Goal: Task Accomplishment & Management: Use online tool/utility

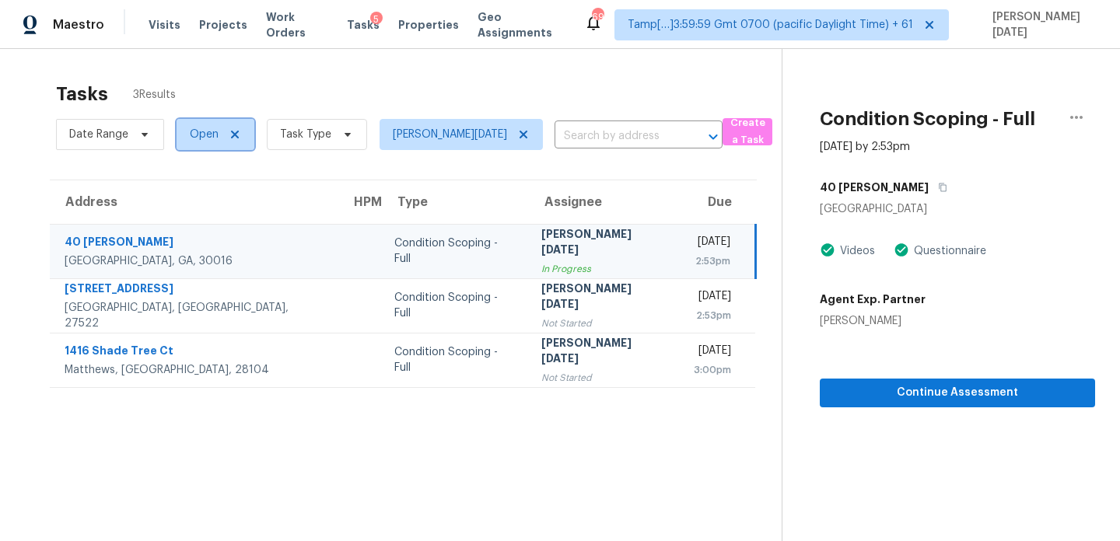
click at [198, 135] on span "Open" at bounding box center [204, 135] width 29 height 16
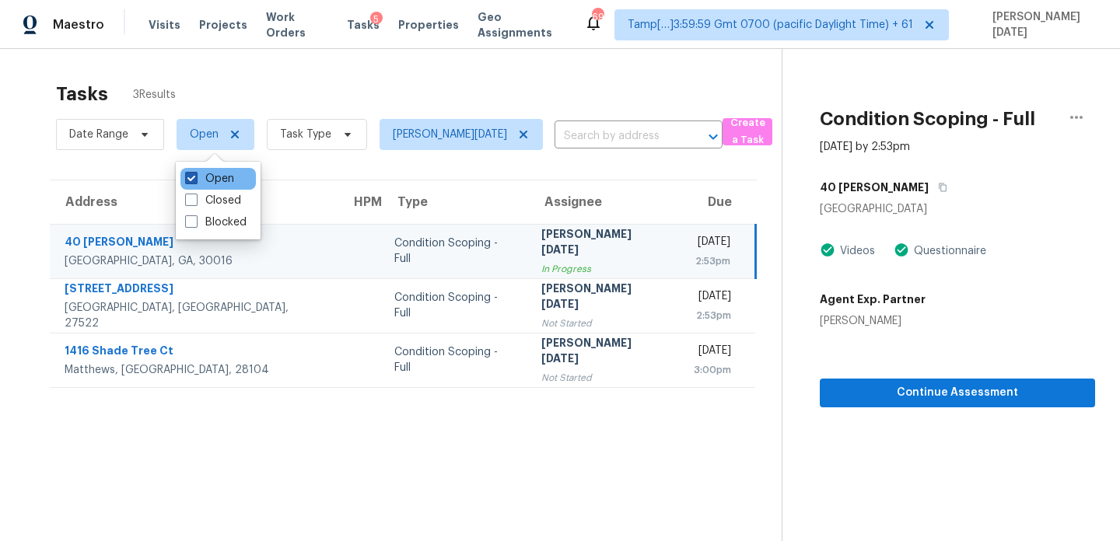
click at [199, 178] on label "Open" at bounding box center [209, 179] width 49 height 16
click at [195, 178] on input "Open" at bounding box center [190, 176] width 10 height 10
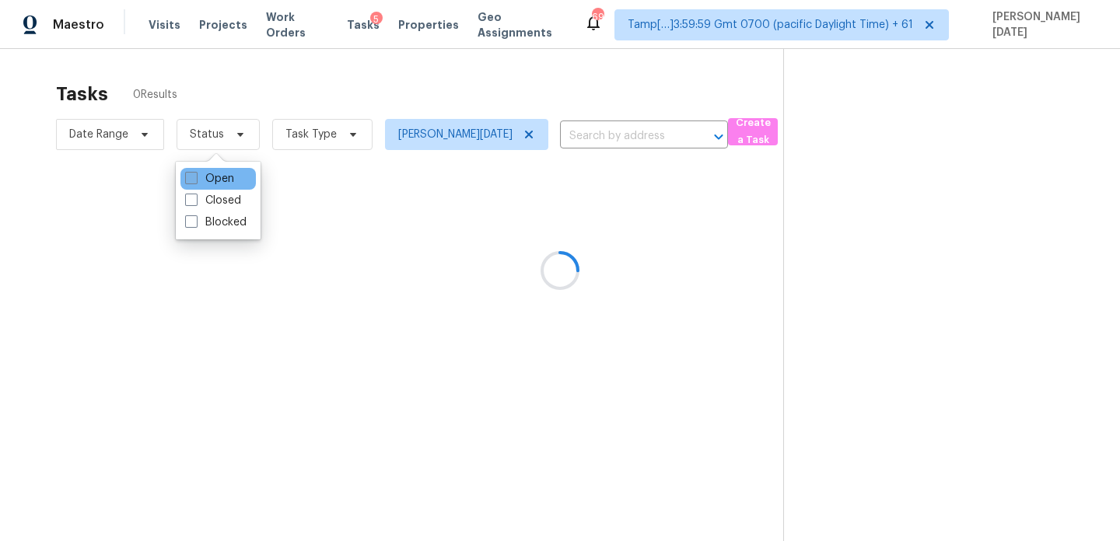
click at [199, 178] on label "Open" at bounding box center [209, 179] width 49 height 16
click at [195, 178] on input "Open" at bounding box center [190, 176] width 10 height 10
checkbox input "true"
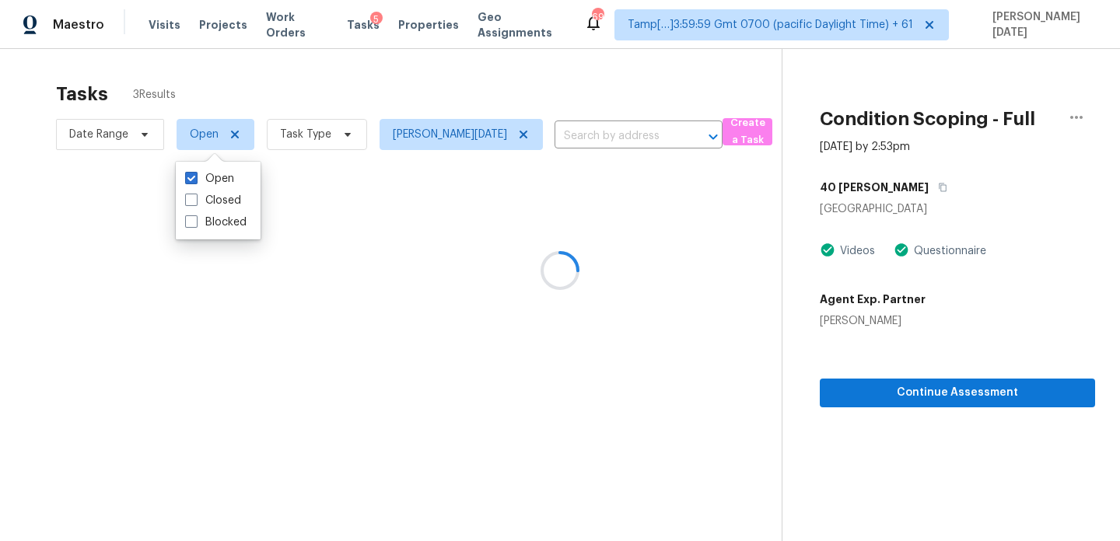
click at [428, 72] on div at bounding box center [560, 270] width 1120 height 541
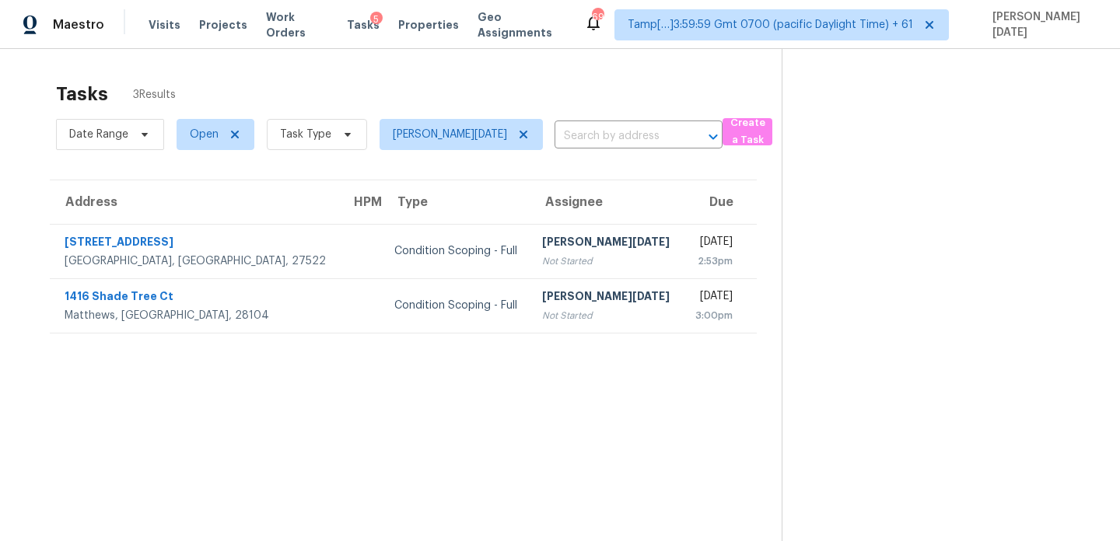
click at [552, 254] on div "Not Started" at bounding box center [606, 261] width 128 height 16
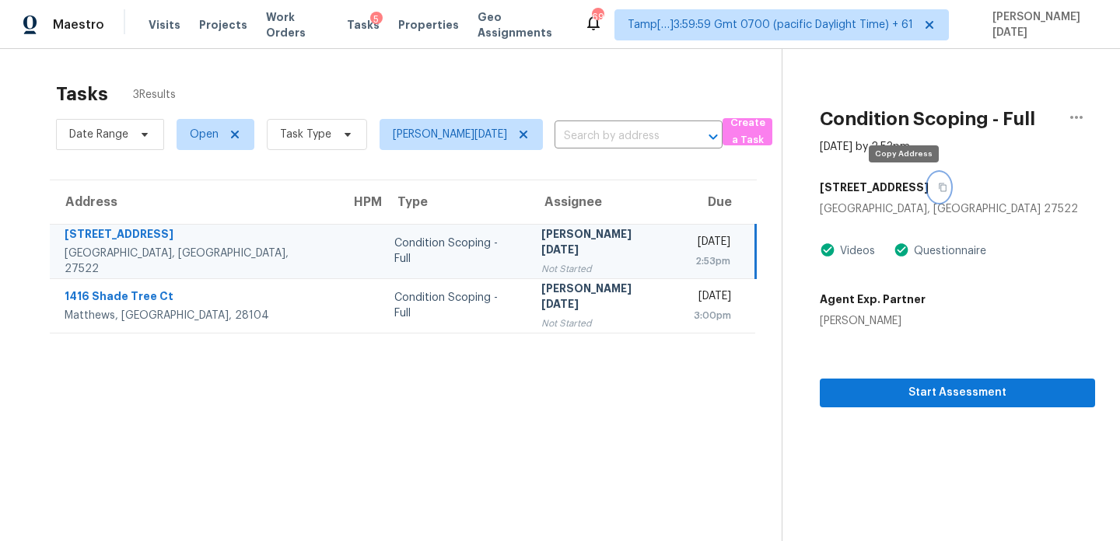
click at [928, 189] on button "button" at bounding box center [938, 187] width 21 height 28
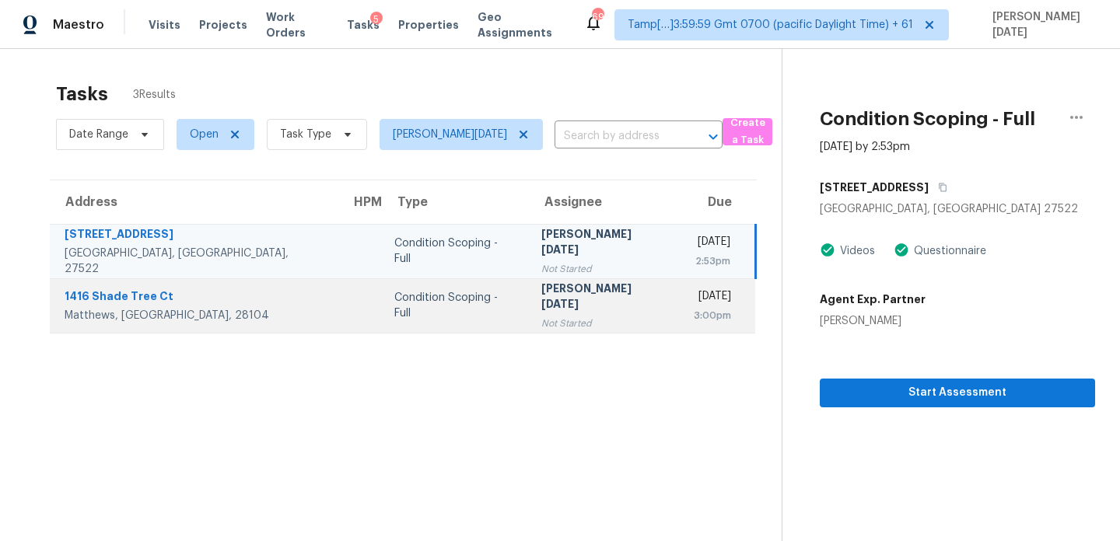
click at [694, 294] on div "[DATE]" at bounding box center [712, 297] width 37 height 19
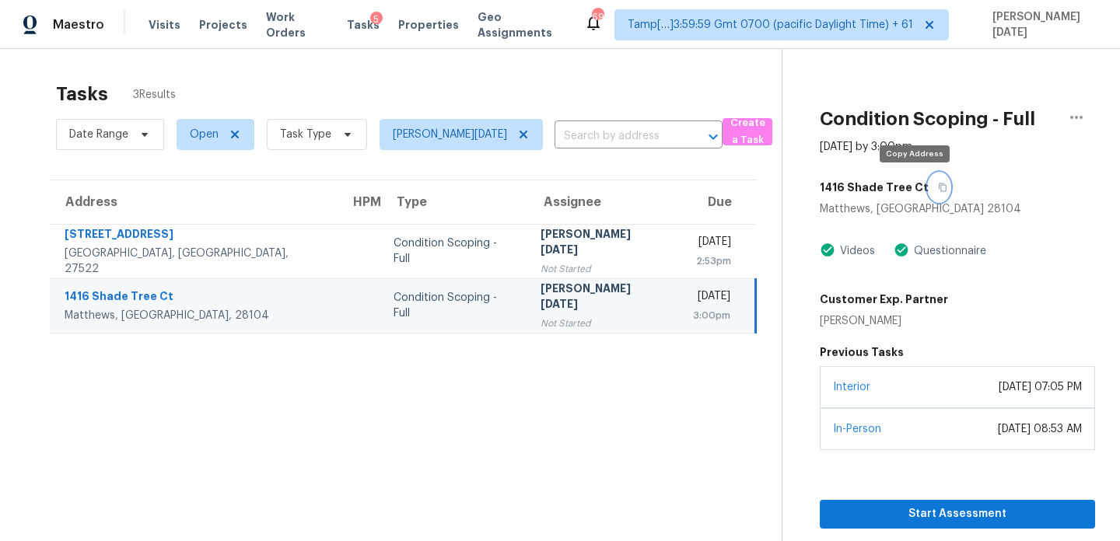
click at [938, 187] on icon "button" at bounding box center [942, 187] width 9 height 9
click at [693, 312] on div "3:00pm" at bounding box center [711, 316] width 37 height 16
click at [208, 138] on span "Open" at bounding box center [204, 135] width 29 height 16
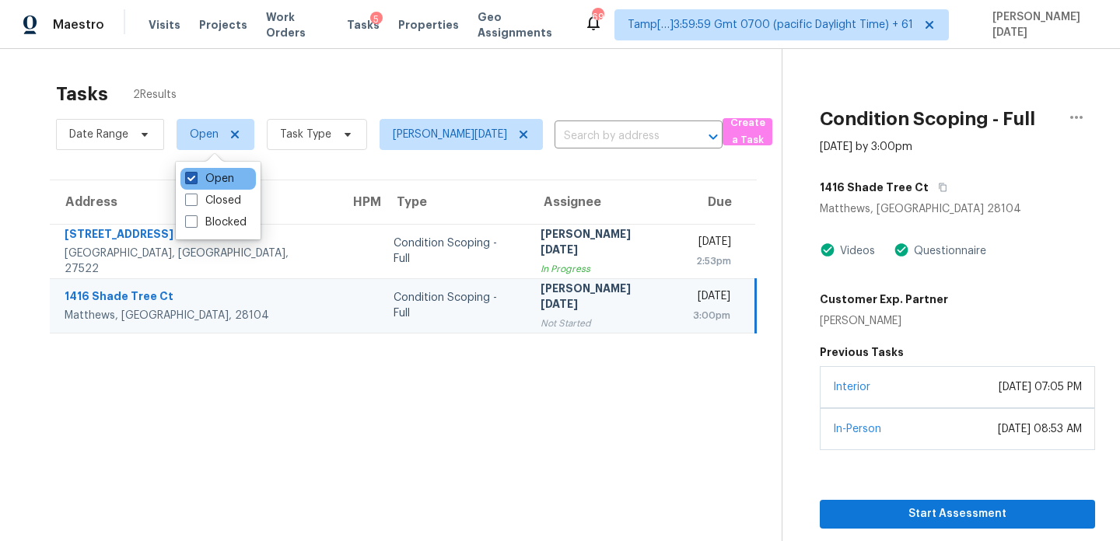
click at [204, 176] on label "Open" at bounding box center [209, 179] width 49 height 16
click at [195, 176] on input "Open" at bounding box center [190, 176] width 10 height 10
click at [204, 176] on label "Open" at bounding box center [209, 179] width 49 height 16
click at [195, 176] on input "Open" at bounding box center [190, 176] width 10 height 10
checkbox input "true"
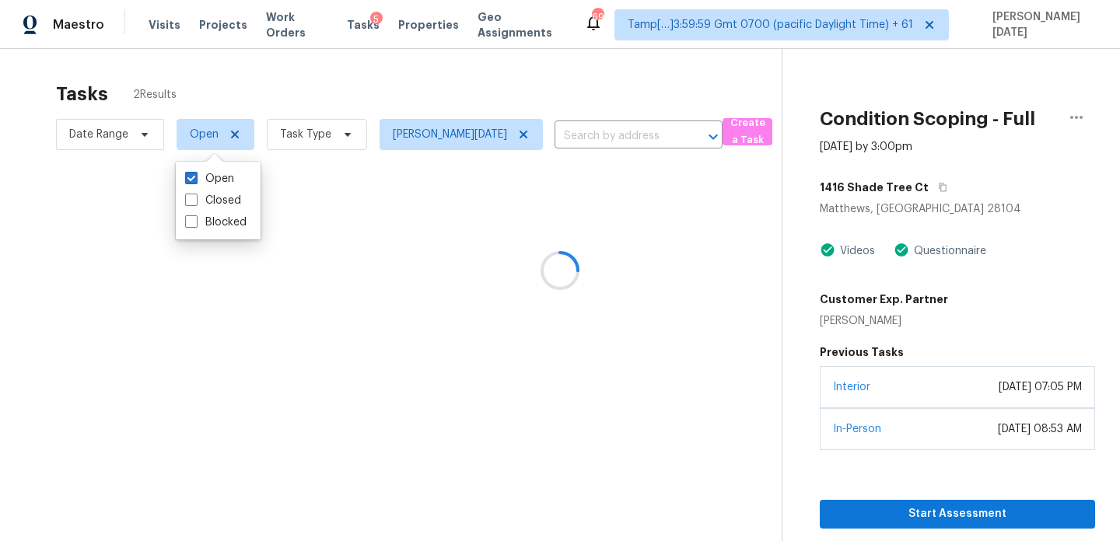
click at [392, 70] on div at bounding box center [560, 270] width 1120 height 541
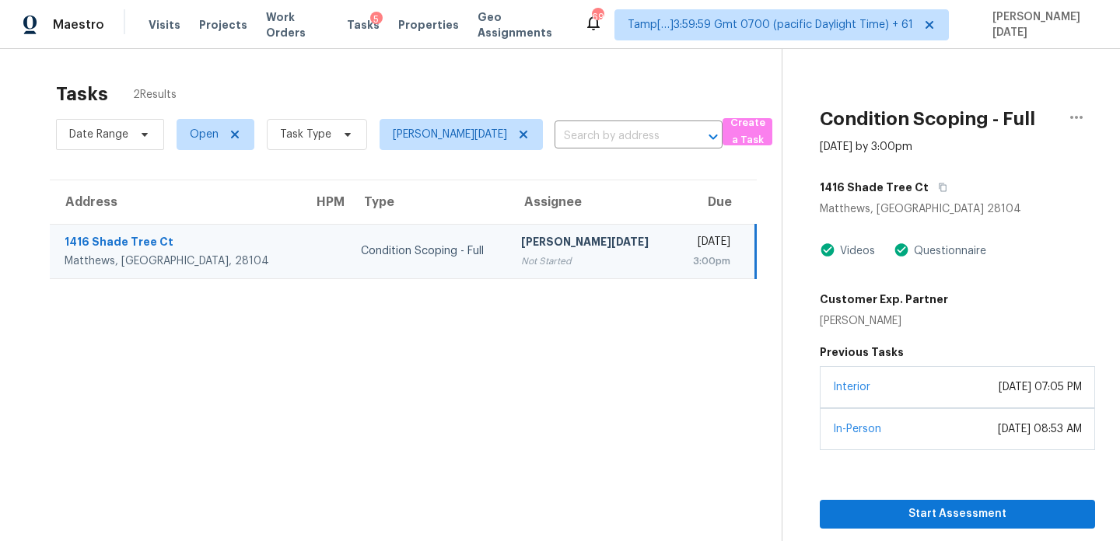
click at [521, 244] on div "[PERSON_NAME][DATE]" at bounding box center [591, 243] width 141 height 19
click at [687, 267] on div "3:00pm" at bounding box center [709, 261] width 44 height 16
click at [1081, 117] on icon "button" at bounding box center [1076, 117] width 12 height 3
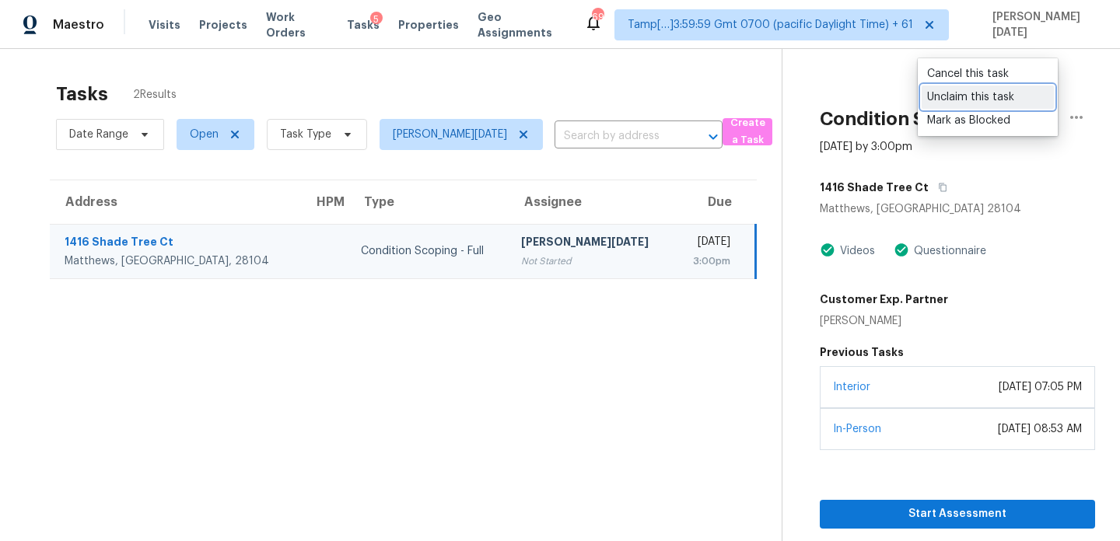
click at [990, 101] on div "Unclaim this task" at bounding box center [987, 97] width 121 height 16
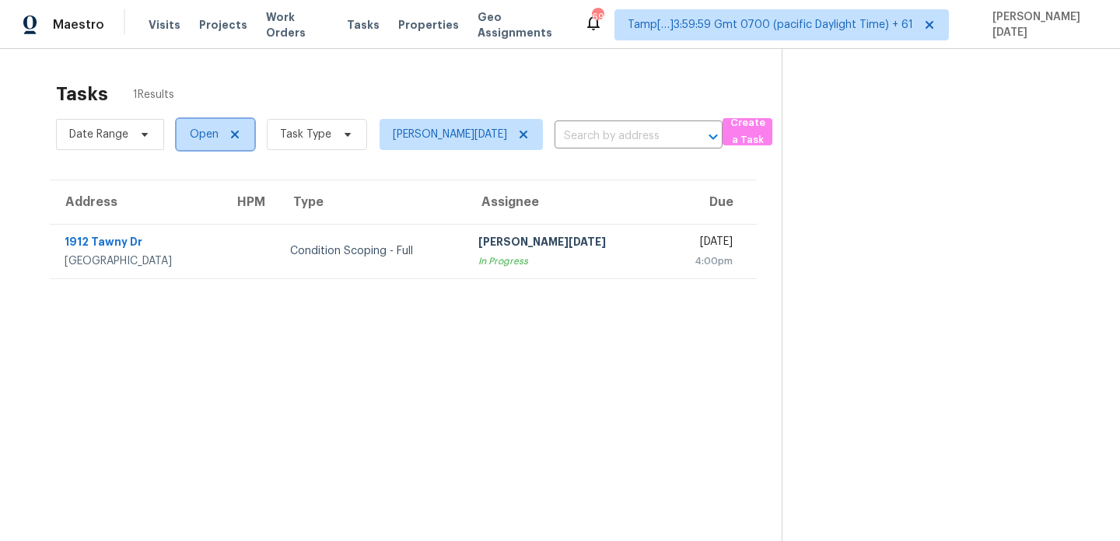
click at [211, 140] on span "Open" at bounding box center [204, 135] width 29 height 16
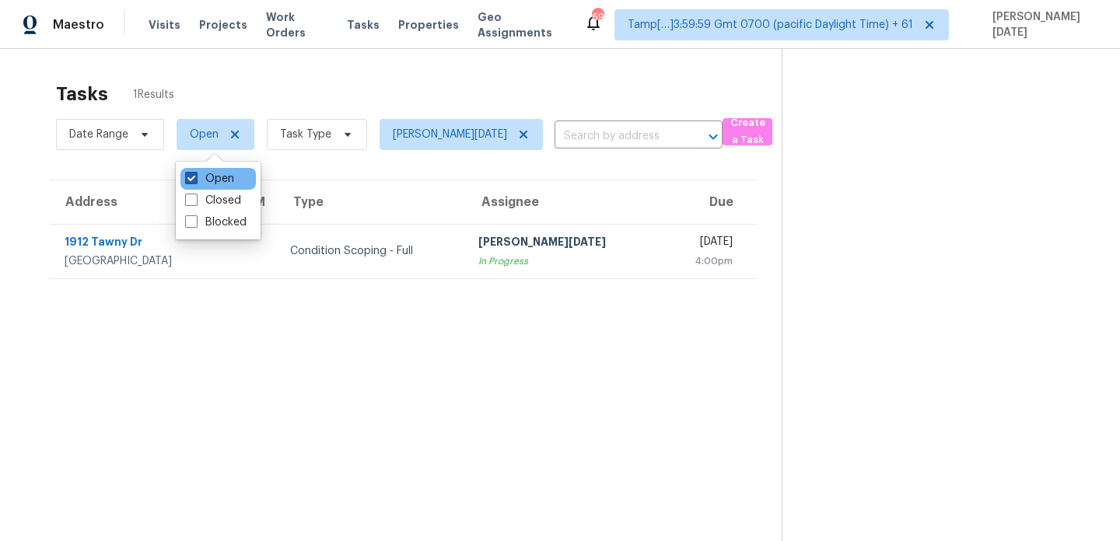
click at [218, 176] on label "Open" at bounding box center [209, 179] width 49 height 16
click at [195, 176] on input "Open" at bounding box center [190, 176] width 10 height 10
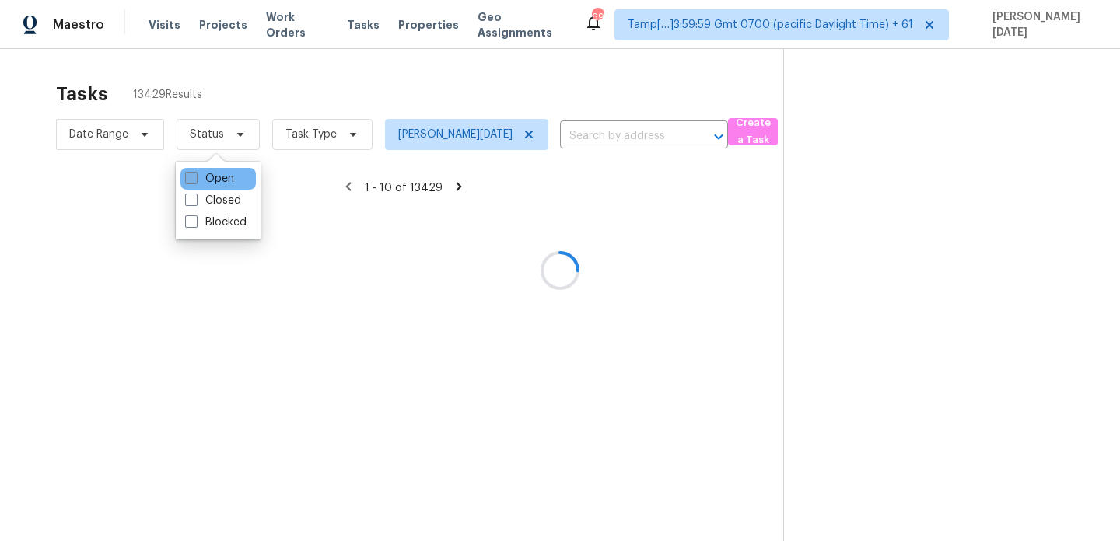
click at [218, 176] on label "Open" at bounding box center [209, 179] width 49 height 16
click at [195, 176] on input "Open" at bounding box center [190, 176] width 10 height 10
checkbox input "true"
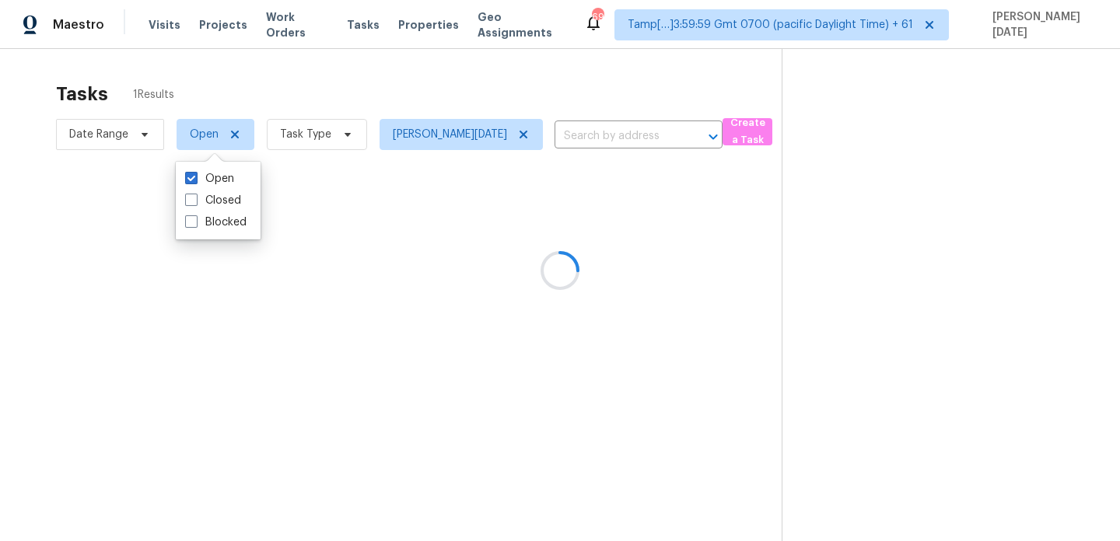
click at [383, 89] on div at bounding box center [560, 270] width 1120 height 541
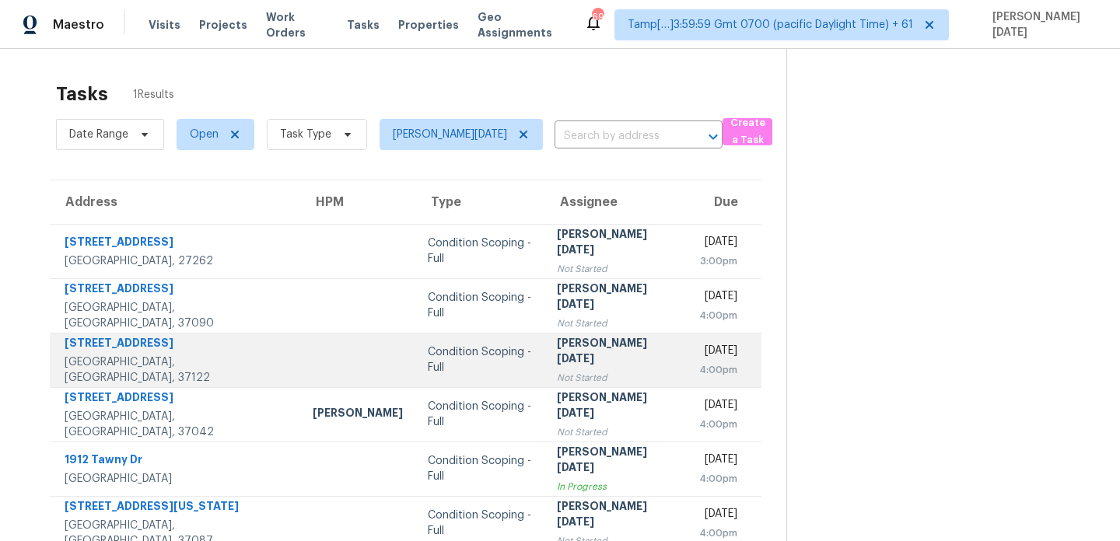
scroll to position [49, 0]
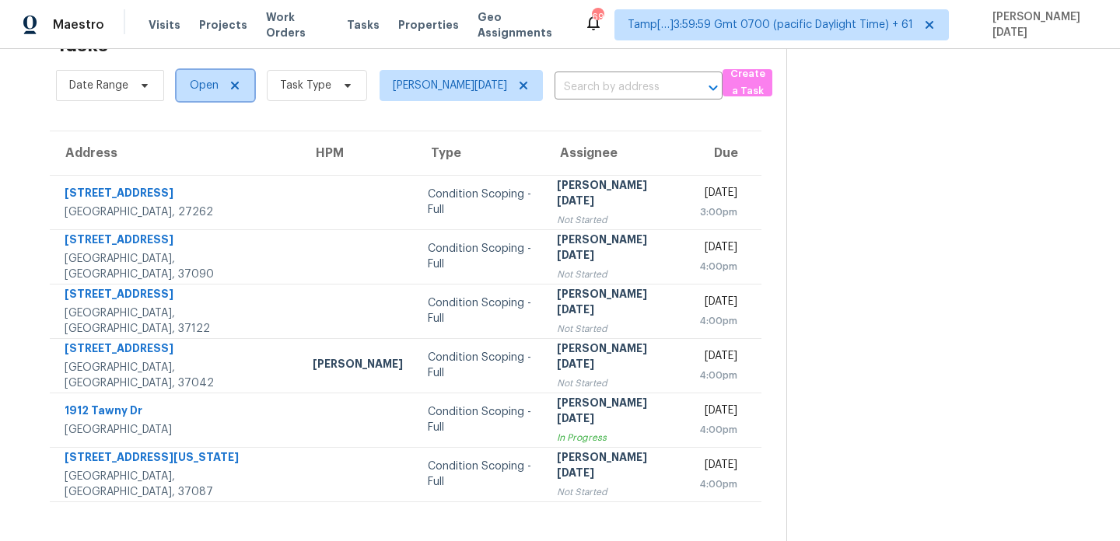
click at [209, 97] on span "Open" at bounding box center [215, 85] width 78 height 31
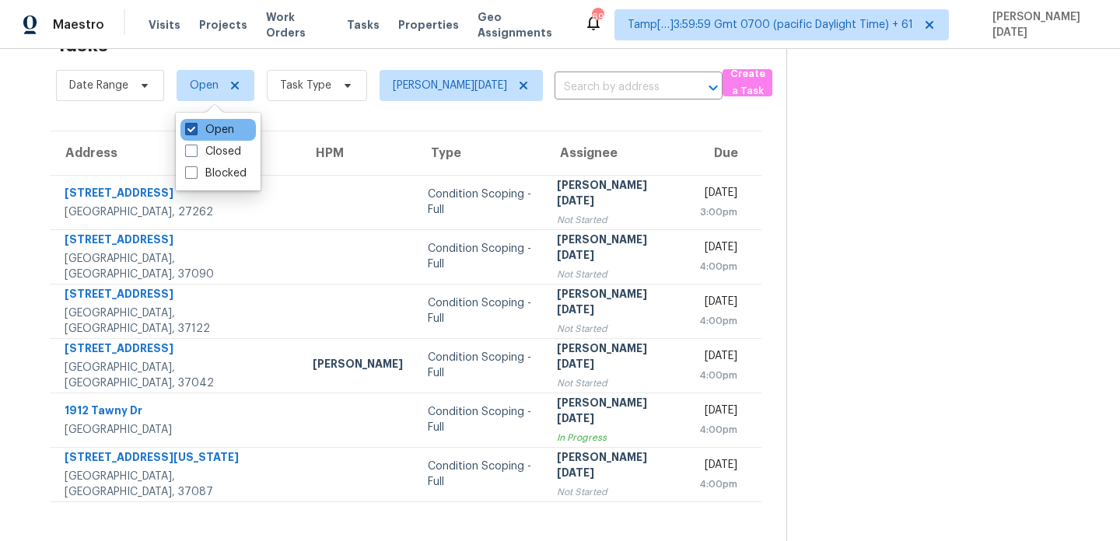
click at [198, 130] on label "Open" at bounding box center [209, 130] width 49 height 16
click at [195, 130] on input "Open" at bounding box center [190, 127] width 10 height 10
click at [198, 130] on label "Open" at bounding box center [209, 130] width 49 height 16
click at [195, 130] on input "Open" at bounding box center [190, 127] width 10 height 10
checkbox input "true"
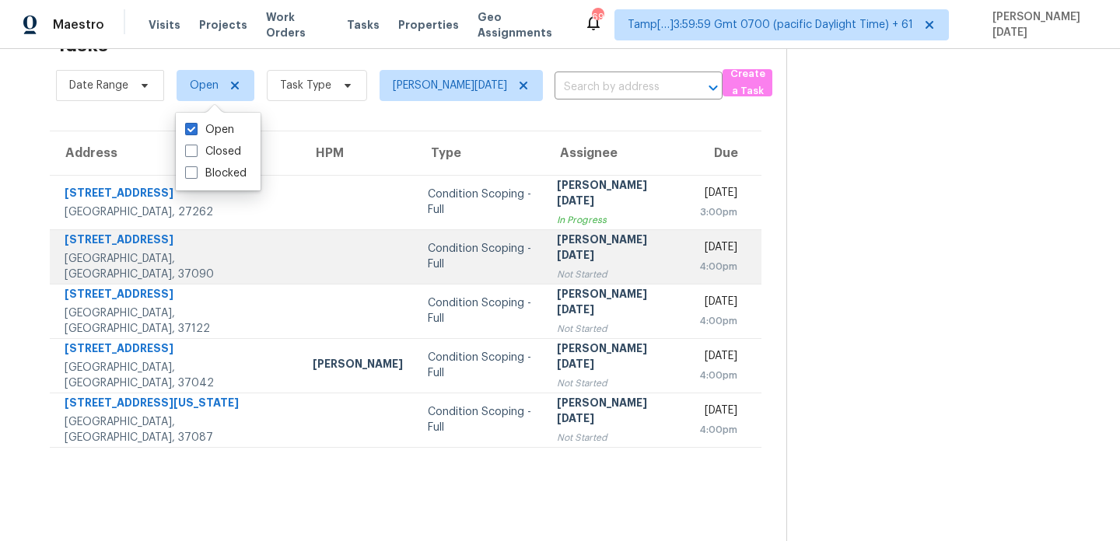
click at [504, 260] on td "Condition Scoping - Full" at bounding box center [479, 256] width 129 height 54
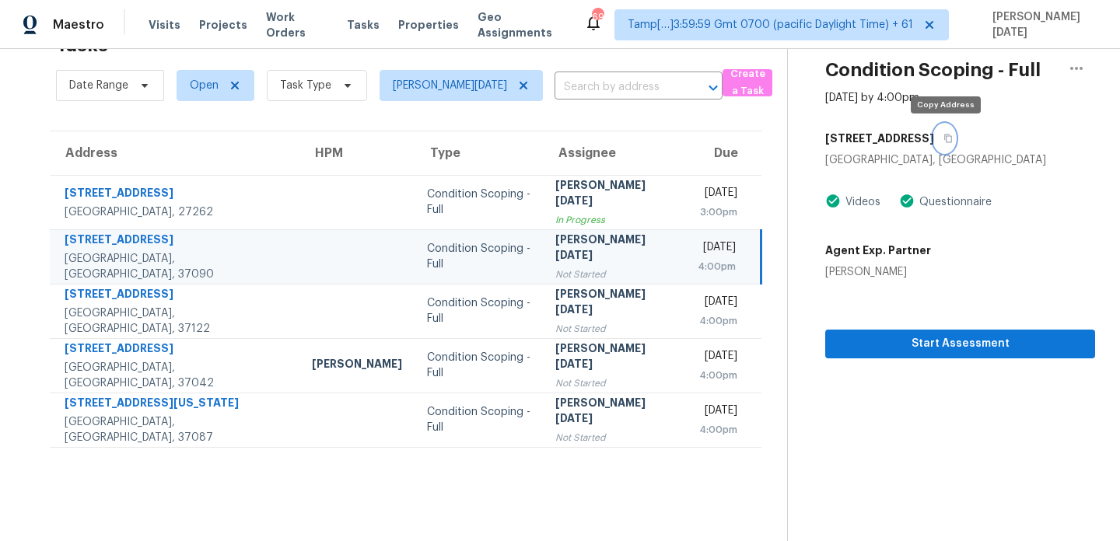
click at [950, 138] on icon "button" at bounding box center [948, 139] width 8 height 9
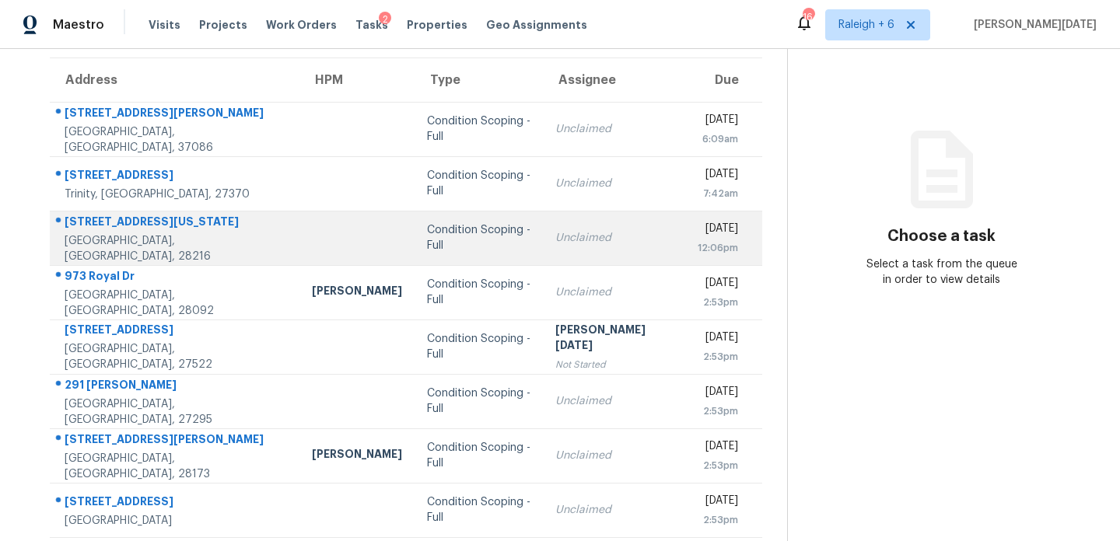
scroll to position [132, 0]
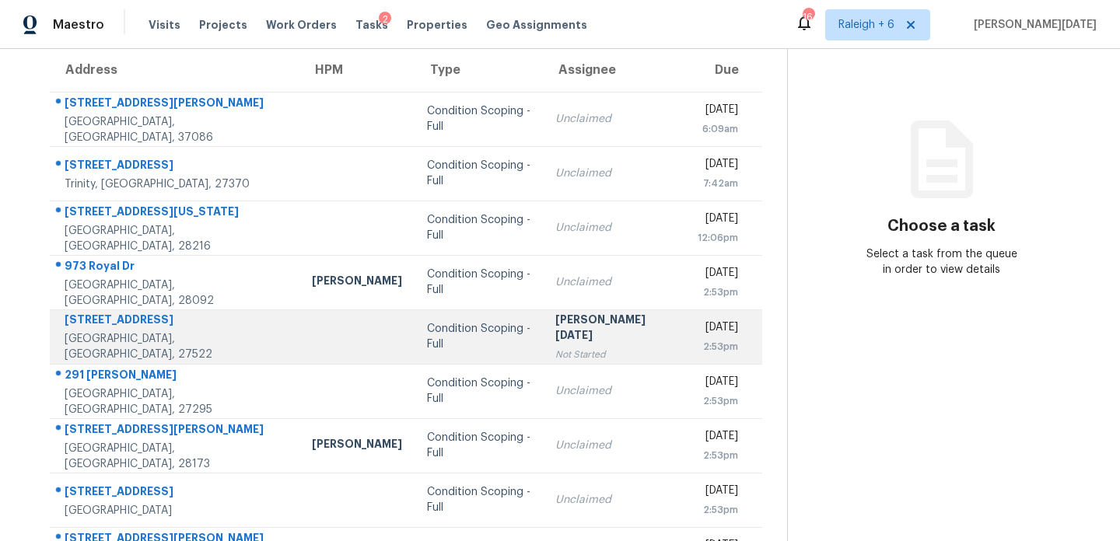
click at [564, 313] on td "Prabhu Raja Not Started" at bounding box center [614, 336] width 142 height 54
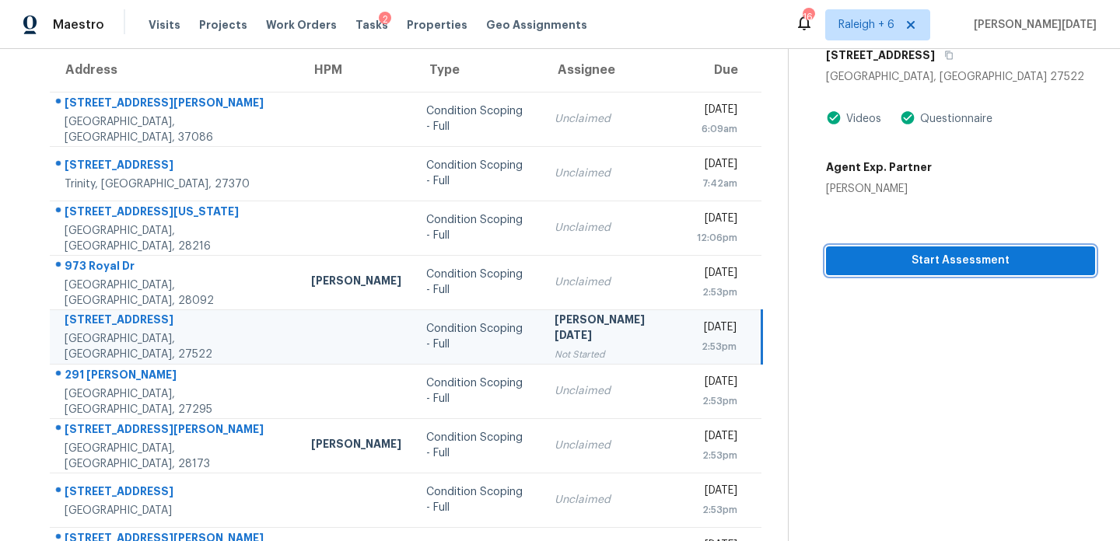
click at [924, 262] on span "Start Assessment" at bounding box center [960, 260] width 244 height 19
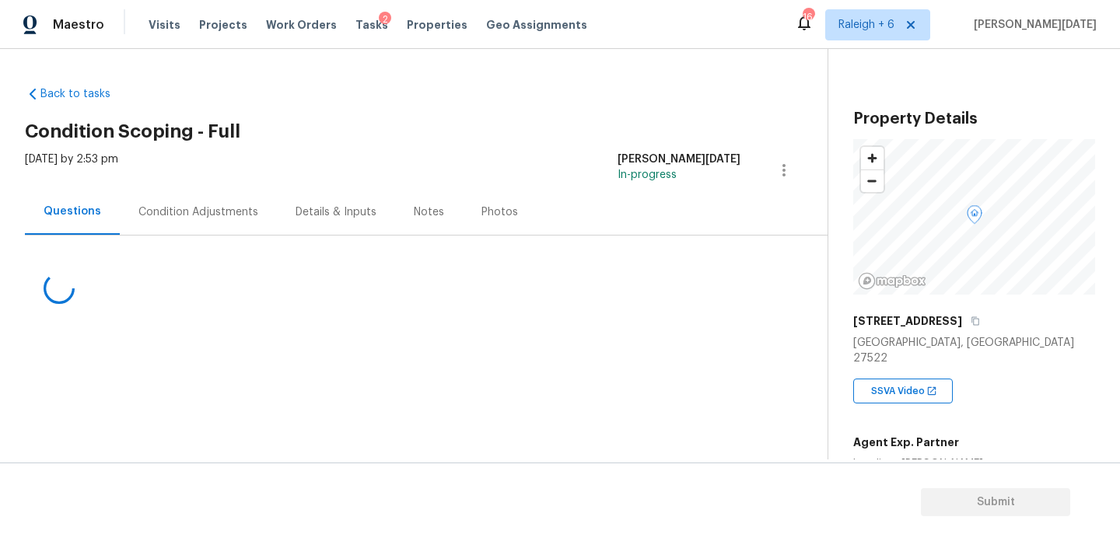
click at [187, 193] on div "Condition Adjustments" at bounding box center [198, 212] width 157 height 46
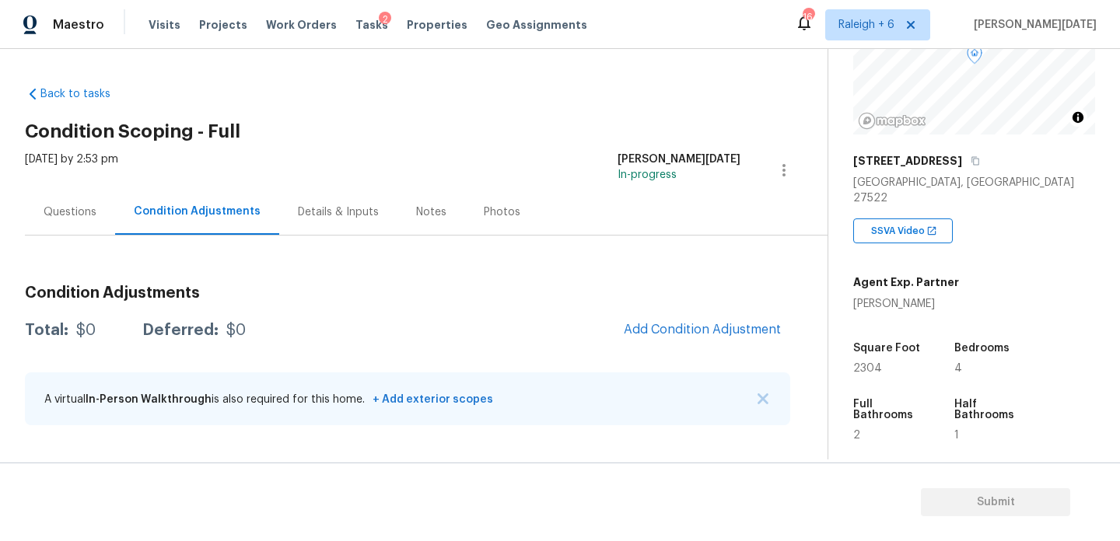
scroll to position [185, 0]
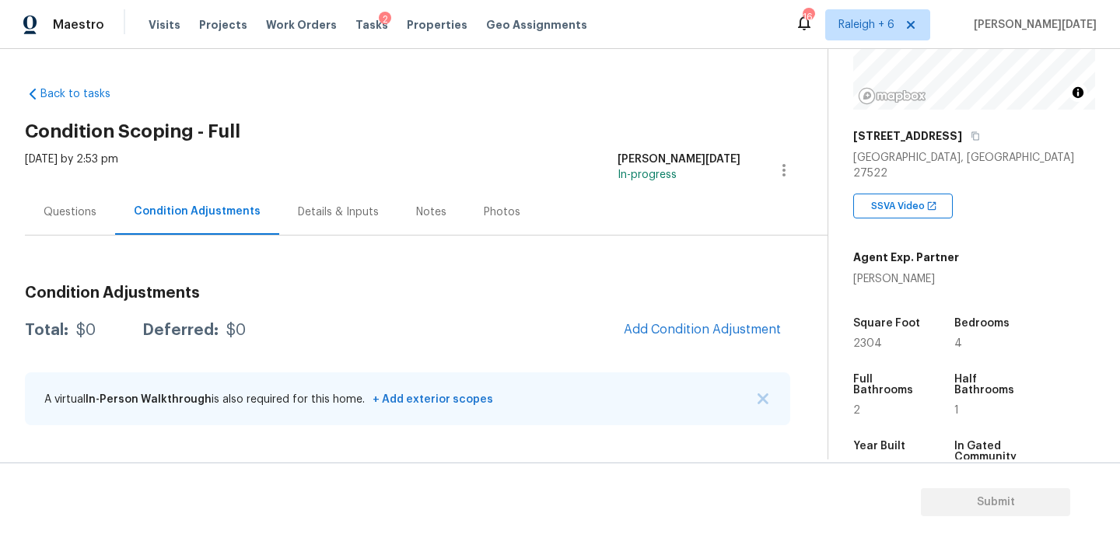
click at [869, 338] on span "2304" at bounding box center [867, 343] width 29 height 11
copy span "2304"
click at [693, 317] on button "Add Condition Adjustment" at bounding box center [702, 329] width 176 height 33
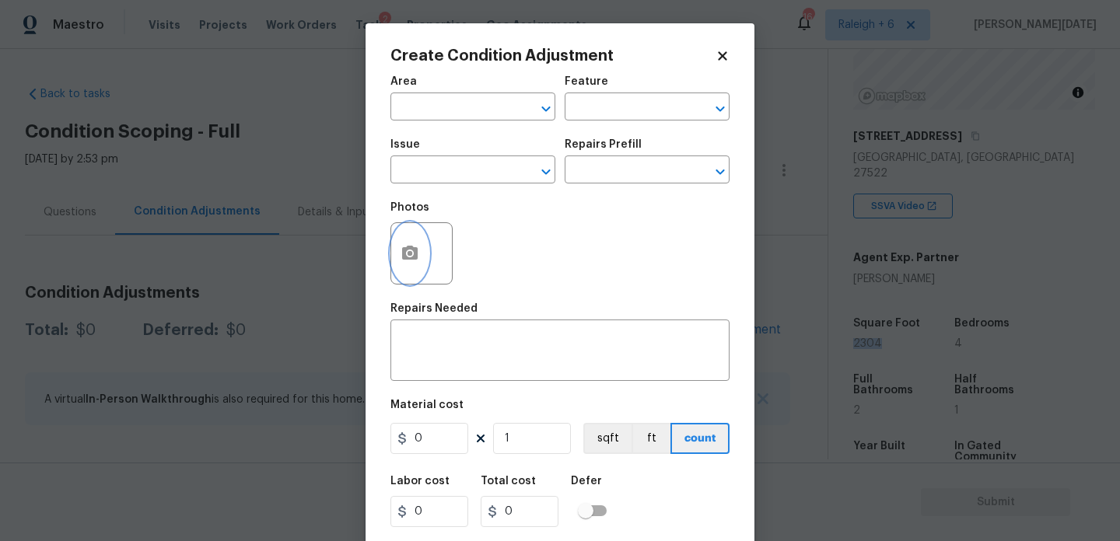
click at [419, 266] on button "button" at bounding box center [409, 253] width 37 height 61
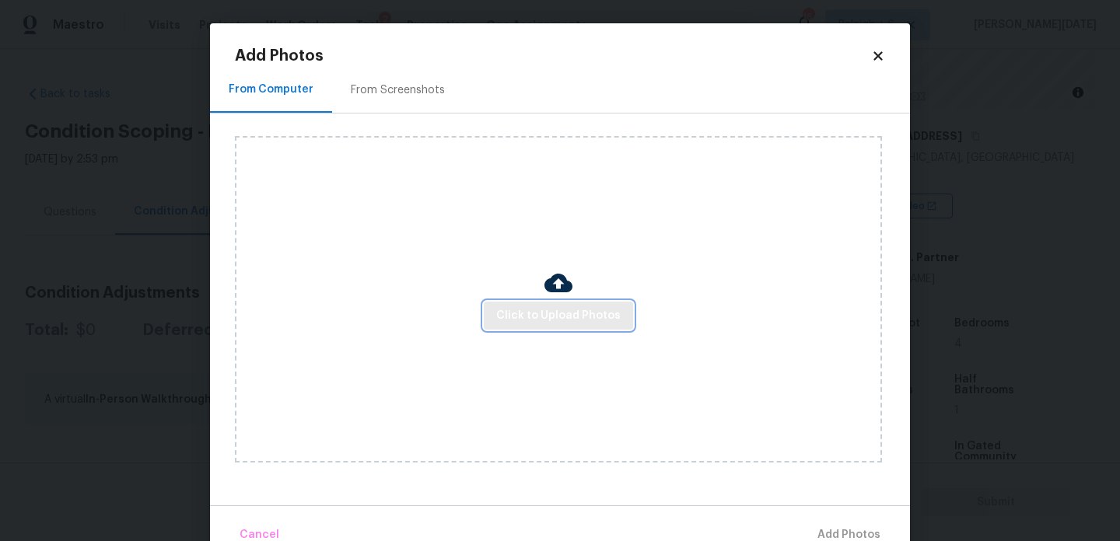
click at [516, 319] on span "Click to Upload Photos" at bounding box center [558, 315] width 124 height 19
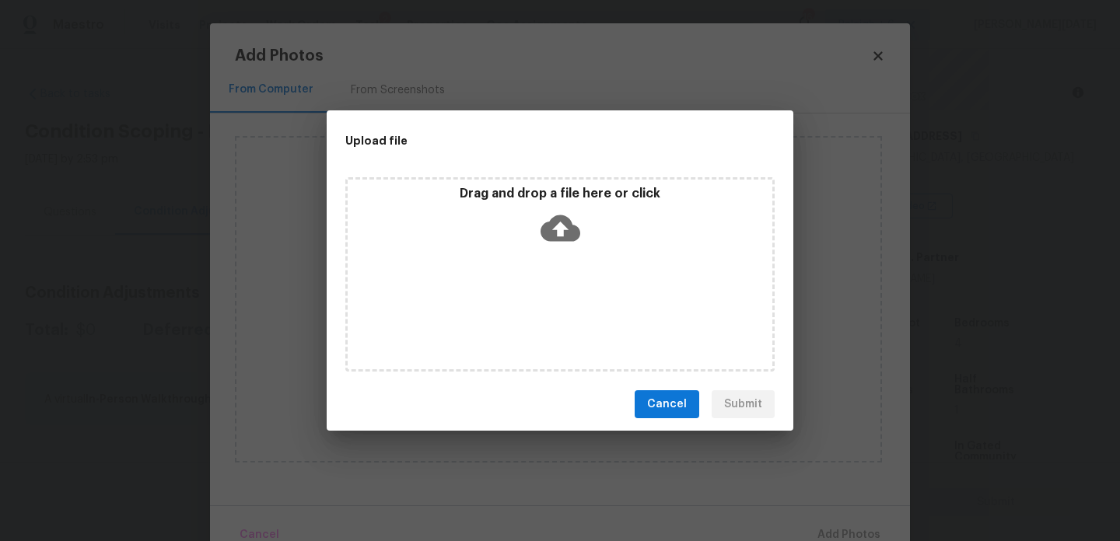
click at [516, 319] on div "Drag and drop a file here or click" at bounding box center [559, 274] width 429 height 194
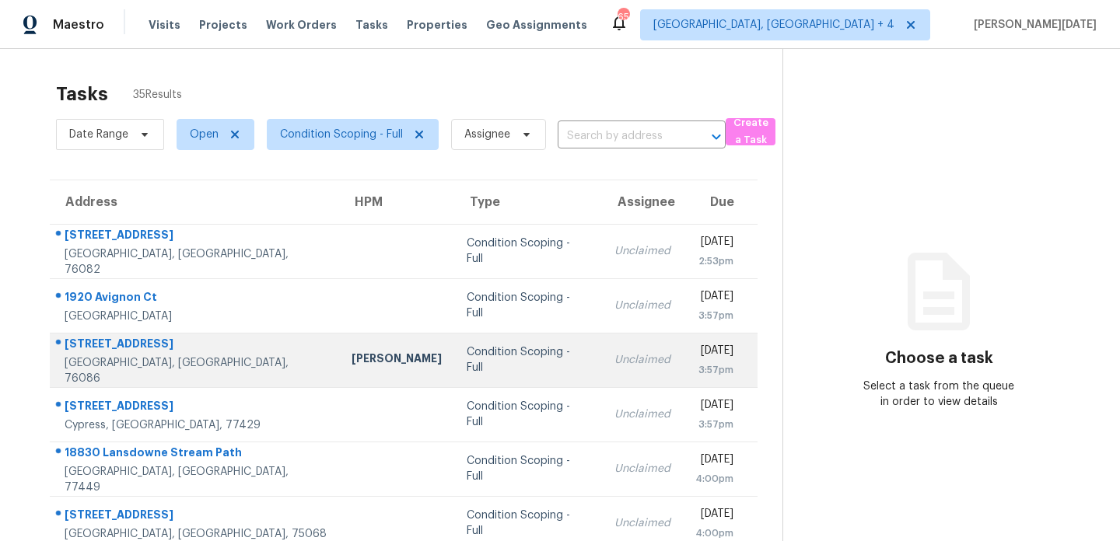
scroll to position [268, 0]
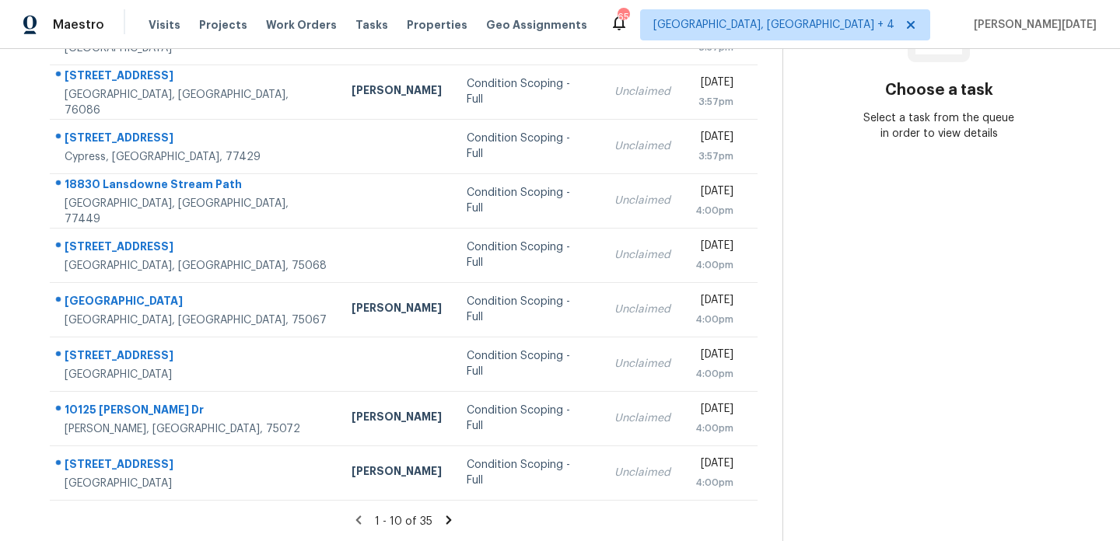
click at [449, 516] on icon at bounding box center [449, 520] width 14 height 14
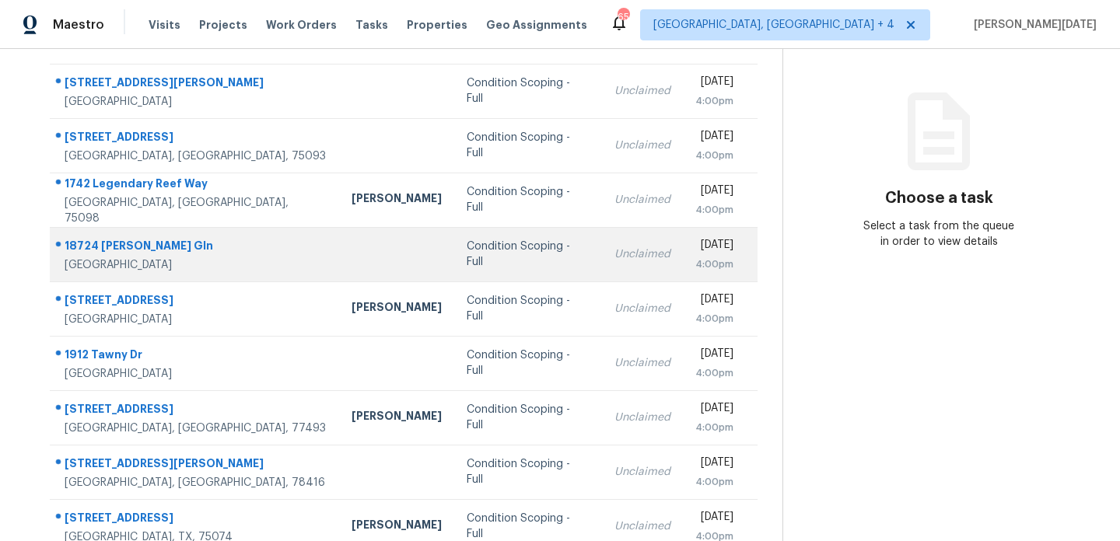
scroll to position [159, 0]
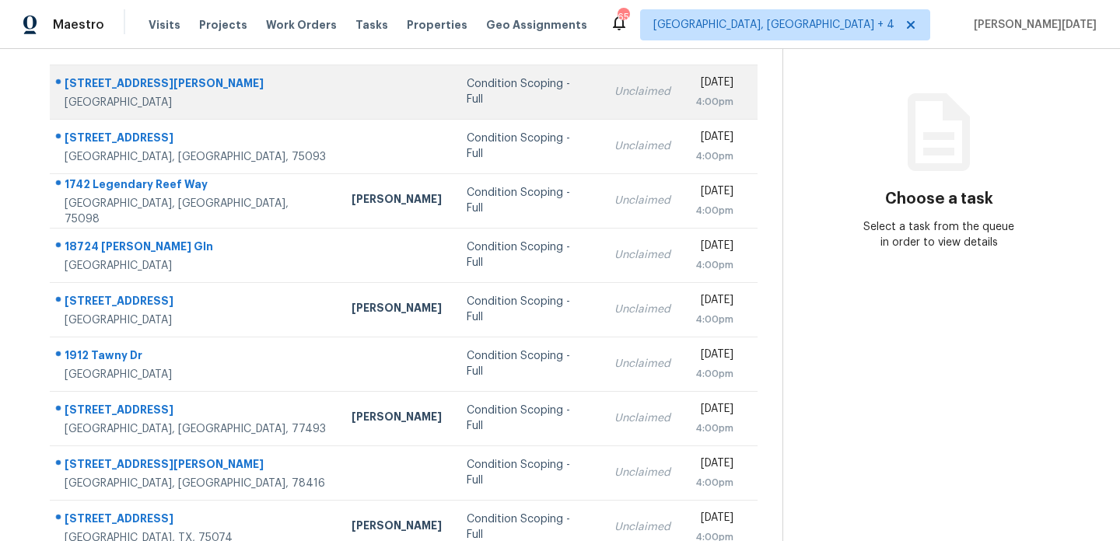
click at [602, 80] on td "Unclaimed" at bounding box center [642, 92] width 81 height 54
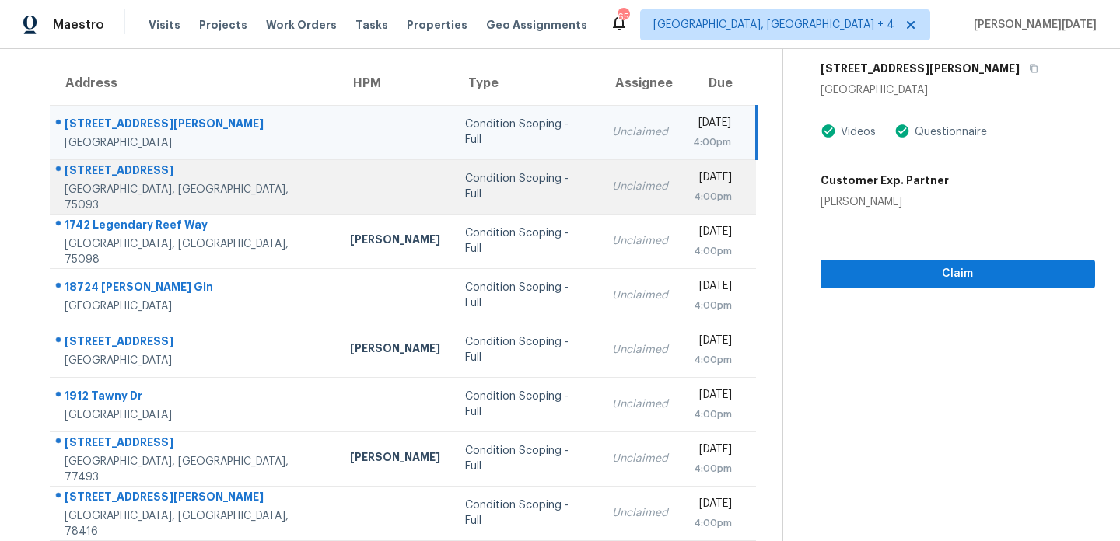
scroll to position [116, 0]
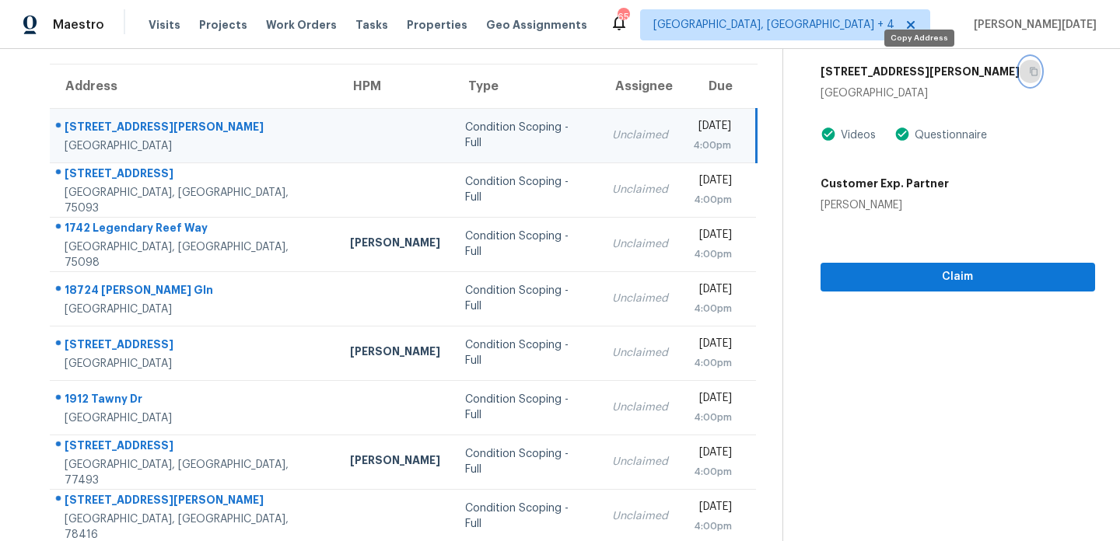
click at [1029, 74] on icon "button" at bounding box center [1033, 72] width 8 height 9
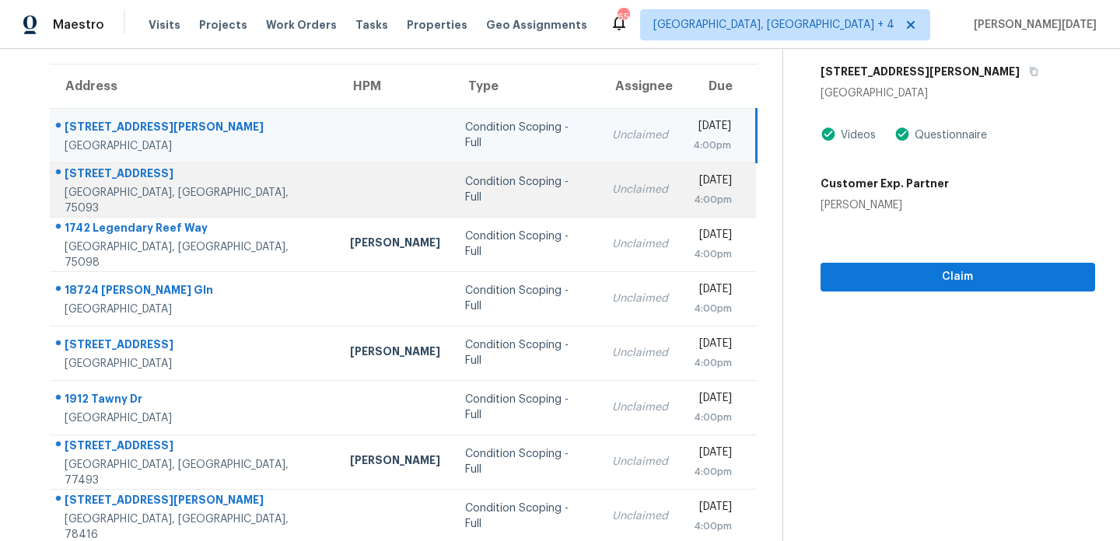
click at [693, 181] on div "[DATE]" at bounding box center [713, 182] width 40 height 19
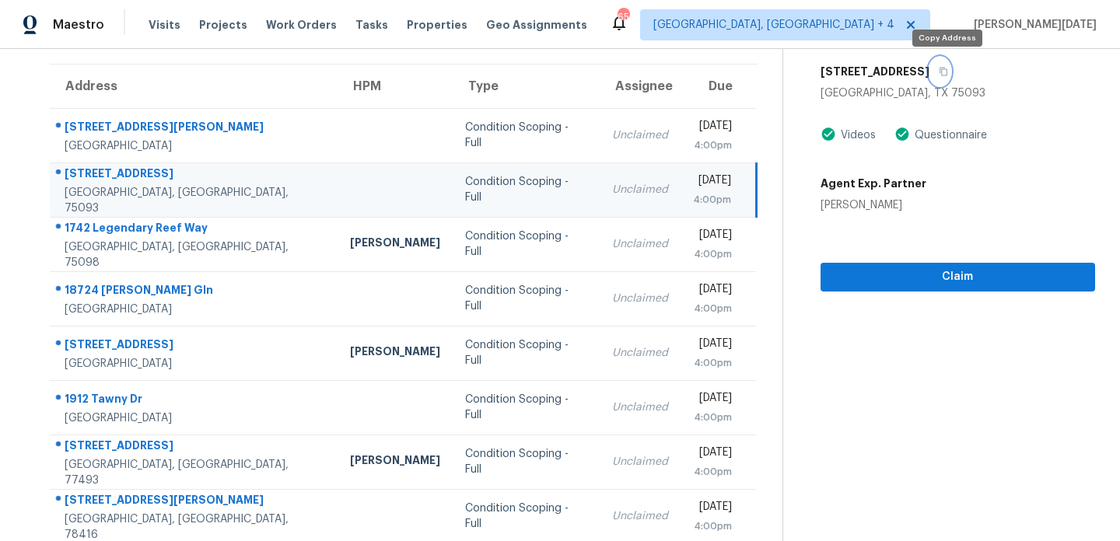
click at [948, 72] on icon "button" at bounding box center [942, 71] width 9 height 9
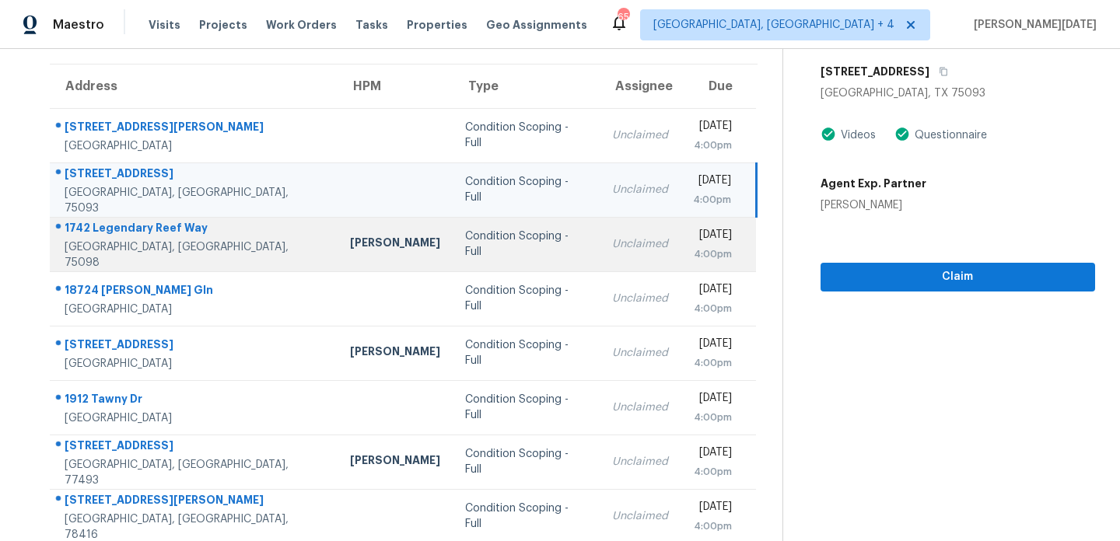
click at [599, 239] on td "Unclaimed" at bounding box center [639, 244] width 81 height 54
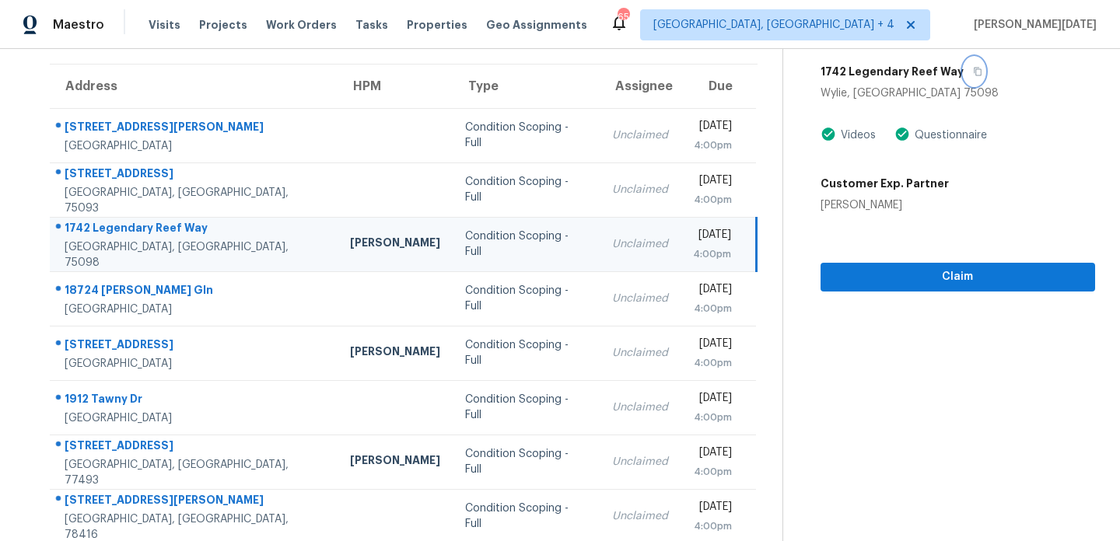
click at [973, 69] on icon "button" at bounding box center [977, 71] width 9 height 9
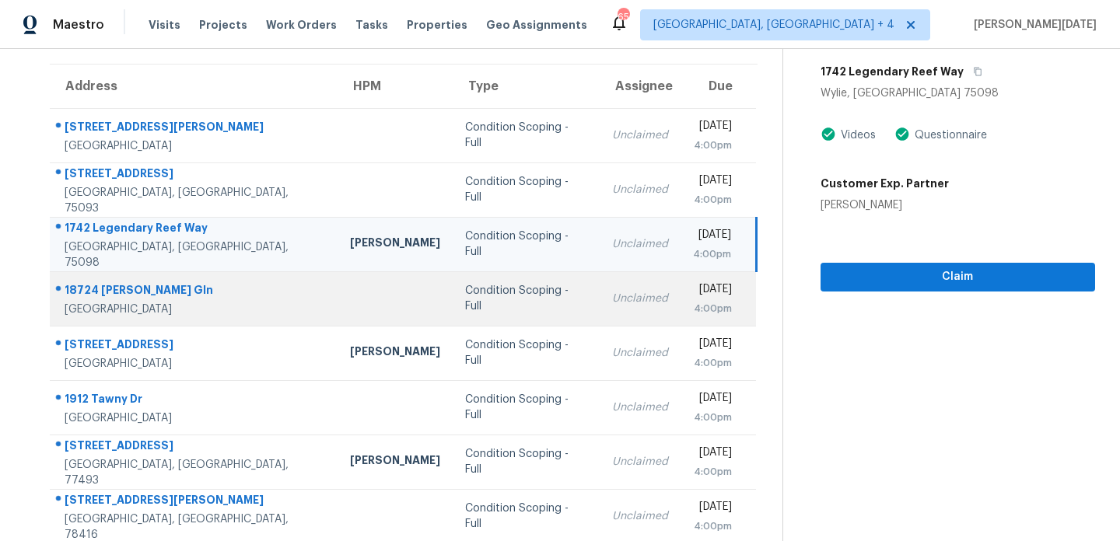
click at [603, 304] on td "Unclaimed" at bounding box center [639, 298] width 81 height 54
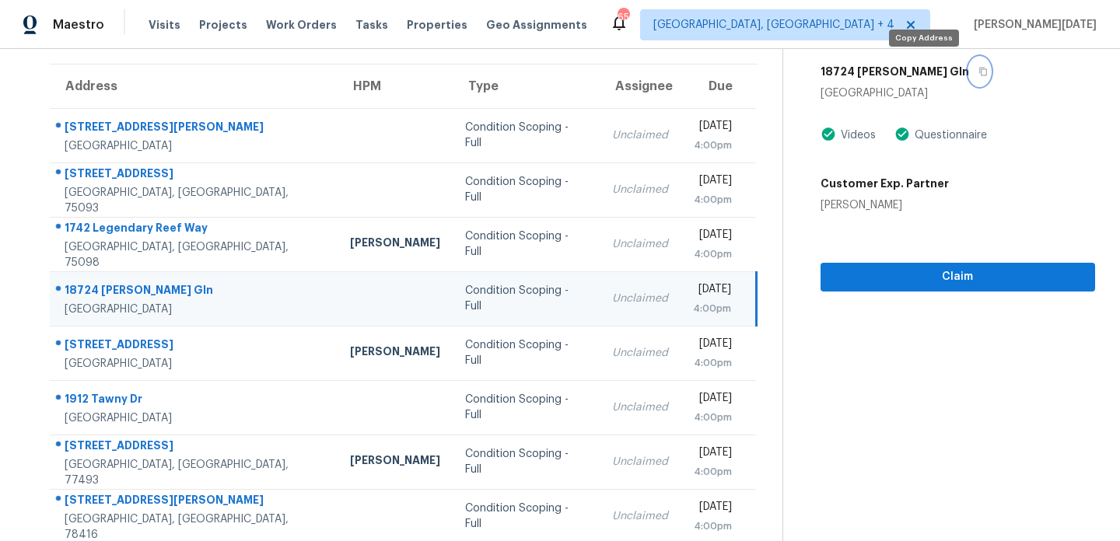
click at [978, 73] on icon "button" at bounding box center [982, 71] width 9 height 9
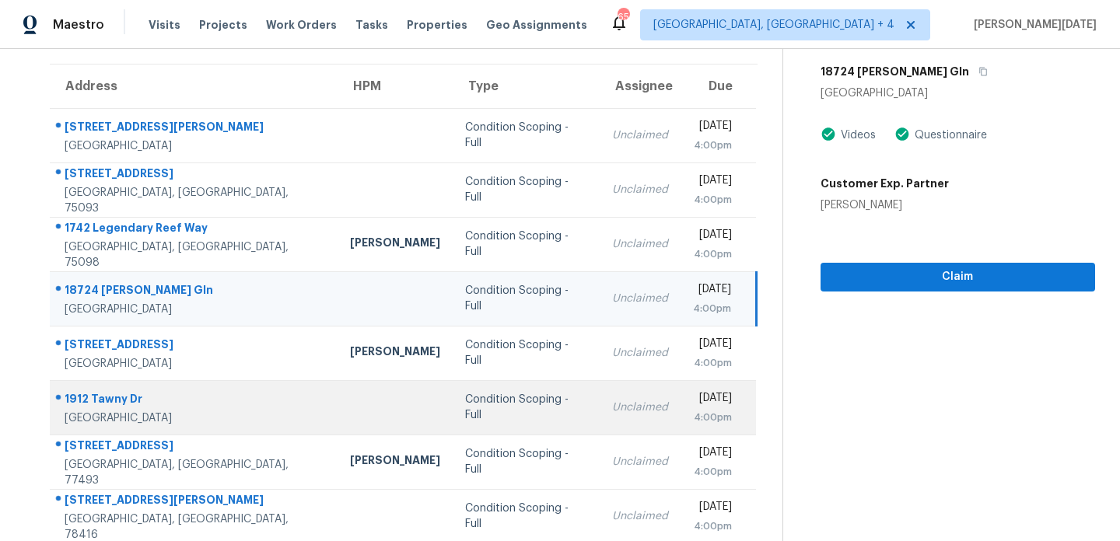
click at [599, 381] on td "Unclaimed" at bounding box center [639, 407] width 81 height 54
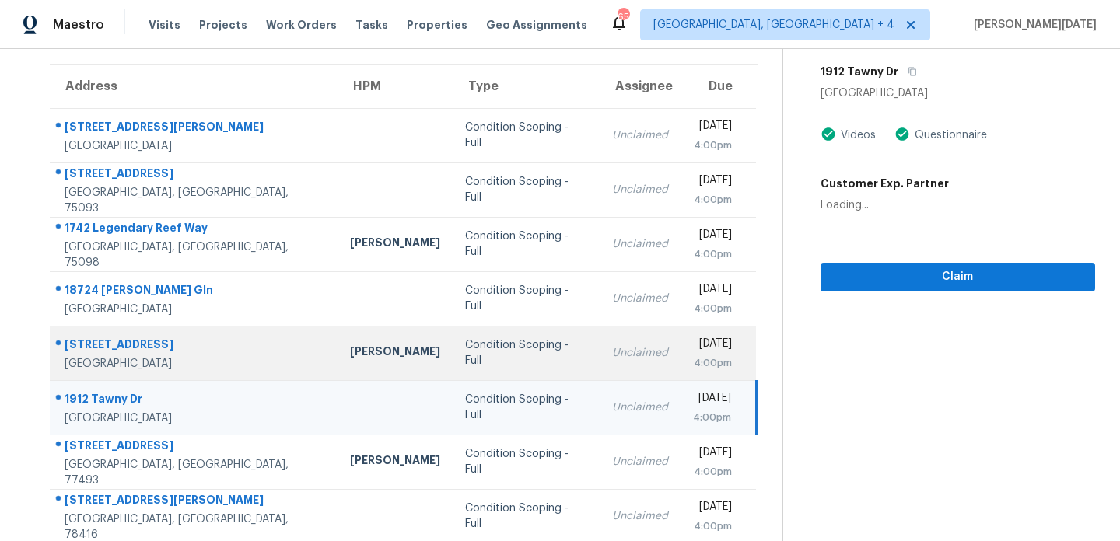
click at [680, 366] on td "Mon, Sep 15th 2025 4:00pm" at bounding box center [718, 353] width 76 height 54
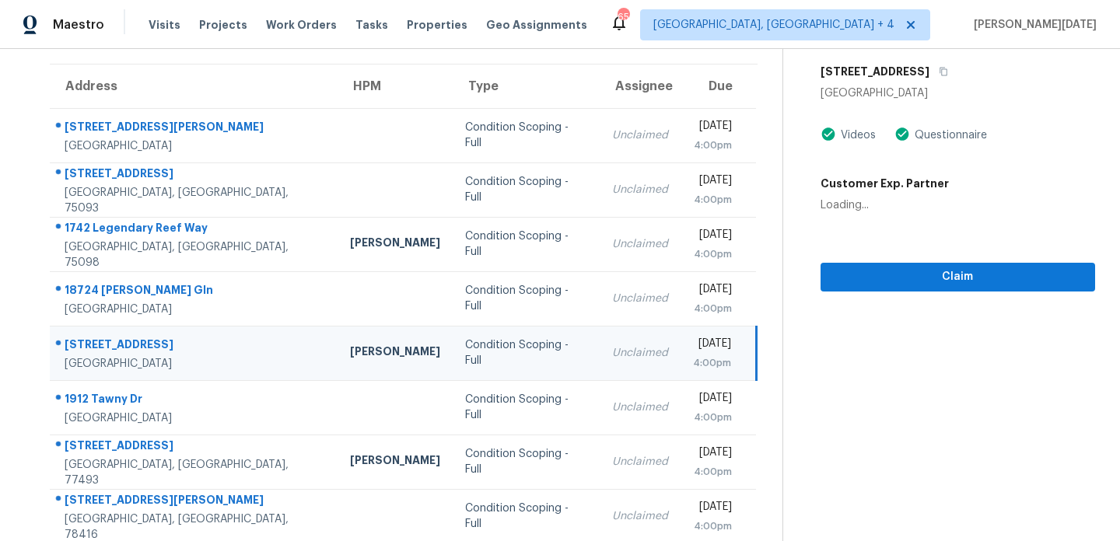
scroll to position [0, 0]
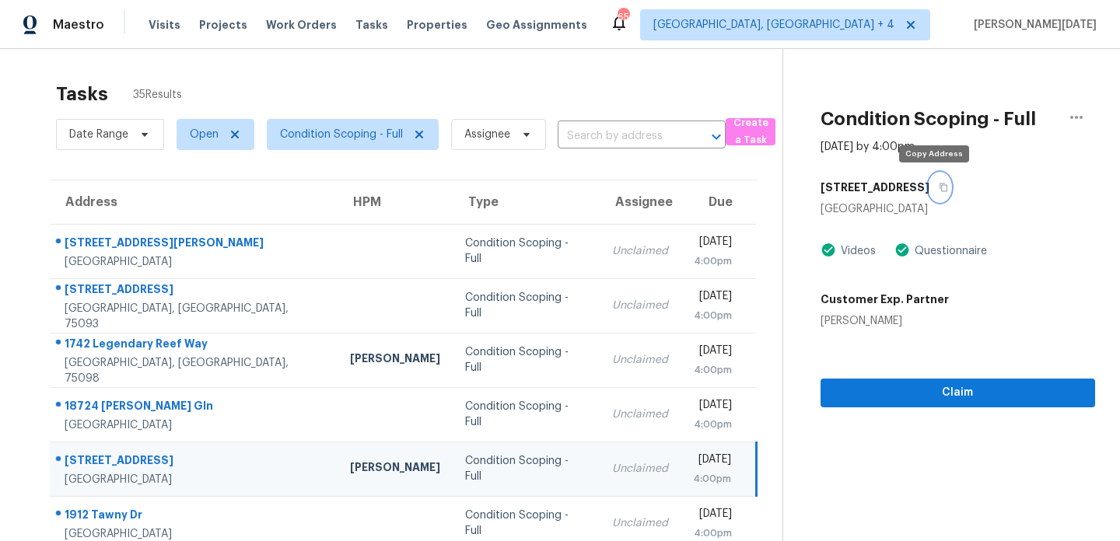
click at [938, 190] on icon "button" at bounding box center [942, 187] width 9 height 9
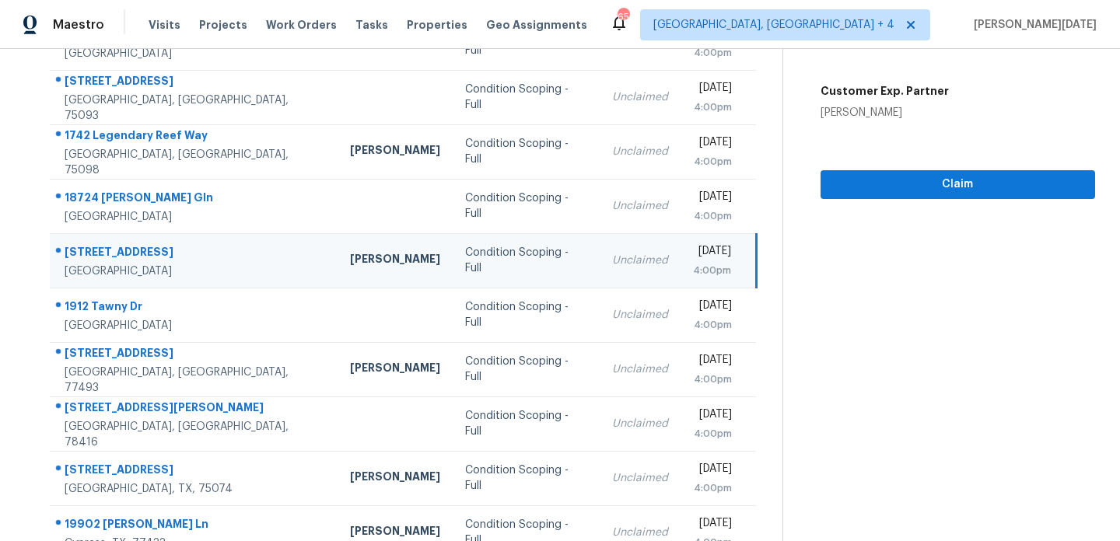
scroll to position [195, 0]
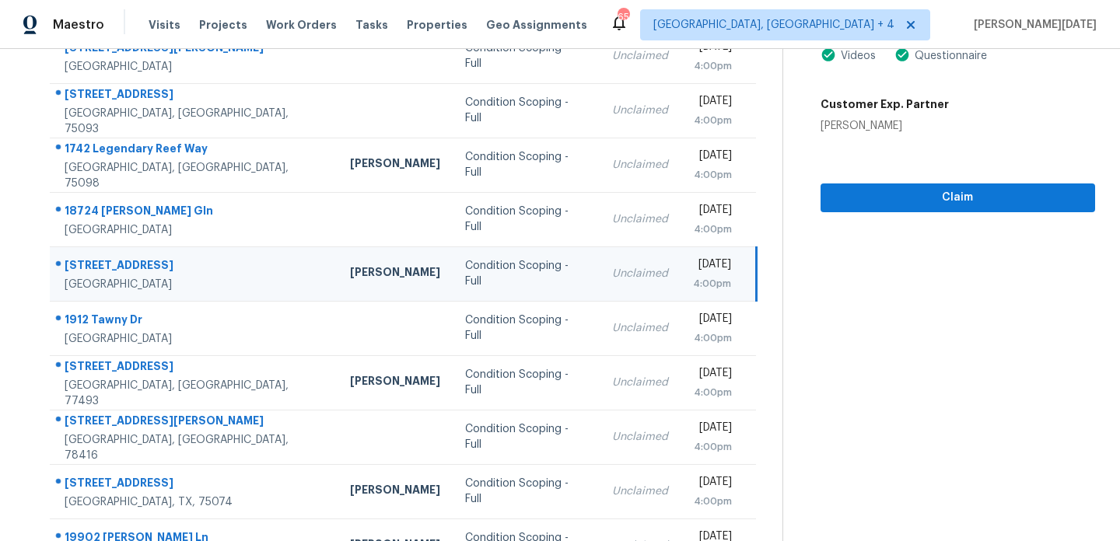
click at [735, 261] on div "Mon, Sep 15th 2025 4:00pm" at bounding box center [723, 274] width 61 height 35
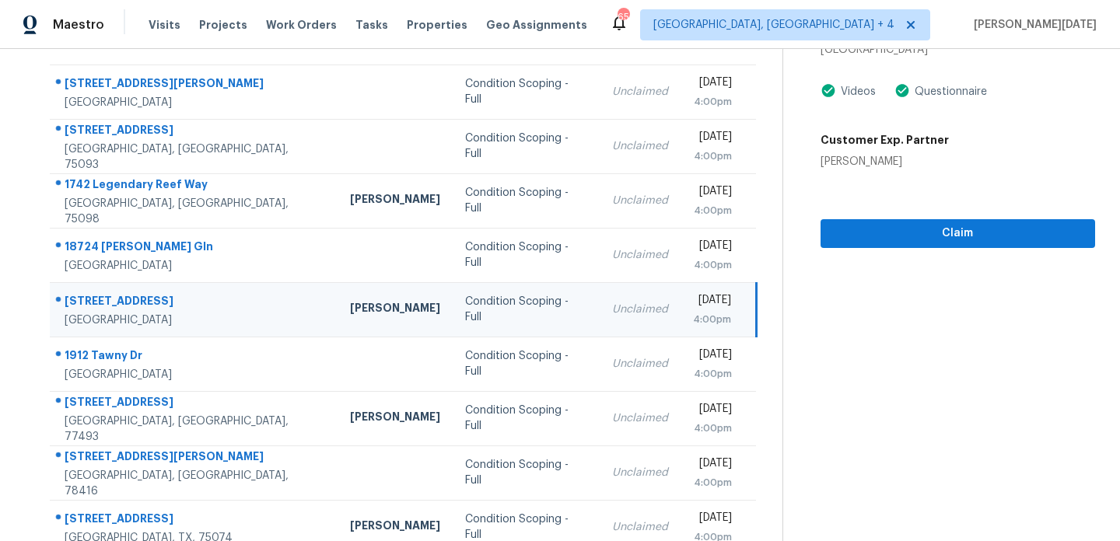
scroll to position [157, 0]
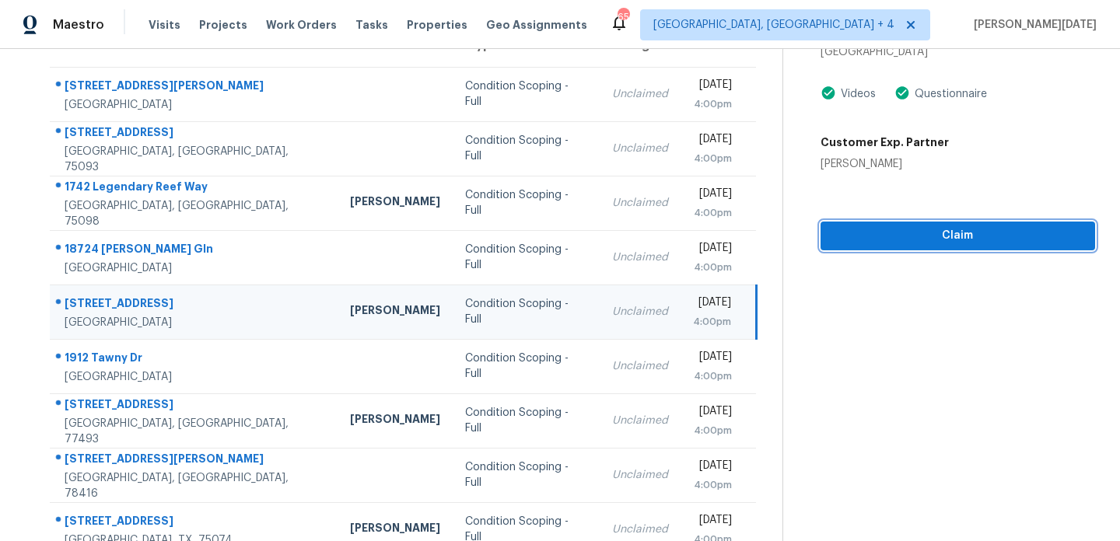
click at [865, 243] on span "Claim" at bounding box center [958, 235] width 250 height 19
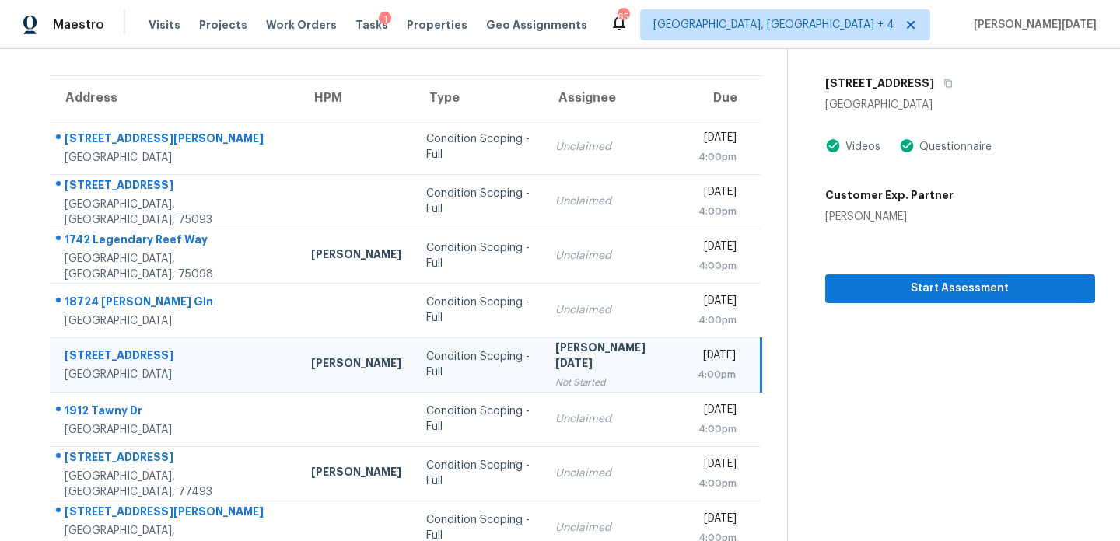
scroll to position [57, 0]
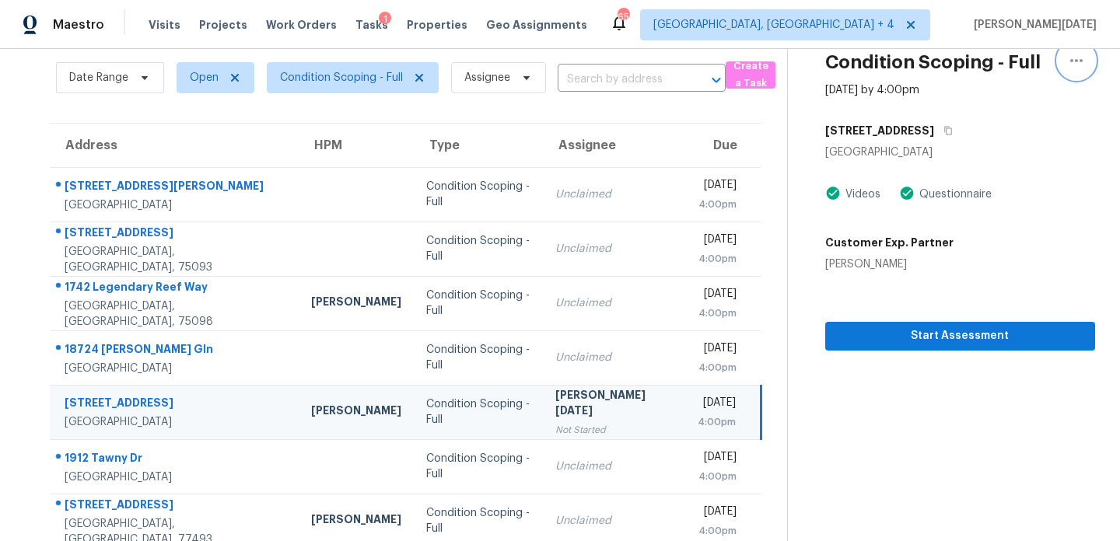
click at [1082, 70] on button "button" at bounding box center [1075, 60] width 37 height 37
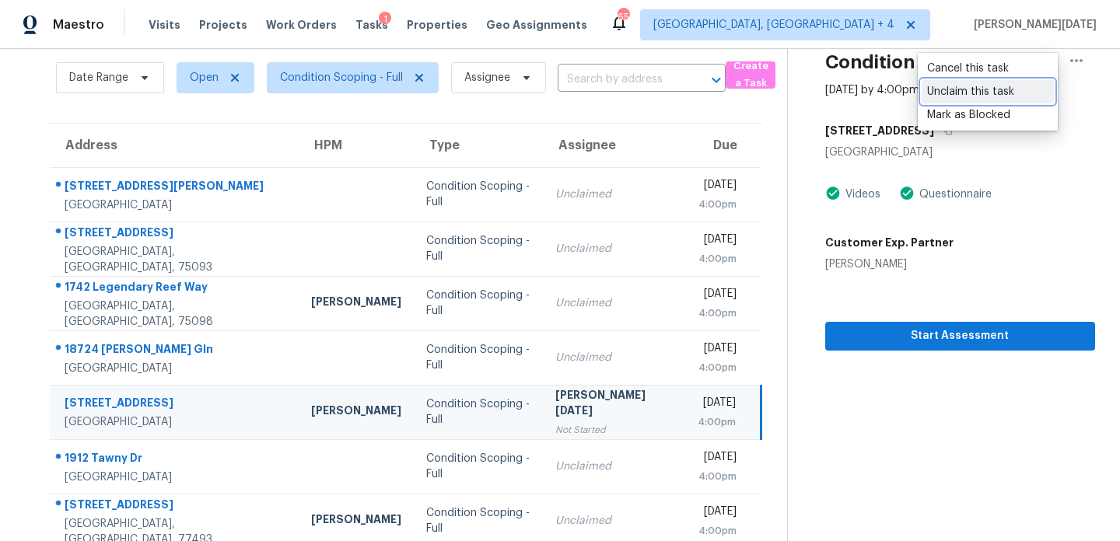
click at [1007, 93] on div "Unclaim this task" at bounding box center [987, 92] width 121 height 16
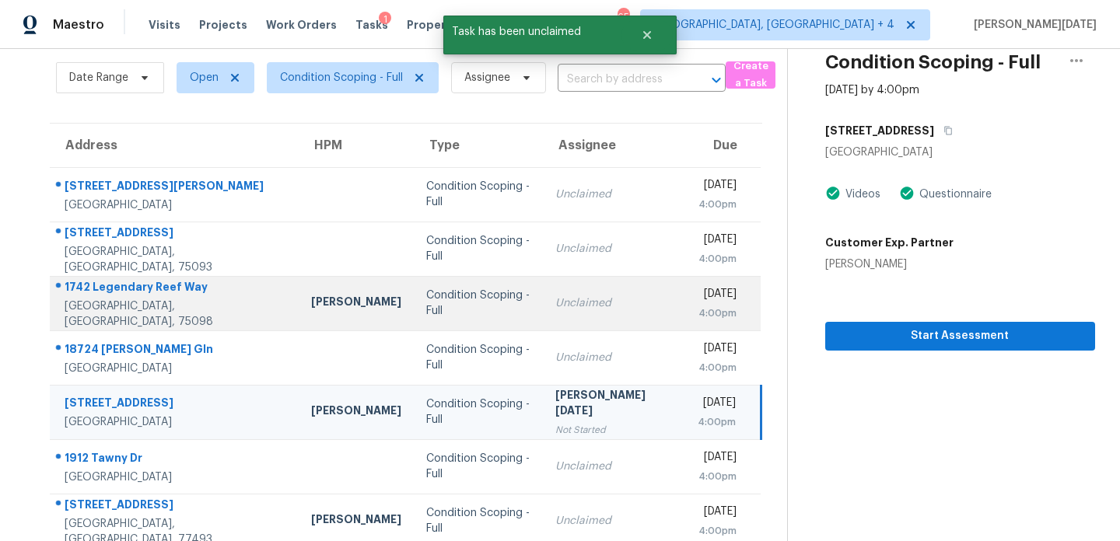
scroll to position [268, 0]
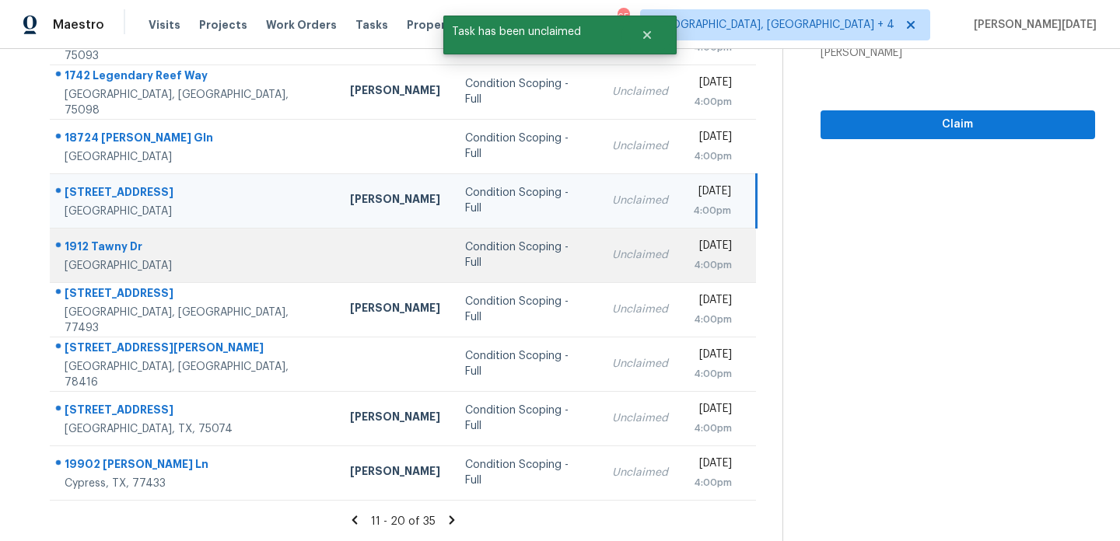
click at [612, 250] on div "Unclaimed" at bounding box center [640, 255] width 56 height 16
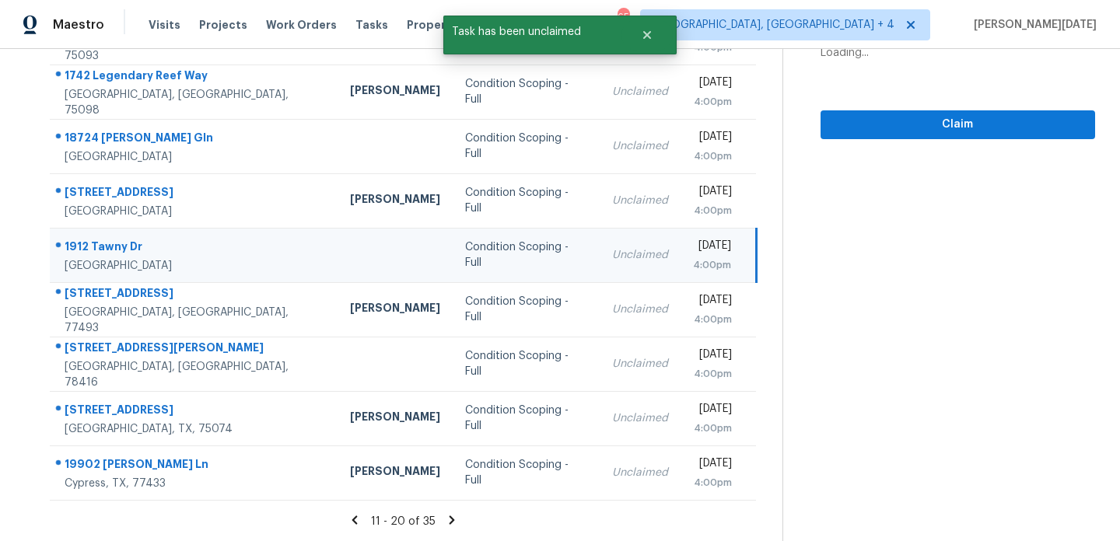
scroll to position [0, 0]
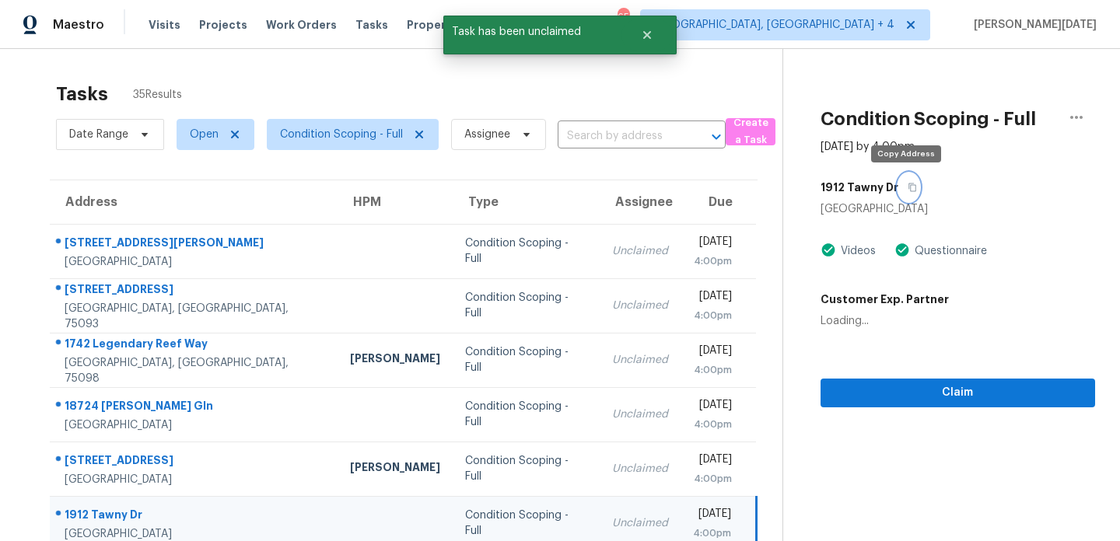
click at [910, 187] on icon "button" at bounding box center [912, 187] width 8 height 9
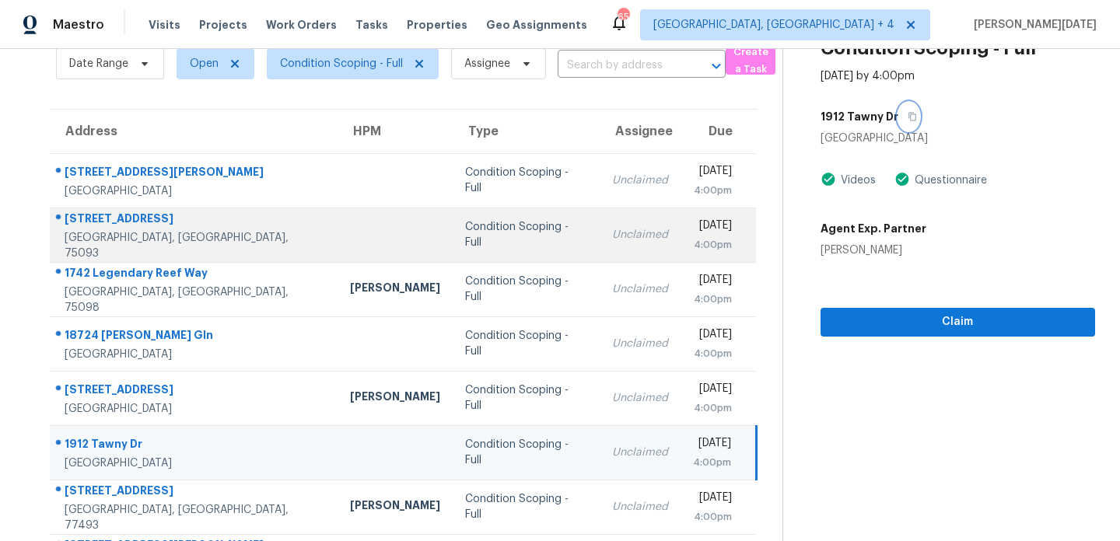
scroll to position [75, 0]
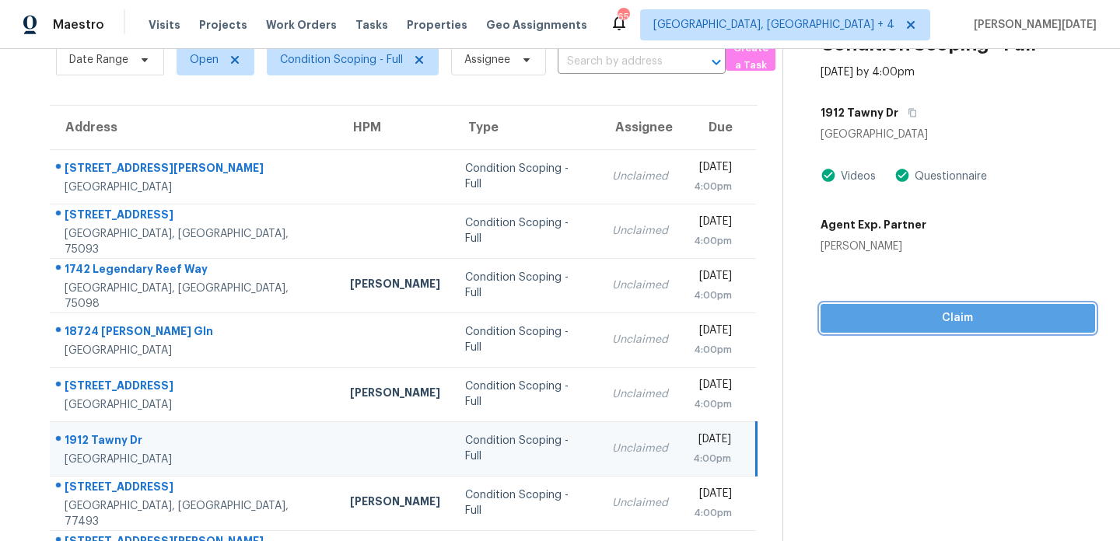
click at [829, 319] on button "Claim" at bounding box center [957, 318] width 274 height 29
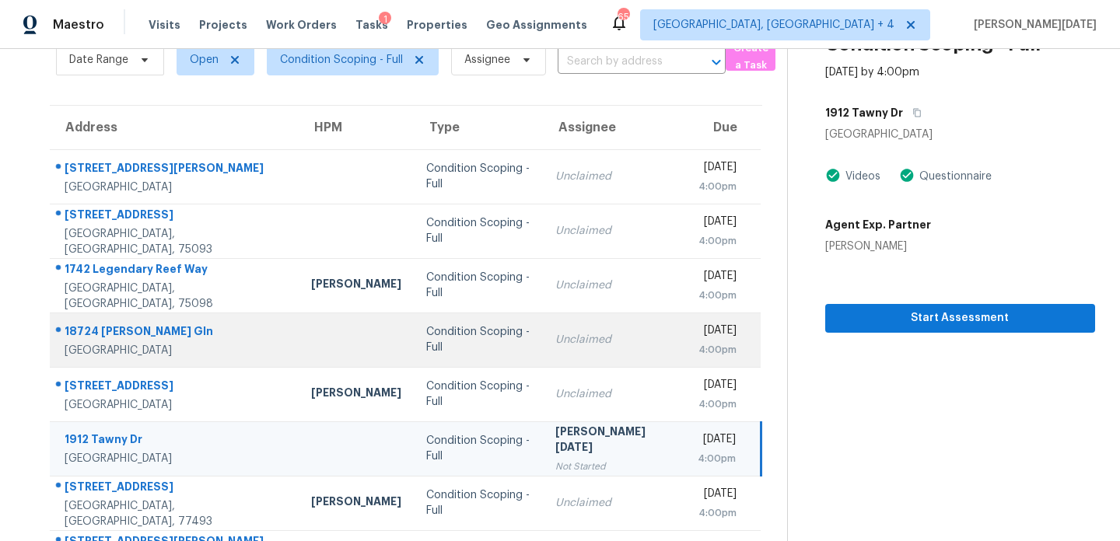
scroll to position [181, 0]
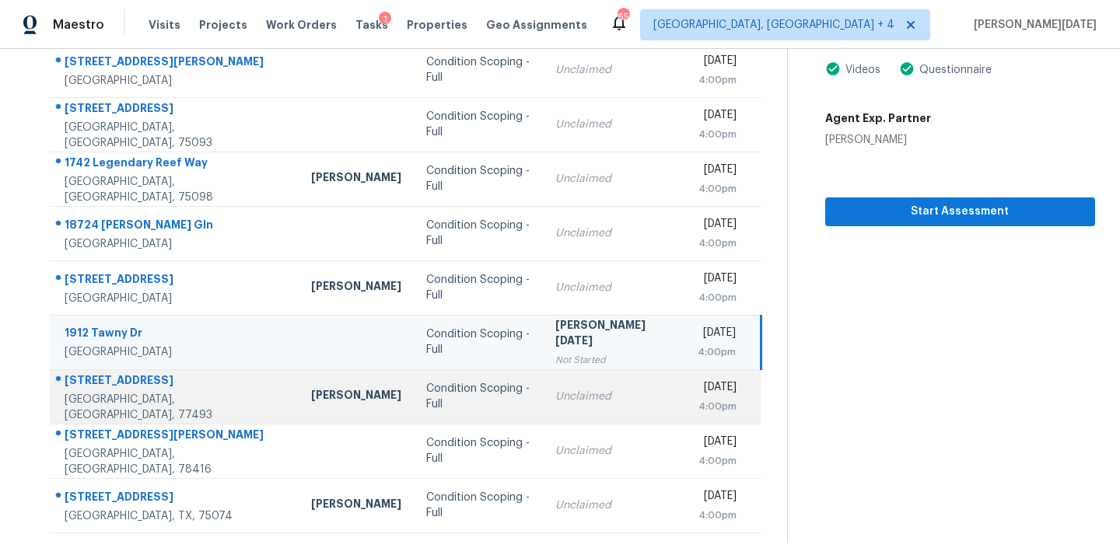
click at [543, 383] on td "Unclaimed" at bounding box center [614, 396] width 142 height 54
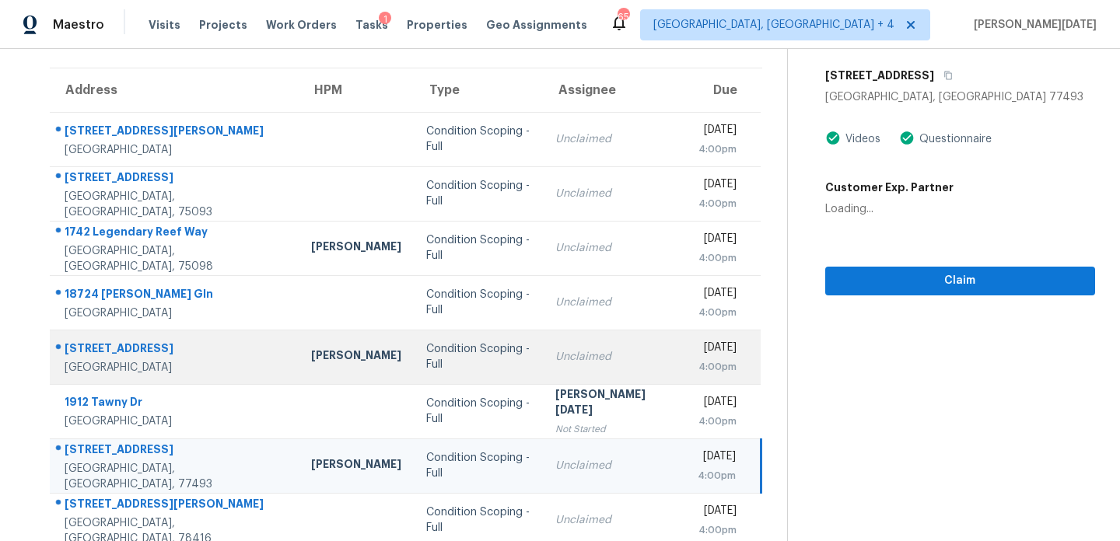
scroll to position [37, 0]
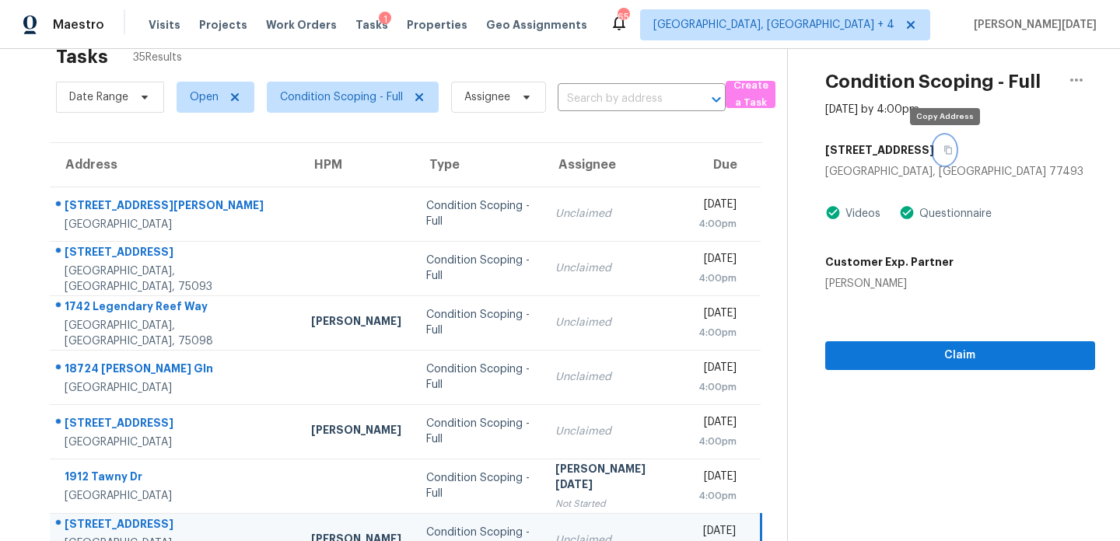
click at [947, 153] on icon "button" at bounding box center [948, 150] width 8 height 9
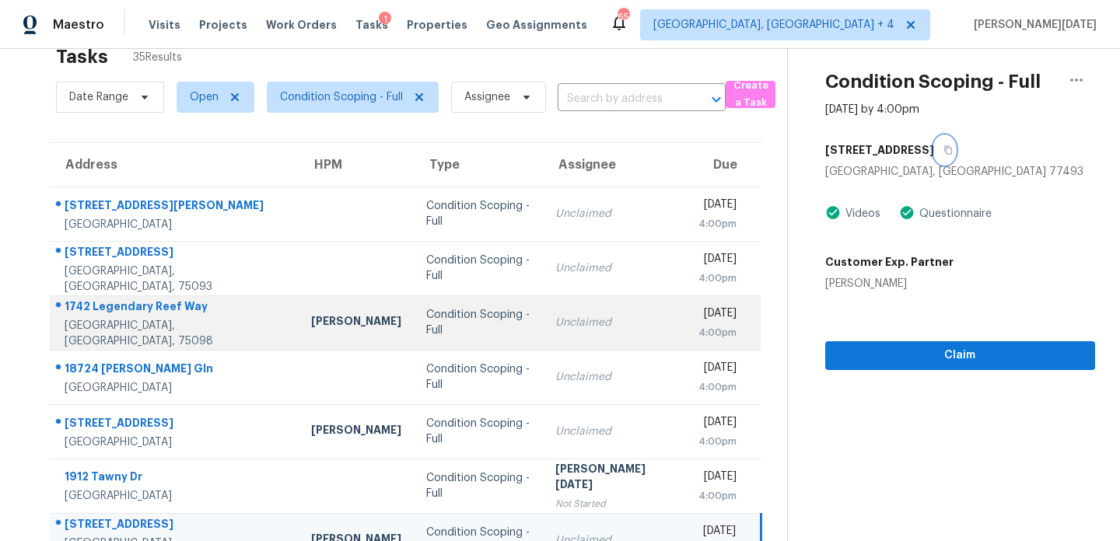
scroll to position [268, 0]
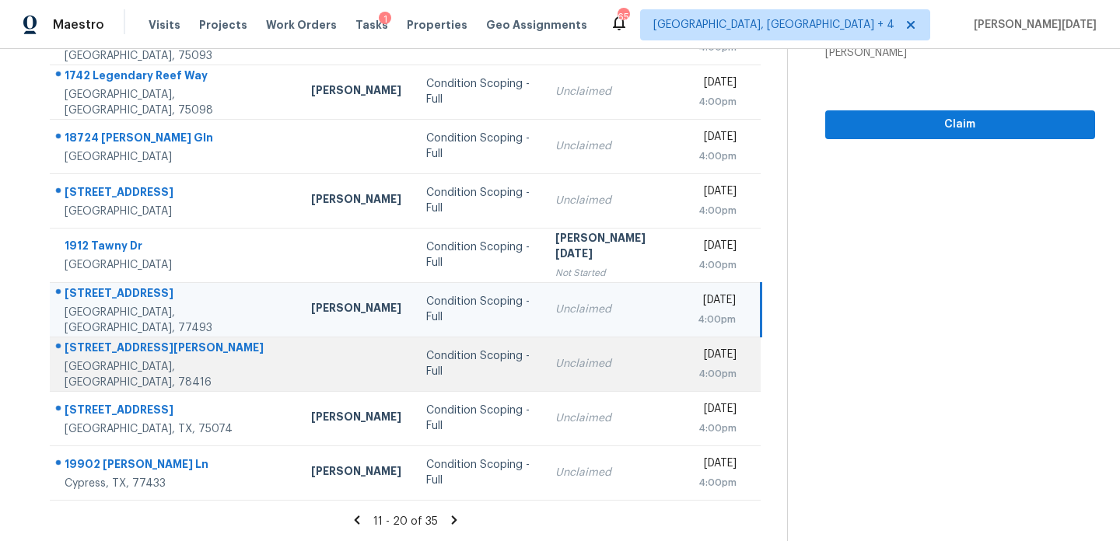
click at [555, 365] on div "Unclaimed" at bounding box center [613, 364] width 117 height 16
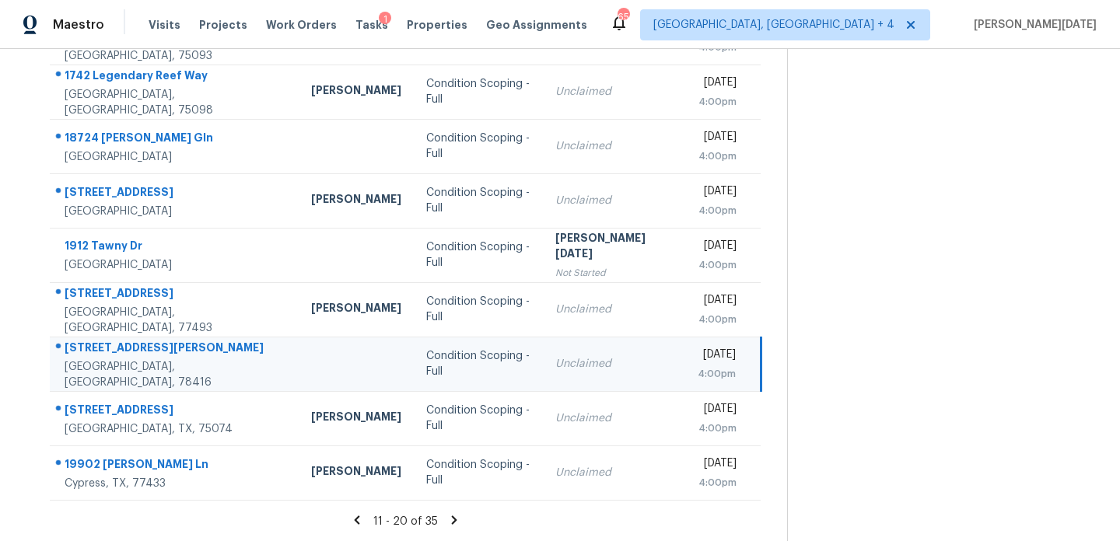
scroll to position [0, 0]
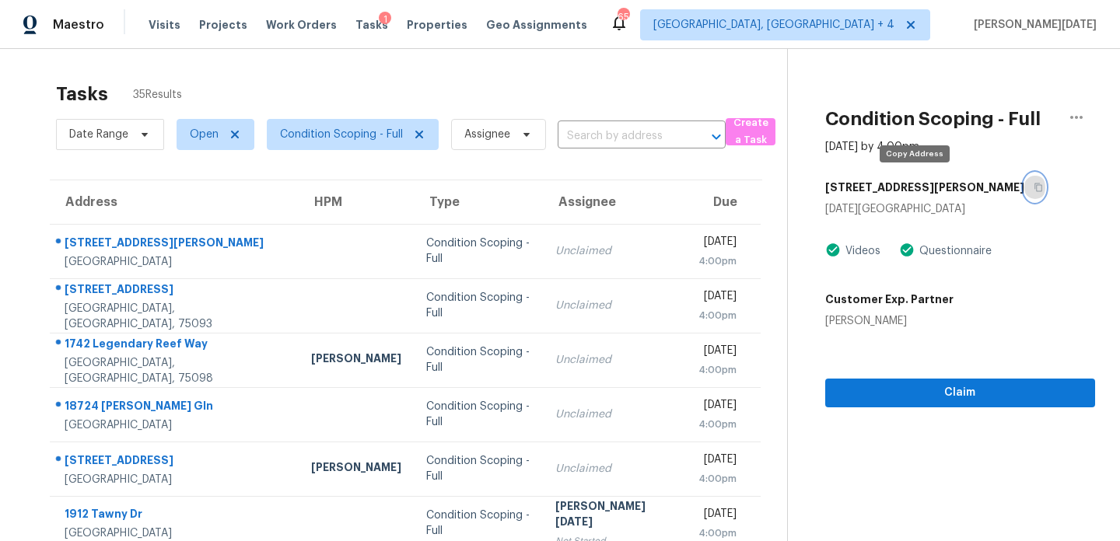
click at [1024, 188] on button "button" at bounding box center [1034, 187] width 21 height 28
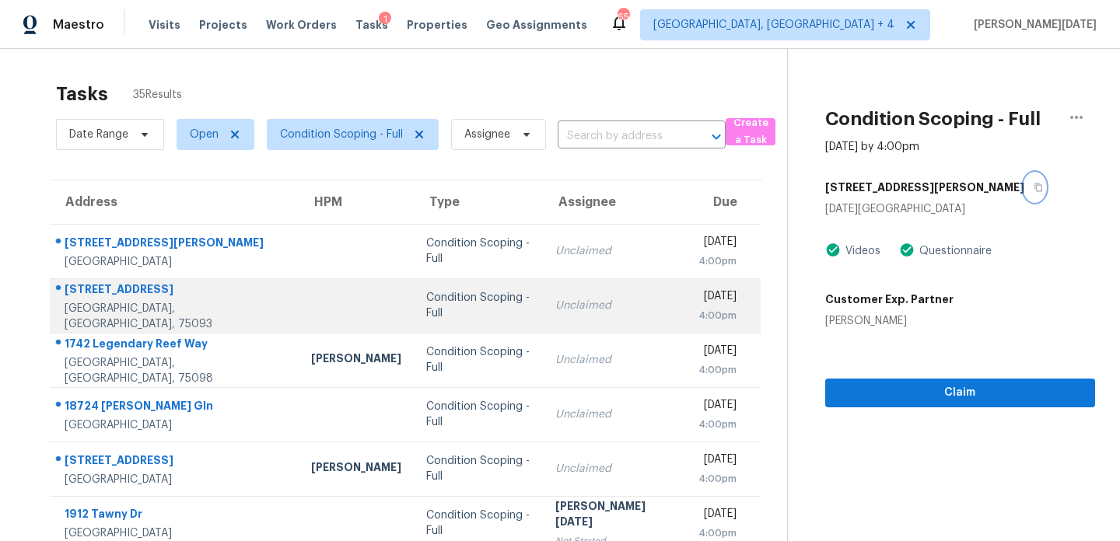
scroll to position [268, 0]
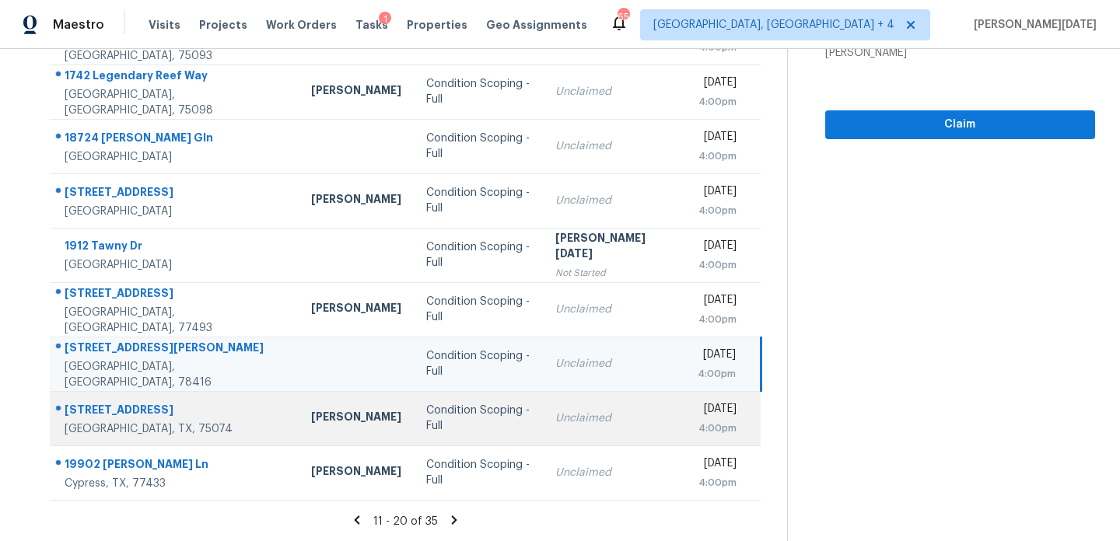
click at [561, 413] on div "Unclaimed" at bounding box center [613, 419] width 117 height 16
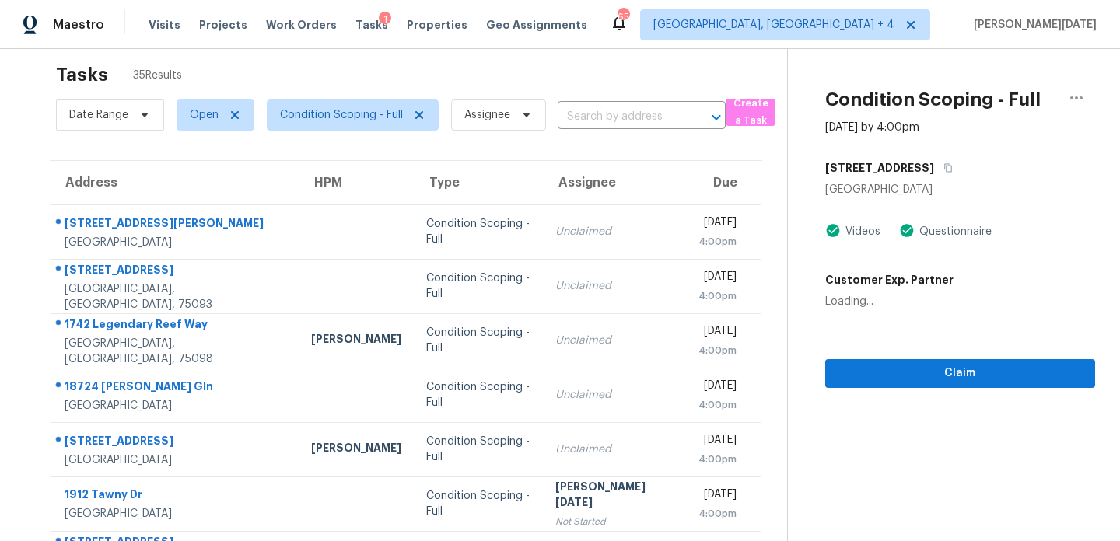
scroll to position [0, 0]
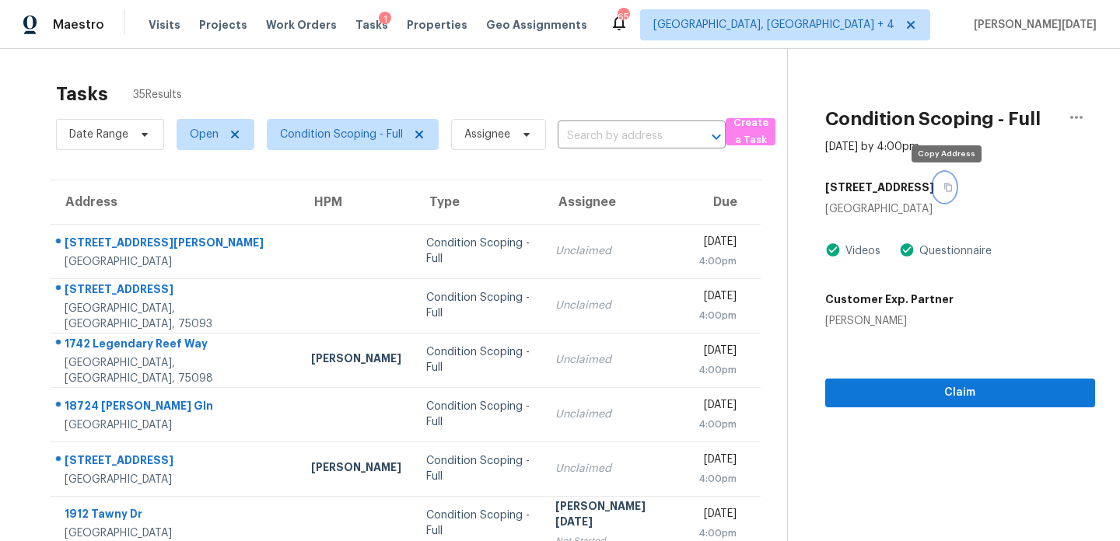
click at [948, 186] on icon "button" at bounding box center [947, 187] width 9 height 9
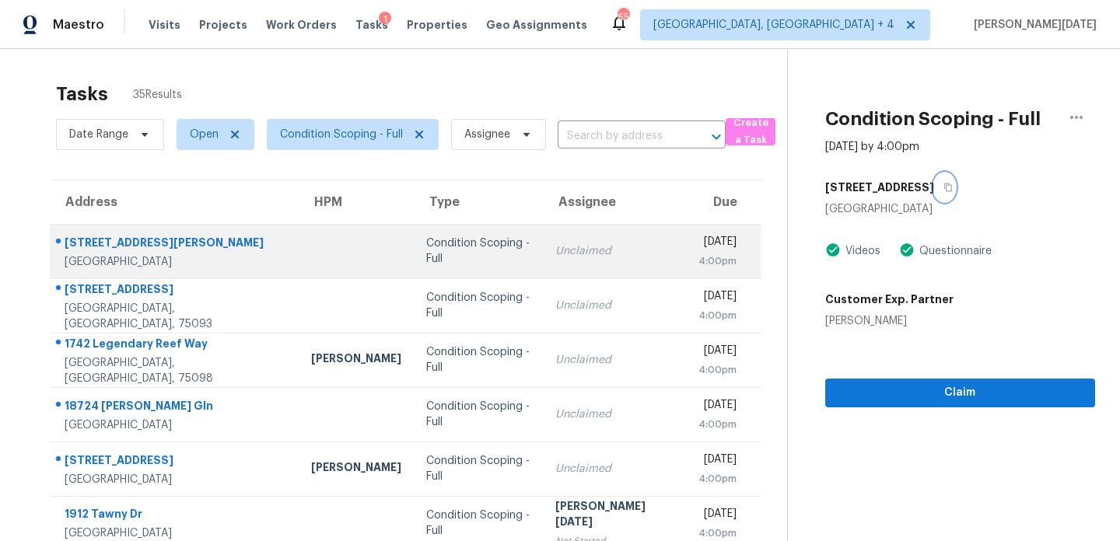
scroll to position [268, 0]
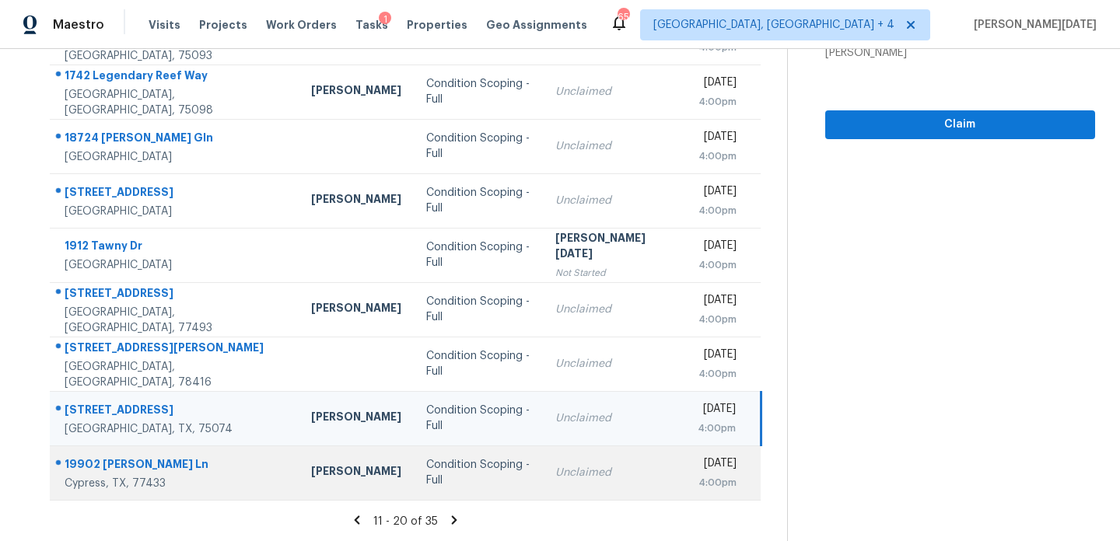
click at [491, 457] on td "Condition Scoping - Full" at bounding box center [478, 473] width 128 height 54
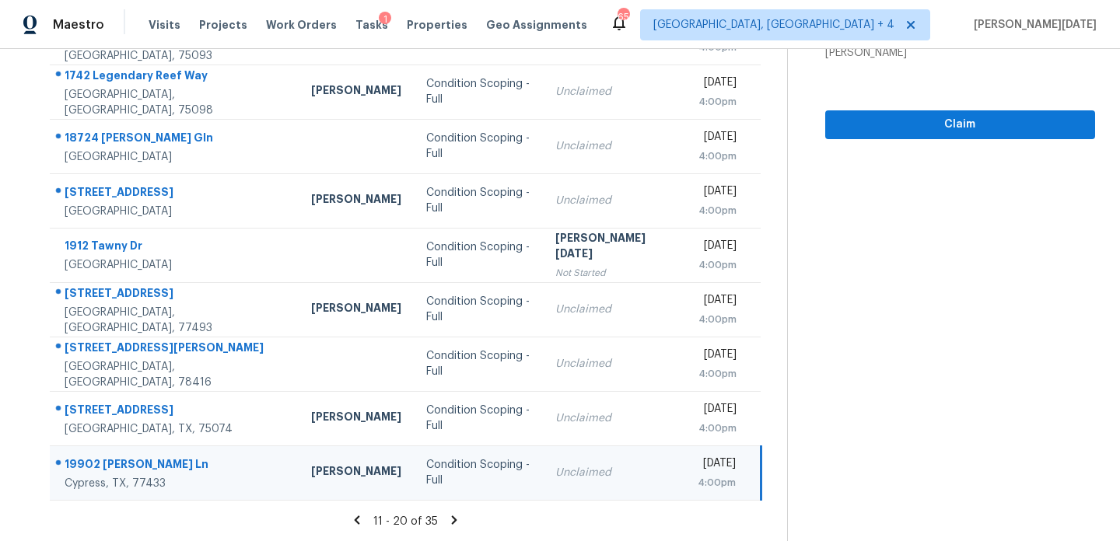
scroll to position [0, 0]
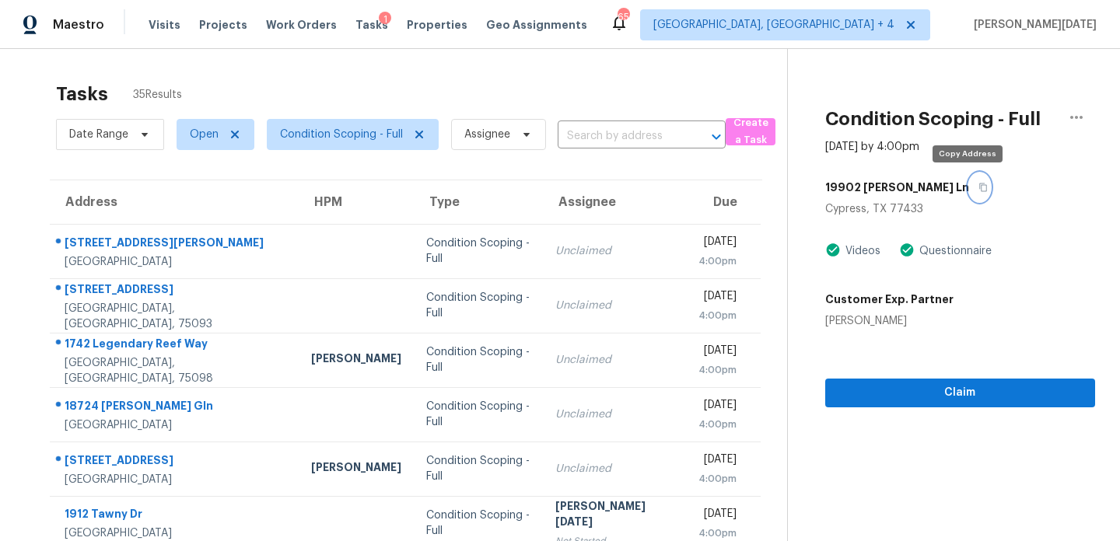
click at [974, 189] on button "button" at bounding box center [979, 187] width 21 height 28
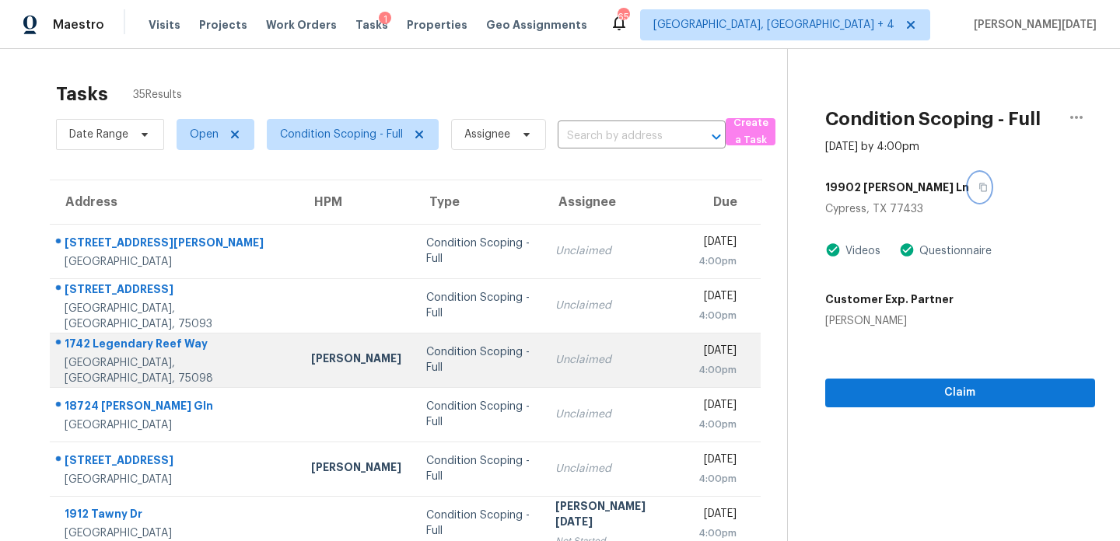
scroll to position [268, 0]
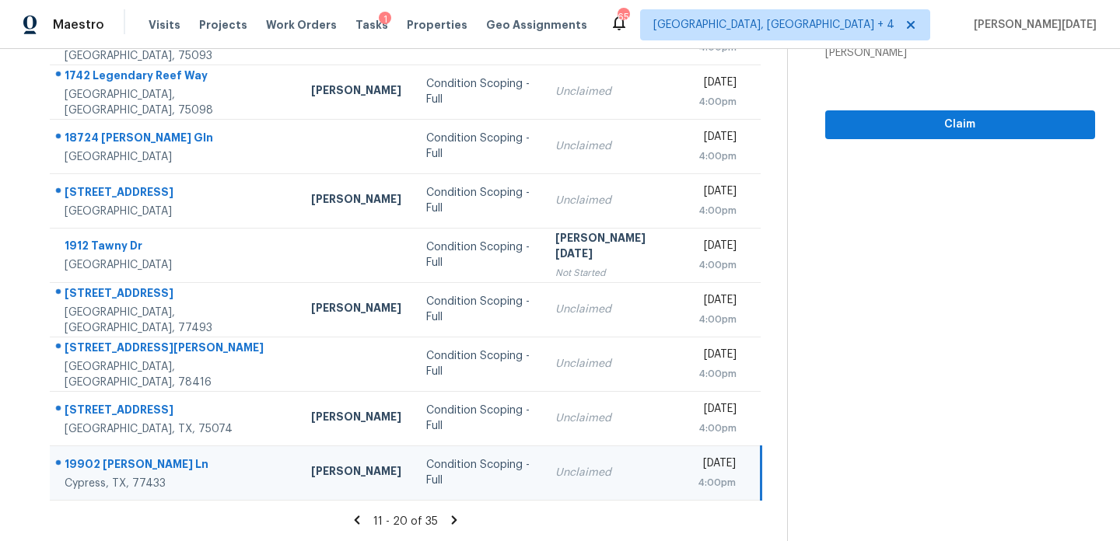
click at [454, 517] on icon at bounding box center [454, 520] width 14 height 14
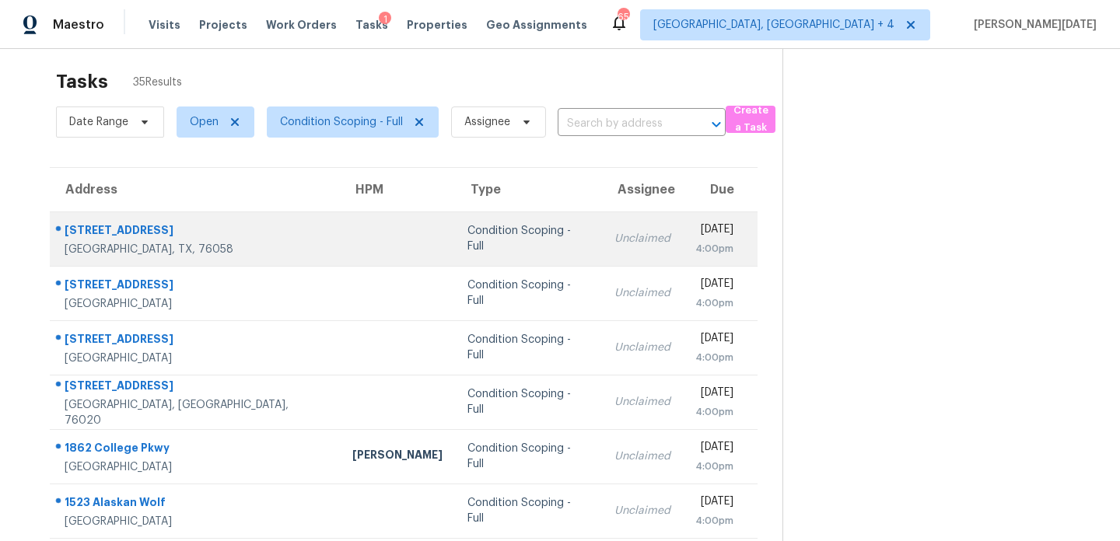
scroll to position [0, 0]
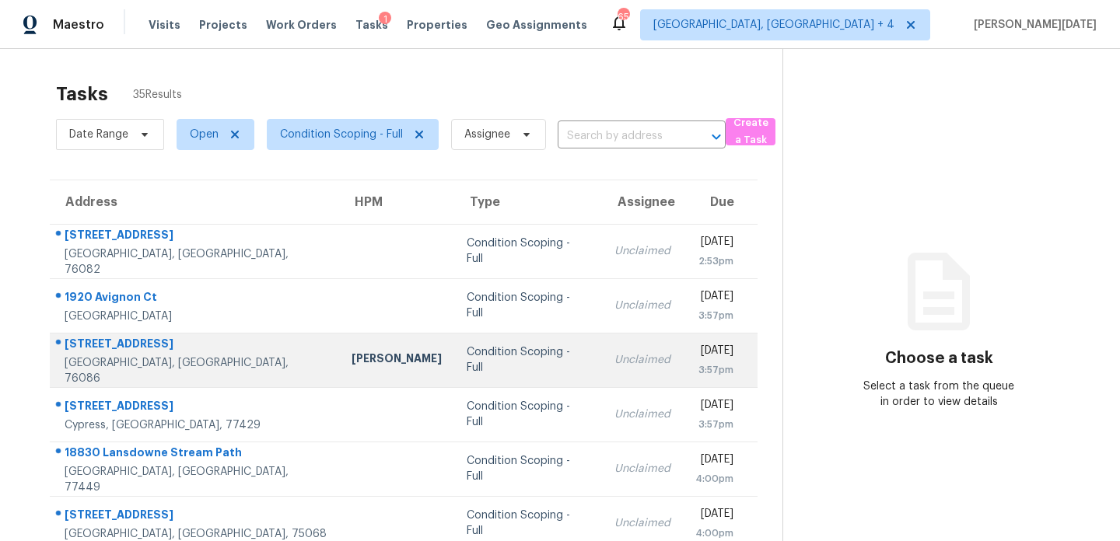
scroll to position [268, 0]
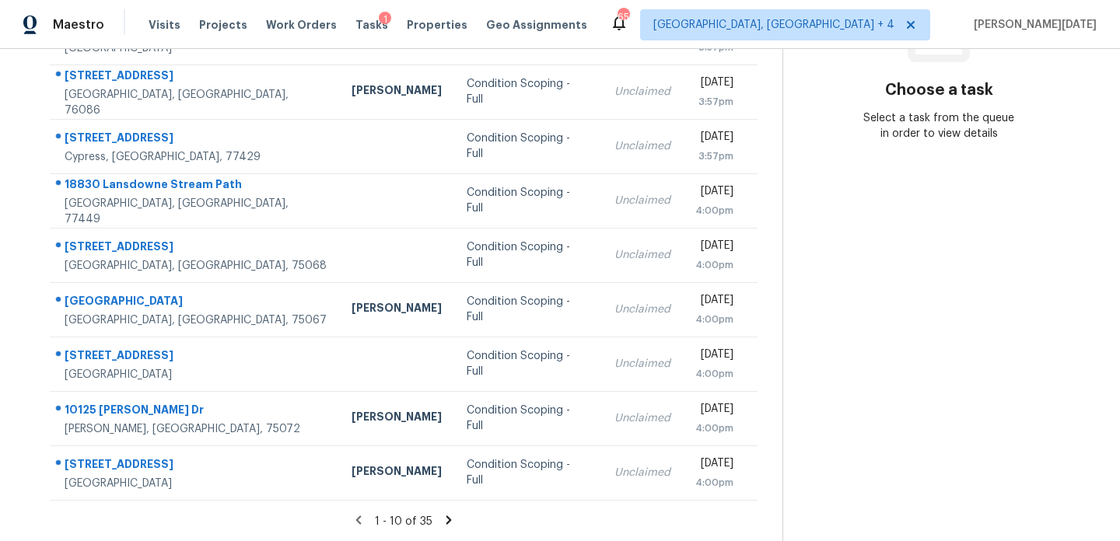
click at [449, 525] on icon at bounding box center [449, 520] width 14 height 14
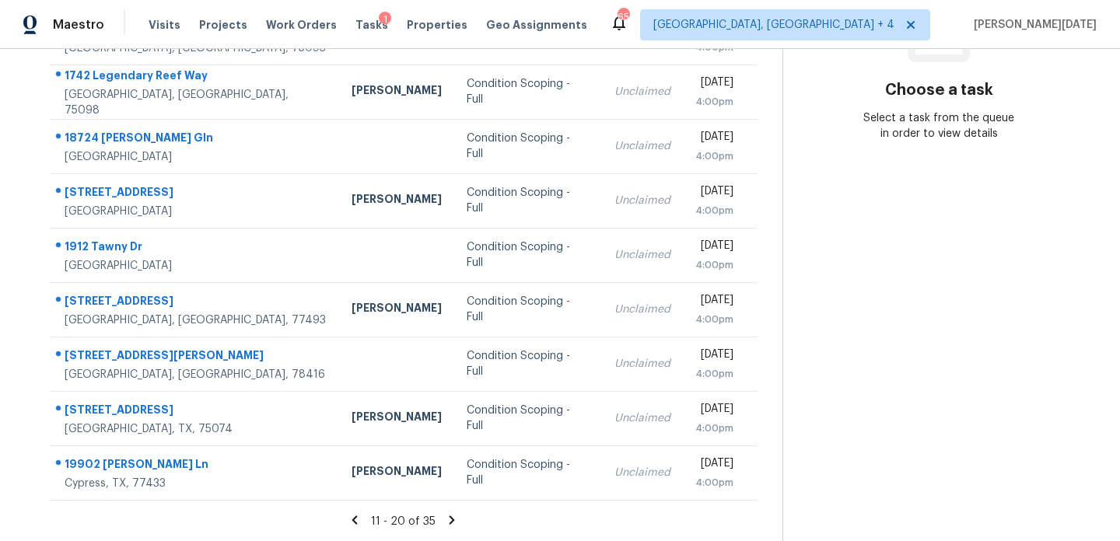
click at [449, 516] on icon at bounding box center [451, 519] width 5 height 9
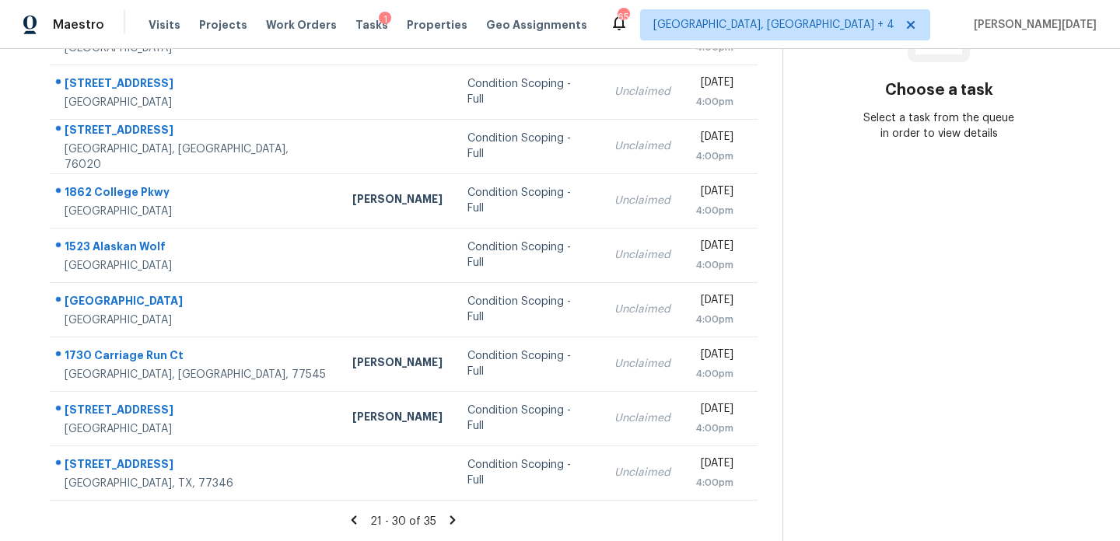
click at [356, 513] on icon at bounding box center [354, 520] width 14 height 14
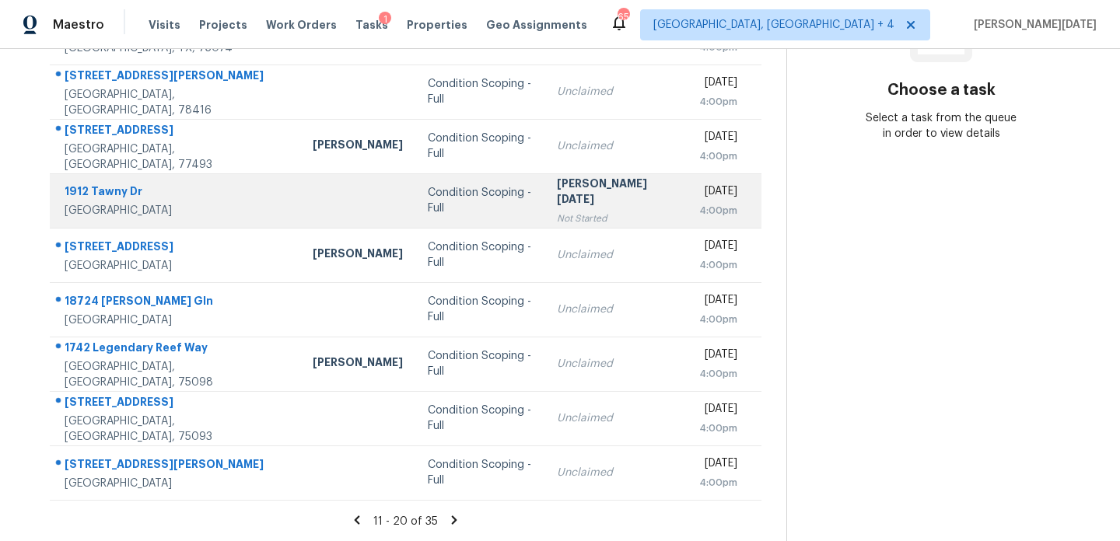
click at [607, 184] on td "[PERSON_NAME][DATE] Not Started" at bounding box center [615, 200] width 143 height 54
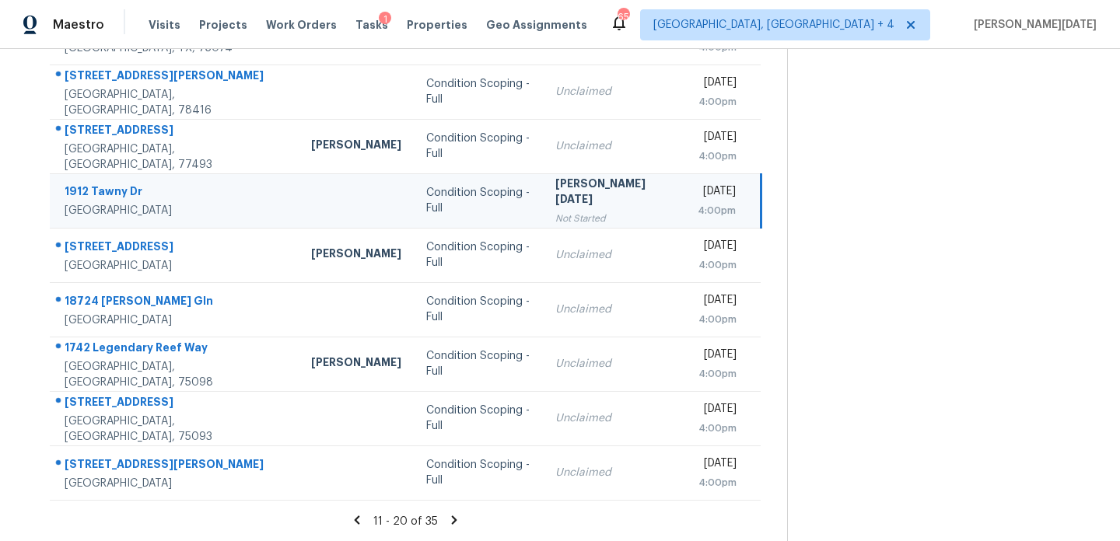
click at [607, 184] on td "[PERSON_NAME][DATE] Not Started" at bounding box center [614, 200] width 142 height 54
click at [607, 184] on td "Prabhu Raja Not Started" at bounding box center [614, 200] width 142 height 54
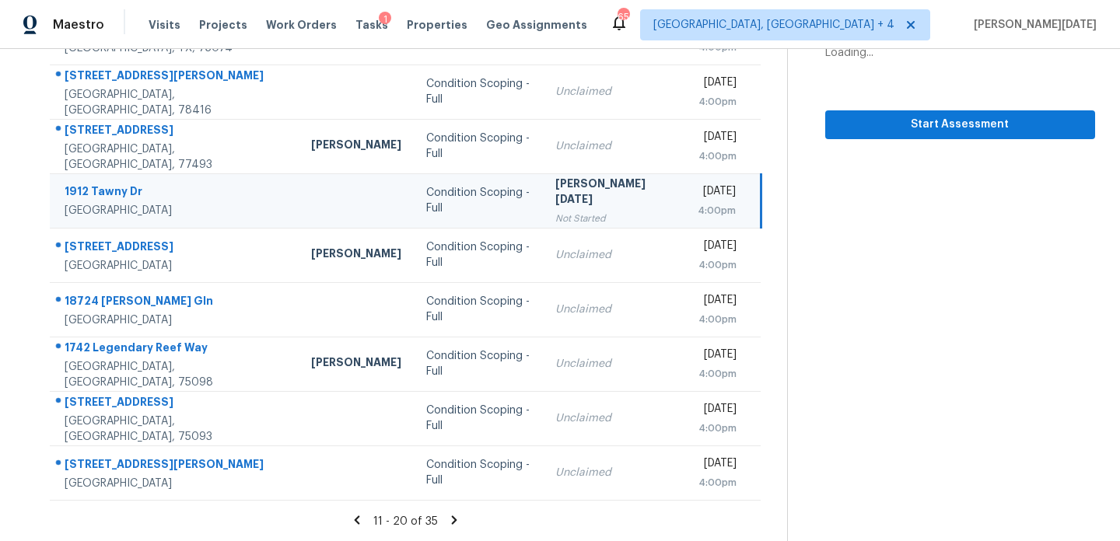
click at [607, 184] on td "Prabhu Raja Not Started" at bounding box center [614, 200] width 142 height 54
click at [929, 129] on span "Start Assessment" at bounding box center [959, 124] width 245 height 19
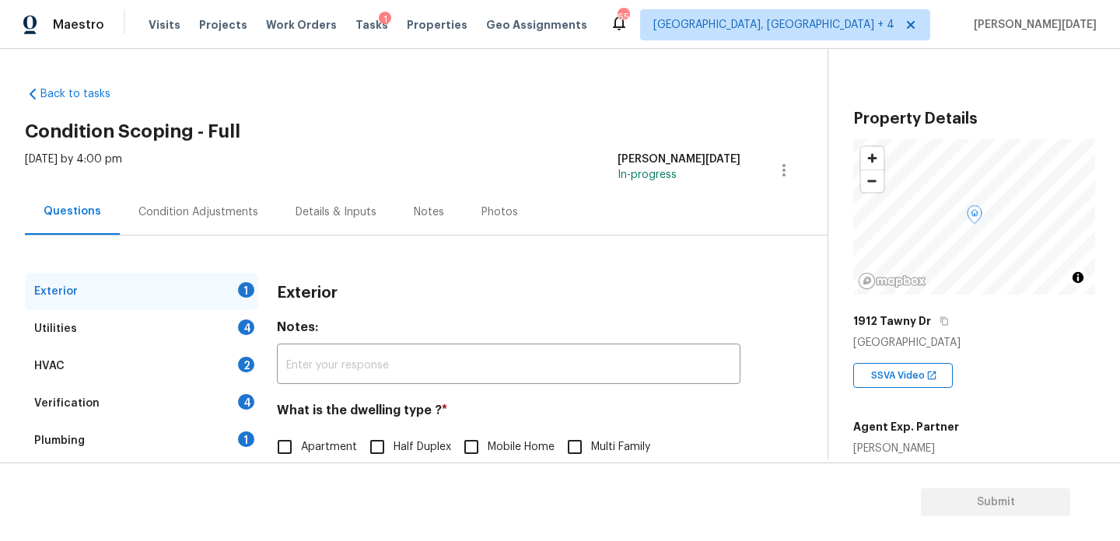
click at [228, 226] on div "Condition Adjustments" at bounding box center [198, 212] width 157 height 46
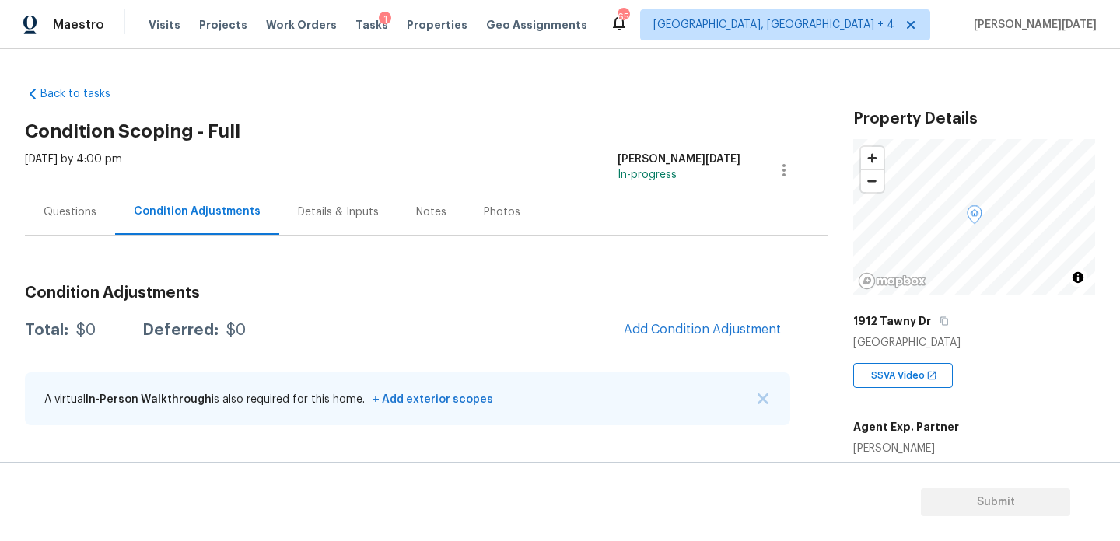
click at [72, 204] on div "Questions" at bounding box center [70, 212] width 53 height 16
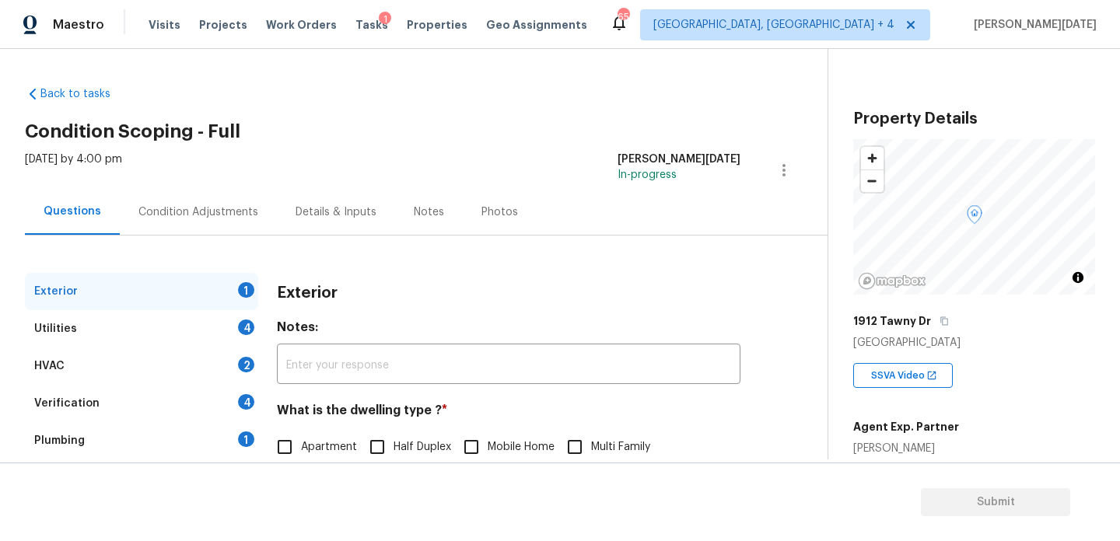
scroll to position [208, 0]
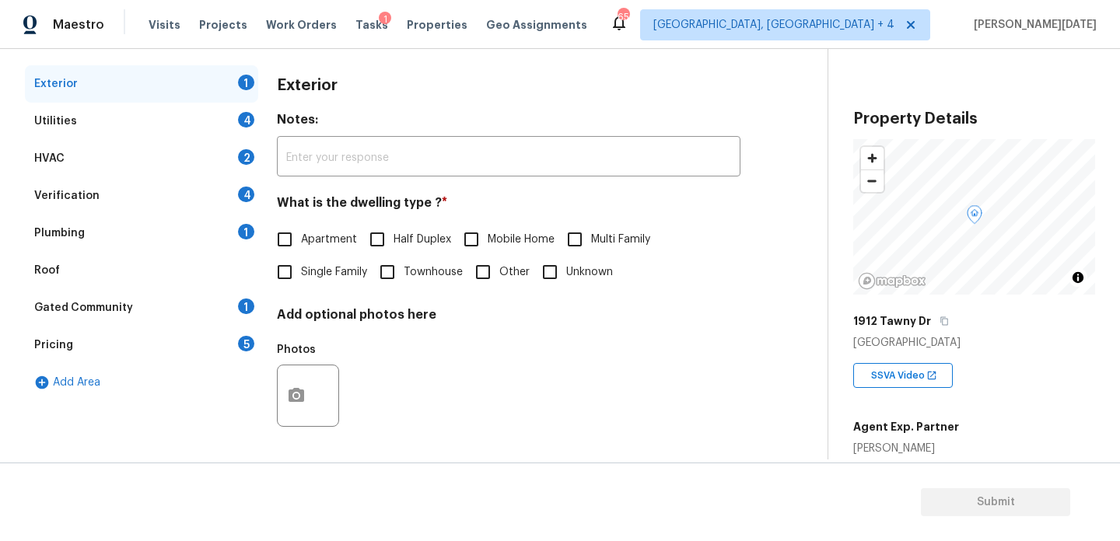
click at [152, 201] on div "Verification 4" at bounding box center [141, 195] width 233 height 37
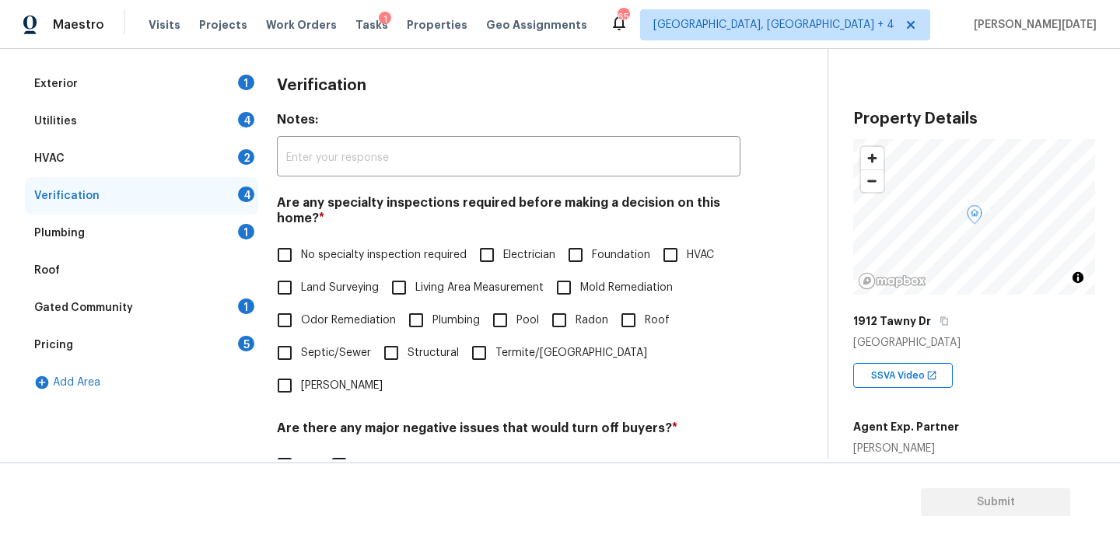
scroll to position [394, 0]
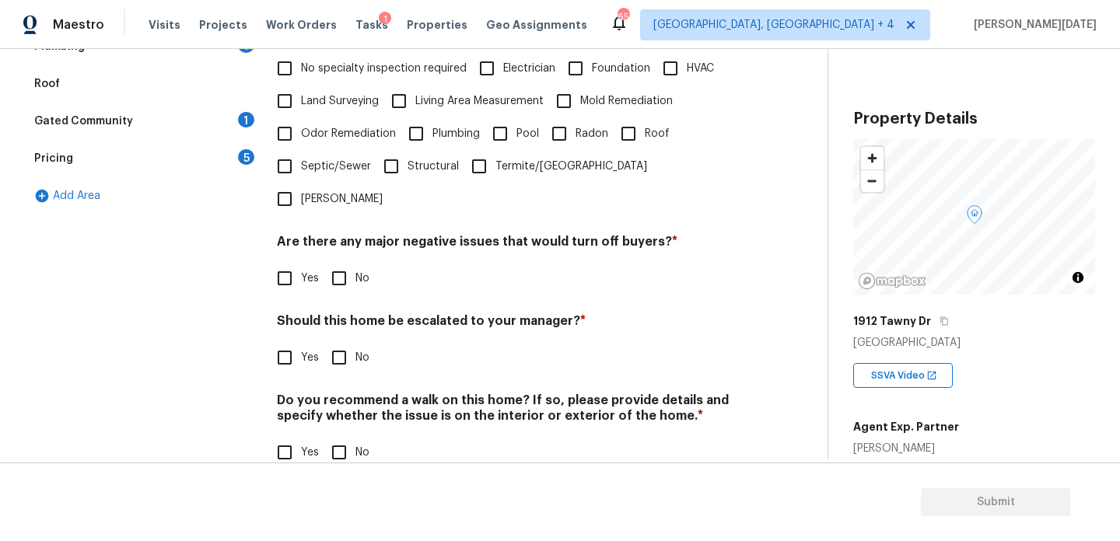
click at [289, 341] on input "Yes" at bounding box center [284, 357] width 33 height 33
checkbox input "true"
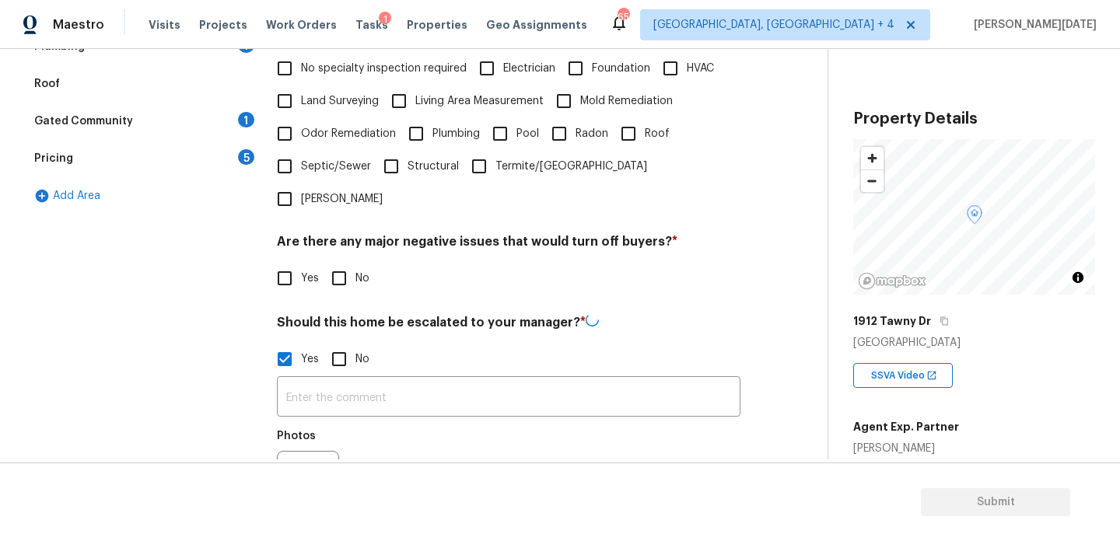
scroll to position [542, 0]
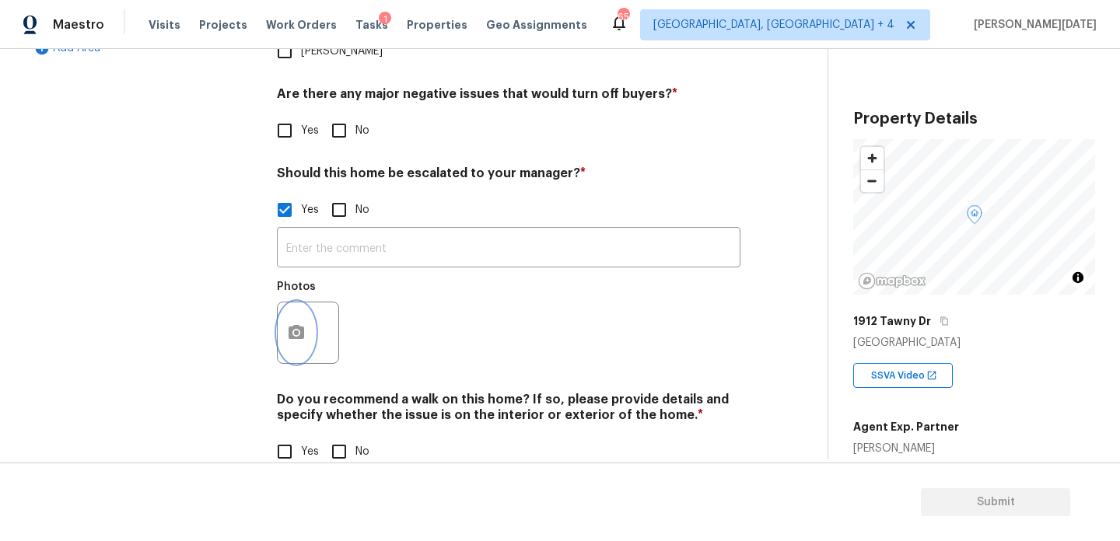
click at [301, 323] on icon "button" at bounding box center [296, 332] width 19 height 19
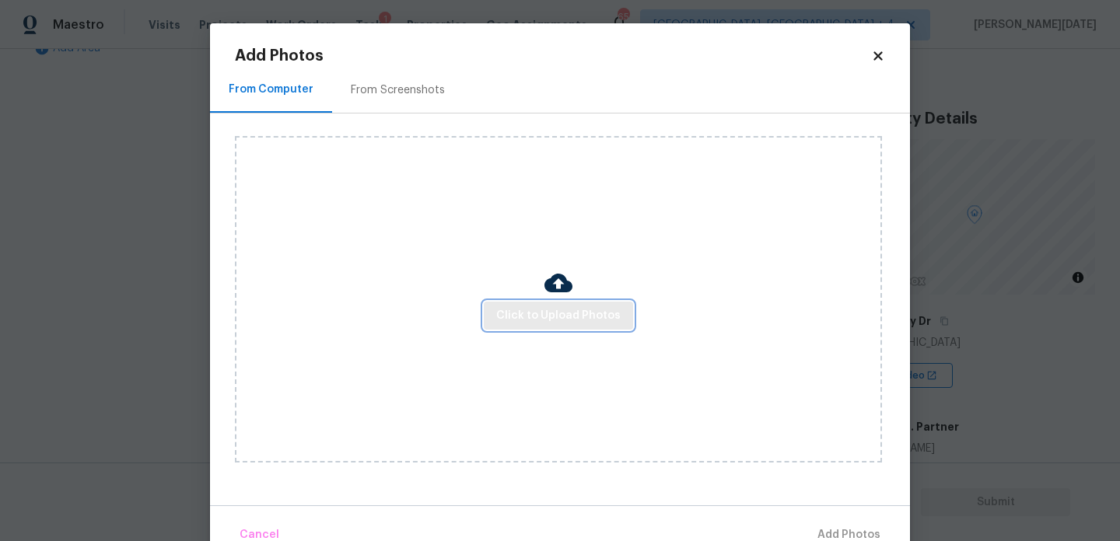
click at [520, 307] on span "Click to Upload Photos" at bounding box center [558, 315] width 124 height 19
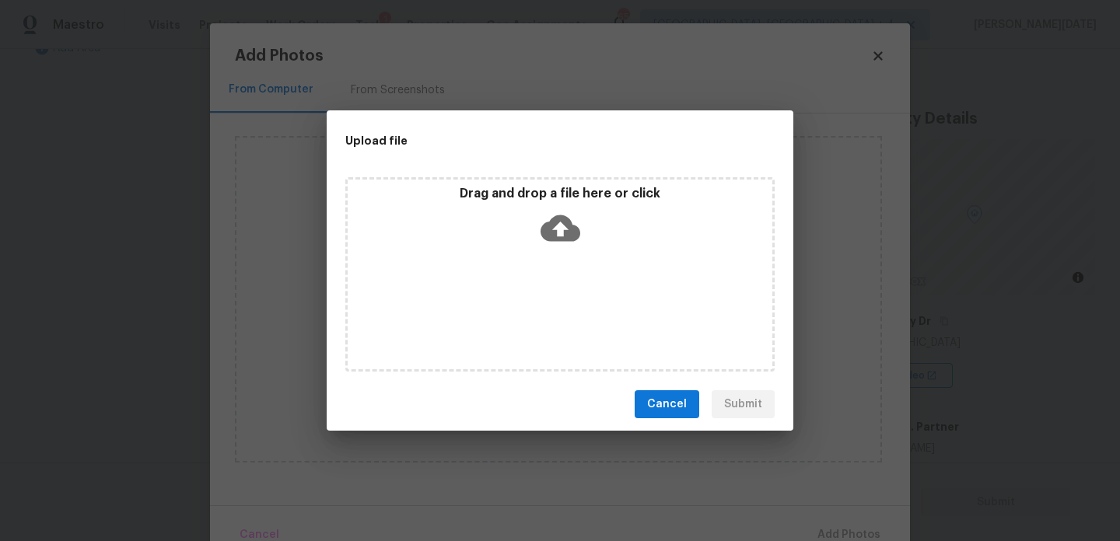
click at [520, 307] on div "Drag and drop a file here or click" at bounding box center [559, 274] width 429 height 194
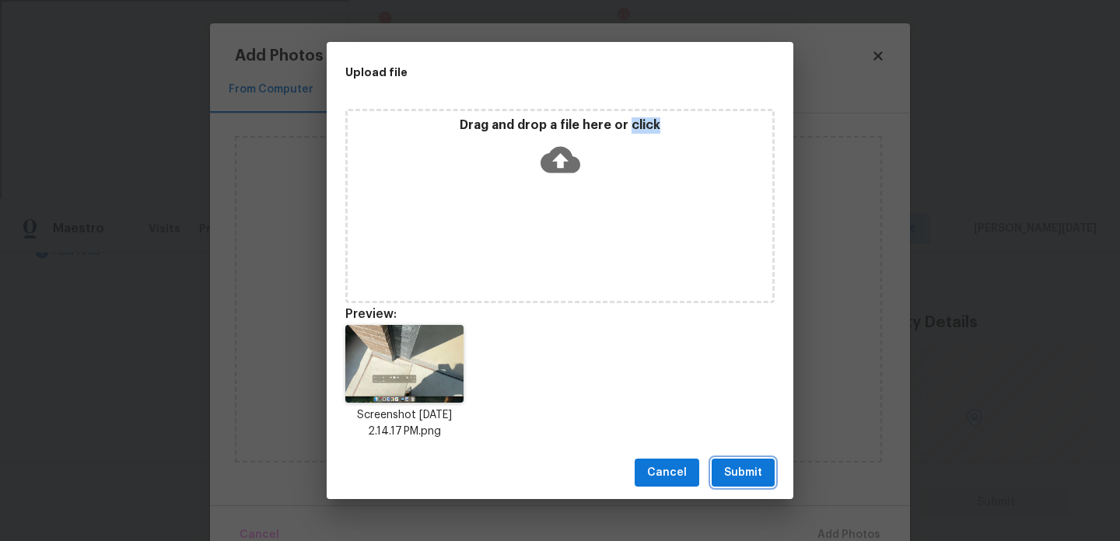
click at [736, 483] on button "Submit" at bounding box center [742, 473] width 63 height 29
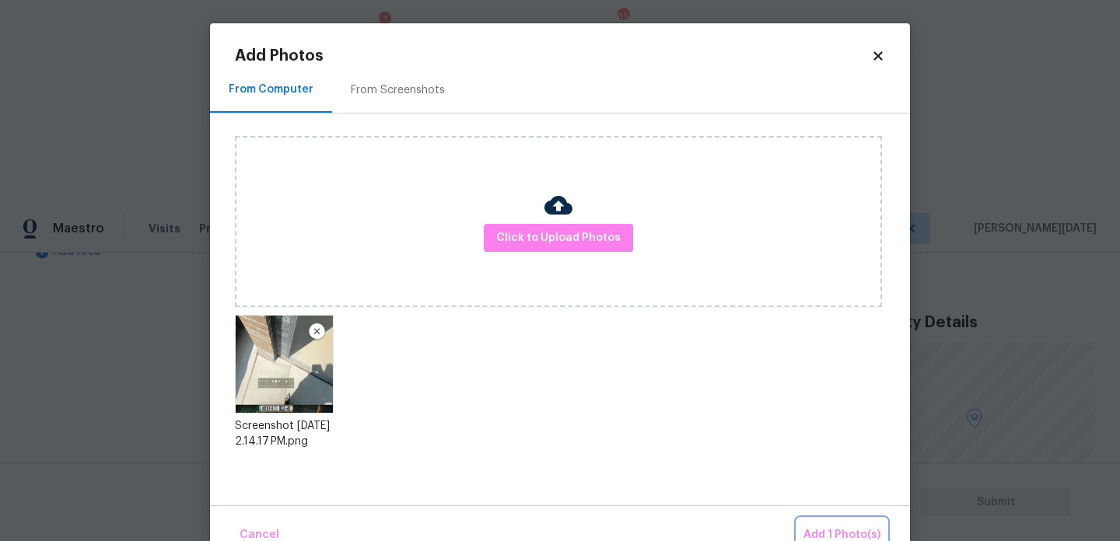
click at [826, 529] on span "Add 1 Photo(s)" at bounding box center [841, 535] width 77 height 19
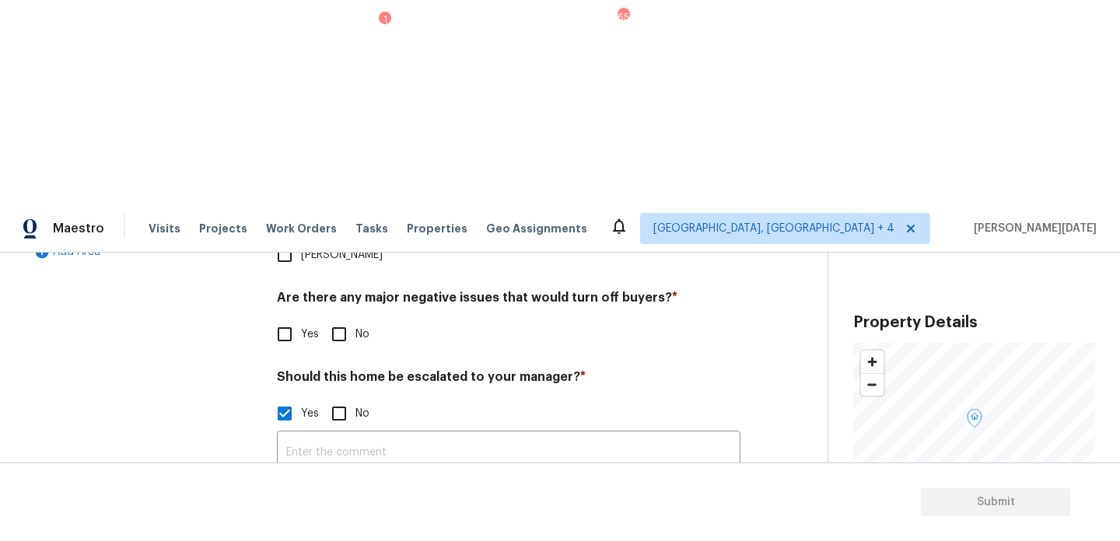
scroll to position [0, 0]
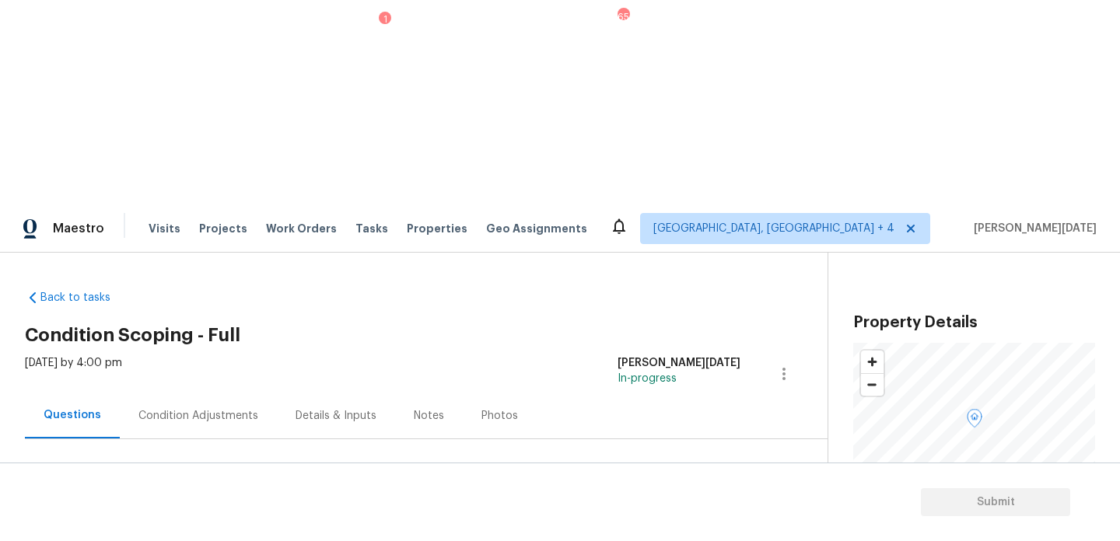
click at [183, 408] on div "Condition Adjustments" at bounding box center [198, 416] width 120 height 16
click at [653, 526] on span "Add Condition Adjustment" at bounding box center [702, 533] width 157 height 14
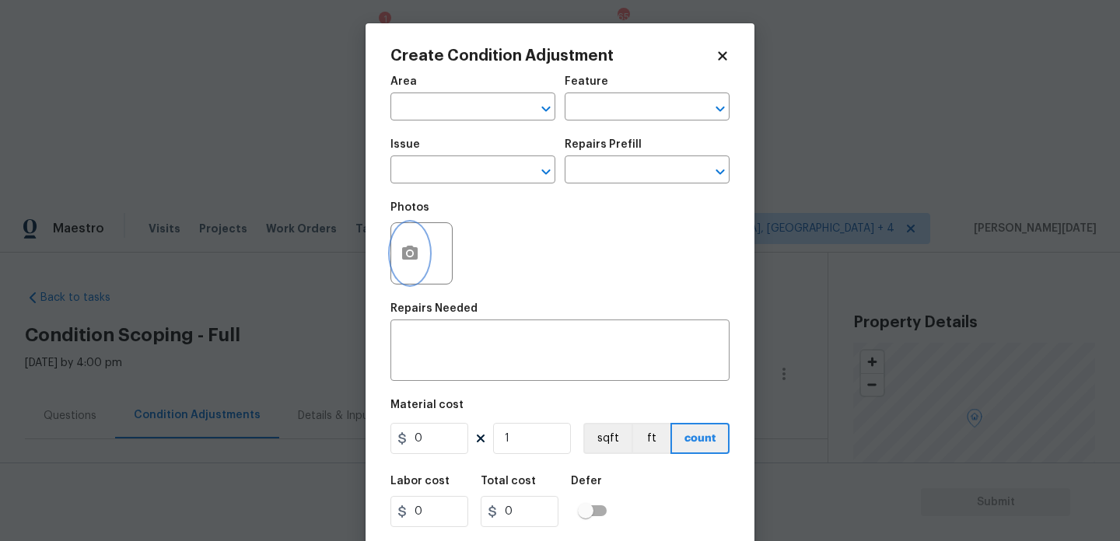
click at [415, 252] on icon "button" at bounding box center [410, 253] width 16 height 14
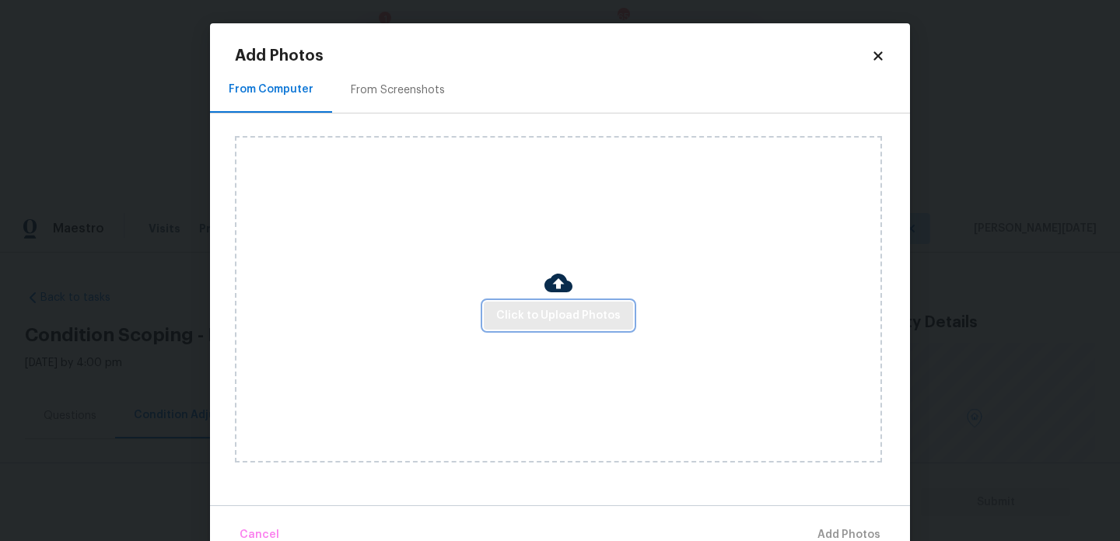
click at [544, 324] on span "Click to Upload Photos" at bounding box center [558, 315] width 124 height 19
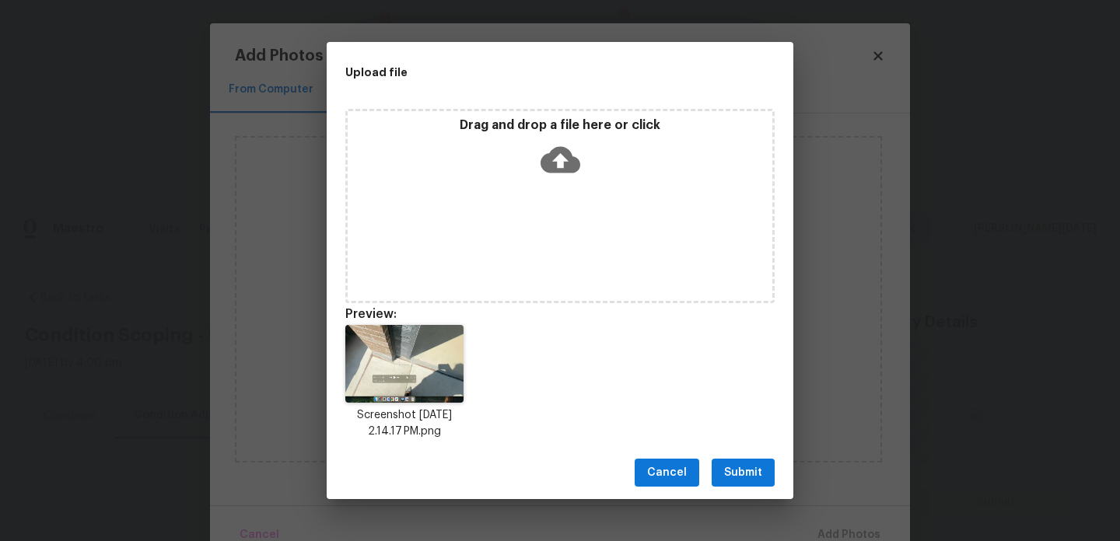
click at [748, 470] on span "Submit" at bounding box center [743, 472] width 38 height 19
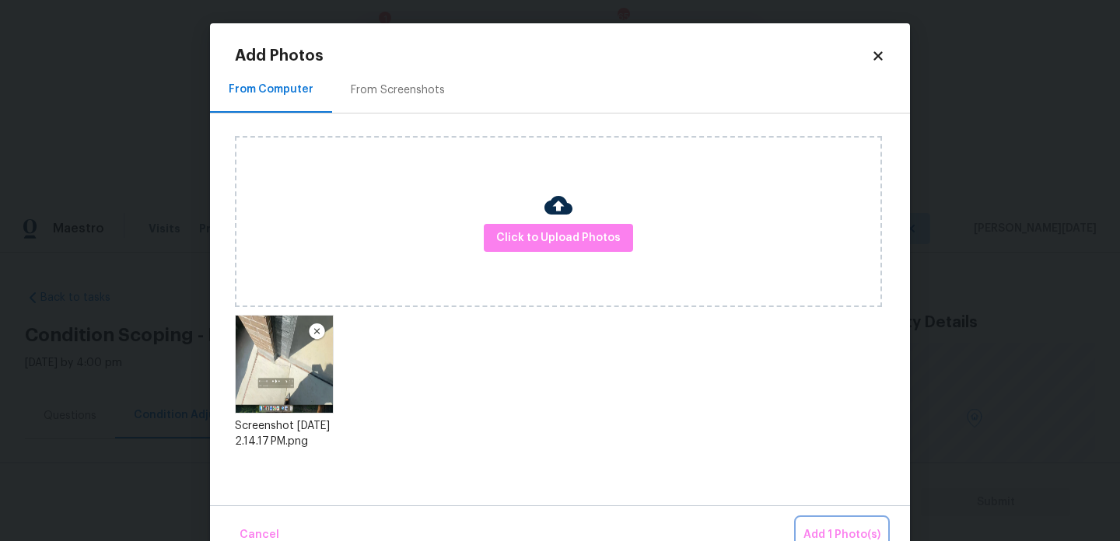
click at [840, 536] on span "Add 1 Photo(s)" at bounding box center [841, 535] width 77 height 19
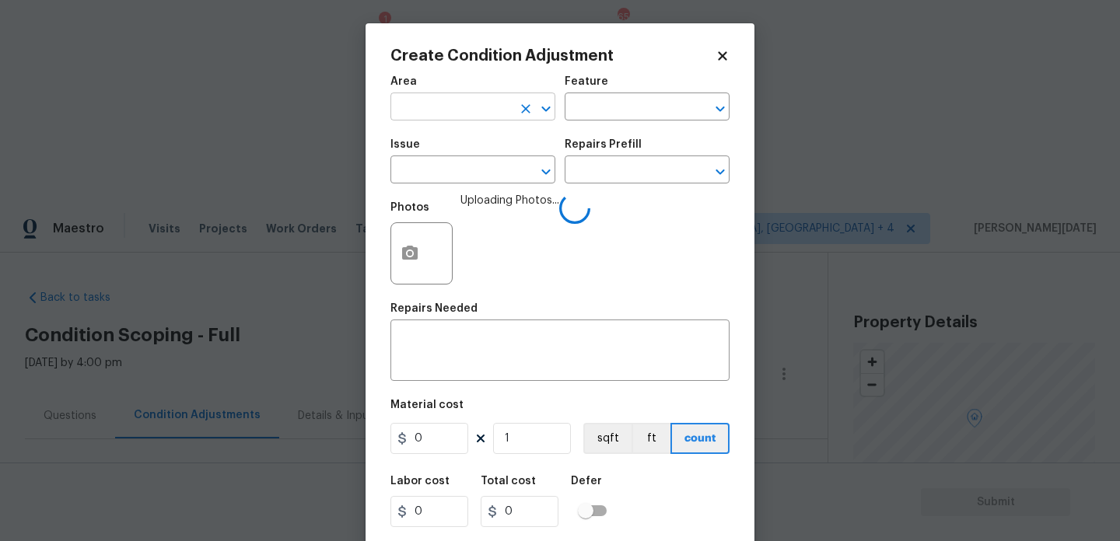
click at [438, 107] on input "text" at bounding box center [450, 108] width 121 height 24
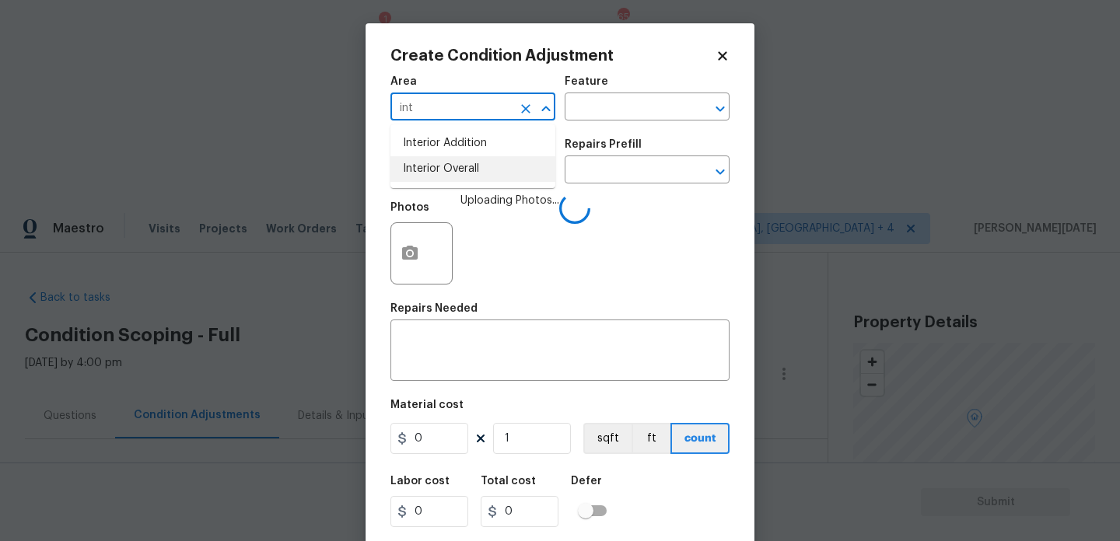
click at [457, 167] on li "Interior Overall" at bounding box center [472, 169] width 165 height 26
type input "Interior Overall"
click at [457, 167] on input "text" at bounding box center [450, 171] width 121 height 24
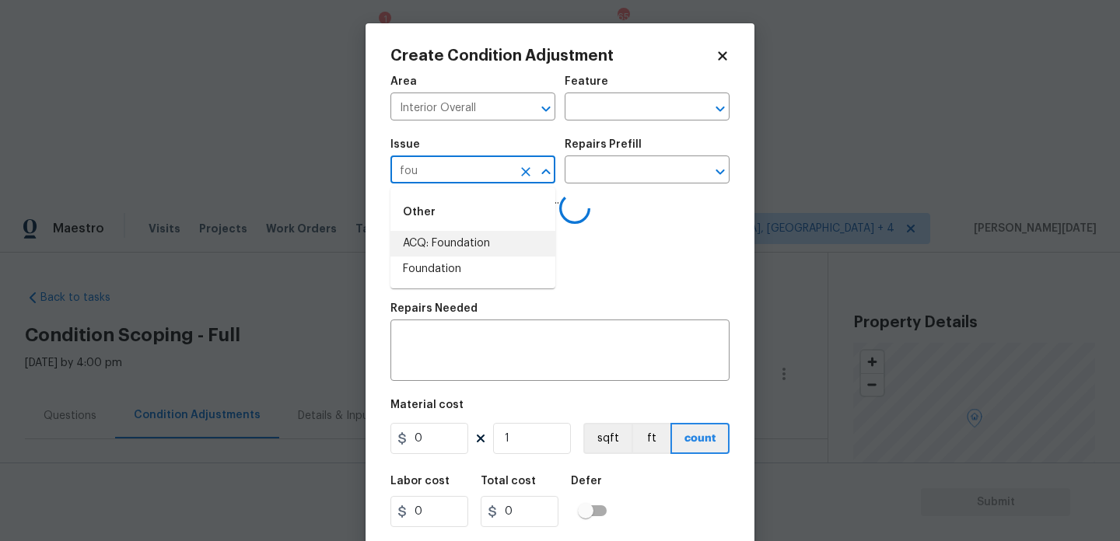
click at [459, 239] on li "ACQ: Foundation" at bounding box center [472, 244] width 165 height 26
type input "ACQ: Foundation"
click at [590, 182] on input "text" at bounding box center [624, 171] width 121 height 24
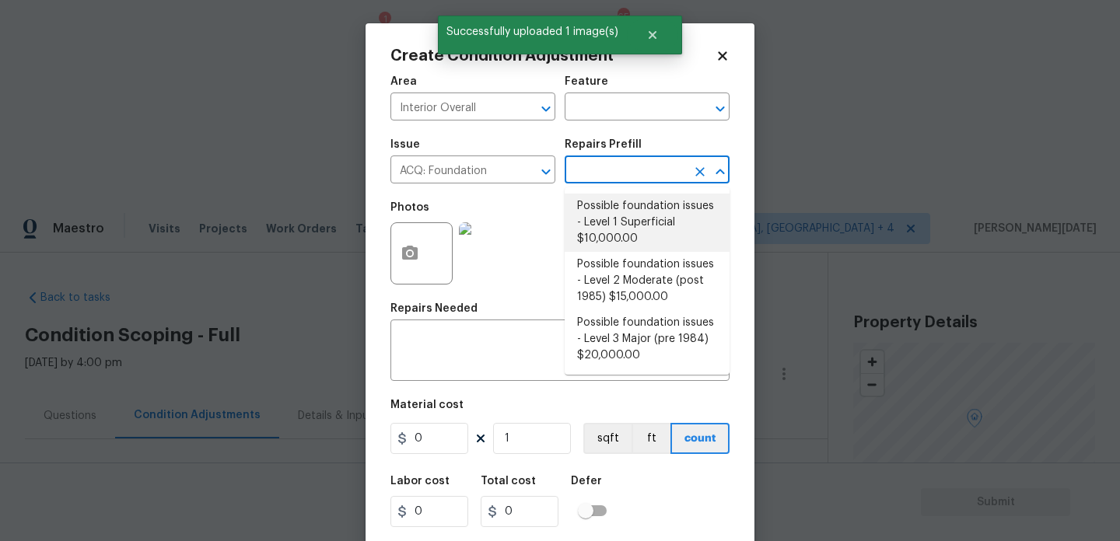
click at [617, 219] on li "Possible foundation issues - Level 1 Superficial $10,000.00" at bounding box center [646, 223] width 165 height 58
type input "Acquisition"
type textarea "Possible foundation issues - Level 1 - Superficial. Disclaimer: This is NOT a t…"
type input "10000"
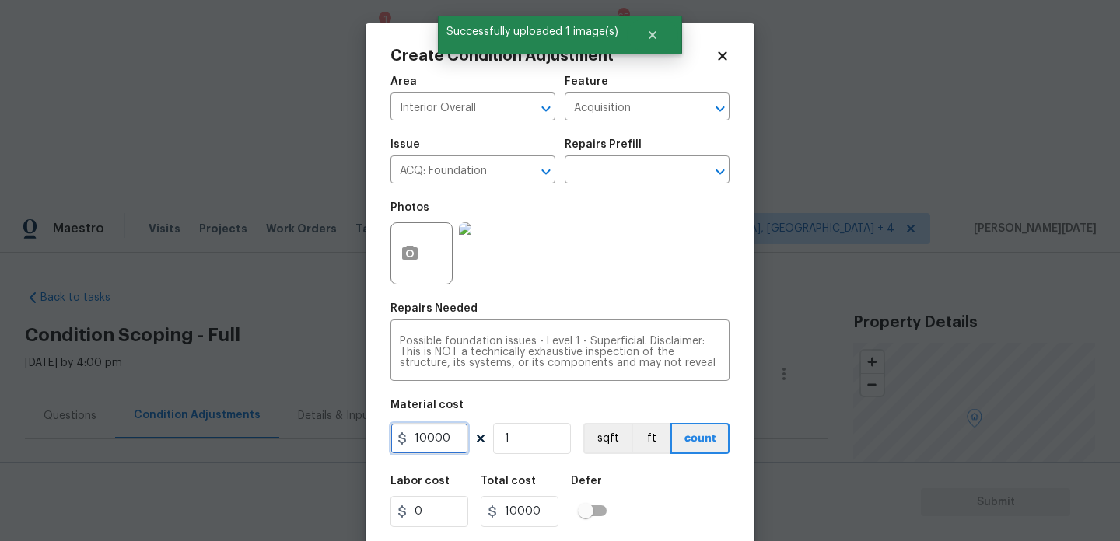
drag, startPoint x: 463, startPoint y: 443, endPoint x: 305, endPoint y: 443, distance: 157.8
click at [305, 443] on div "Create Condition Adjustment Area Interior Overall ​ Feature Acquisition ​ Issue…" at bounding box center [560, 270] width 1120 height 541
type input "0"
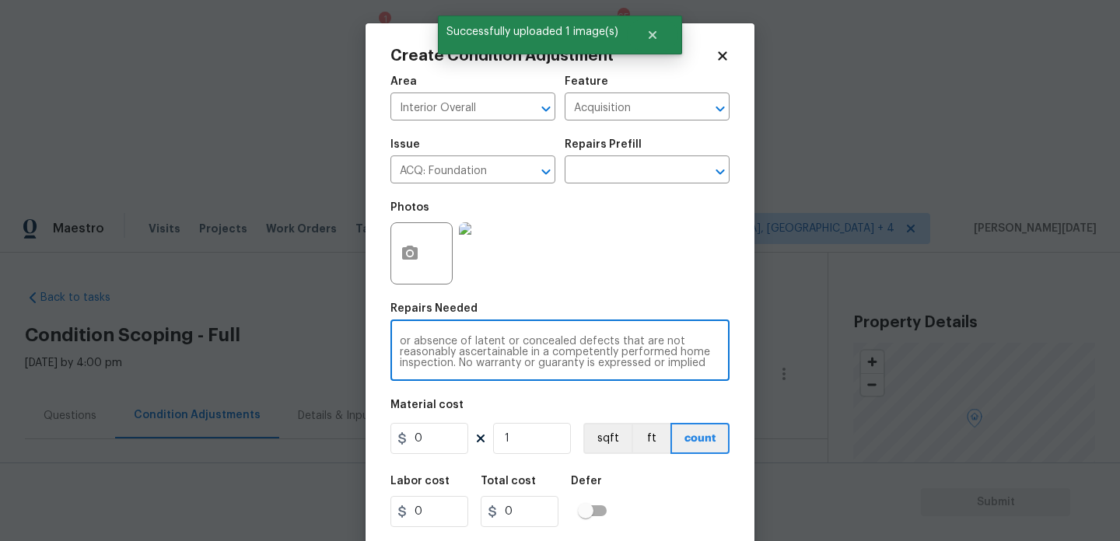
scroll to position [54, 0]
drag, startPoint x: 578, startPoint y: 340, endPoint x: 739, endPoint y: 390, distance: 169.2
click at [739, 390] on div "Create Condition Adjustment Area Interior Overall ​ Feature Acquisition ​ Issue…" at bounding box center [559, 287] width 389 height 529
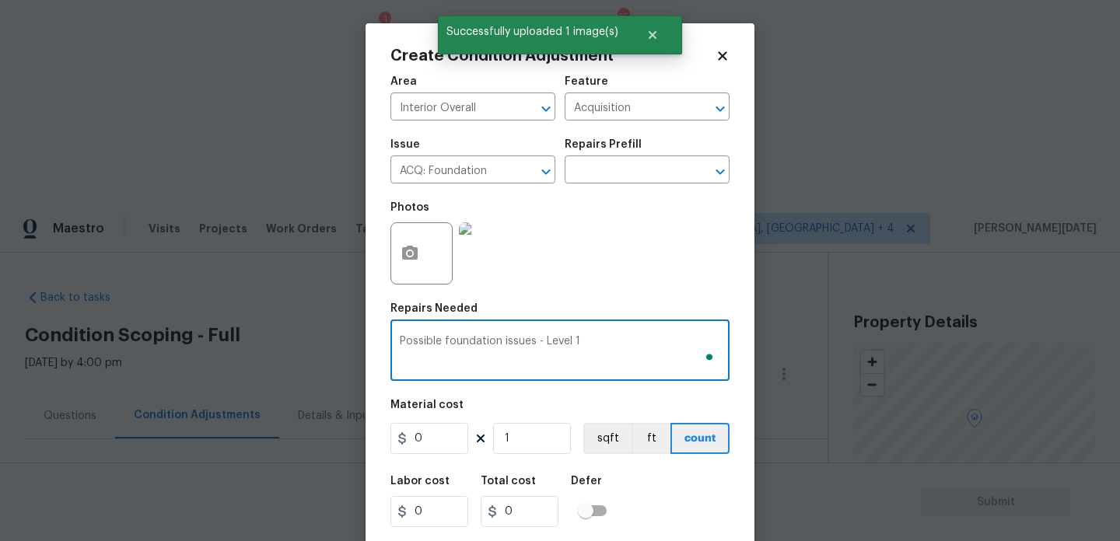
scroll to position [0, 0]
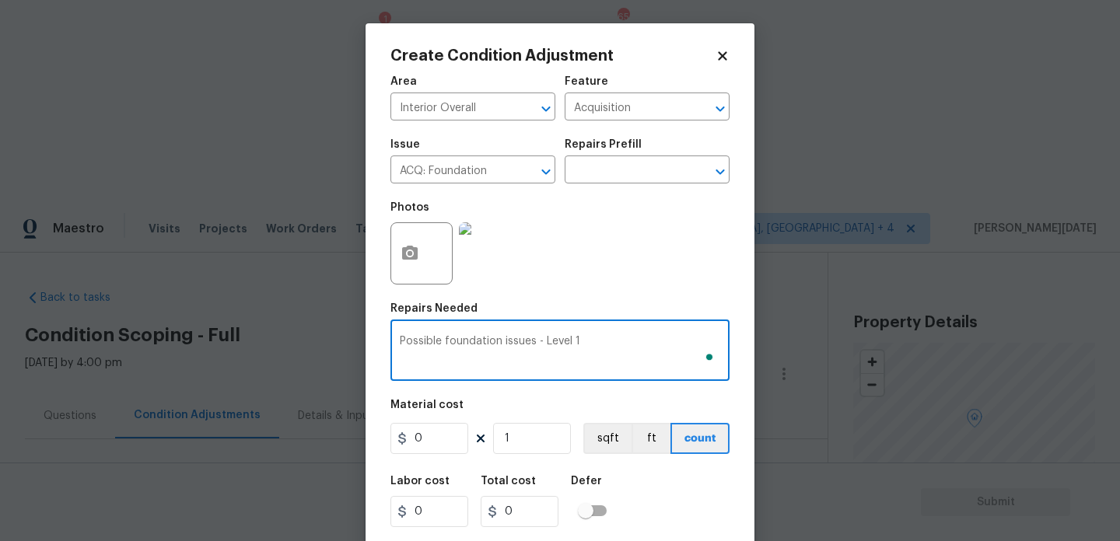
type textarea "Possible foundation issues - Level 1"
click at [661, 260] on div "Photos" at bounding box center [559, 243] width 339 height 101
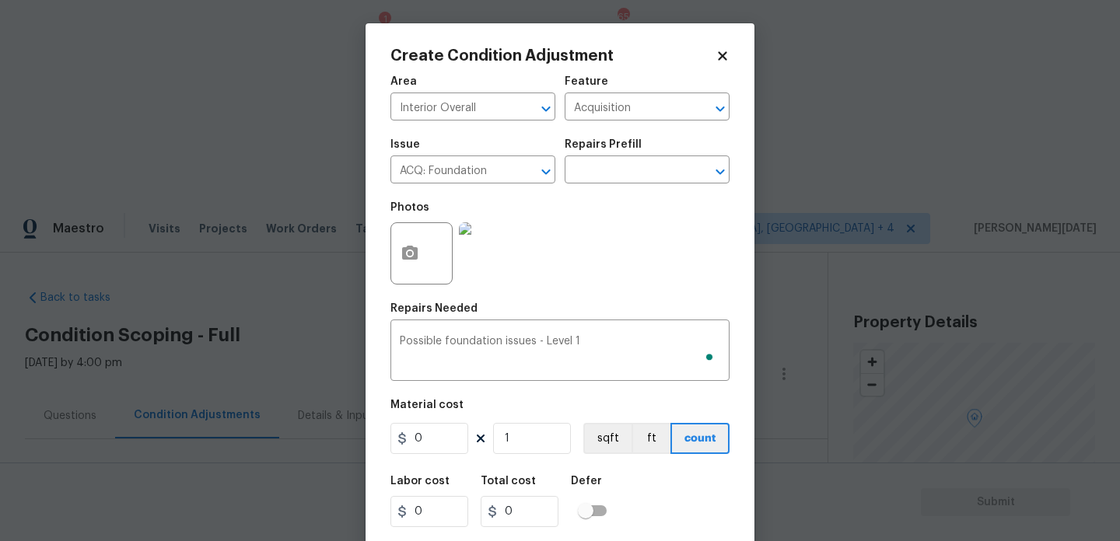
scroll to position [40, 0]
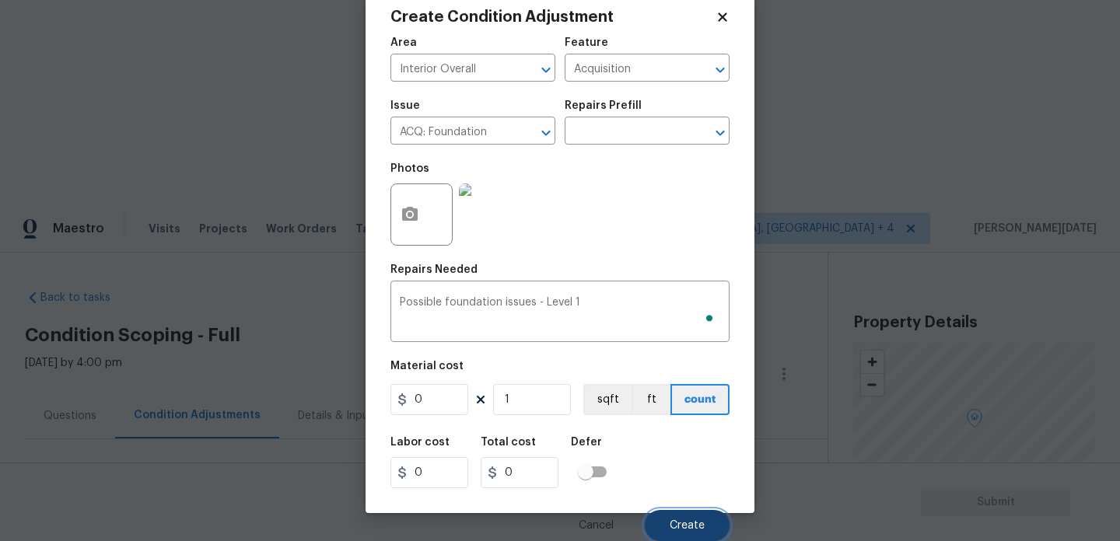
click at [690, 530] on span "Create" at bounding box center [686, 526] width 35 height 12
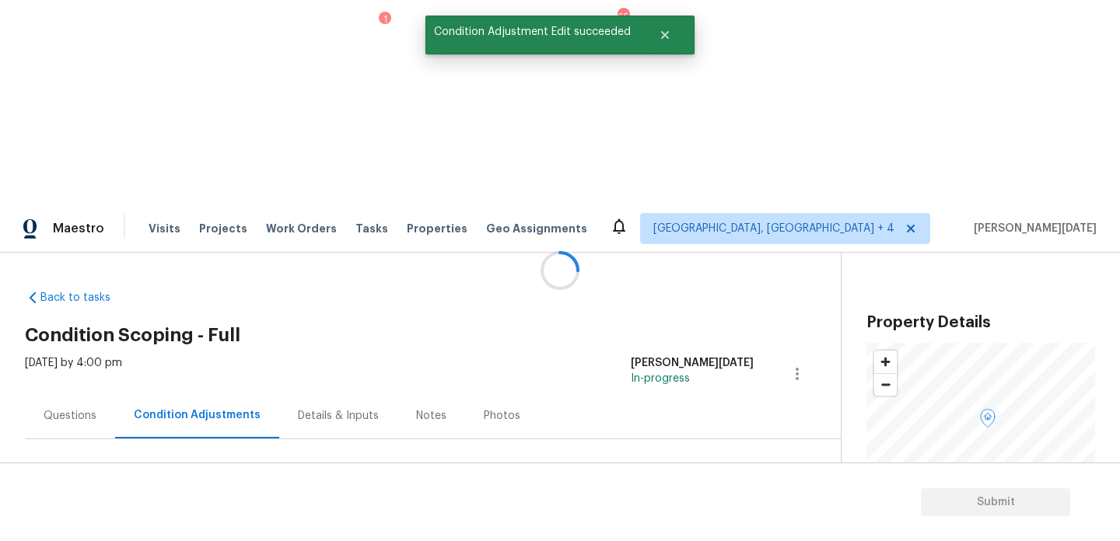
scroll to position [0, 0]
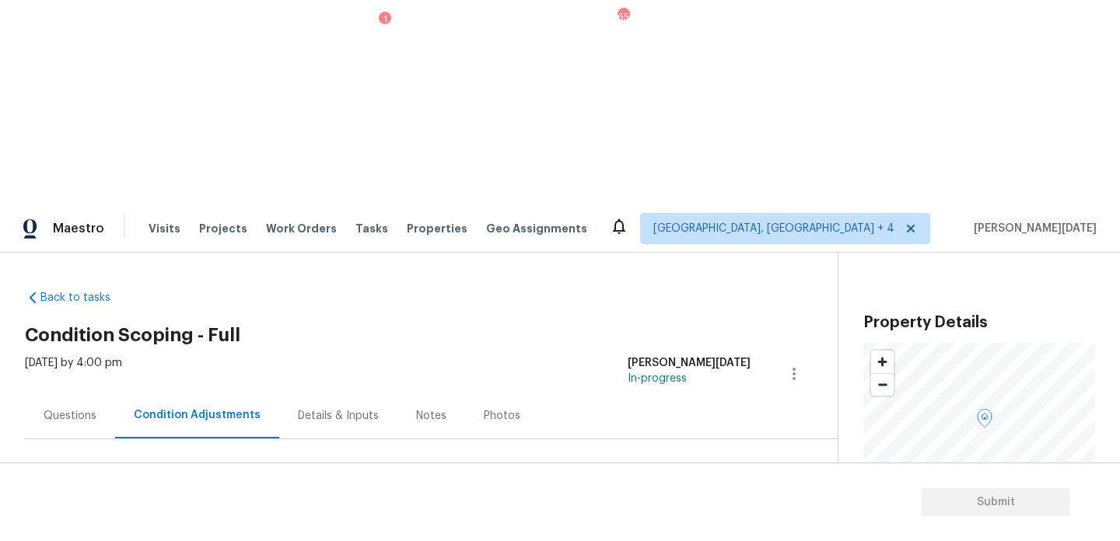
click at [706, 526] on span "Add Condition Adjustment" at bounding box center [712, 533] width 157 height 14
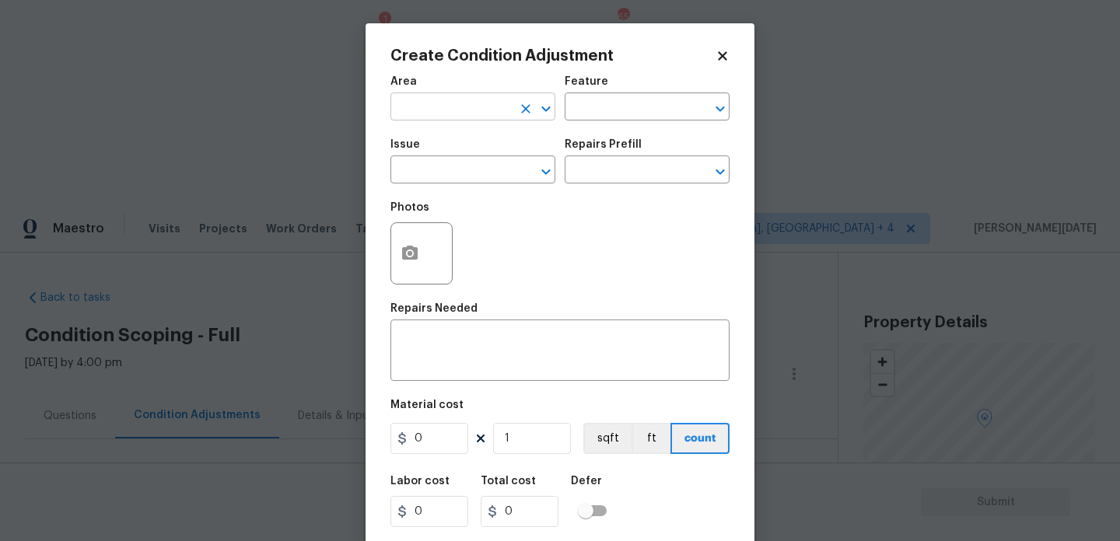
click at [414, 114] on input "text" at bounding box center [450, 108] width 121 height 24
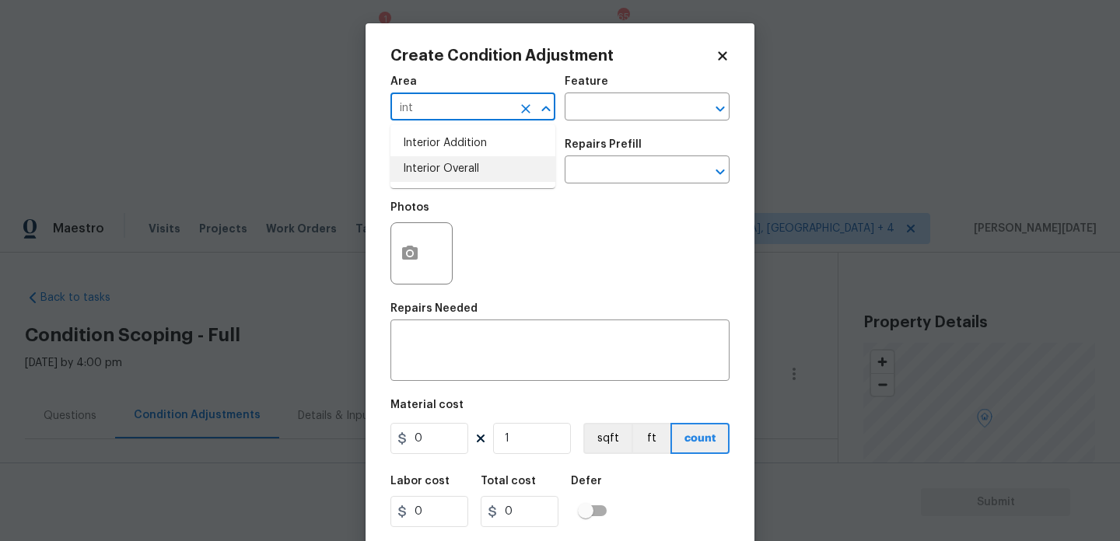
click at [426, 169] on li "Interior Overall" at bounding box center [472, 169] width 165 height 26
type input "Interior Overall"
click at [426, 169] on input "text" at bounding box center [450, 171] width 121 height 24
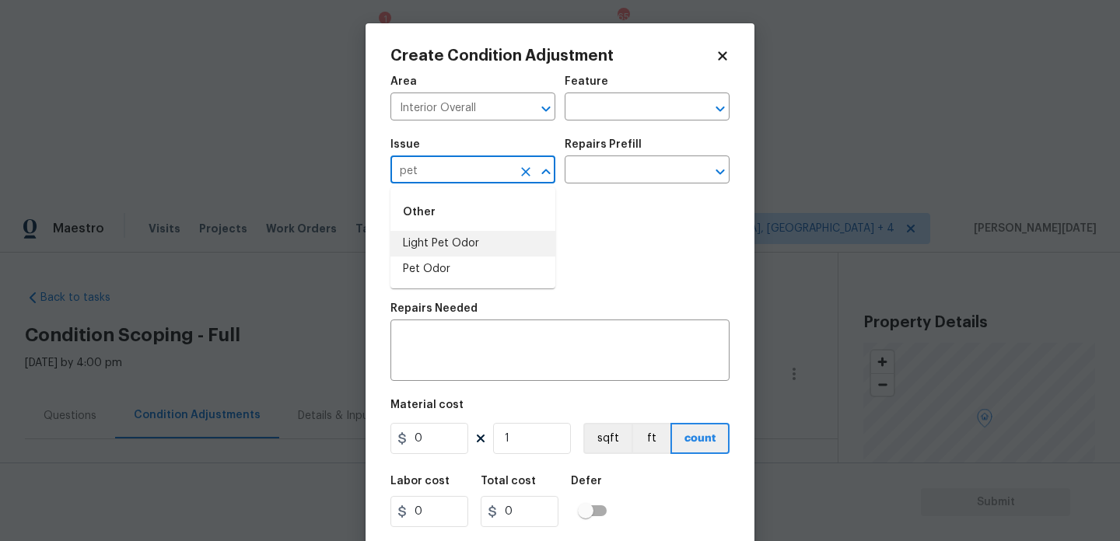
click at [439, 239] on li "Light Pet Odor" at bounding box center [472, 244] width 165 height 26
type input "Light Pet Odor"
click at [600, 170] on input "text" at bounding box center [624, 171] width 121 height 24
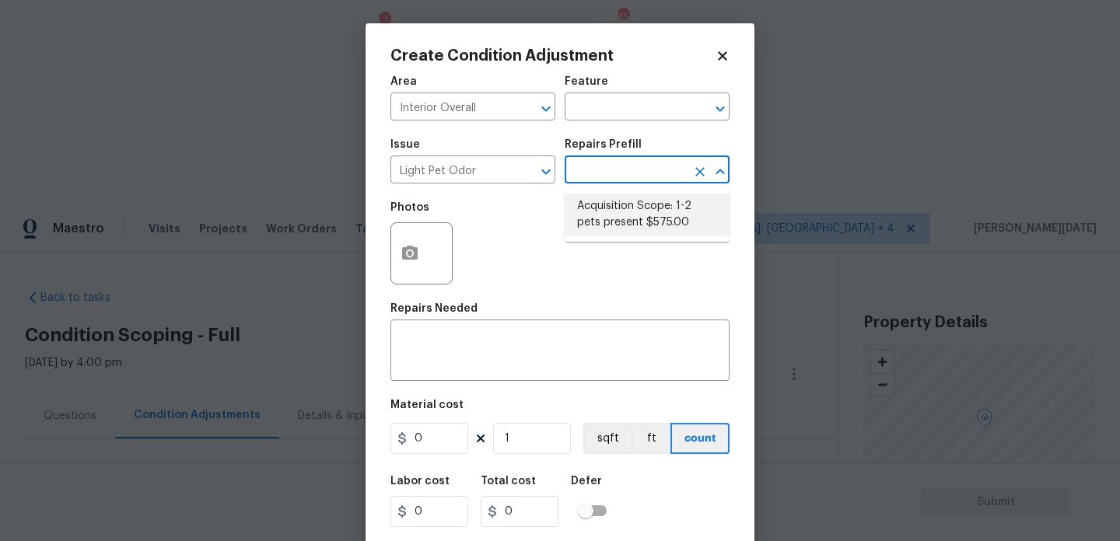
click at [608, 202] on li "Acquisition Scope: 1-2 pets present $575.00" at bounding box center [646, 215] width 165 height 42
type textarea "Acquisition Scope: 1-2 pets present"
type input "575"
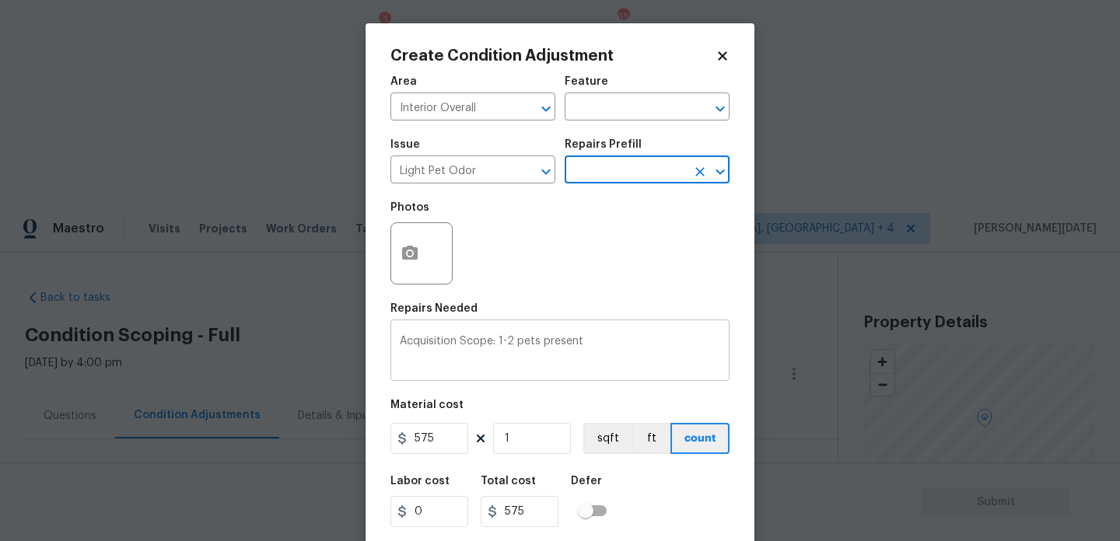
scroll to position [40, 0]
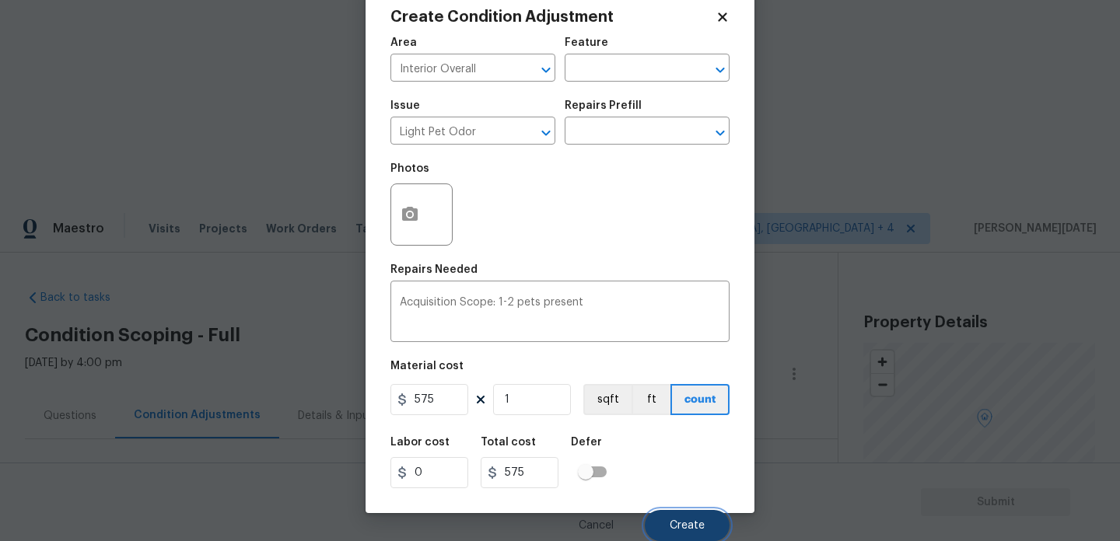
click at [682, 526] on span "Create" at bounding box center [686, 526] width 35 height 12
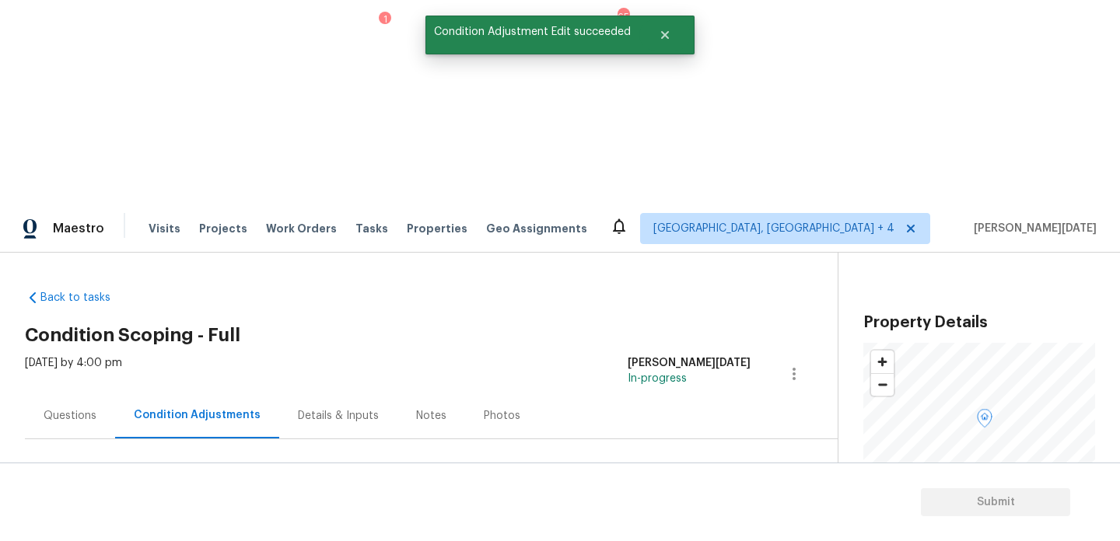
scroll to position [0, 0]
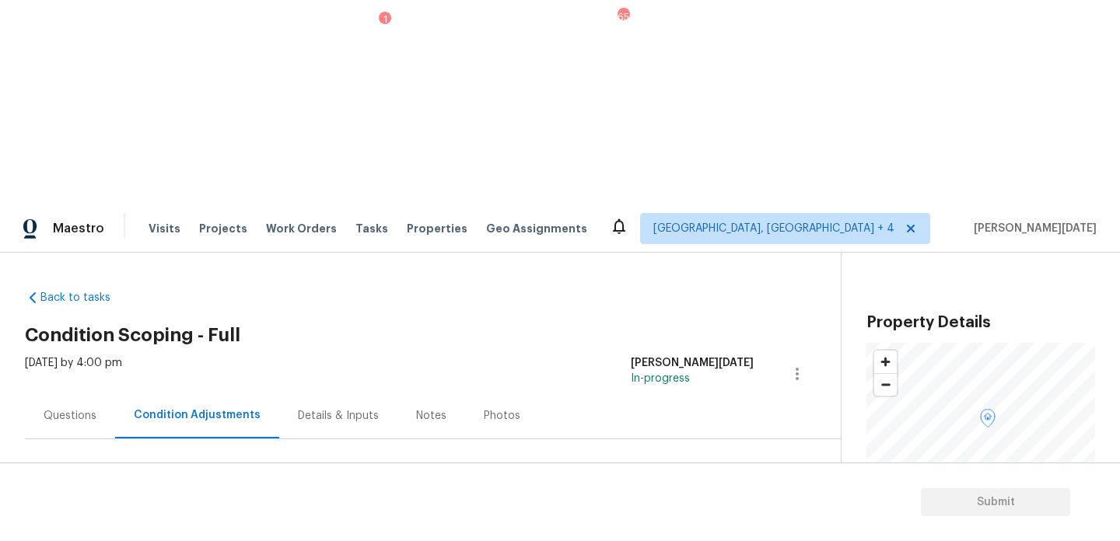
click at [711, 526] on span "Add Condition Adjustment" at bounding box center [715, 533] width 157 height 14
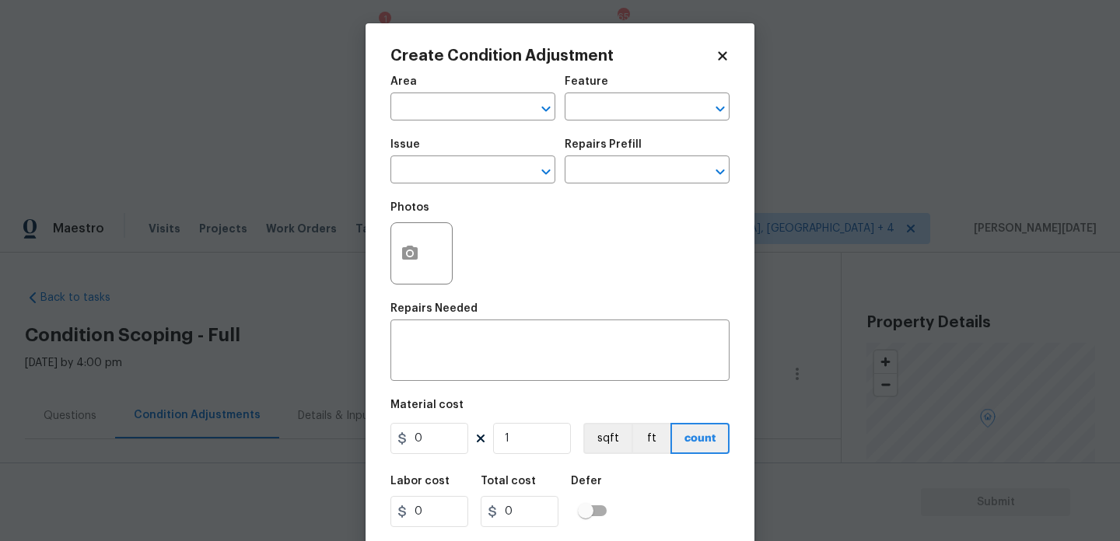
click at [382, 259] on div "Create Condition Adjustment Area ​ Feature ​ Issue ​ Repairs Prefill ​ Photos R…" at bounding box center [559, 287] width 389 height 529
click at [420, 259] on button "button" at bounding box center [409, 253] width 37 height 61
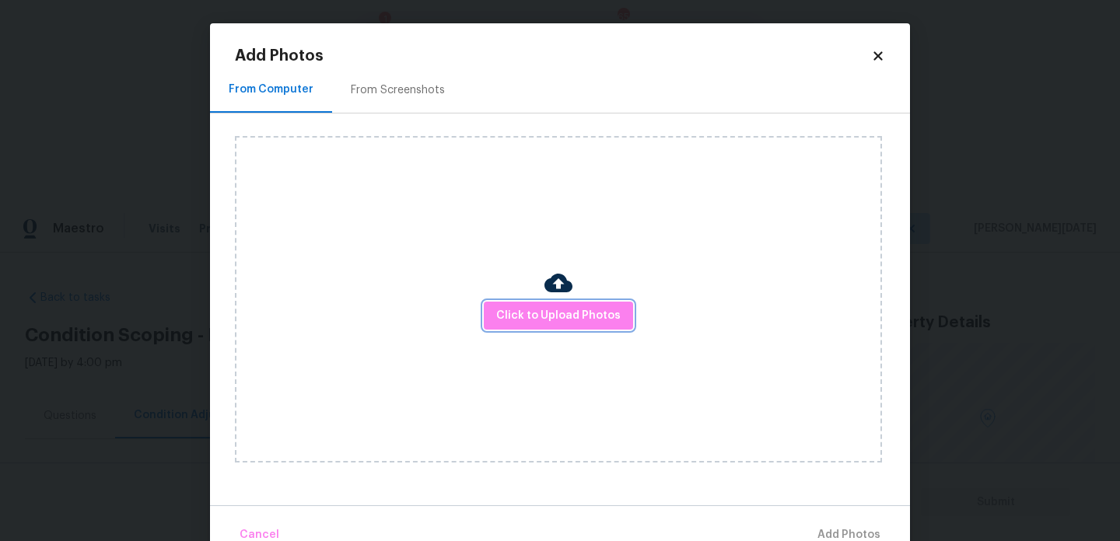
click at [540, 319] on span "Click to Upload Photos" at bounding box center [558, 315] width 124 height 19
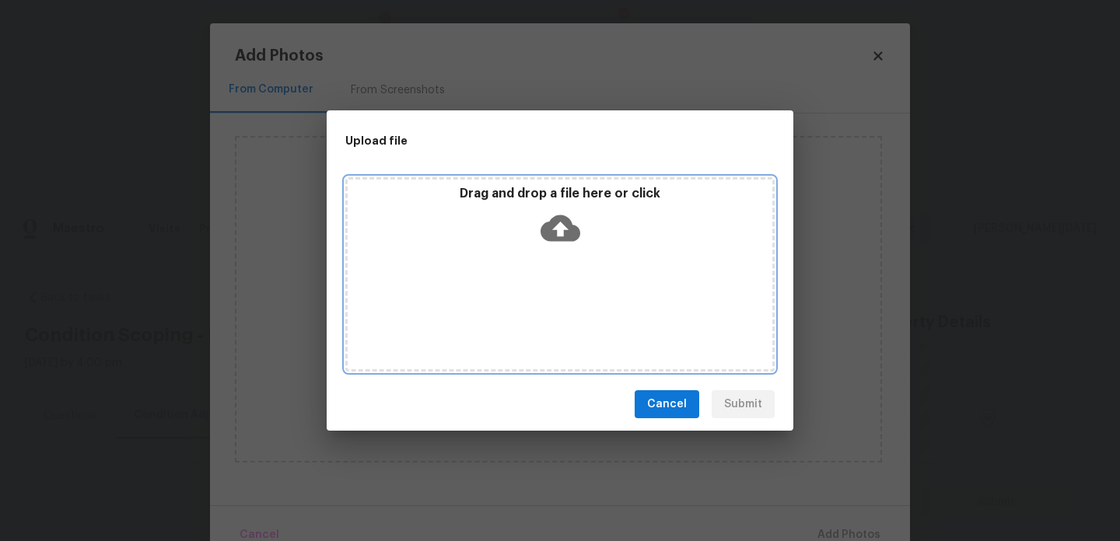
click at [540, 319] on div "Drag and drop a file here or click" at bounding box center [559, 274] width 429 height 194
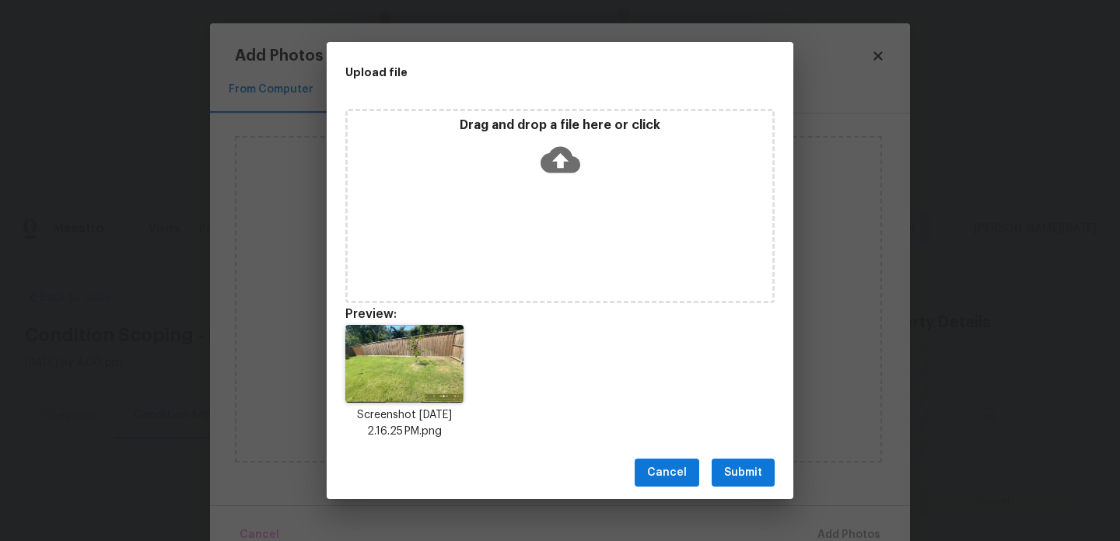
click at [736, 460] on button "Submit" at bounding box center [742, 473] width 63 height 29
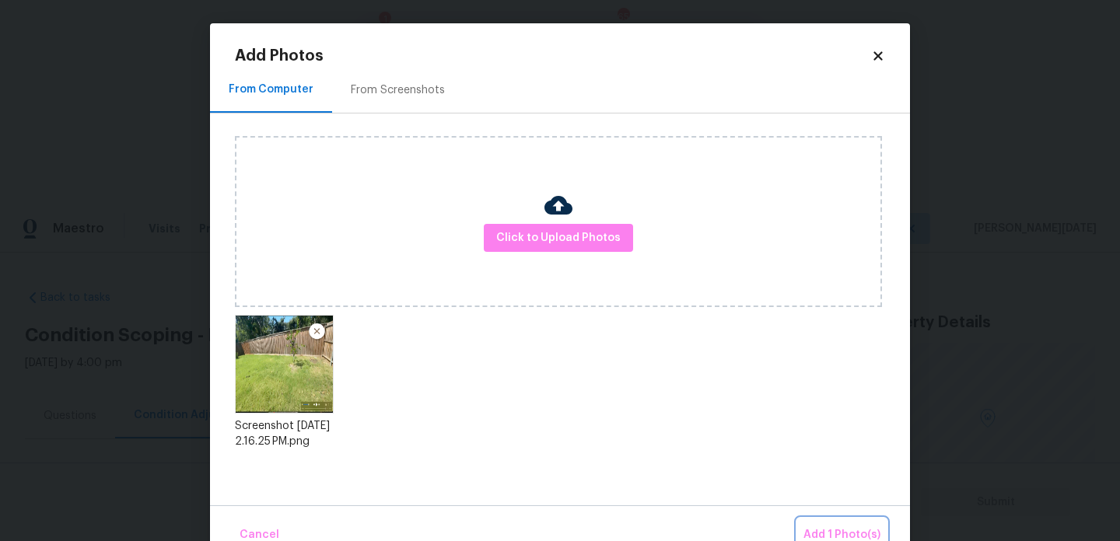
click at [828, 532] on span "Add 1 Photo(s)" at bounding box center [841, 535] width 77 height 19
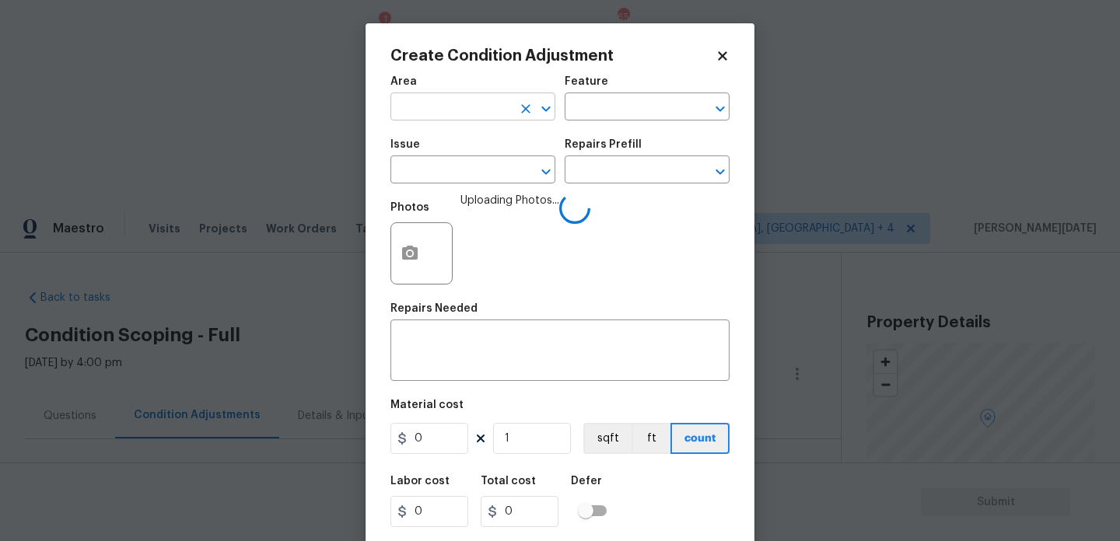
click at [435, 104] on input "text" at bounding box center [450, 108] width 121 height 24
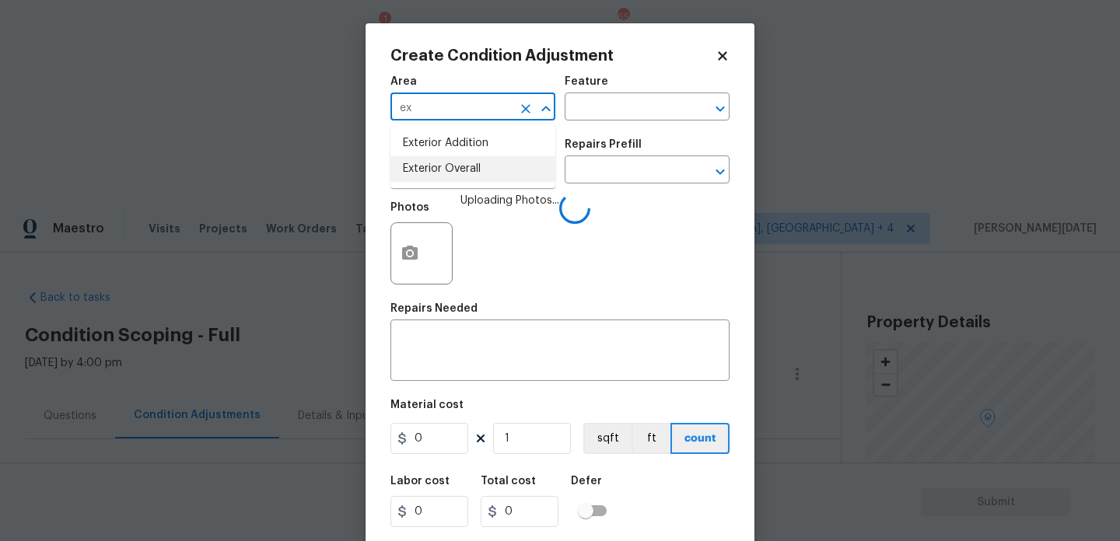
click at [460, 173] on li "Exterior Overall" at bounding box center [472, 169] width 165 height 26
type input "Exterior Overall"
click at [460, 173] on input "text" at bounding box center [450, 171] width 121 height 24
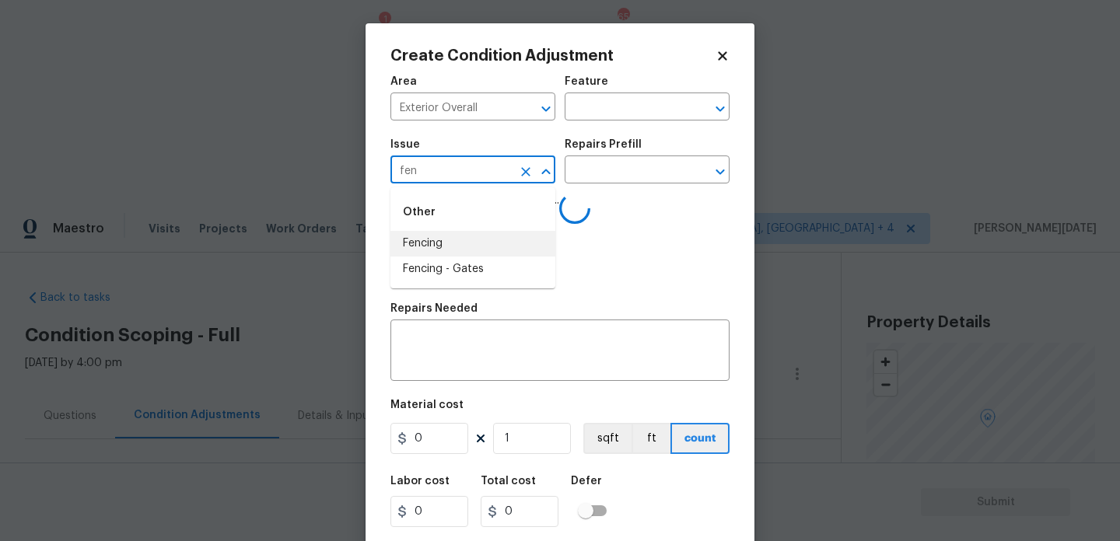
click at [453, 239] on li "Fencing" at bounding box center [472, 244] width 165 height 26
type input "Fencing"
click at [620, 113] on input "text" at bounding box center [624, 108] width 121 height 24
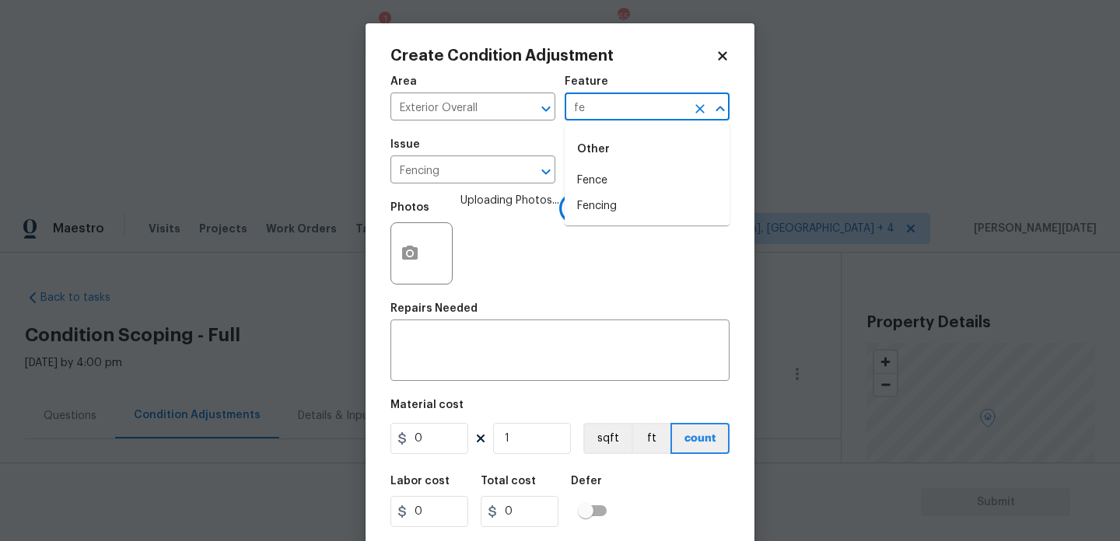
type input "fen"
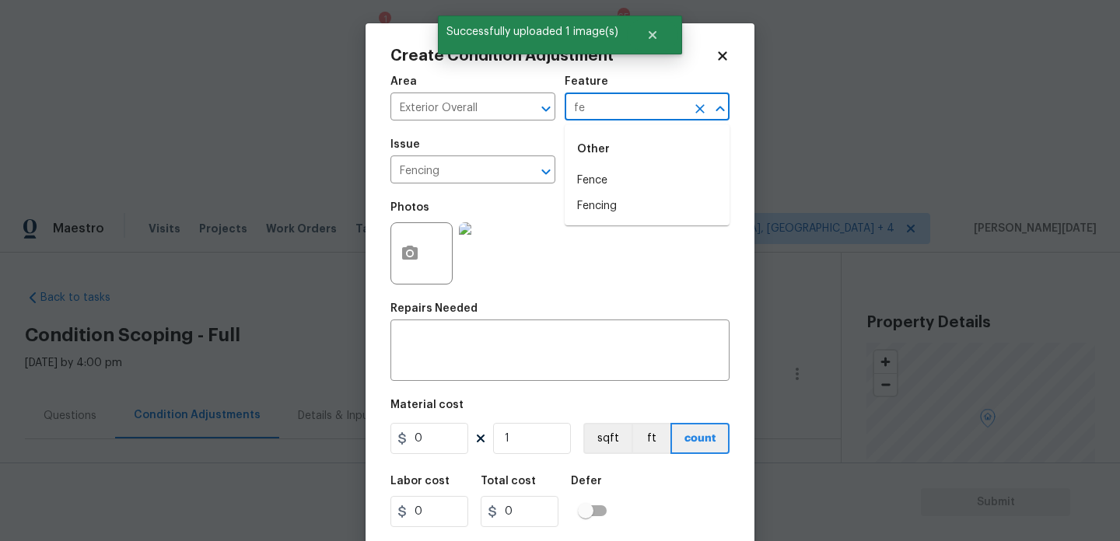
type input "fen"
click at [607, 185] on li "Fence" at bounding box center [646, 181] width 165 height 26
type input "Fence"
click at [432, 461] on div "Area Exterior Overall ​ Feature Fence ​ Issue Fencing ​ Repairs Prefill ​ Photo…" at bounding box center [559, 323] width 339 height 513
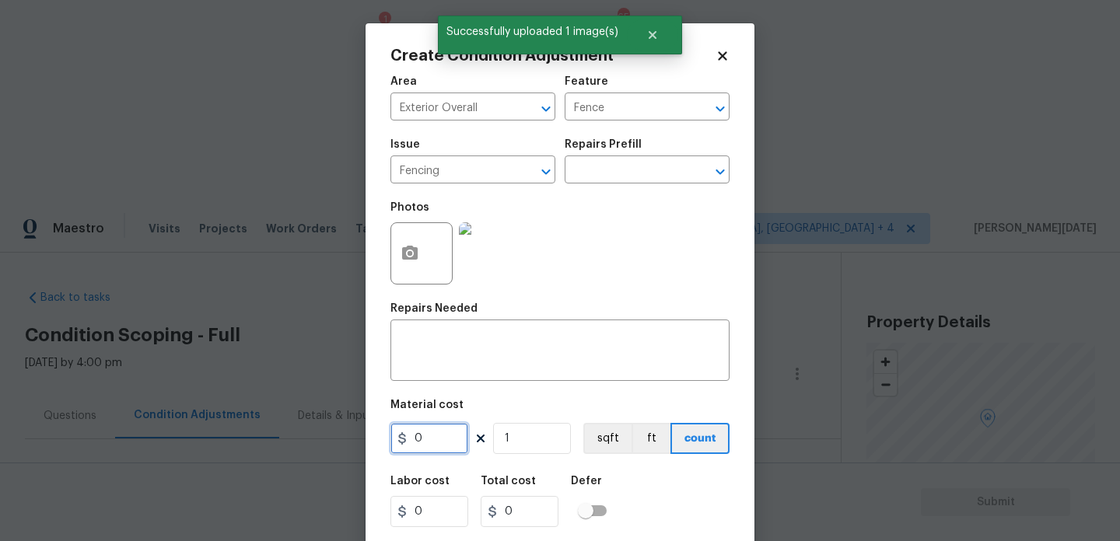
click at [444, 447] on input "0" at bounding box center [429, 438] width 78 height 31
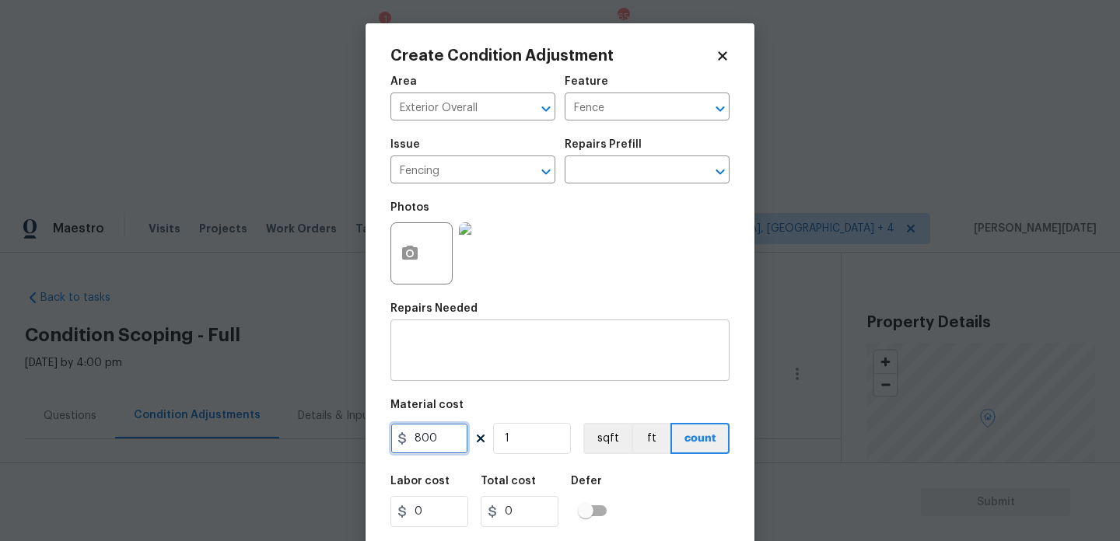
type input "800"
click at [460, 362] on textarea at bounding box center [560, 352] width 320 height 33
type input "800"
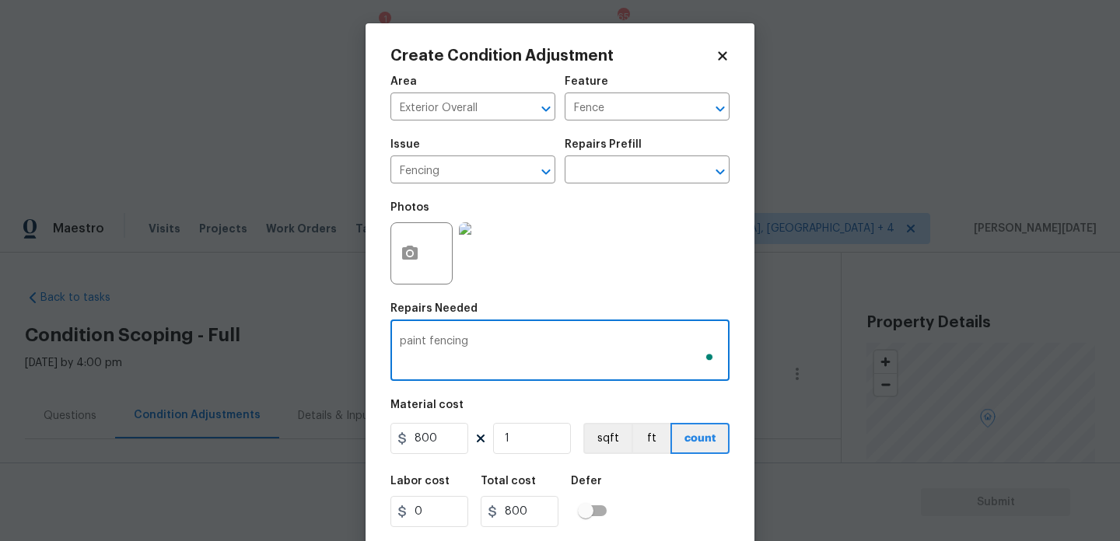
scroll to position [40, 0]
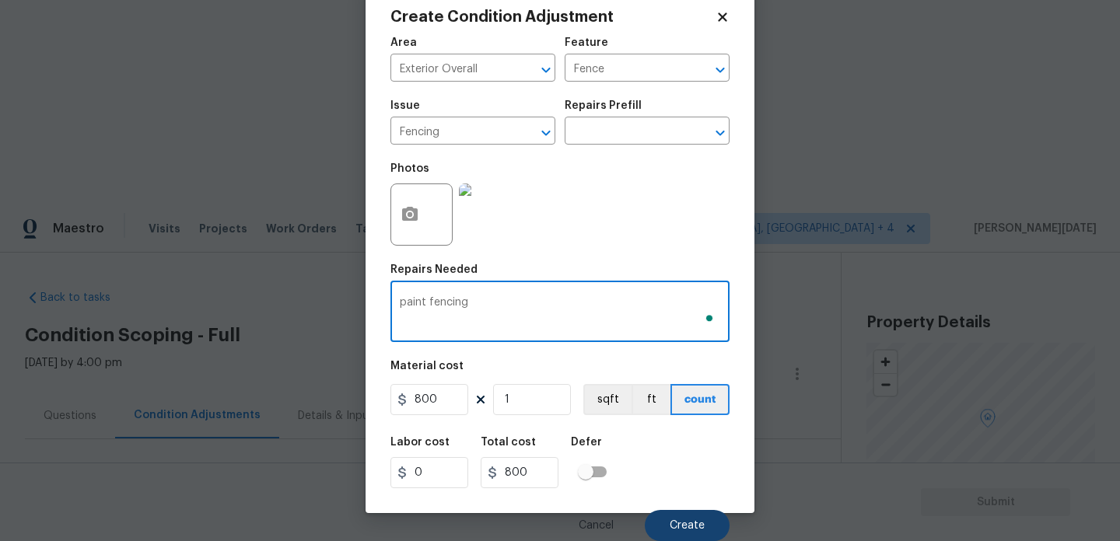
type textarea "paint fencing"
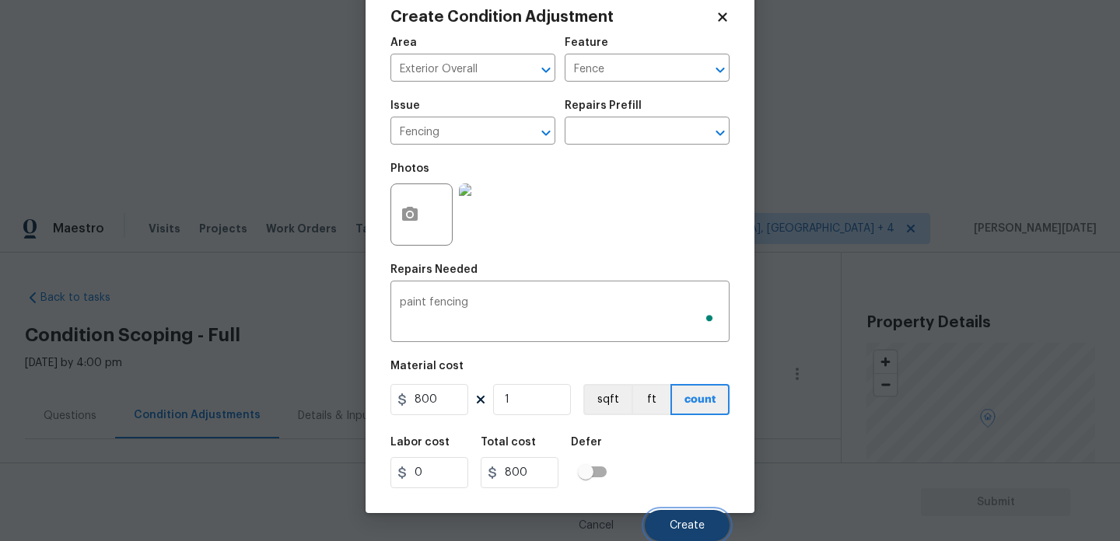
click at [684, 520] on span "Create" at bounding box center [686, 526] width 35 height 12
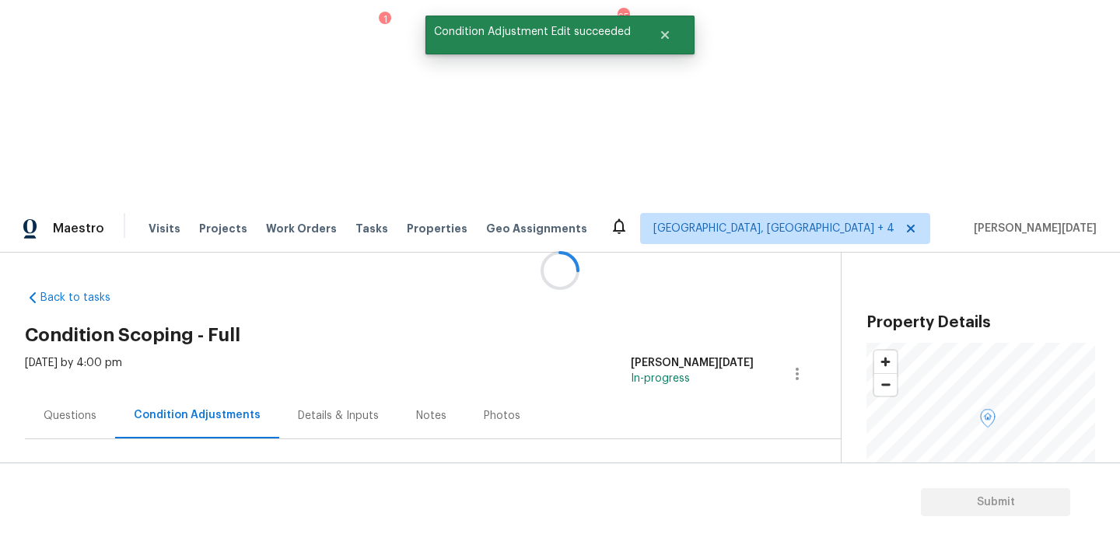
scroll to position [0, 0]
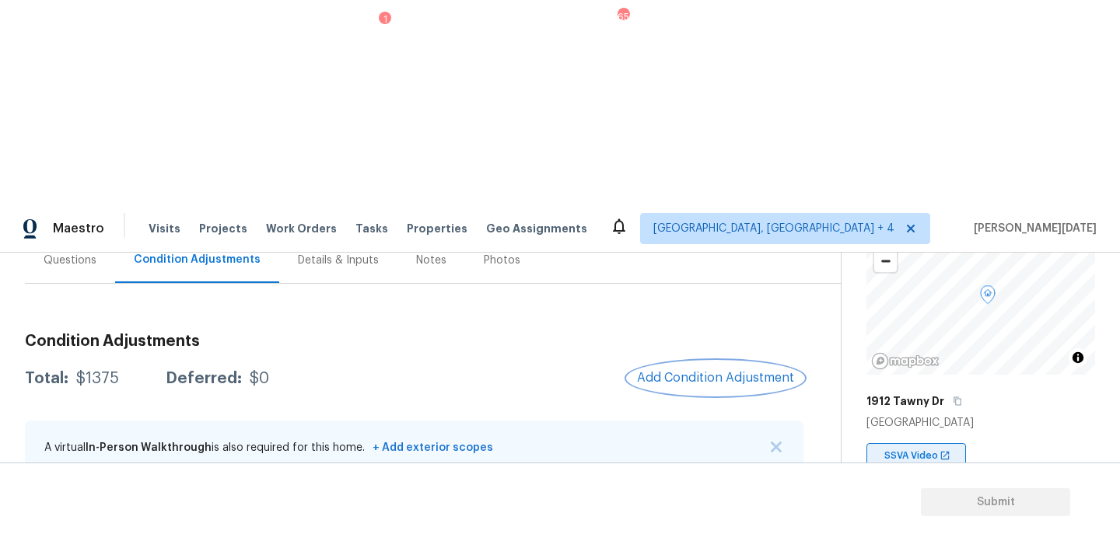
scroll to position [142, 0]
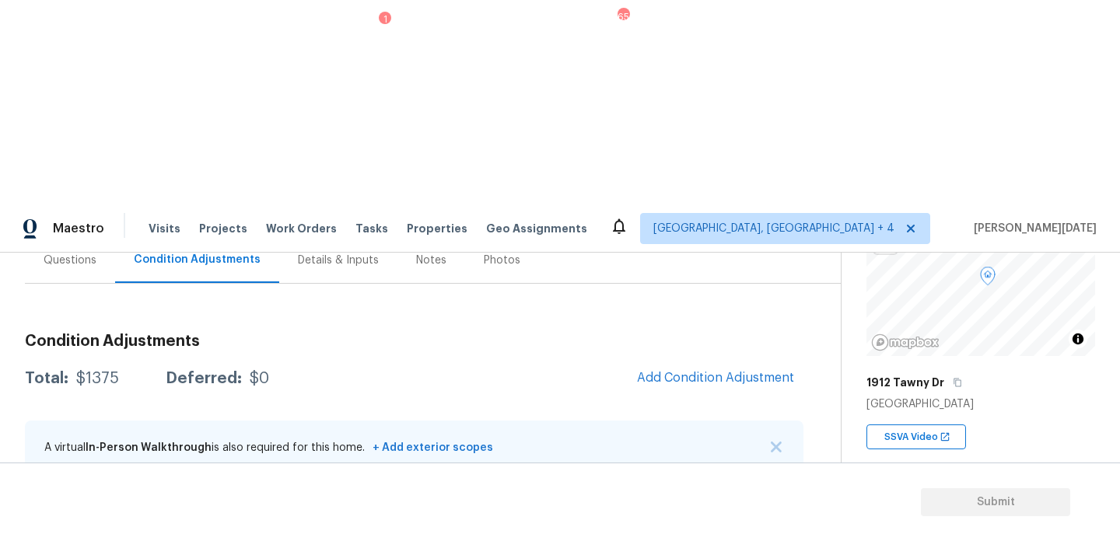
copy span "1912"
click at [677, 362] on button "Add Condition Adjustment" at bounding box center [715, 378] width 176 height 33
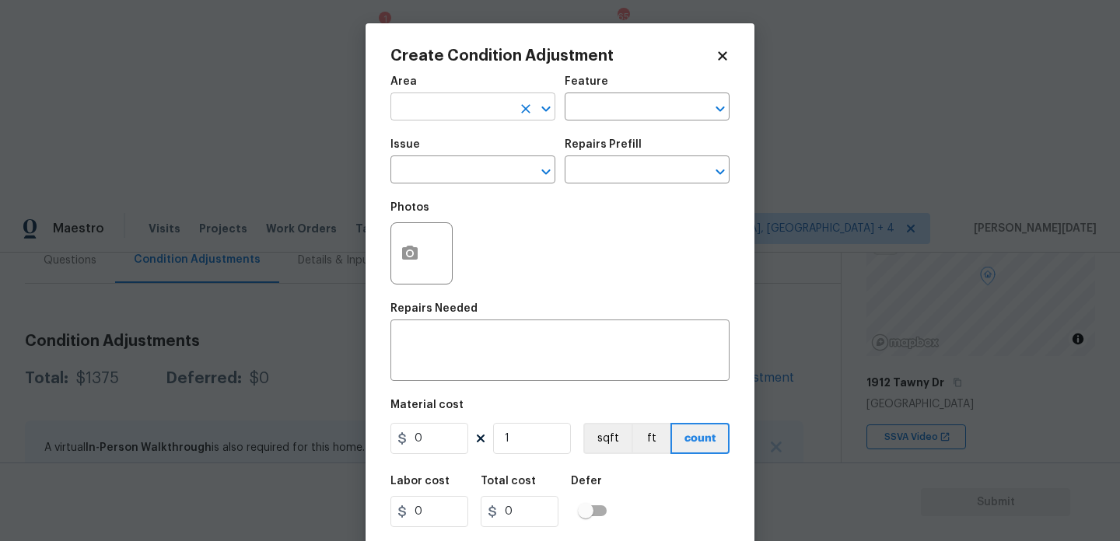
click at [434, 98] on input "text" at bounding box center [450, 108] width 121 height 24
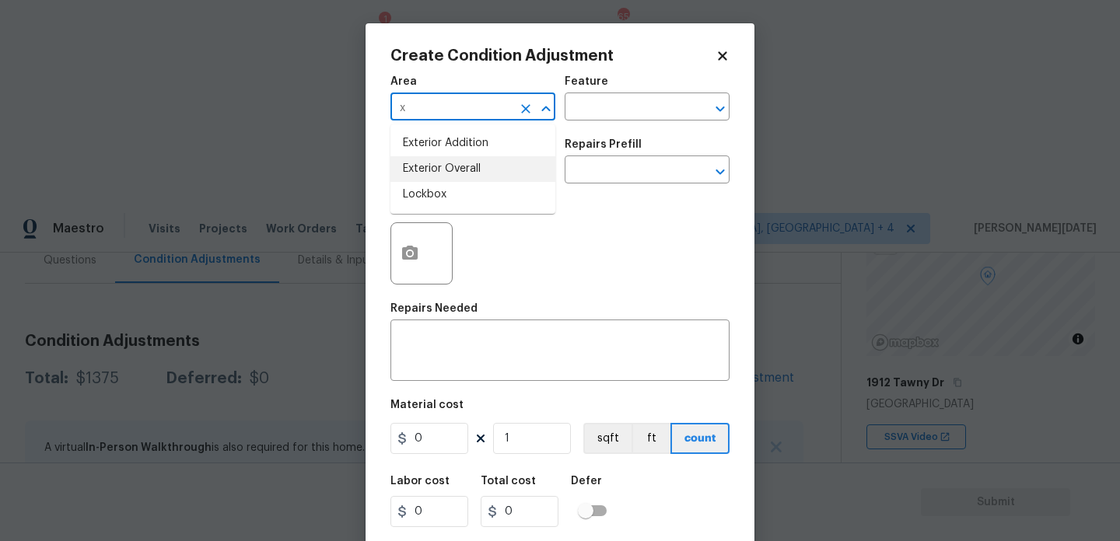
click at [437, 180] on li "Exterior Overall" at bounding box center [472, 169] width 165 height 26
type input "Exterior Overall"
click at [437, 180] on input "text" at bounding box center [450, 171] width 121 height 24
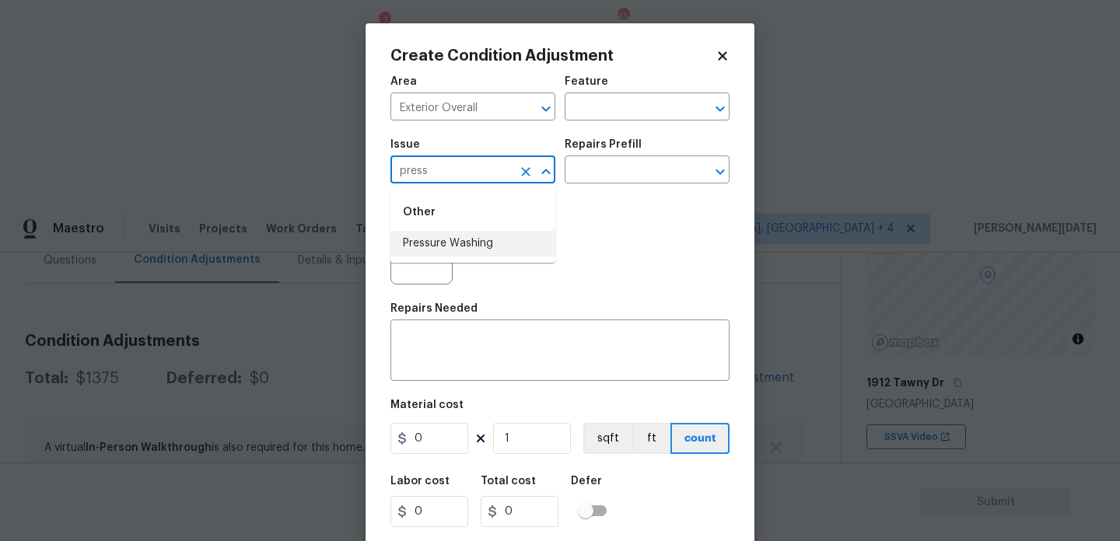
click at [460, 252] on li "Pressure Washing" at bounding box center [472, 244] width 165 height 26
type input "Pressure Washing"
click at [600, 178] on input "text" at bounding box center [624, 171] width 121 height 24
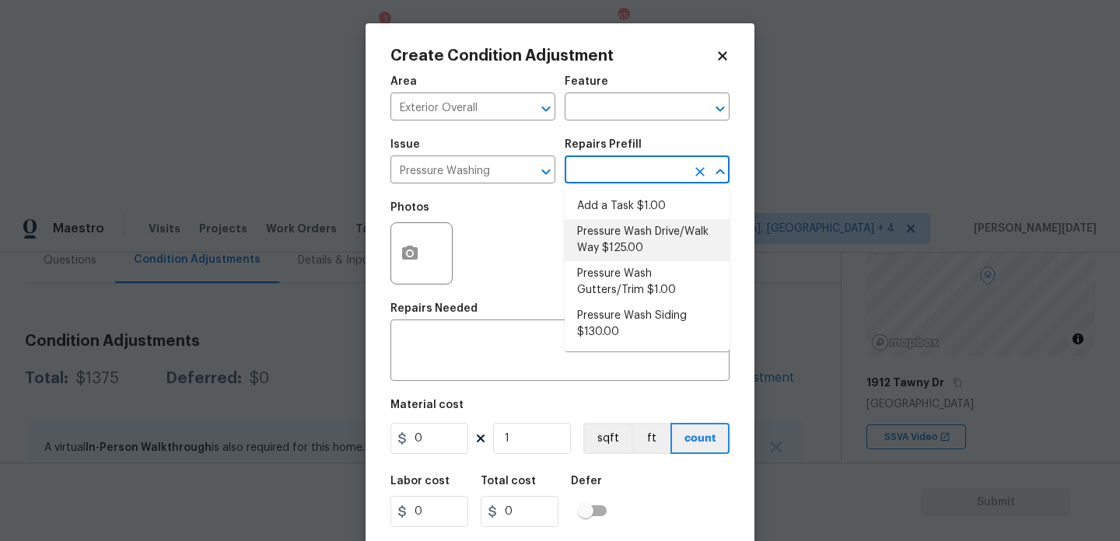
click at [614, 241] on li "Pressure Wash Drive/Walk Way $125.00" at bounding box center [646, 240] width 165 height 42
type input "Siding"
type textarea "Pressure wash the driveways/walkways as directed by the PM. Ensure that all deb…"
type input "125"
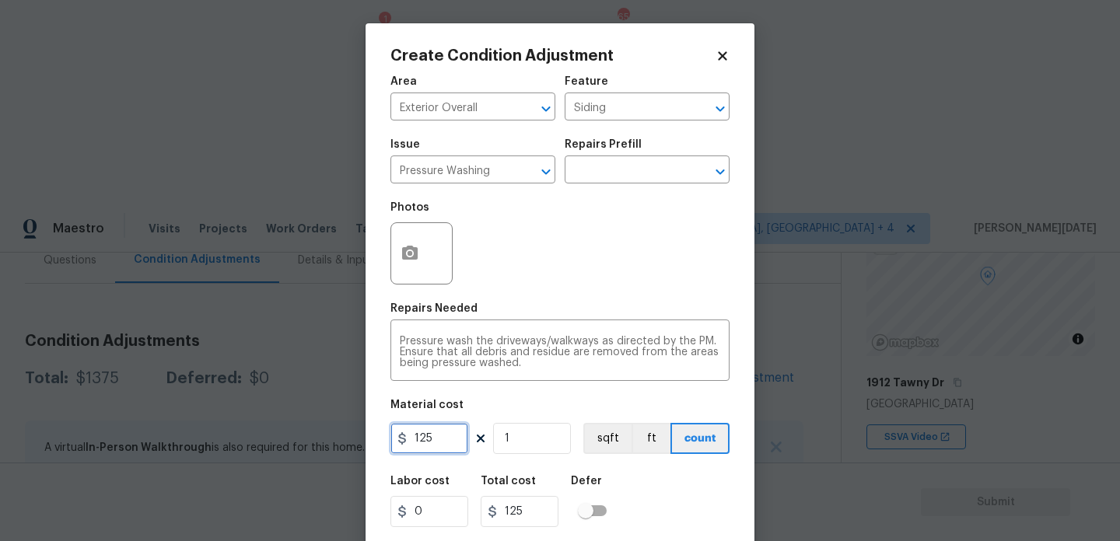
drag, startPoint x: 438, startPoint y: 441, endPoint x: 371, endPoint y: 441, distance: 66.9
click at [380, 441] on div "Create Condition Adjustment Area Exterior Overall ​ Feature Siding ​ Issue Pres…" at bounding box center [559, 287] width 389 height 529
type input "200"
click at [589, 262] on div "Photos" at bounding box center [559, 243] width 339 height 101
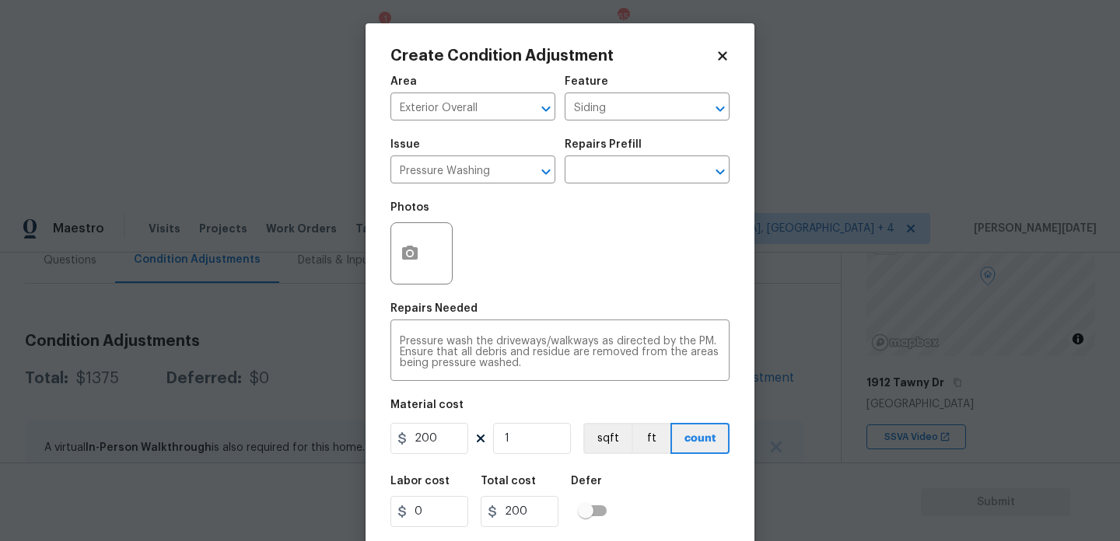
scroll to position [40, 0]
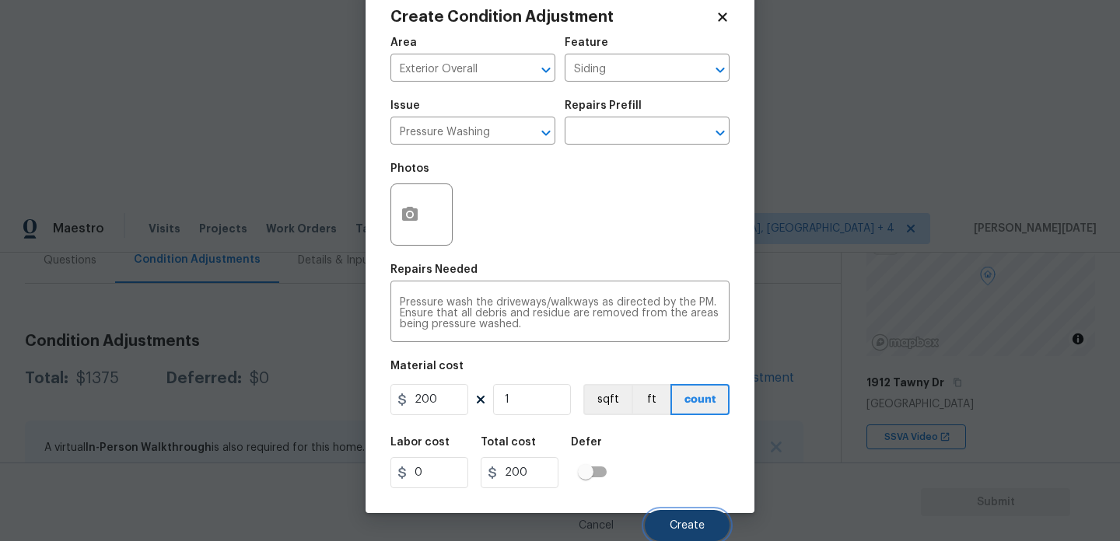
click at [663, 510] on button "Create" at bounding box center [687, 525] width 85 height 31
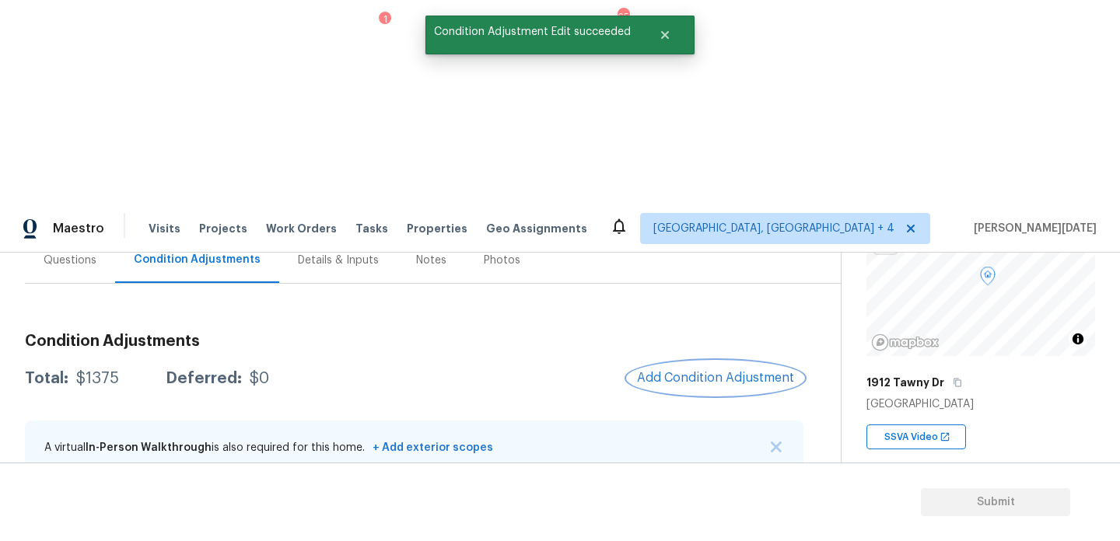
scroll to position [0, 0]
click at [699, 180] on div at bounding box center [560, 270] width 1120 height 541
click at [699, 371] on span "Add Condition Adjustment" at bounding box center [715, 378] width 157 height 14
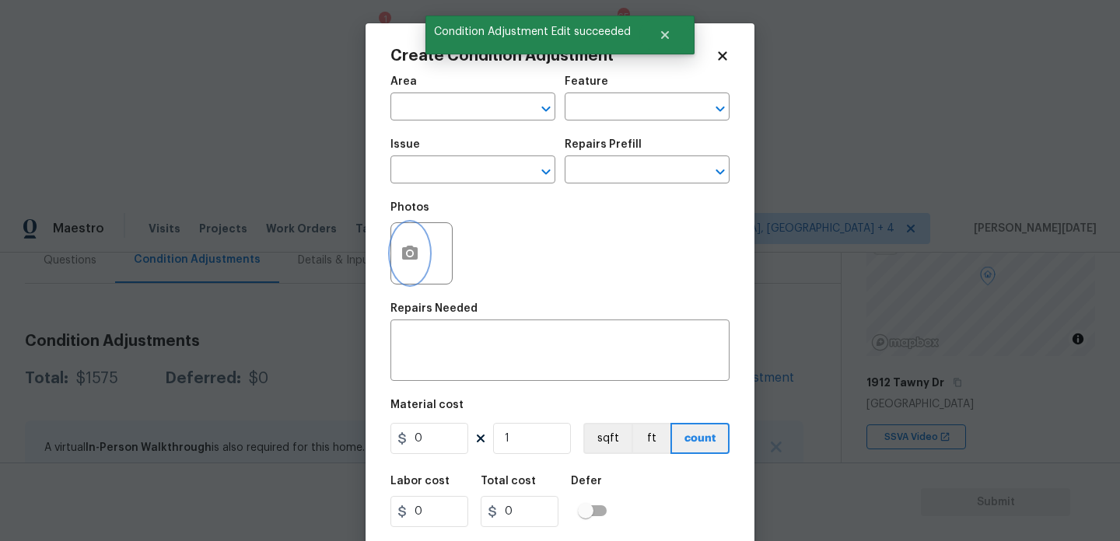
click at [400, 260] on icon "button" at bounding box center [409, 253] width 19 height 19
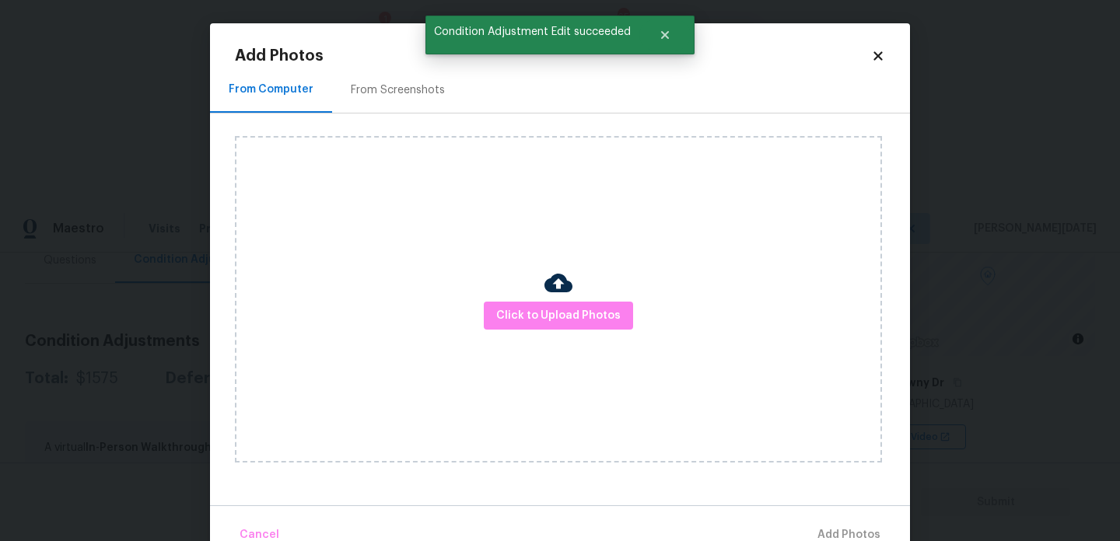
click at [418, 101] on div "From Screenshots" at bounding box center [397, 90] width 131 height 46
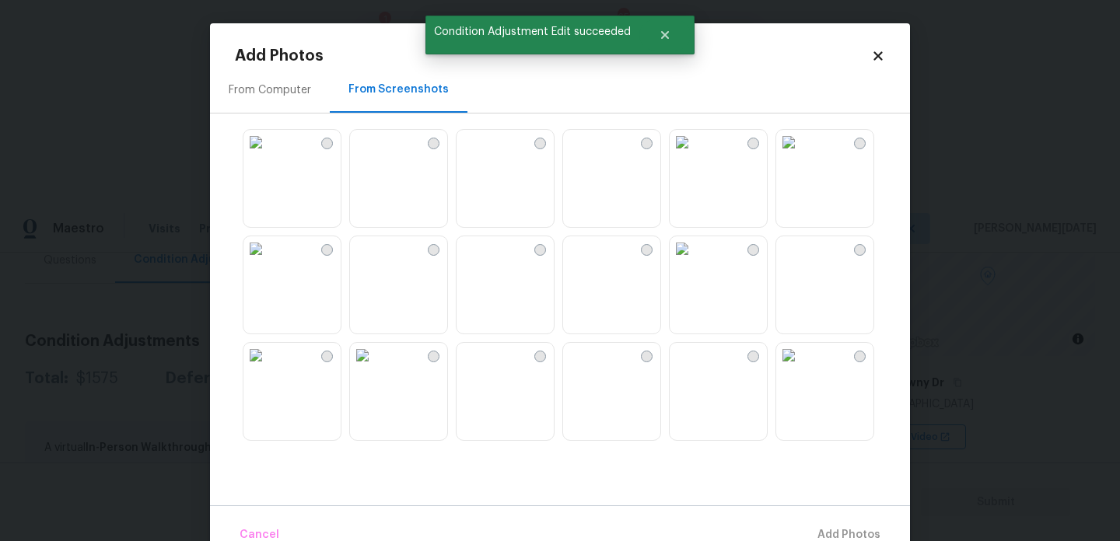
click at [481, 155] on img at bounding box center [468, 142] width 25 height 25
click at [481, 347] on img at bounding box center [468, 355] width 25 height 25
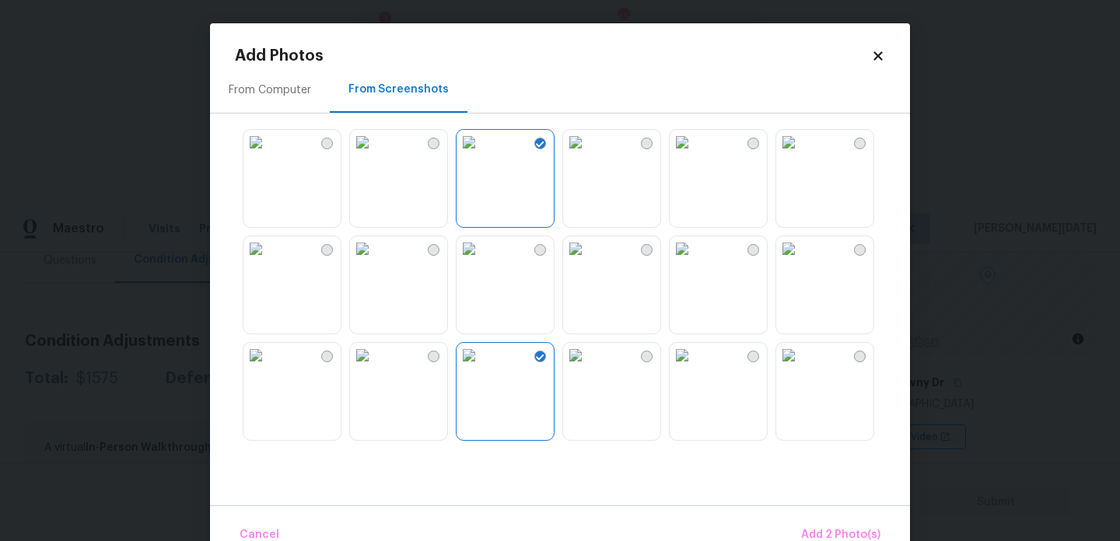
click at [268, 261] on img at bounding box center [255, 248] width 25 height 25
click at [801, 349] on img at bounding box center [788, 355] width 25 height 25
click at [844, 525] on button "Add 4 Photo(s)" at bounding box center [840, 535] width 93 height 33
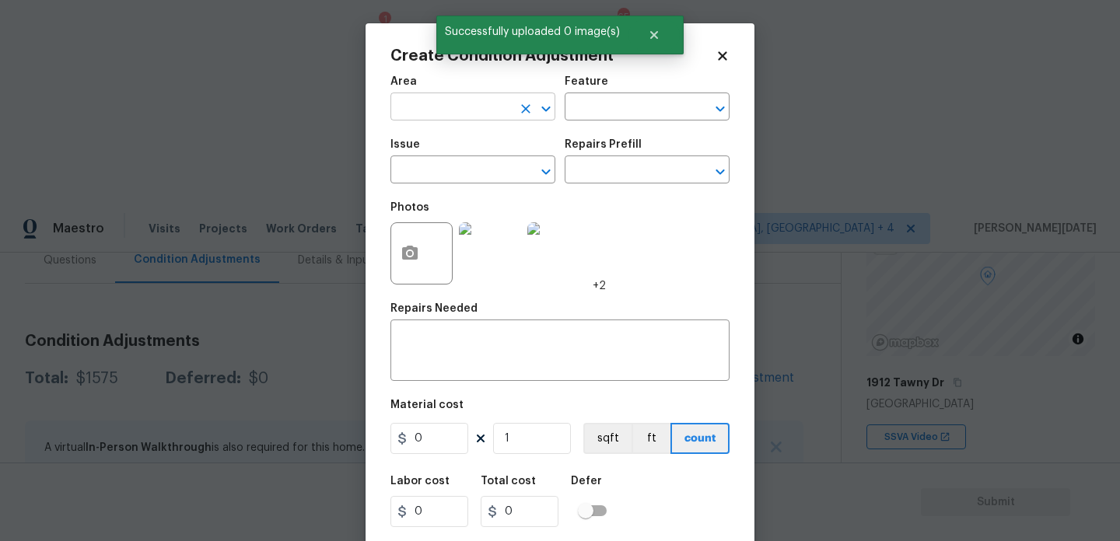
click at [416, 113] on input "text" at bounding box center [450, 108] width 121 height 24
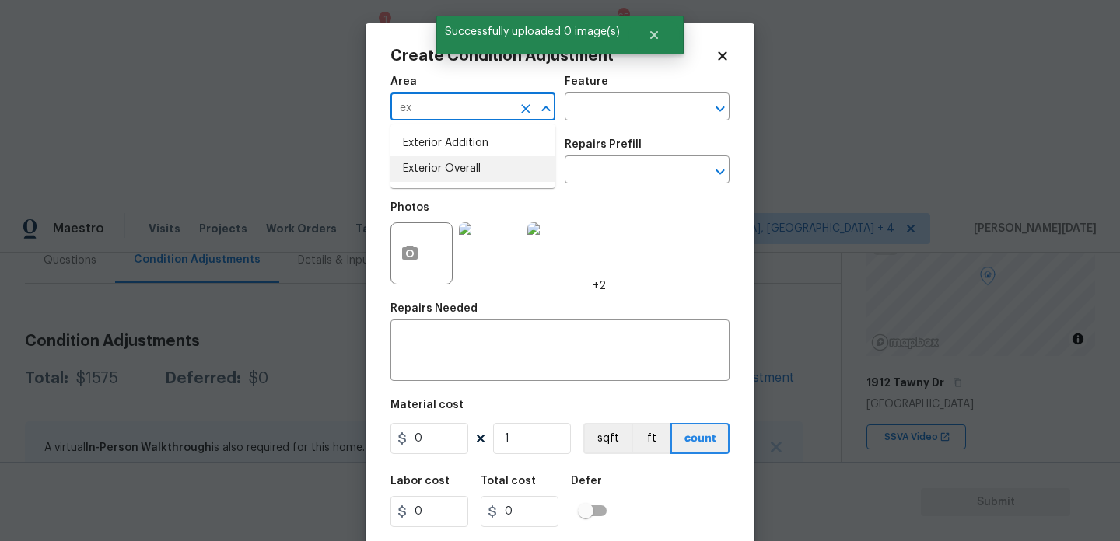
click at [434, 160] on li "Exterior Overall" at bounding box center [472, 169] width 165 height 26
type input "Exterior Overall"
click at [434, 160] on input "text" at bounding box center [450, 171] width 121 height 24
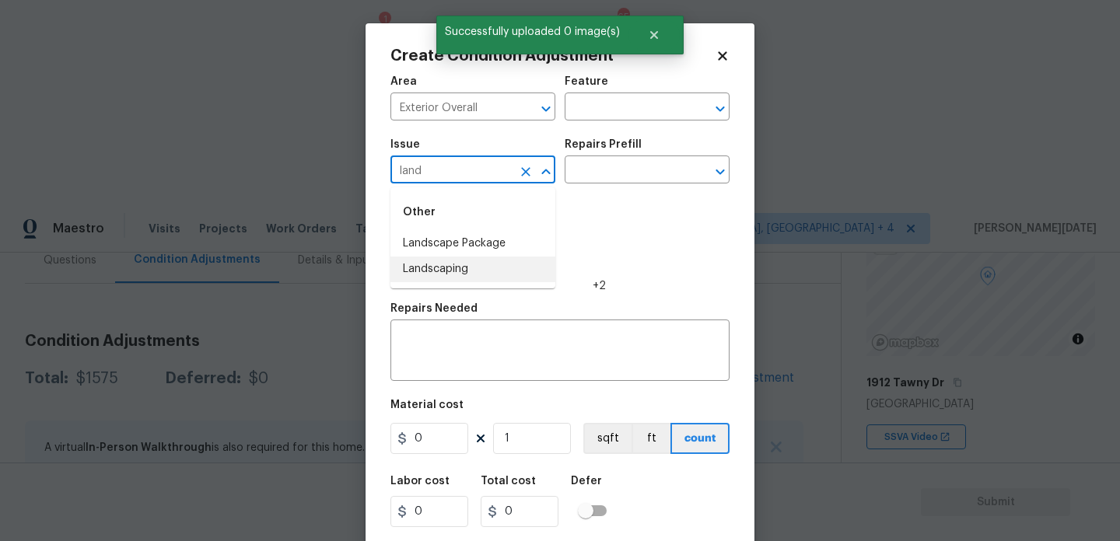
click at [464, 257] on li "Landscaping" at bounding box center [472, 270] width 165 height 26
type input "Landscaping"
click at [521, 177] on icon "Clear" at bounding box center [526, 172] width 16 height 16
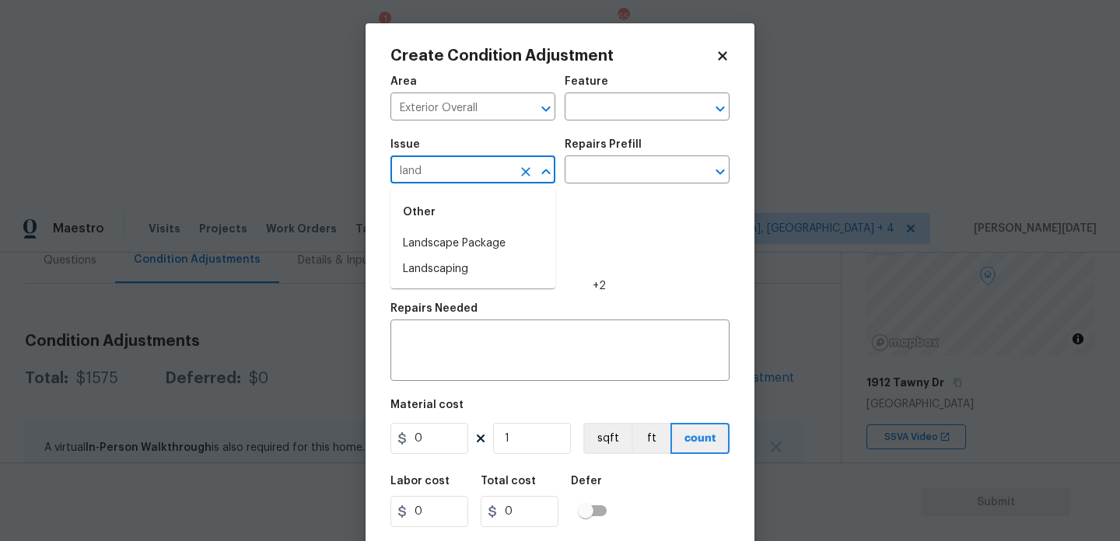
click at [495, 225] on div "Other" at bounding box center [472, 212] width 165 height 37
click at [493, 245] on li "Landscape Package" at bounding box center [472, 244] width 165 height 26
type input "Landscape Package"
click at [632, 166] on input "text" at bounding box center [624, 171] width 121 height 24
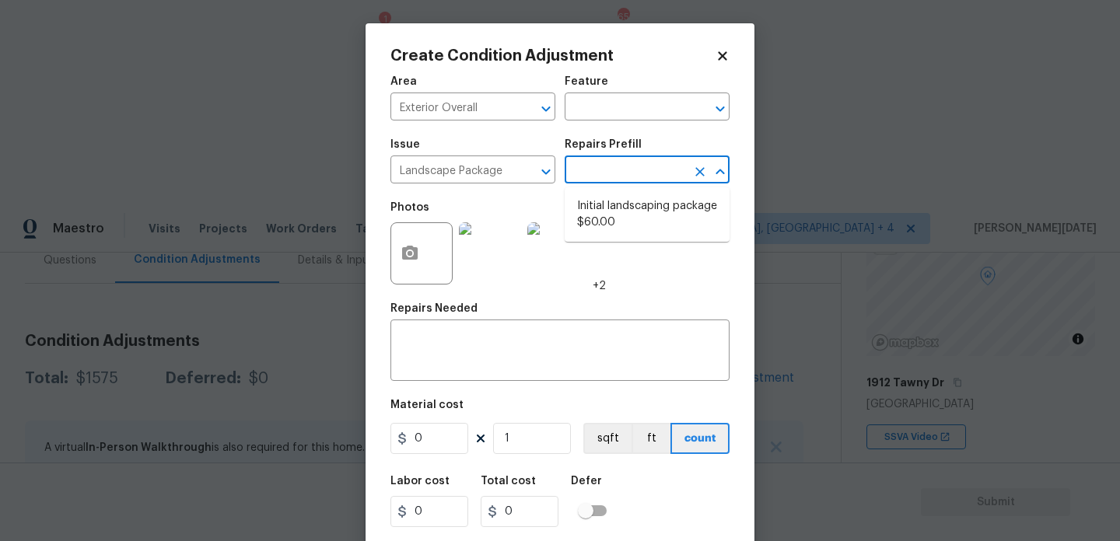
click at [625, 204] on li "Initial landscaping package $60.00" at bounding box center [646, 215] width 165 height 42
type input "Home Readiness Packages"
type textarea "Mowing of grass up to 6" in height. Mow, edge along driveways & sidewalks, trim…"
type input "60"
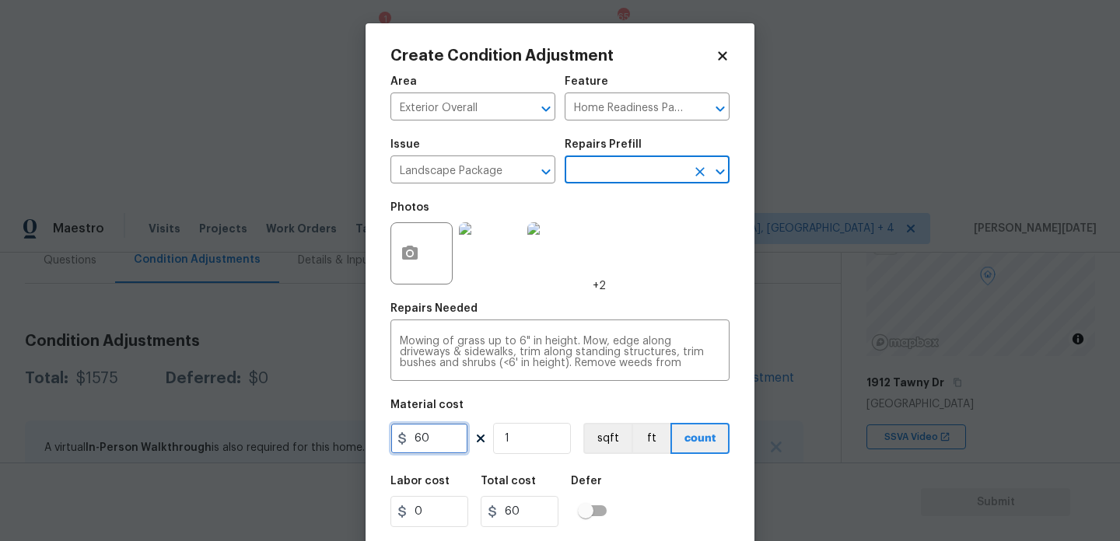
drag, startPoint x: 449, startPoint y: 437, endPoint x: 327, endPoint y: 436, distance: 122.9
click at [327, 436] on div "Create Condition Adjustment Area Exterior Overall ​ Feature Home Readiness Pack…" at bounding box center [560, 270] width 1120 height 541
type input "300"
click at [686, 268] on div "Photos +2" at bounding box center [559, 243] width 339 height 101
type input "300"
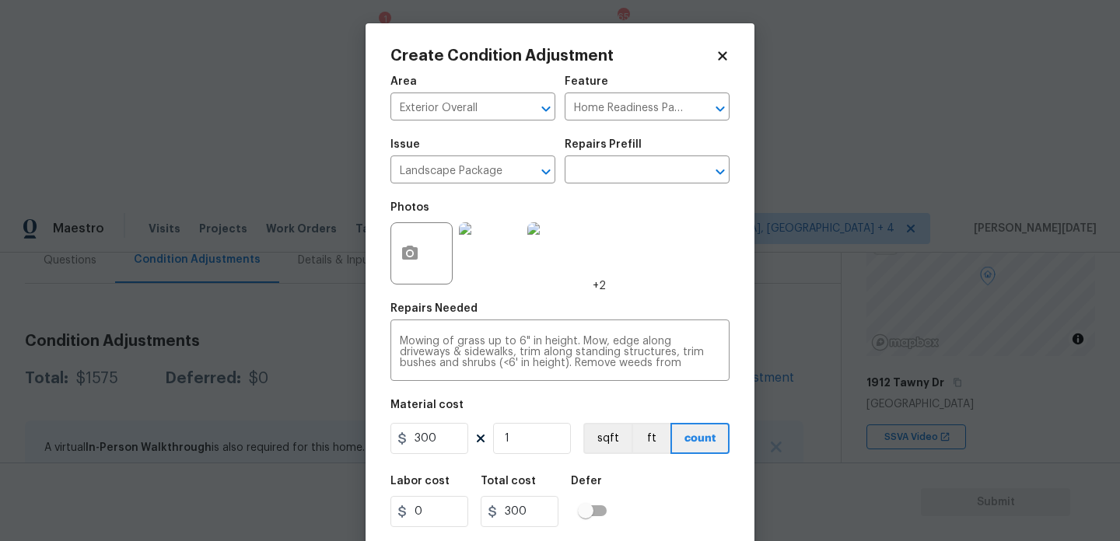
scroll to position [40, 0]
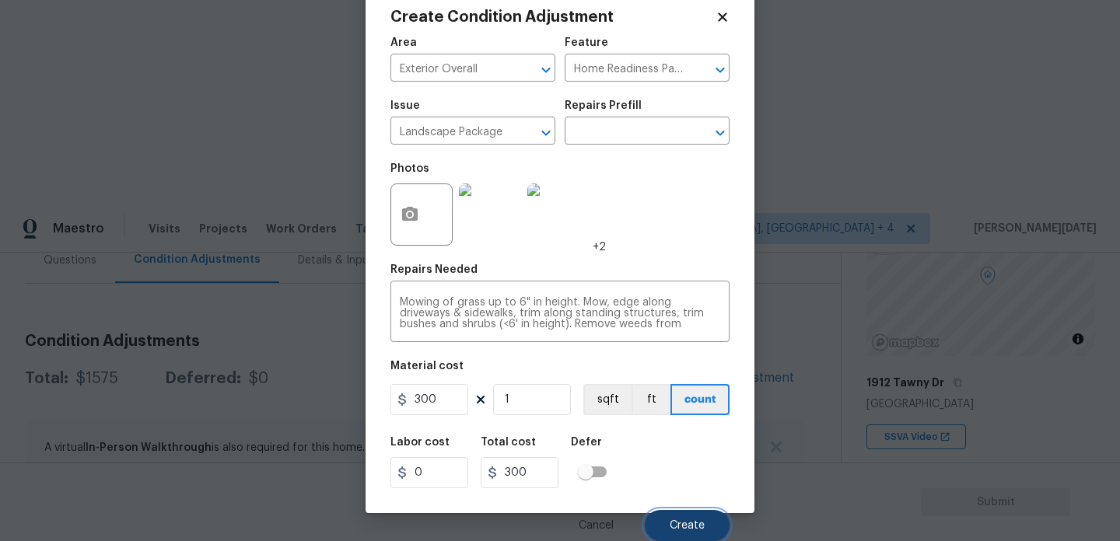
click at [687, 512] on button "Create" at bounding box center [687, 525] width 85 height 31
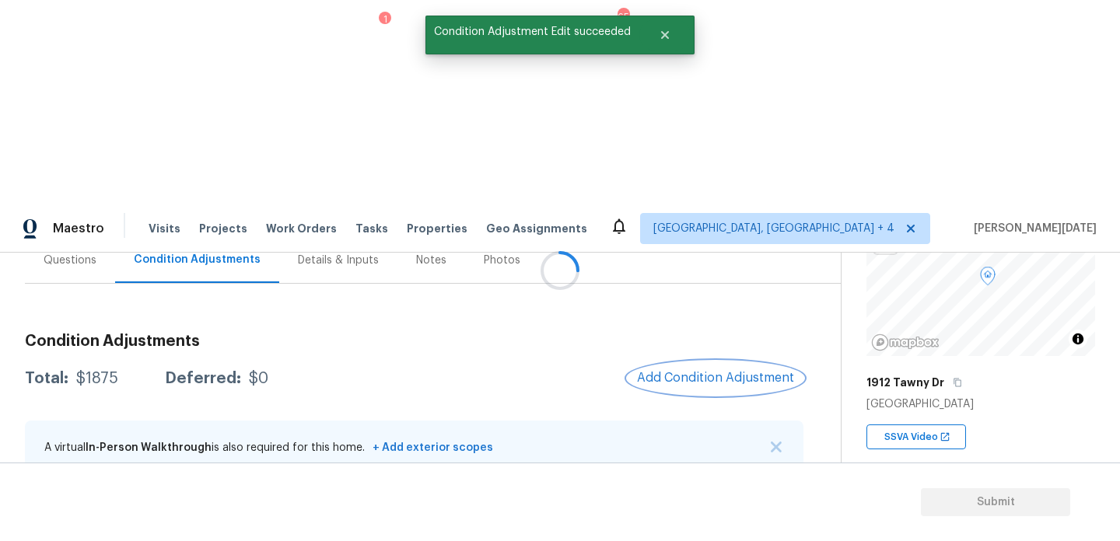
scroll to position [0, 0]
click at [725, 192] on div at bounding box center [560, 270] width 1120 height 541
click at [726, 362] on button "Add Condition Adjustment" at bounding box center [715, 378] width 176 height 33
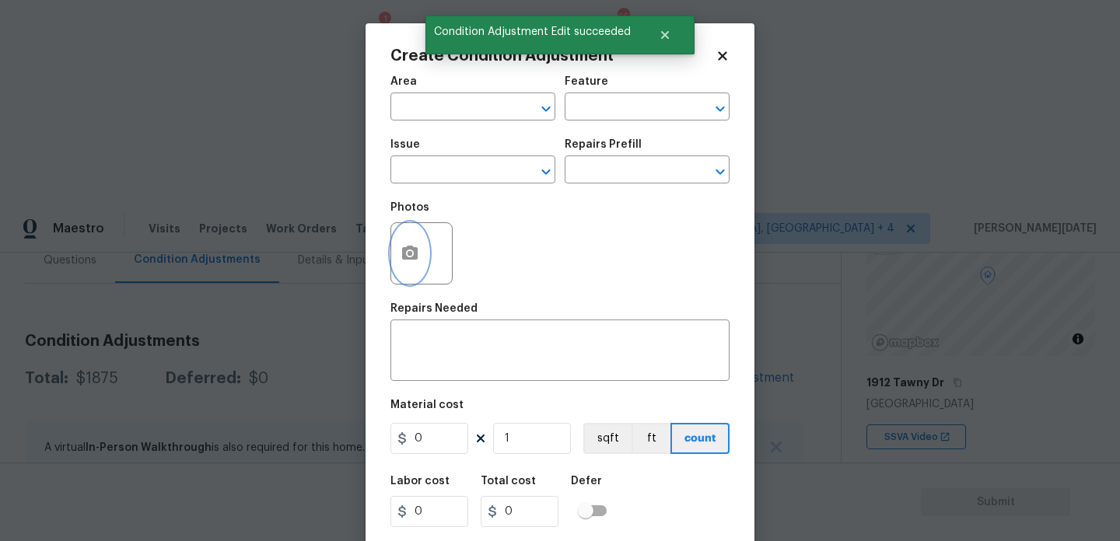
click at [411, 257] on icon "button" at bounding box center [410, 253] width 16 height 14
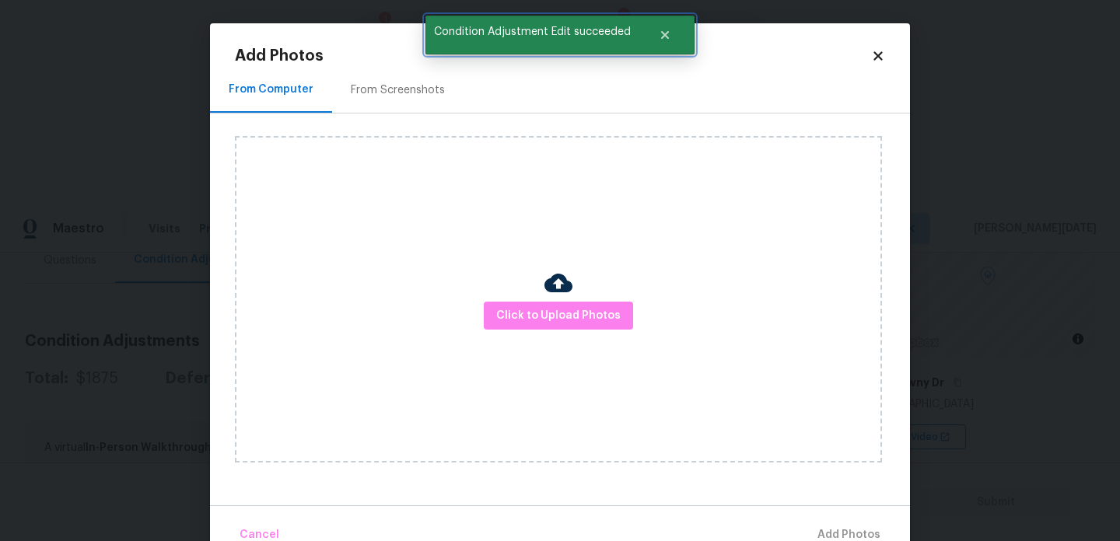
click at [434, 34] on span "Condition Adjustment Edit succeeded" at bounding box center [532, 32] width 214 height 33
click at [418, 91] on div "From Screenshots" at bounding box center [398, 90] width 94 height 16
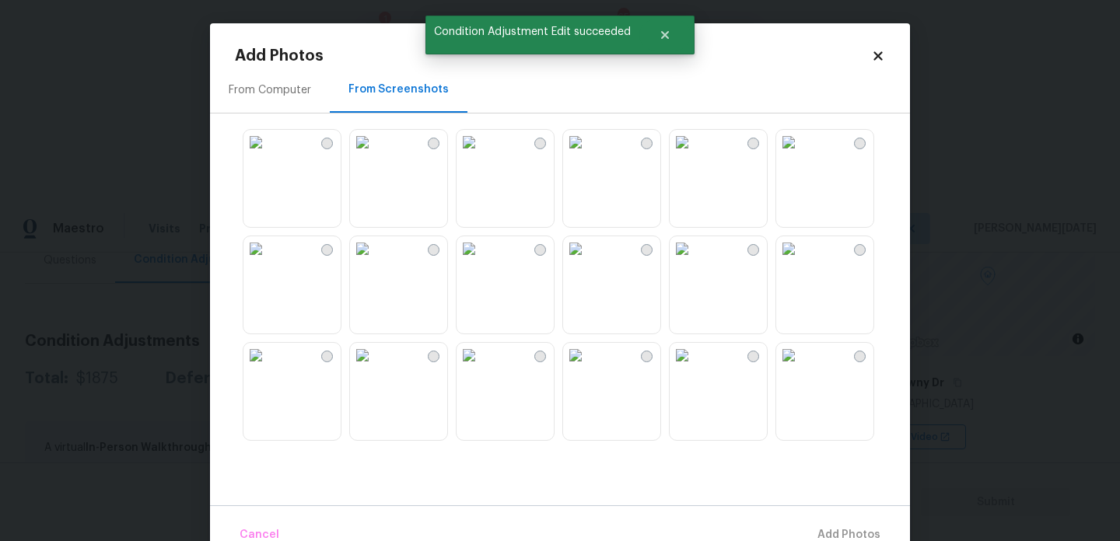
scroll to position [199, 0]
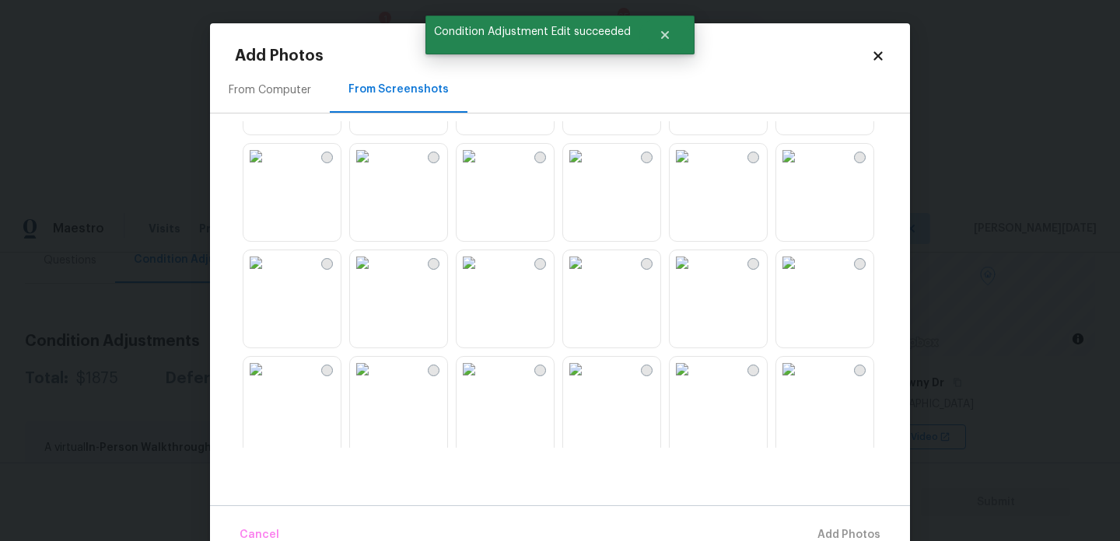
click at [588, 169] on img at bounding box center [575, 156] width 25 height 25
click at [694, 169] on img at bounding box center [681, 156] width 25 height 25
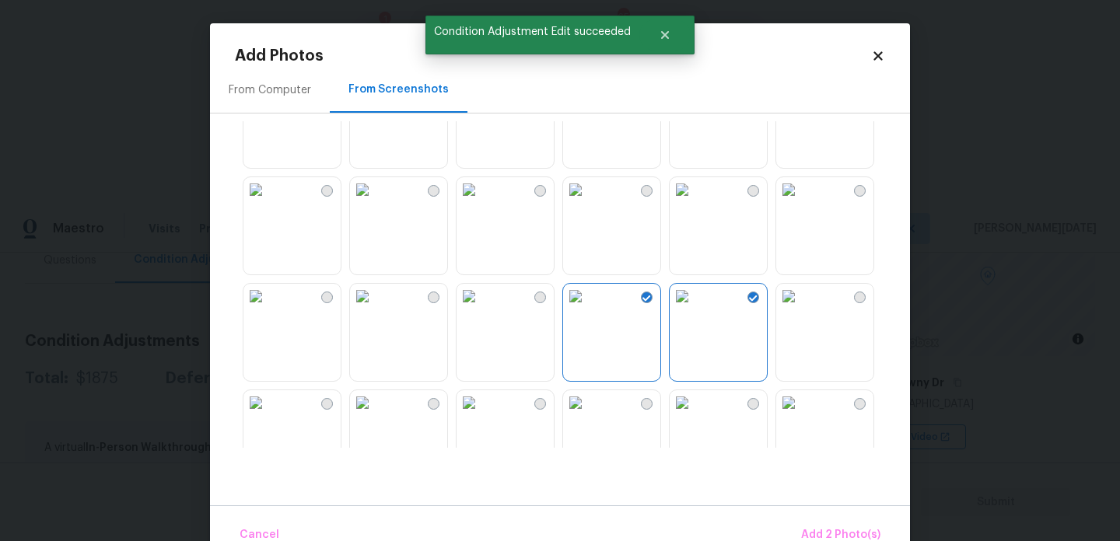
scroll to position [52, 0]
click at [588, 209] on img at bounding box center [575, 196] width 25 height 25
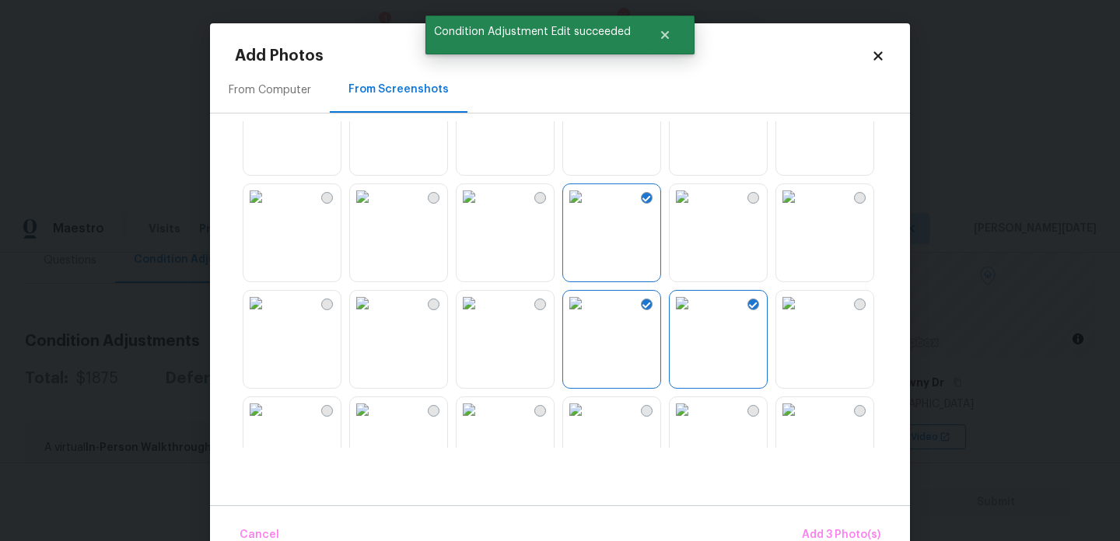
click at [694, 209] on img at bounding box center [681, 196] width 25 height 25
click at [801, 209] on img at bounding box center [788, 196] width 25 height 25
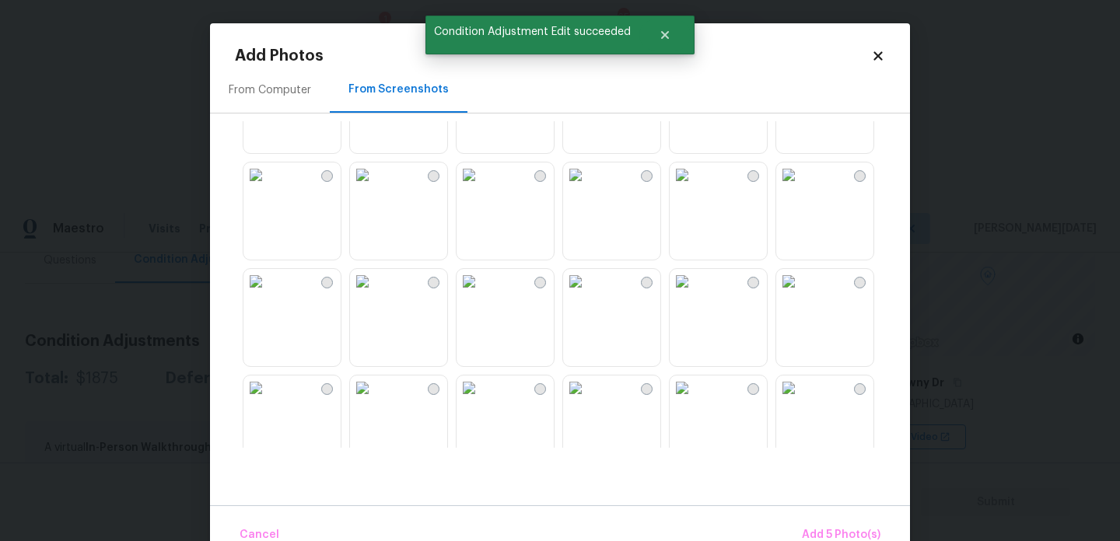
scroll to position [394, 0]
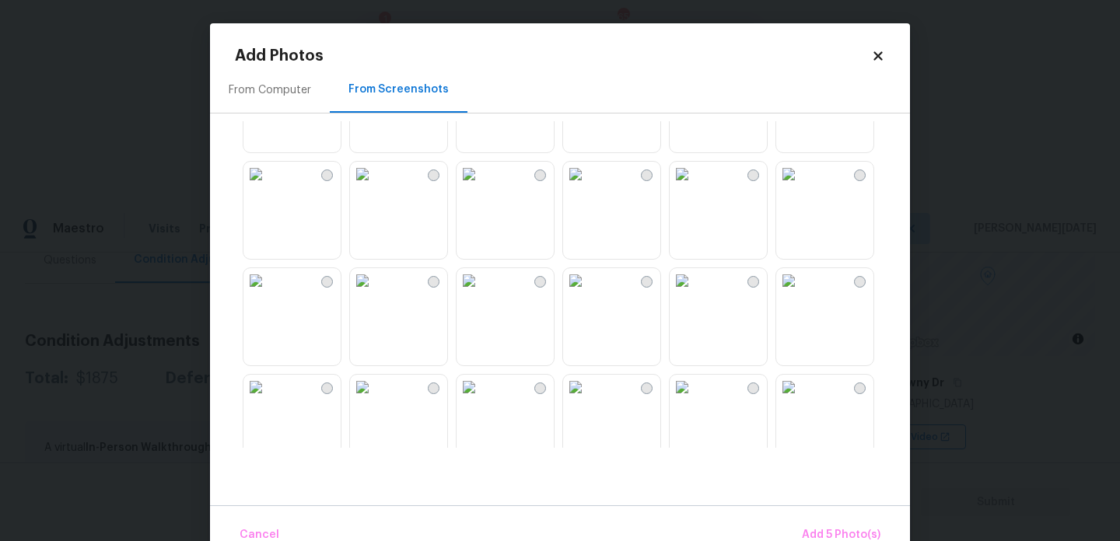
click at [588, 187] on img at bounding box center [575, 174] width 25 height 25
click at [481, 187] on img at bounding box center [468, 174] width 25 height 25
click at [688, 293] on img at bounding box center [681, 280] width 25 height 25
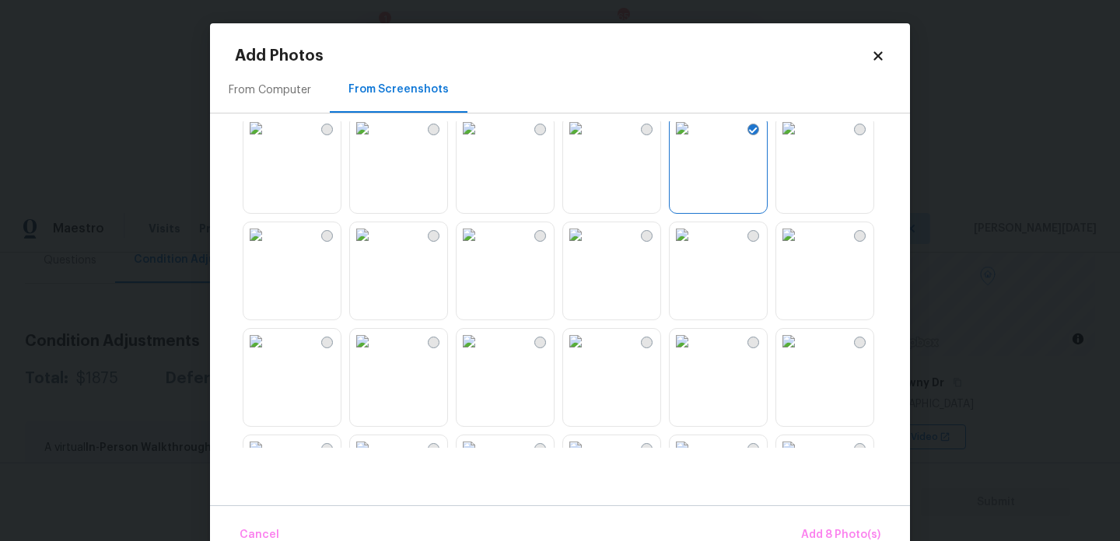
scroll to position [555, 0]
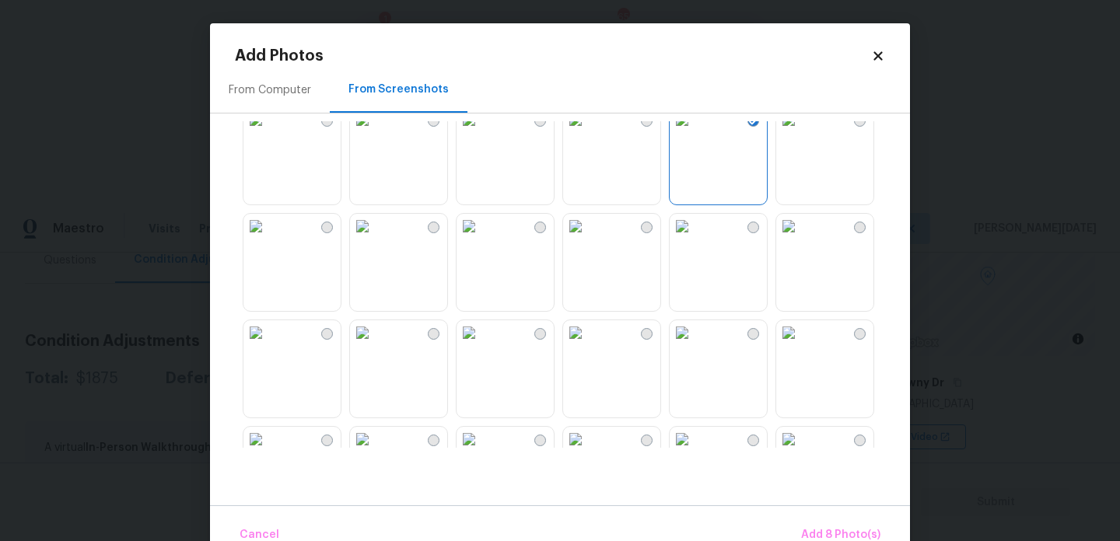
click at [694, 239] on img at bounding box center [681, 226] width 25 height 25
click at [801, 239] on img at bounding box center [788, 226] width 25 height 25
click at [588, 239] on img at bounding box center [575, 226] width 25 height 25
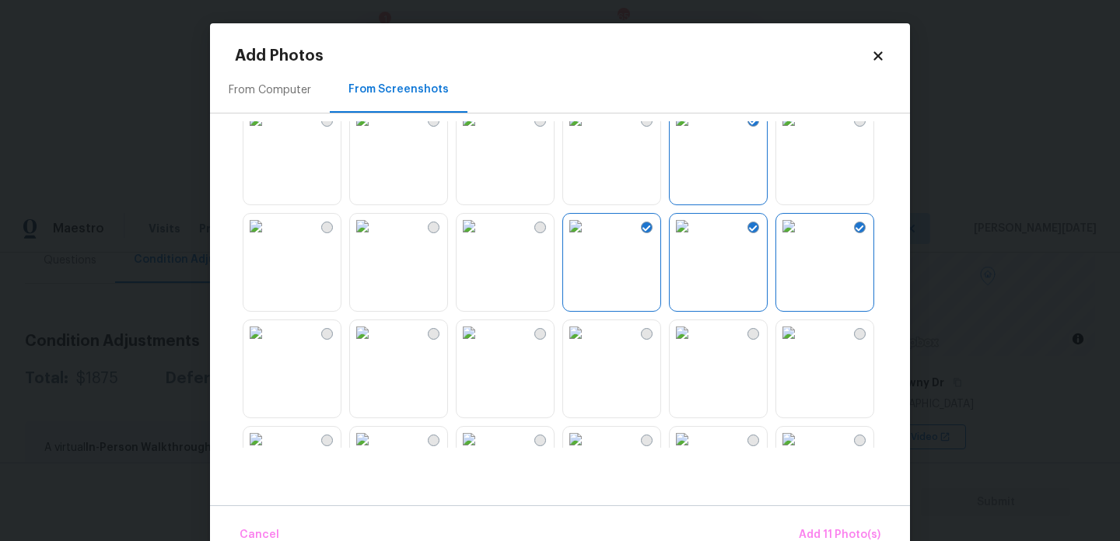
click at [268, 239] on img at bounding box center [255, 226] width 25 height 25
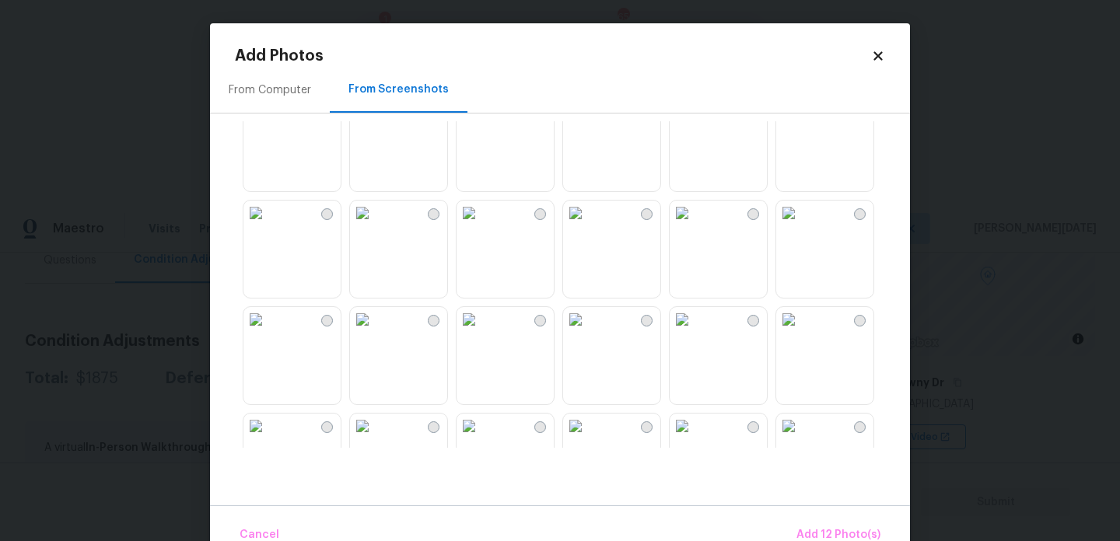
scroll to position [1103, 0]
click at [588, 223] on img at bounding box center [575, 210] width 25 height 25
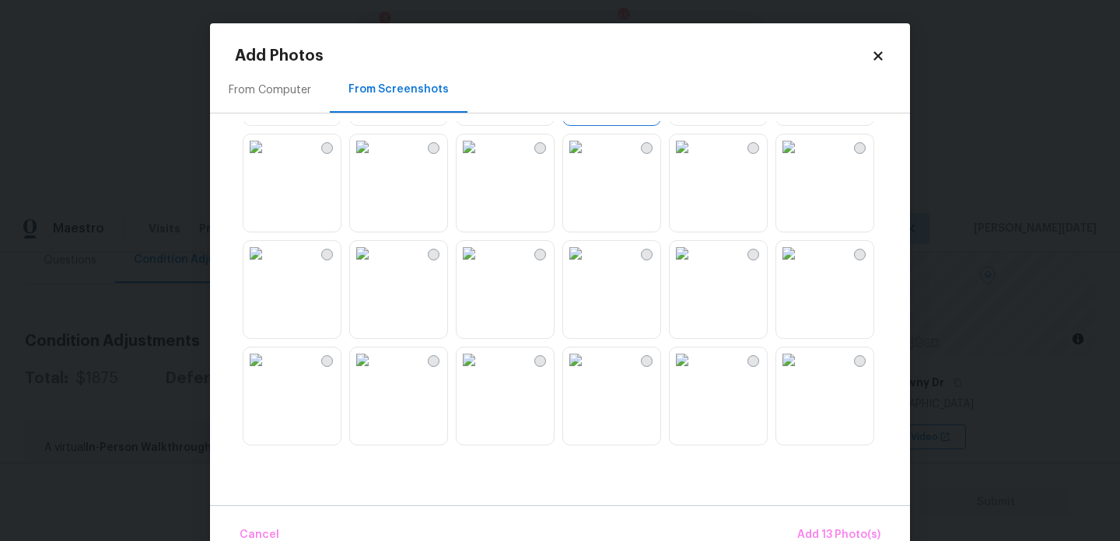
scroll to position [1297, 0]
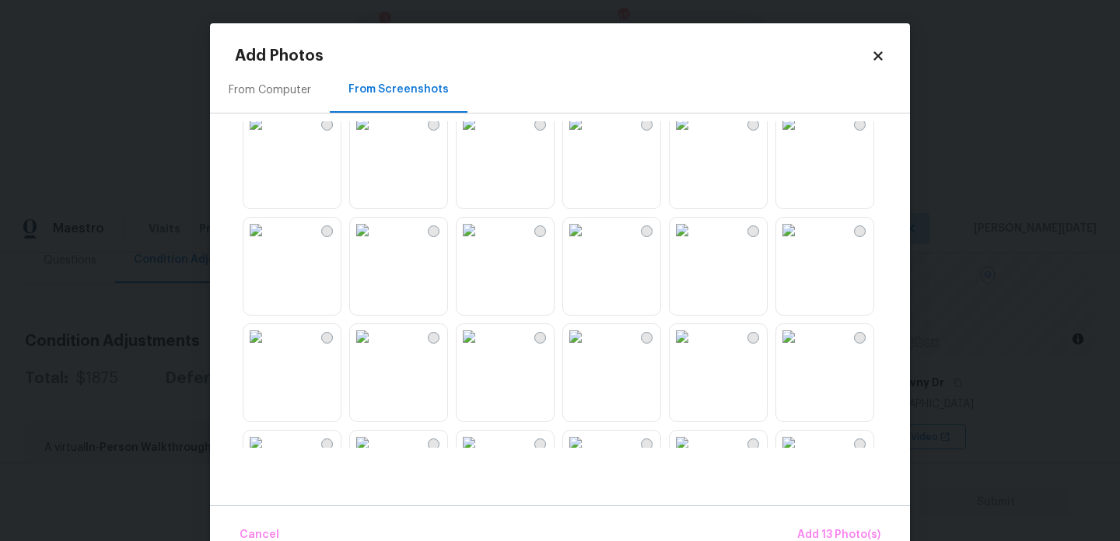
click at [481, 243] on img at bounding box center [468, 230] width 25 height 25
click at [268, 243] on img at bounding box center [255, 230] width 25 height 25
click at [801, 243] on img at bounding box center [788, 230] width 25 height 25
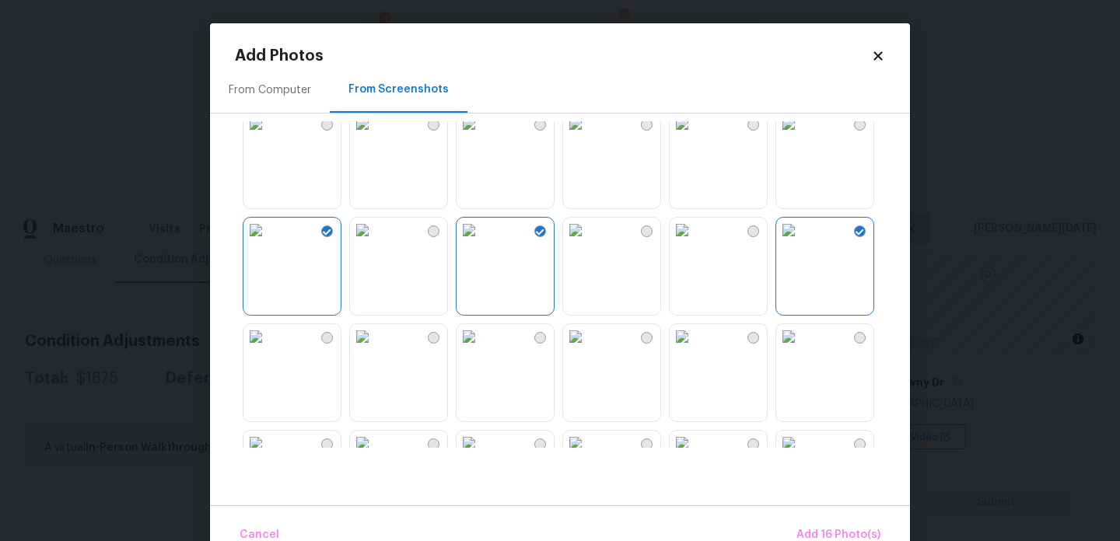
click at [801, 349] on img at bounding box center [788, 336] width 25 height 25
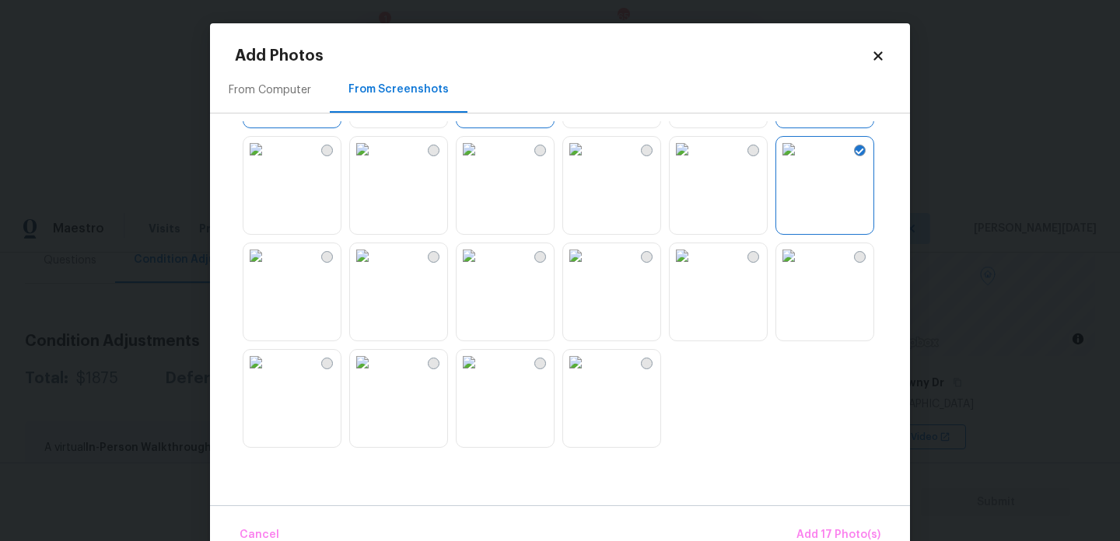
click at [588, 268] on img at bounding box center [575, 255] width 25 height 25
click at [481, 268] on img at bounding box center [468, 255] width 25 height 25
click at [583, 268] on img at bounding box center [575, 255] width 25 height 25
click at [268, 268] on img at bounding box center [255, 255] width 25 height 25
click at [268, 375] on img at bounding box center [255, 362] width 25 height 25
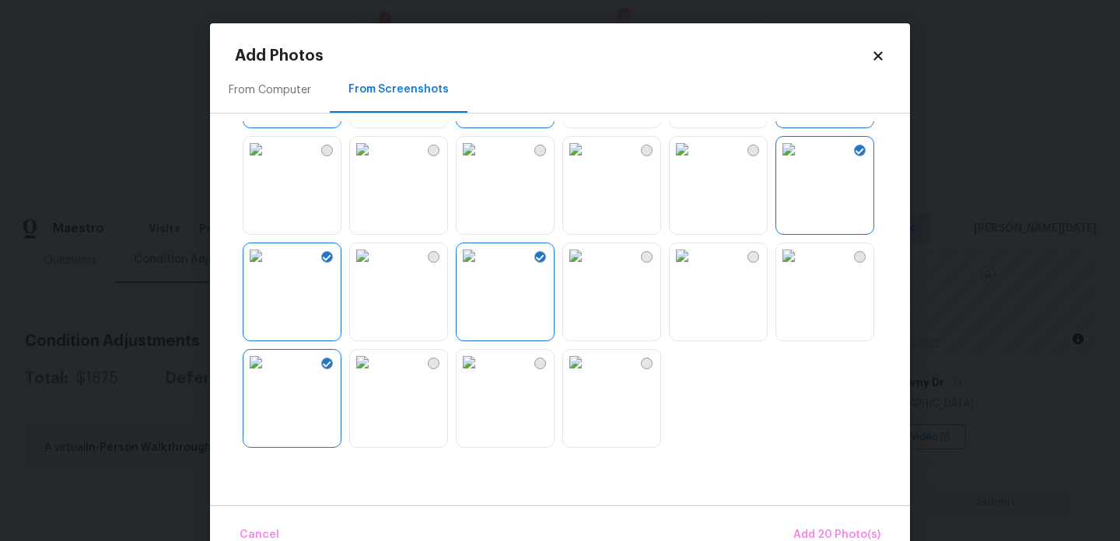
click at [588, 268] on img at bounding box center [575, 255] width 25 height 25
click at [588, 375] on img at bounding box center [575, 362] width 25 height 25
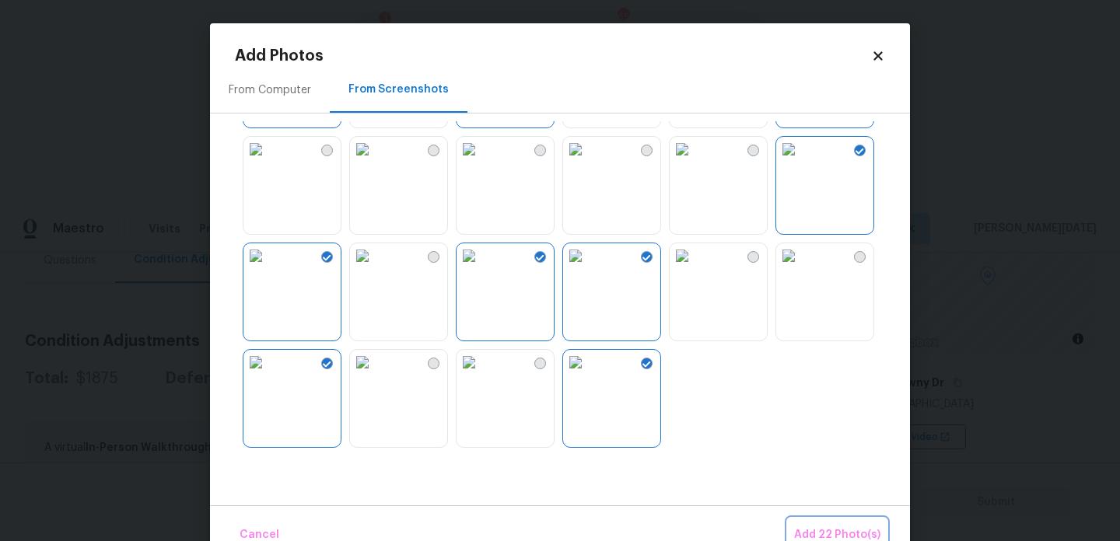
click at [839, 521] on button "Add 22 Photo(s)" at bounding box center [837, 535] width 99 height 33
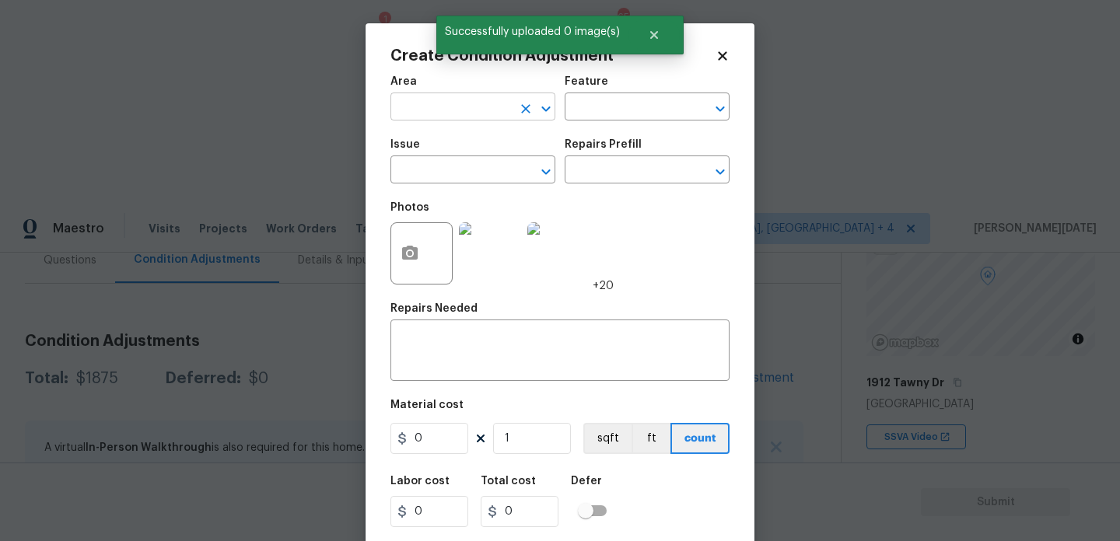
click at [422, 111] on input "text" at bounding box center [450, 108] width 121 height 24
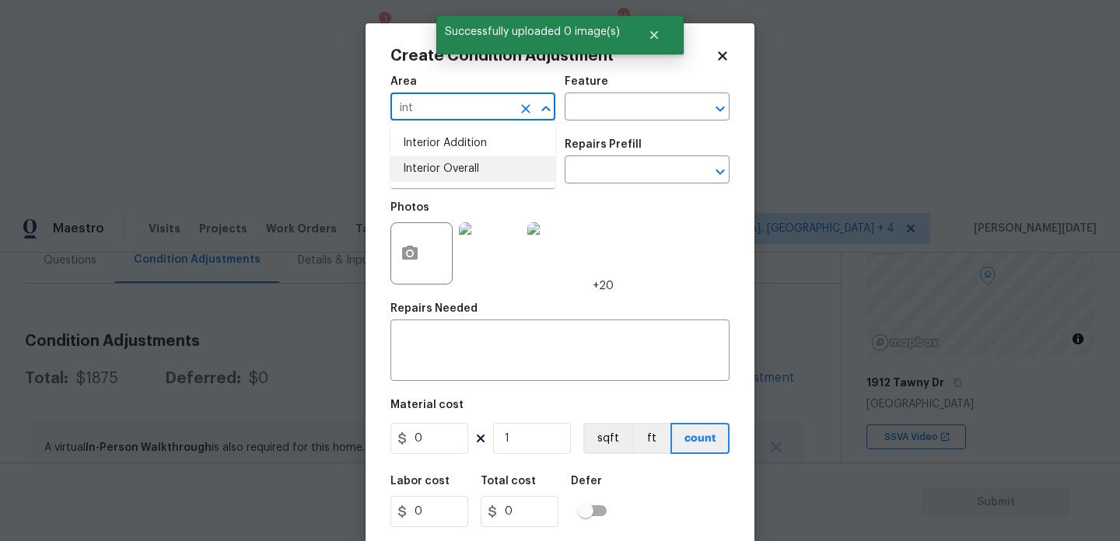
click at [433, 174] on li "Interior Overall" at bounding box center [472, 169] width 165 height 26
type input "Interior Overall"
click at [433, 174] on input "text" at bounding box center [450, 171] width 121 height 24
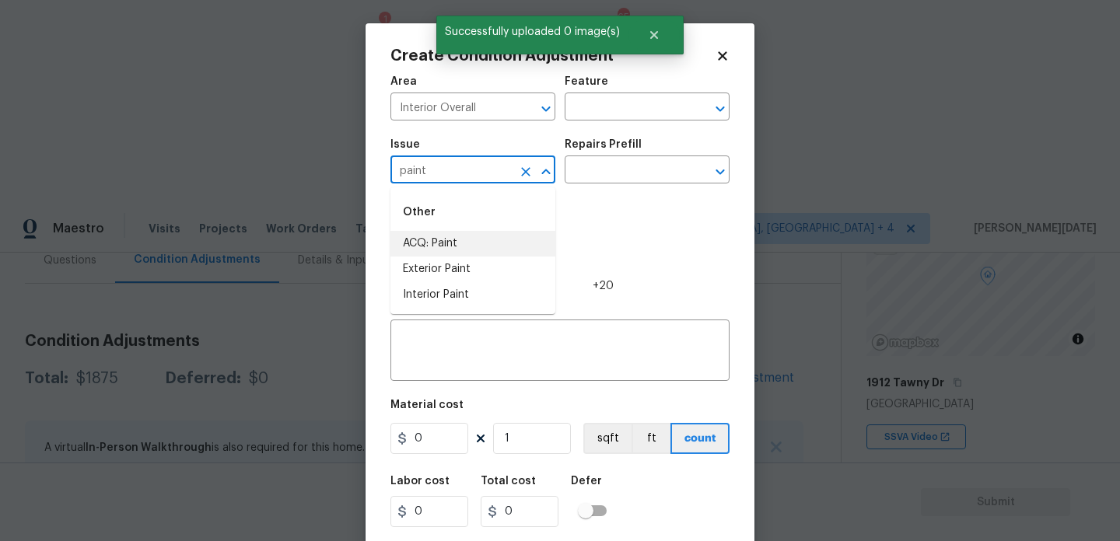
click at [449, 243] on li "ACQ: Paint" at bounding box center [472, 244] width 165 height 26
type input "ACQ: Paint"
click at [638, 164] on input "text" at bounding box center [624, 171] width 121 height 24
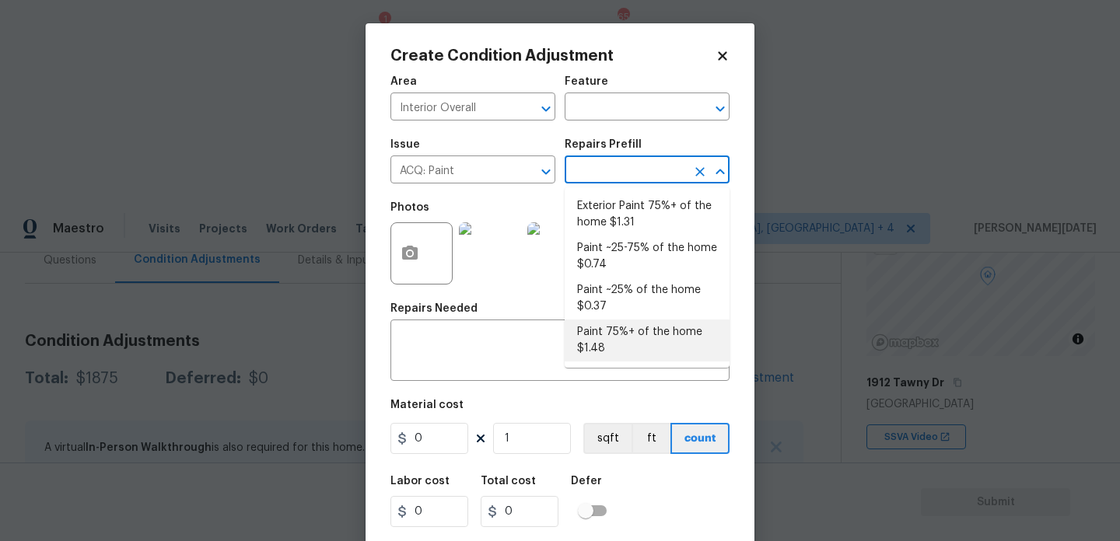
click at [618, 334] on li "Paint 75%+ of the home $1.48" at bounding box center [646, 341] width 165 height 42
type input "Acquisition"
type textarea "Acquisition Scope: 75%+ of the home will likely require interior paint"
type input "1.48"
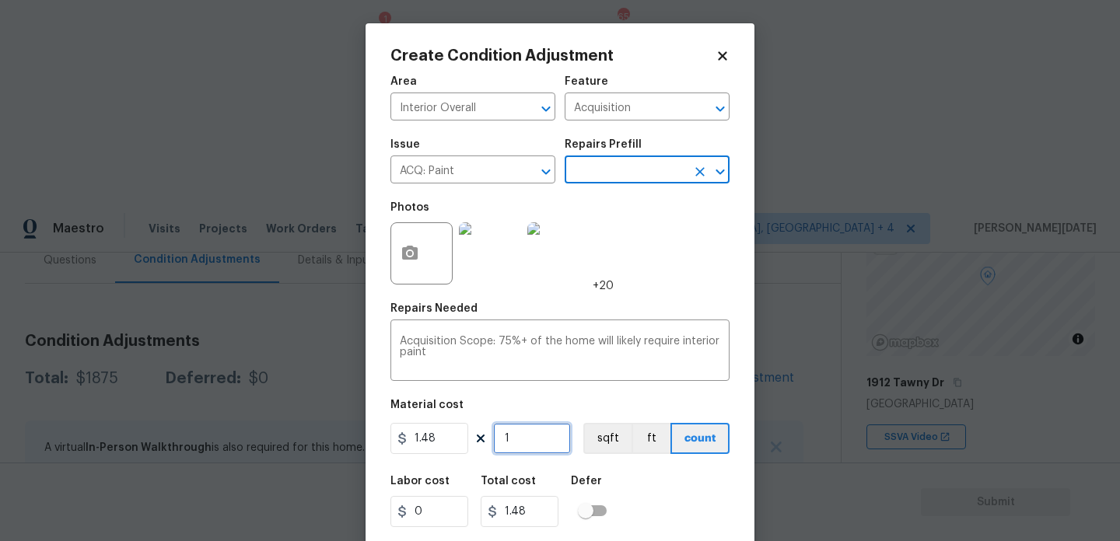
click at [555, 439] on input "1" at bounding box center [532, 438] width 78 height 31
type input "0"
paste input "1912"
type input "1912"
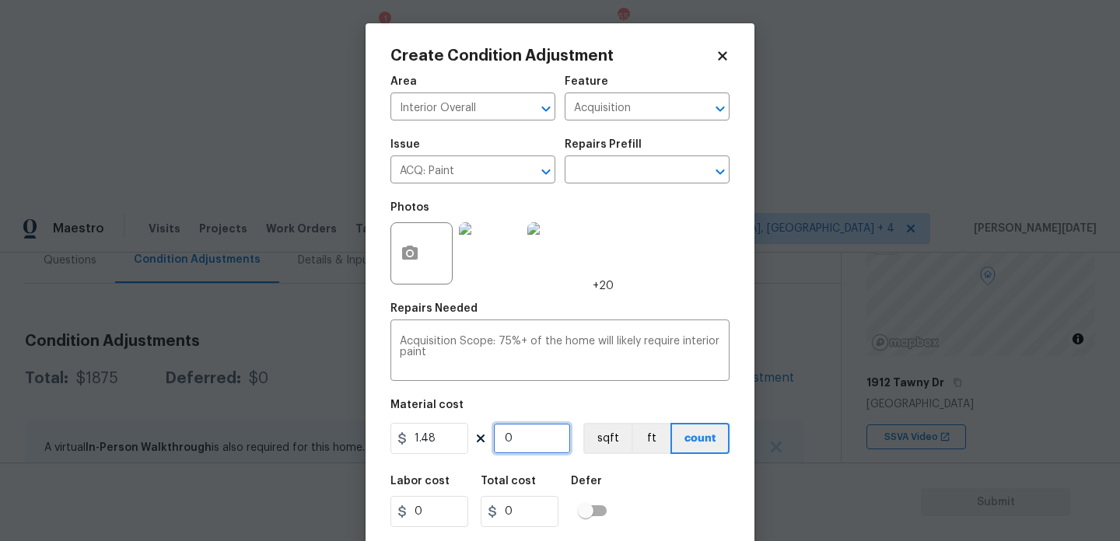
type input "2829.76"
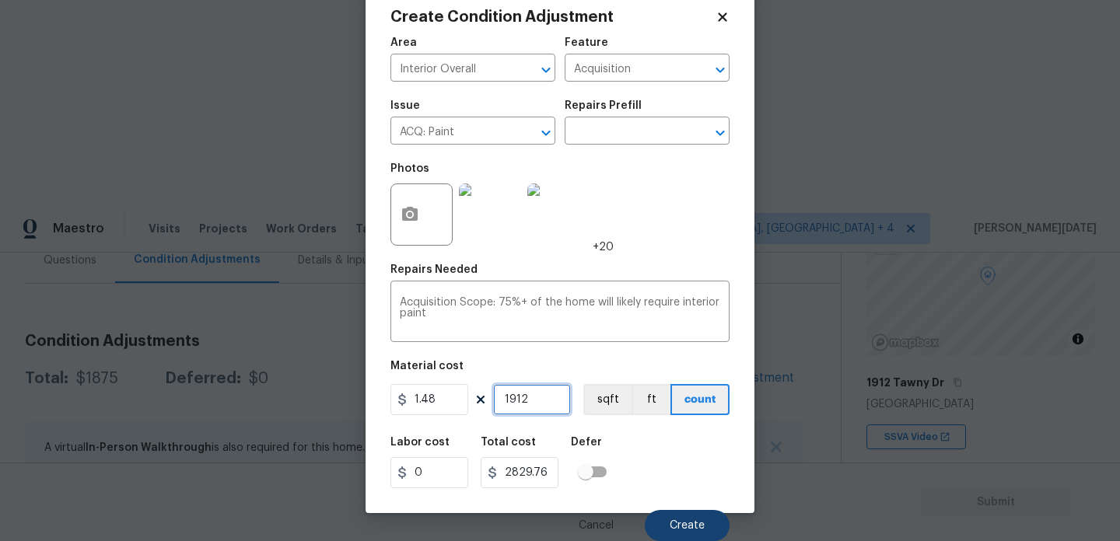
type input "1912"
click at [697, 512] on button "Create" at bounding box center [687, 525] width 85 height 31
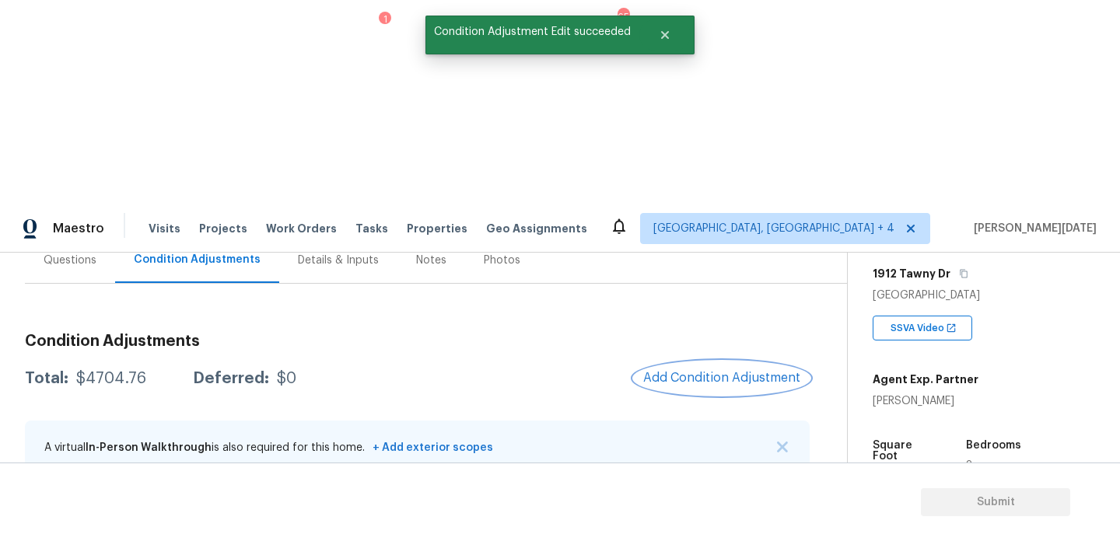
scroll to position [259, 0]
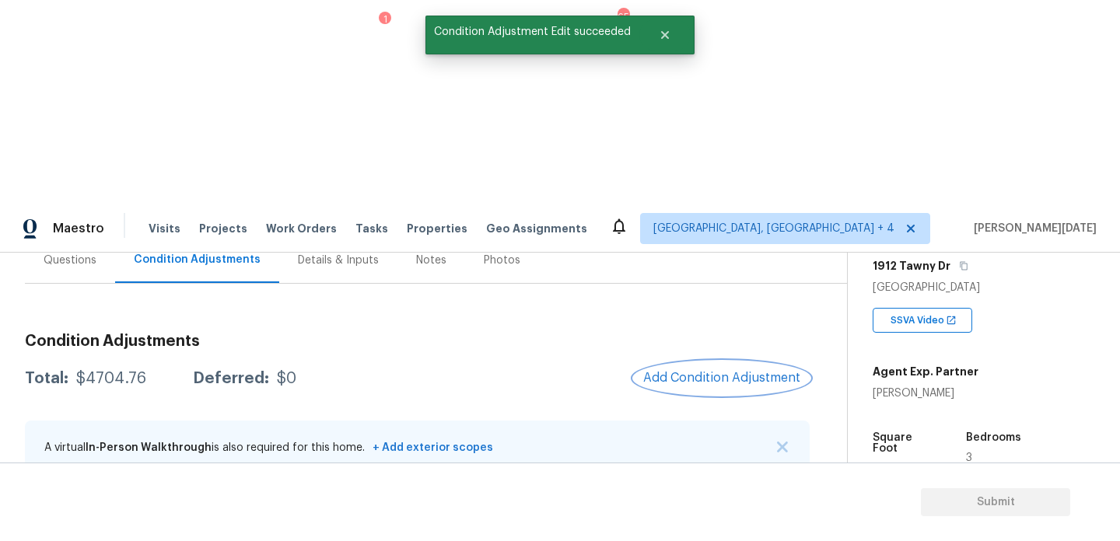
click at [715, 371] on span "Add Condition Adjustment" at bounding box center [721, 378] width 157 height 14
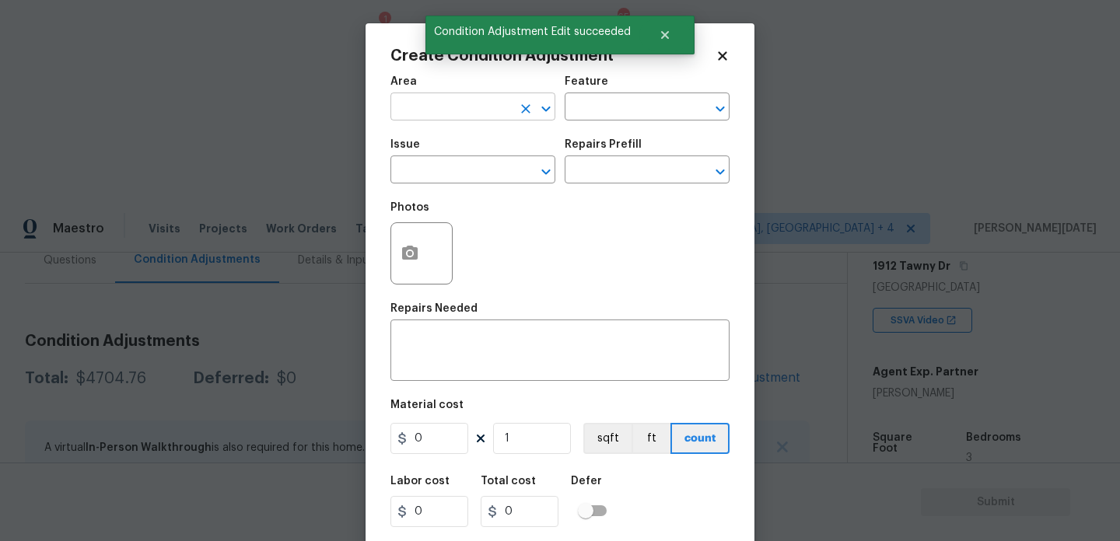
click at [439, 116] on input "text" at bounding box center [450, 108] width 121 height 24
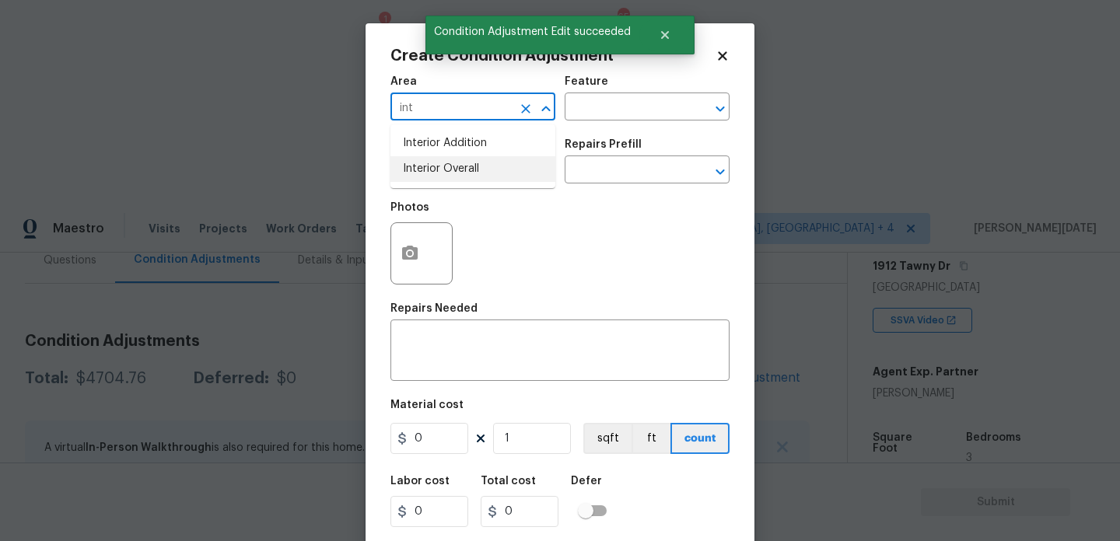
click at [440, 174] on li "Interior Overall" at bounding box center [472, 169] width 165 height 26
type input "Interior Overall"
click at [440, 174] on input "text" at bounding box center [450, 171] width 121 height 24
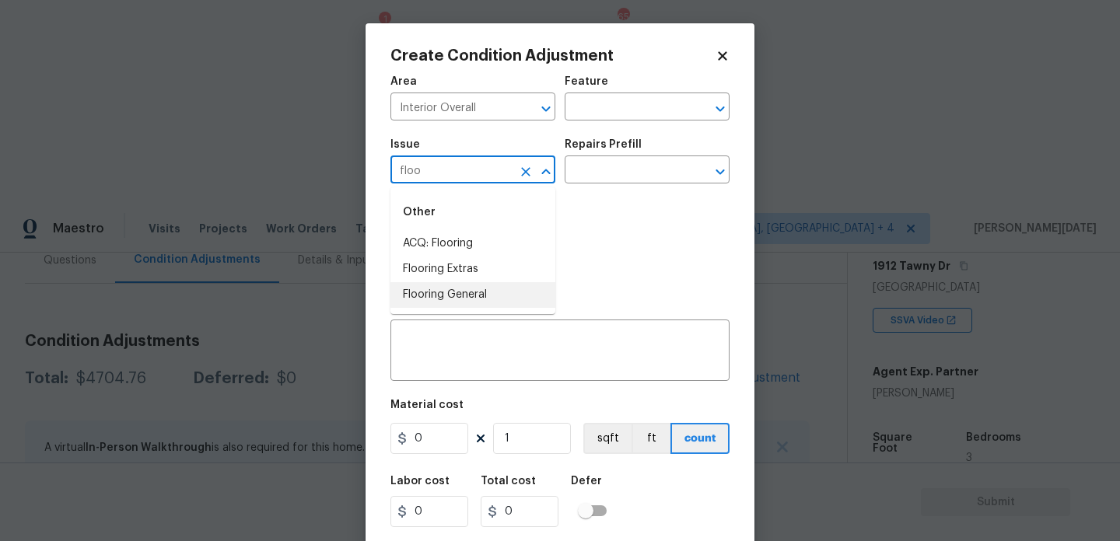
click at [455, 300] on li "Flooring General" at bounding box center [472, 295] width 165 height 26
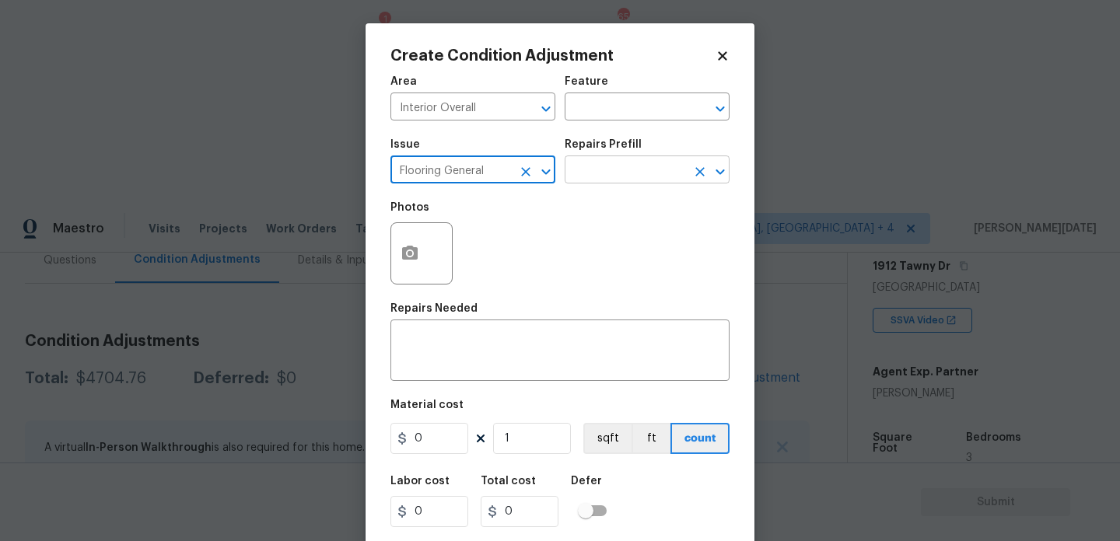
type input "Flooring General"
click at [611, 163] on input "text" at bounding box center [624, 171] width 121 height 24
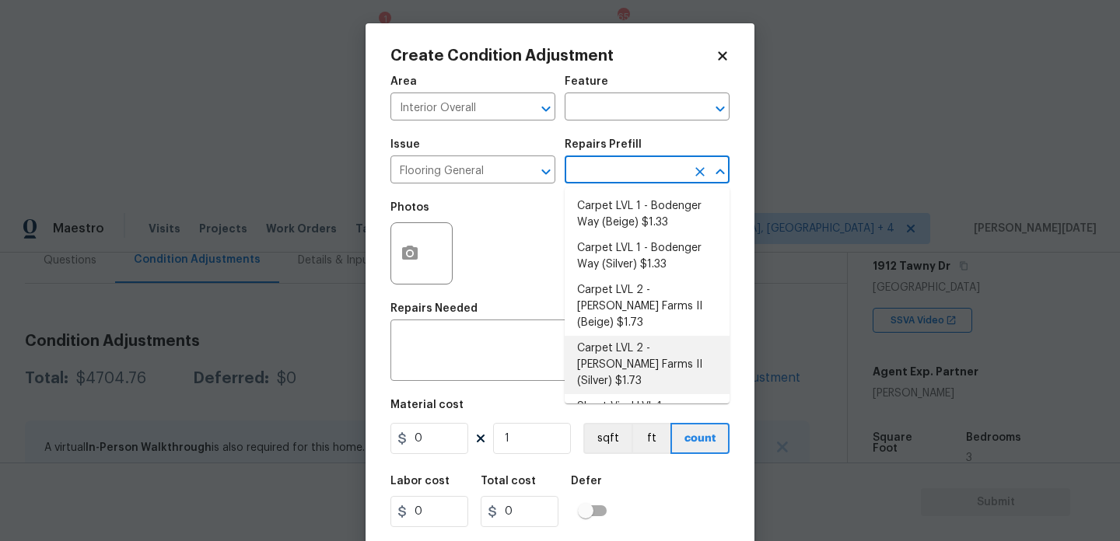
click at [637, 336] on li "Carpet LVL 2 - Abshire Farms II (Silver) $1.73" at bounding box center [646, 365] width 165 height 58
type input "Overall Flooring"
type textarea "Install new carpet ([PERSON_NAME] Farms II - 929 Thin Ice) at all previously ca…"
type input "1.73"
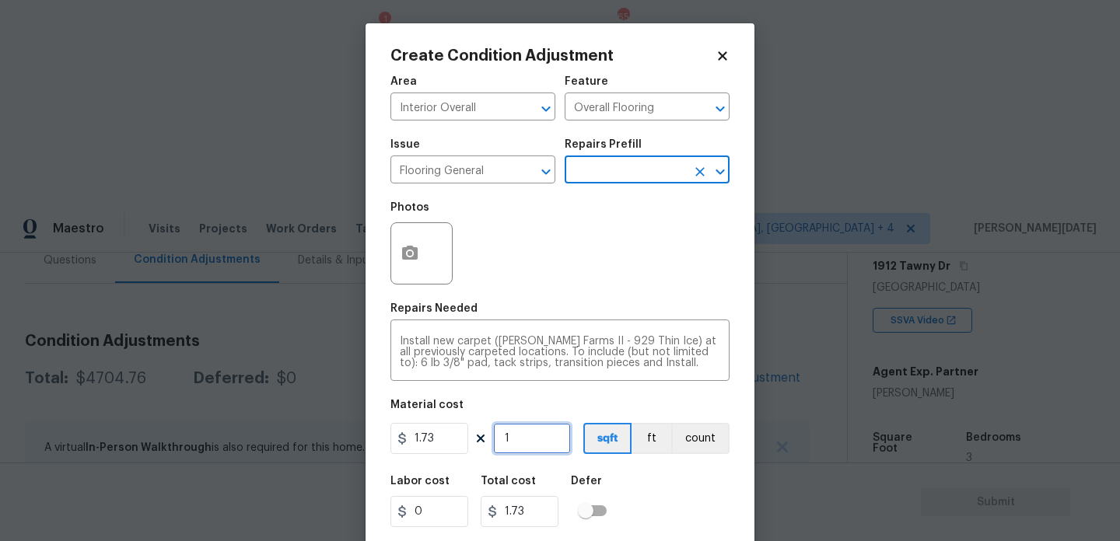
click at [526, 446] on input "1" at bounding box center [532, 438] width 78 height 31
type input "10"
type input "17.3"
type input "100"
type input "173"
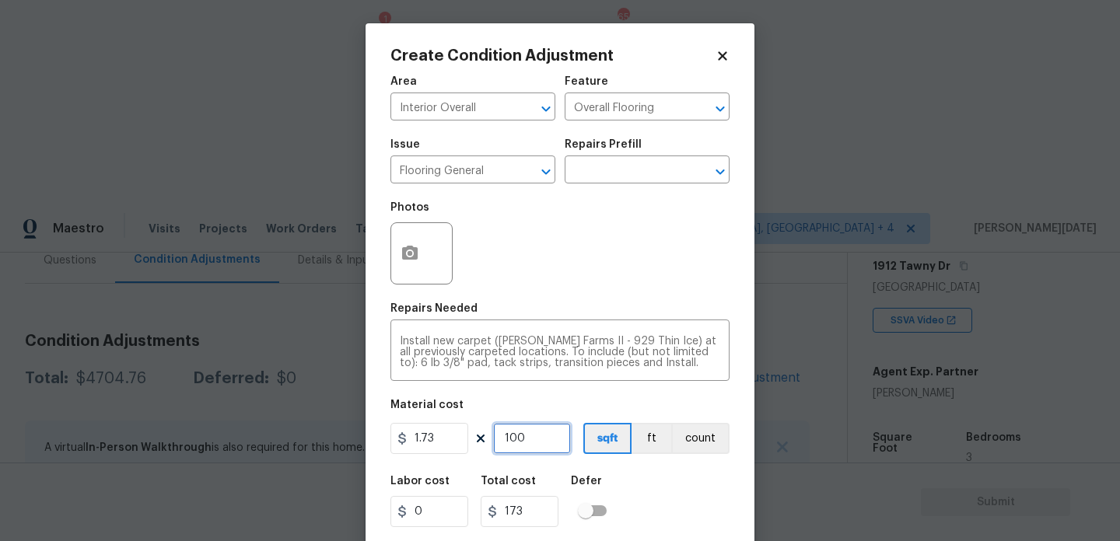
type input "1000"
type input "1730"
type input "100"
type input "173"
type input "10"
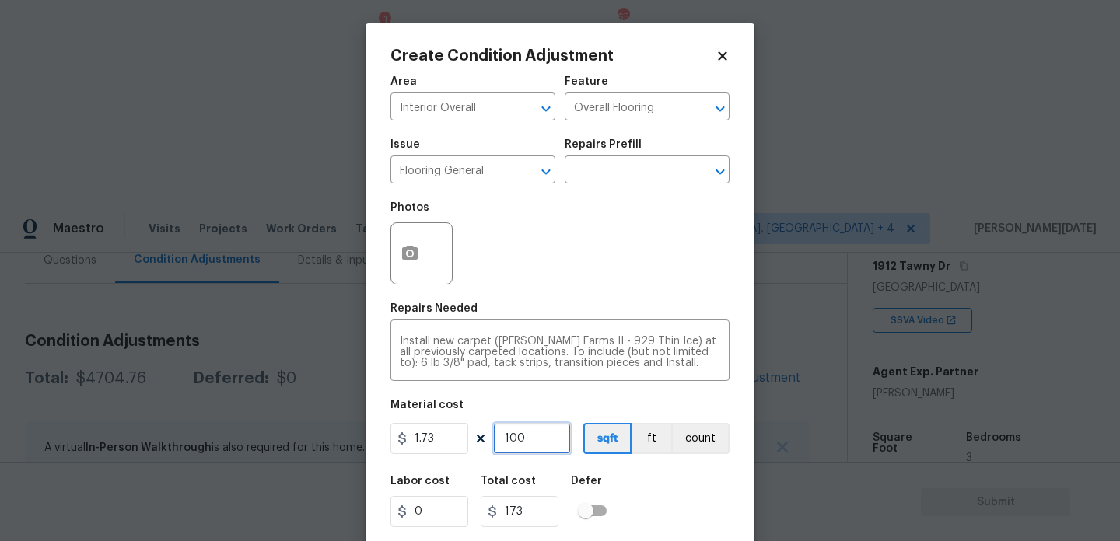
type input "17.3"
type input "1"
type input "1.73"
type input "12"
type input "20.76"
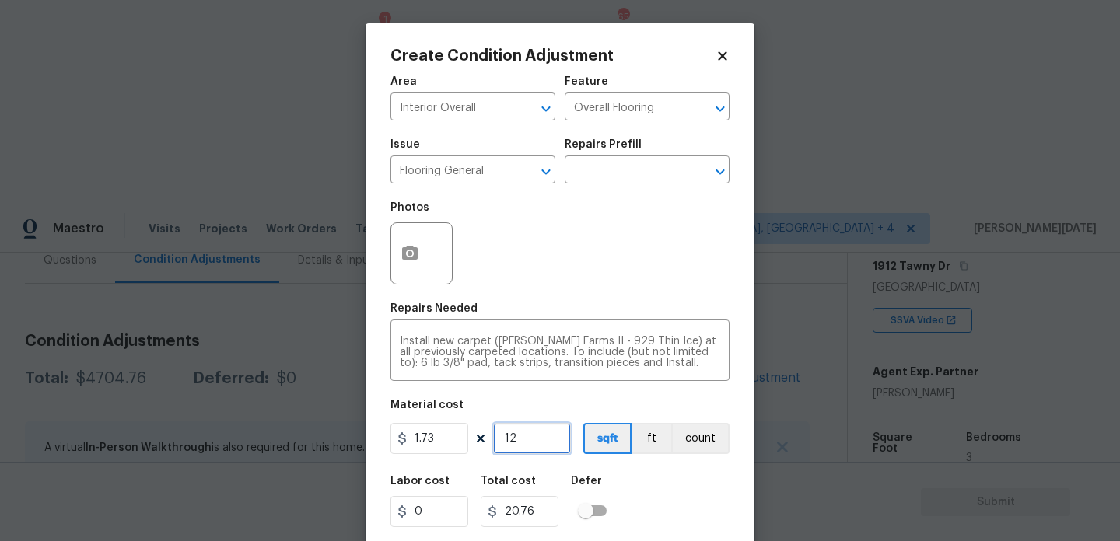
type input "120"
type input "207.6"
type input "1200"
type input "2076"
type input "1200"
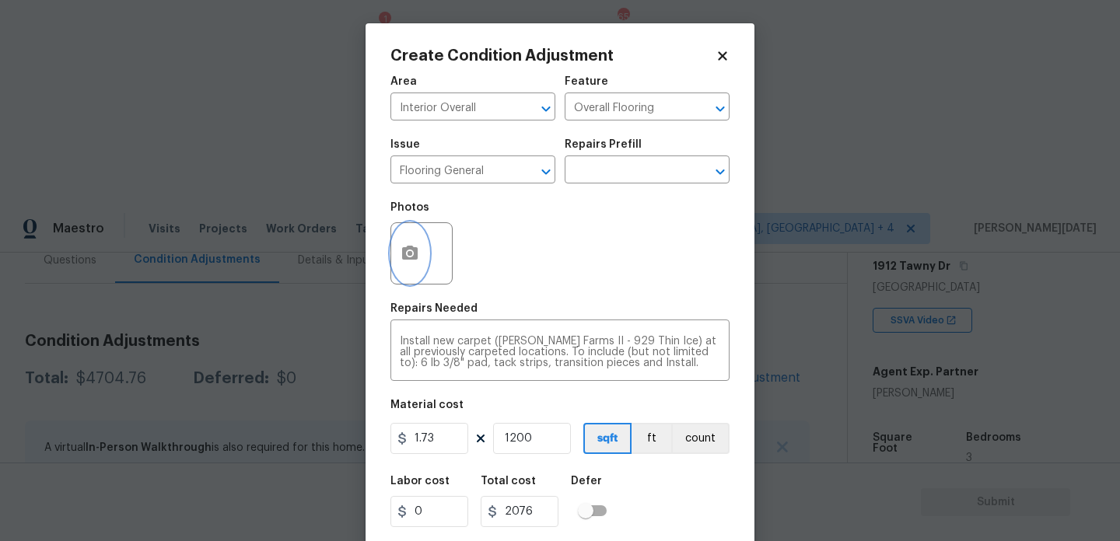
click at [412, 260] on icon "button" at bounding box center [410, 253] width 16 height 14
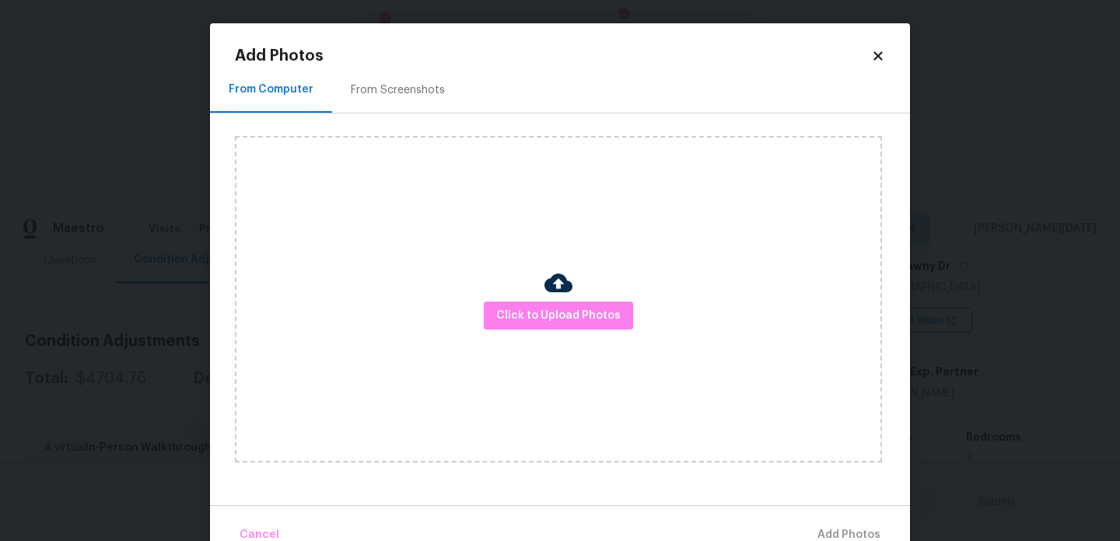
click at [372, 95] on div "From Screenshots" at bounding box center [398, 90] width 94 height 16
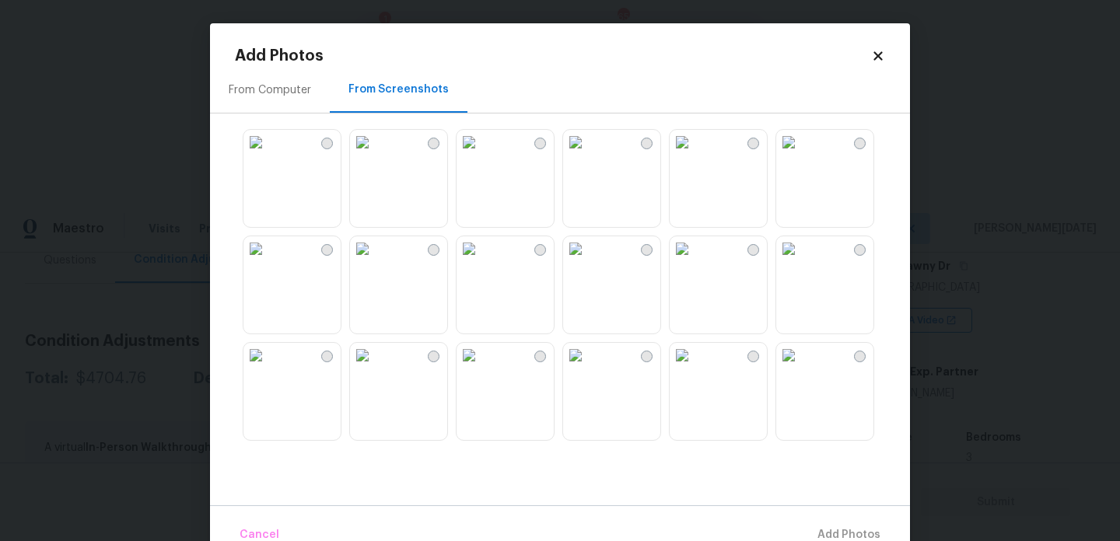
scroll to position [196, 0]
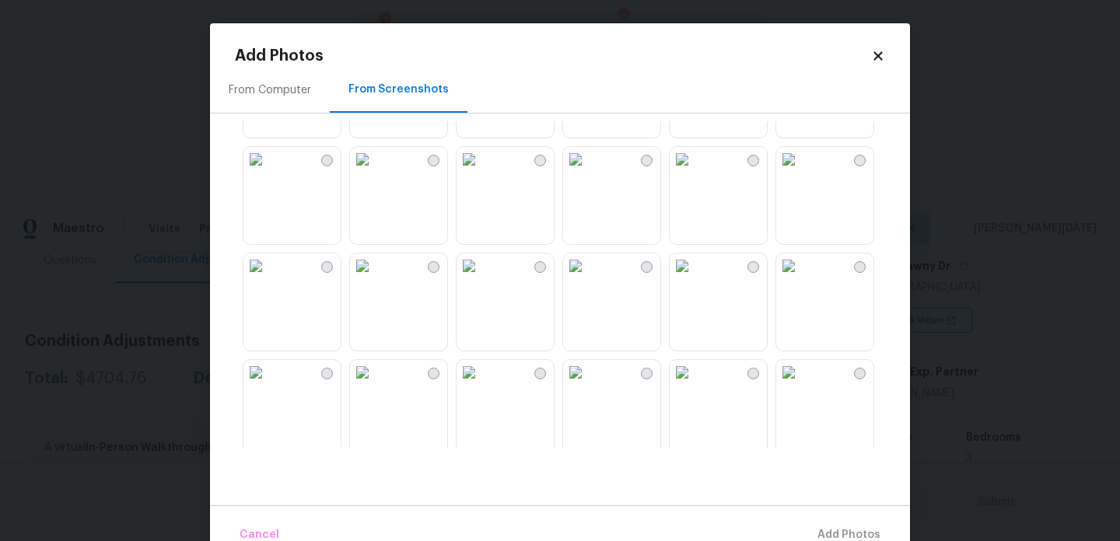
click at [588, 172] on img at bounding box center [575, 159] width 25 height 25
click at [694, 172] on img at bounding box center [681, 159] width 25 height 25
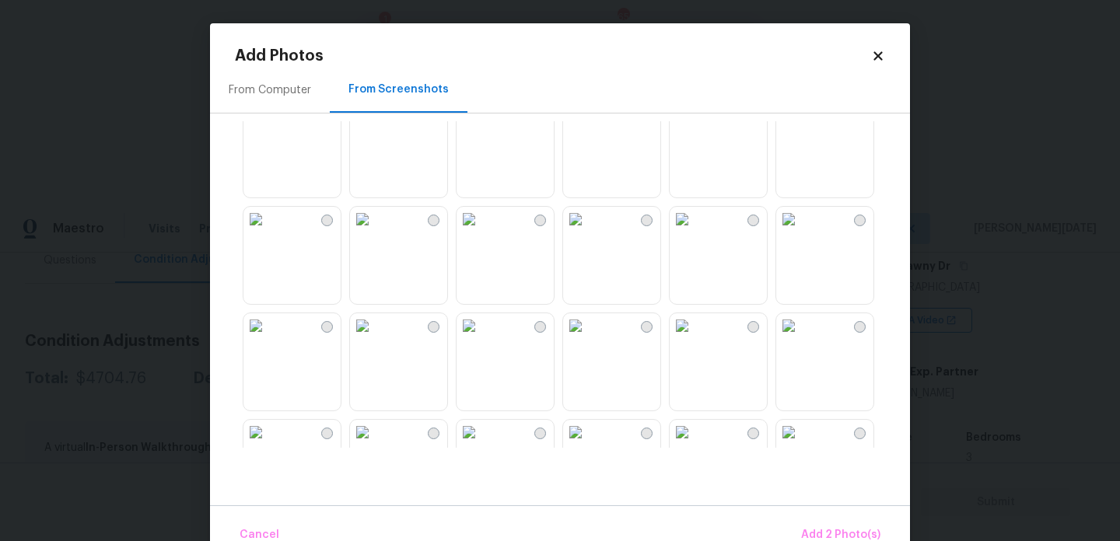
scroll to position [483, 0]
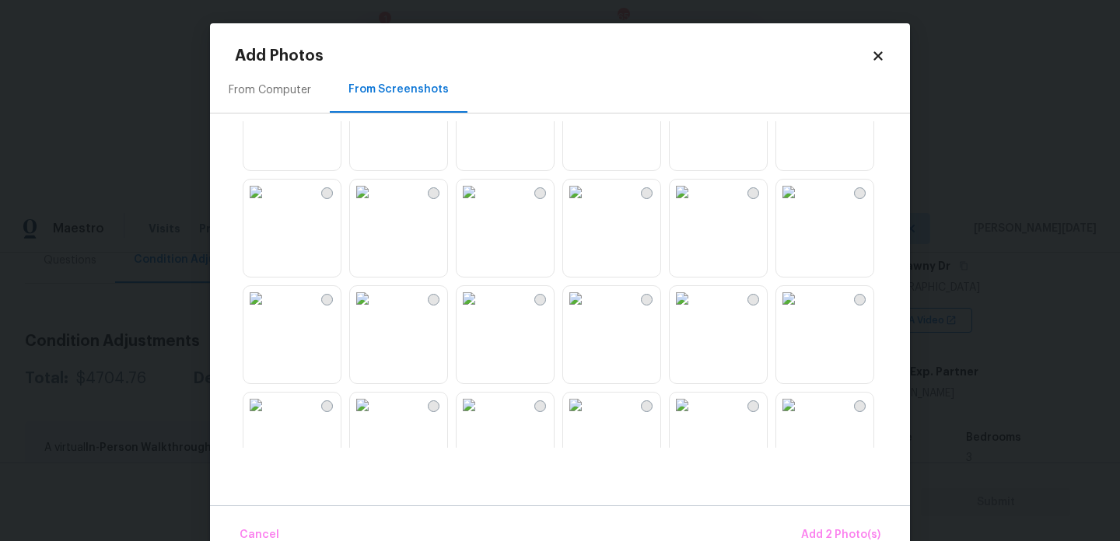
click at [268, 204] on img at bounding box center [255, 192] width 25 height 25
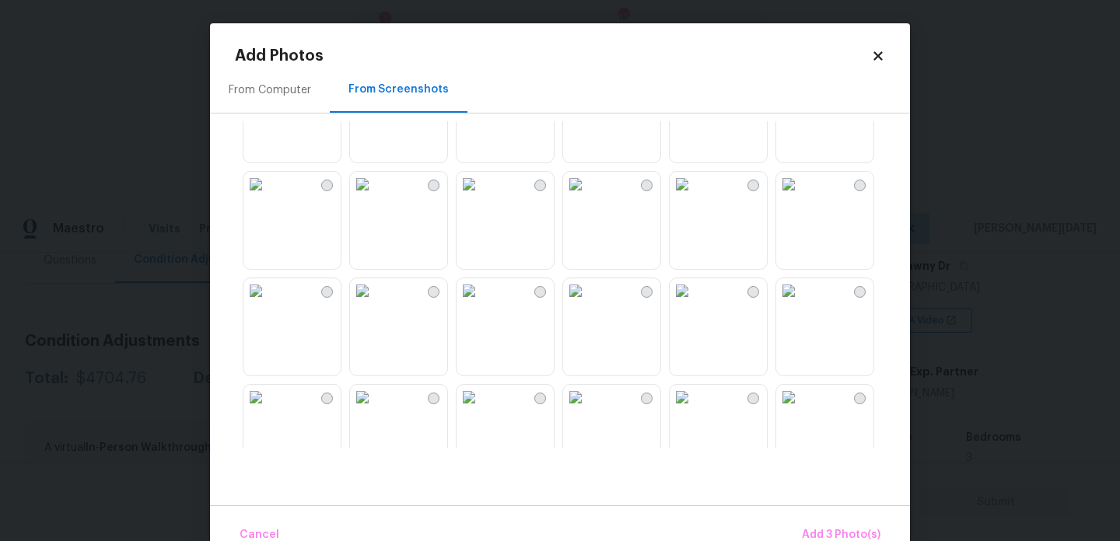
scroll to position [784, 0]
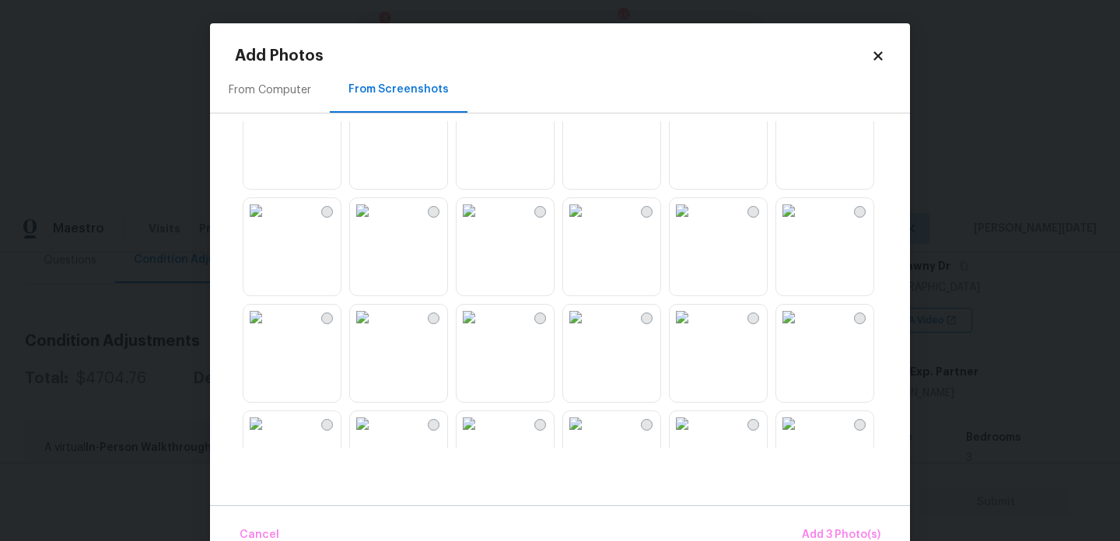
click at [588, 223] on img at bounding box center [575, 210] width 25 height 25
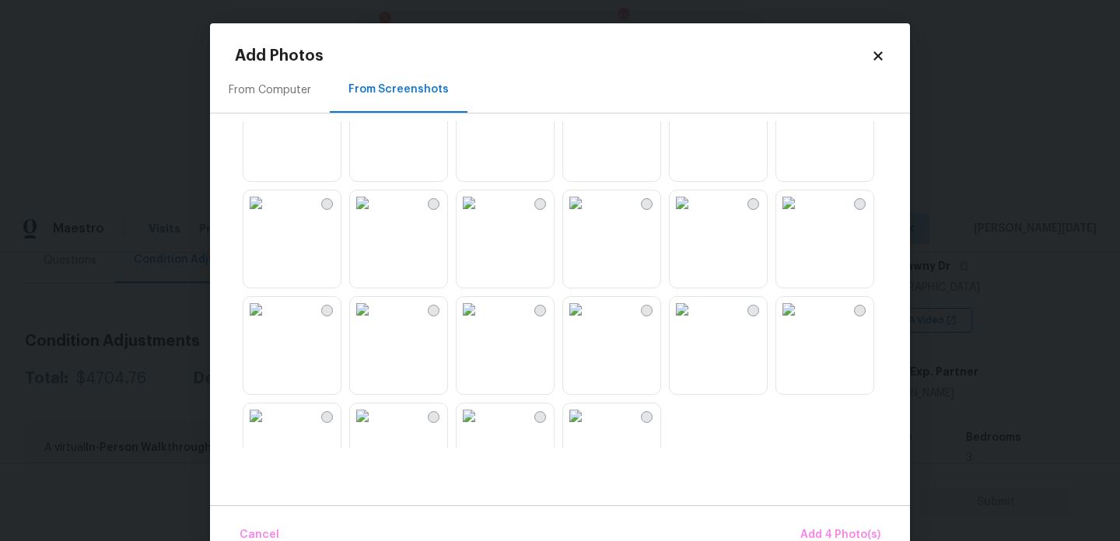
scroll to position [1485, 0]
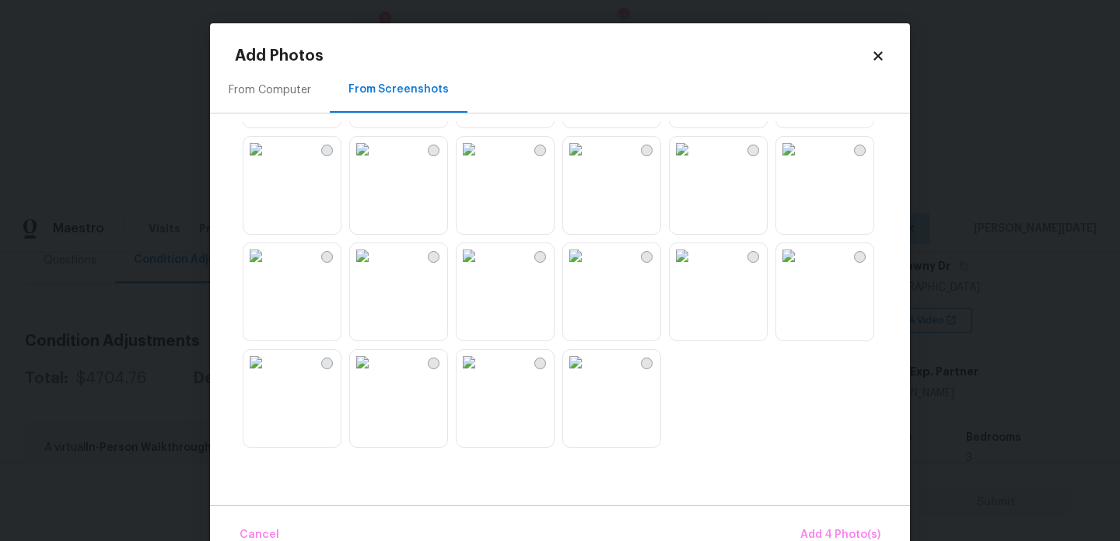
click at [481, 263] on img at bounding box center [468, 255] width 25 height 25
click at [268, 375] on img at bounding box center [255, 362] width 25 height 25
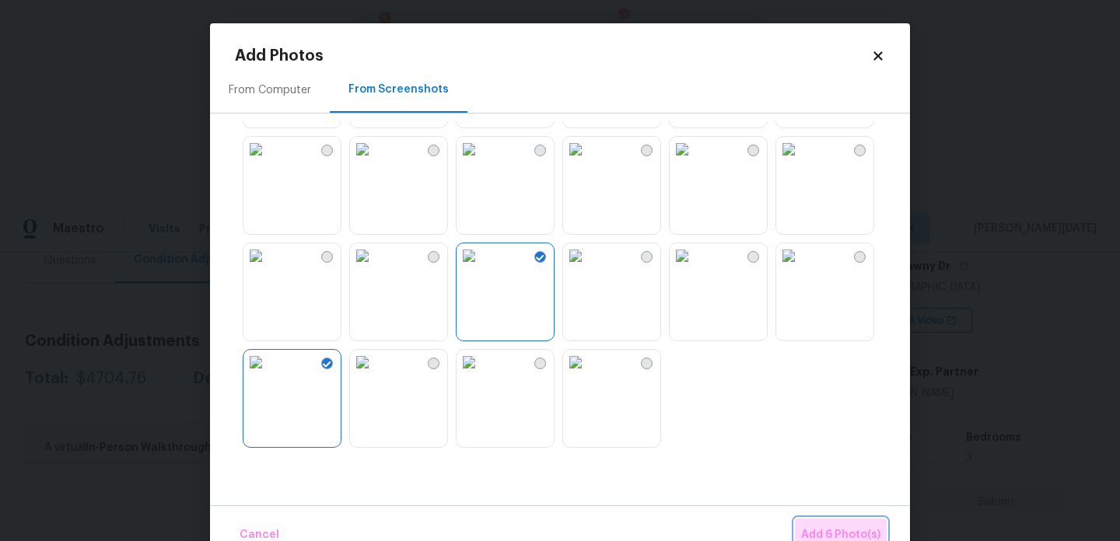
click at [839, 527] on span "Add 6 Photo(s)" at bounding box center [840, 535] width 79 height 19
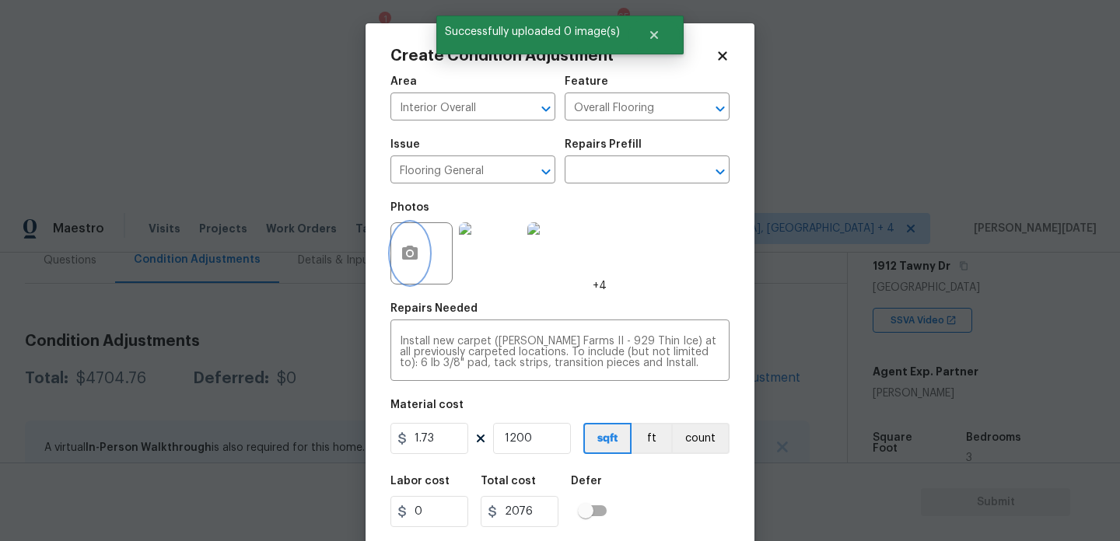
scroll to position [40, 0]
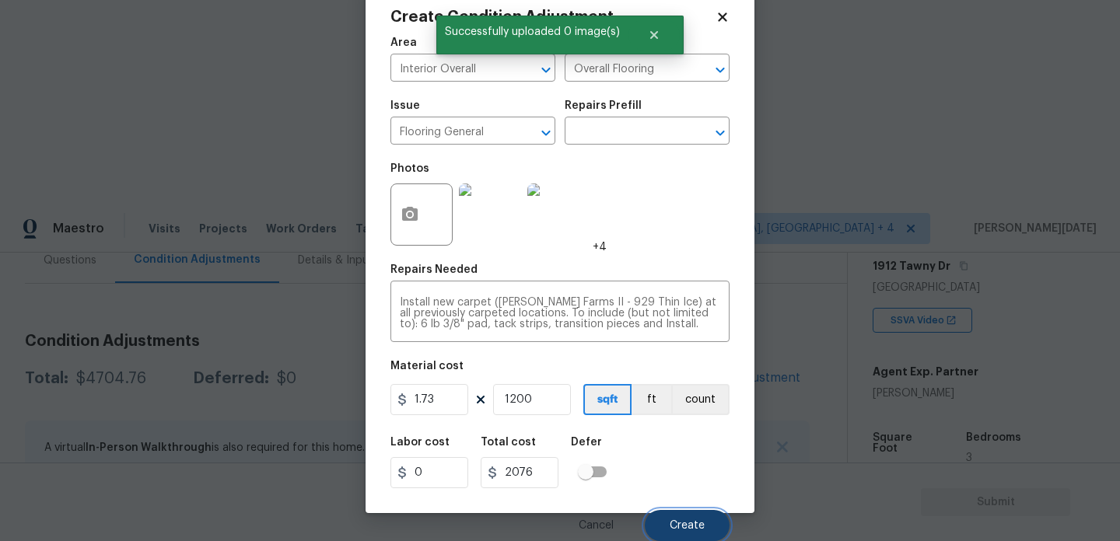
click at [688, 525] on span "Create" at bounding box center [686, 526] width 35 height 12
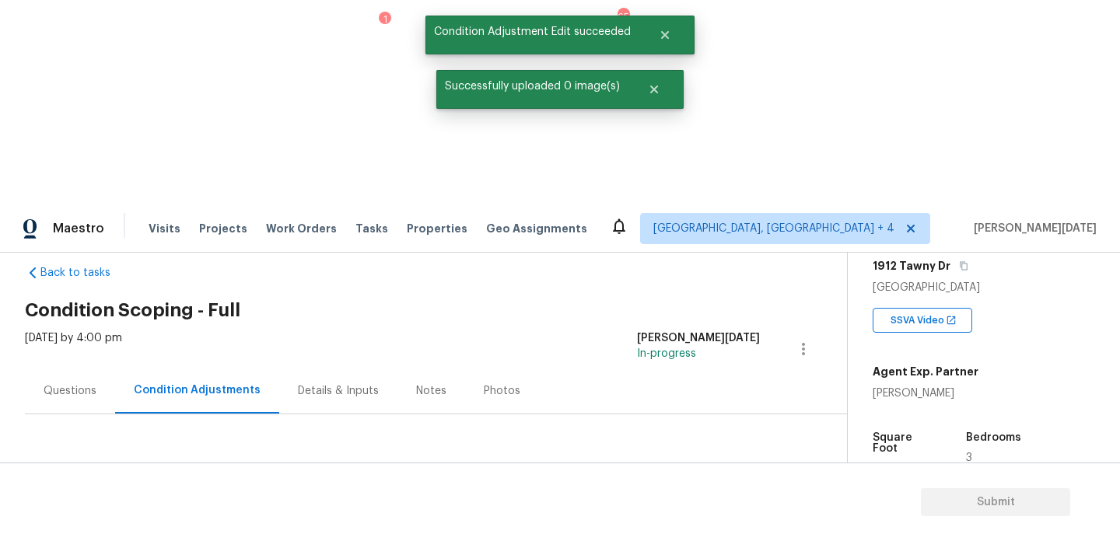
scroll to position [0, 0]
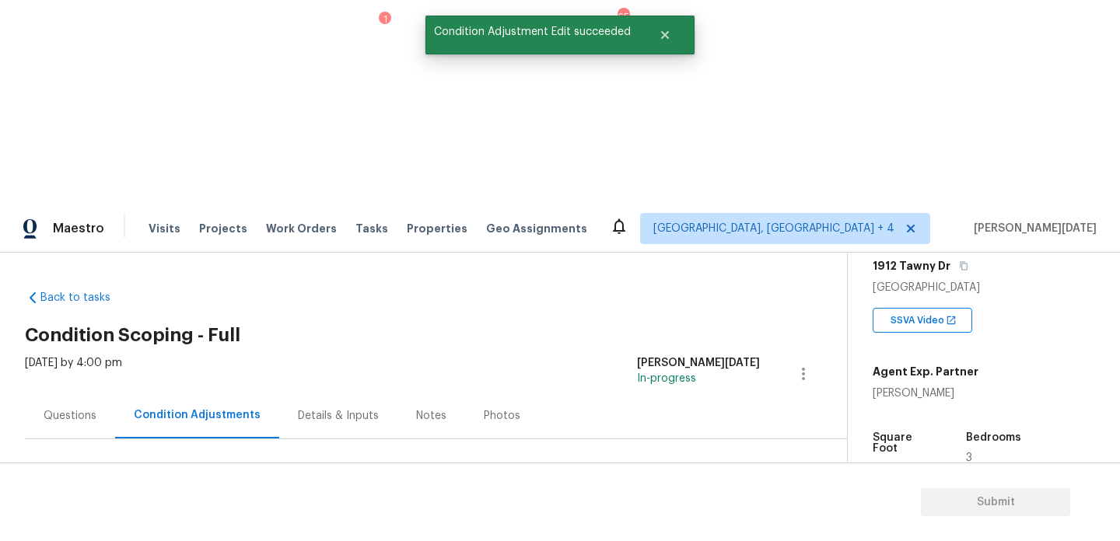
drag, startPoint x: 77, startPoint y: 330, endPoint x: 143, endPoint y: 330, distance: 66.1
click at [143, 526] on div "Total: $6780.76 Deferred: $0" at bounding box center [159, 534] width 269 height 16
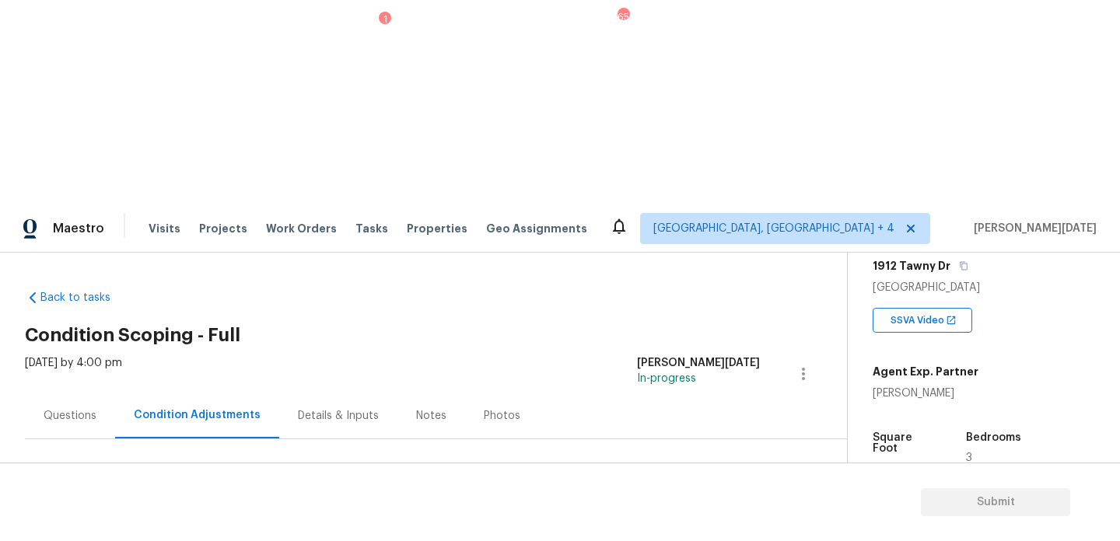
copy div "$6780.76"
click at [959, 261] on icon "button" at bounding box center [963, 265] width 9 height 9
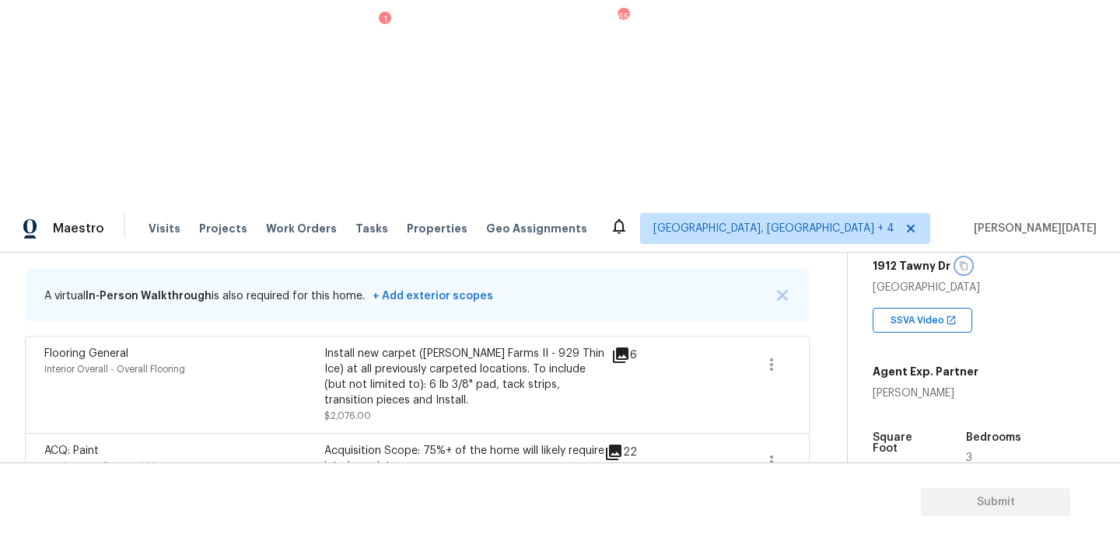
scroll to position [67, 0]
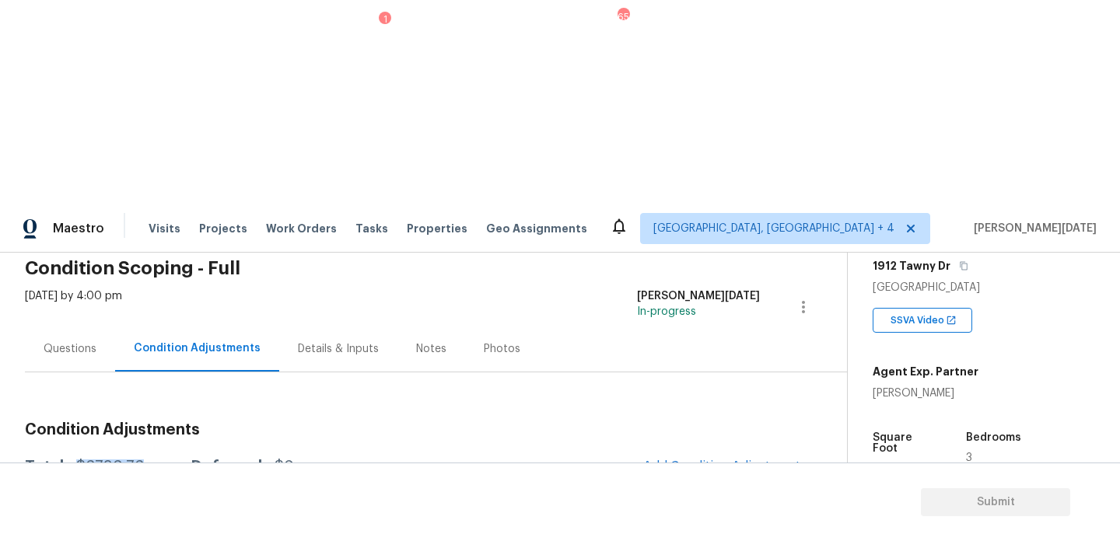
click at [67, 341] on div "Questions" at bounding box center [70, 349] width 53 height 16
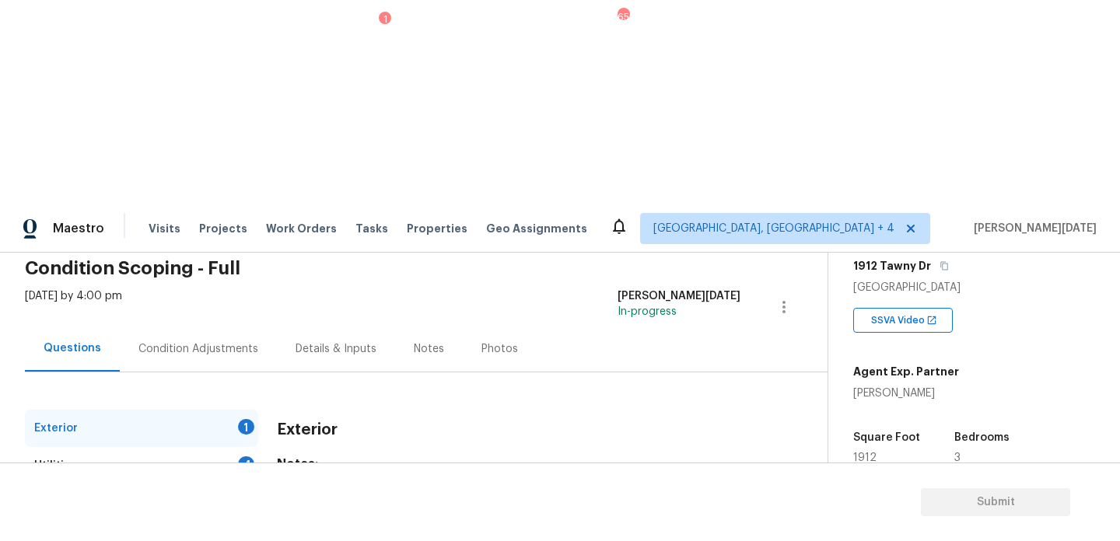
scroll to position [208, 0]
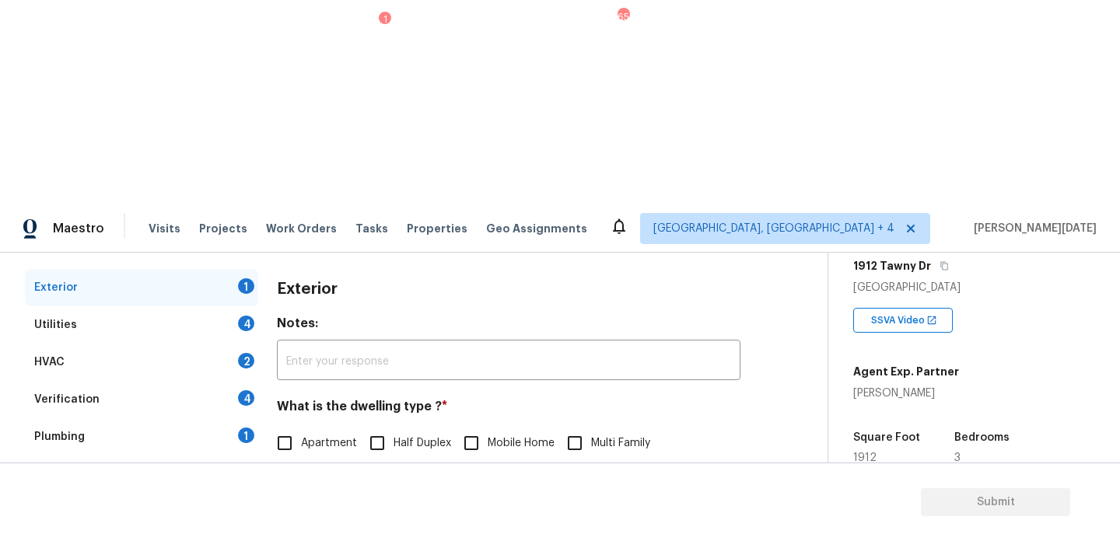
click at [298, 460] on input "Single Family" at bounding box center [284, 476] width 33 height 33
checkbox input "true"
click at [234, 306] on div "Utilities 4" at bounding box center [141, 324] width 233 height 37
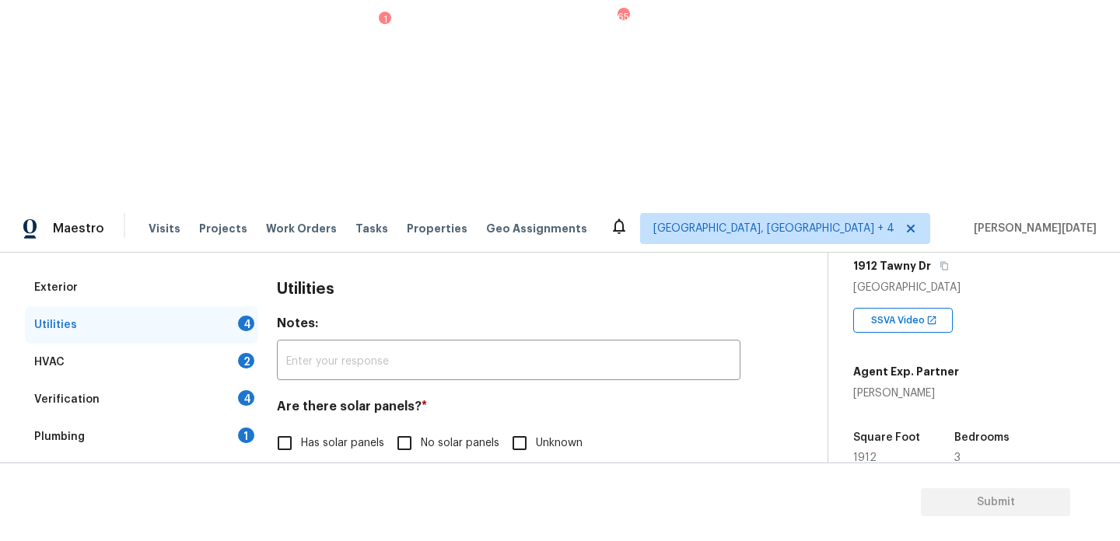
click at [414, 427] on input "No solar panels" at bounding box center [404, 443] width 33 height 33
checkbox input "true"
click at [334, 515] on span "Natural Gas Lines" at bounding box center [345, 523] width 89 height 16
click at [301, 506] on input "Natural Gas Lines" at bounding box center [284, 522] width 33 height 33
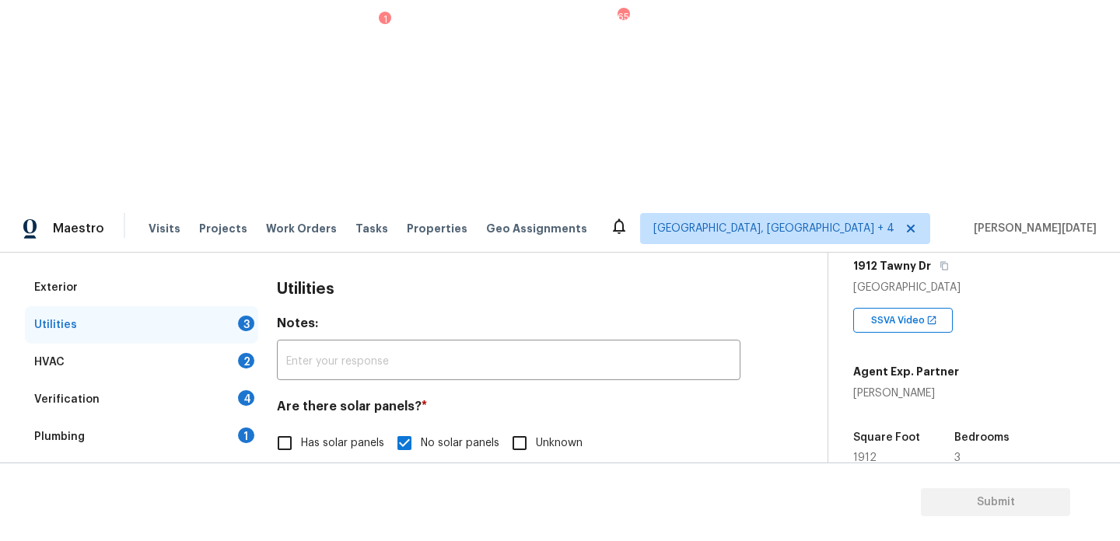
checkbox input "true"
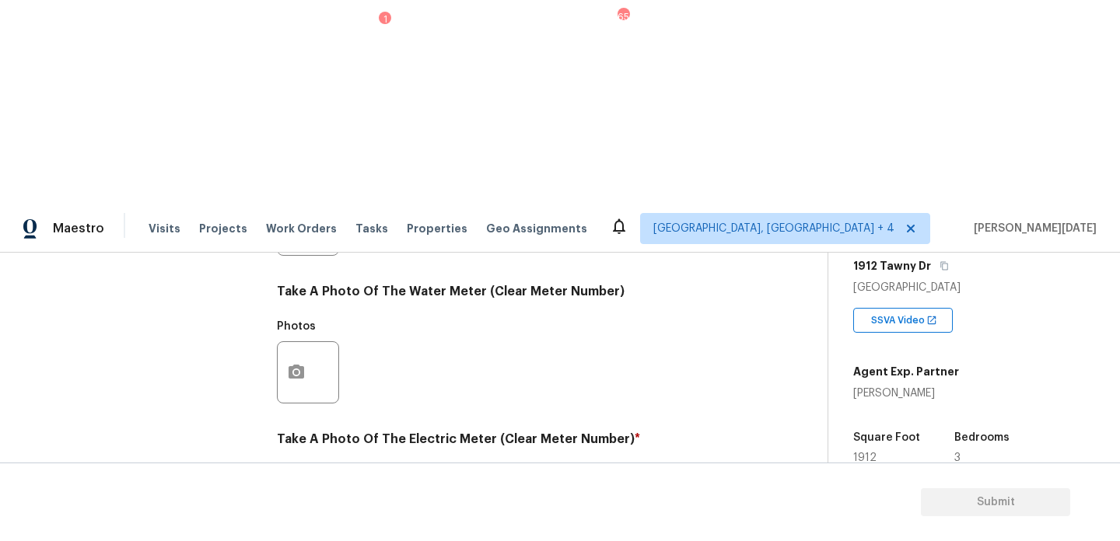
scroll to position [629, 0]
click at [299, 511] on icon "button" at bounding box center [296, 520] width 19 height 19
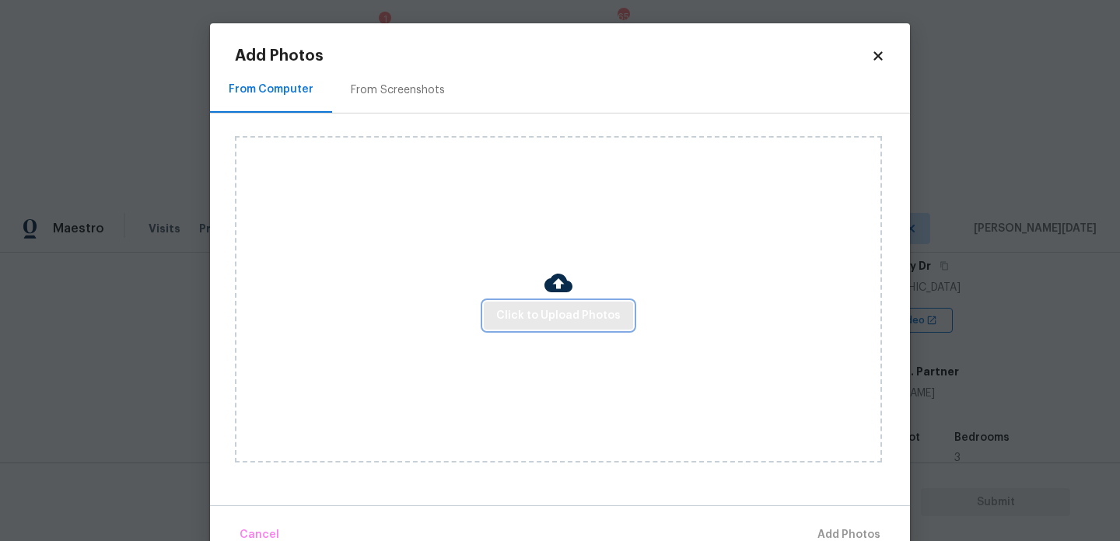
click at [592, 312] on span "Click to Upload Photos" at bounding box center [558, 315] width 124 height 19
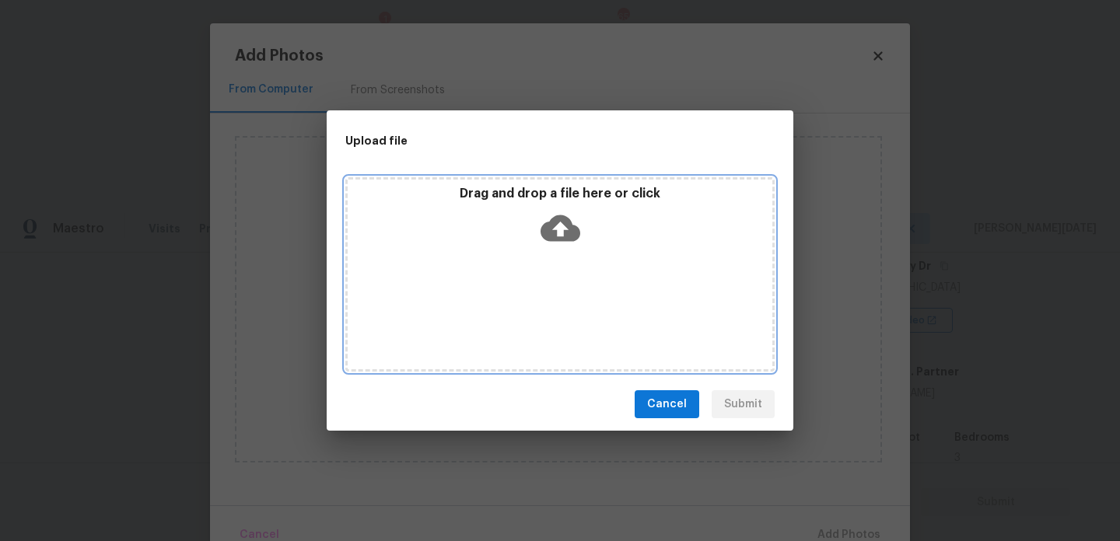
click at [592, 312] on div "Drag and drop a file here or click" at bounding box center [559, 274] width 429 height 194
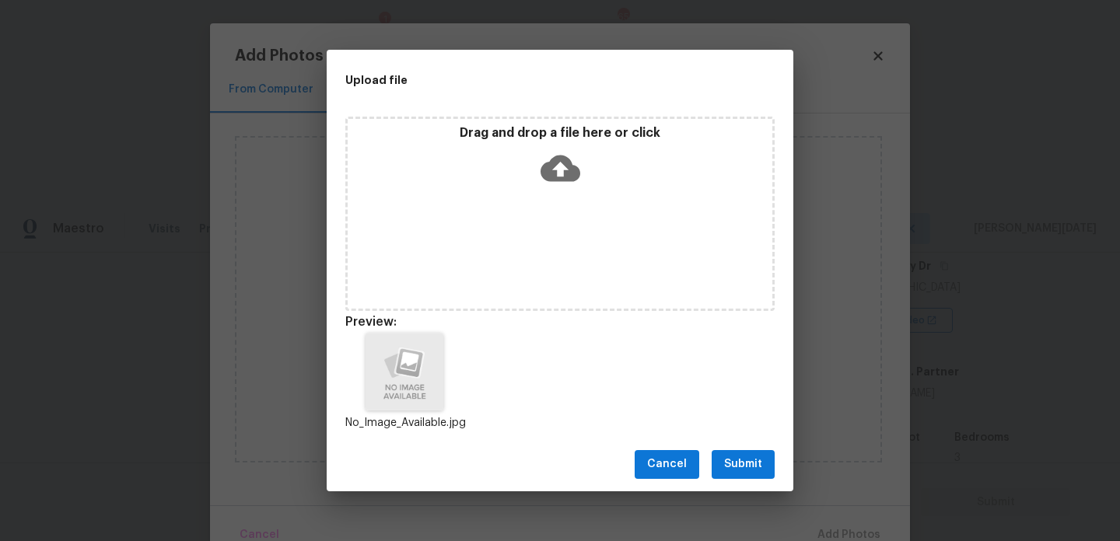
click at [742, 465] on span "Submit" at bounding box center [743, 464] width 38 height 19
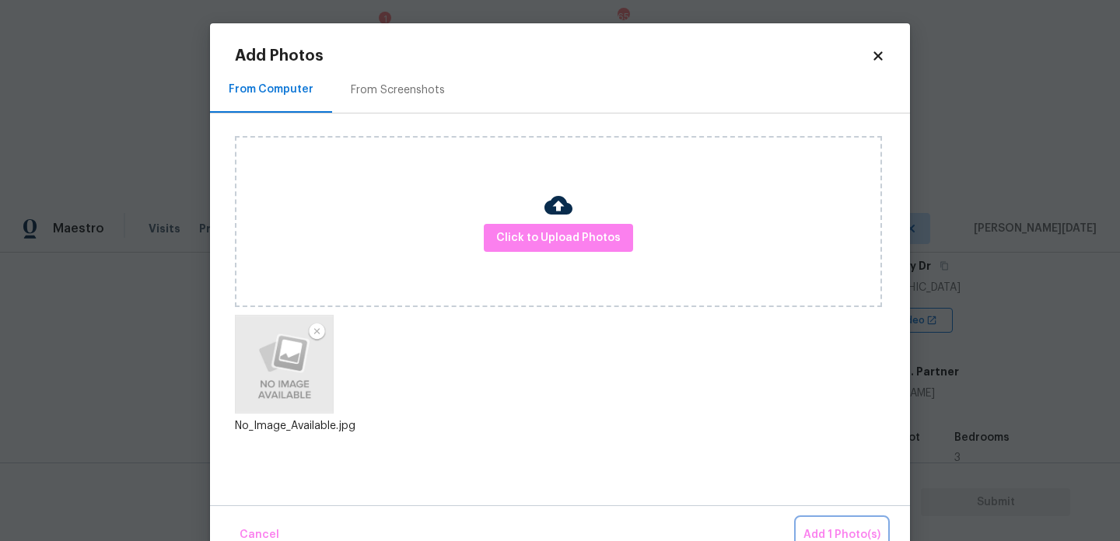
click at [834, 520] on button "Add 1 Photo(s)" at bounding box center [841, 535] width 89 height 33
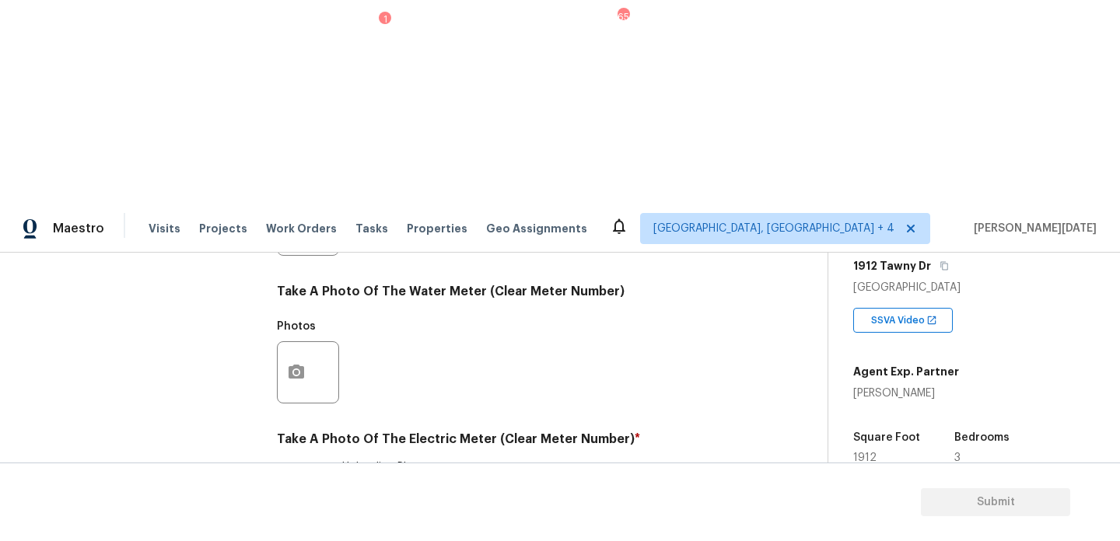
checkbox input "true"
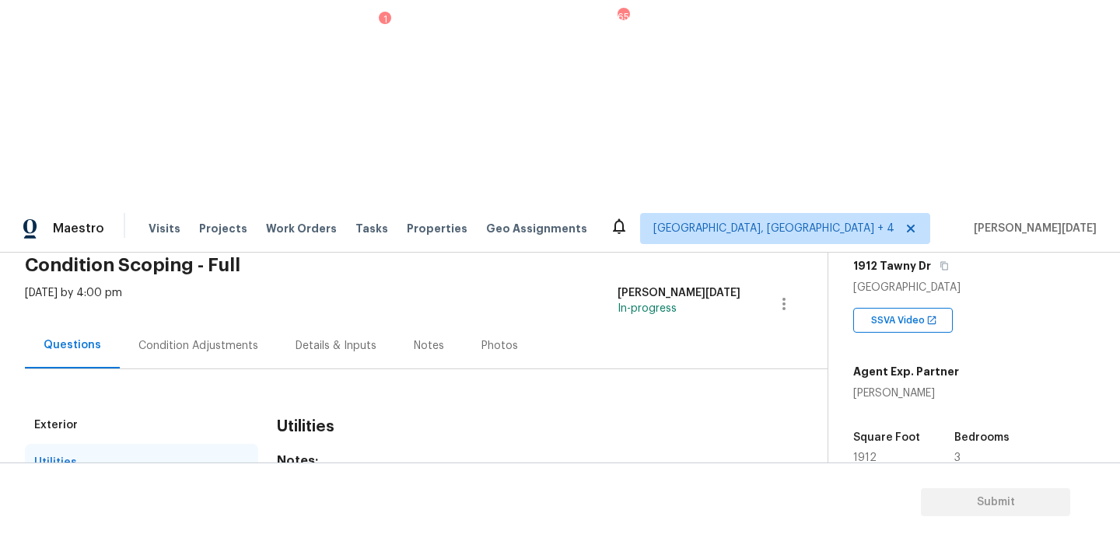
scroll to position [0, 0]
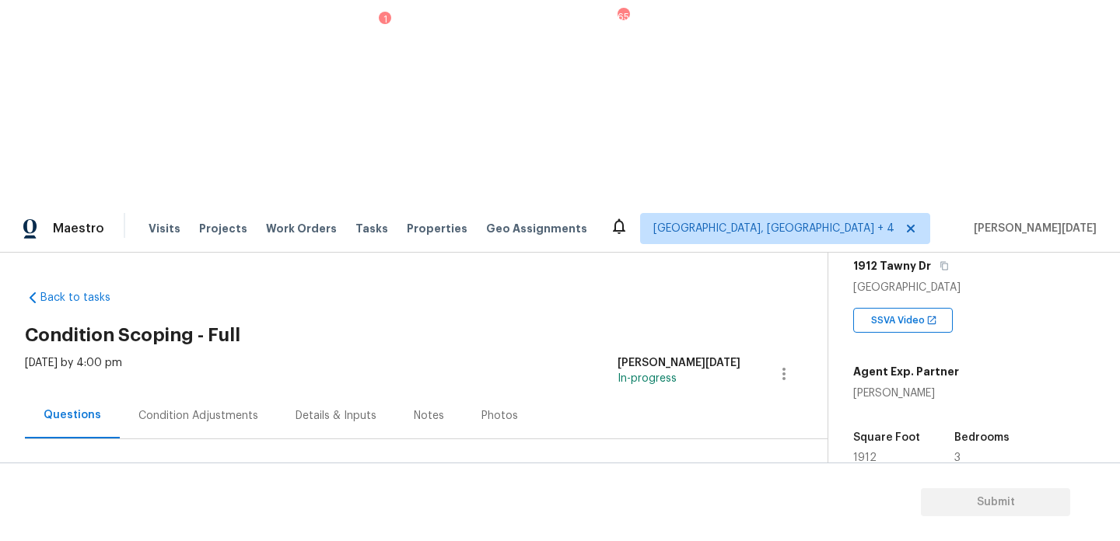
click at [136, 514] on div "Utilities" at bounding box center [141, 532] width 233 height 37
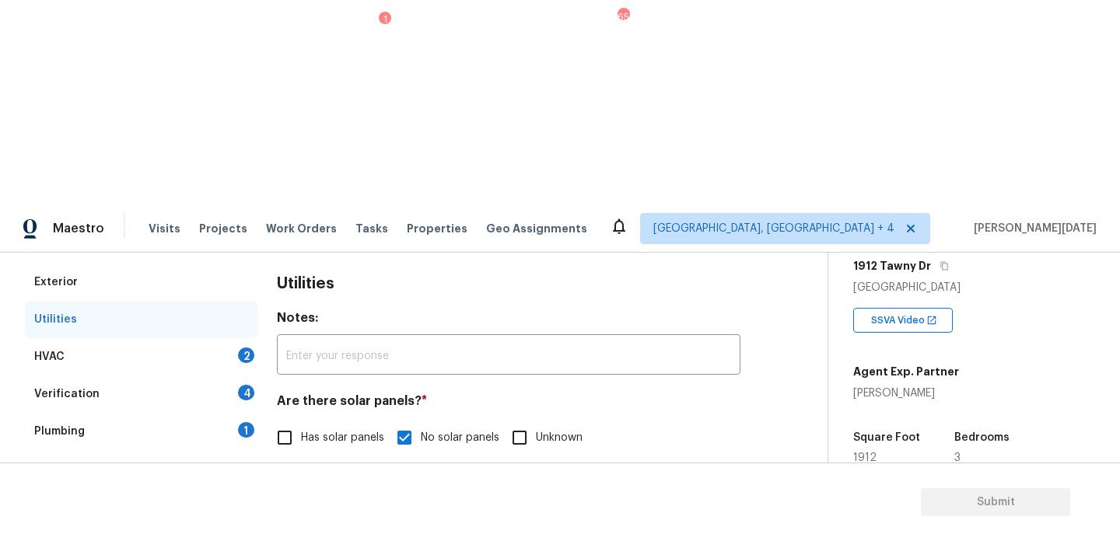
click at [293, 421] on input "Has solar panels" at bounding box center [284, 437] width 33 height 33
checkbox input "true"
checkbox input "false"
click at [227, 338] on div "HVAC 2" at bounding box center [141, 356] width 233 height 37
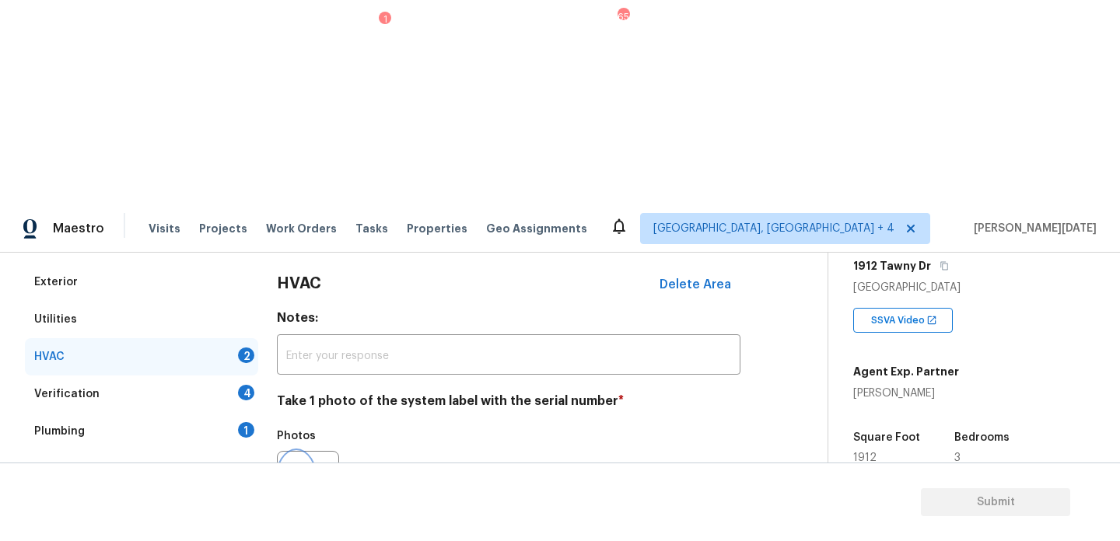
click at [303, 474] on icon "button" at bounding box center [296, 481] width 16 height 14
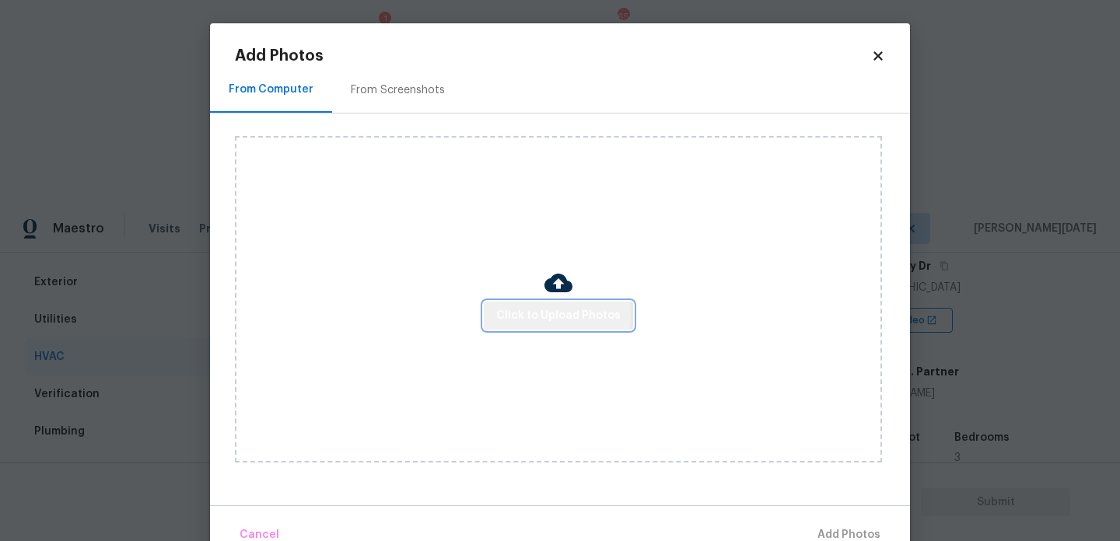
click at [559, 315] on span "Click to Upload Photos" at bounding box center [558, 315] width 124 height 19
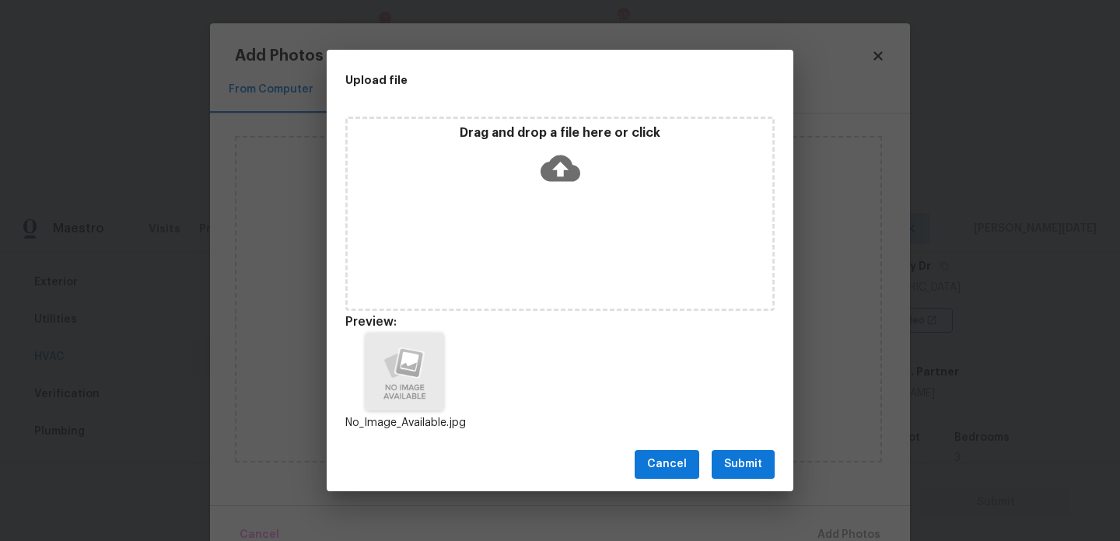
click at [758, 464] on span "Submit" at bounding box center [743, 464] width 38 height 19
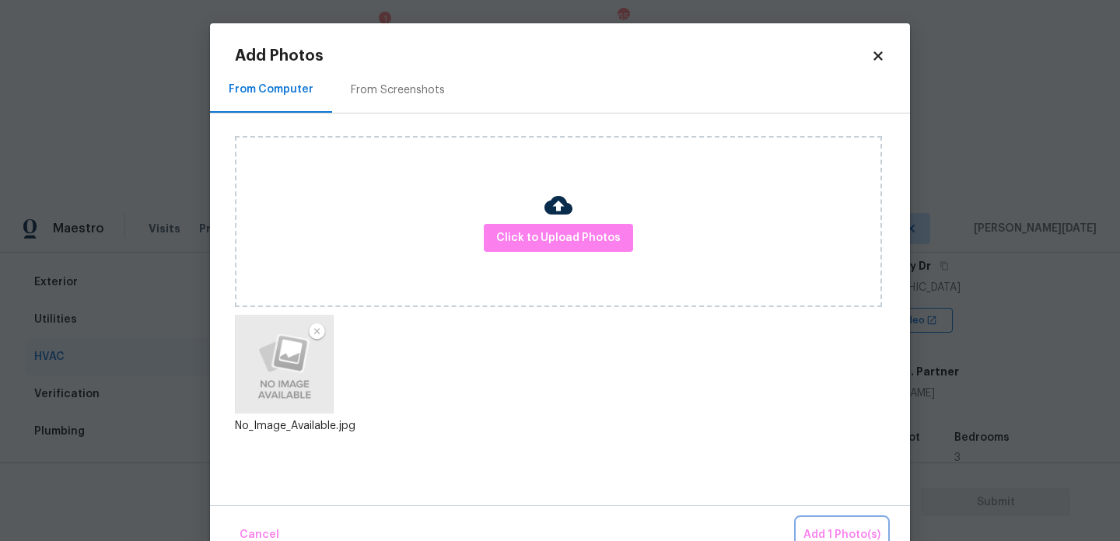
click at [826, 526] on span "Add 1 Photo(s)" at bounding box center [841, 535] width 77 height 19
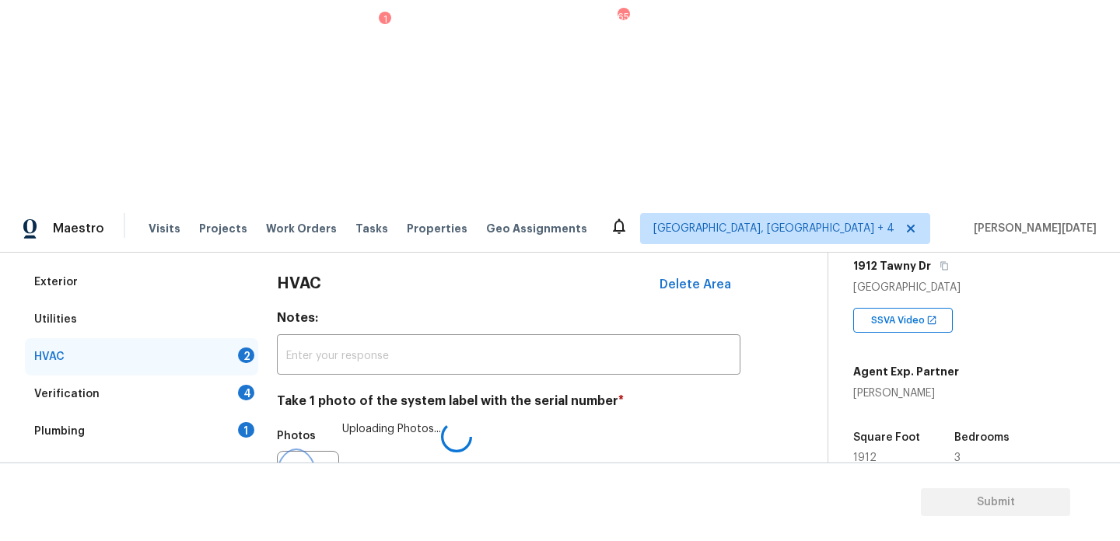
scroll to position [259, 0]
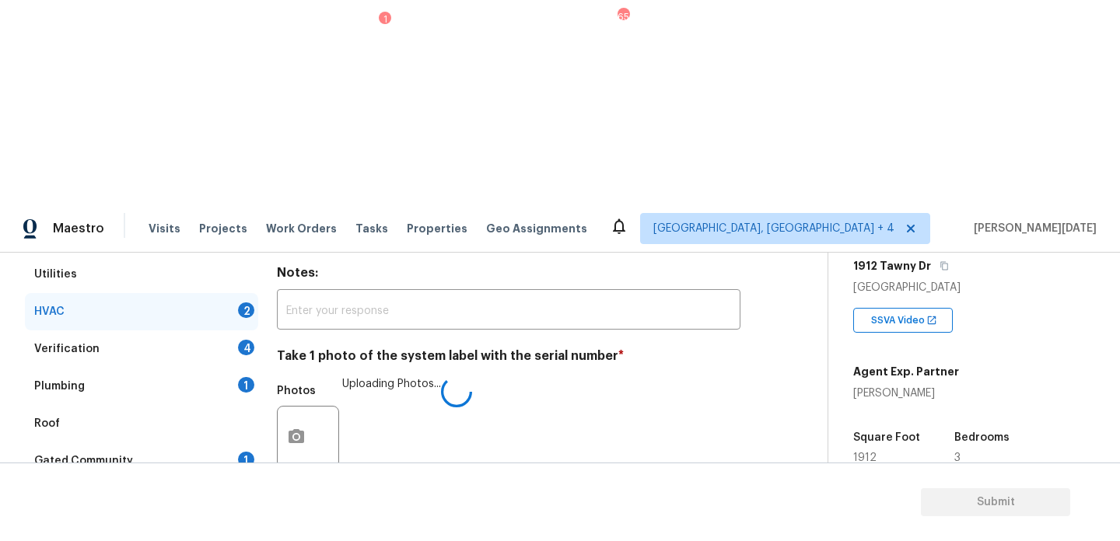
checkbox input "true"
click at [244, 339] on div "4" at bounding box center [246, 347] width 16 height 16
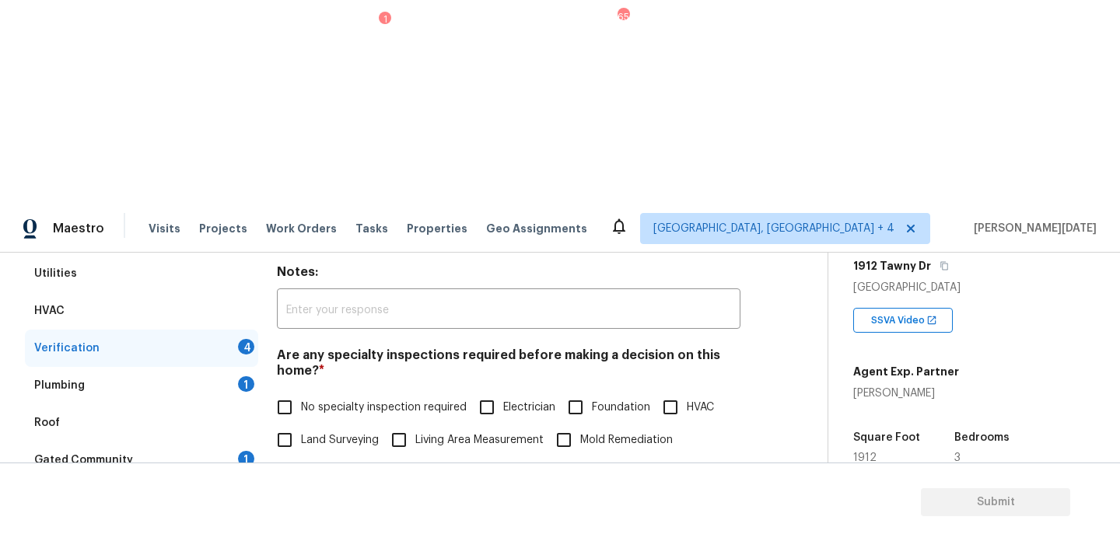
click at [292, 391] on input "No specialty inspection required" at bounding box center [284, 407] width 33 height 33
checkbox input "true"
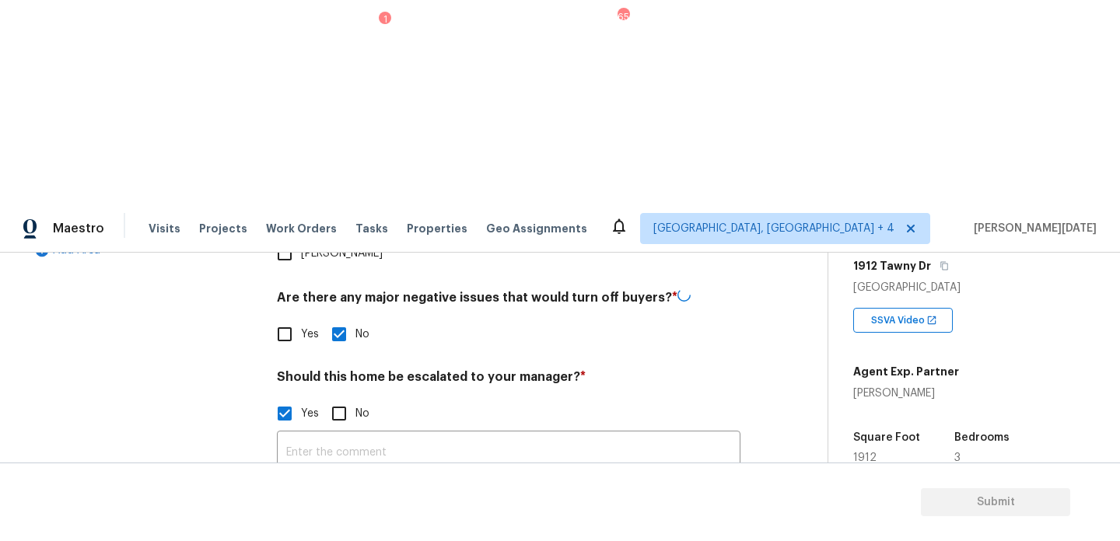
scroll to position [542, 0]
checkbox input "true"
click at [377, 505] on img at bounding box center [376, 536] width 62 height 62
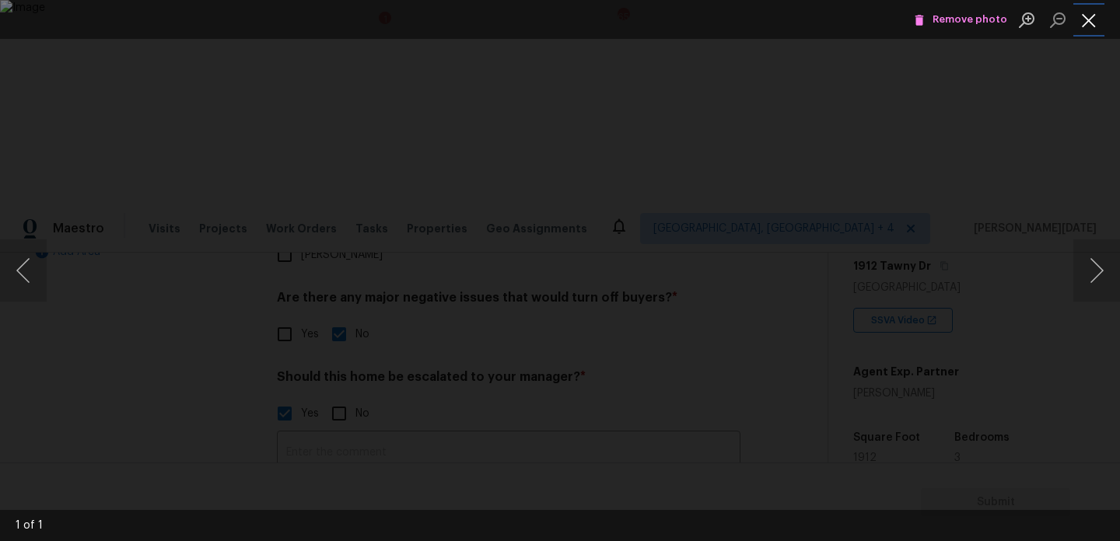
click at [1082, 27] on button "Close lightbox" at bounding box center [1088, 19] width 31 height 27
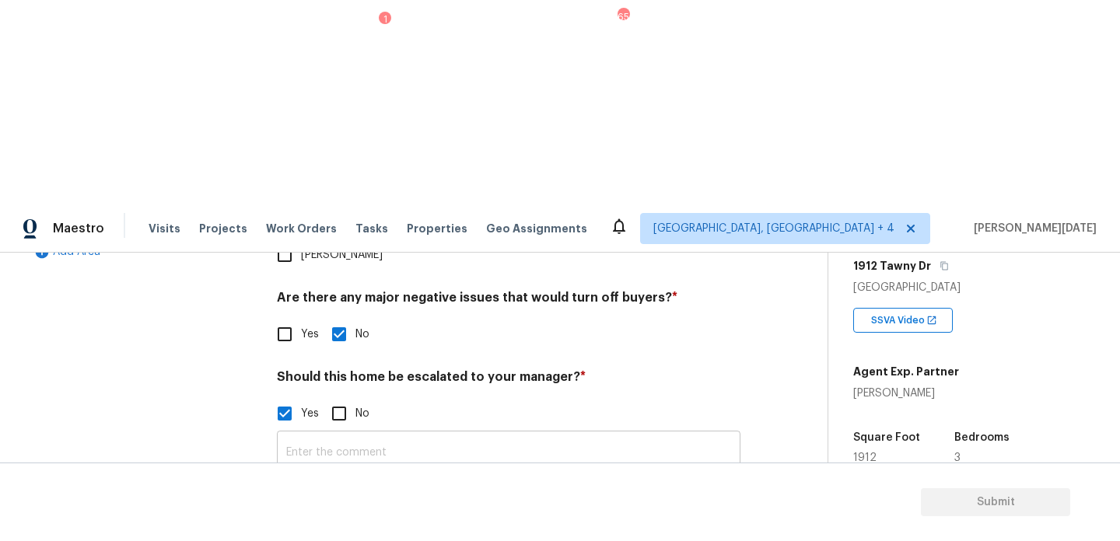
click at [480, 435] on input "text" at bounding box center [508, 453] width 463 height 37
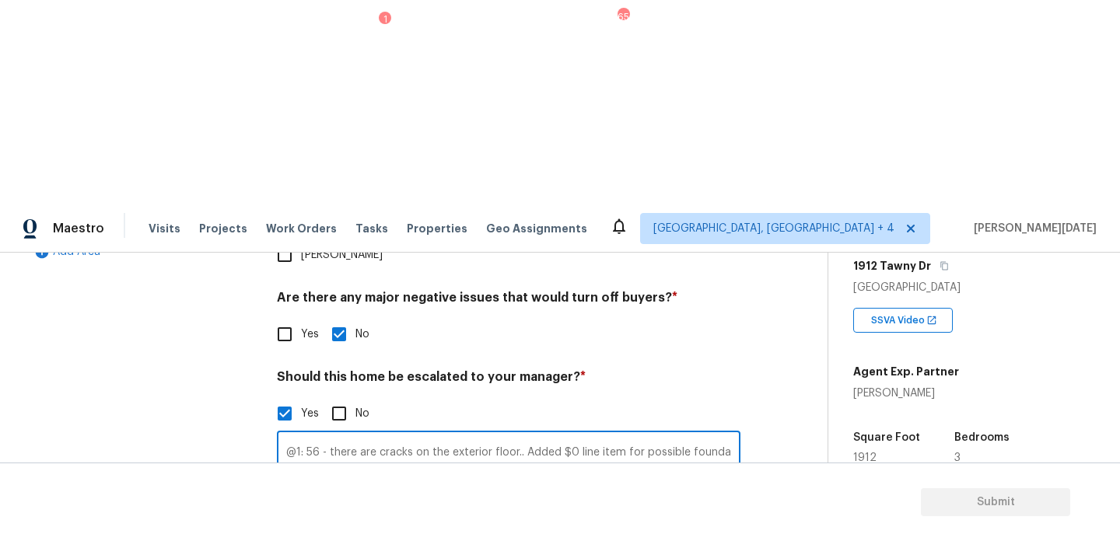
scroll to position [0, 10]
type input "@1: 56 - there are cracks on the exterior floor.. Added $0 line item for possib…"
click at [749, 264] on div "Exterior Utilities HVAC Verification 1 Plumbing 1 Roof Gated Community 1 Pricin…" at bounding box center [407, 313] width 765 height 756
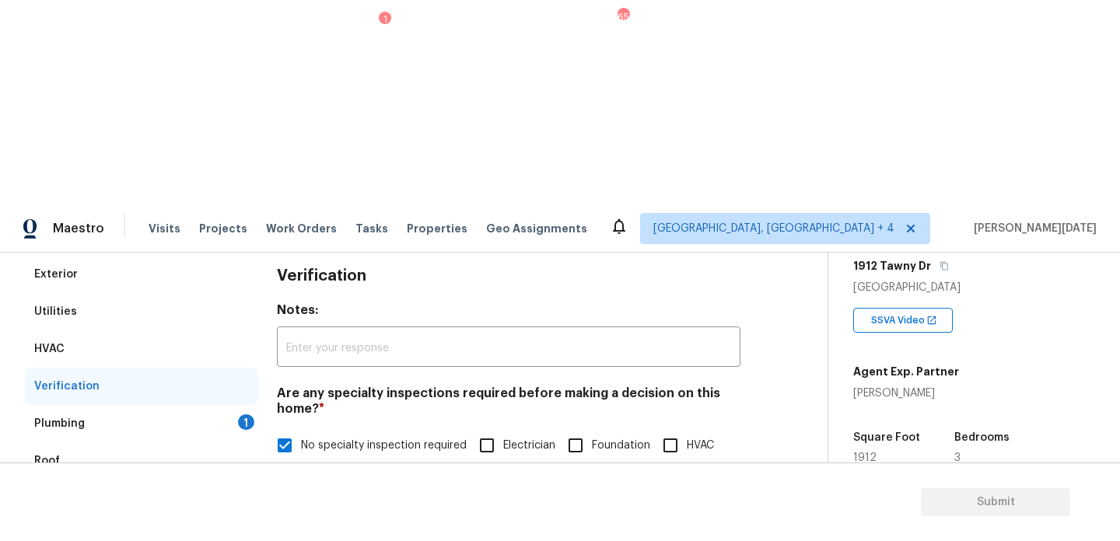
click at [251, 414] on div "1" at bounding box center [246, 422] width 16 height 16
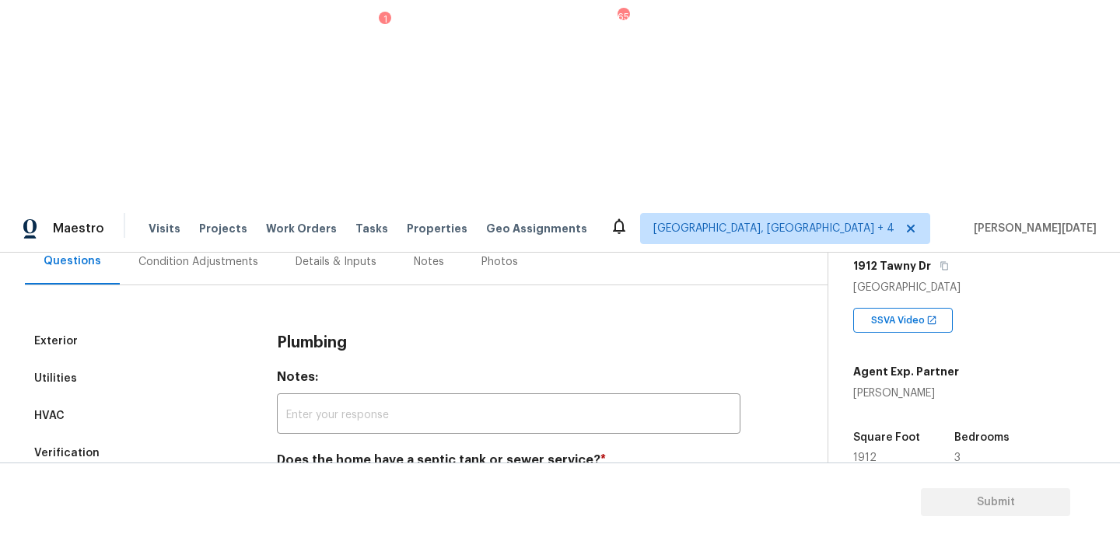
click at [301, 489] on span "Sewer" at bounding box center [317, 497] width 32 height 16
click at [301, 481] on input "Sewer" at bounding box center [284, 497] width 33 height 33
checkbox input "true"
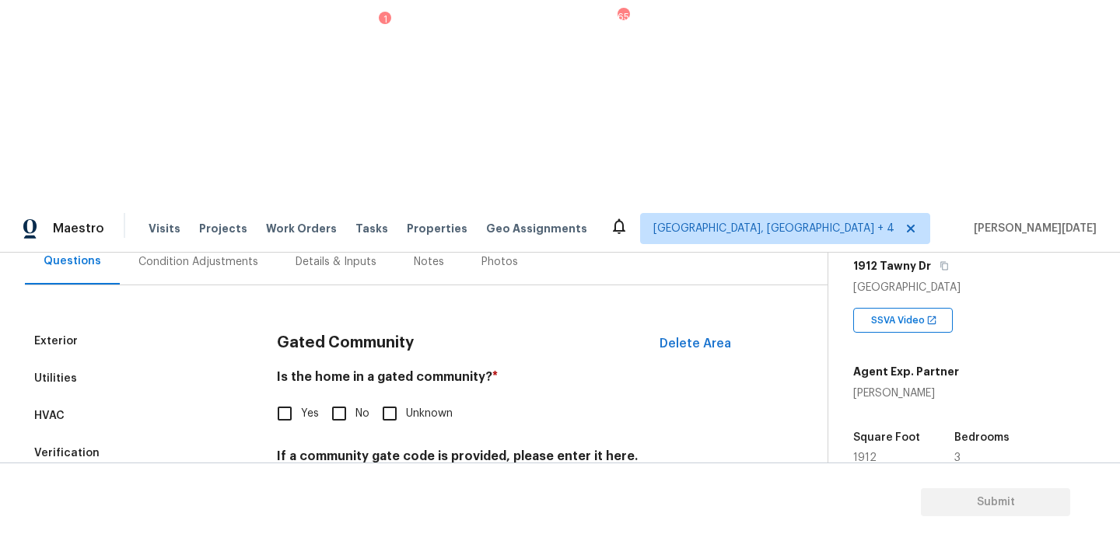
click at [348, 397] on input "No" at bounding box center [339, 413] width 33 height 33
checkbox input "true"
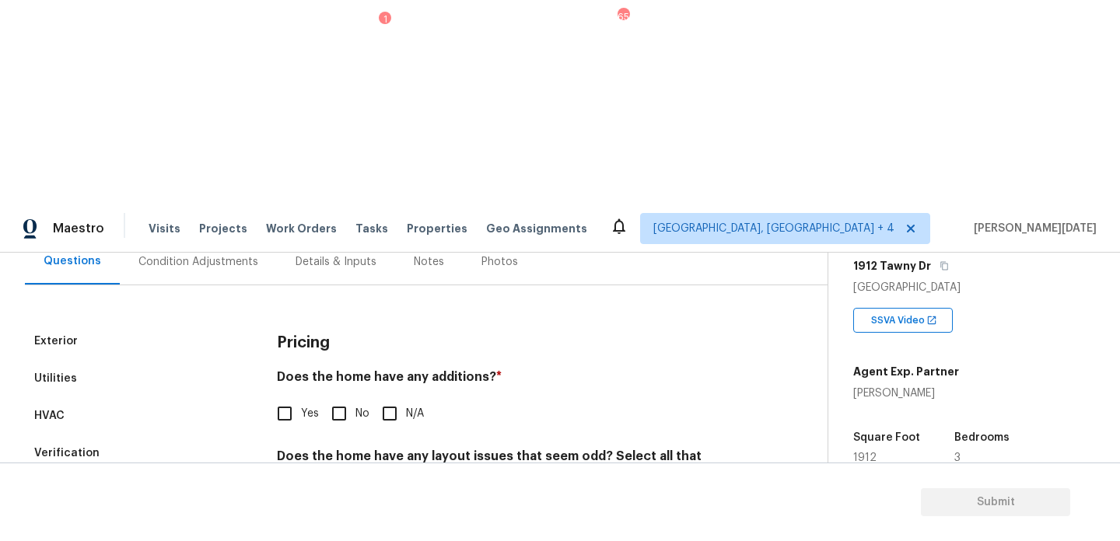
click at [341, 397] on input "No" at bounding box center [339, 413] width 33 height 33
checkbox input "true"
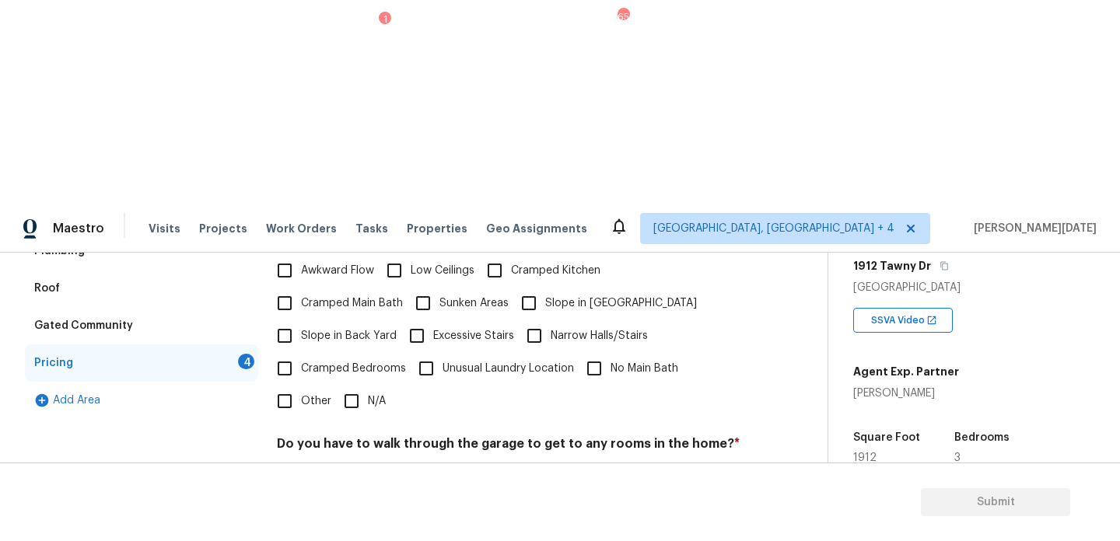
scroll to position [392, 0]
click at [346, 385] on input "N/A" at bounding box center [351, 401] width 33 height 33
checkbox input "true"
click at [344, 466] on input "No" at bounding box center [339, 482] width 33 height 33
checkbox input "true"
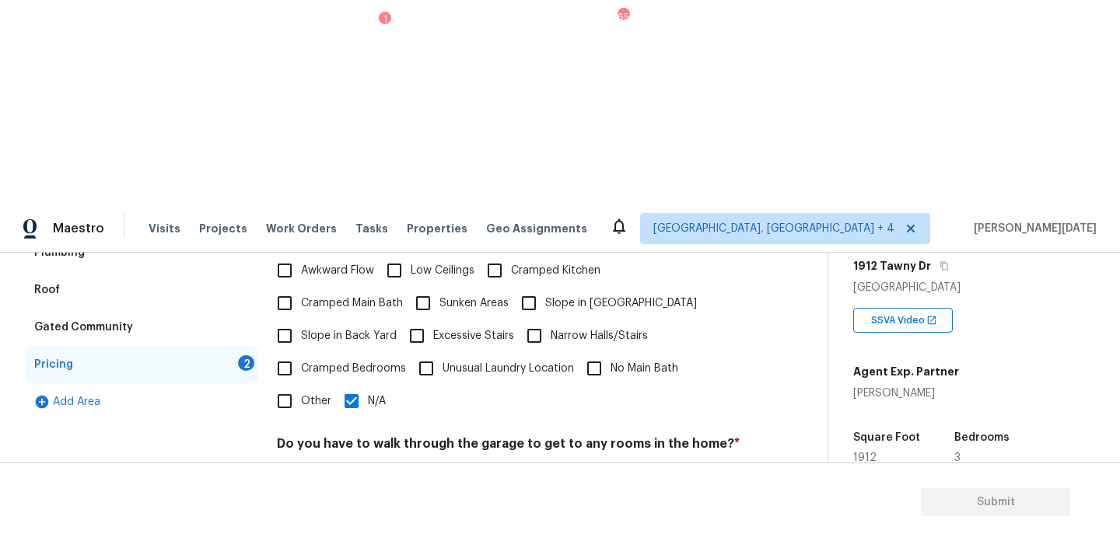
checkbox input "true"
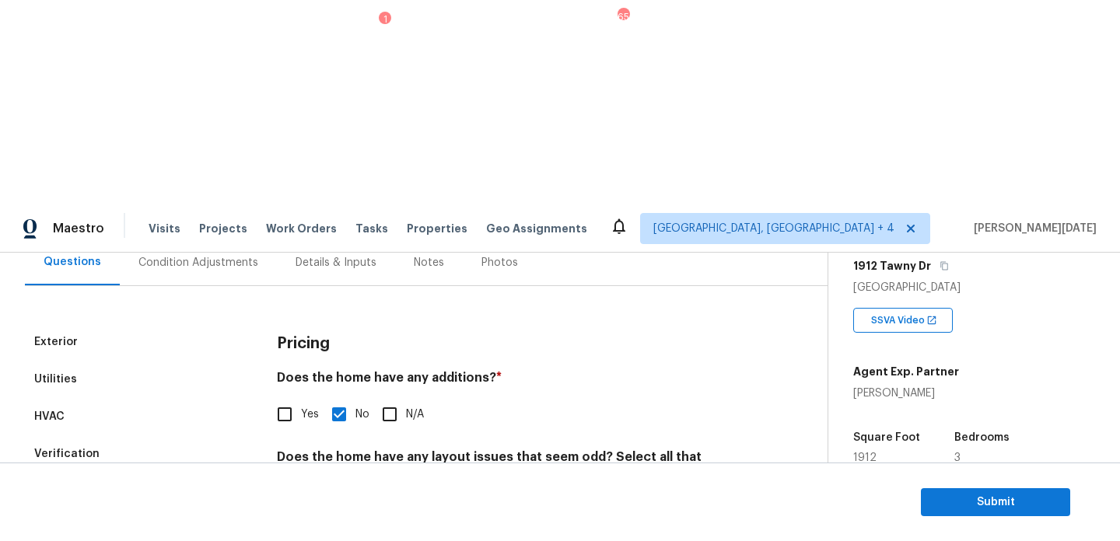
scroll to position [95, 0]
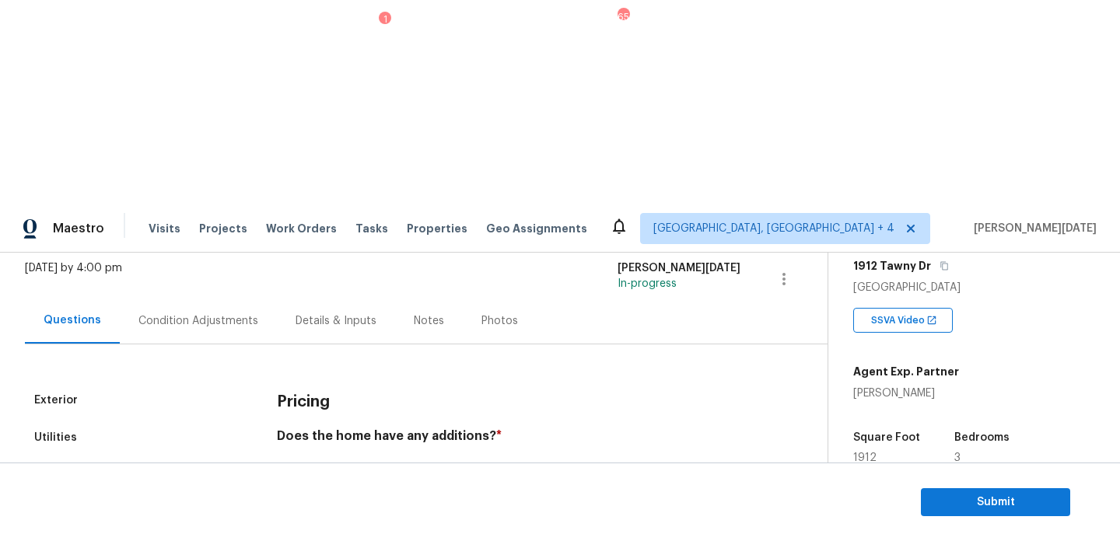
click at [203, 313] on div "Condition Adjustments" at bounding box center [198, 321] width 120 height 16
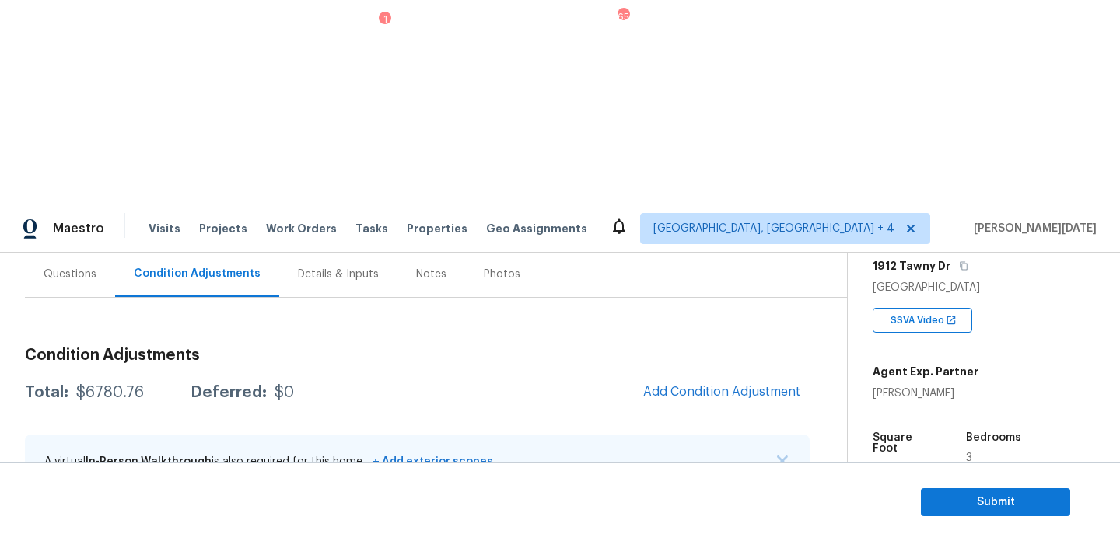
scroll to position [139, 0]
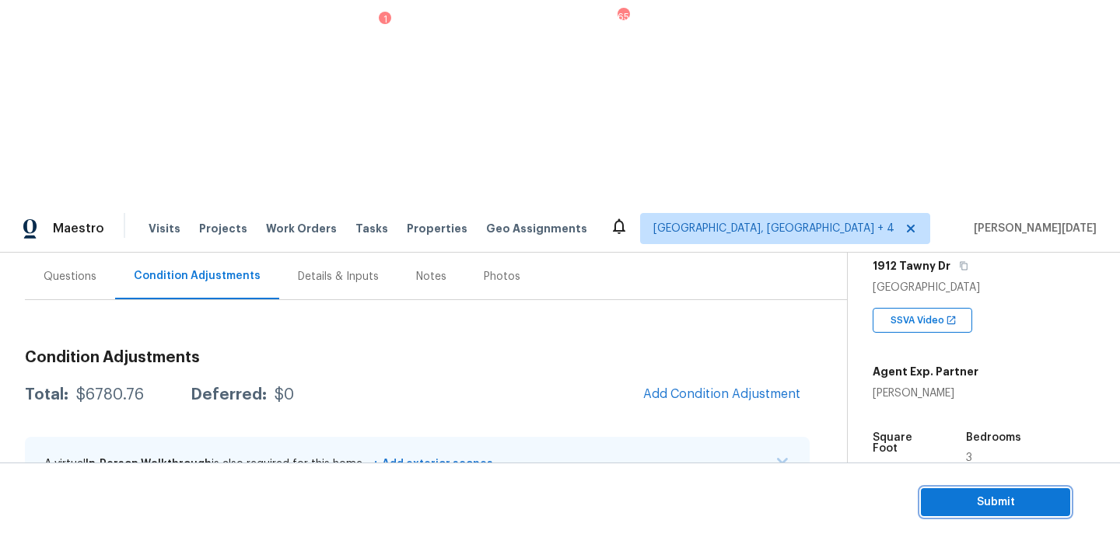
click at [972, 502] on span "Submit" at bounding box center [995, 502] width 124 height 19
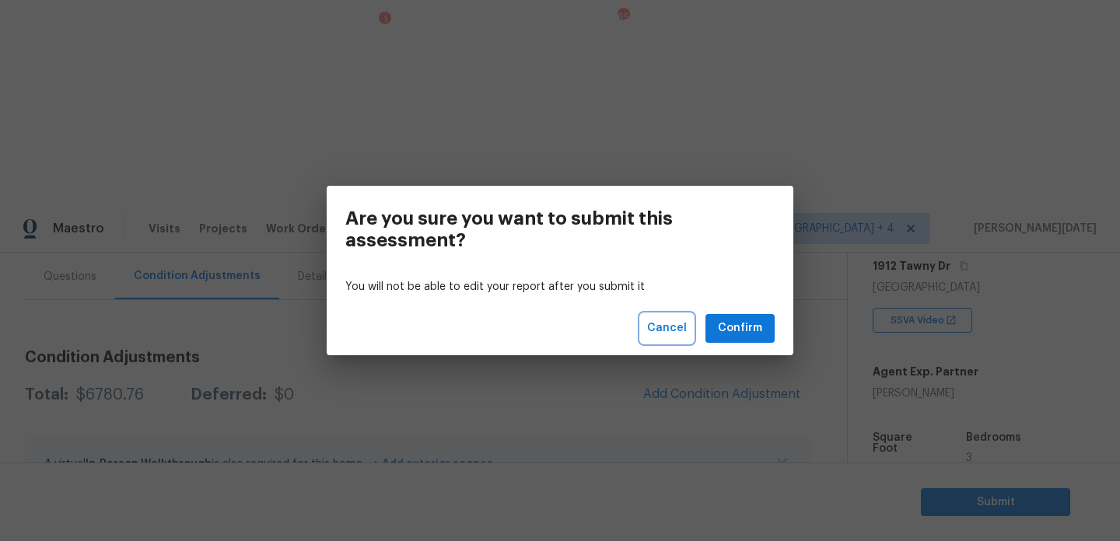
click at [651, 323] on span "Cancel" at bounding box center [667, 328] width 40 height 19
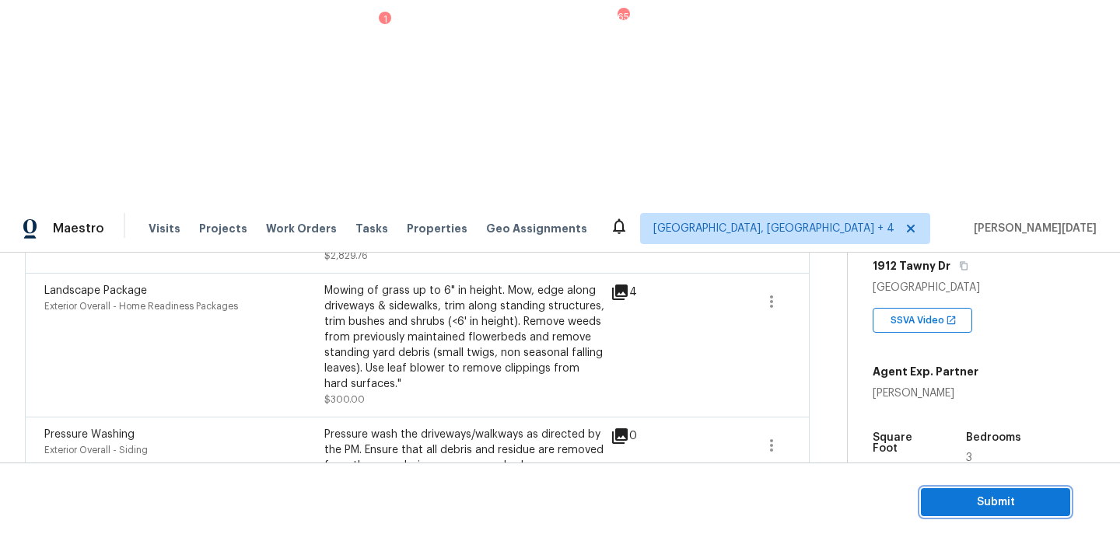
scroll to position [546, 0]
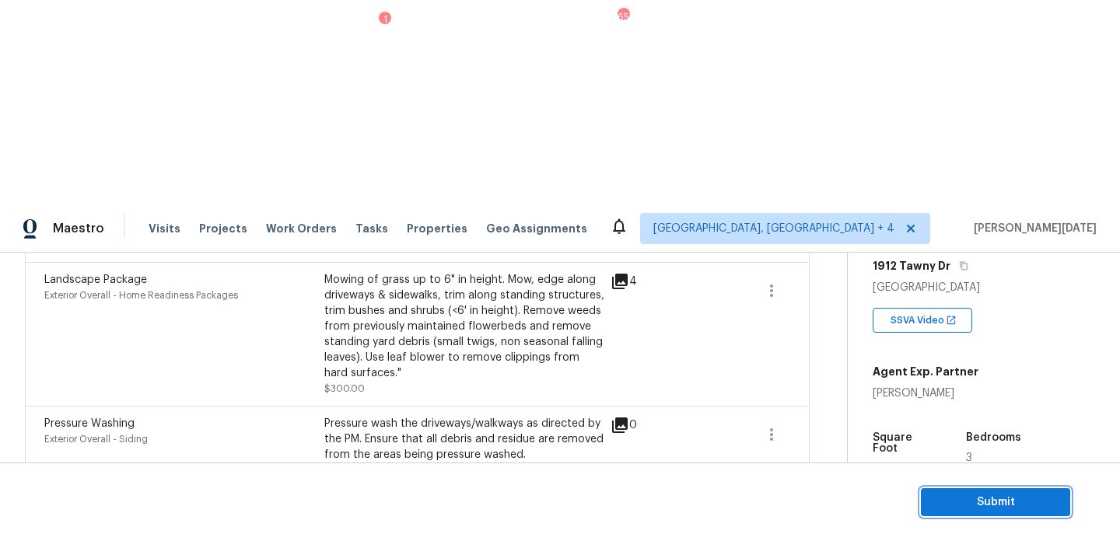
click at [993, 491] on button "Submit" at bounding box center [995, 502] width 149 height 29
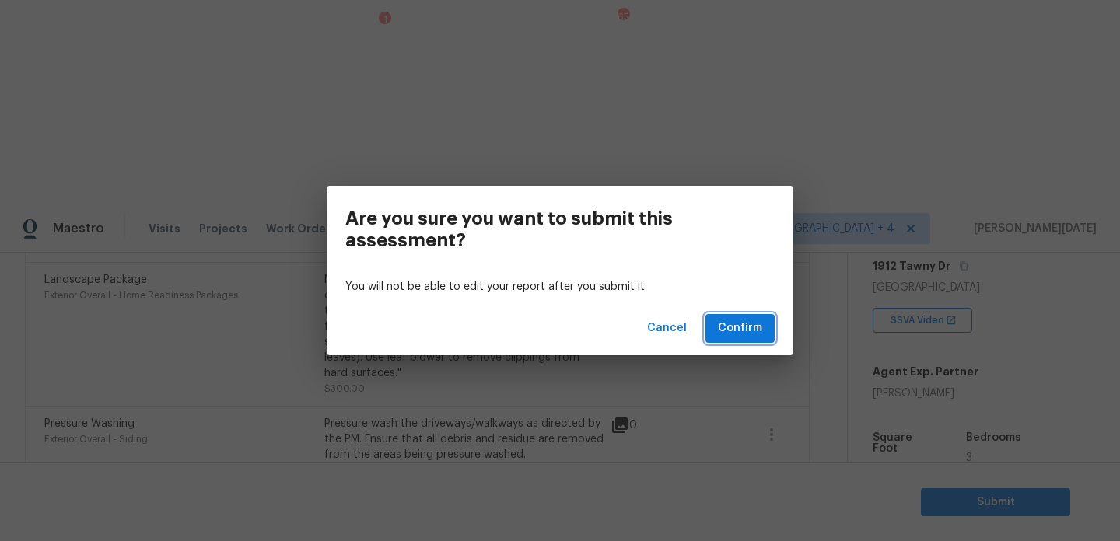
click at [753, 316] on button "Confirm" at bounding box center [739, 328] width 69 height 29
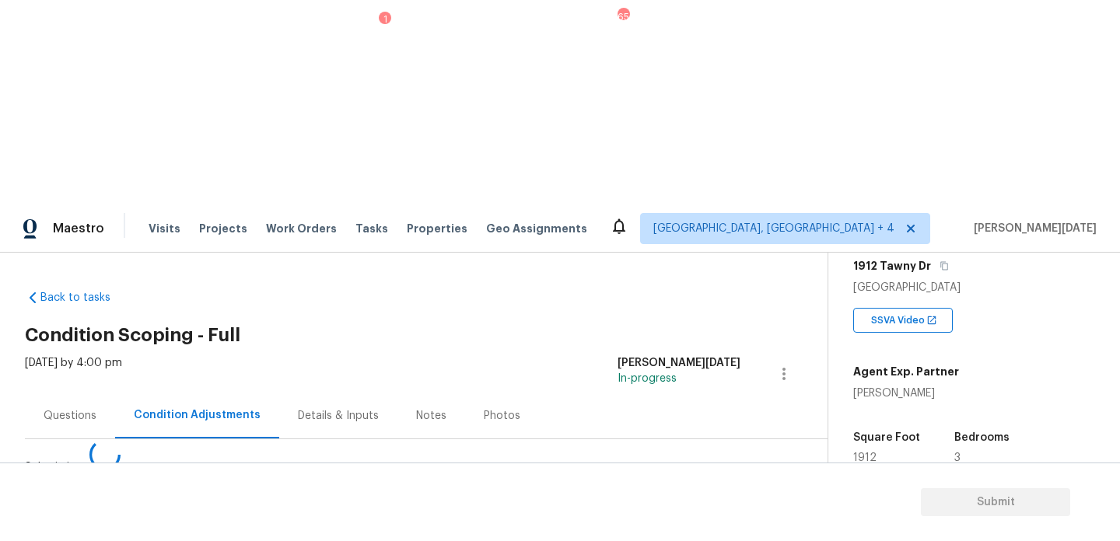
scroll to position [0, 0]
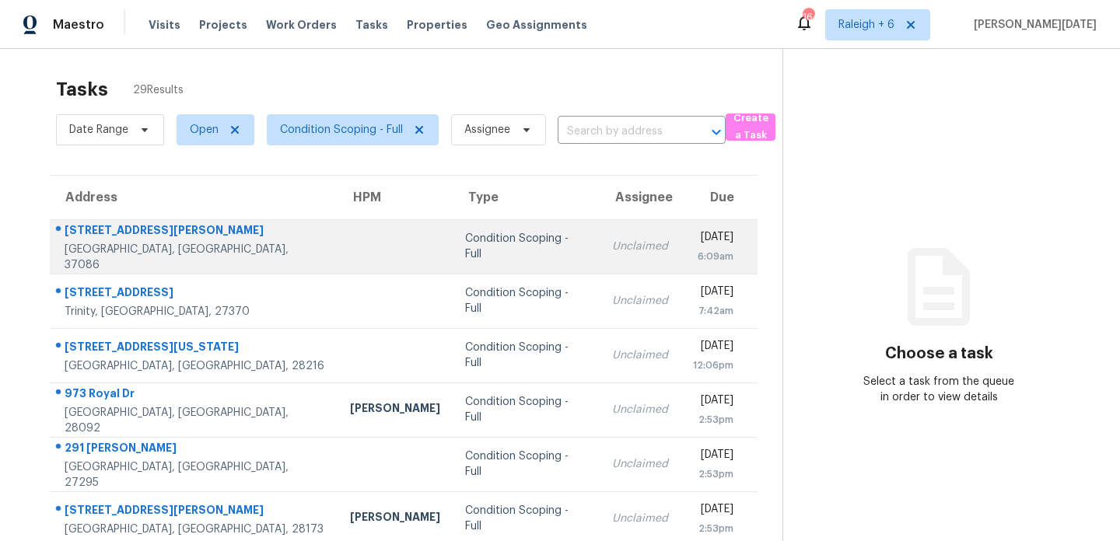
scroll to position [268, 0]
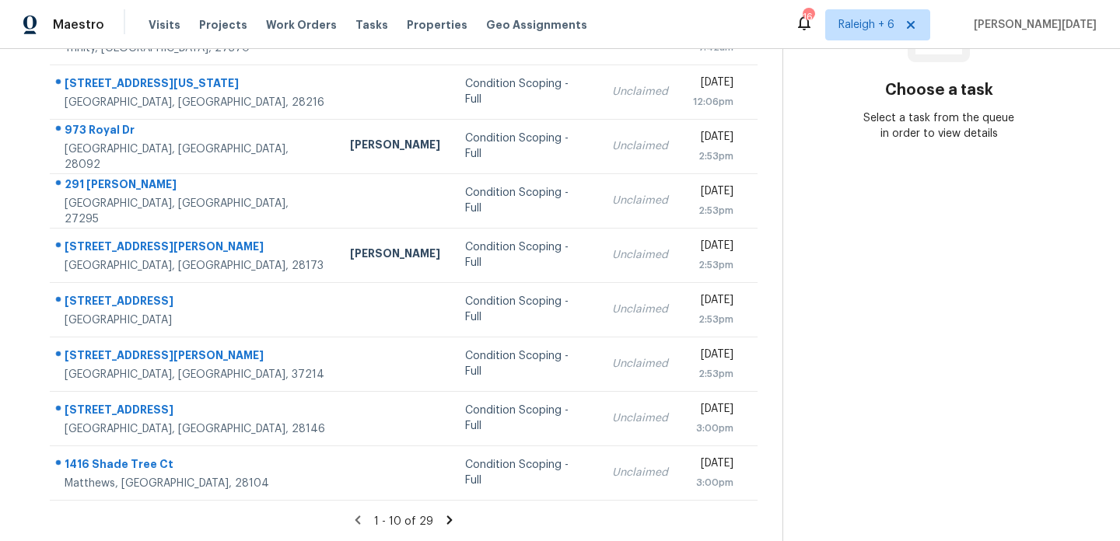
click at [450, 519] on icon at bounding box center [449, 520] width 14 height 14
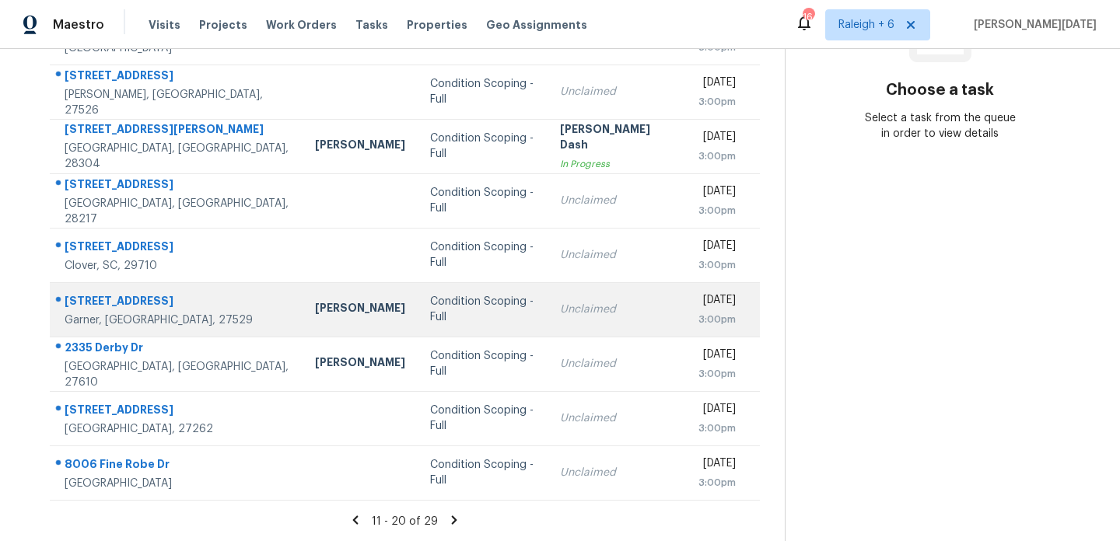
scroll to position [200, 0]
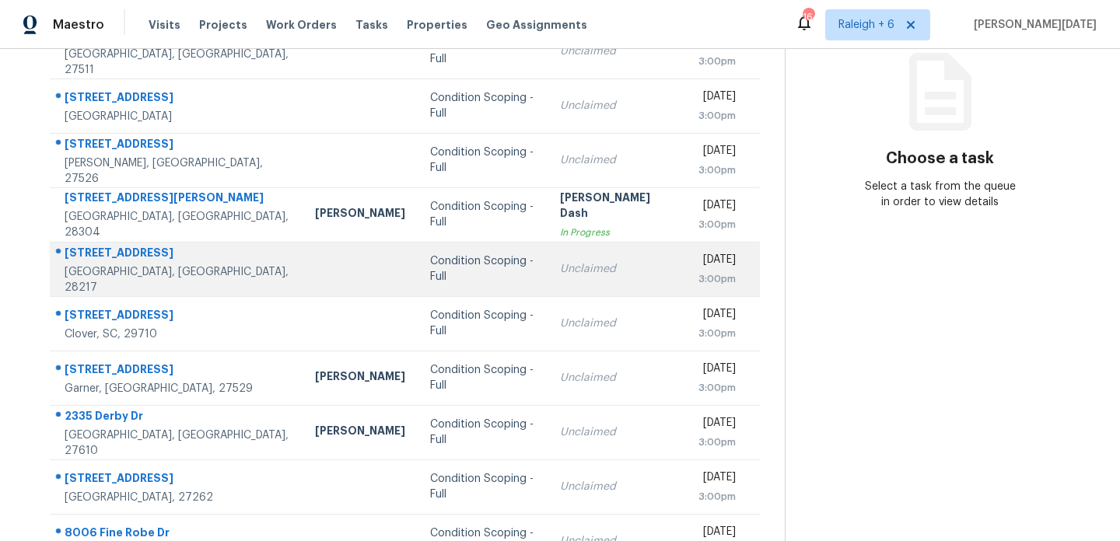
click at [585, 250] on td "Unclaimed" at bounding box center [616, 269] width 138 height 54
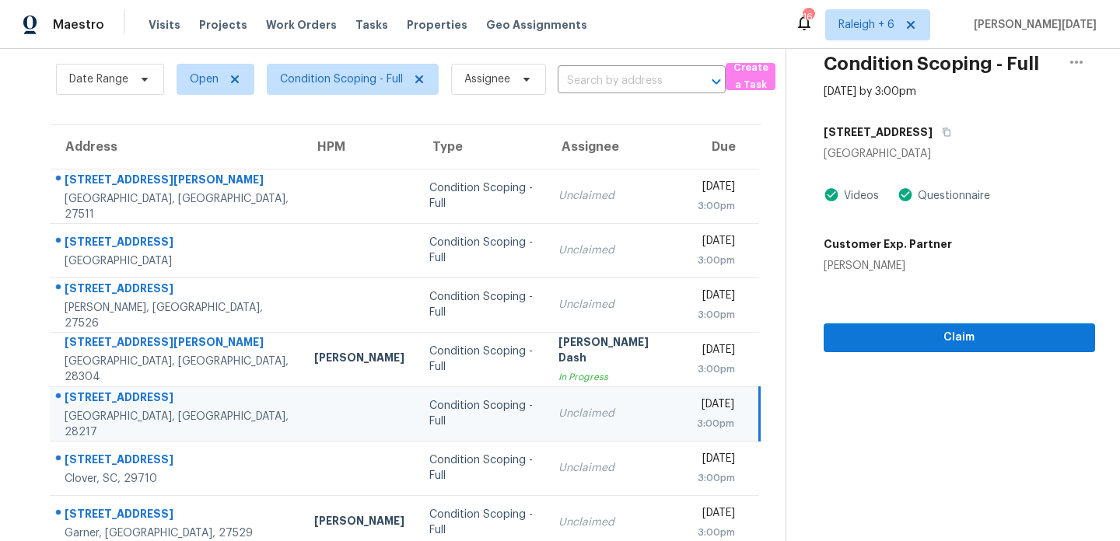
scroll to position [0, 0]
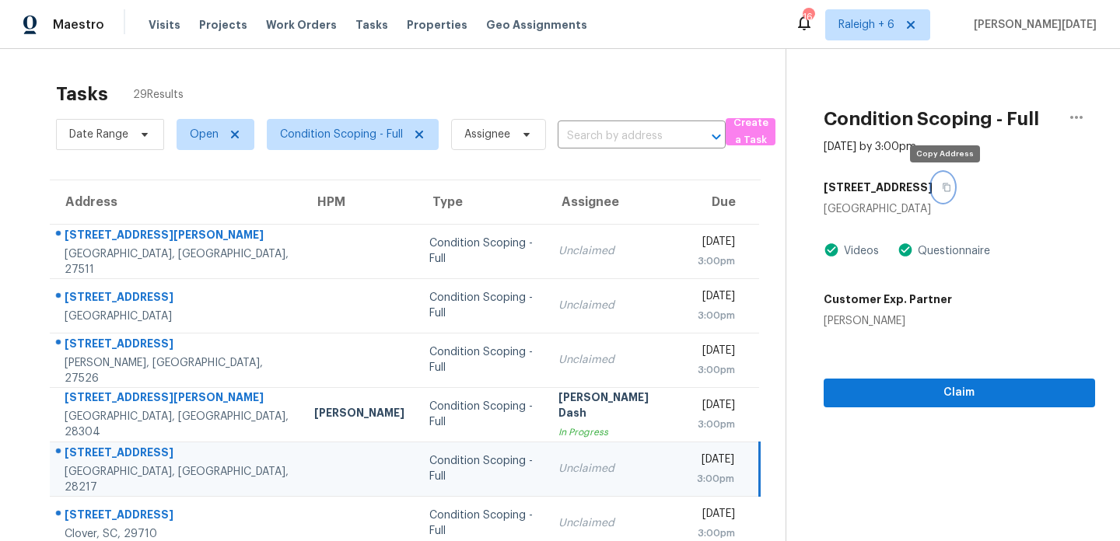
click at [952, 189] on button "button" at bounding box center [942, 187] width 21 height 28
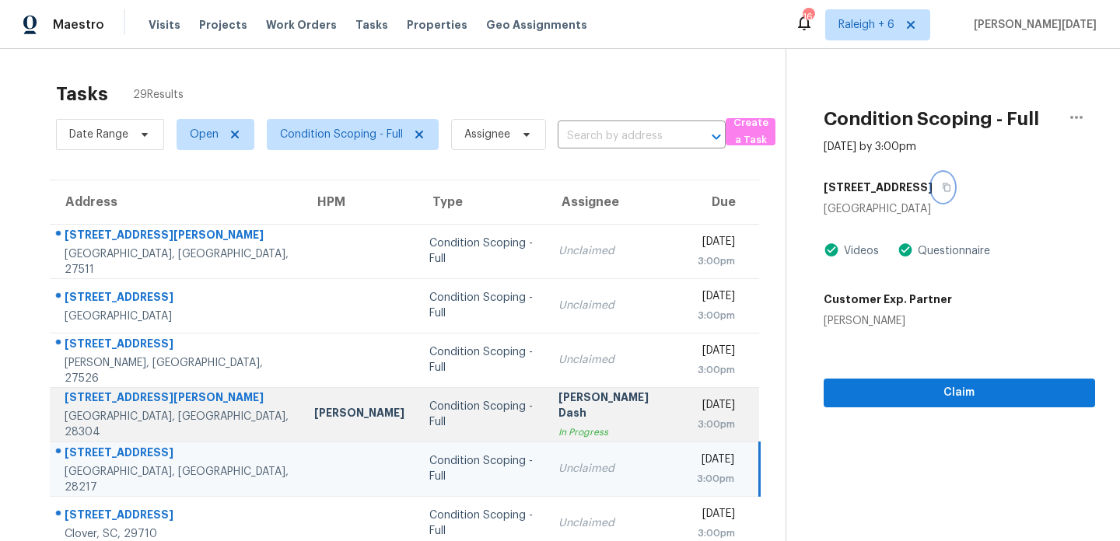
scroll to position [262, 0]
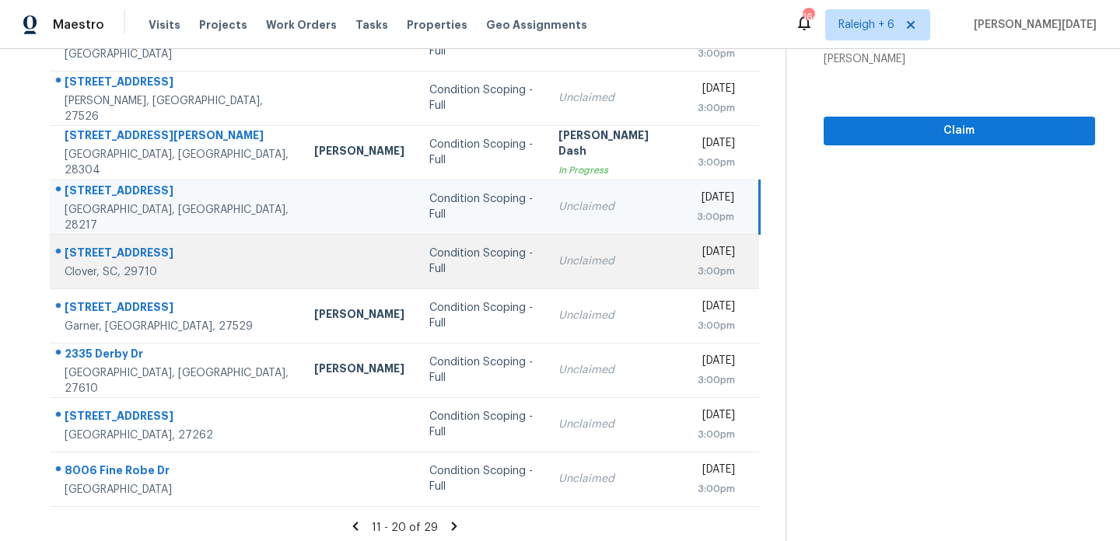
click at [462, 285] on td "Condition Scoping - Full" at bounding box center [482, 261] width 130 height 54
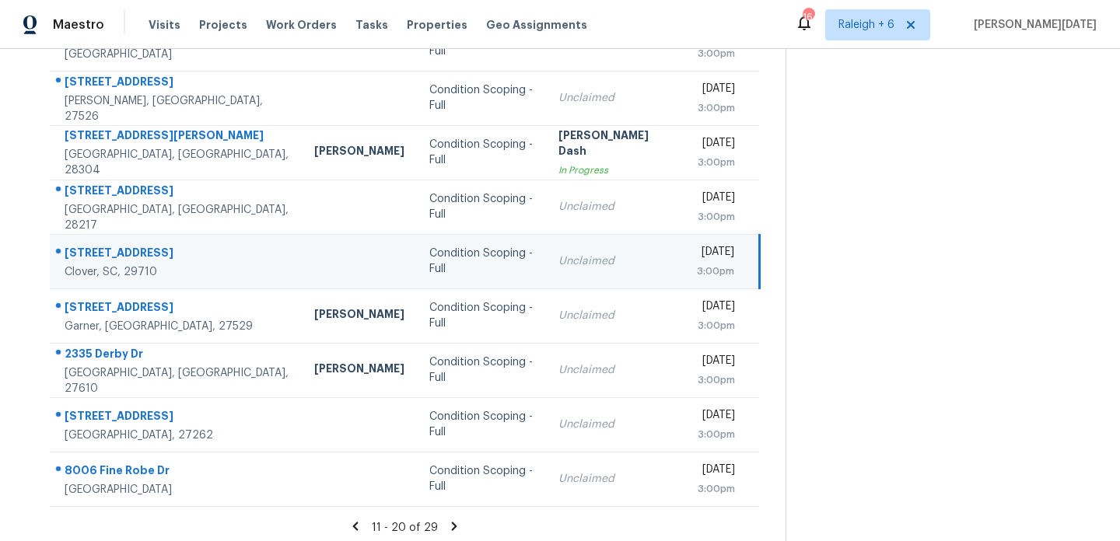
scroll to position [0, 0]
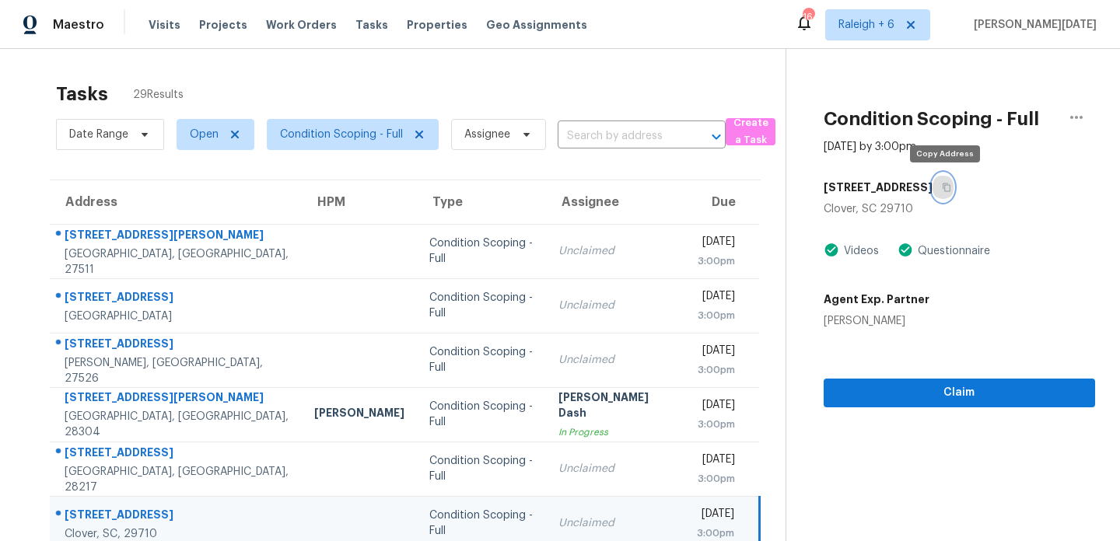
click at [949, 189] on icon "button" at bounding box center [946, 187] width 8 height 9
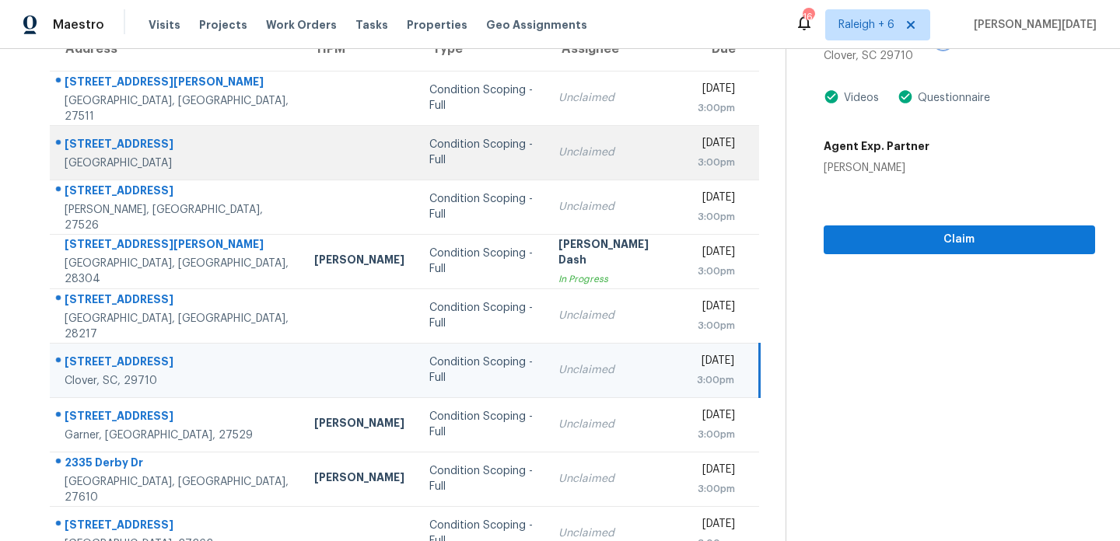
scroll to position [170, 0]
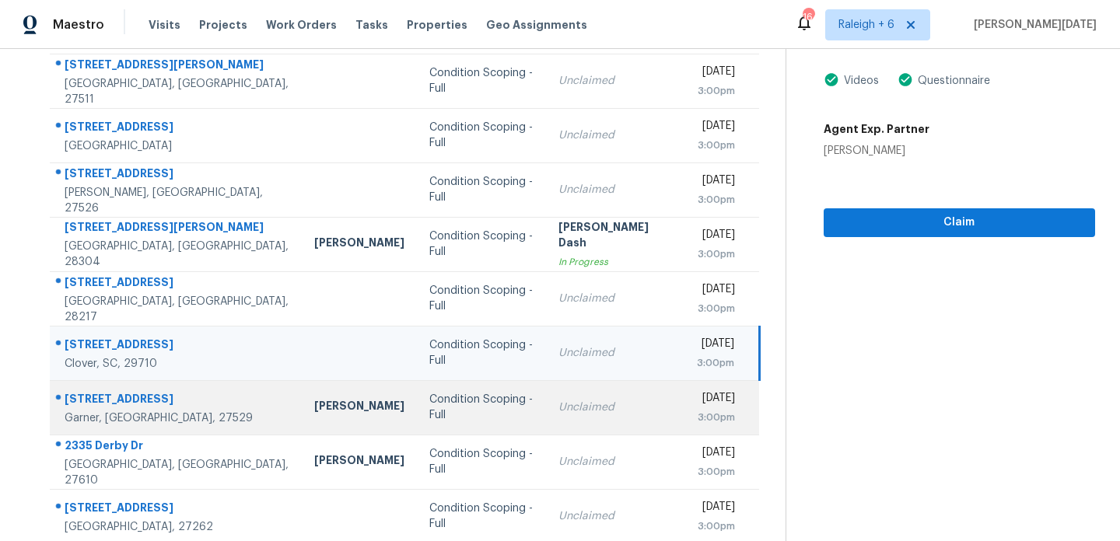
click at [558, 405] on div "Unclaimed" at bounding box center [614, 408] width 113 height 16
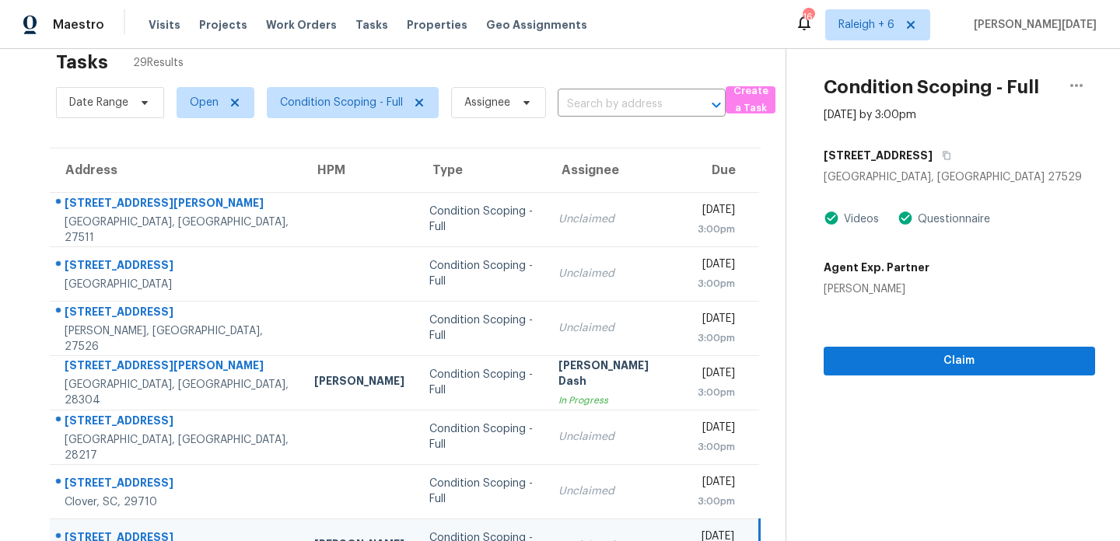
scroll to position [19, 0]
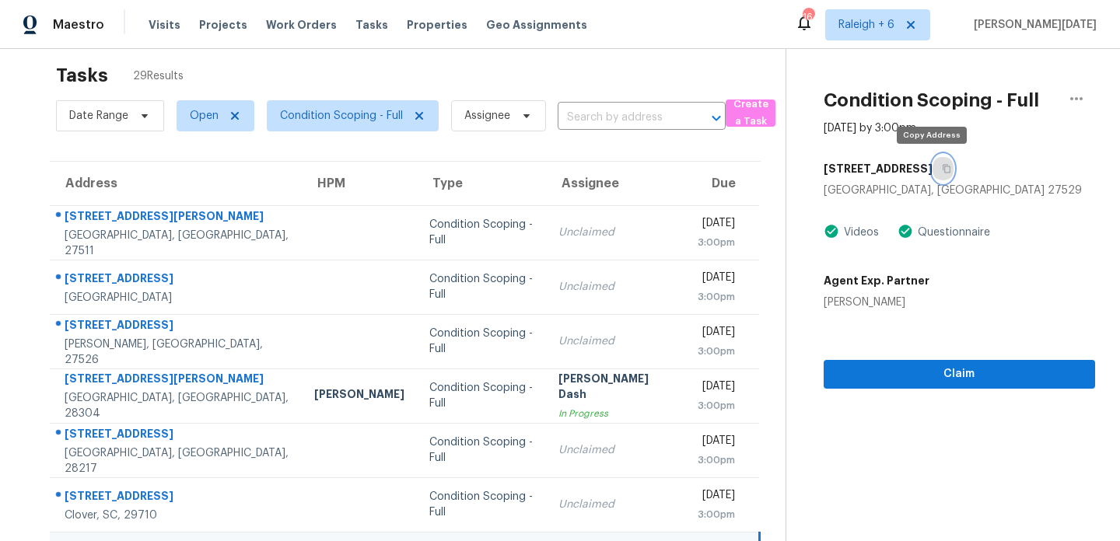
click at [942, 166] on icon "button" at bounding box center [946, 168] width 9 height 9
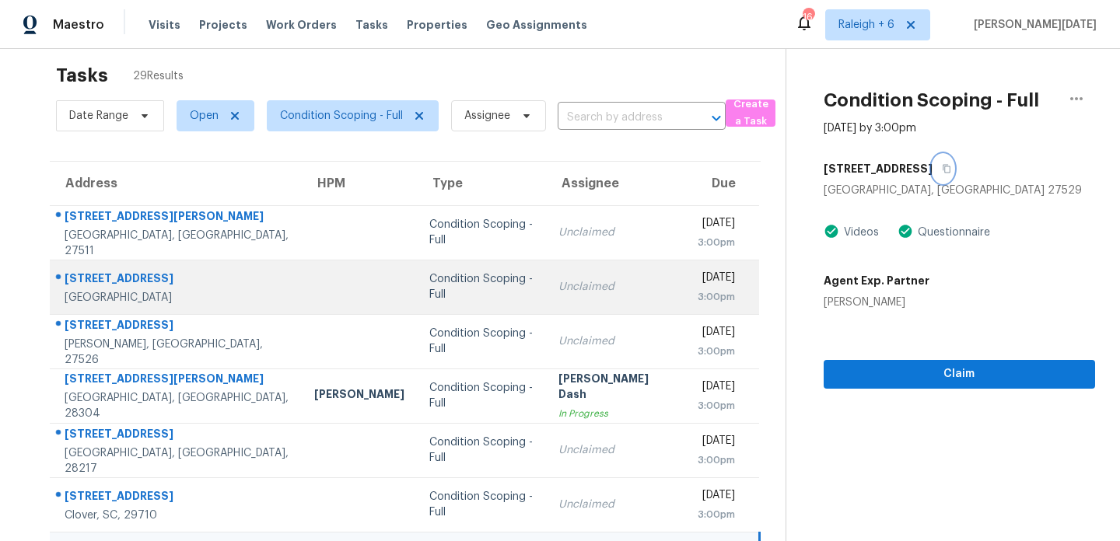
scroll to position [268, 0]
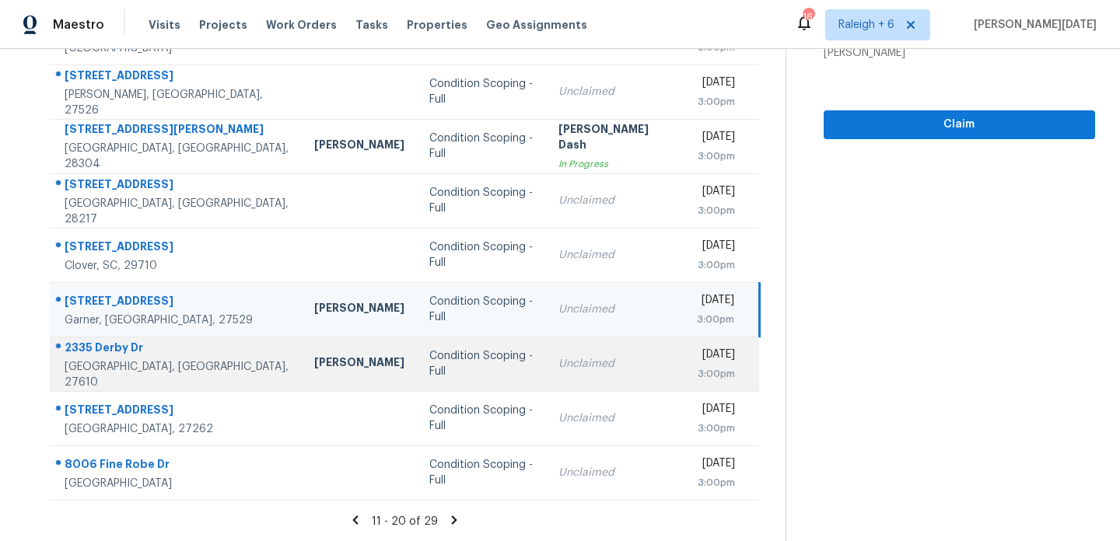
click at [568, 376] on td "Unclaimed" at bounding box center [615, 364] width 138 height 54
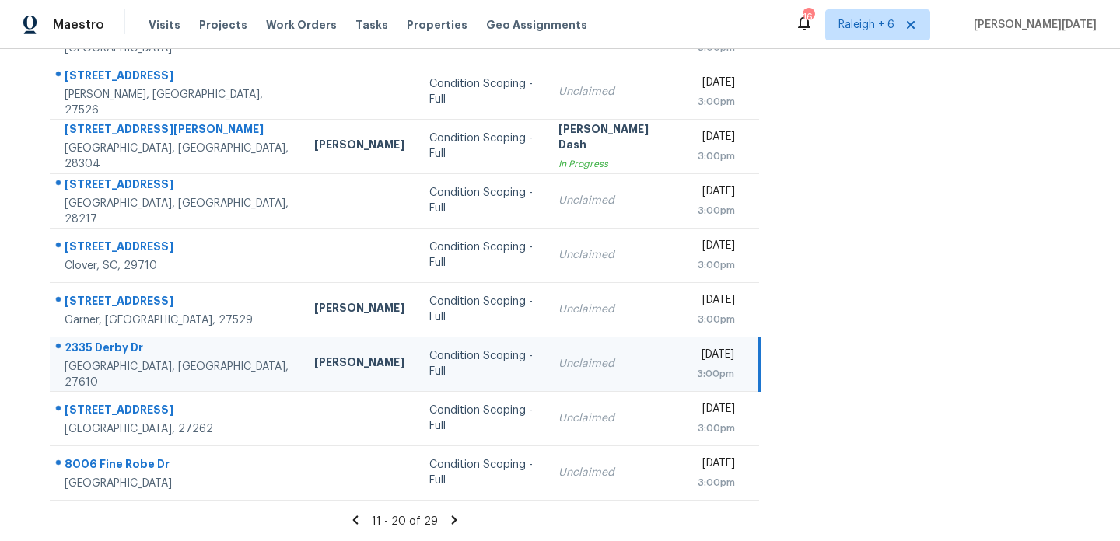
scroll to position [0, 0]
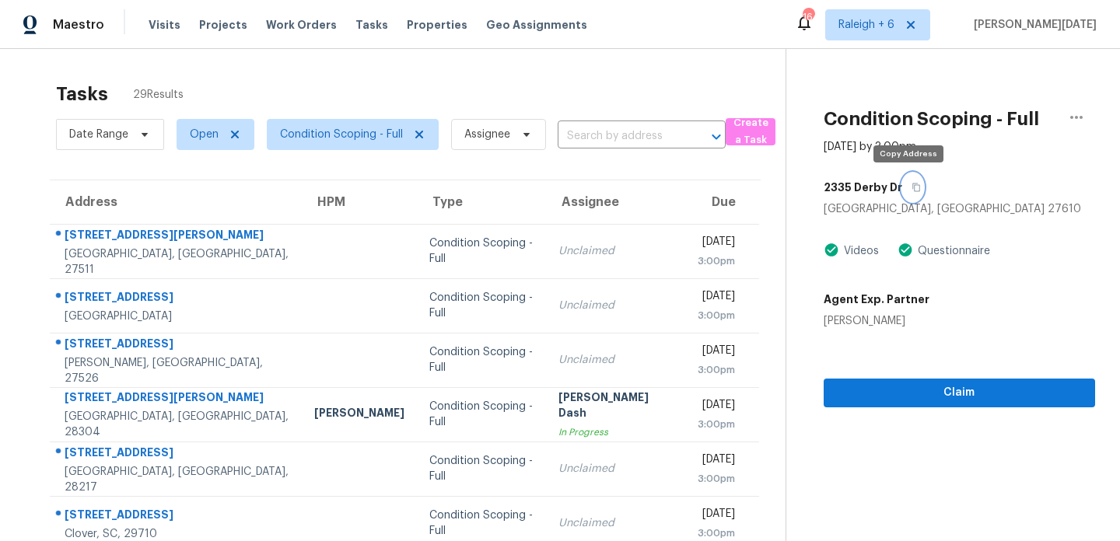
click at [911, 190] on icon "button" at bounding box center [915, 187] width 9 height 9
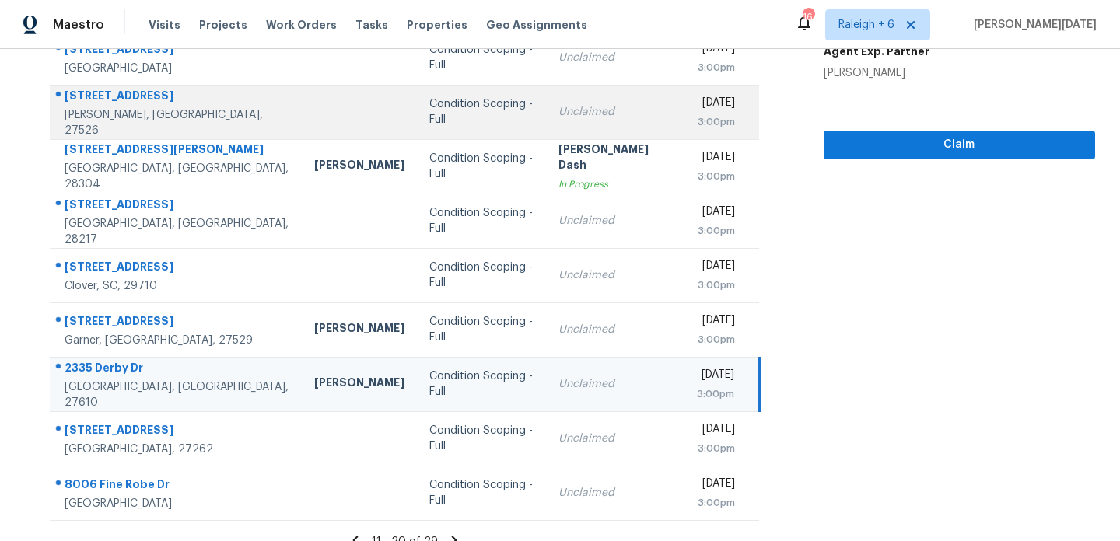
scroll to position [268, 0]
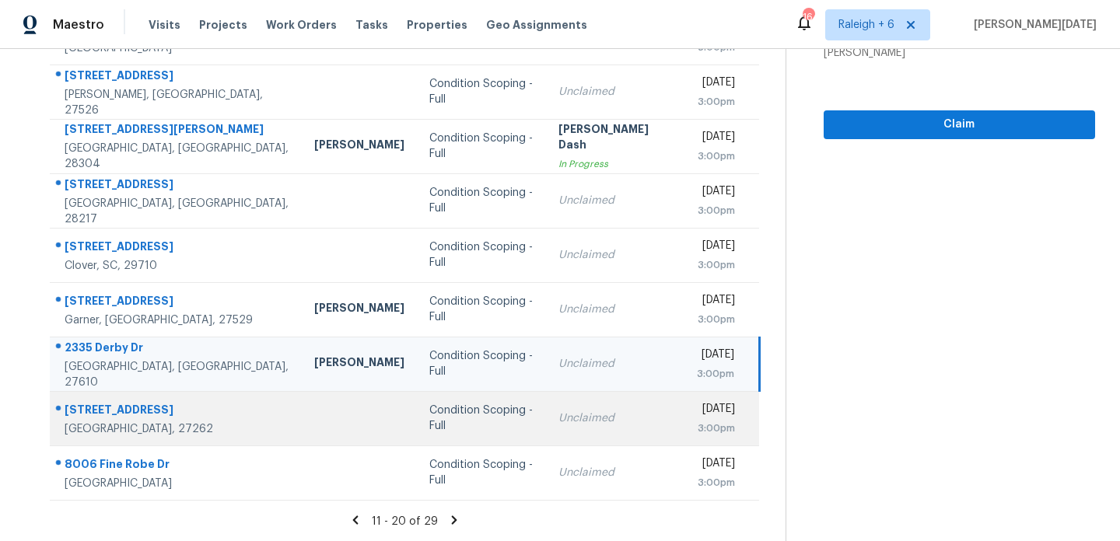
click at [546, 427] on td "Unclaimed" at bounding box center [615, 418] width 138 height 54
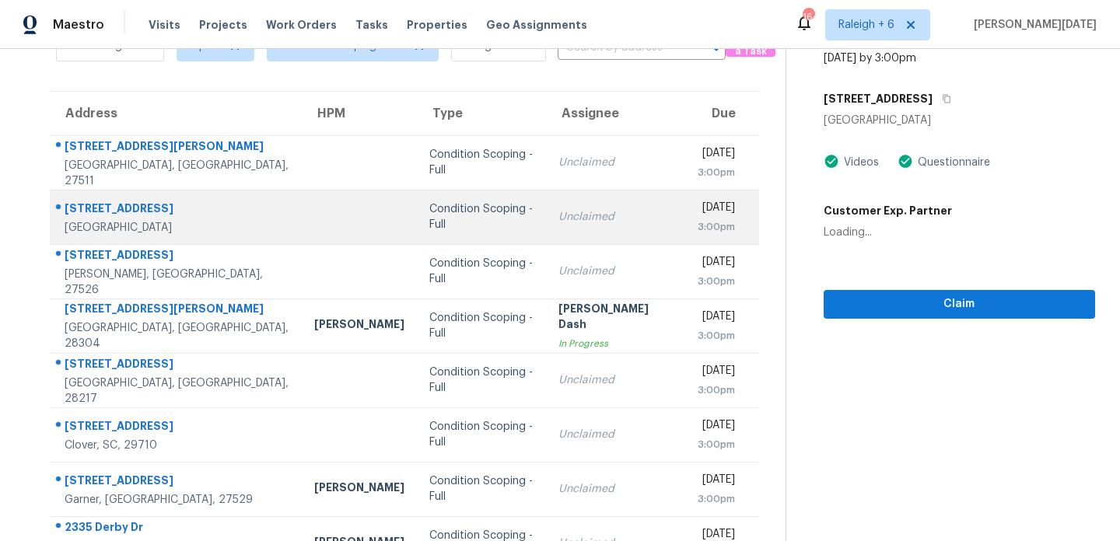
scroll to position [0, 0]
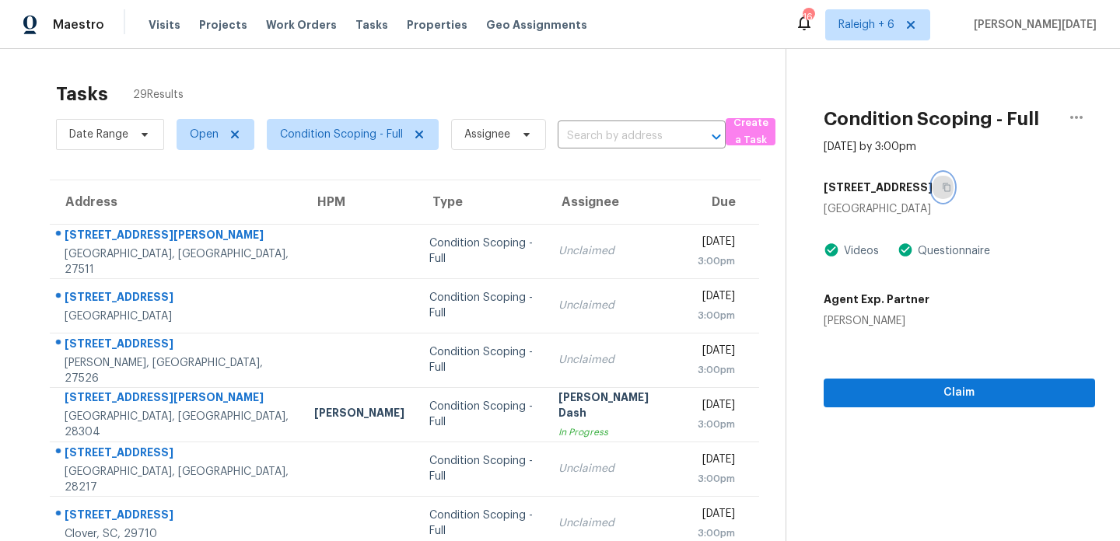
click at [942, 191] on icon "button" at bounding box center [946, 187] width 8 height 9
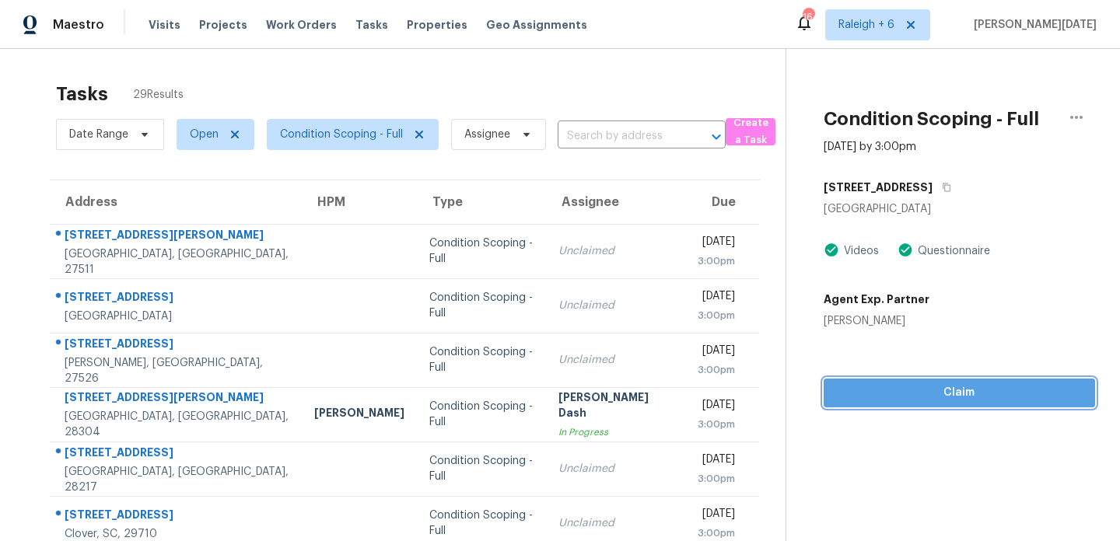
click at [882, 393] on span "Claim" at bounding box center [959, 392] width 246 height 19
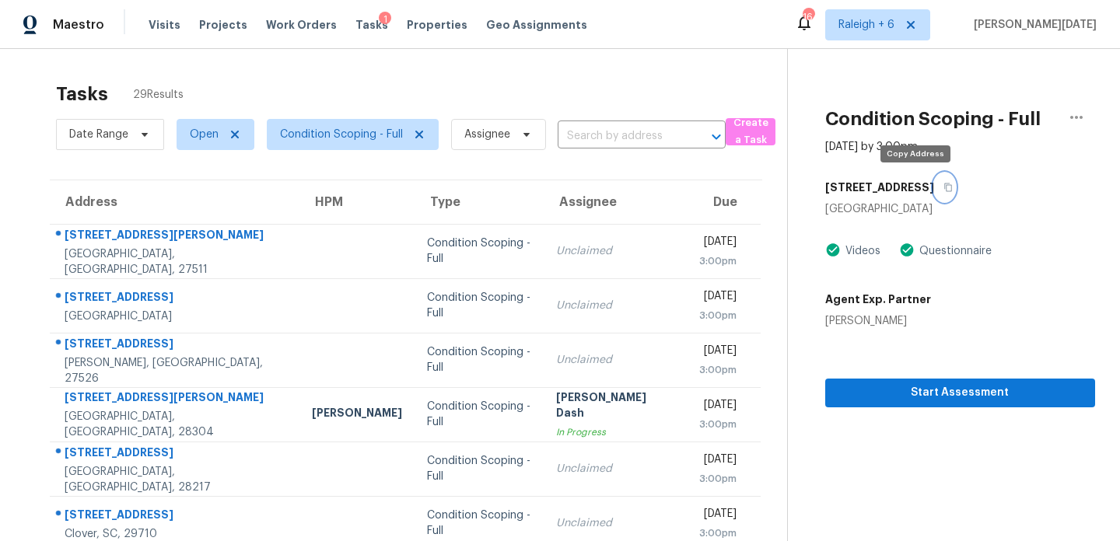
click at [944, 187] on icon "button" at bounding box center [948, 187] width 8 height 9
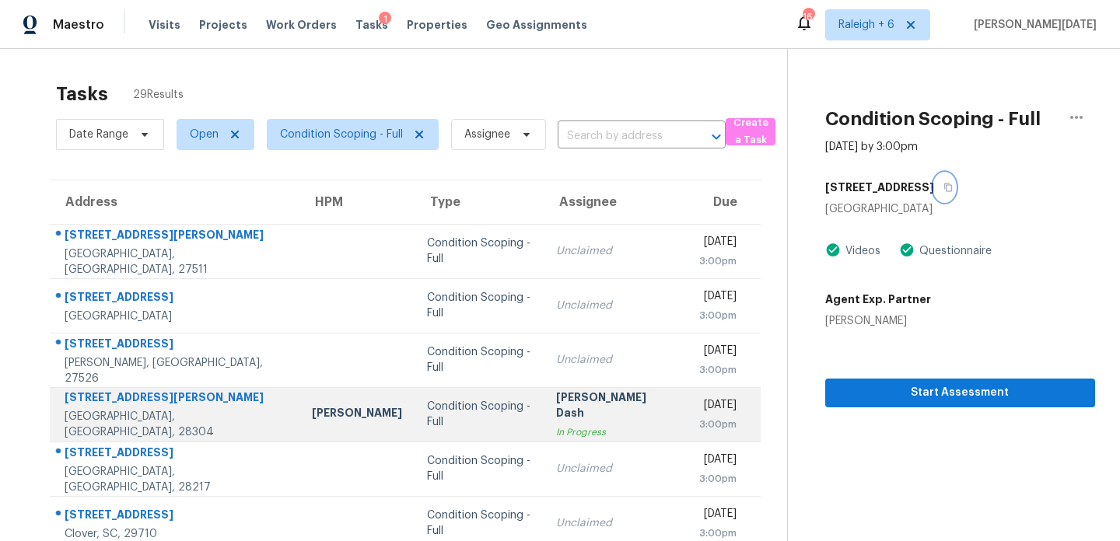
scroll to position [268, 0]
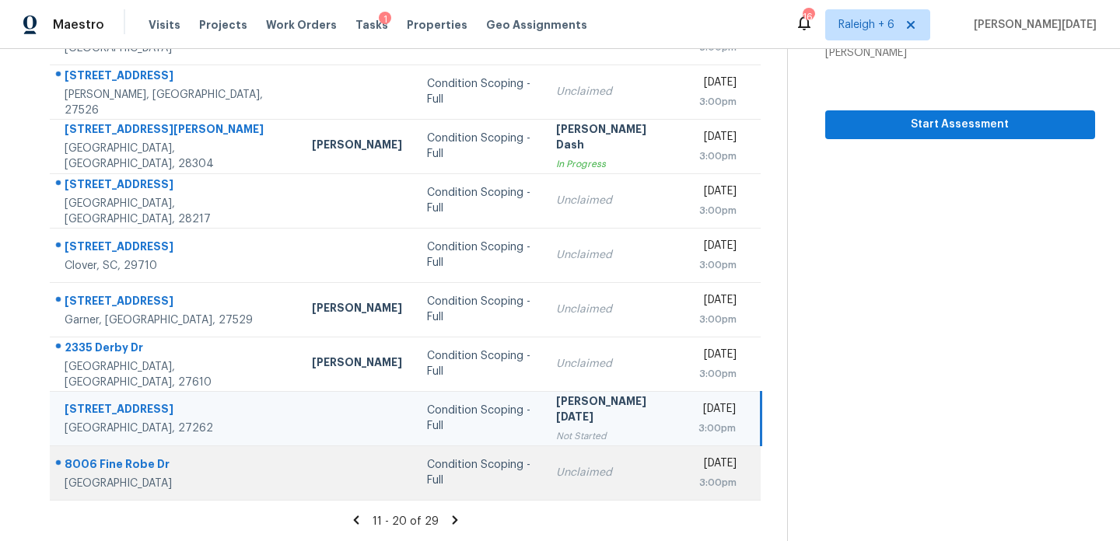
click at [543, 457] on td "Unclaimed" at bounding box center [614, 473] width 142 height 54
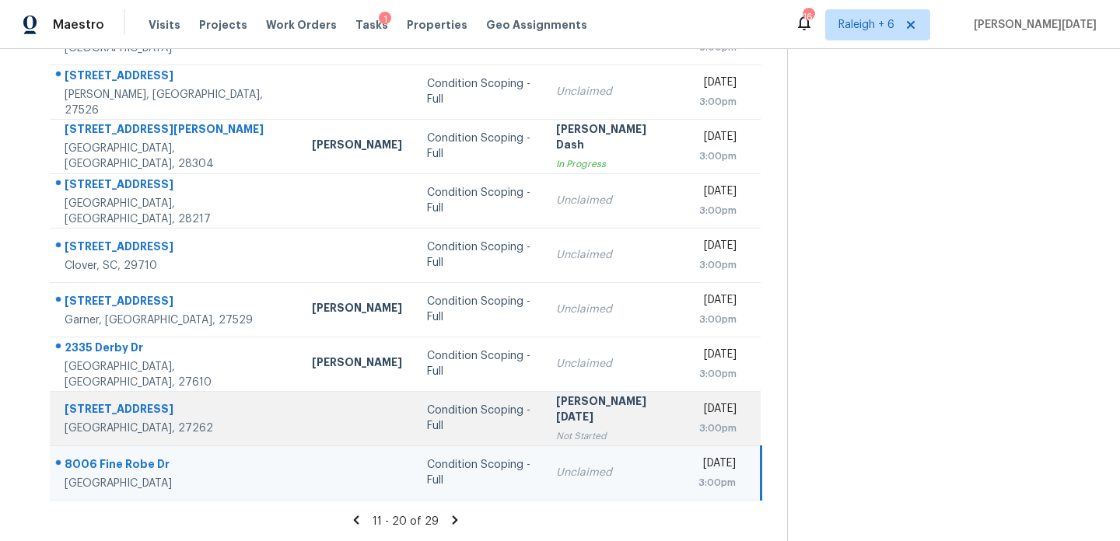
scroll to position [0, 0]
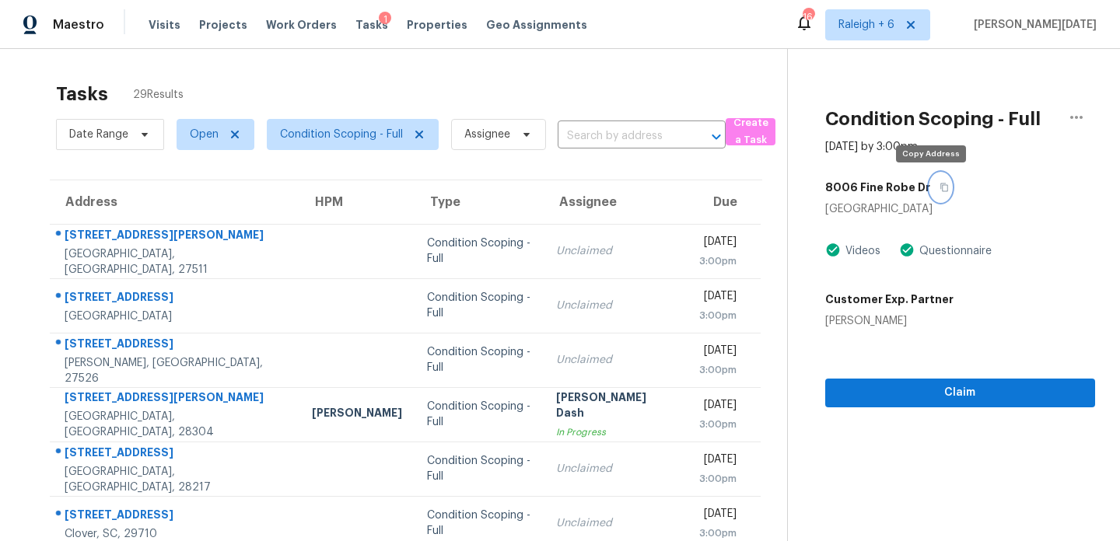
click at [938, 187] on button "button" at bounding box center [940, 187] width 21 height 28
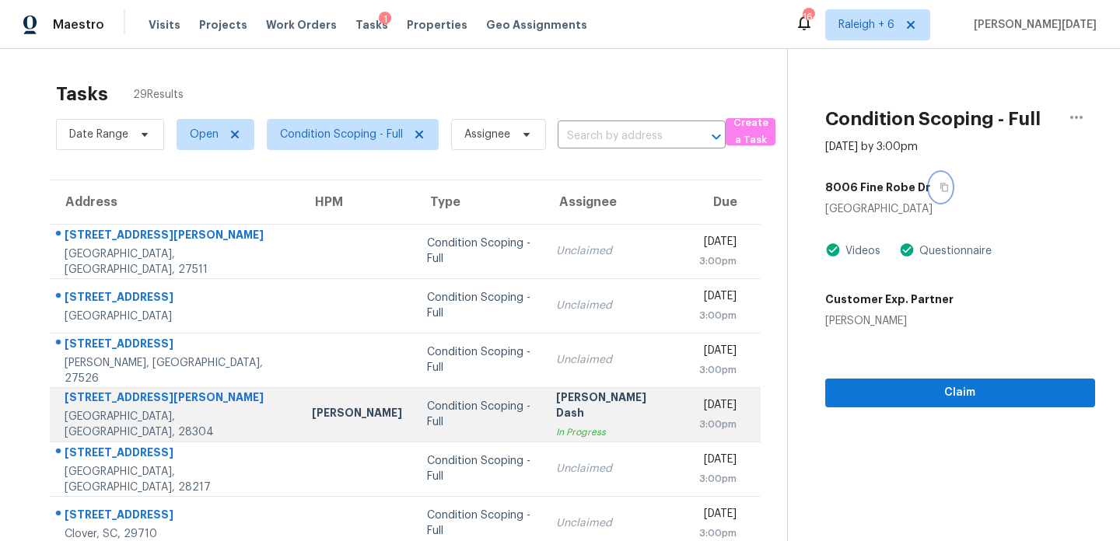
scroll to position [268, 0]
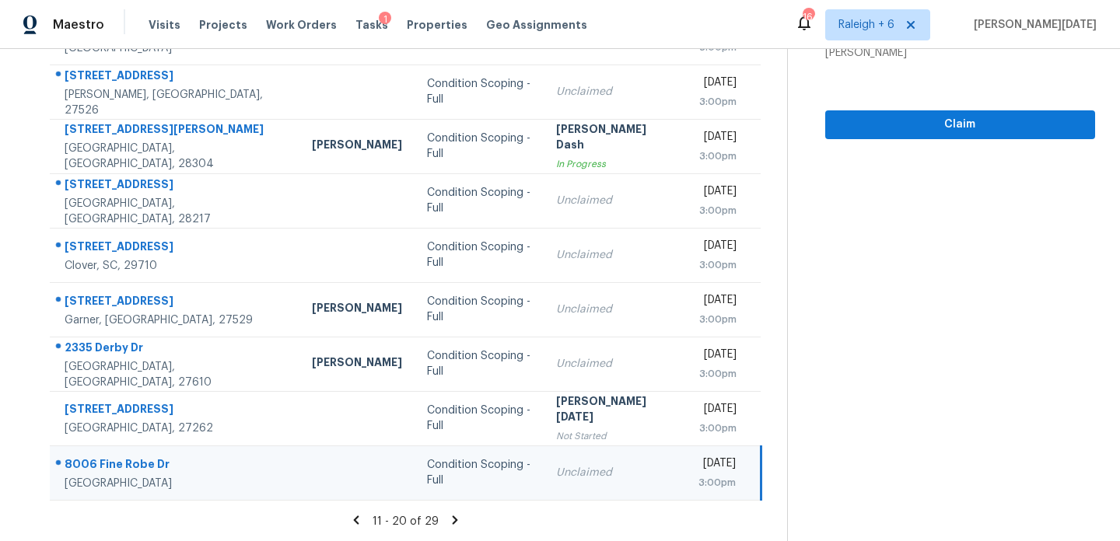
click at [453, 511] on section "Tasks 29 Results Date Range Open Condition Scoping - Full Assignee ​ Create a T…" at bounding box center [406, 174] width 762 height 736
click at [453, 516] on icon at bounding box center [455, 519] width 5 height 9
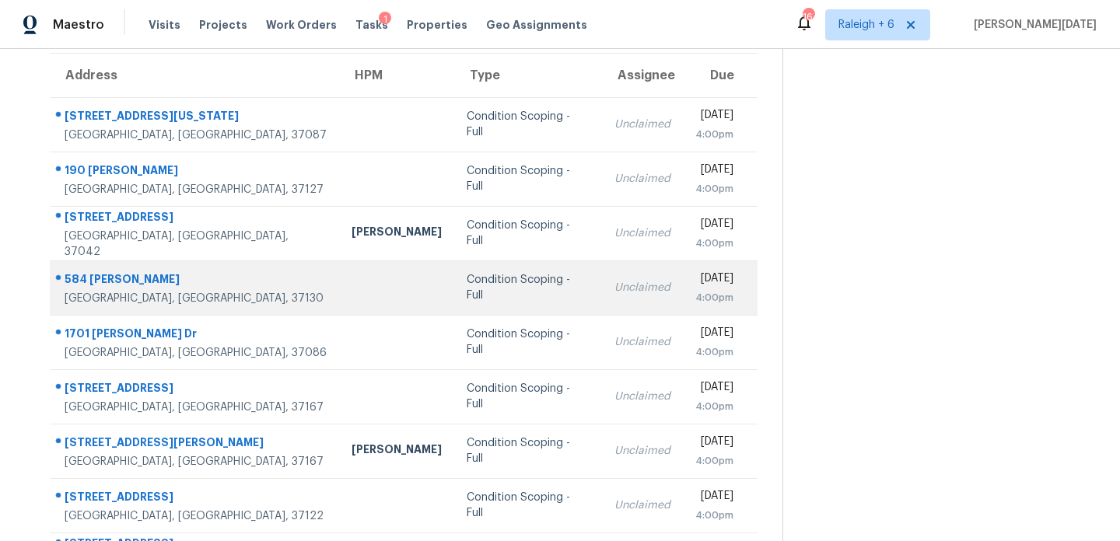
scroll to position [121, 0]
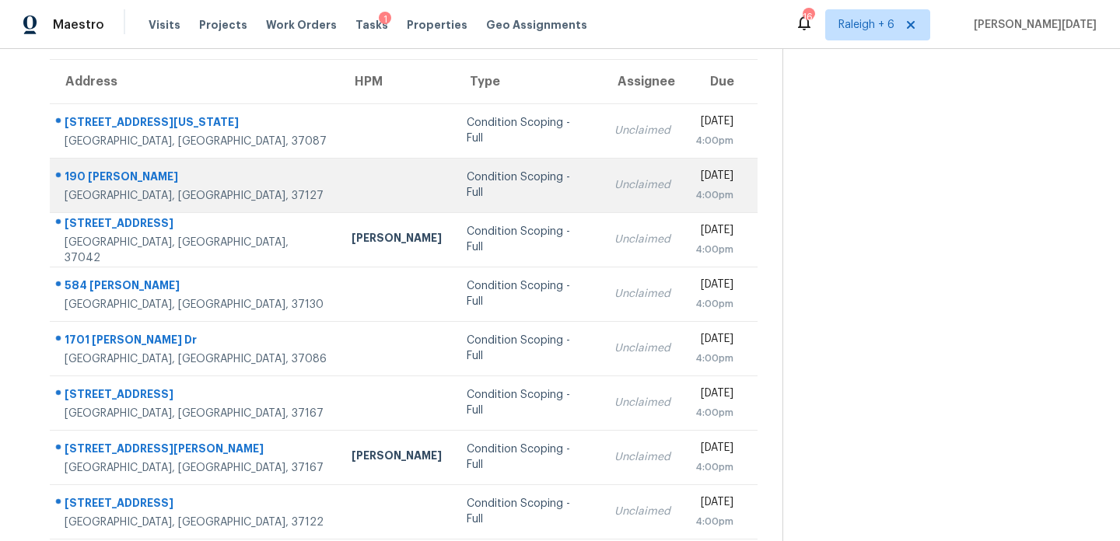
click at [602, 159] on td "Unclaimed" at bounding box center [642, 185] width 81 height 54
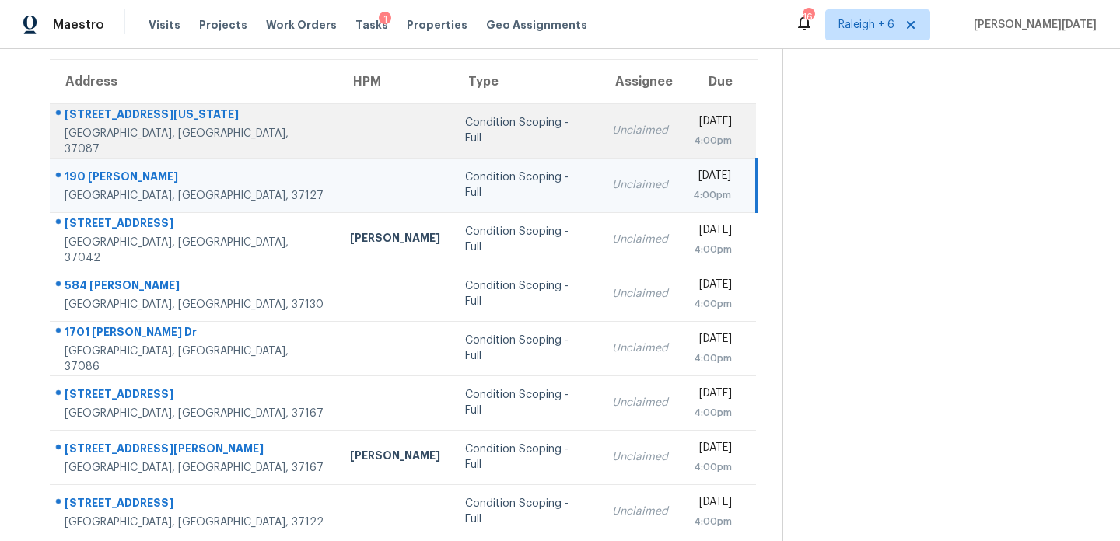
click at [599, 148] on td "Unclaimed" at bounding box center [639, 130] width 81 height 54
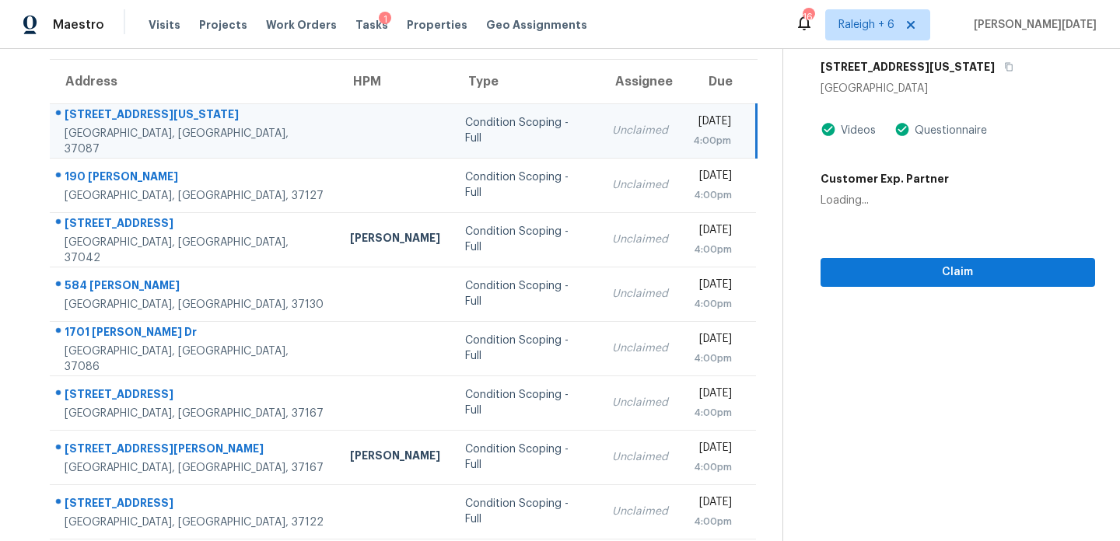
scroll to position [0, 0]
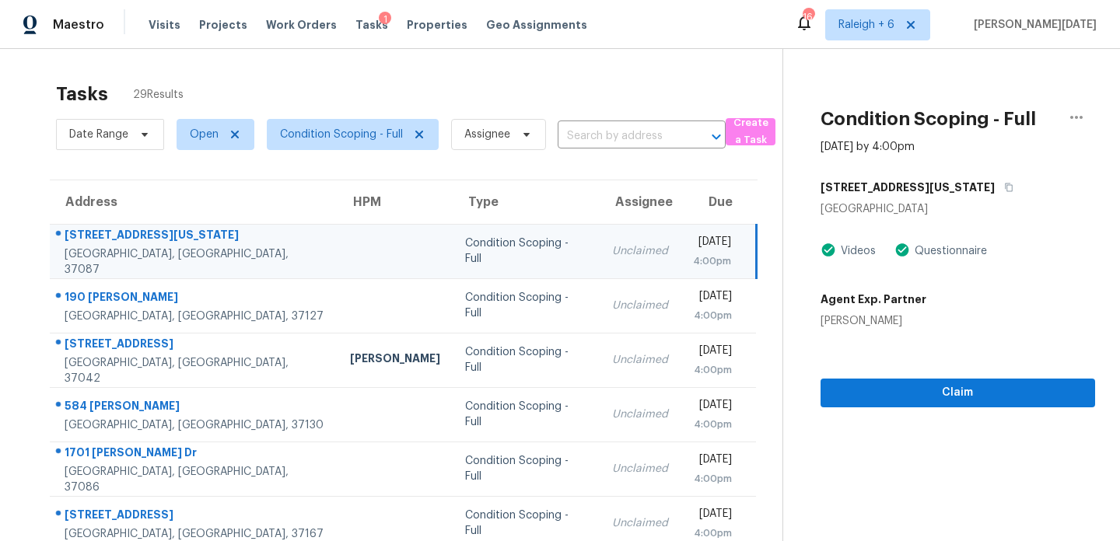
click at [693, 261] on div "4:00pm" at bounding box center [712, 261] width 38 height 16
click at [994, 192] on button "button" at bounding box center [1004, 187] width 21 height 28
click at [874, 388] on span "Claim" at bounding box center [958, 392] width 250 height 19
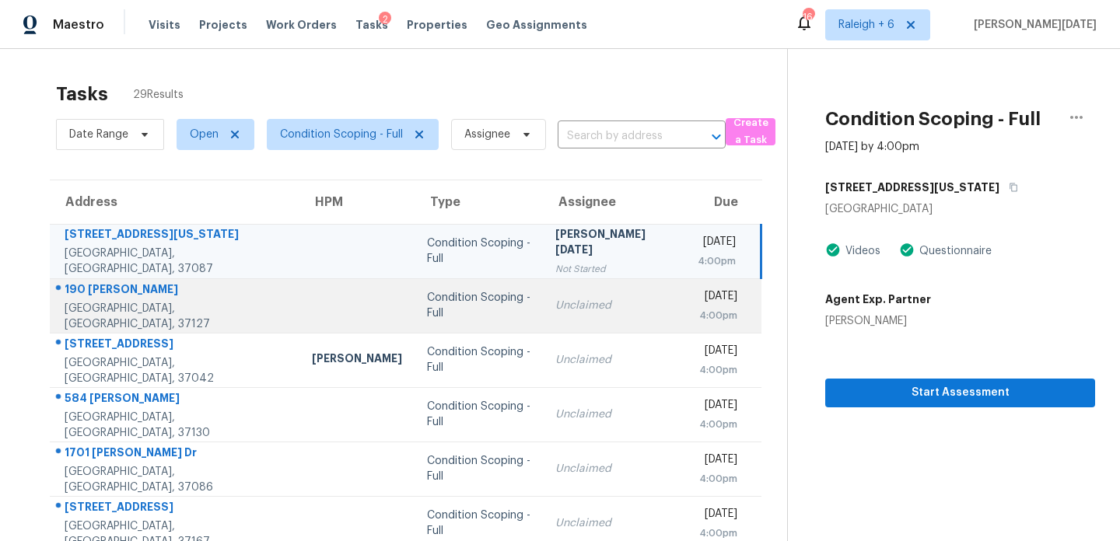
click at [599, 310] on td "Unclaimed" at bounding box center [614, 305] width 142 height 54
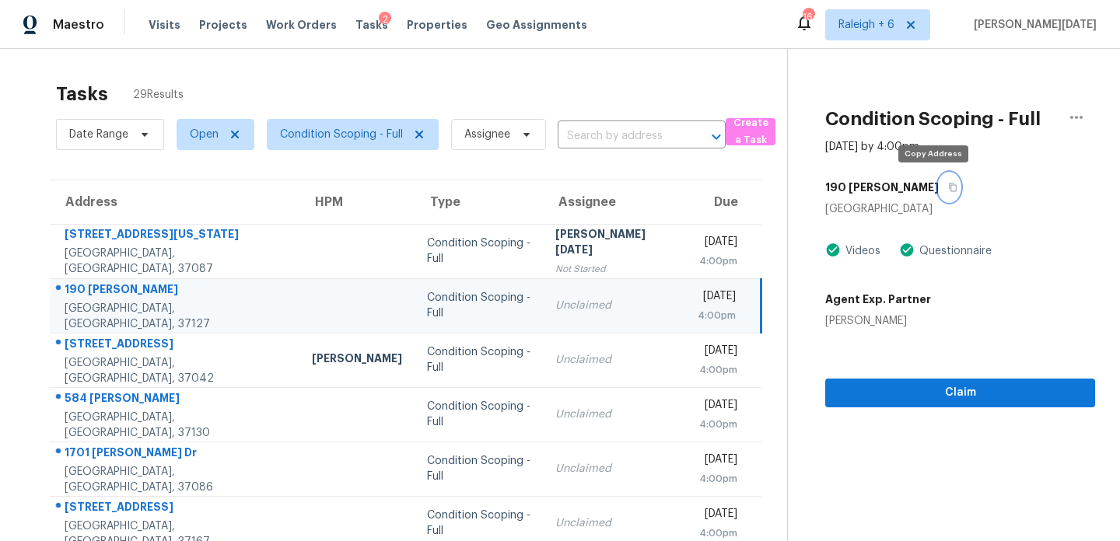
click at [949, 189] on icon "button" at bounding box center [953, 187] width 8 height 9
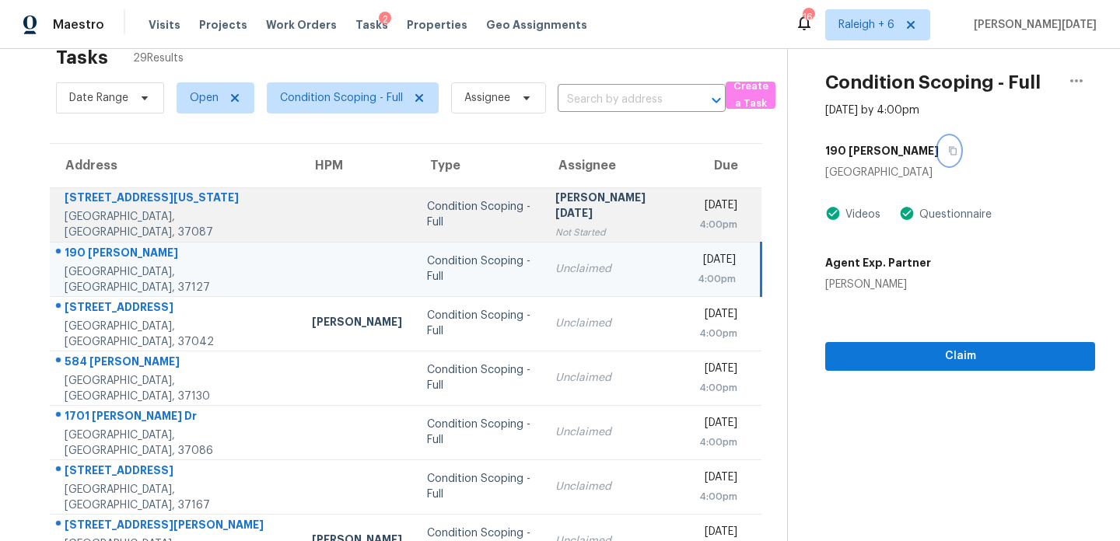
scroll to position [39, 0]
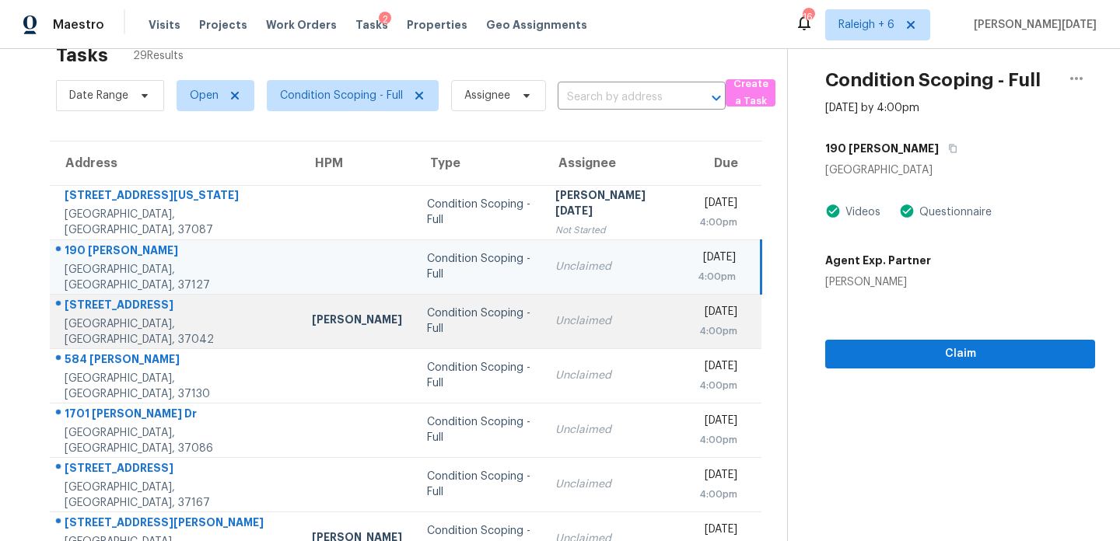
click at [565, 309] on td "Unclaimed" at bounding box center [614, 321] width 142 height 54
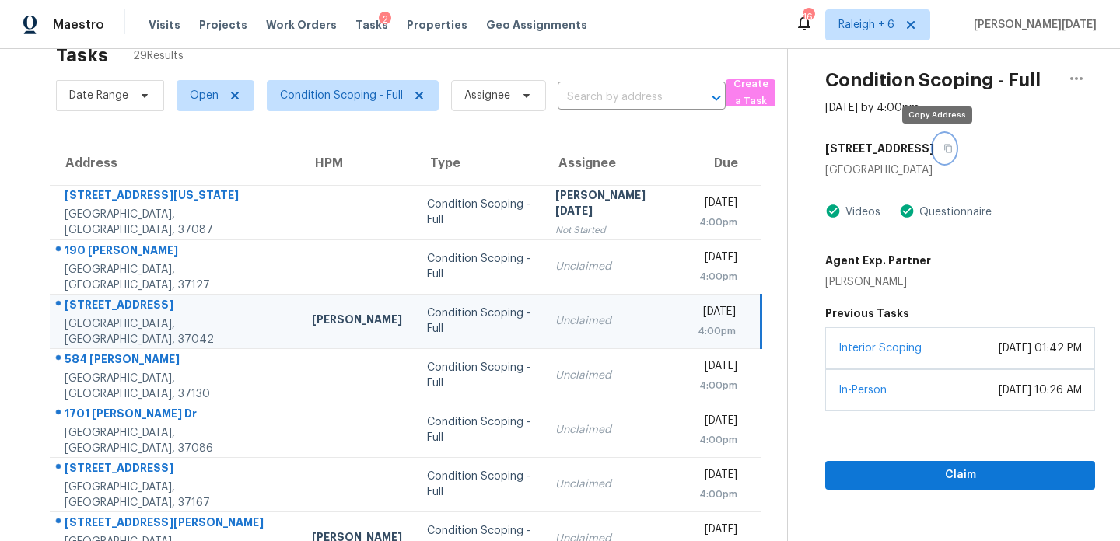
click at [944, 151] on icon "button" at bounding box center [948, 149] width 8 height 9
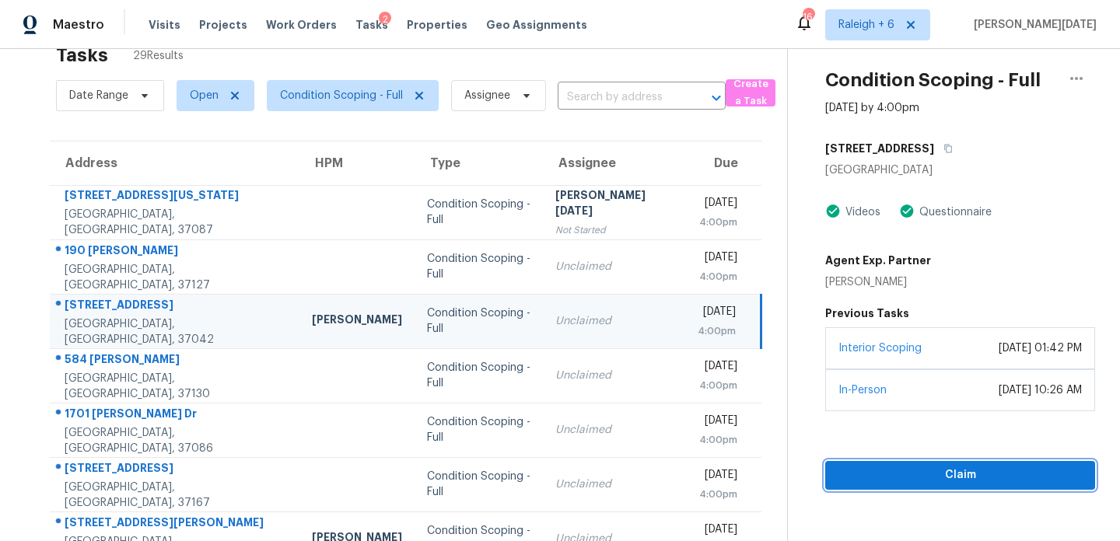
click at [869, 478] on span "Claim" at bounding box center [959, 475] width 245 height 19
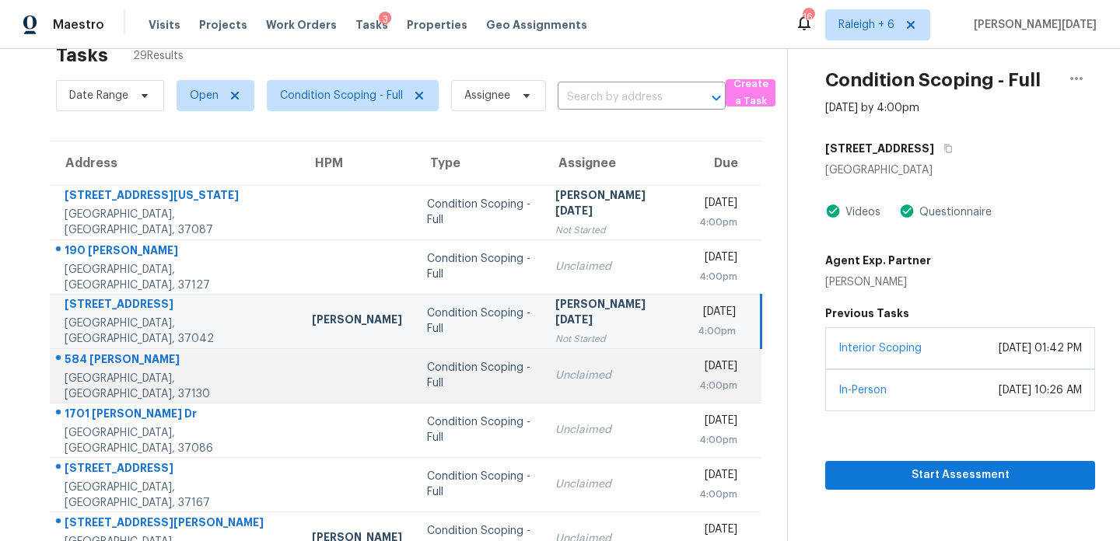
click at [555, 381] on div "Unclaimed" at bounding box center [613, 376] width 117 height 16
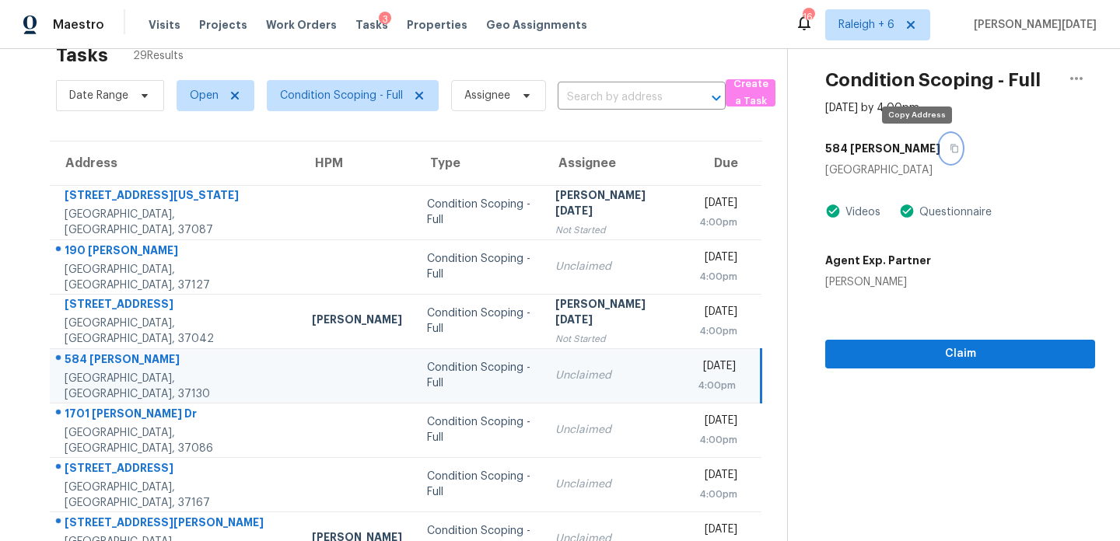
click at [949, 151] on icon "button" at bounding box center [953, 148] width 9 height 9
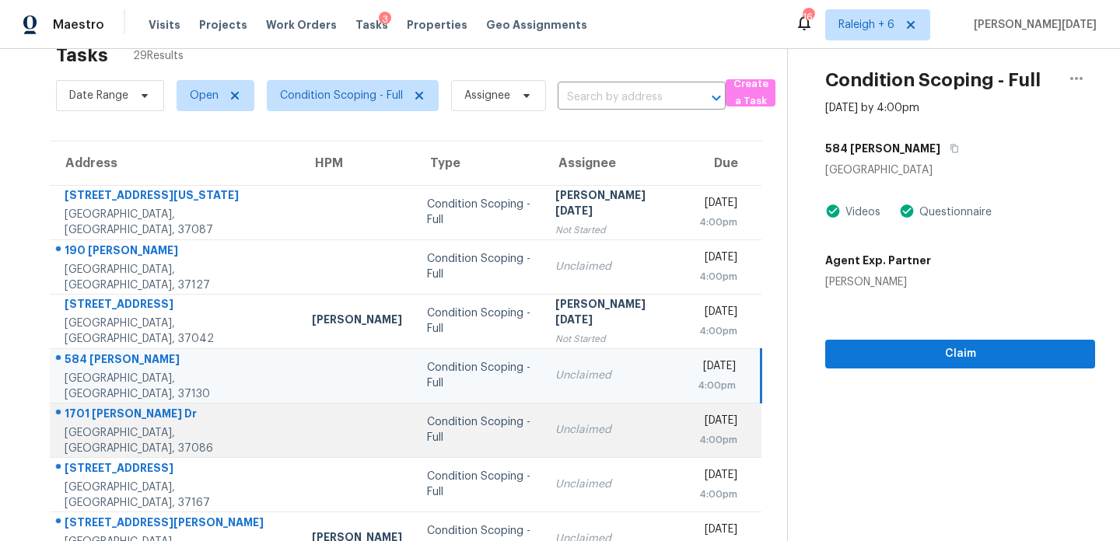
click at [512, 435] on td "Condition Scoping - Full" at bounding box center [478, 430] width 128 height 54
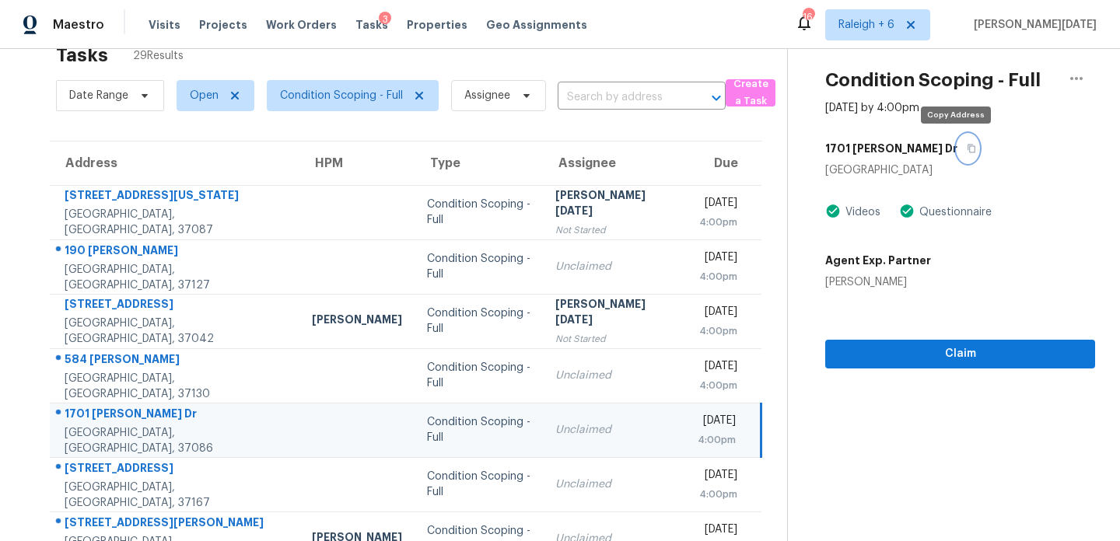
click at [967, 146] on icon "button" at bounding box center [971, 149] width 8 height 9
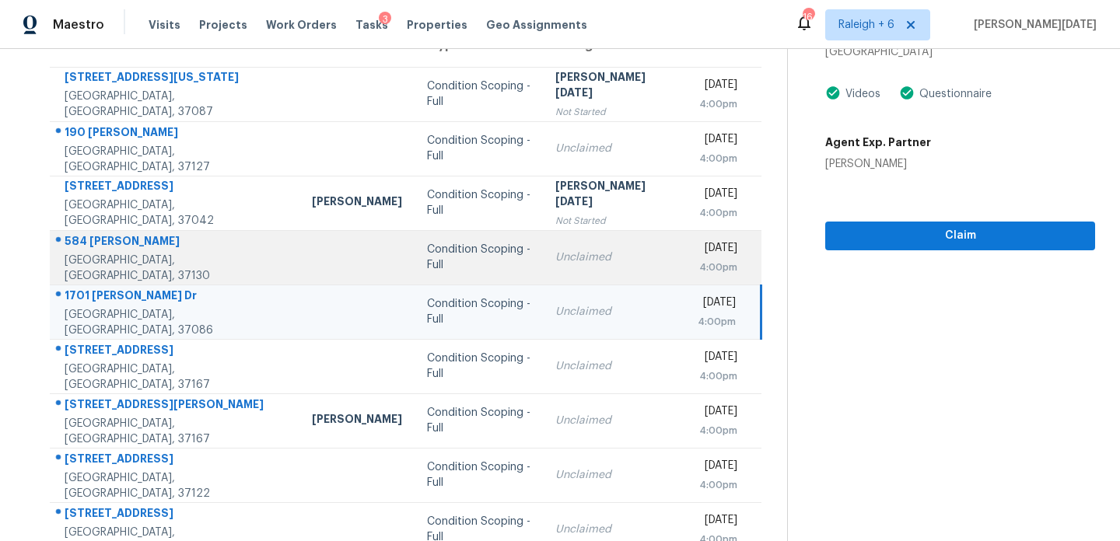
scroll to position [183, 0]
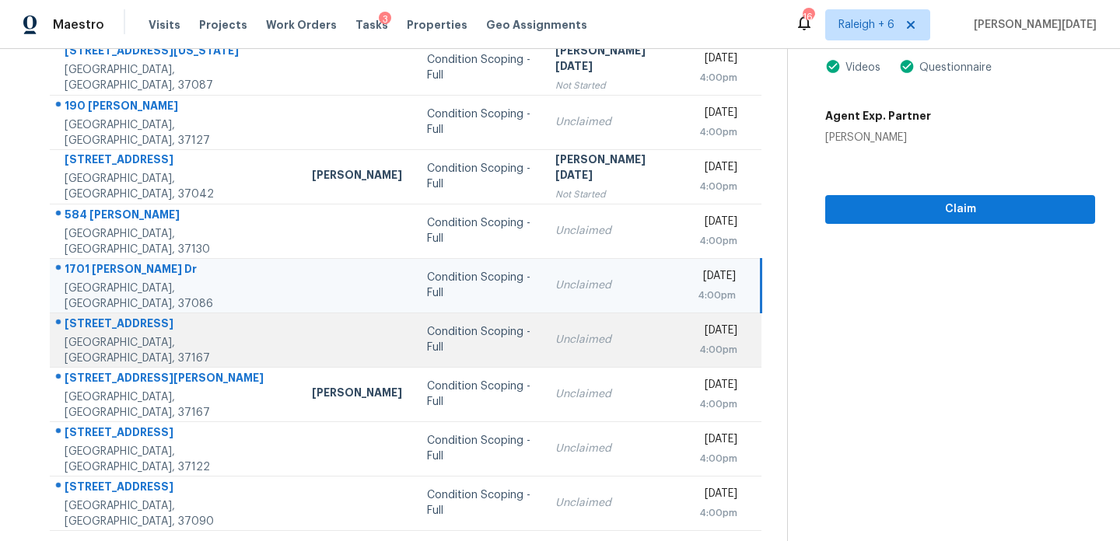
click at [476, 338] on div "Condition Scoping - Full" at bounding box center [478, 339] width 103 height 31
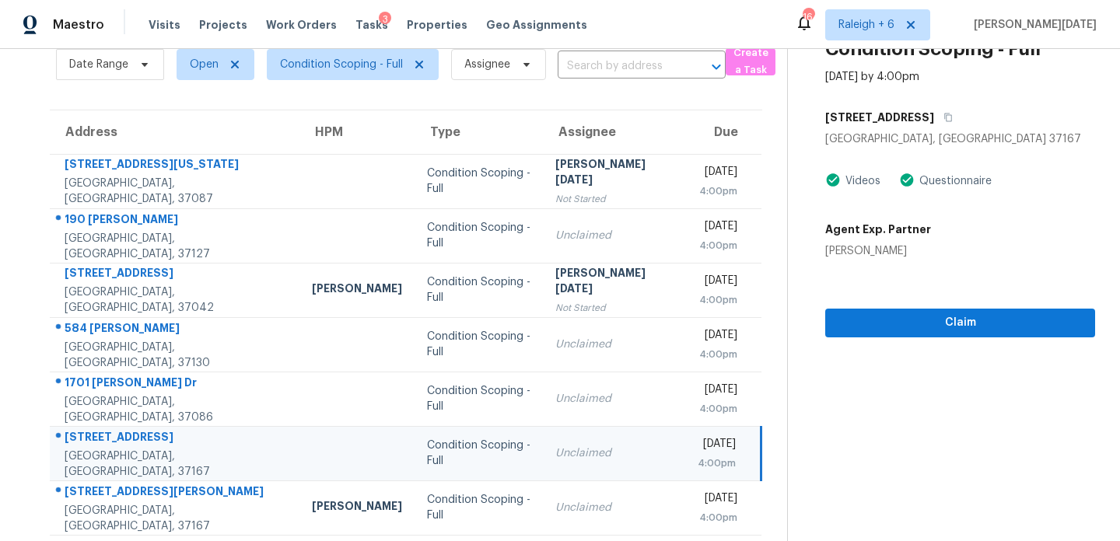
scroll to position [61, 0]
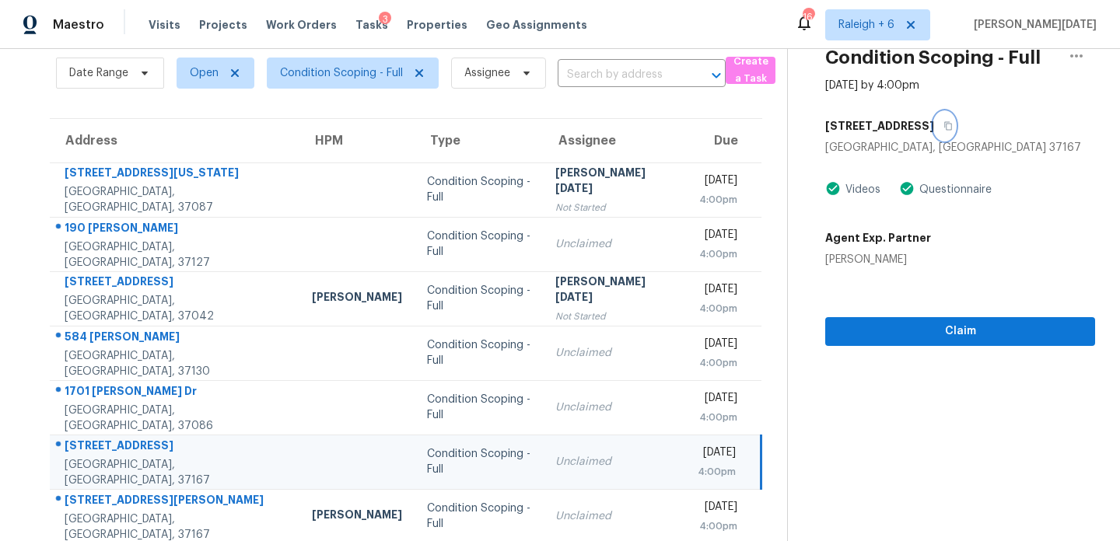
click at [943, 124] on icon "button" at bounding box center [947, 125] width 9 height 9
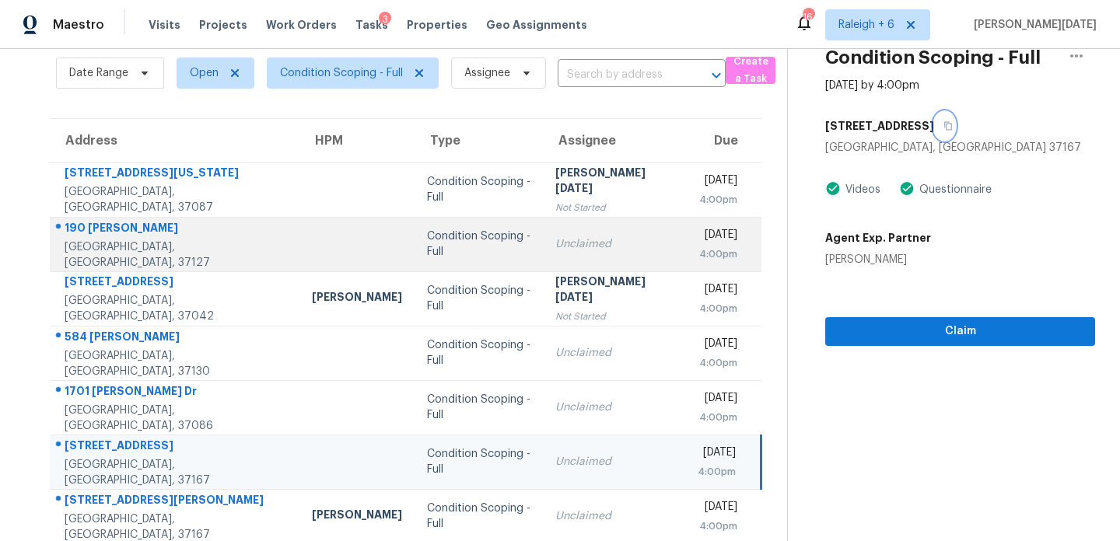
scroll to position [214, 0]
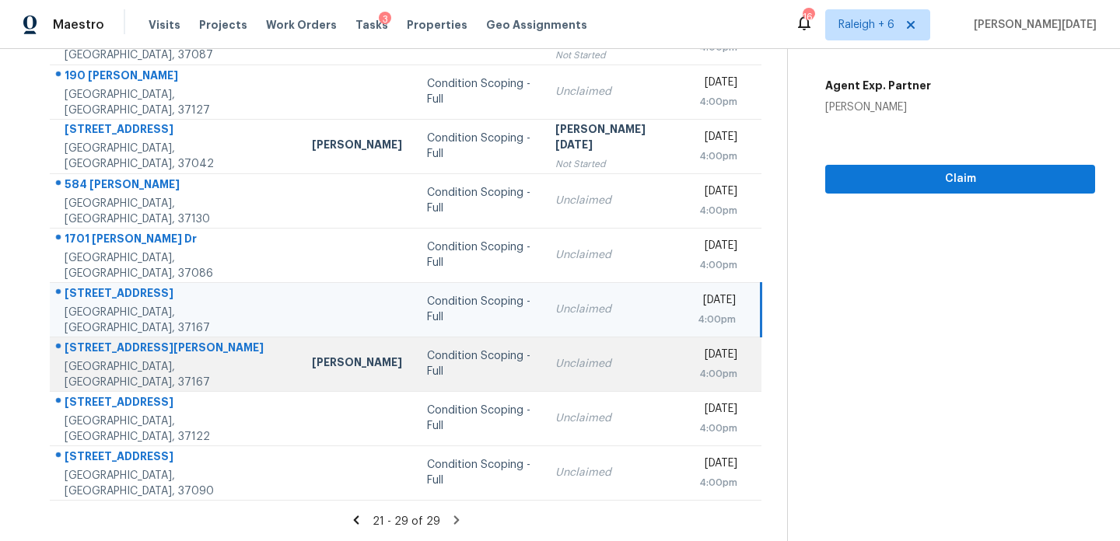
click at [557, 380] on td "Unclaimed" at bounding box center [614, 364] width 142 height 54
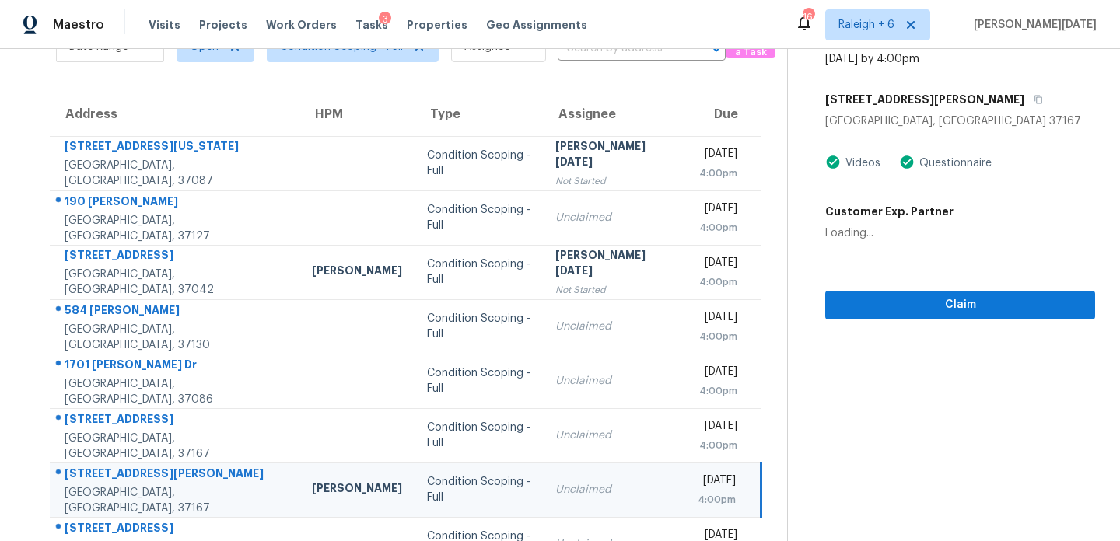
scroll to position [0, 0]
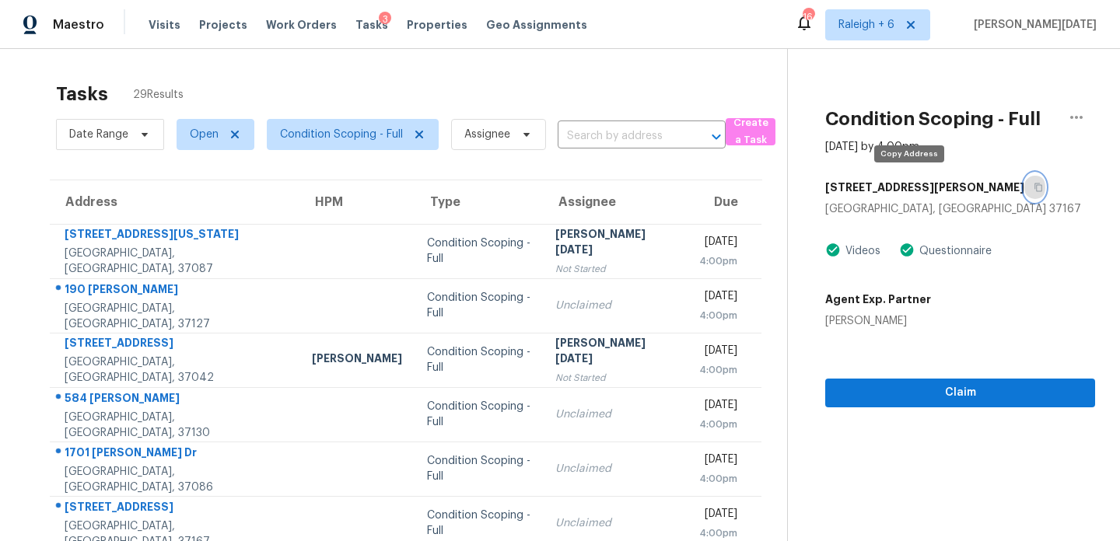
click at [1024, 189] on button "button" at bounding box center [1034, 187] width 21 height 28
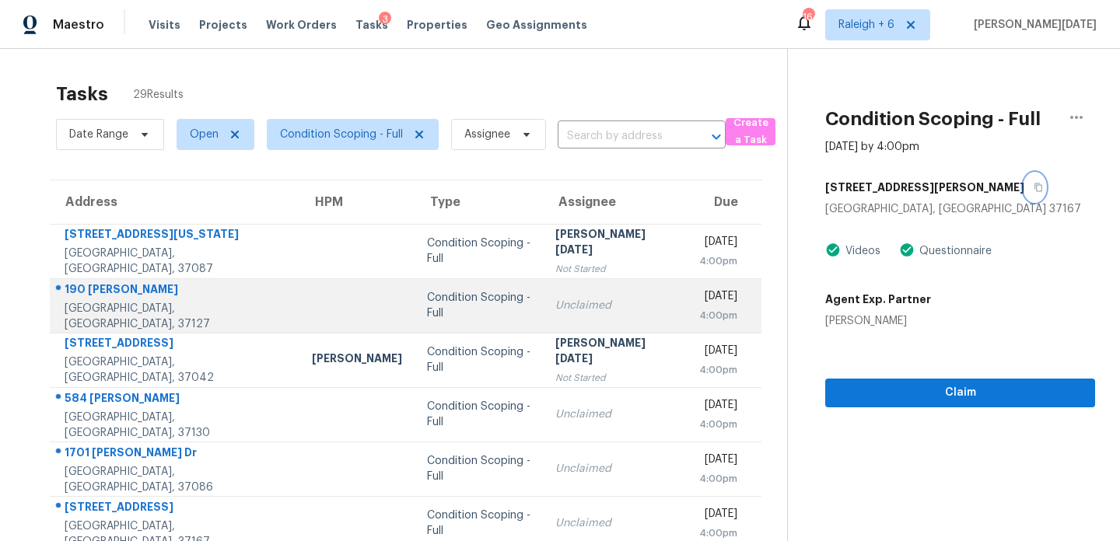
scroll to position [214, 0]
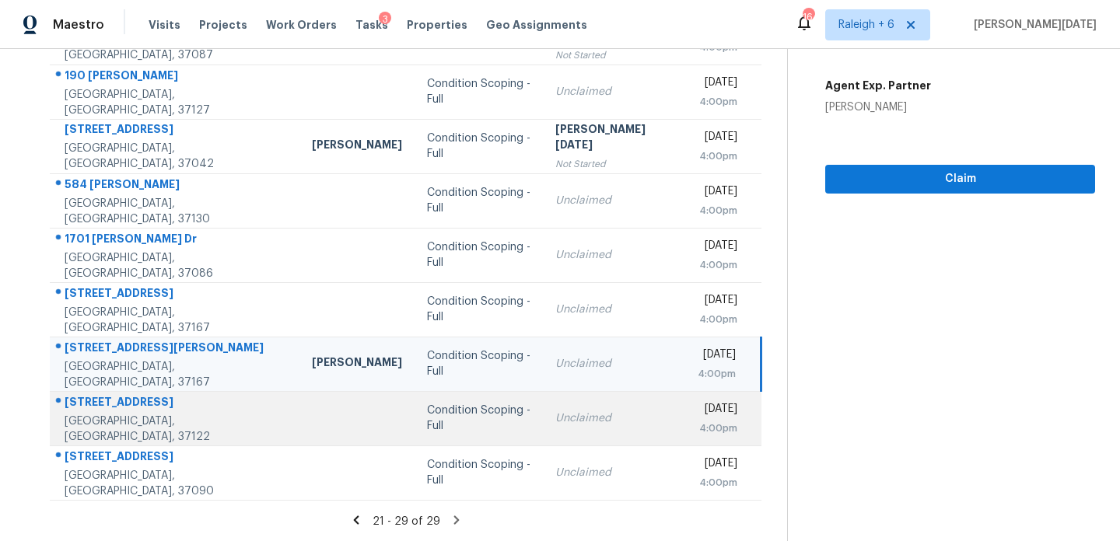
click at [604, 396] on td "Unclaimed" at bounding box center [614, 418] width 142 height 54
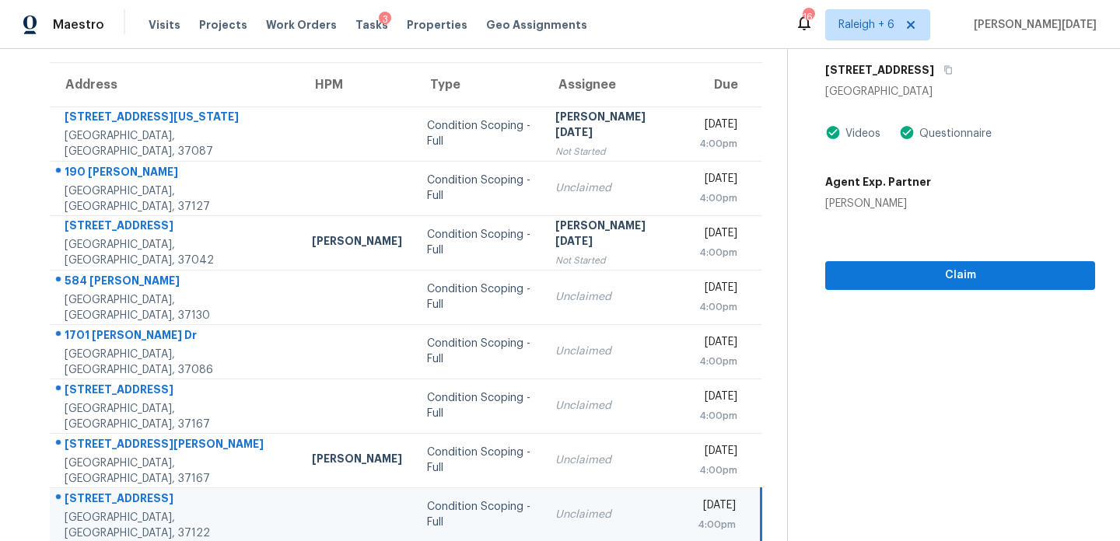
scroll to position [82, 0]
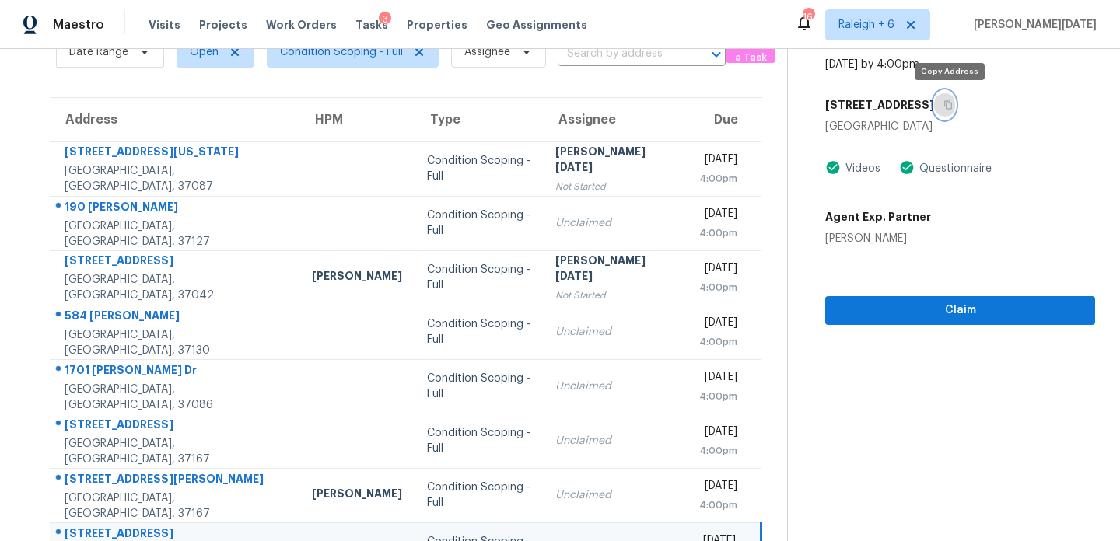
click at [952, 105] on icon "button" at bounding box center [947, 104] width 9 height 9
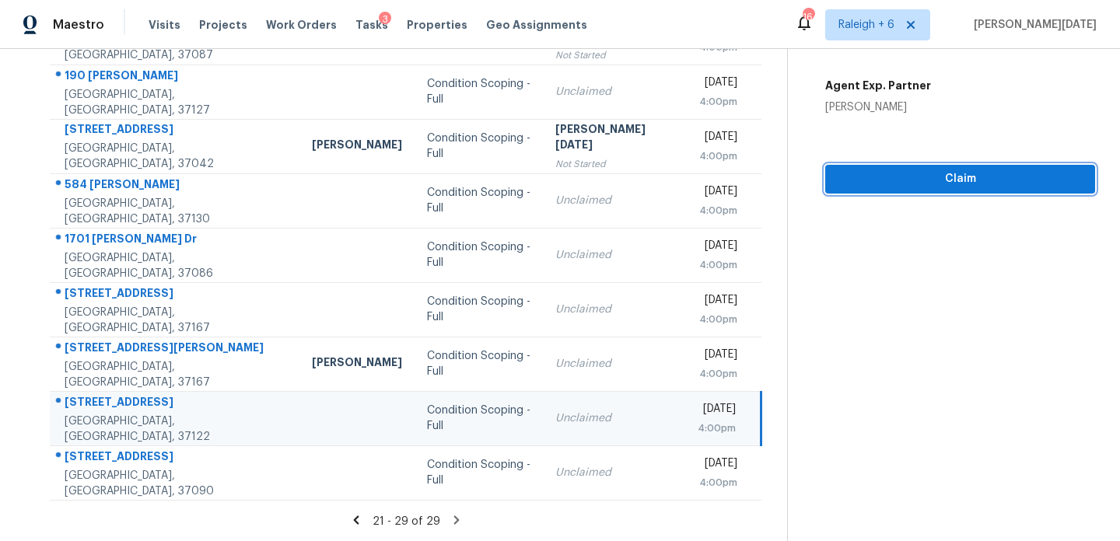
click at [886, 171] on span "Claim" at bounding box center [959, 178] width 245 height 19
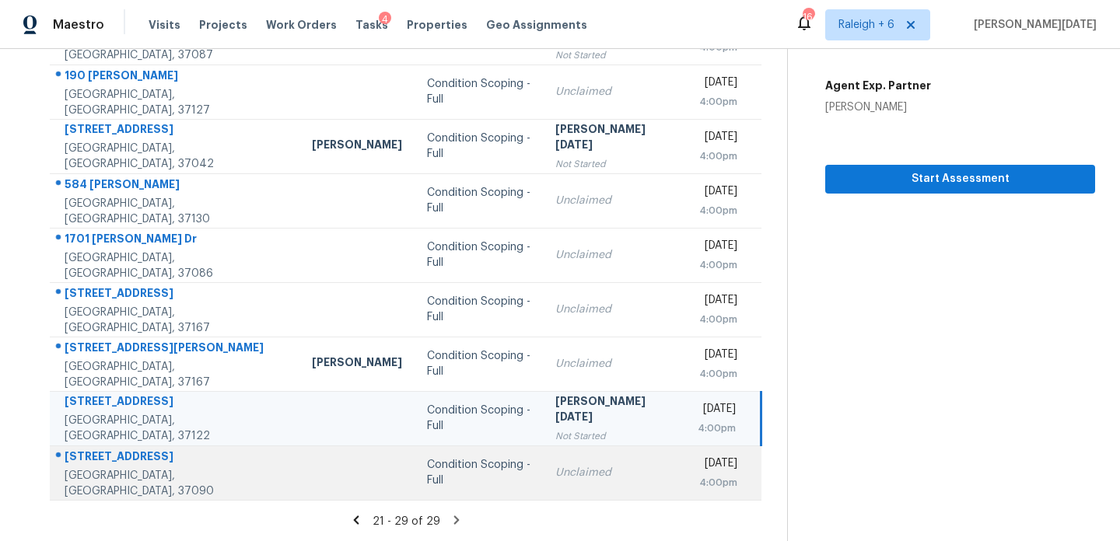
click at [555, 472] on div "Unclaimed" at bounding box center [613, 473] width 117 height 16
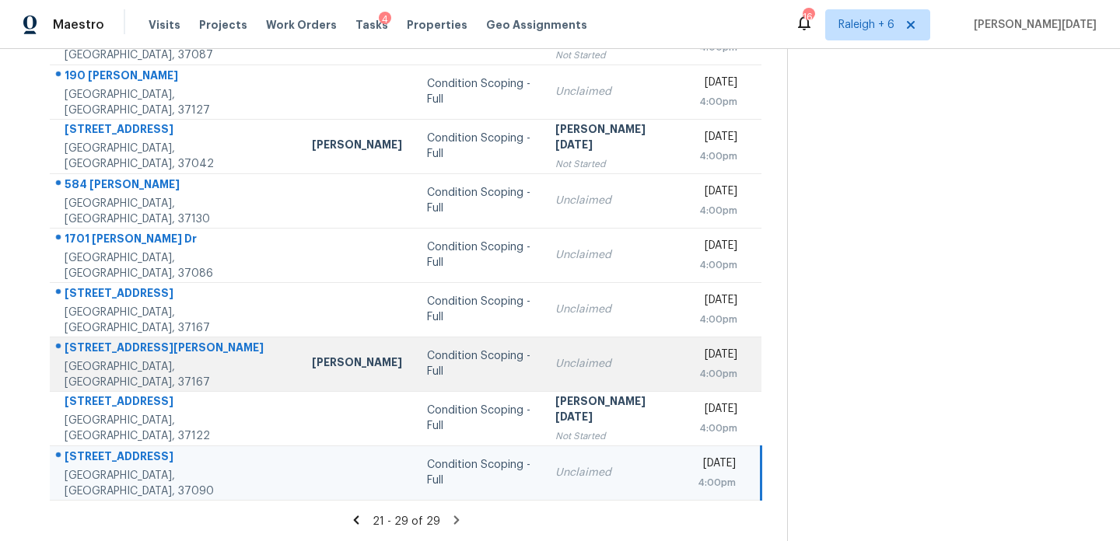
scroll to position [0, 0]
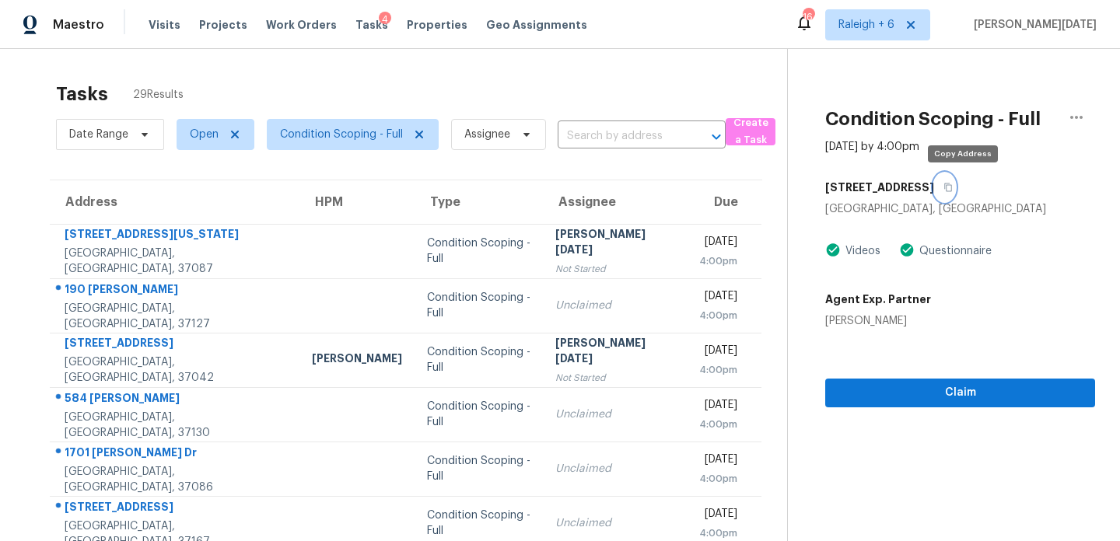
click at [952, 187] on icon "button" at bounding box center [947, 187] width 9 height 9
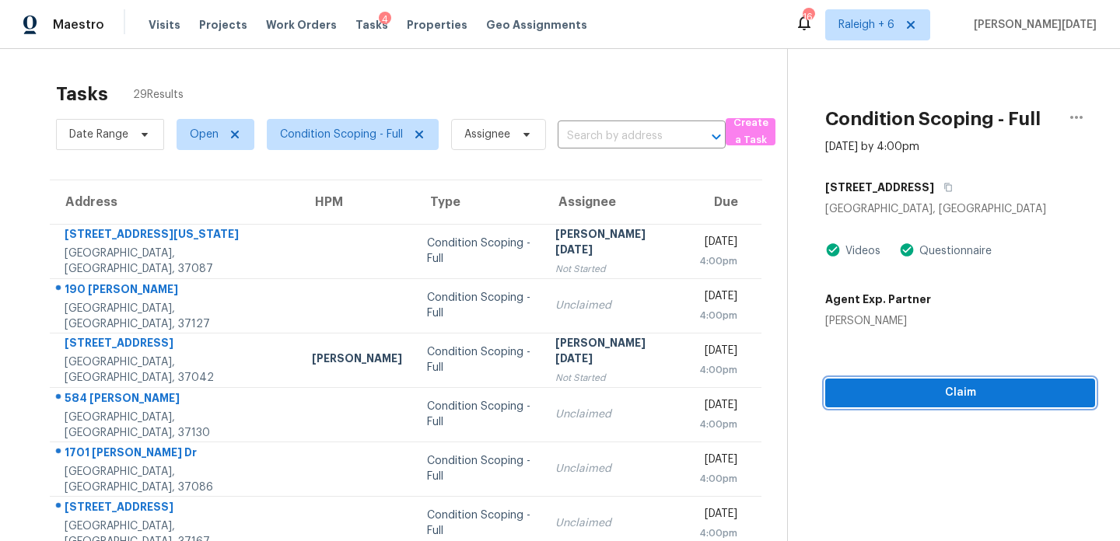
click at [840, 386] on span "Claim" at bounding box center [959, 392] width 245 height 19
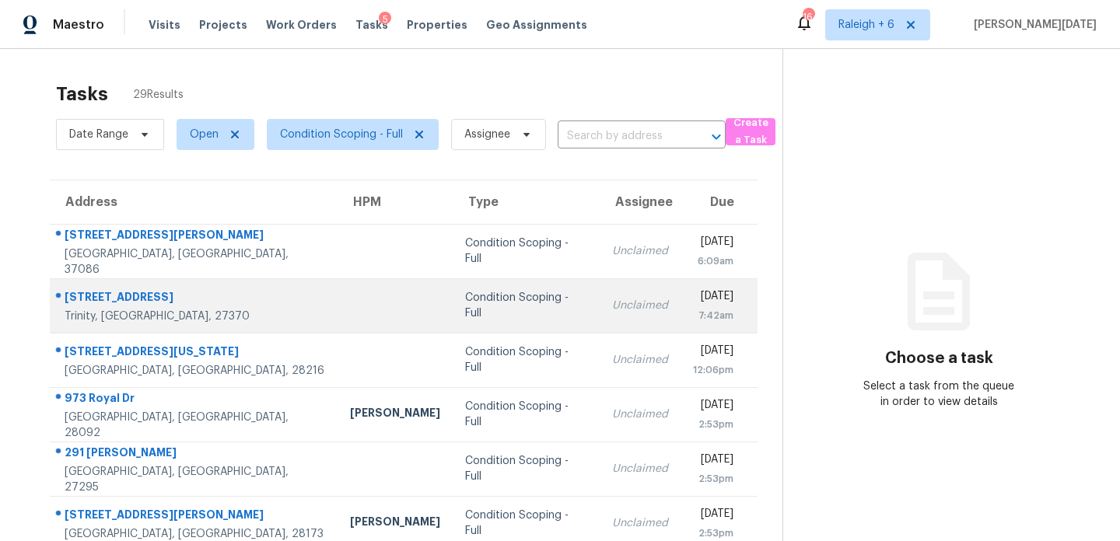
scroll to position [268, 0]
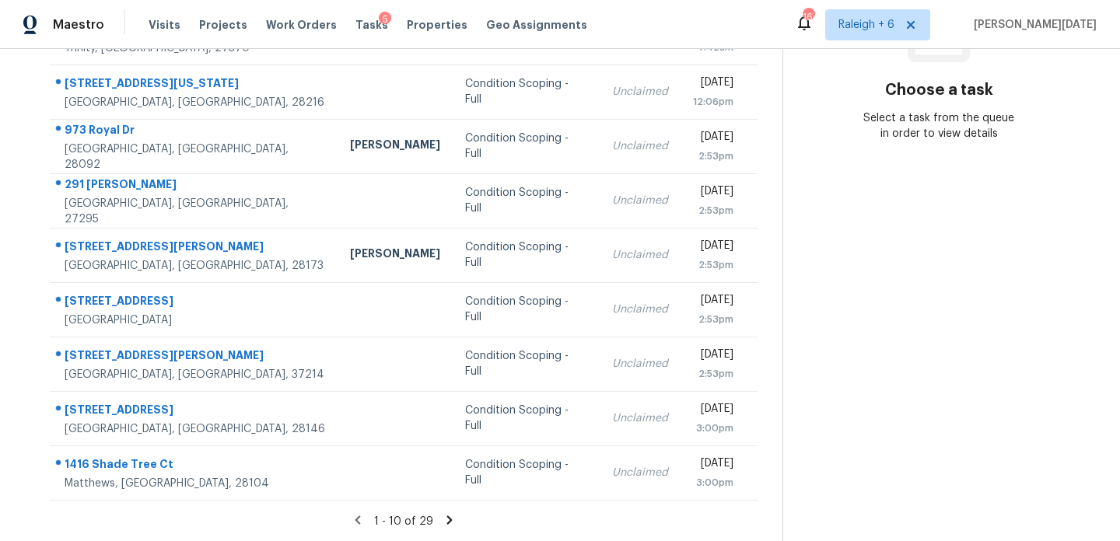
click at [443, 522] on icon at bounding box center [449, 520] width 14 height 14
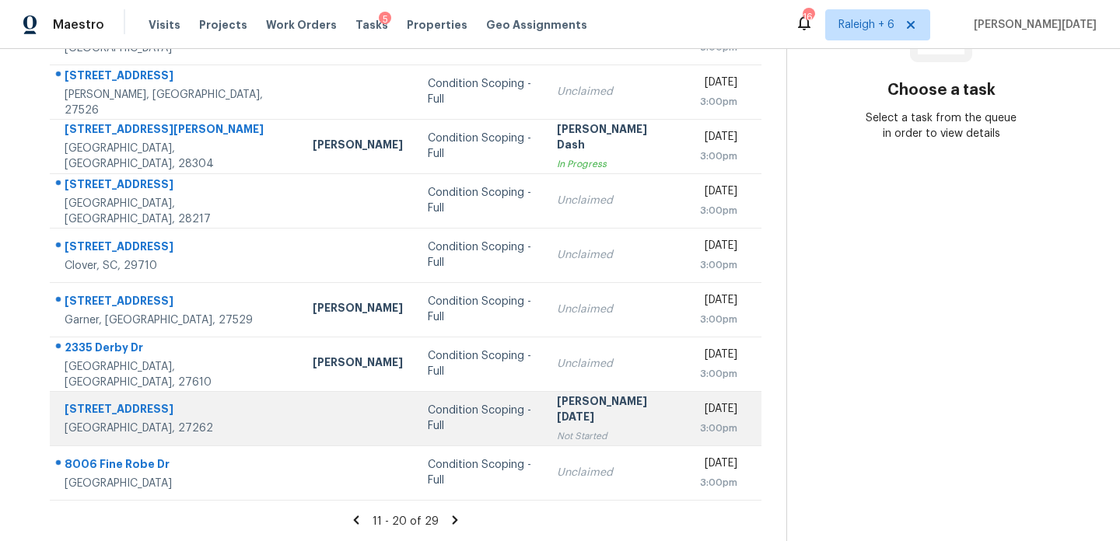
click at [557, 412] on div "[PERSON_NAME][DATE]" at bounding box center [616, 410] width 118 height 35
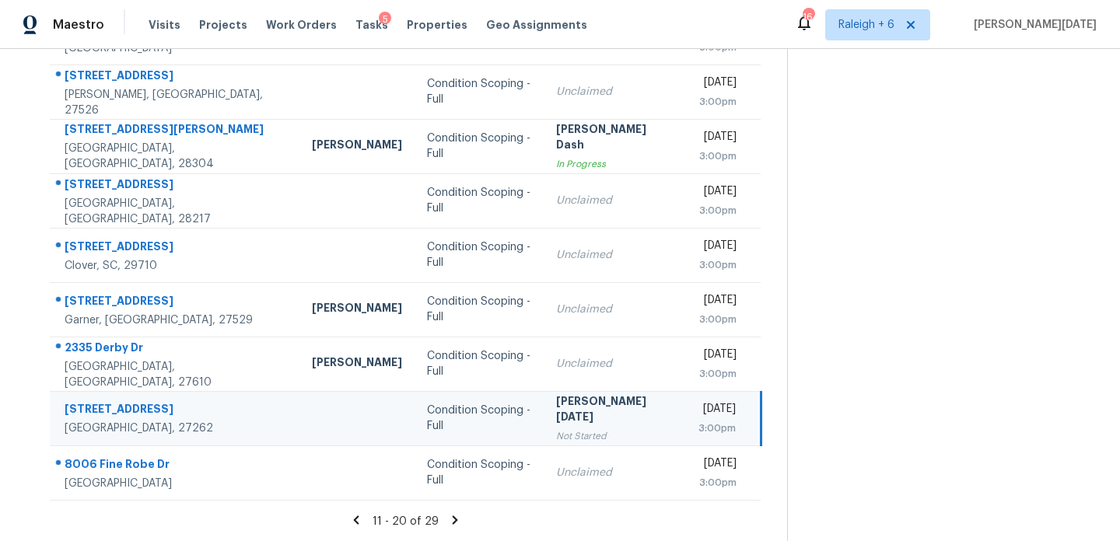
click at [556, 412] on div "[PERSON_NAME][DATE]" at bounding box center [614, 410] width 117 height 35
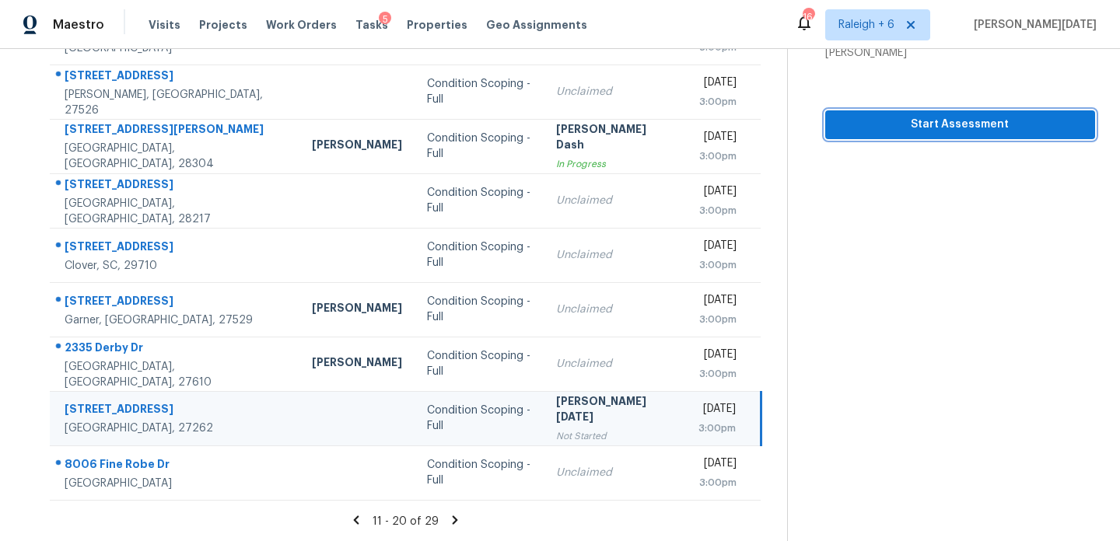
click at [929, 138] on button "Start Assessment" at bounding box center [960, 124] width 270 height 29
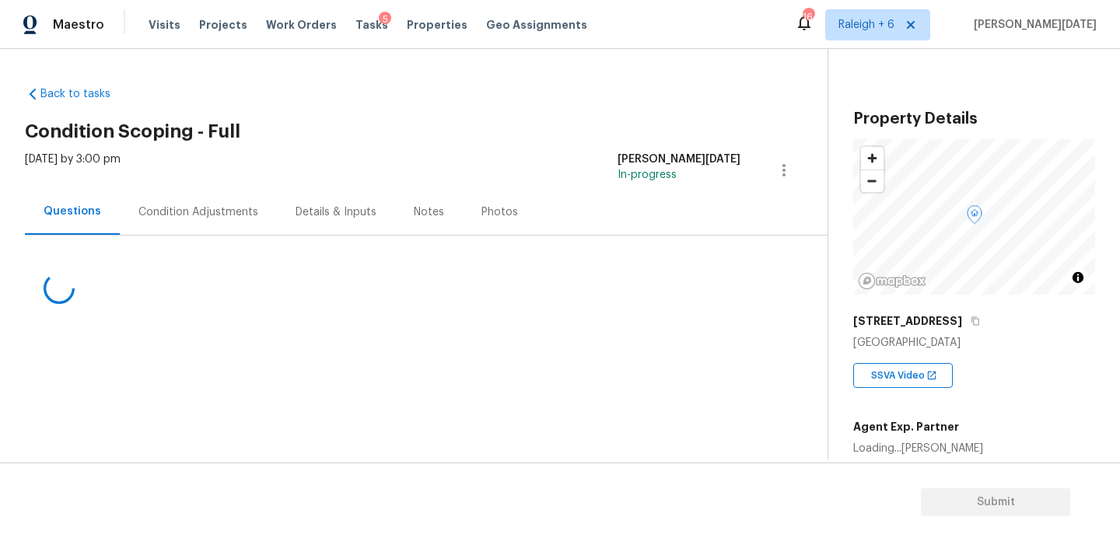
click at [181, 197] on div "Condition Adjustments" at bounding box center [198, 212] width 157 height 46
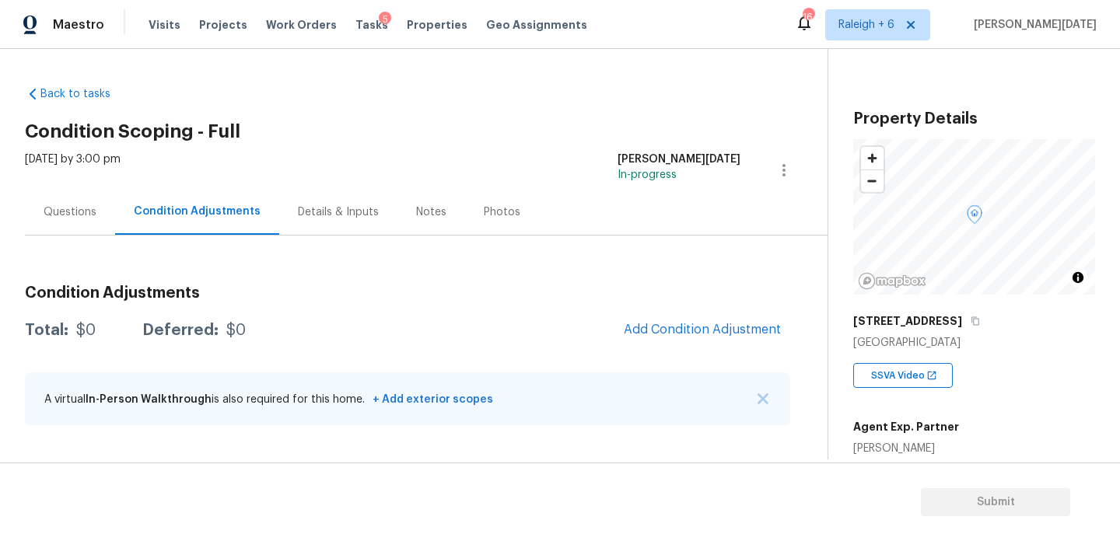
click at [706, 351] on div "Condition Adjustments Total: $0 Deferred: $0 Add Condition Adjustment A virtual…" at bounding box center [407, 356] width 765 height 166
click at [711, 318] on button "Add Condition Adjustment" at bounding box center [702, 329] width 176 height 33
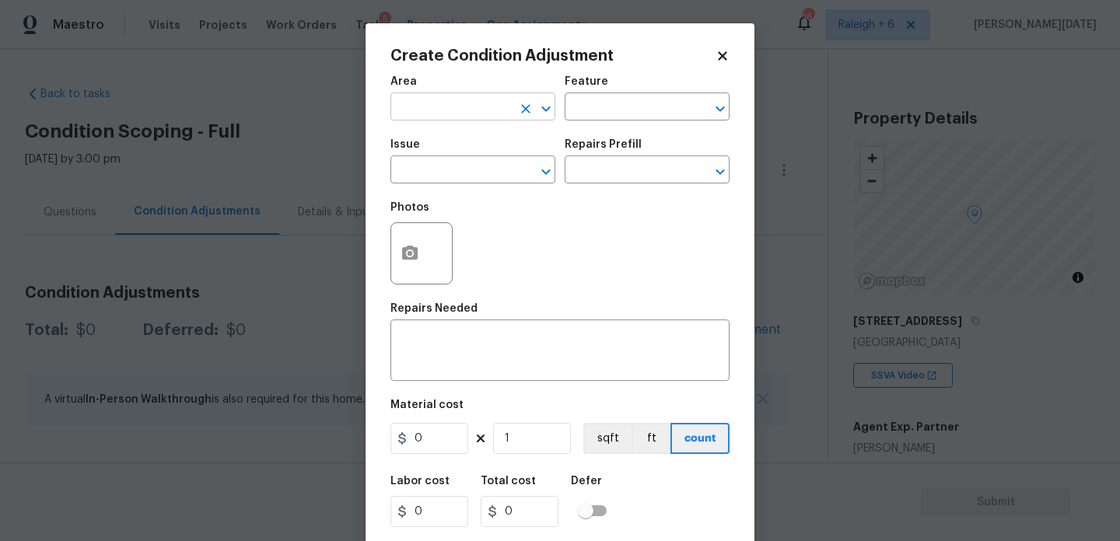
click at [442, 103] on input "text" at bounding box center [450, 108] width 121 height 24
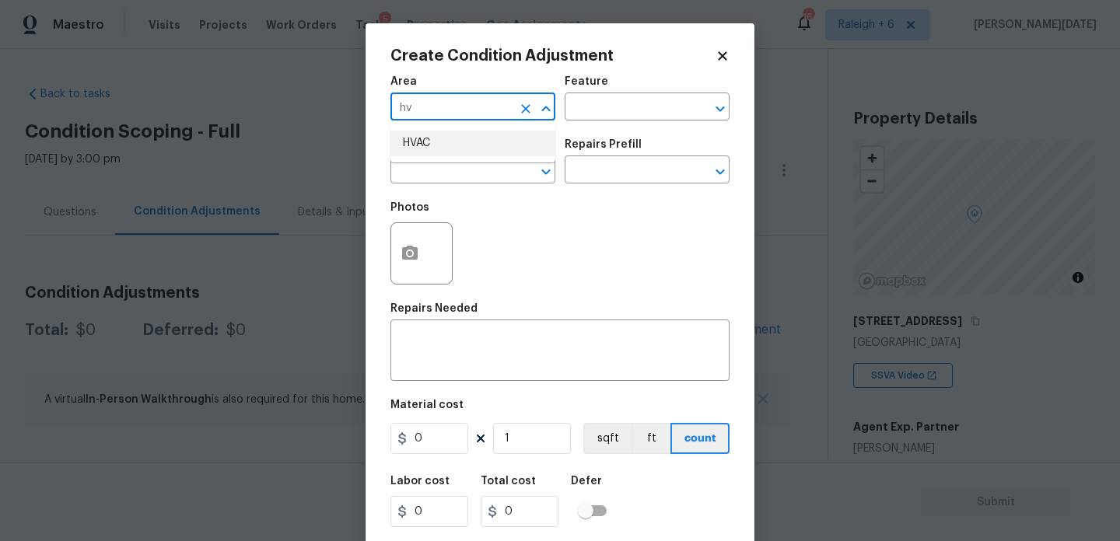
click at [442, 142] on li "HVAC" at bounding box center [472, 144] width 165 height 26
type input "HVAC"
click at [474, 162] on input "text" at bounding box center [450, 171] width 121 height 24
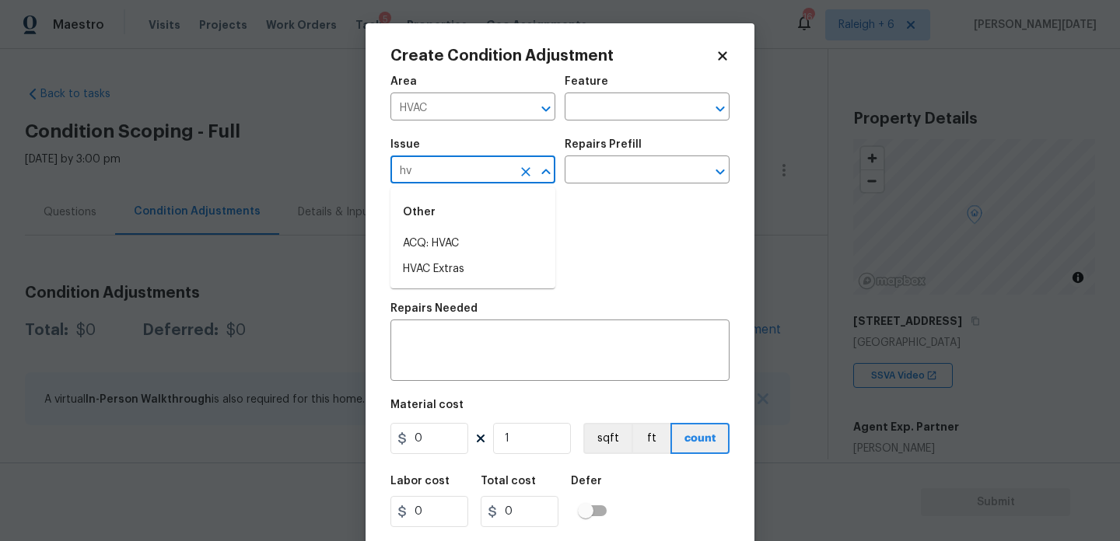
click at [453, 238] on li "ACQ: HVAC" at bounding box center [472, 244] width 165 height 26
type input "ACQ: HVAC"
click at [616, 156] on div "Repairs Prefill" at bounding box center [646, 149] width 165 height 20
click at [624, 169] on input "text" at bounding box center [624, 171] width 121 height 24
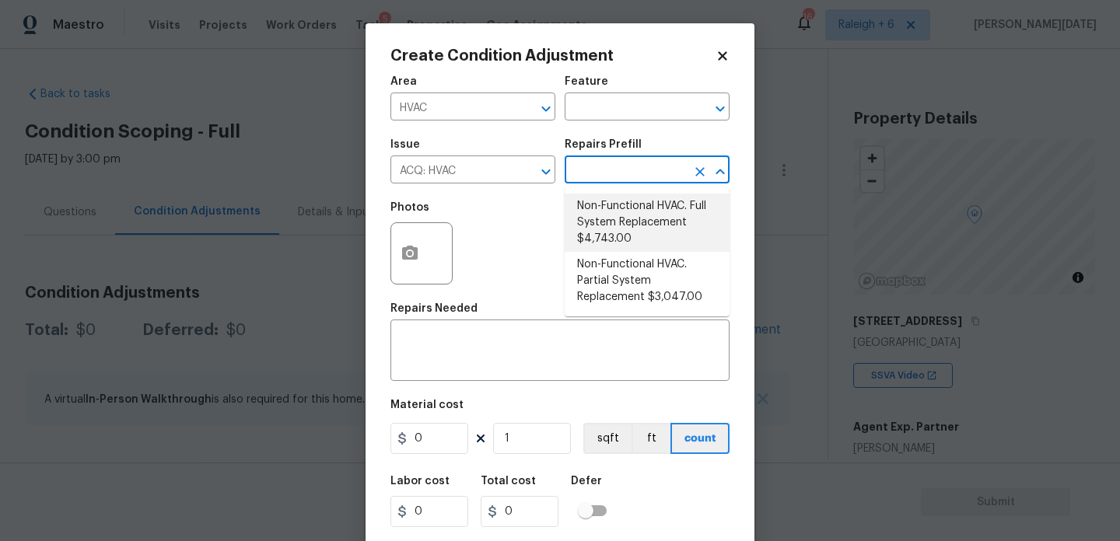
click at [633, 219] on li "Non-Functional HVAC. Full System Replacement $4,743.00" at bounding box center [646, 223] width 165 height 58
type input "Acquisition"
type textarea "Acquisition Scope: Full System Replacement"
type input "4743"
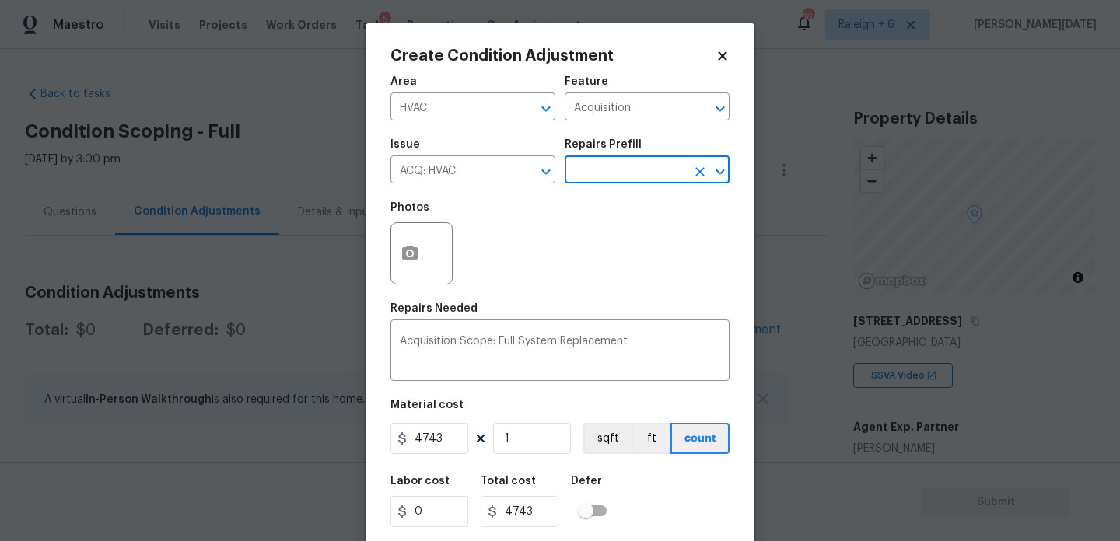
scroll to position [40, 0]
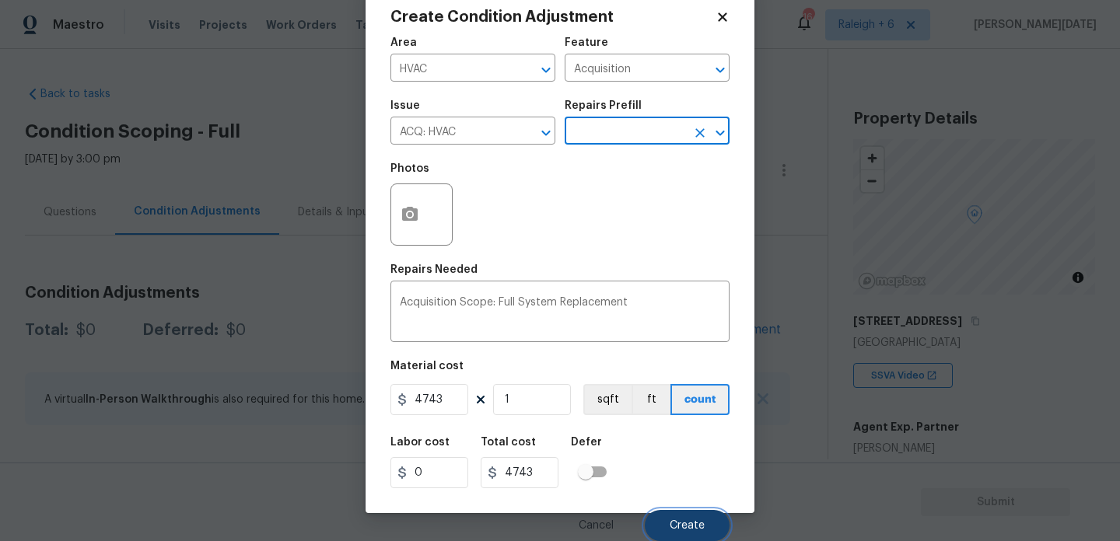
click at [667, 518] on button "Create" at bounding box center [687, 525] width 85 height 31
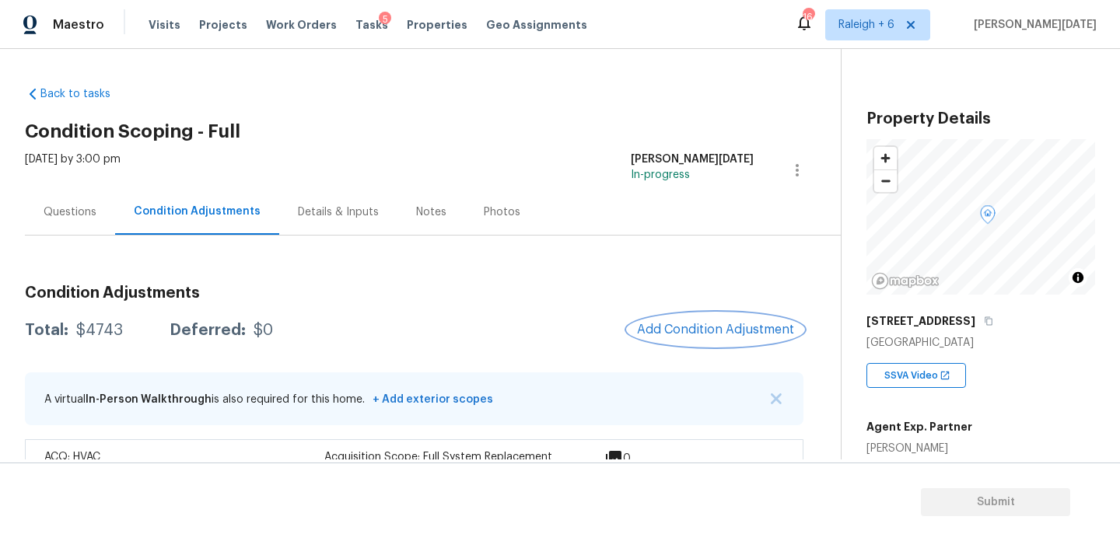
scroll to position [0, 0]
click at [687, 327] on span "Add Condition Adjustment" at bounding box center [715, 330] width 157 height 14
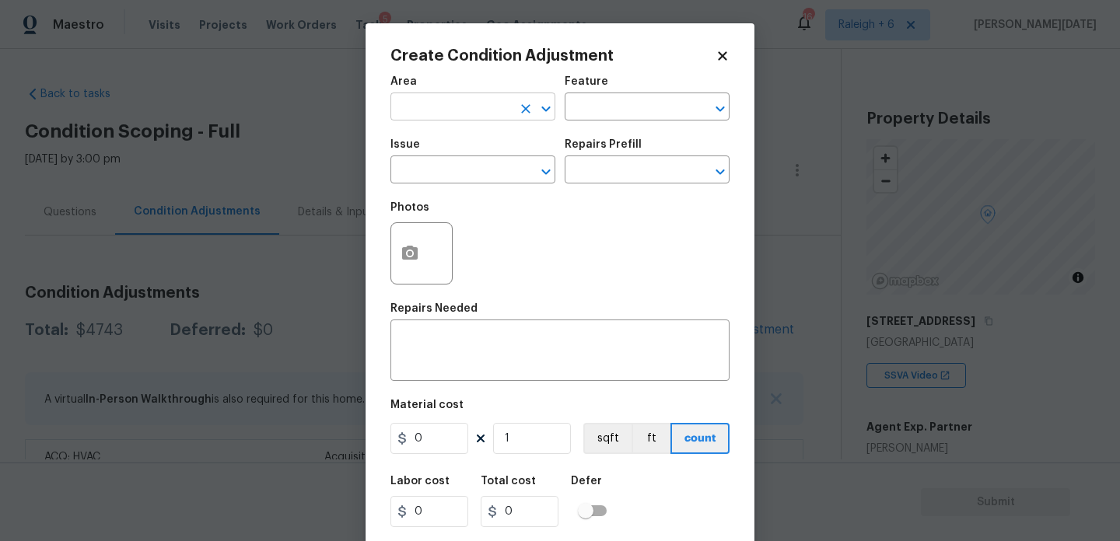
click at [443, 117] on input "text" at bounding box center [450, 108] width 121 height 24
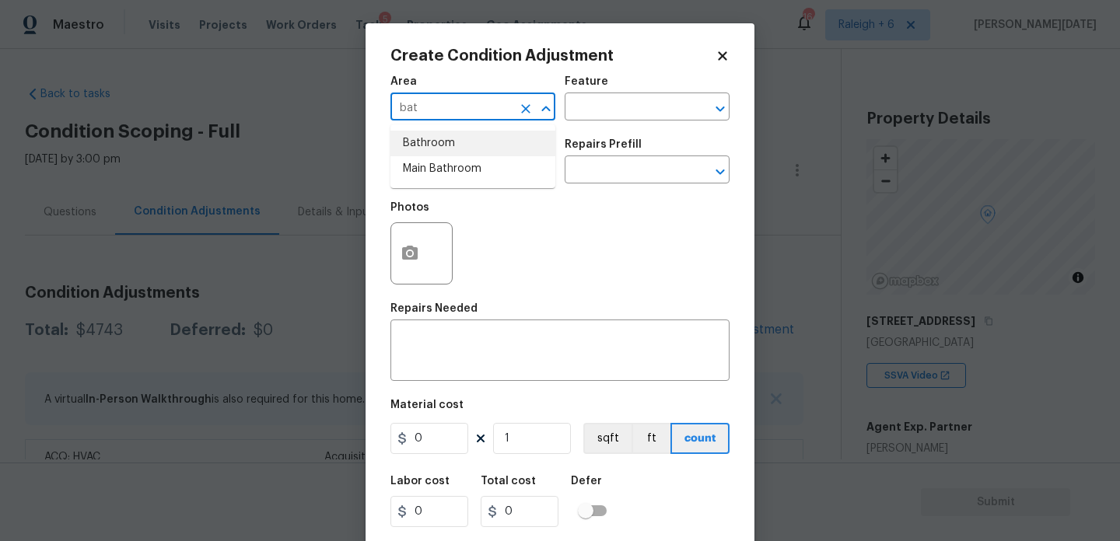
click at [440, 152] on li "Bathroom" at bounding box center [472, 144] width 165 height 26
type input "Bathroom"
click at [440, 169] on input "text" at bounding box center [450, 171] width 121 height 24
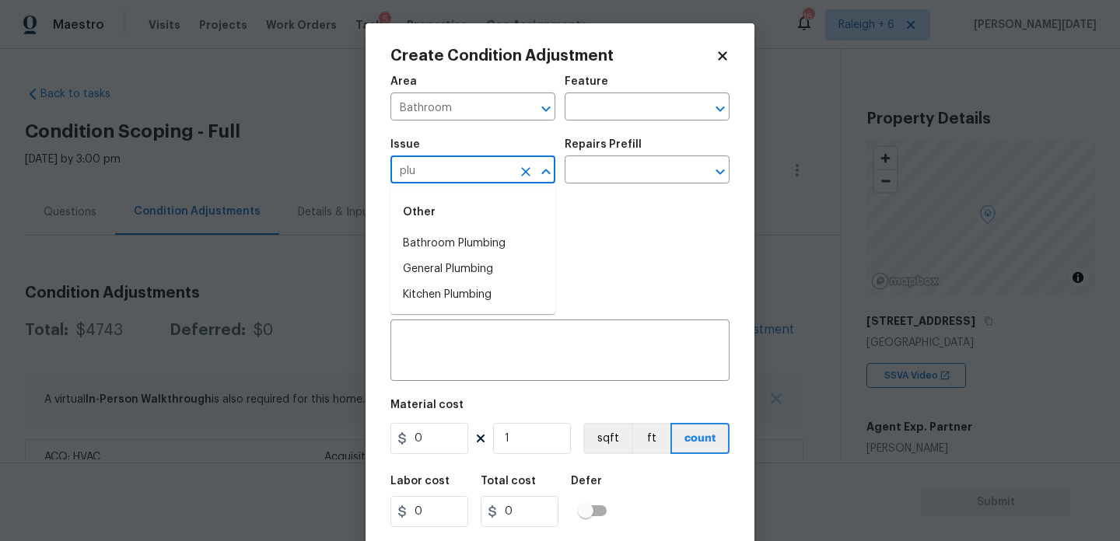
click at [448, 238] on li "Bathroom Plumbing" at bounding box center [472, 244] width 165 height 26
type input "Bathroom Plumbing"
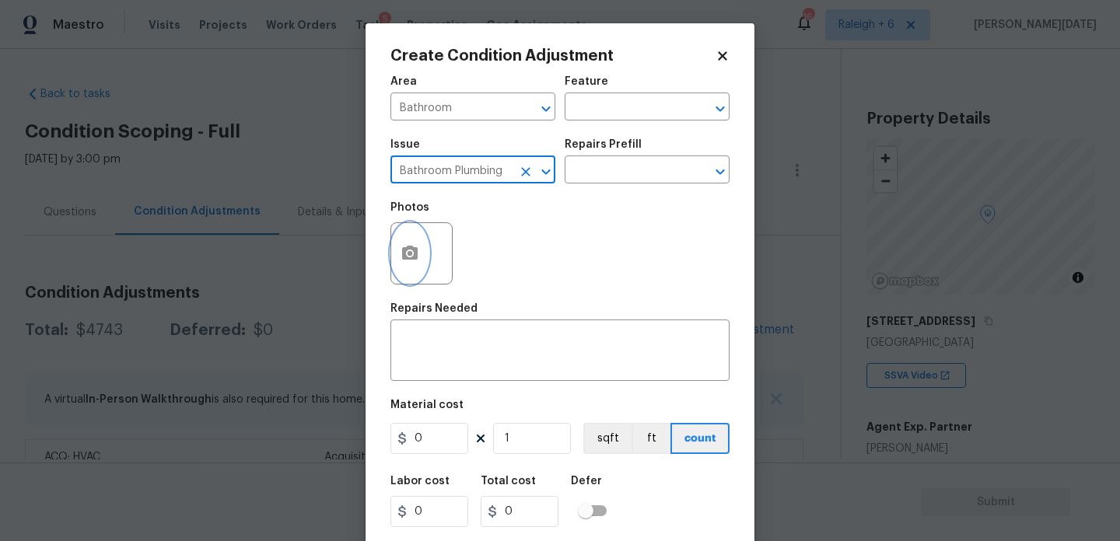
click at [426, 247] on button "button" at bounding box center [409, 253] width 37 height 61
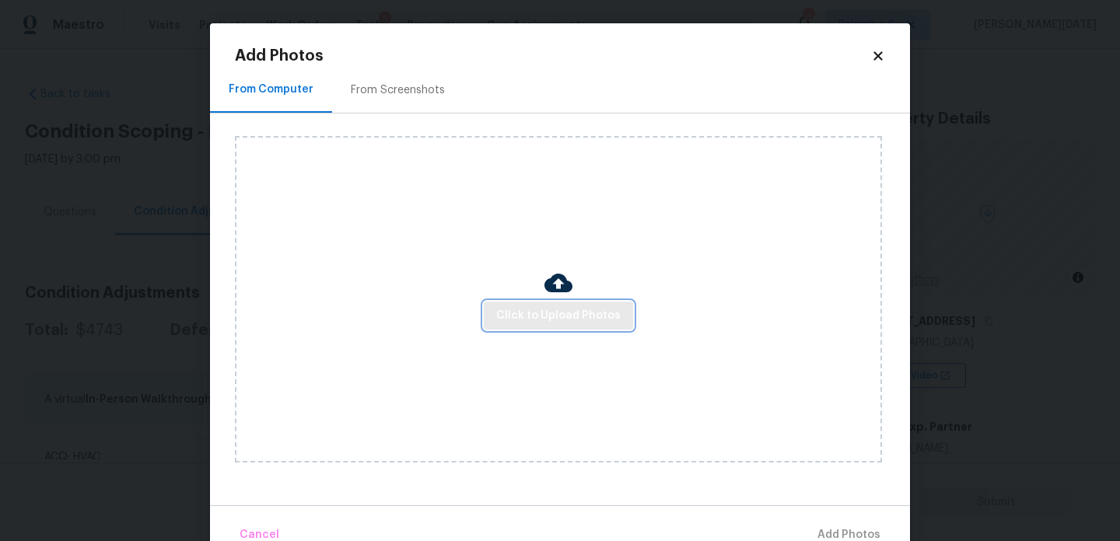
click at [524, 328] on button "Click to Upload Photos" at bounding box center [558, 316] width 149 height 29
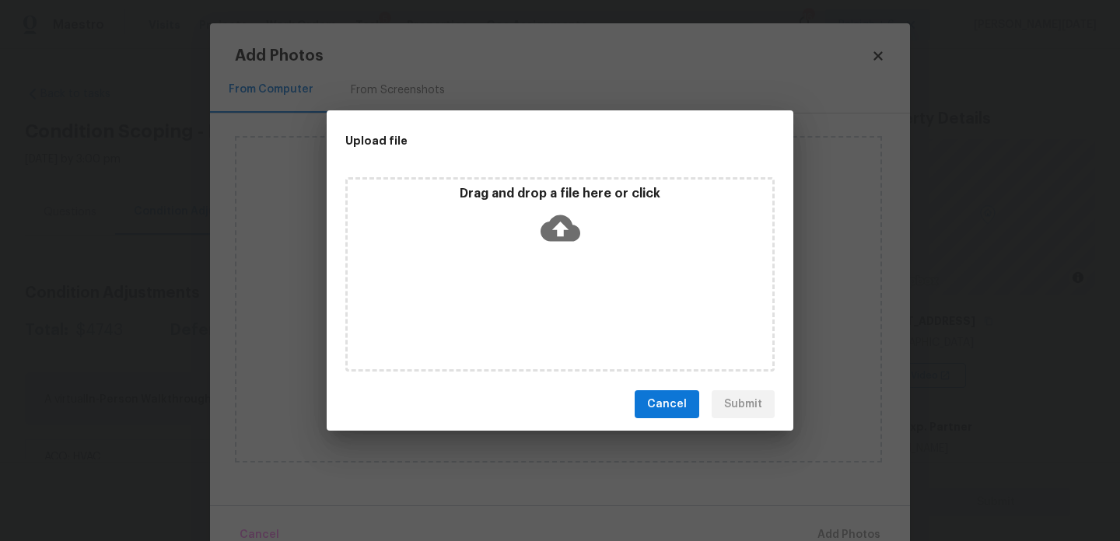
click at [524, 328] on div "Drag and drop a file here or click" at bounding box center [559, 274] width 429 height 194
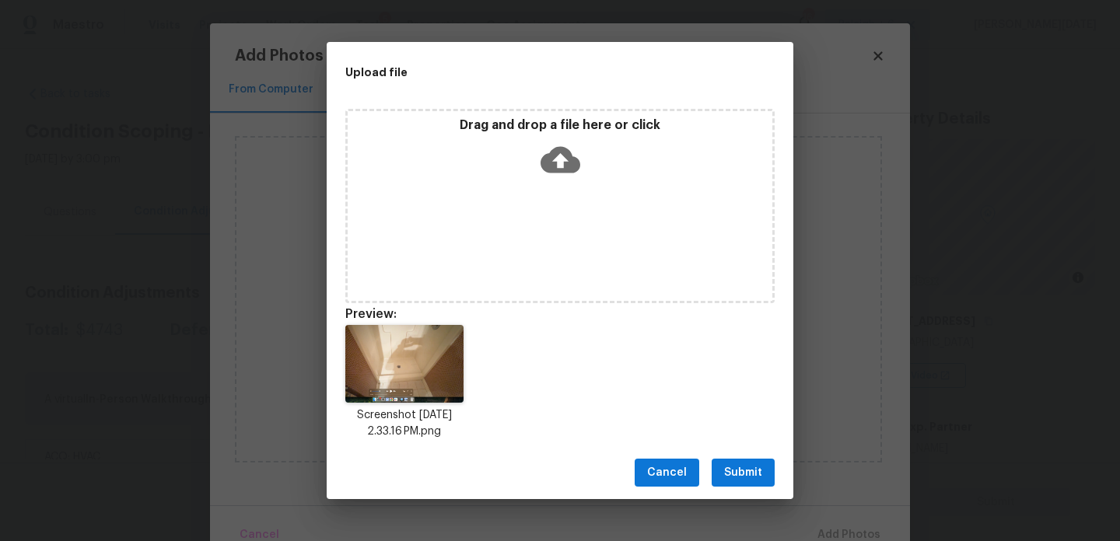
click at [729, 477] on span "Submit" at bounding box center [743, 472] width 38 height 19
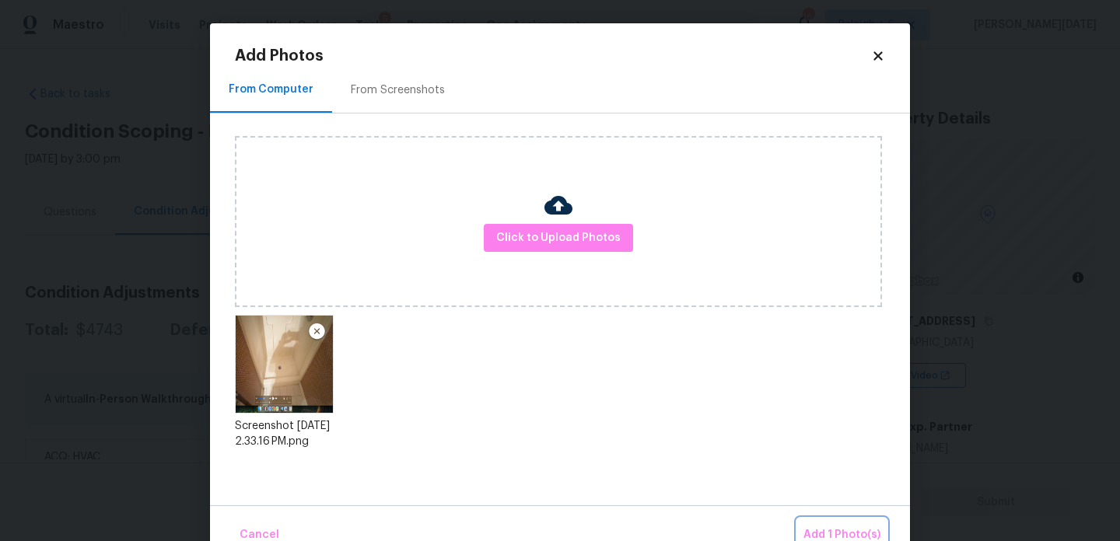
click at [818, 527] on span "Add 1 Photo(s)" at bounding box center [841, 535] width 77 height 19
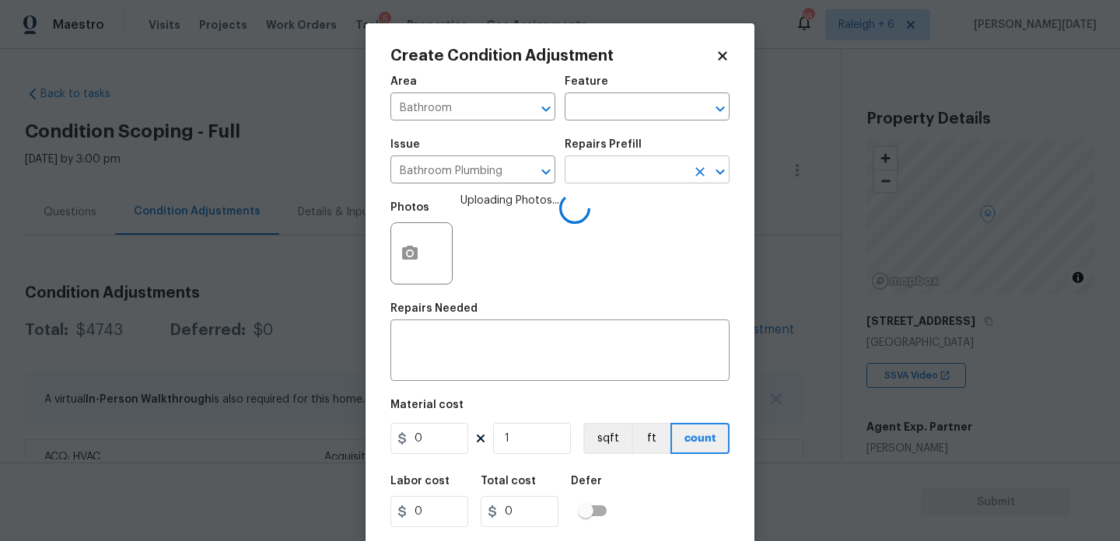
click at [630, 176] on input "text" at bounding box center [624, 171] width 121 height 24
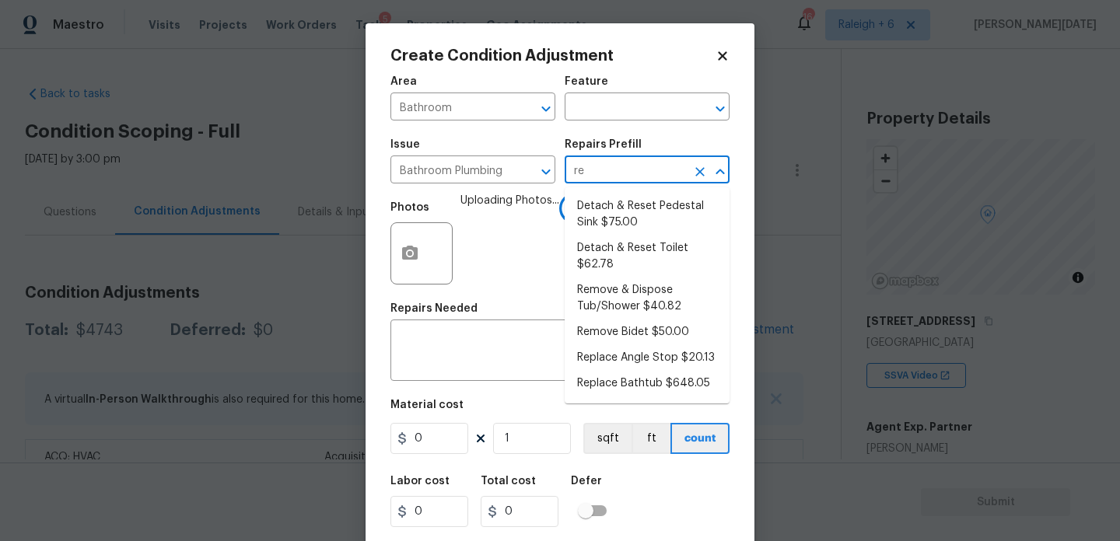
type input "ref"
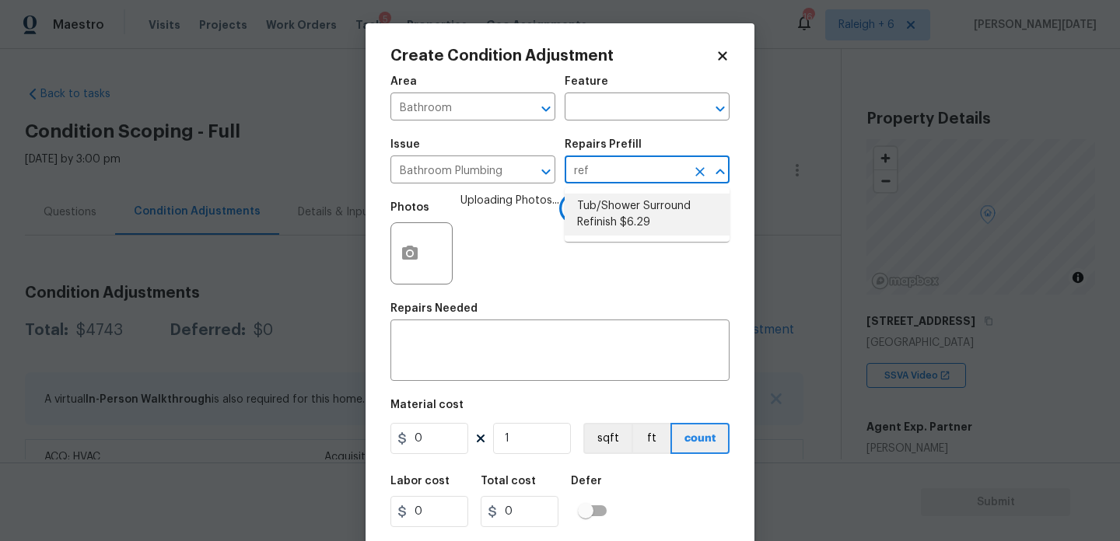
click at [631, 194] on li "Tub/Shower Surround Refinish $6.29" at bounding box center [646, 215] width 165 height 42
type input "Plumbing"
type textarea "Prep, mask, clean and refinish the tub/shower tile surround both all sides ensu…"
type input "6.29"
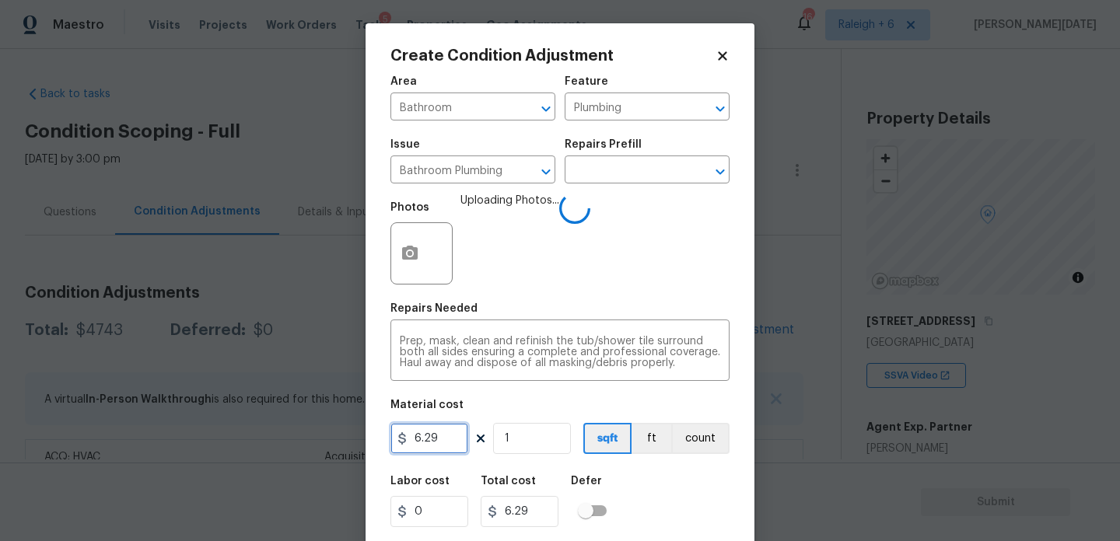
drag, startPoint x: 449, startPoint y: 446, endPoint x: 344, endPoint y: 442, distance: 105.0
click at [344, 442] on div "Create Condition Adjustment Area Bathroom ​ Feature Plumbing ​ Issue Bathroom P…" at bounding box center [560, 270] width 1120 height 541
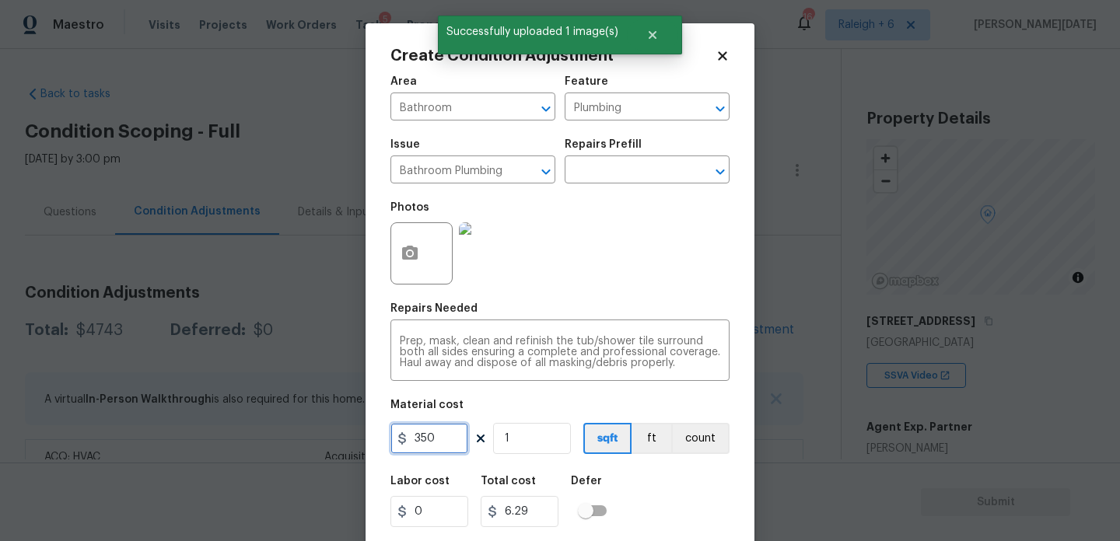
type input "350"
click at [725, 275] on div "Photos" at bounding box center [559, 243] width 339 height 101
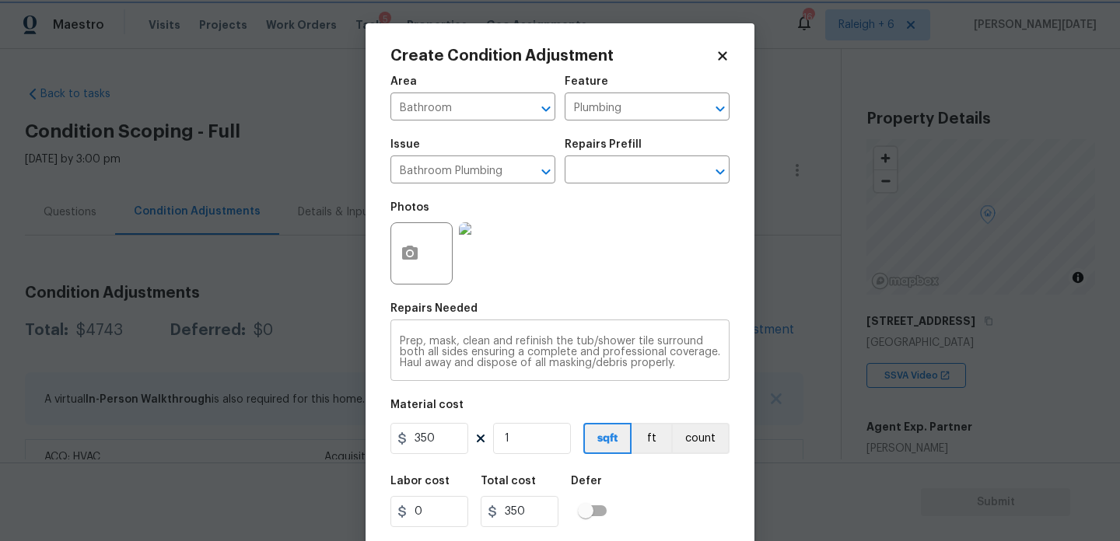
scroll to position [40, 0]
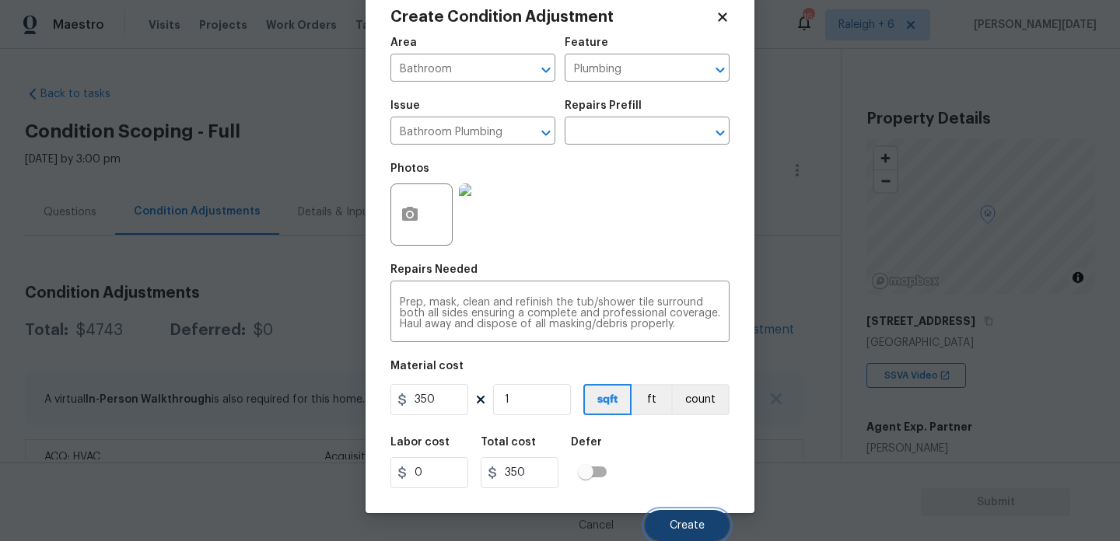
click at [691, 532] on button "Create" at bounding box center [687, 525] width 85 height 31
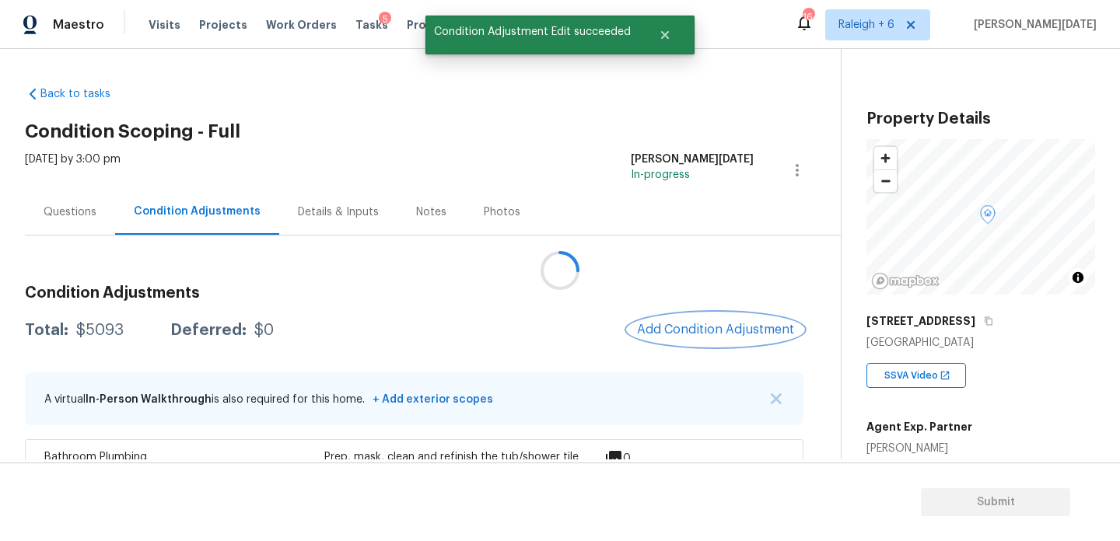
scroll to position [0, 0]
click at [712, 302] on div "Condition Adjustments Total: $5093 Deferred: $0 Add Condition Adjustment A virt…" at bounding box center [414, 433] width 778 height 321
click at [712, 330] on span "Add Condition Adjustment" at bounding box center [715, 330] width 157 height 14
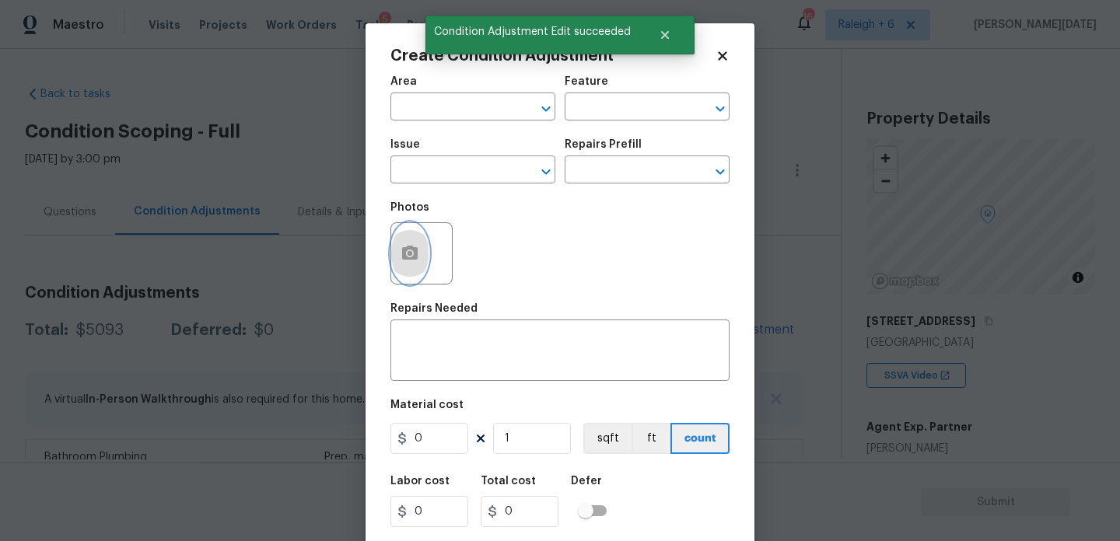
click at [419, 256] on button "button" at bounding box center [409, 253] width 37 height 61
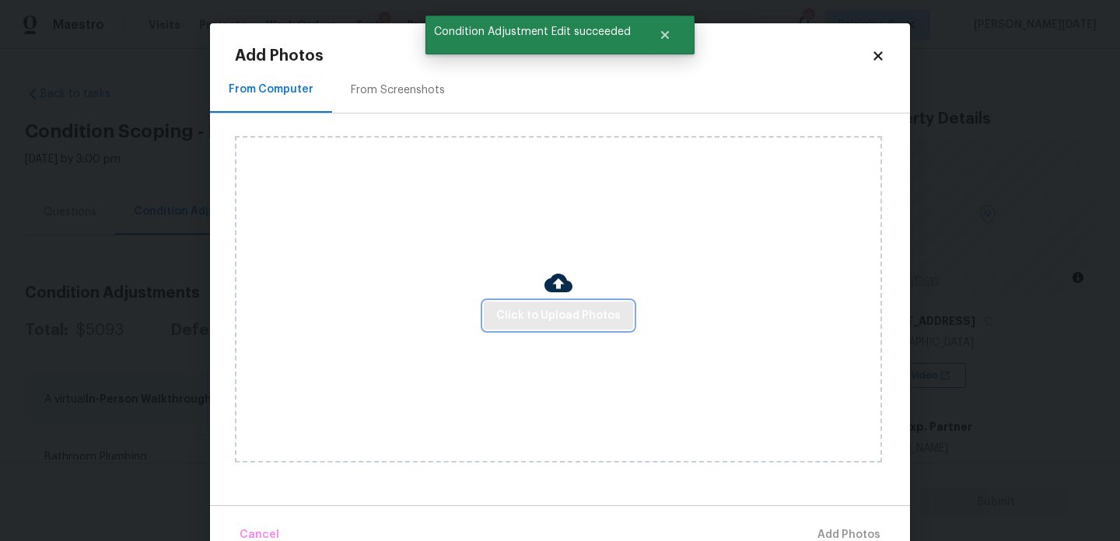
click at [564, 321] on span "Click to Upload Photos" at bounding box center [558, 315] width 124 height 19
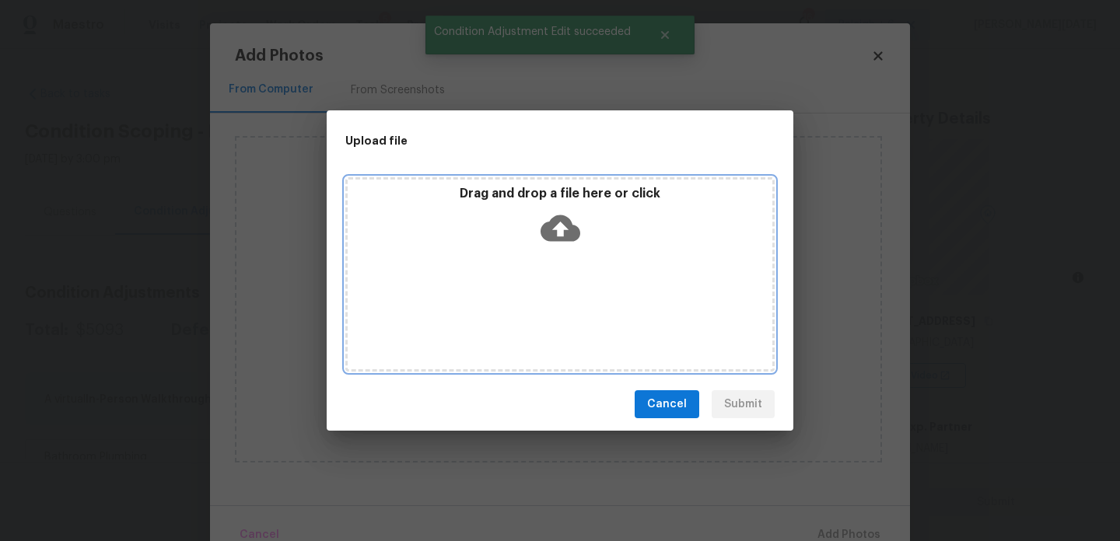
click at [564, 321] on div "Drag and drop a file here or click" at bounding box center [559, 274] width 429 height 194
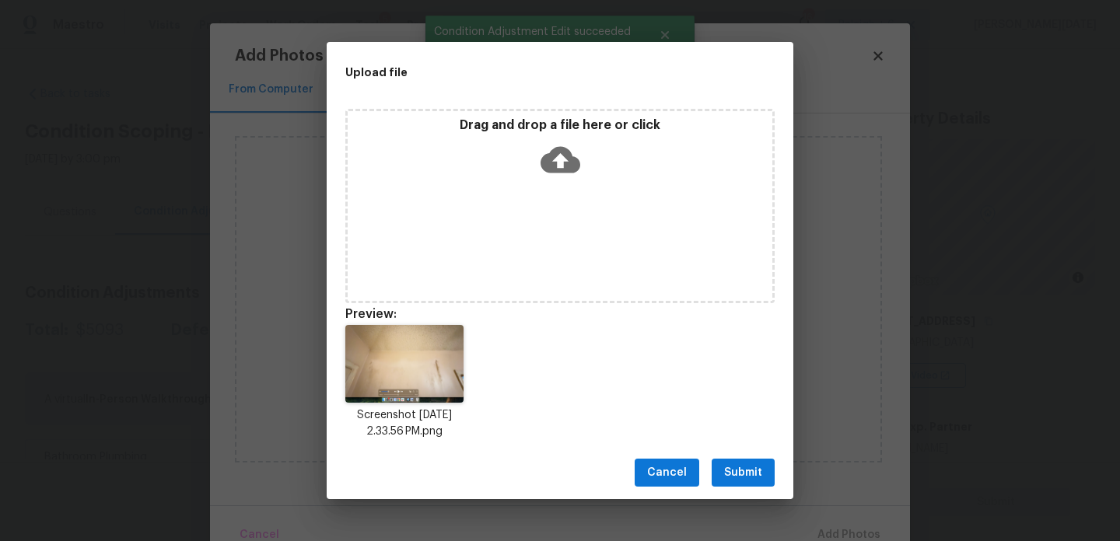
click at [758, 466] on span "Submit" at bounding box center [743, 472] width 38 height 19
drag, startPoint x: 758, startPoint y: 466, endPoint x: 758, endPoint y: 450, distance: 15.6
click at [758, 460] on div "Upload file Drag and drop a file here or click Preview: Screenshot 2025-09-14 a…" at bounding box center [560, 270] width 1120 height 541
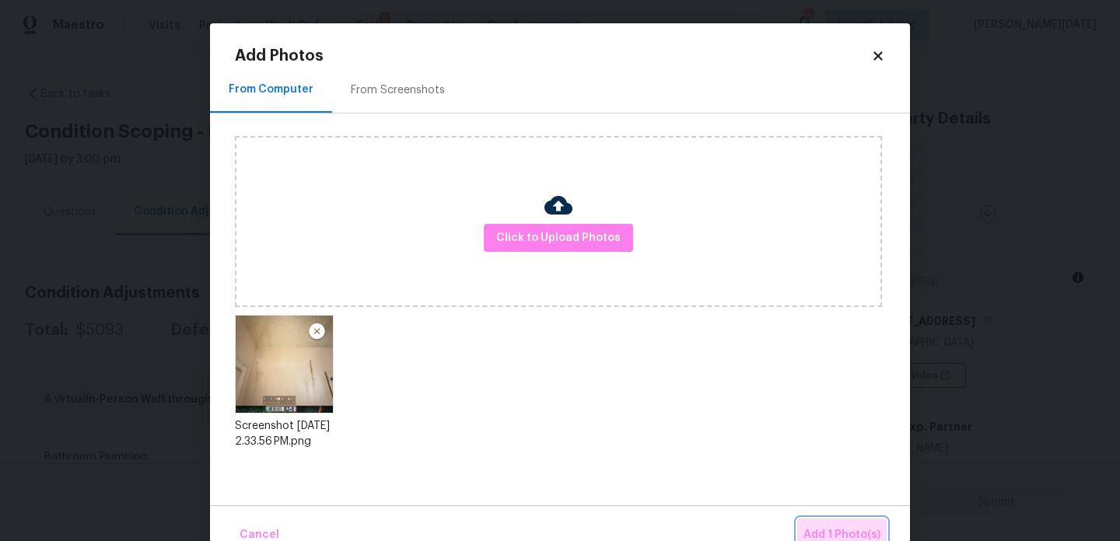
click at [822, 527] on span "Add 1 Photo(s)" at bounding box center [841, 535] width 77 height 19
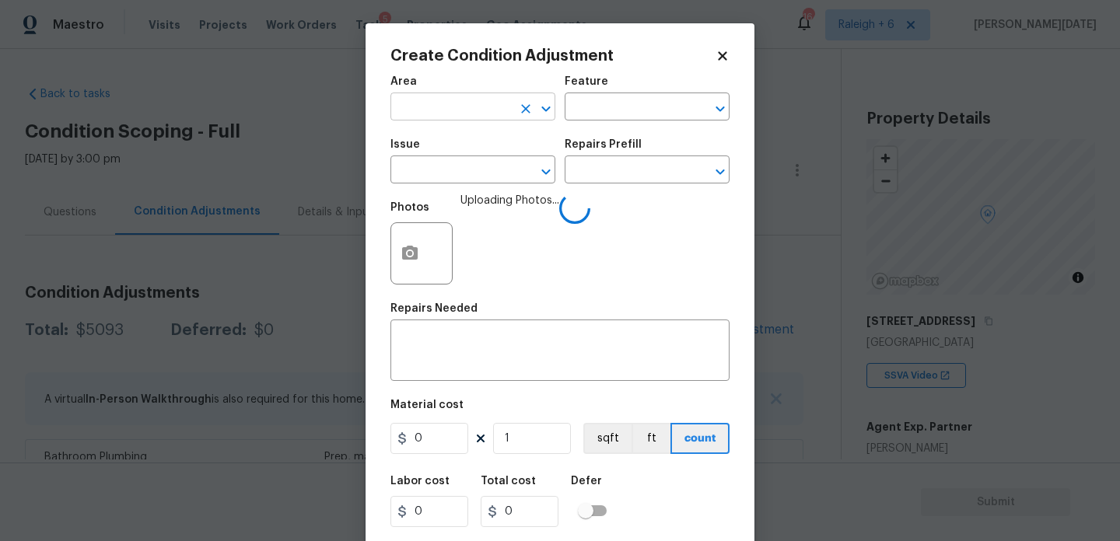
click at [409, 113] on input "text" at bounding box center [450, 108] width 121 height 24
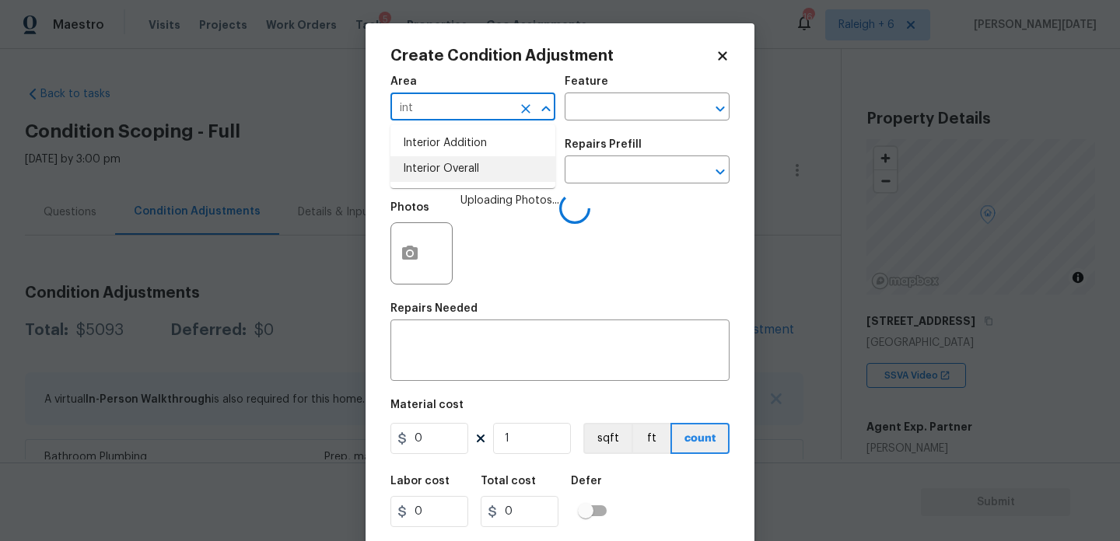
click at [439, 171] on li "Interior Overall" at bounding box center [472, 169] width 165 height 26
type input "Interior Overall"
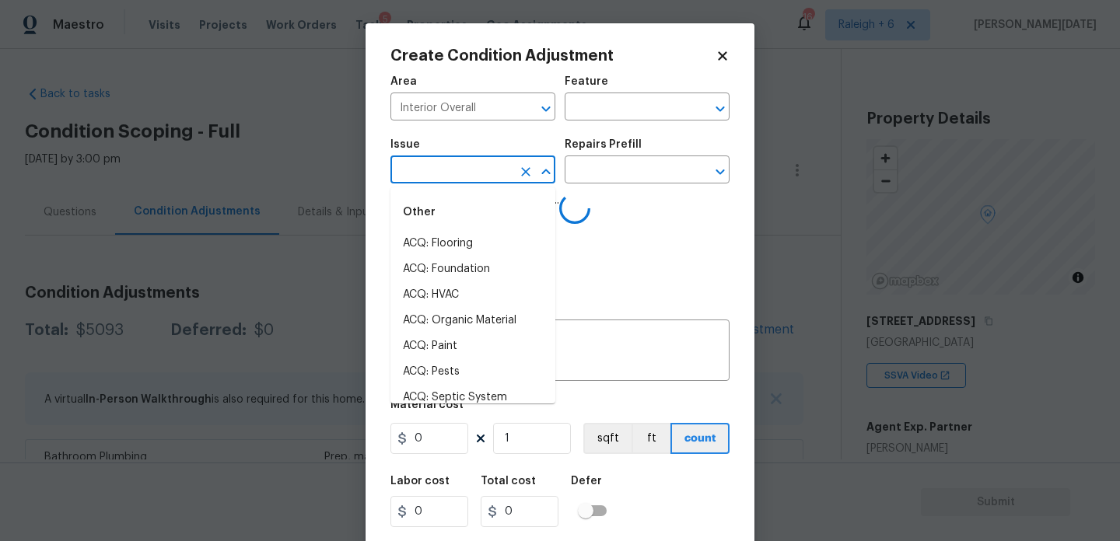
click at [439, 171] on input "text" at bounding box center [450, 171] width 121 height 24
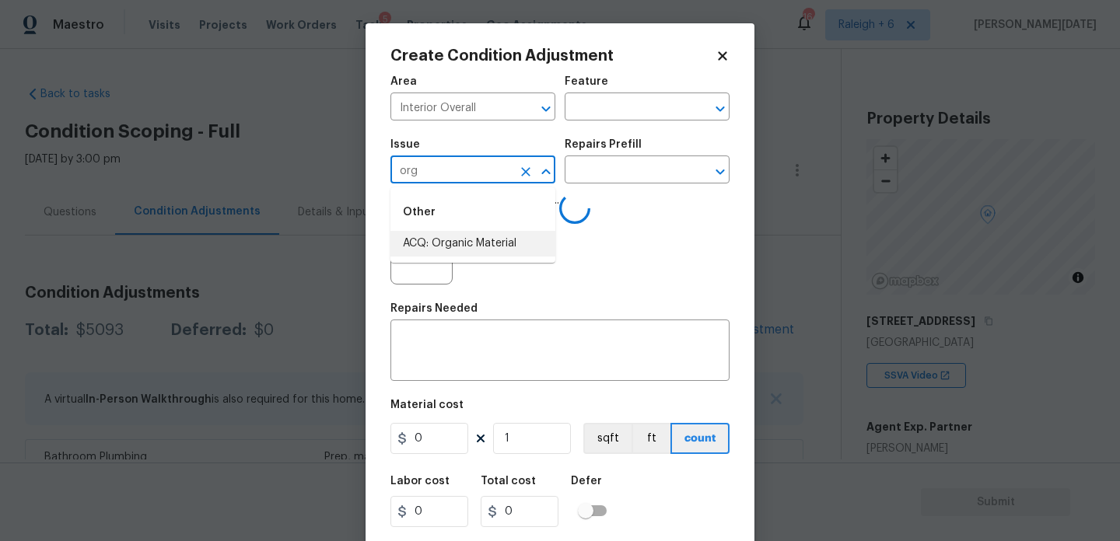
click at [463, 240] on li "ACQ: Organic Material" at bounding box center [472, 244] width 165 height 26
type input "ACQ: Organic Material"
click at [623, 163] on input "text" at bounding box center [624, 171] width 121 height 24
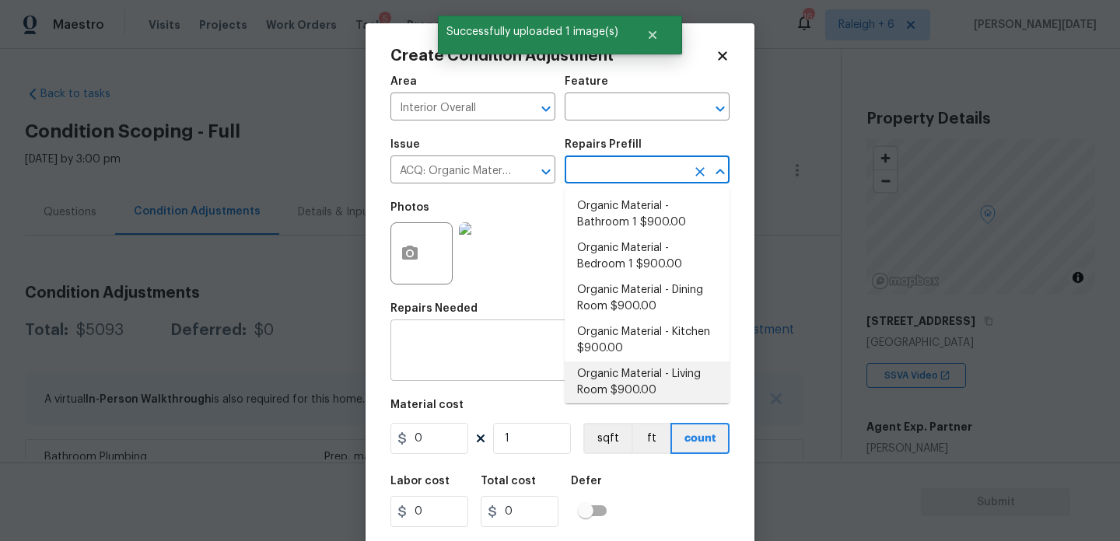
click at [650, 376] on li "Organic Material - Living Room $900.00" at bounding box center [646, 383] width 165 height 42
type input "Acquisition"
type textarea "Acquisition Scope: Conditions Conducive to Organic Material - Living Room Discl…"
type input "900"
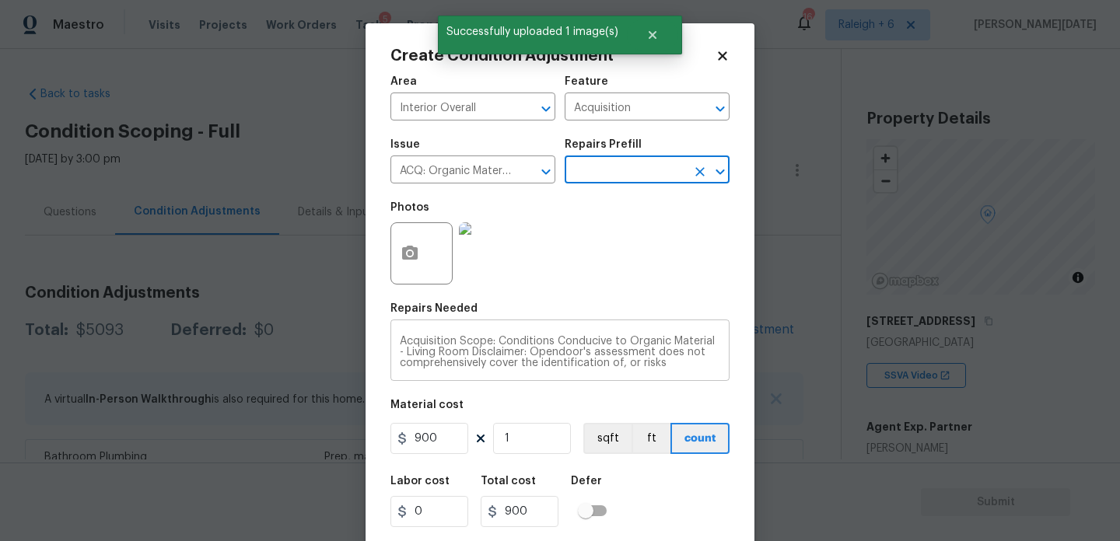
scroll to position [40, 0]
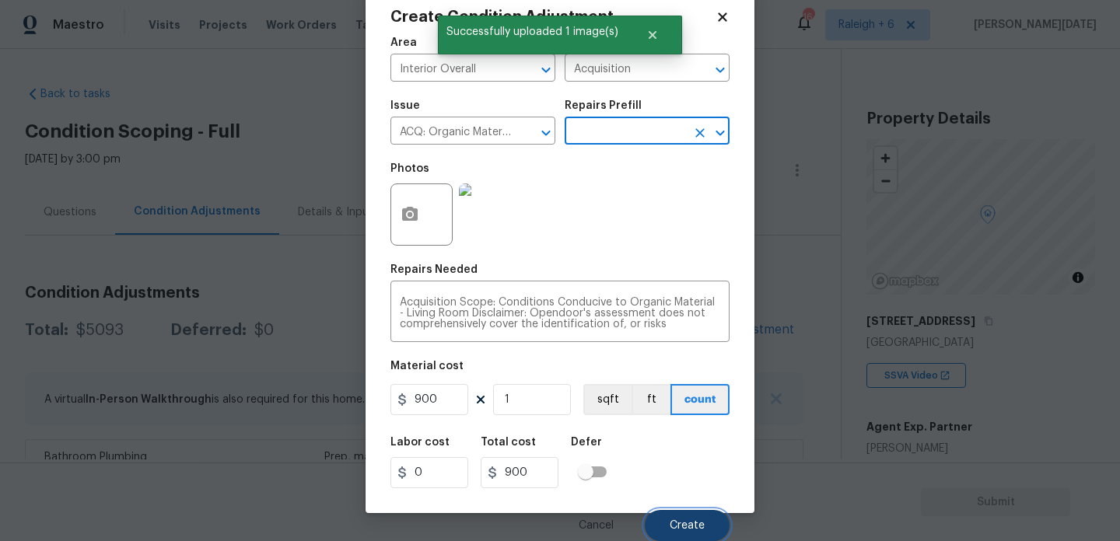
click at [690, 530] on span "Create" at bounding box center [686, 526] width 35 height 12
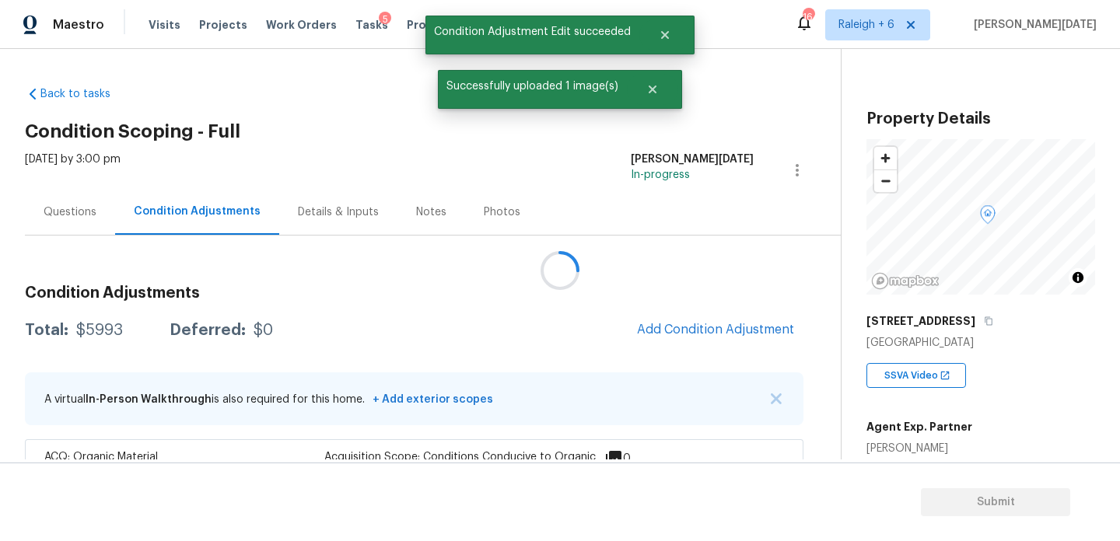
scroll to position [0, 0]
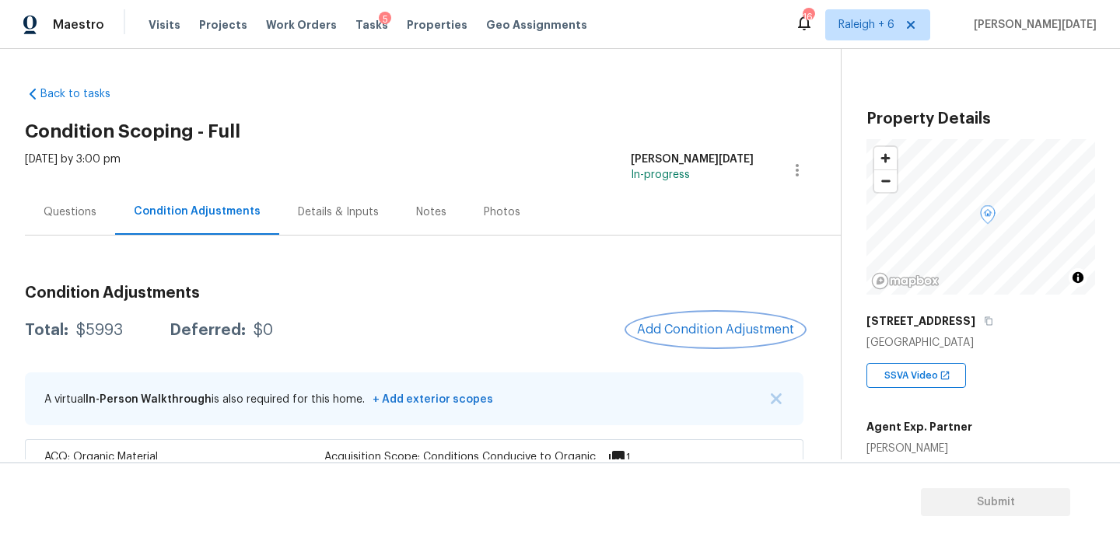
click at [704, 333] on span "Add Condition Adjustment" at bounding box center [715, 330] width 157 height 14
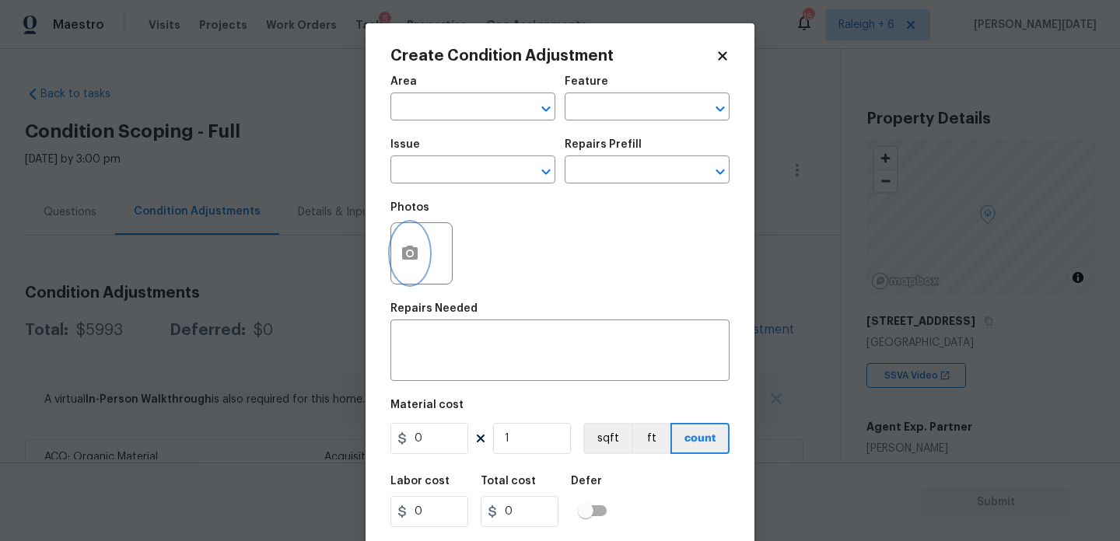
click at [405, 253] on icon "button" at bounding box center [410, 253] width 16 height 14
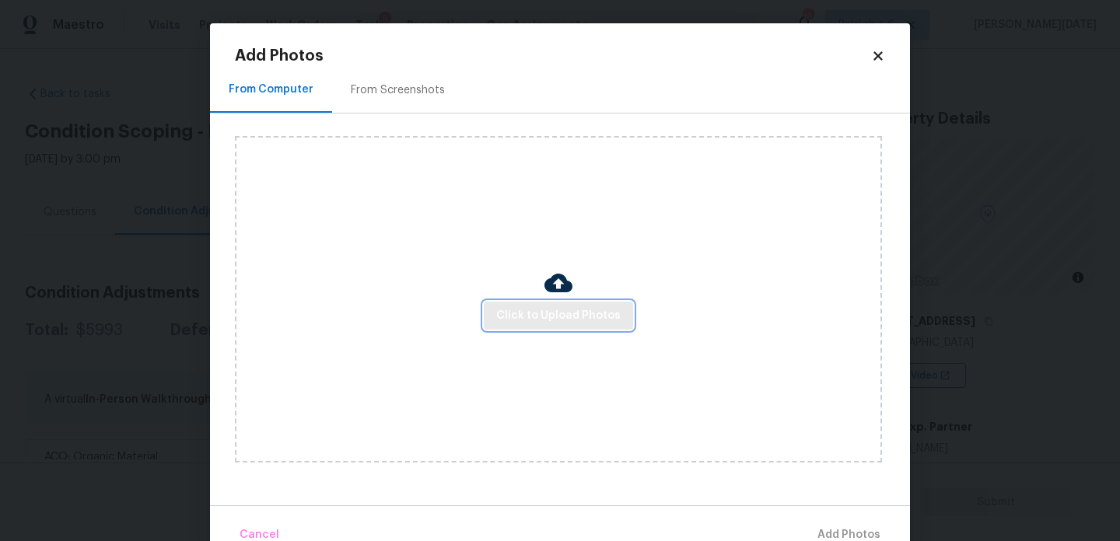
click at [535, 313] on span "Click to Upload Photos" at bounding box center [558, 315] width 124 height 19
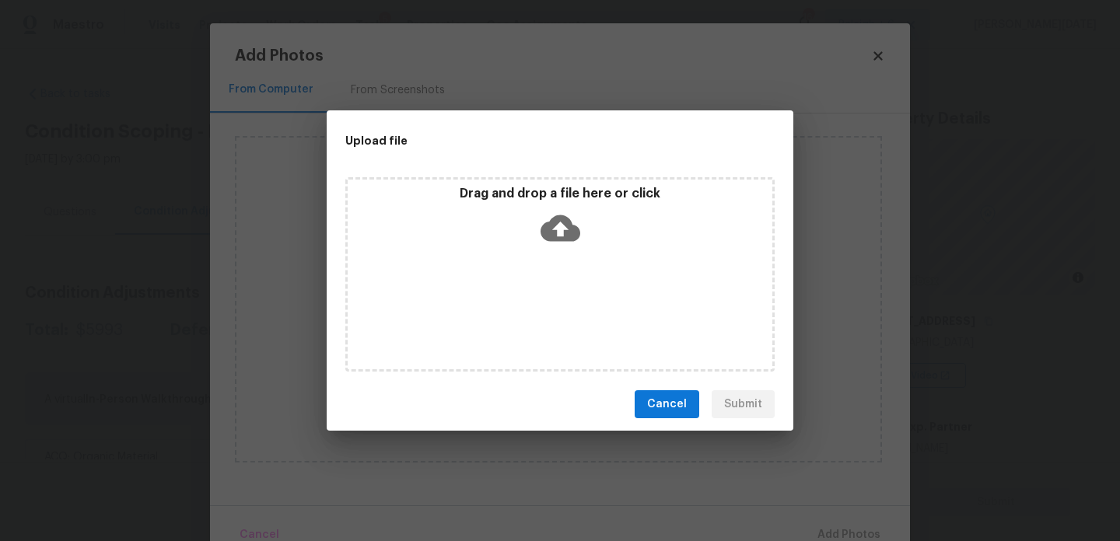
click at [535, 313] on div "Drag and drop a file here or click" at bounding box center [559, 274] width 429 height 194
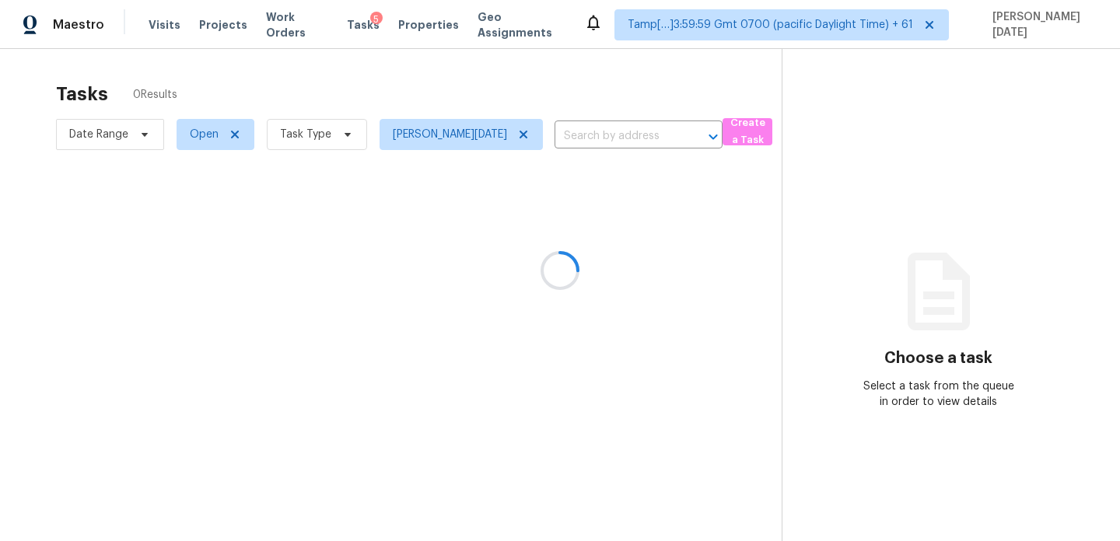
click at [129, 138] on div at bounding box center [560, 270] width 1120 height 541
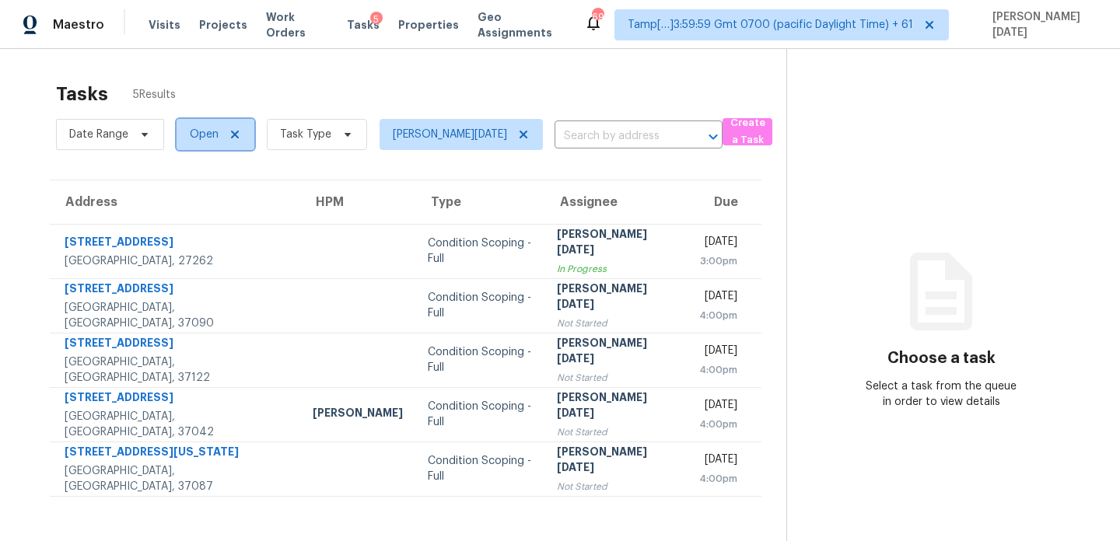
click at [210, 141] on span "Open" at bounding box center [204, 135] width 29 height 16
click at [98, 139] on span "Date Range" at bounding box center [98, 135] width 59 height 16
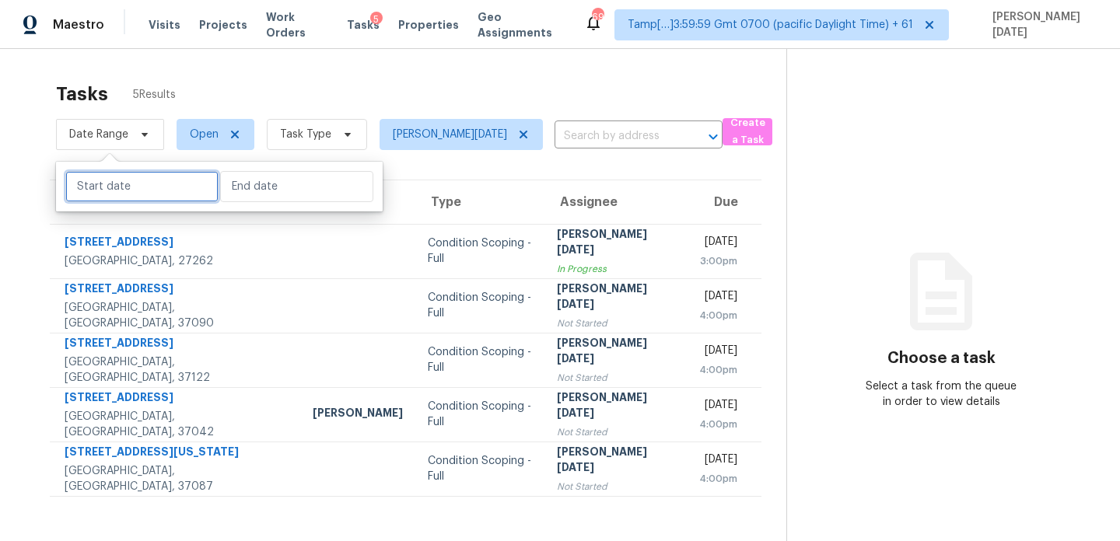
click at [111, 183] on input "text" at bounding box center [141, 186] width 153 height 31
select select "8"
select select "2025"
select select "9"
select select "2025"
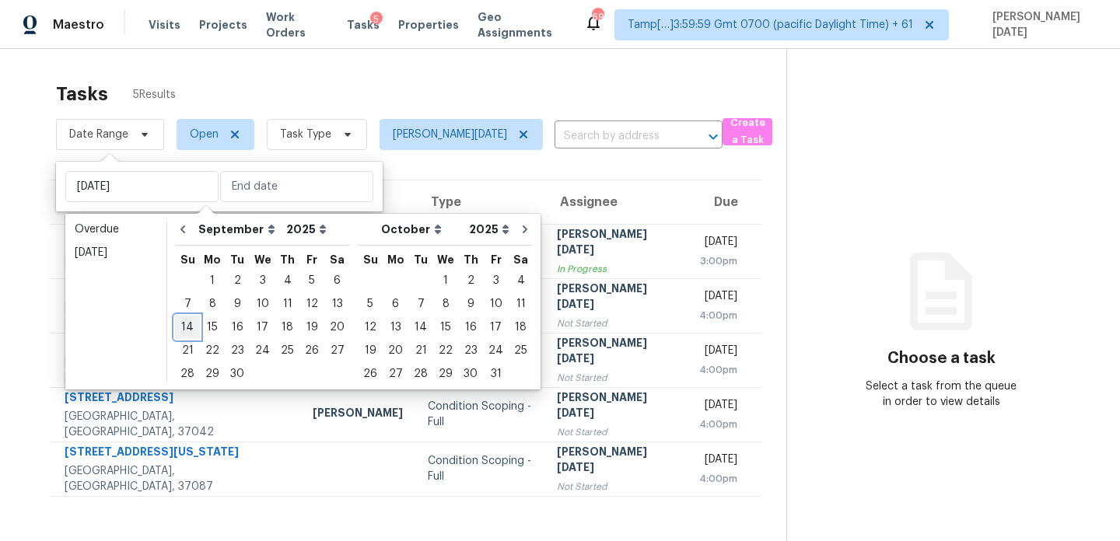
click at [194, 324] on div "14" at bounding box center [187, 327] width 25 height 22
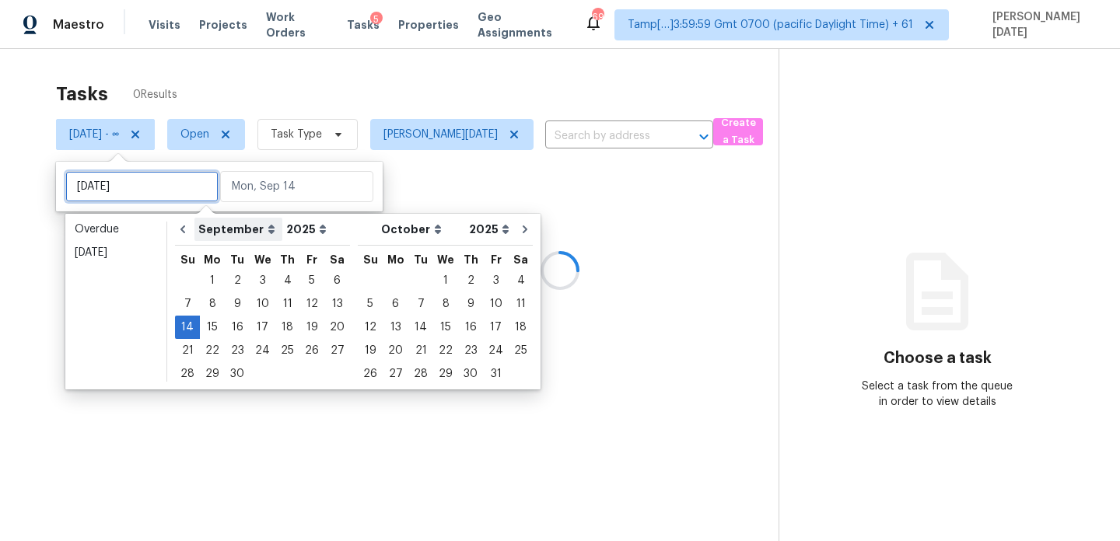
type input "Sun, Sep 07"
type input "Sun, Sep 14"
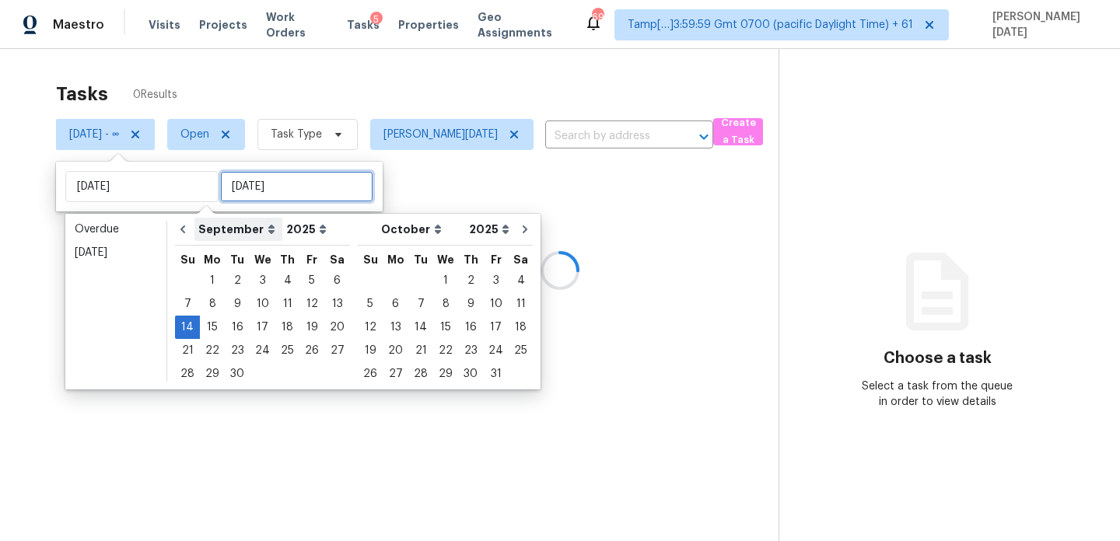
type input "Sun, Sep 14"
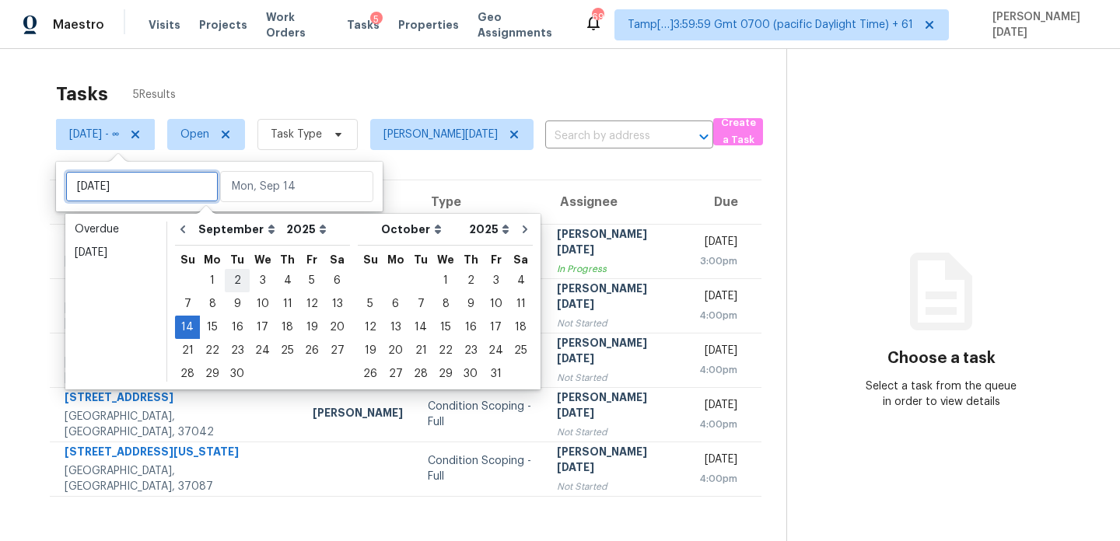
type input "Tue, Sep 02"
type input "Sun, Sep 14"
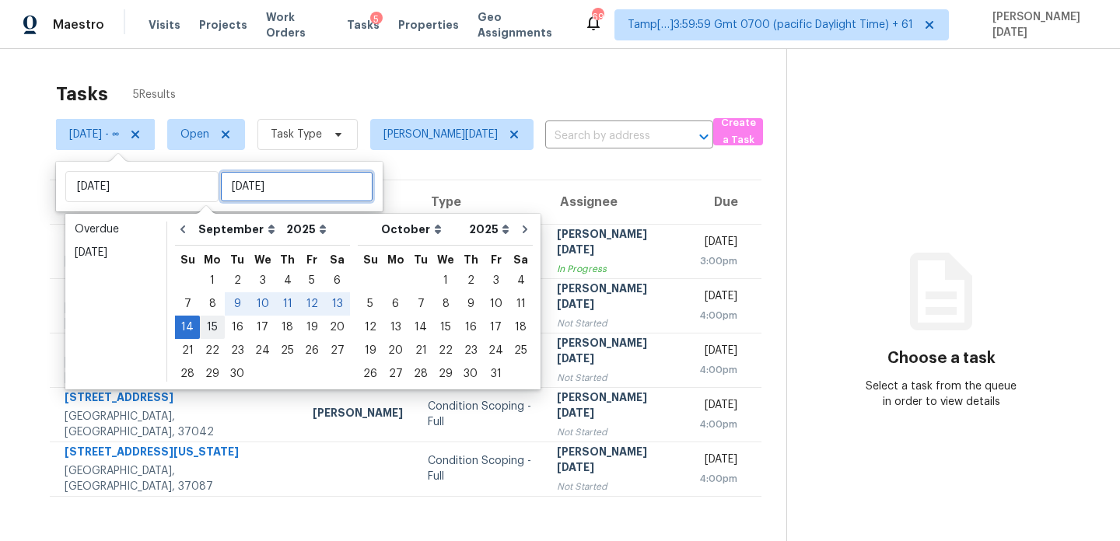
type input "Sun, Sep 14"
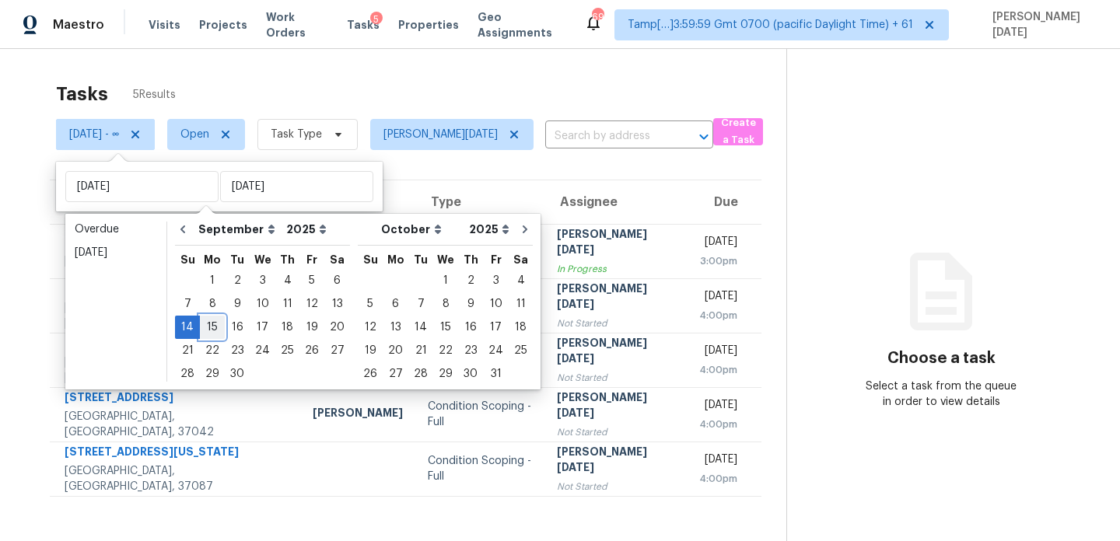
click at [215, 318] on div "15" at bounding box center [212, 327] width 25 height 22
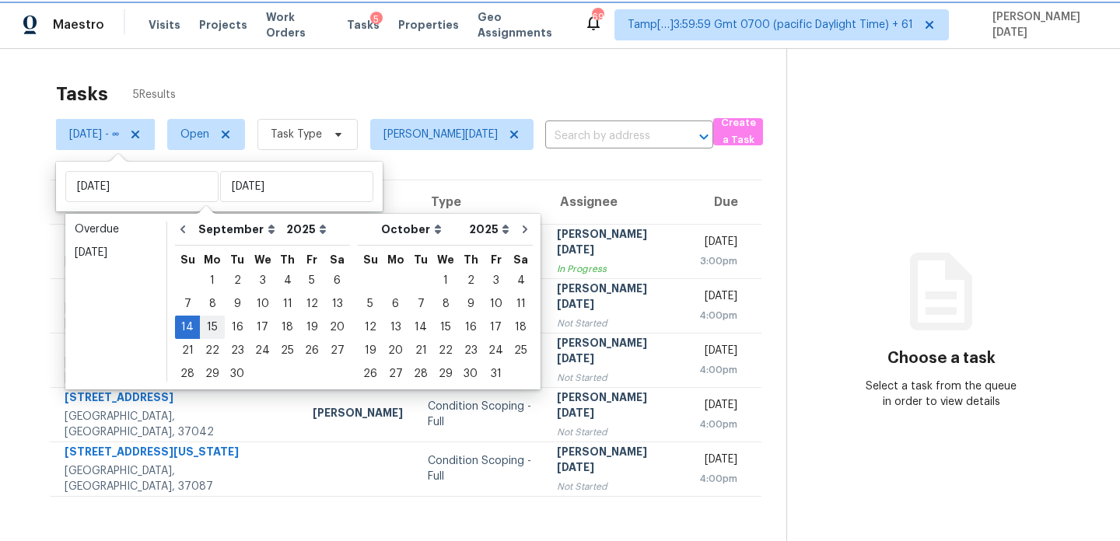
type input "Mon, Sep 15"
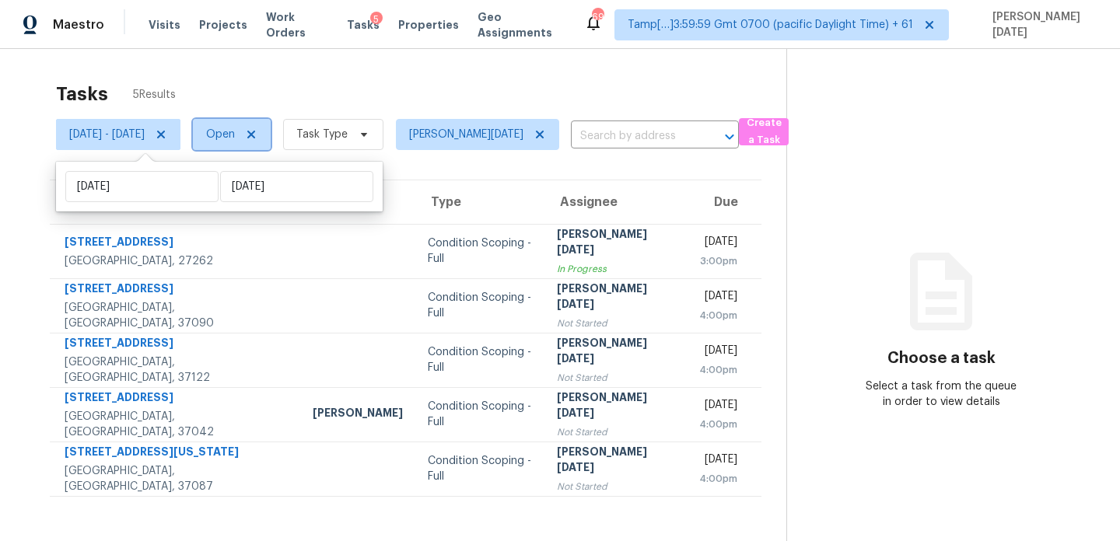
click at [235, 130] on span "Open" at bounding box center [220, 135] width 29 height 16
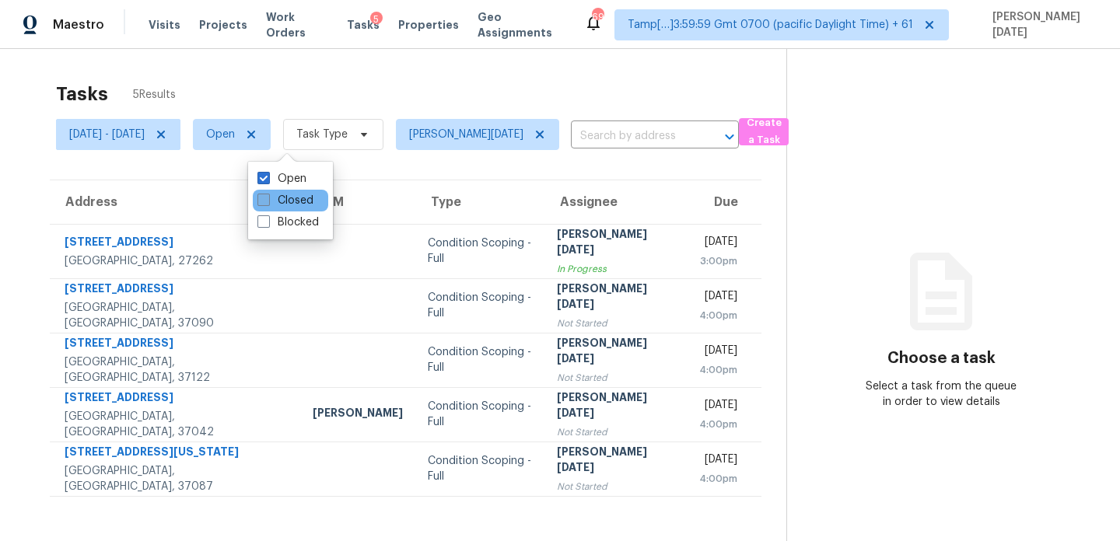
click at [295, 201] on label "Closed" at bounding box center [285, 201] width 56 height 16
click at [267, 201] on input "Closed" at bounding box center [262, 198] width 10 height 10
checkbox input "true"
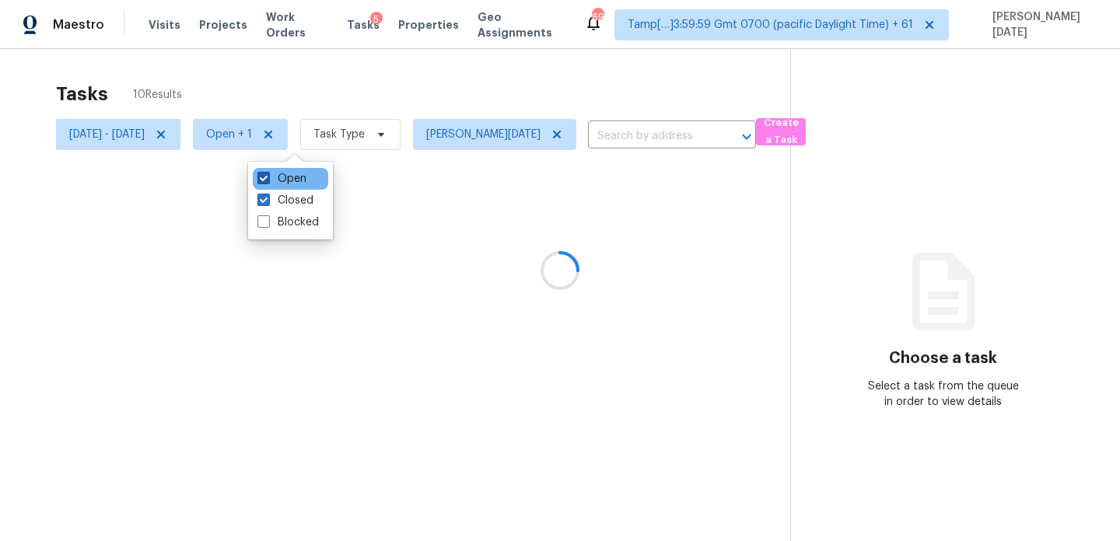
click at [298, 181] on label "Open" at bounding box center [281, 179] width 49 height 16
click at [267, 181] on input "Open" at bounding box center [262, 176] width 10 height 10
checkbox input "false"
click at [441, 82] on div at bounding box center [560, 270] width 1120 height 541
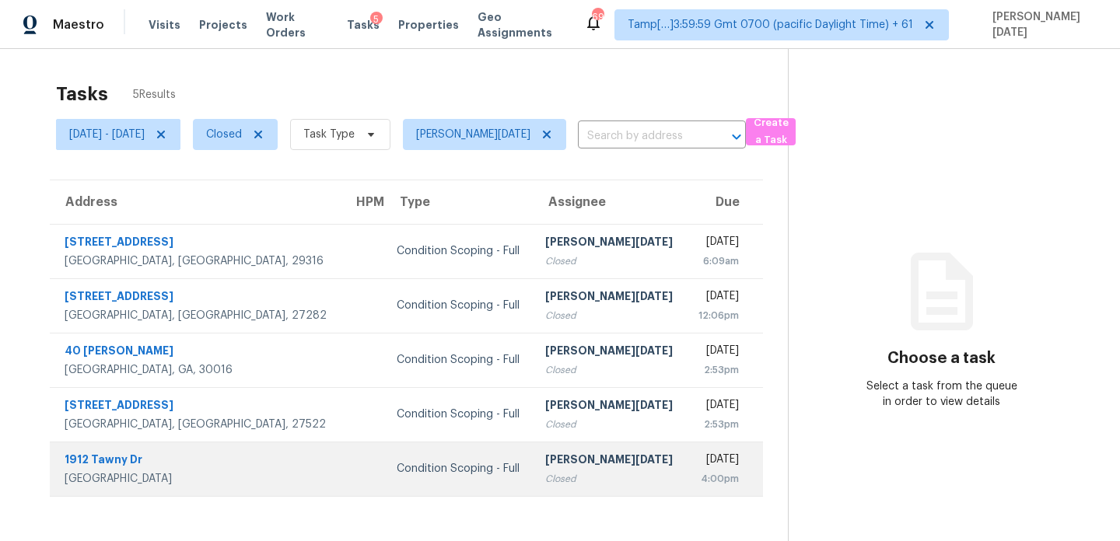
click at [533, 457] on td "Prabhu Raja Closed" at bounding box center [609, 469] width 153 height 54
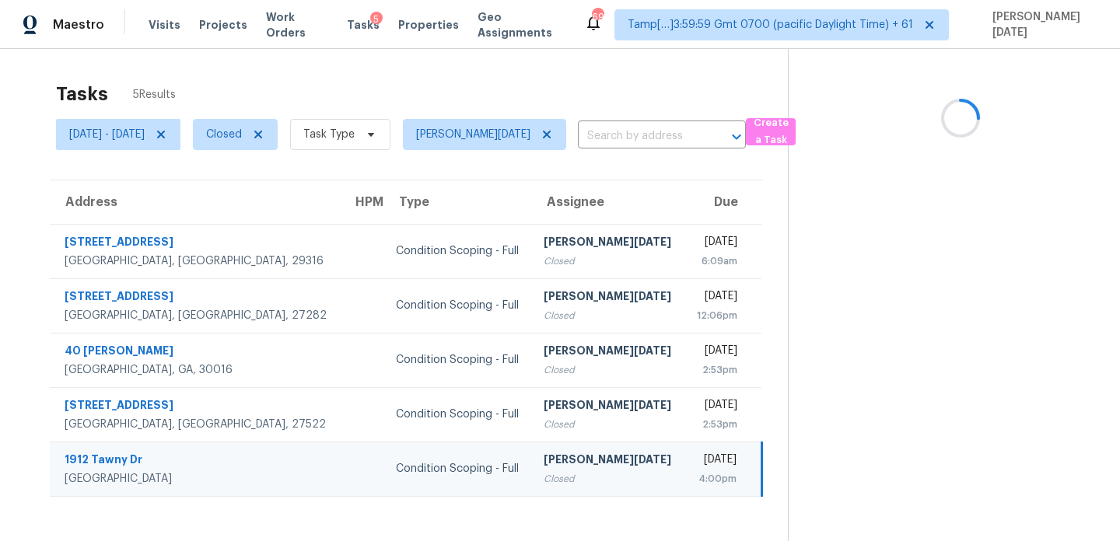
click at [531, 457] on td "Prabhu Raja Closed" at bounding box center [607, 469] width 152 height 54
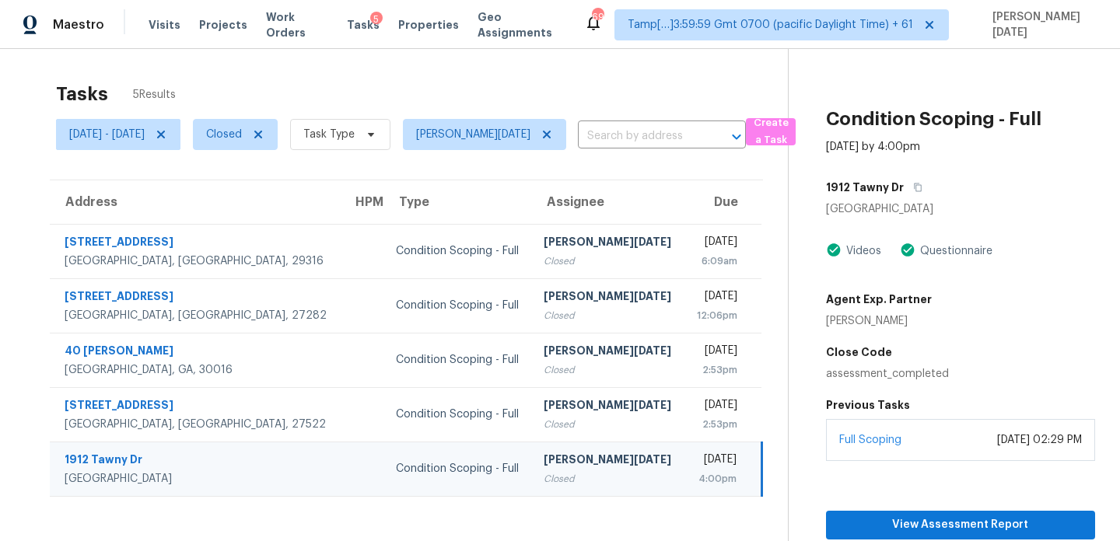
scroll to position [76, 0]
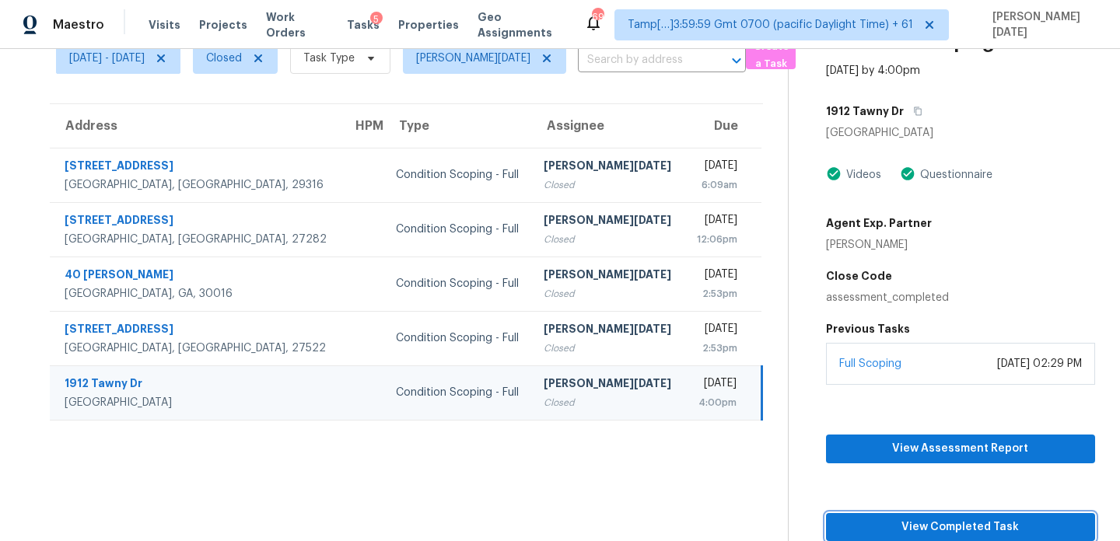
click at [878, 528] on span "View Completed Task" at bounding box center [960, 527] width 244 height 19
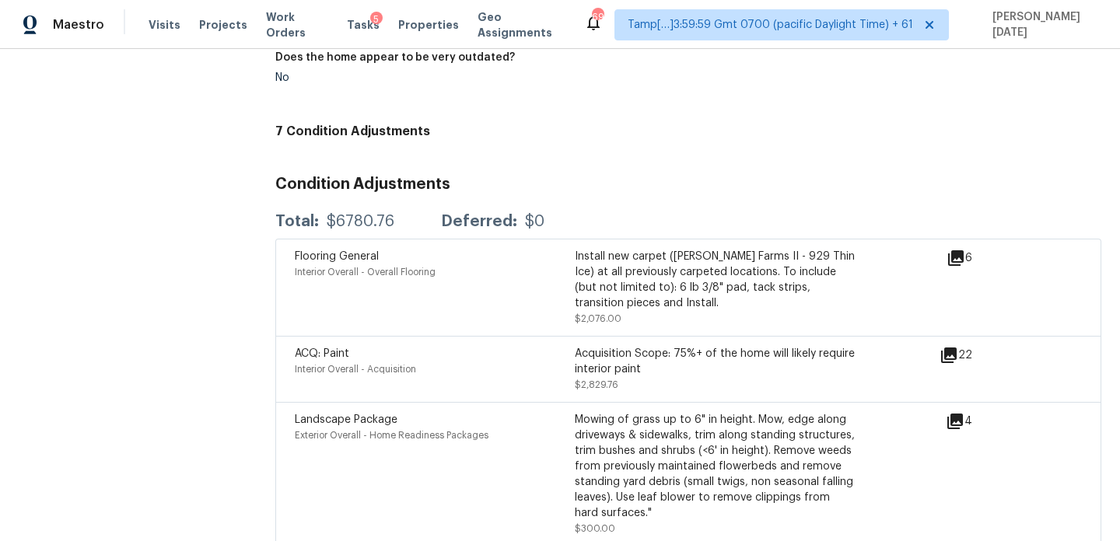
scroll to position [1823, 0]
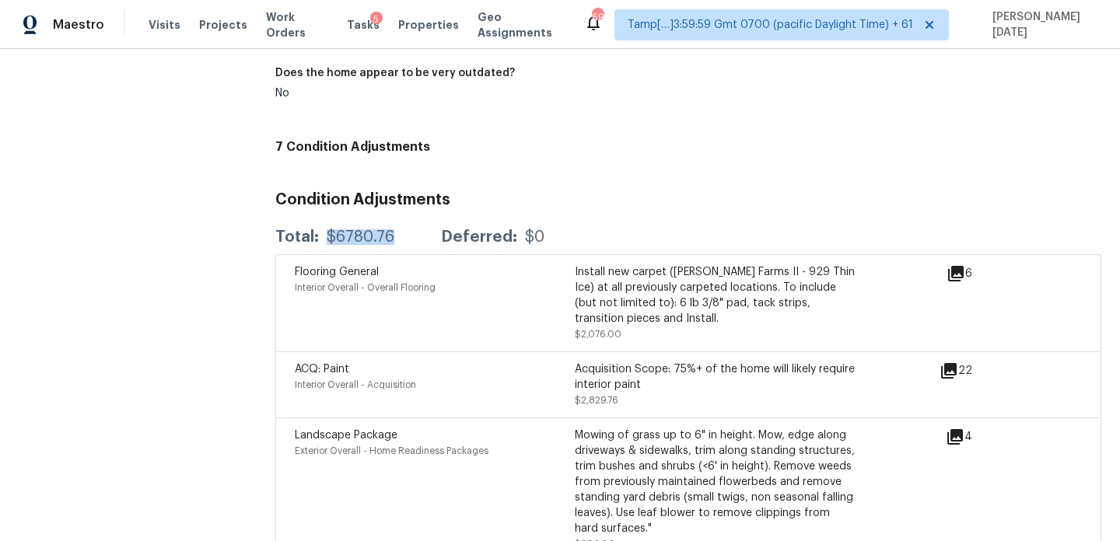
drag, startPoint x: 326, startPoint y: 229, endPoint x: 408, endPoint y: 228, distance: 82.4
click at [408, 229] on div "Total: $6780.76 Deferred: $0" at bounding box center [409, 237] width 269 height 16
copy div "$6780.76"
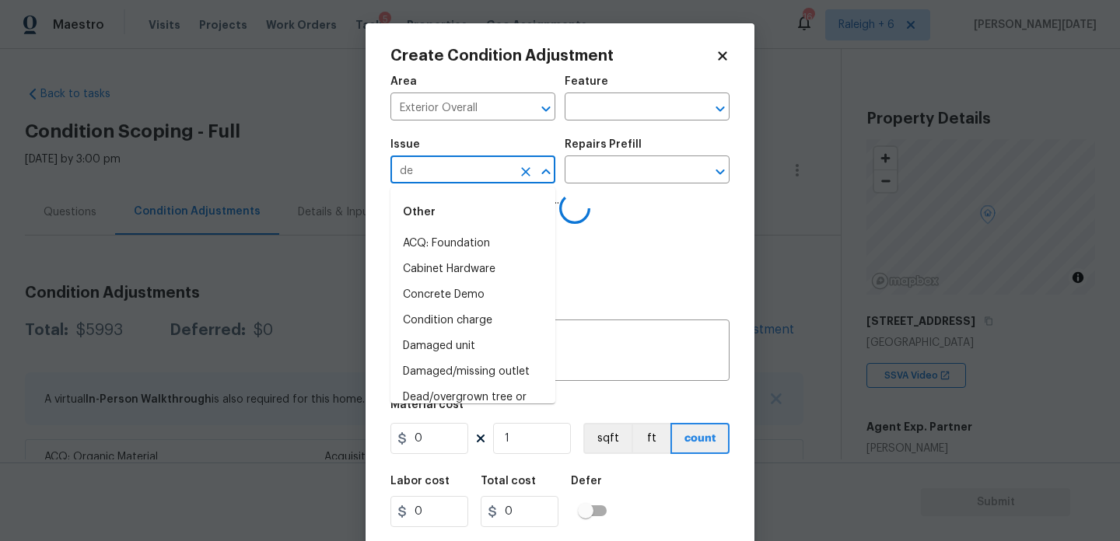
type input "dec"
click at [469, 240] on li "ACQ: Flooring" at bounding box center [472, 244] width 165 height 26
type input "ACQ: Flooring"
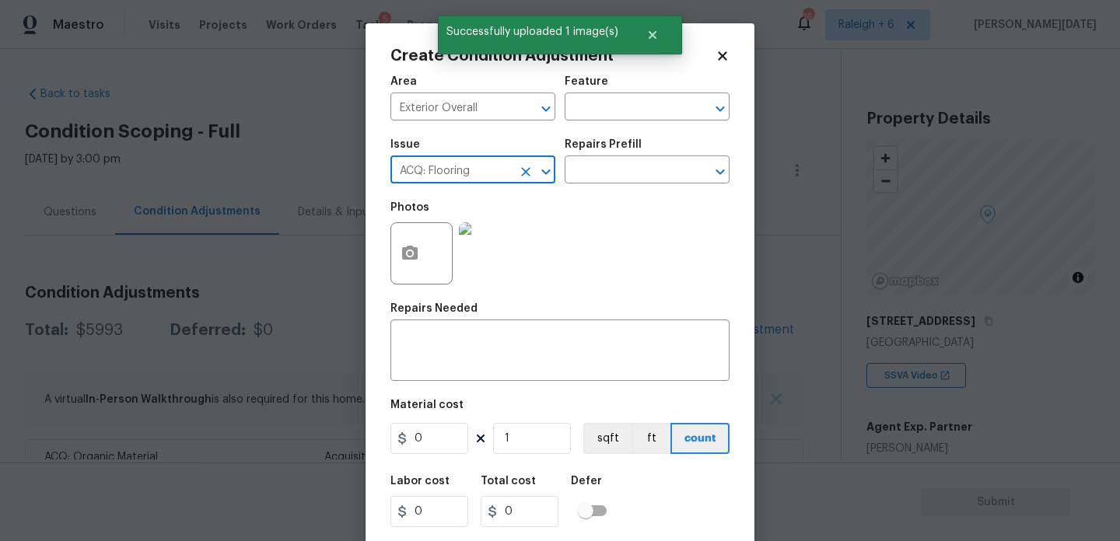
click at [526, 169] on icon "Clear" at bounding box center [526, 172] width 16 height 16
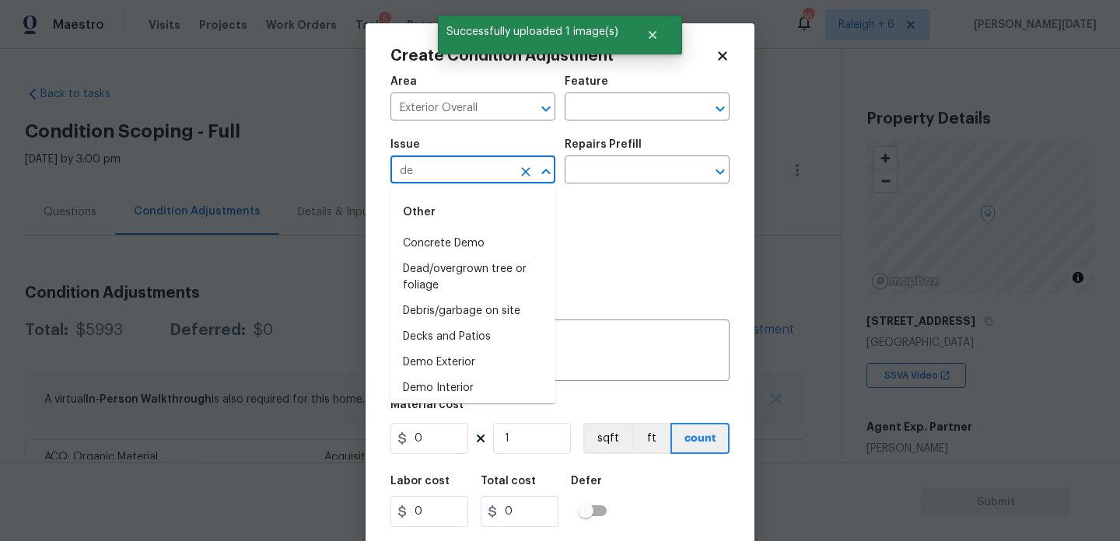
type input "dec"
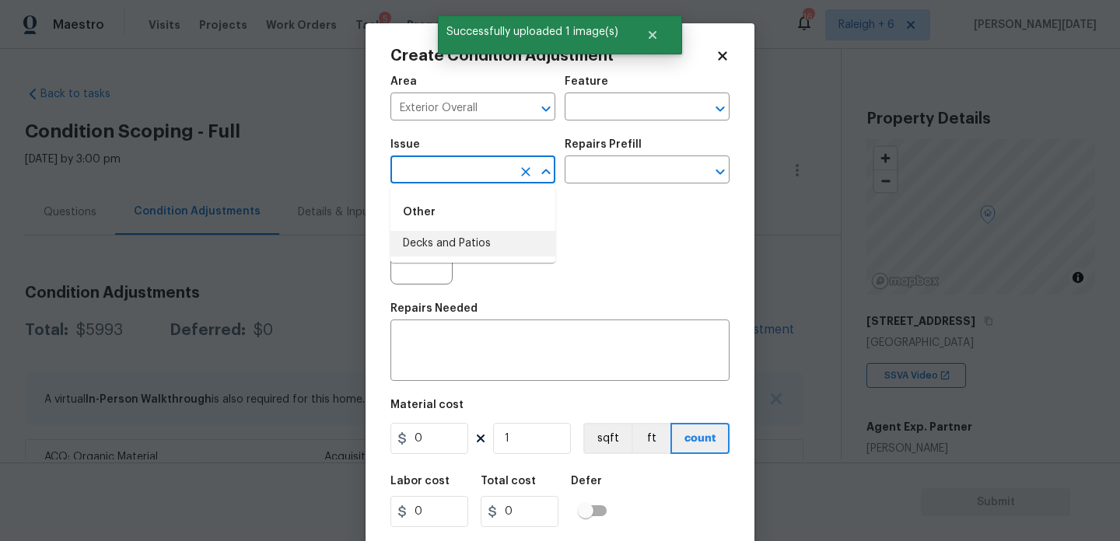
click at [498, 242] on li "Decks and Patios" at bounding box center [472, 244] width 165 height 26
type input "ACQ: Flooring"
click at [628, 103] on input "text" at bounding box center [624, 108] width 121 height 24
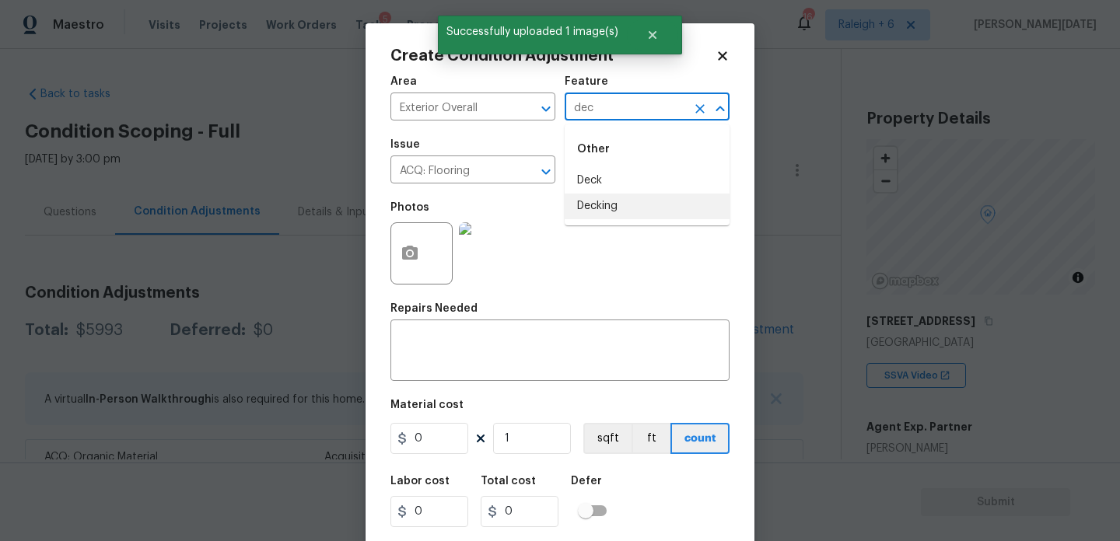
click at [613, 200] on li "Decking" at bounding box center [646, 207] width 165 height 26
click at [522, 174] on icon "Clear" at bounding box center [525, 171] width 9 height 9
type input "Decking"
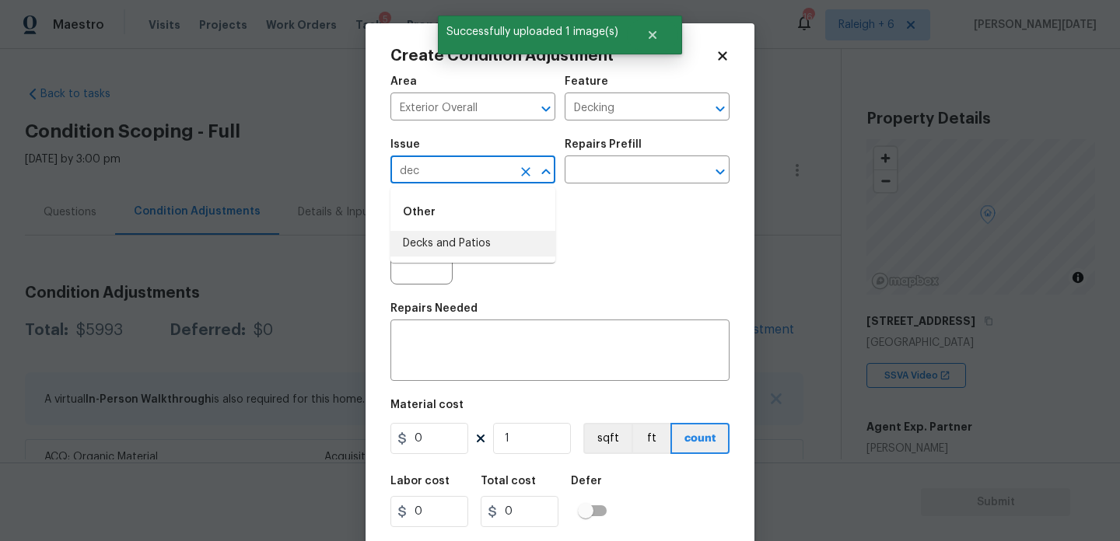
click at [474, 244] on li "Decks and Patios" at bounding box center [472, 244] width 165 height 26
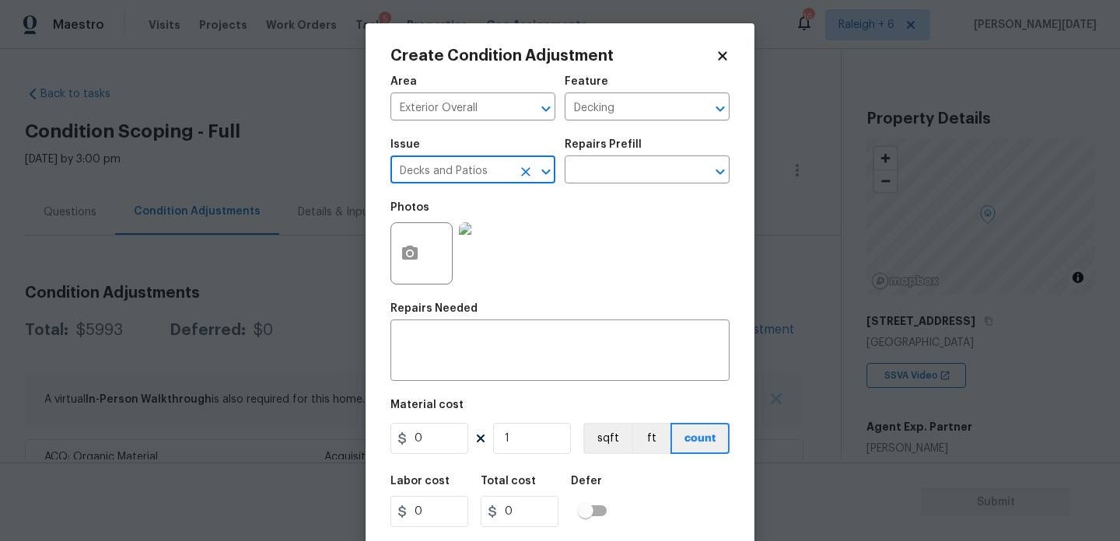
type input "Decks and Patios"
click at [428, 449] on input "0" at bounding box center [429, 438] width 78 height 31
type input "4500"
click at [474, 356] on textarea at bounding box center [560, 352] width 320 height 33
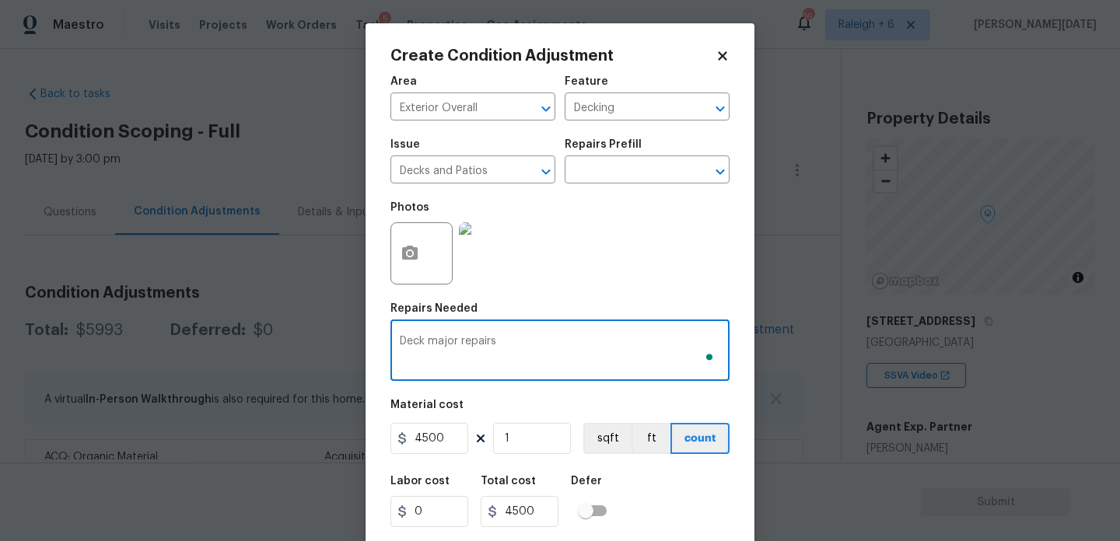
scroll to position [40, 0]
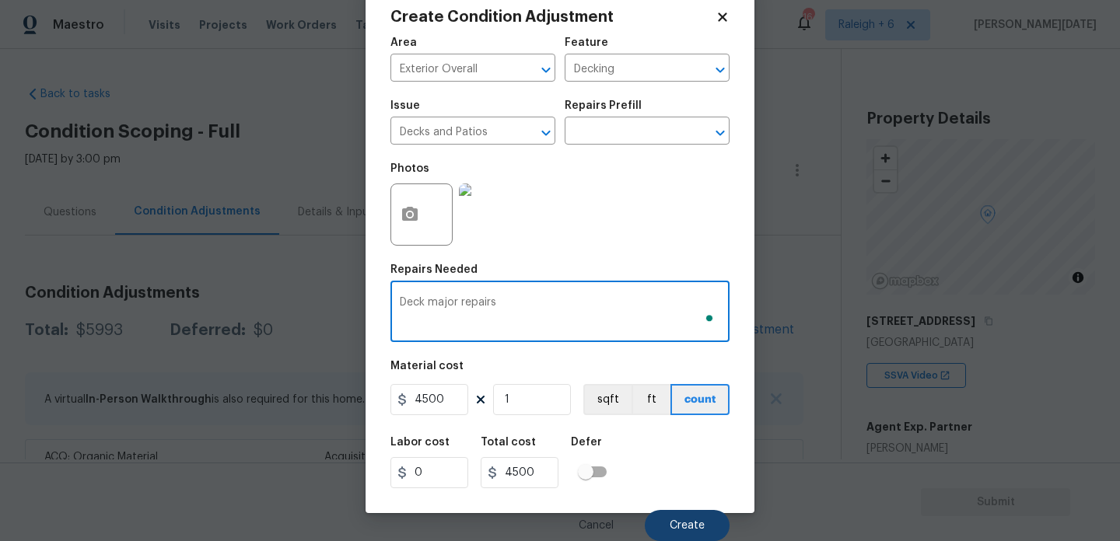
type textarea "Deck major repairs"
click at [668, 515] on button "Create" at bounding box center [687, 525] width 85 height 31
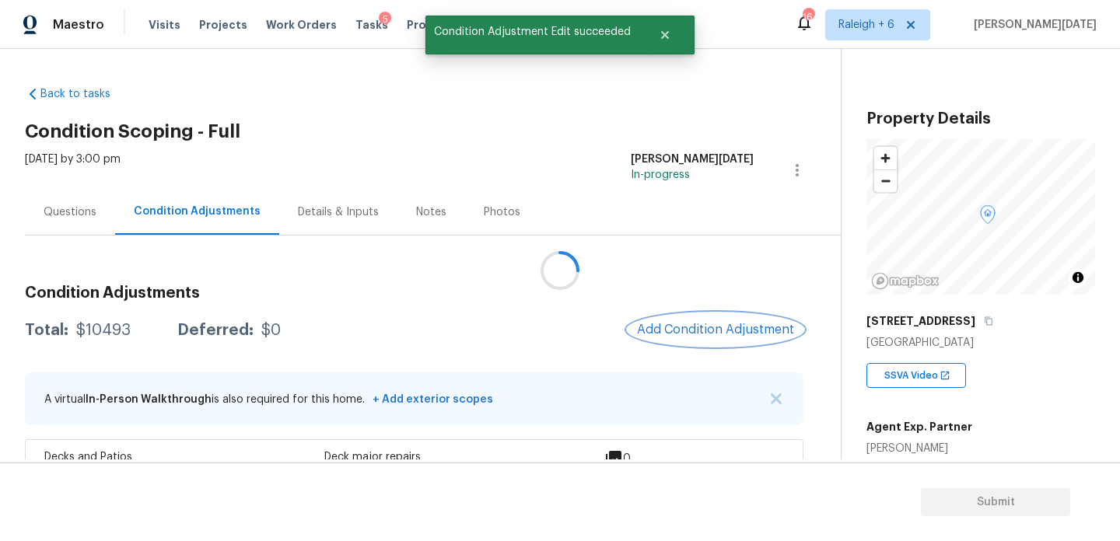
scroll to position [0, 0]
click at [697, 307] on div at bounding box center [560, 270] width 1120 height 541
click at [697, 317] on button "Add Condition Adjustment" at bounding box center [715, 329] width 176 height 33
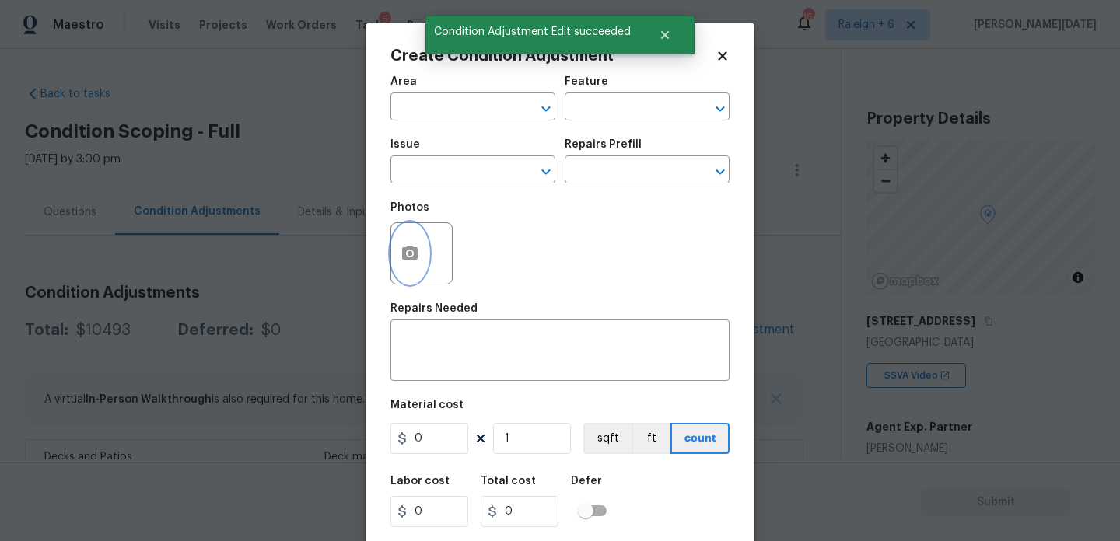
click at [412, 252] on icon "button" at bounding box center [409, 253] width 19 height 19
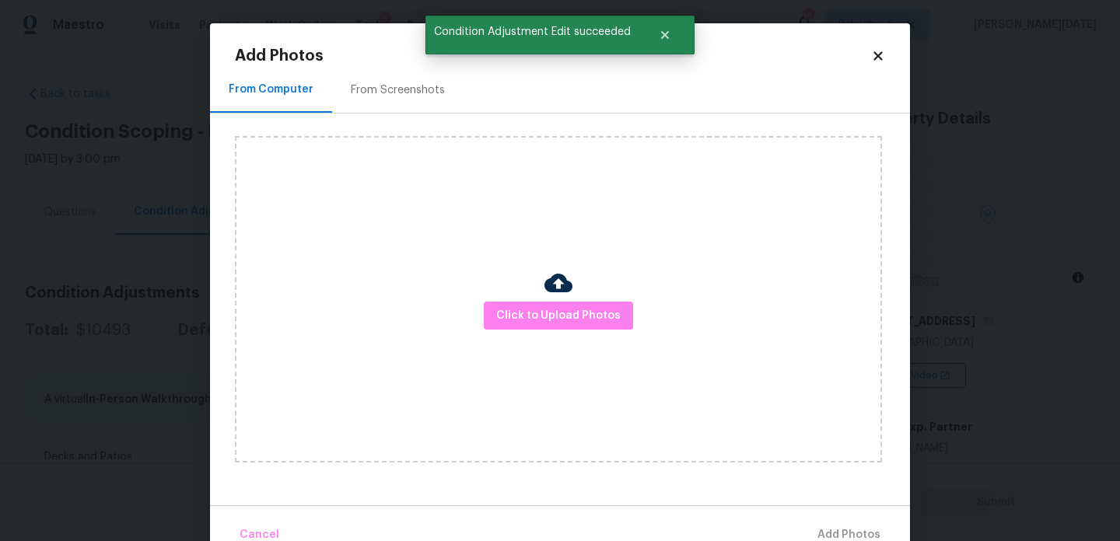
click at [554, 330] on div "Click to Upload Photos" at bounding box center [558, 299] width 647 height 327
click at [574, 316] on span "Click to Upload Photos" at bounding box center [558, 315] width 124 height 19
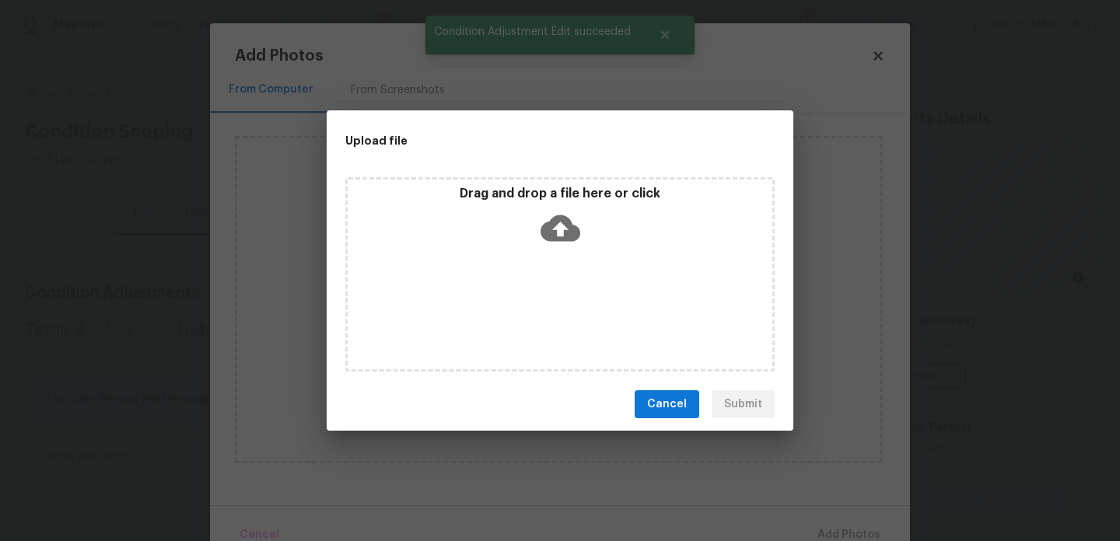
click at [574, 316] on div "Drag and drop a file here or click" at bounding box center [559, 274] width 429 height 194
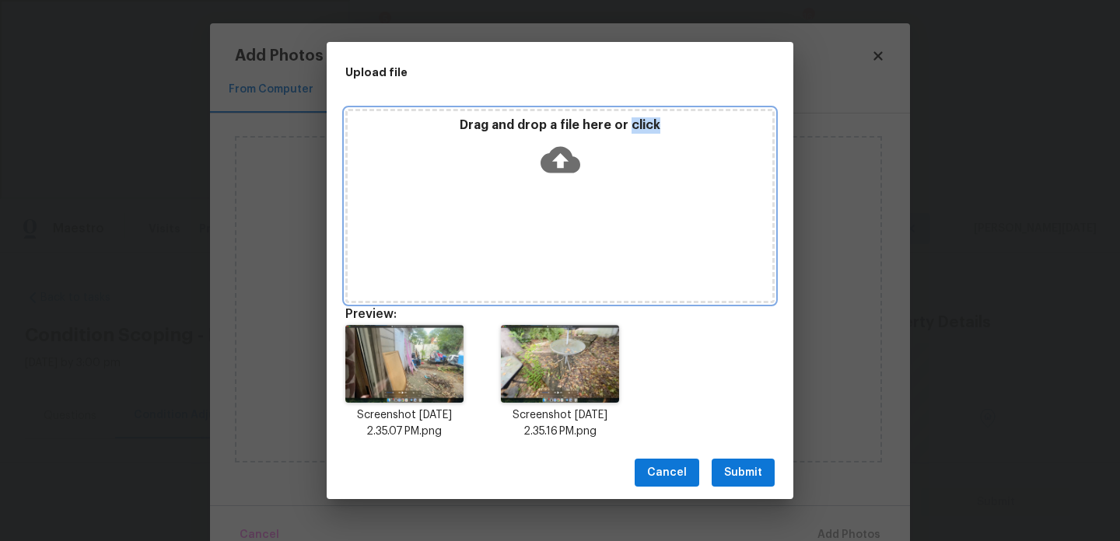
click at [488, 156] on div "Drag and drop a file here or click" at bounding box center [560, 150] width 425 height 67
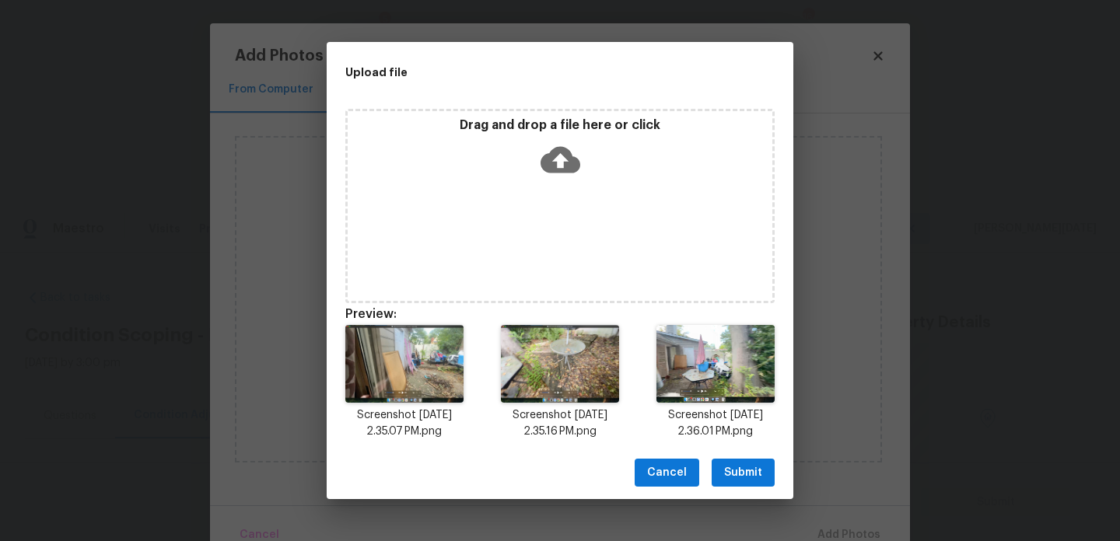
click at [721, 462] on button "Submit" at bounding box center [742, 473] width 63 height 29
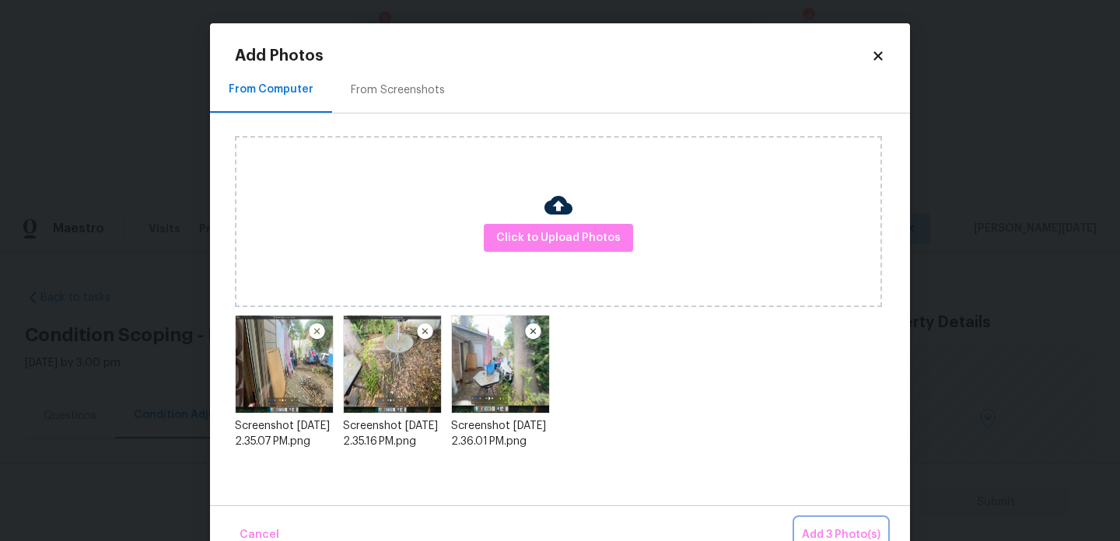
click at [822, 526] on span "Add 3 Photo(s)" at bounding box center [841, 535] width 79 height 19
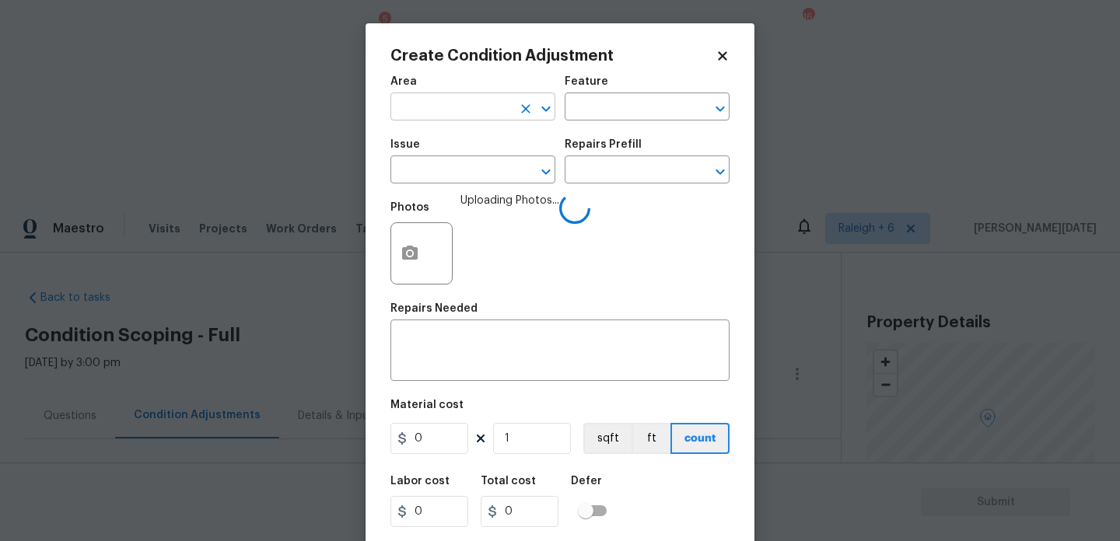
click at [437, 105] on input "text" at bounding box center [450, 108] width 121 height 24
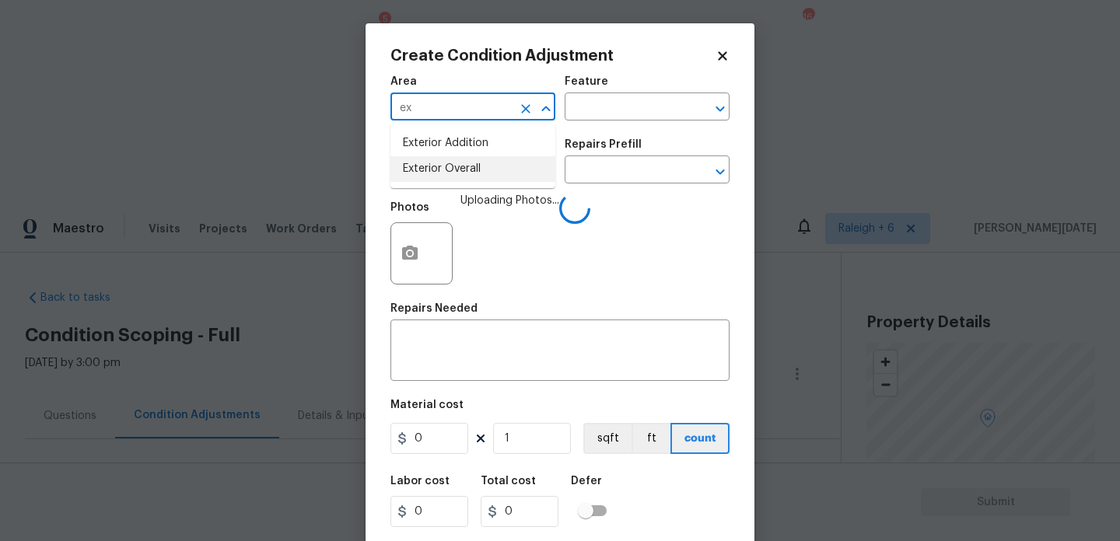
click at [450, 170] on li "Exterior Overall" at bounding box center [472, 169] width 165 height 26
type input "Exterior Overall"
click at [450, 170] on input "text" at bounding box center [450, 171] width 121 height 24
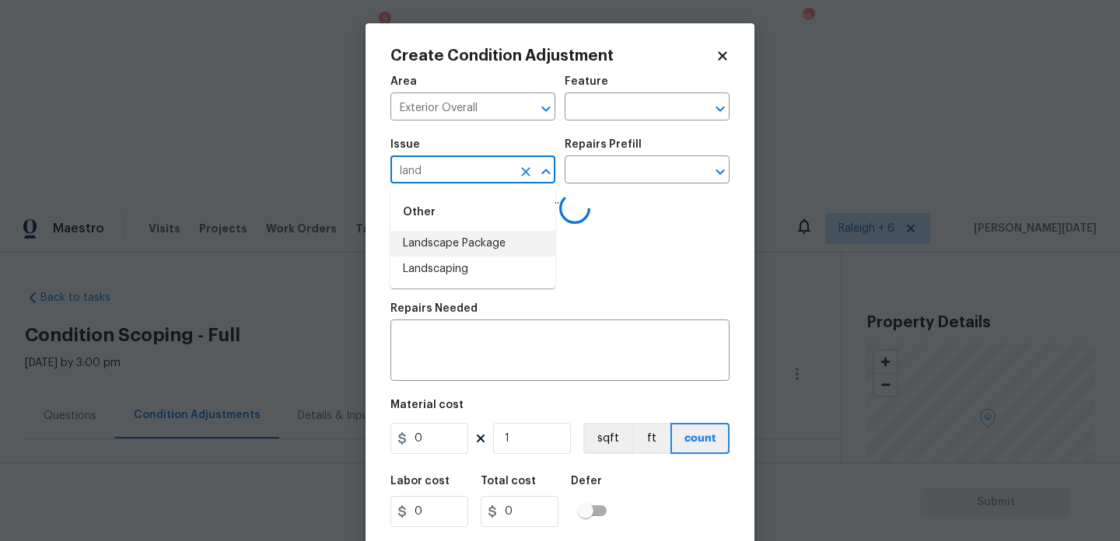
click at [480, 235] on li "Landscape Package" at bounding box center [472, 244] width 165 height 26
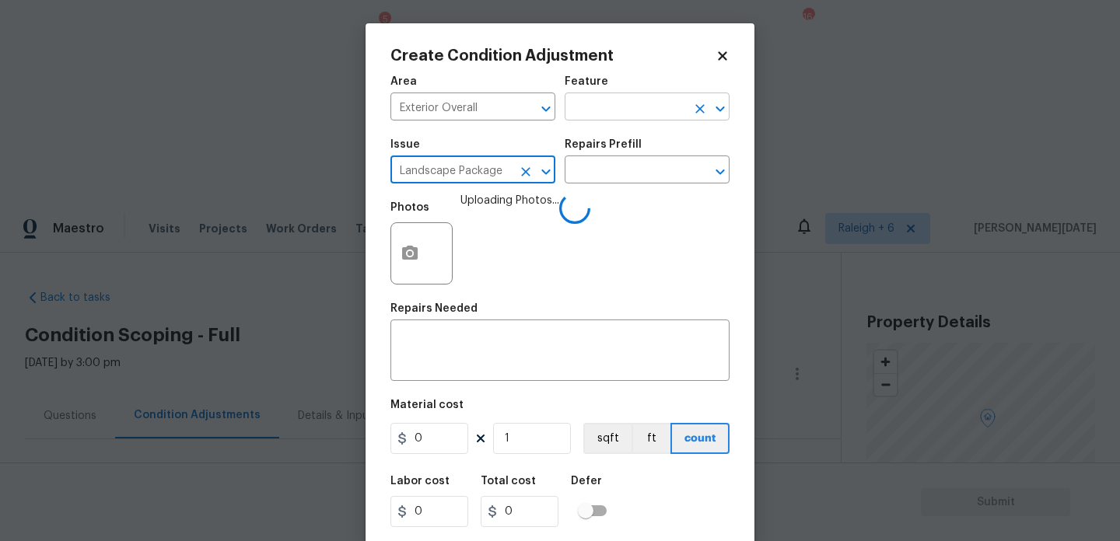
type input "Landscape Package"
click at [618, 103] on input "text" at bounding box center [624, 108] width 121 height 24
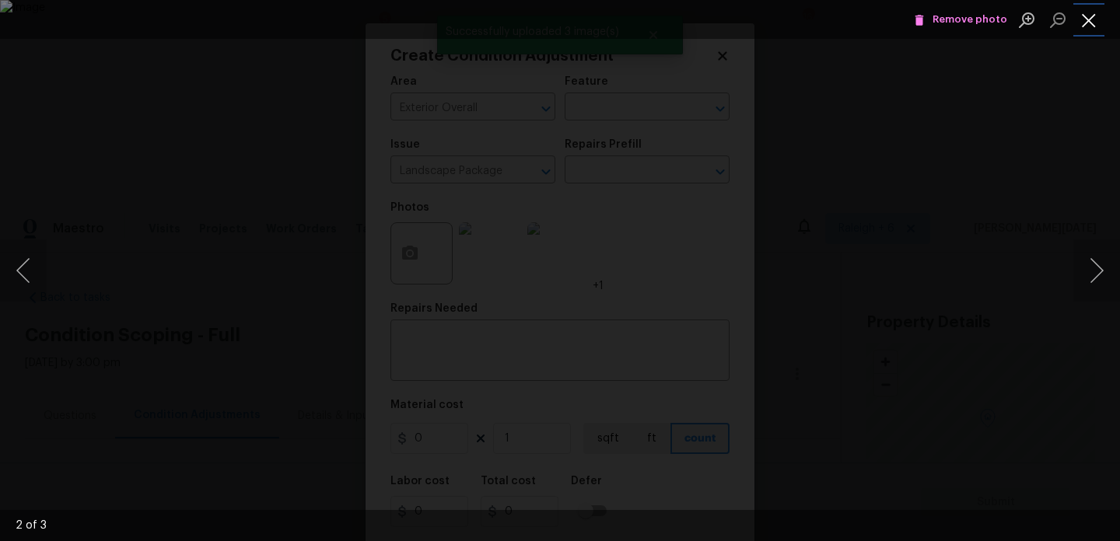
click at [1093, 16] on button "Close lightbox" at bounding box center [1088, 19] width 31 height 27
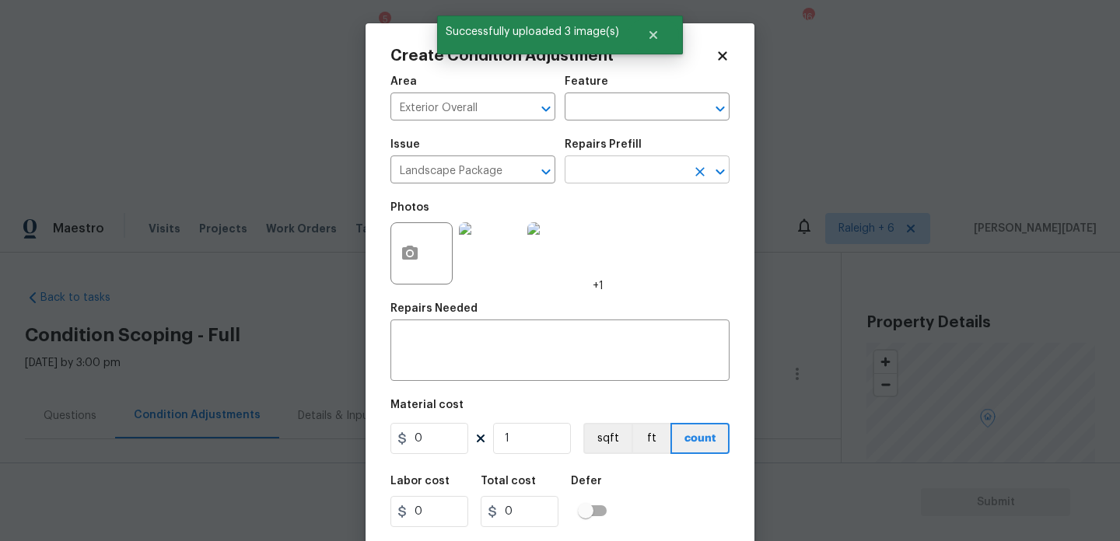
click at [642, 181] on input "text" at bounding box center [624, 171] width 121 height 24
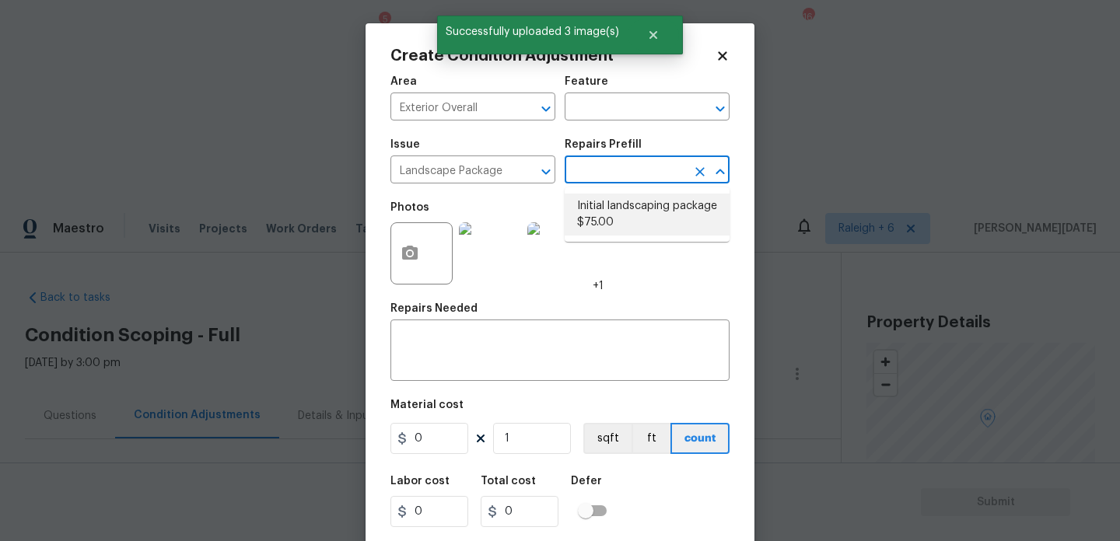
click at [634, 216] on li "Initial landscaping package $75.00" at bounding box center [646, 215] width 165 height 42
type input "Home Readiness Packages"
type textarea "Mowing of grass up to 6" in height. Mow, edge along driveways & sidewalks, trim…"
type input "75"
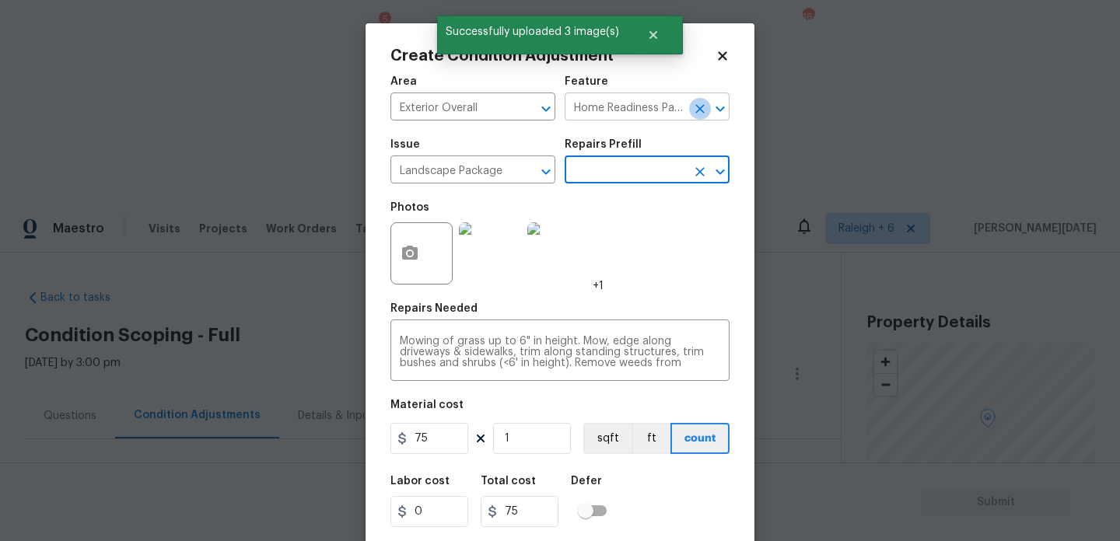
click at [698, 107] on icon "Clear" at bounding box center [699, 108] width 9 height 9
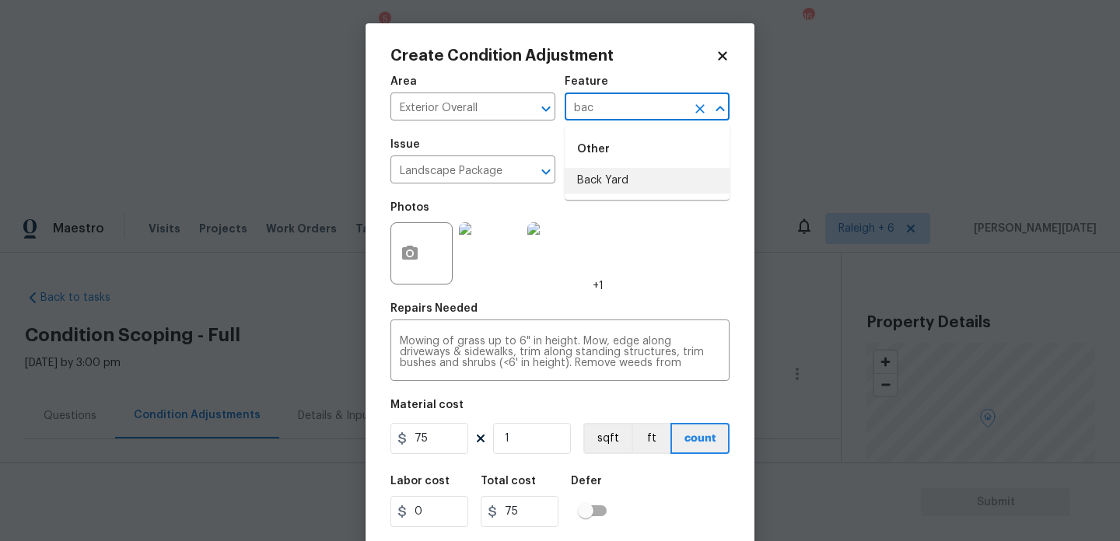
click at [689, 180] on li "Back Yard" at bounding box center [646, 181] width 165 height 26
type input "Back Yard"
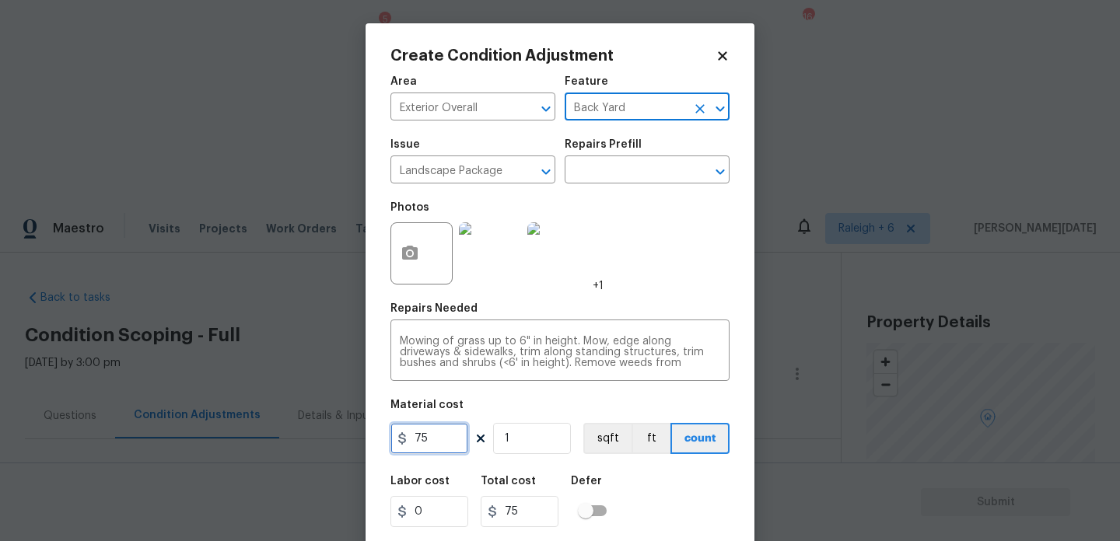
drag, startPoint x: 456, startPoint y: 442, endPoint x: 316, endPoint y: 434, distance: 139.4
click at [316, 434] on div "Create Condition Adjustment Area Exterior Overall ​ Feature Back Yard ​ Issue L…" at bounding box center [560, 270] width 1120 height 541
type input "1000"
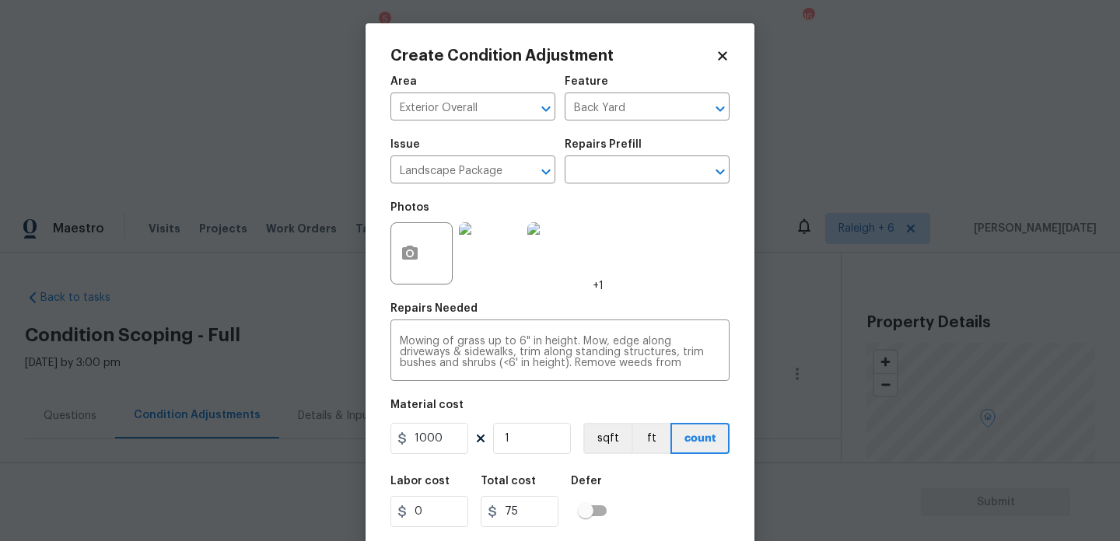
type input "1000"
click at [687, 260] on div "Photos +1" at bounding box center [559, 243] width 339 height 101
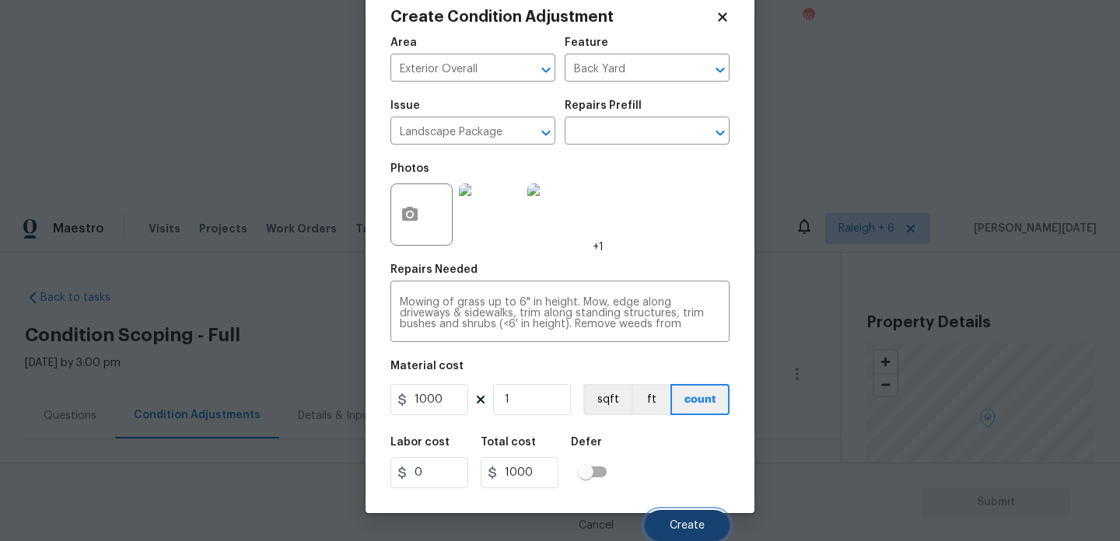
click at [696, 526] on span "Create" at bounding box center [686, 526] width 35 height 12
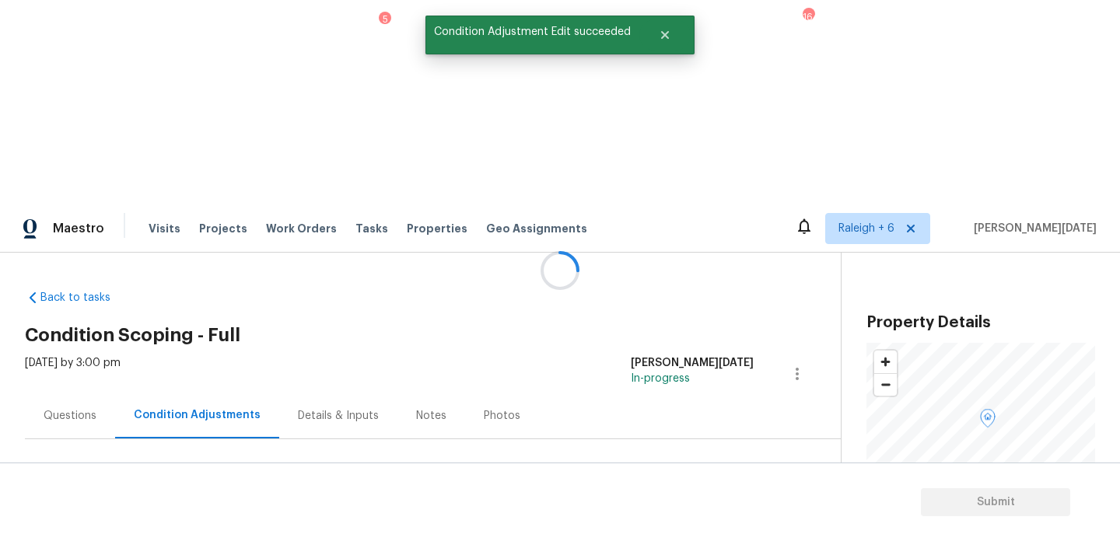
scroll to position [0, 0]
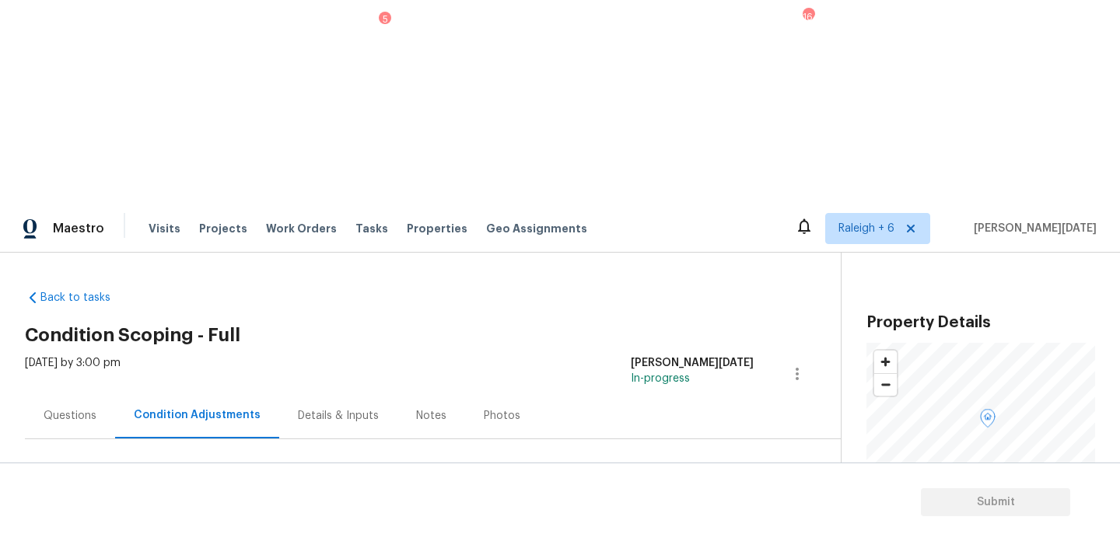
click at [655, 517] on span "Add Condition Adjustment" at bounding box center [715, 534] width 176 height 34
click at [680, 526] on span "Add Condition Adjustment" at bounding box center [715, 533] width 157 height 14
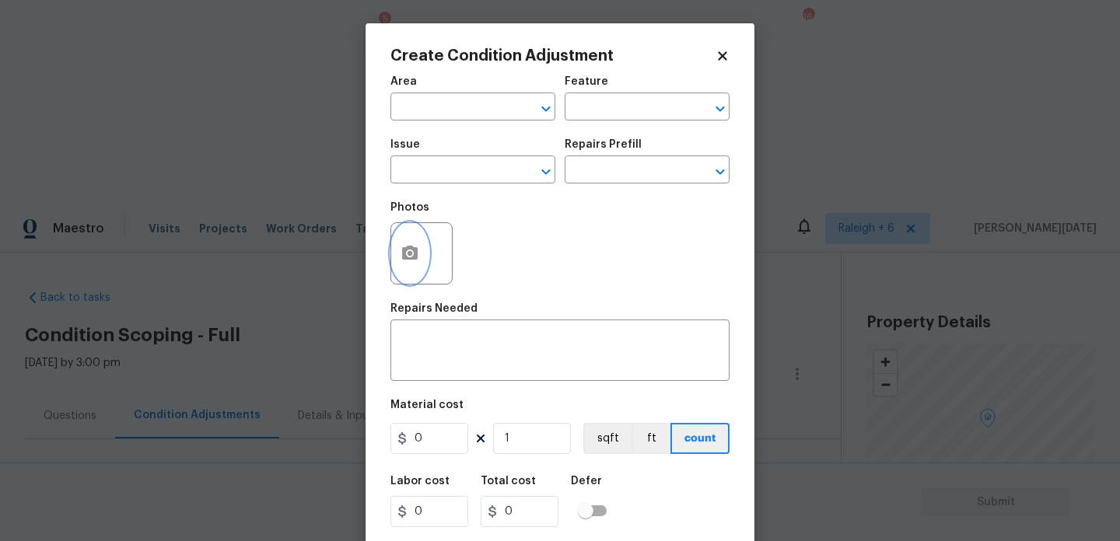
click at [407, 266] on button "button" at bounding box center [409, 253] width 37 height 61
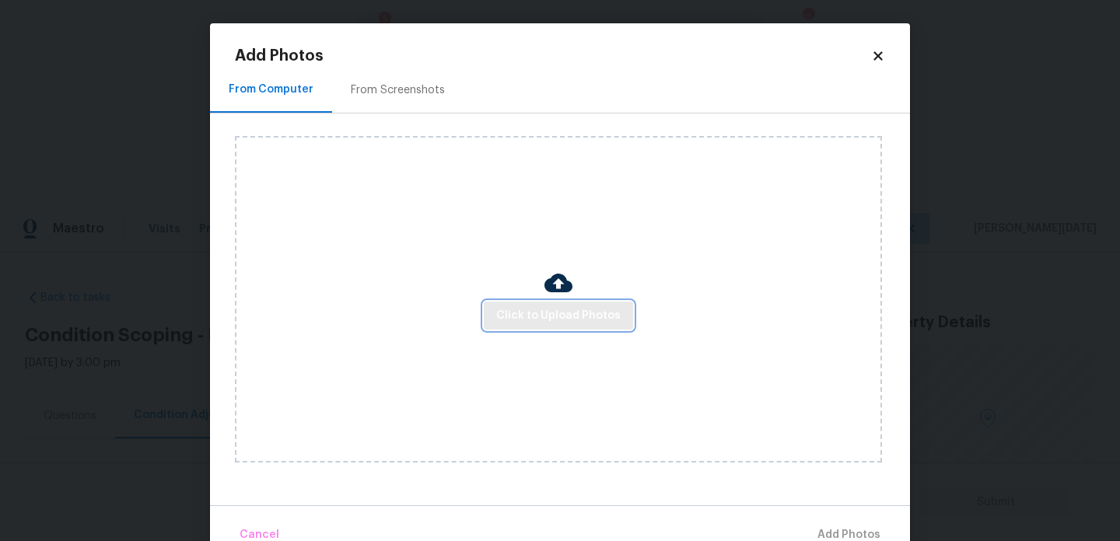
click at [538, 305] on button "Click to Upload Photos" at bounding box center [558, 316] width 149 height 29
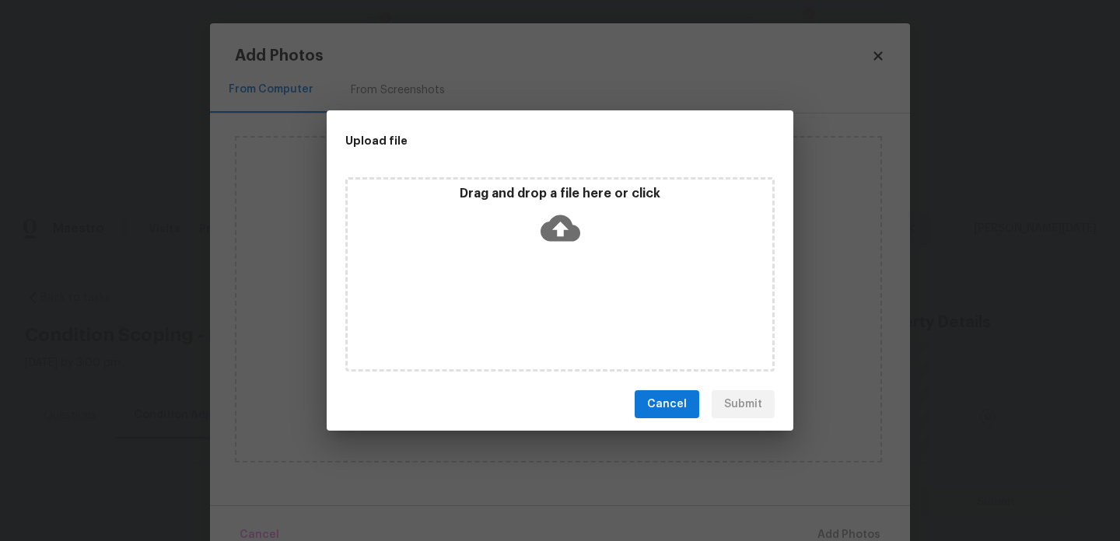
click at [538, 305] on div "Drag and drop a file here or click" at bounding box center [559, 274] width 429 height 194
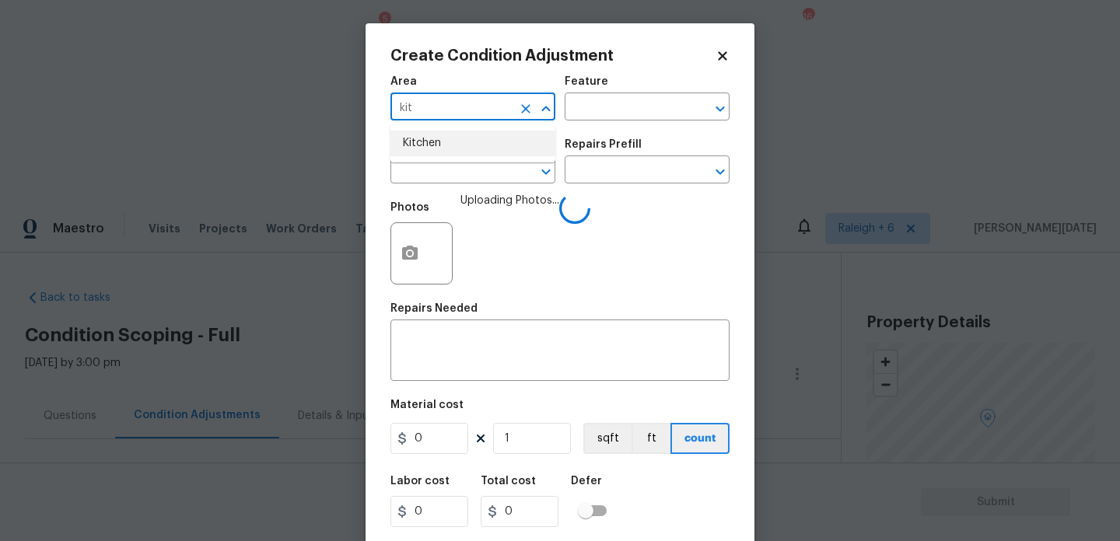
click at [430, 140] on li "Kitchen" at bounding box center [472, 144] width 165 height 26
type input "Kitchen"
click at [451, 175] on input "text" at bounding box center [450, 171] width 121 height 24
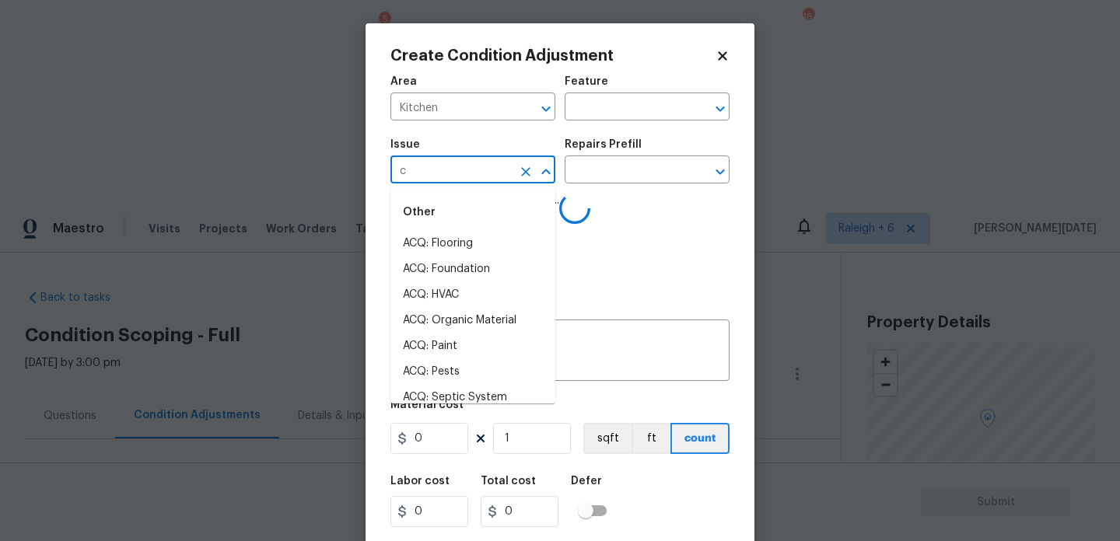
type input "ca"
type input "b"
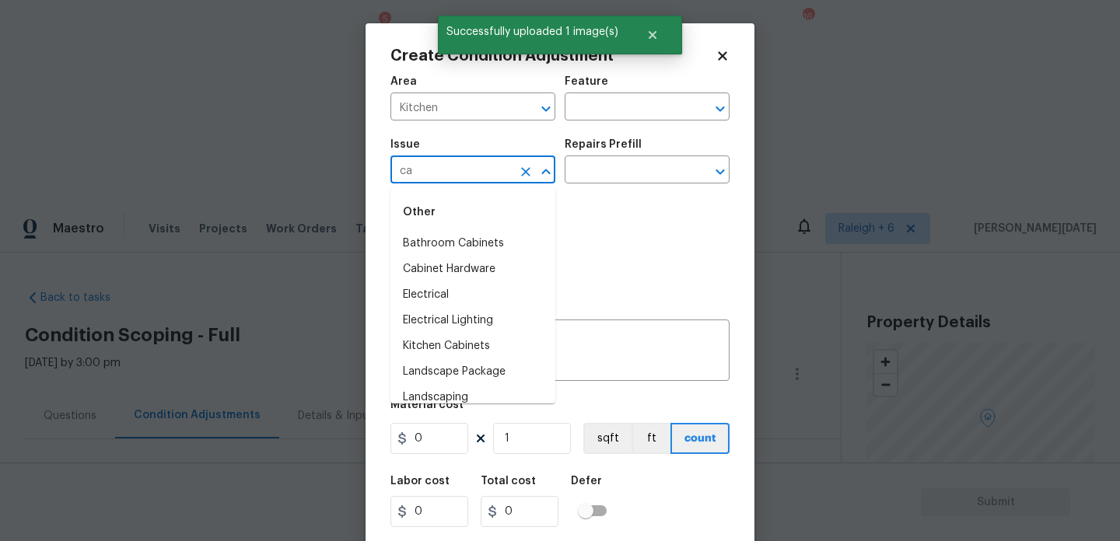
type input "cab"
click at [456, 292] on li "ACQ: HVAC" at bounding box center [472, 295] width 165 height 26
type input "ACQ: HVAC"
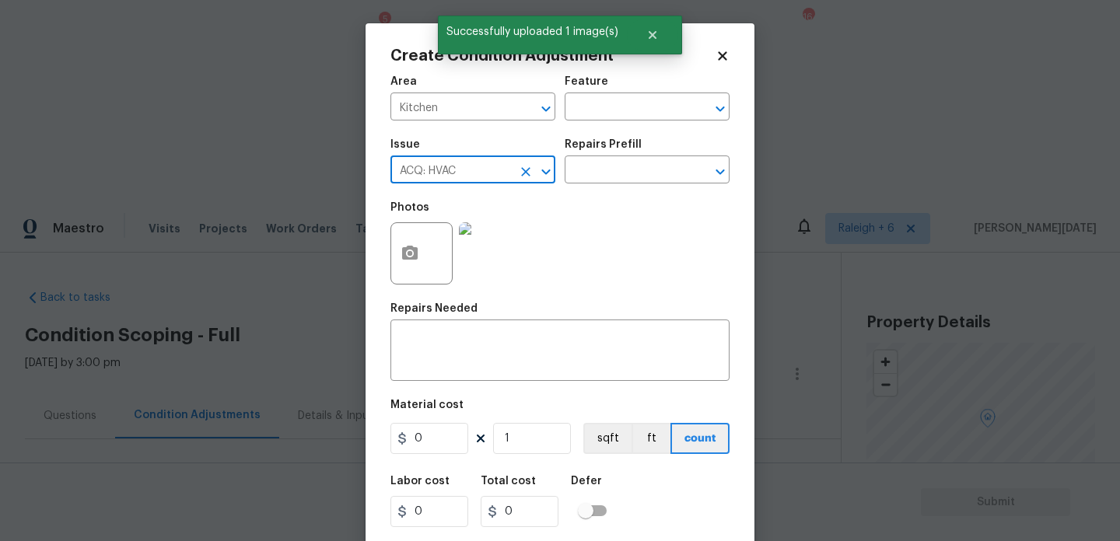
click at [522, 176] on icon "Clear" at bounding box center [525, 171] width 9 height 9
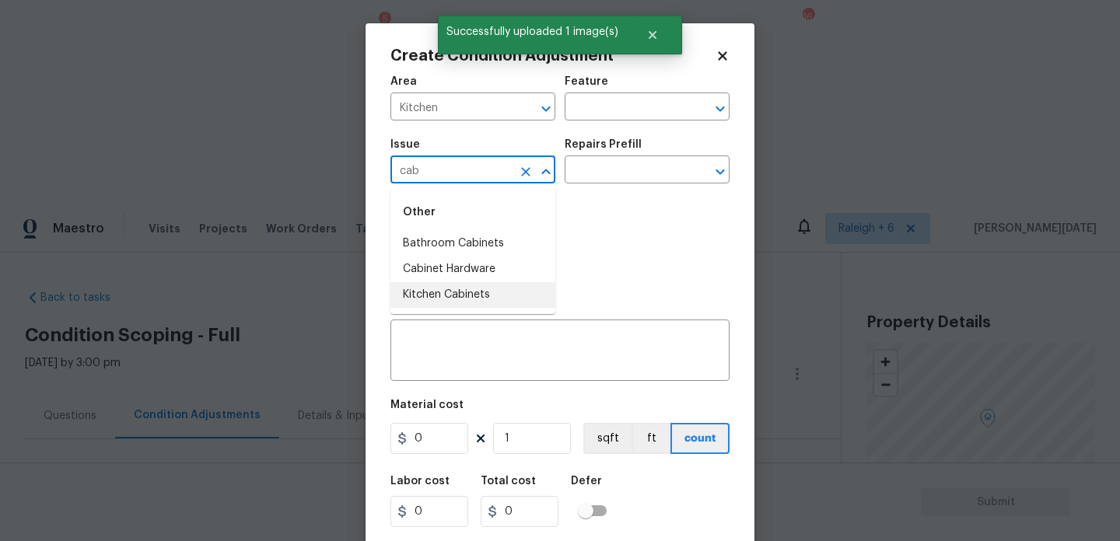
click at [485, 292] on li "Kitchen Cabinets" at bounding box center [472, 295] width 165 height 26
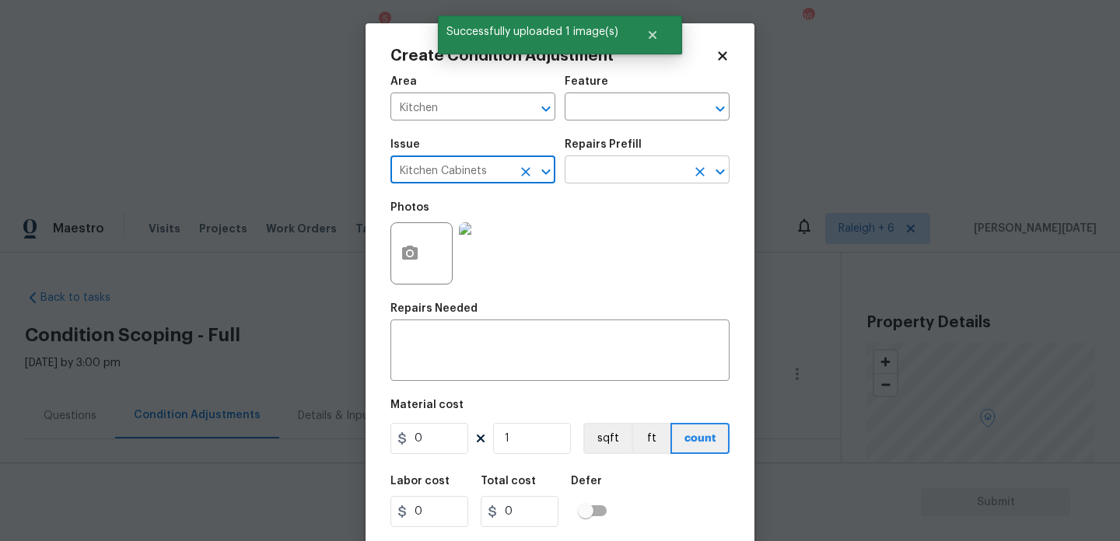
type input "Kitchen Cabinets"
click at [576, 180] on input "text" at bounding box center [624, 171] width 121 height 24
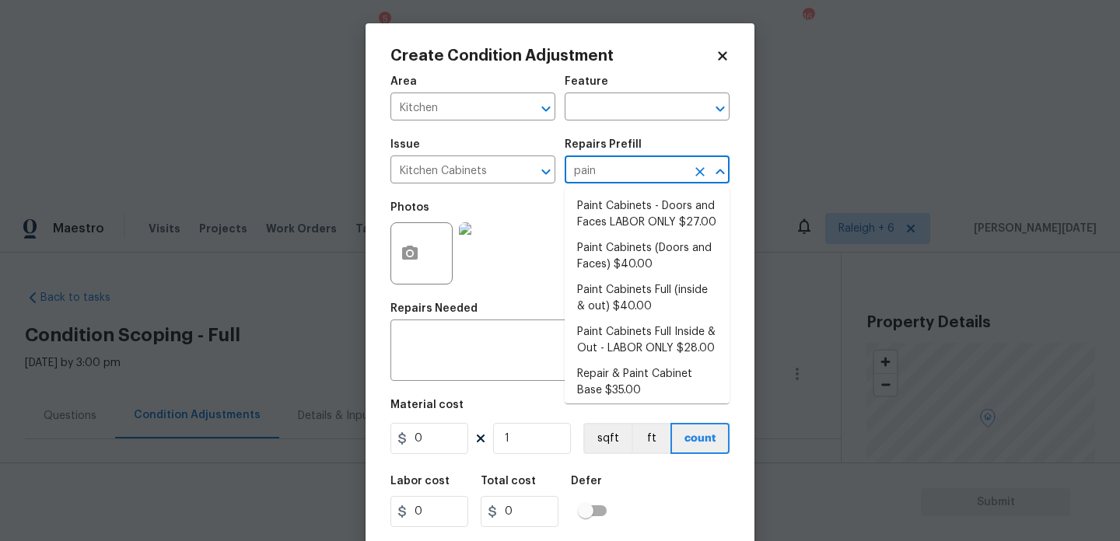
type input "paint"
click at [613, 218] on li "Paint Cabinets - Doors and Faces LABOR ONLY $27.00" at bounding box center [646, 215] width 165 height 42
type input "Cabinets"
type input "27"
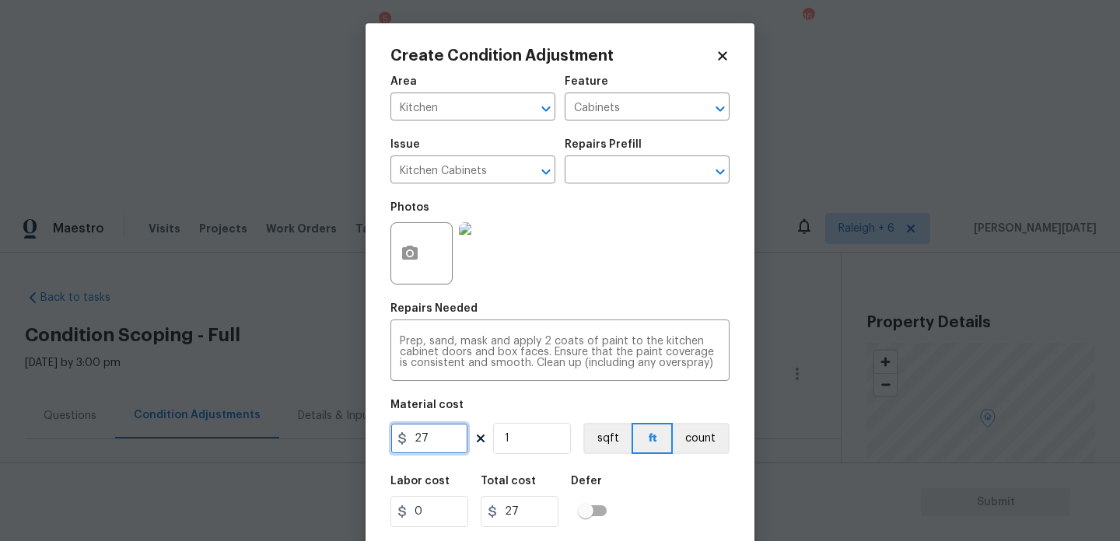
drag, startPoint x: 451, startPoint y: 446, endPoint x: 259, endPoint y: 442, distance: 192.1
click at [259, 442] on div "Create Condition Adjustment Area Kitchen ​ Feature Cabinets ​ Issue Kitchen Cab…" at bounding box center [560, 270] width 1120 height 541
type input "1200"
click at [610, 259] on div "Photos" at bounding box center [559, 243] width 339 height 101
type input "1200"
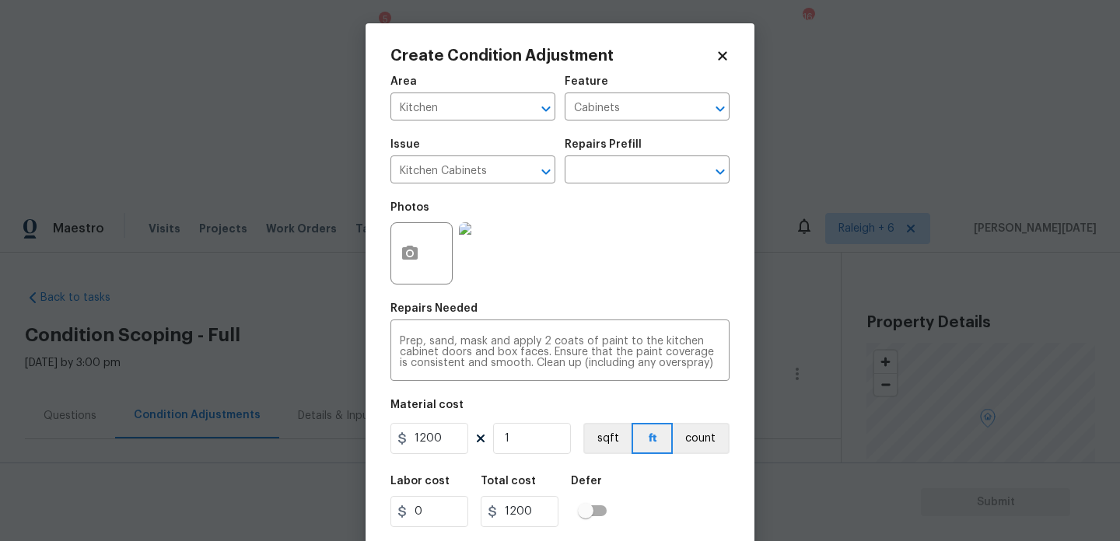
scroll to position [40, 0]
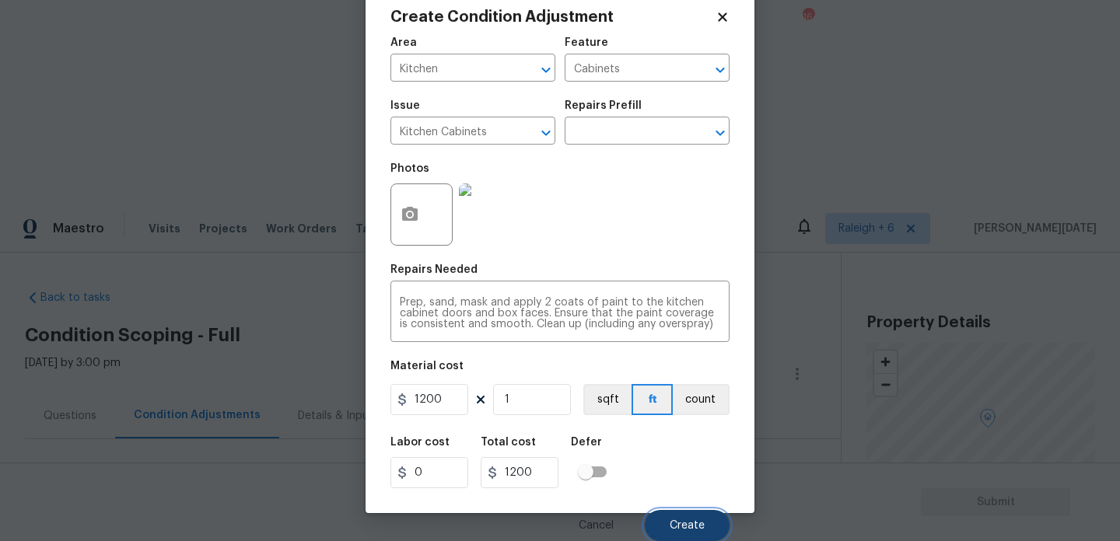
click at [662, 514] on button "Create" at bounding box center [687, 525] width 85 height 31
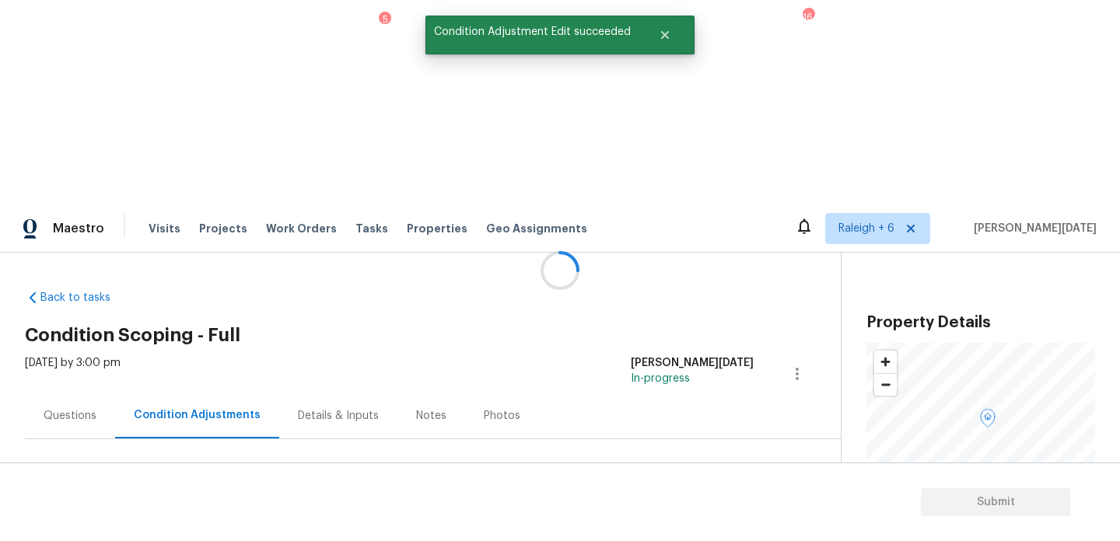
scroll to position [0, 0]
click at [676, 526] on span "Add Condition Adjustment" at bounding box center [715, 533] width 157 height 14
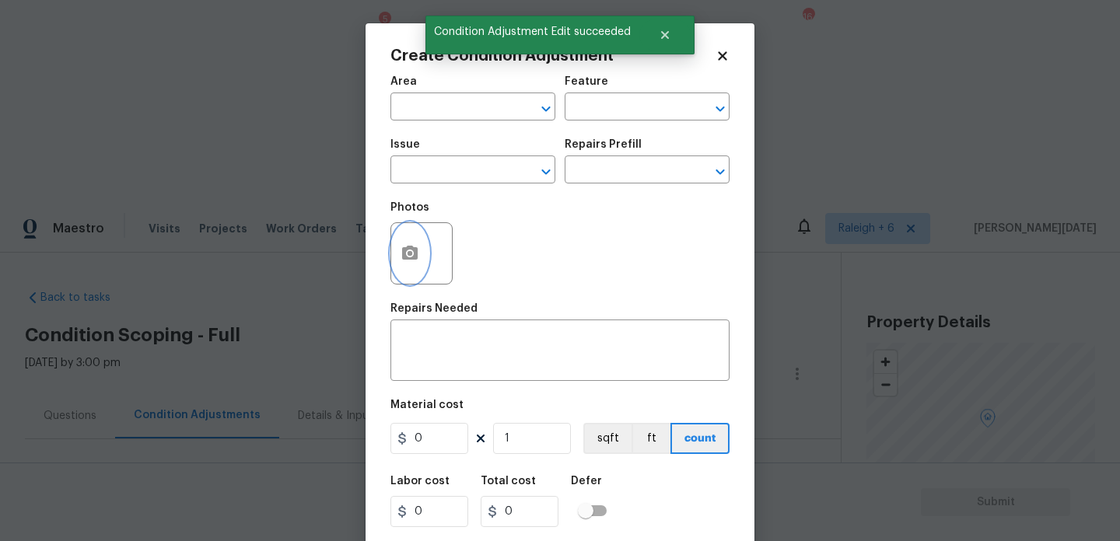
click at [421, 256] on button "button" at bounding box center [409, 253] width 37 height 61
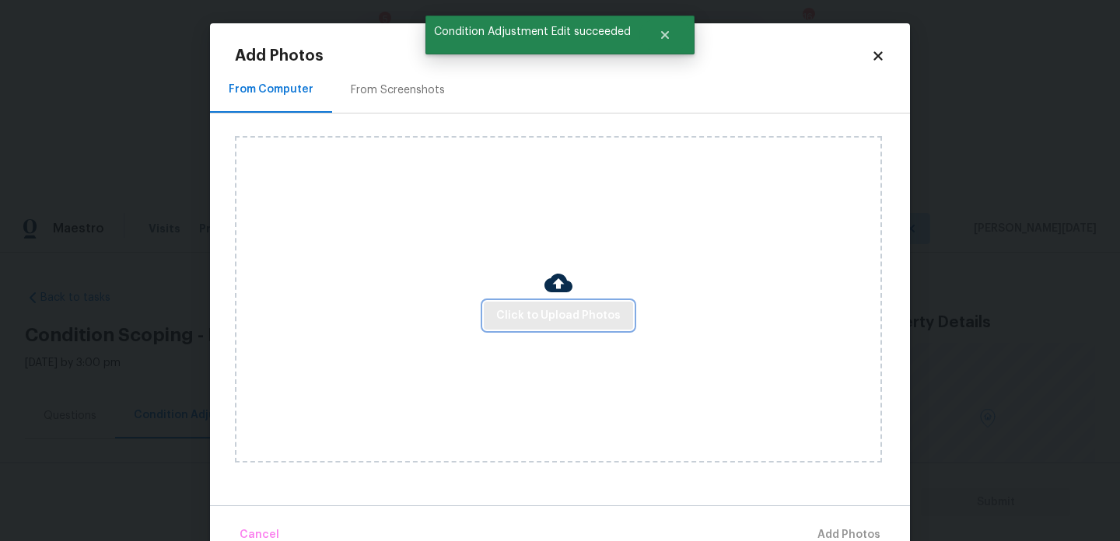
click at [533, 311] on span "Click to Upload Photos" at bounding box center [558, 315] width 124 height 19
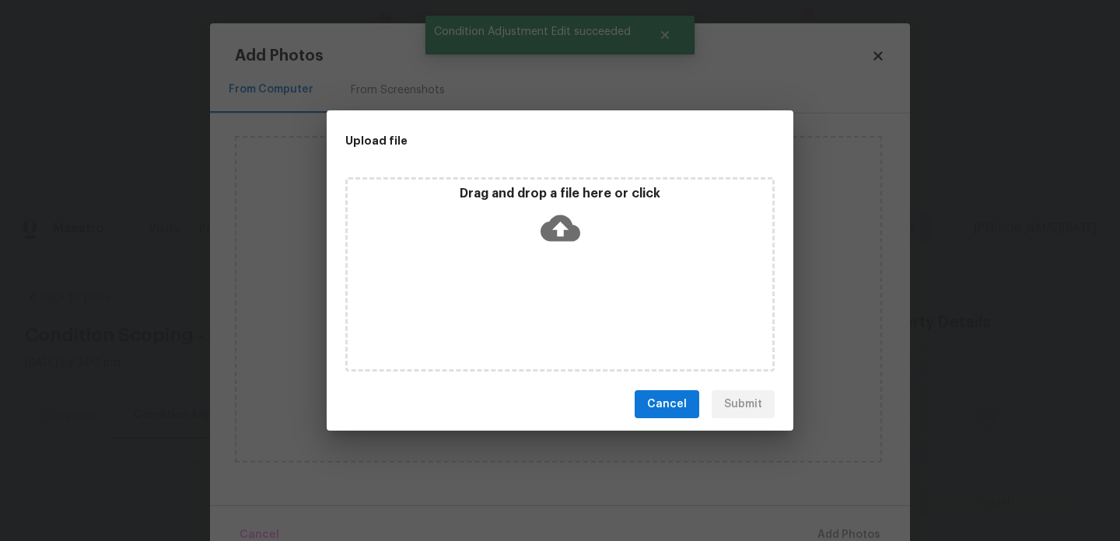
click at [533, 311] on div "Drag and drop a file here or click" at bounding box center [559, 274] width 429 height 194
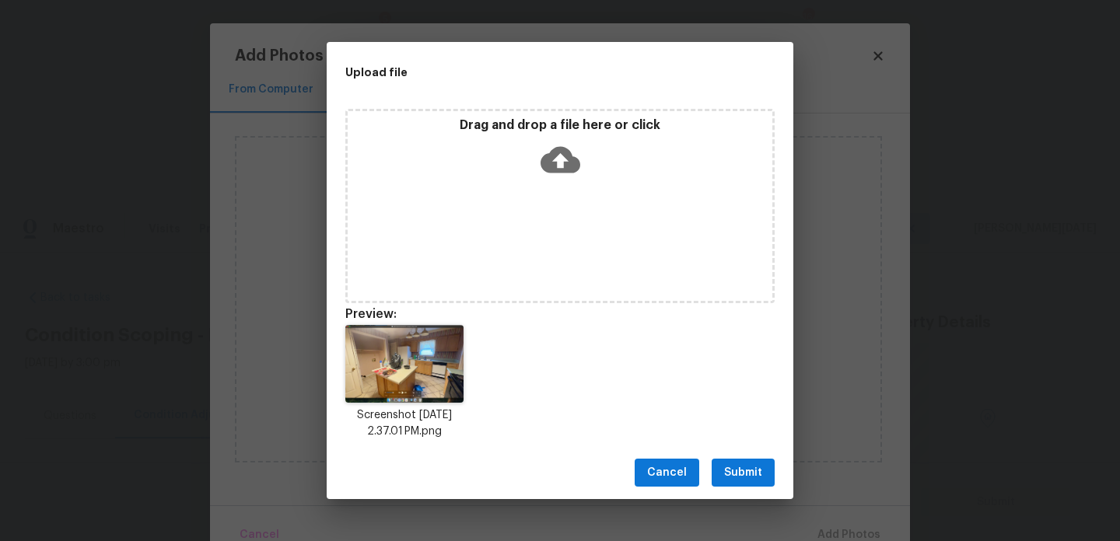
click at [576, 190] on div "Drag and drop a file here or click" at bounding box center [559, 206] width 429 height 194
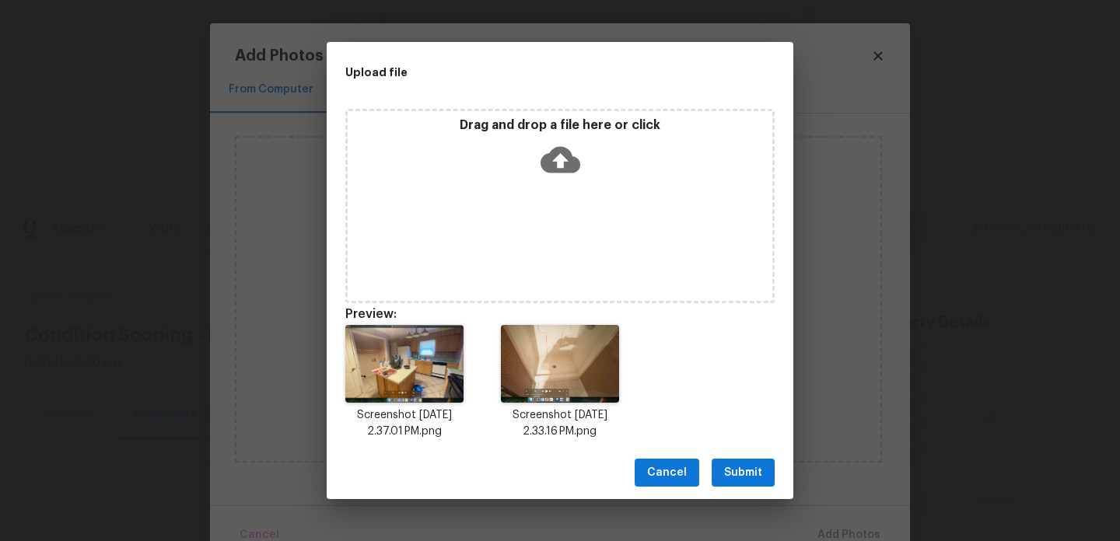
click at [755, 474] on span "Submit" at bounding box center [743, 472] width 38 height 19
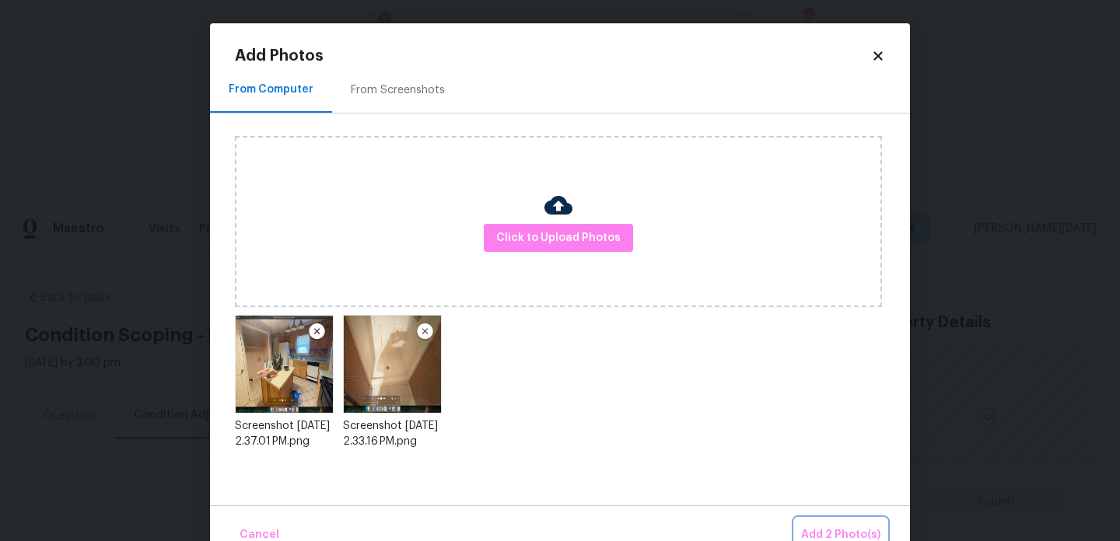
click at [819, 531] on span "Add 2 Photo(s)" at bounding box center [840, 535] width 79 height 19
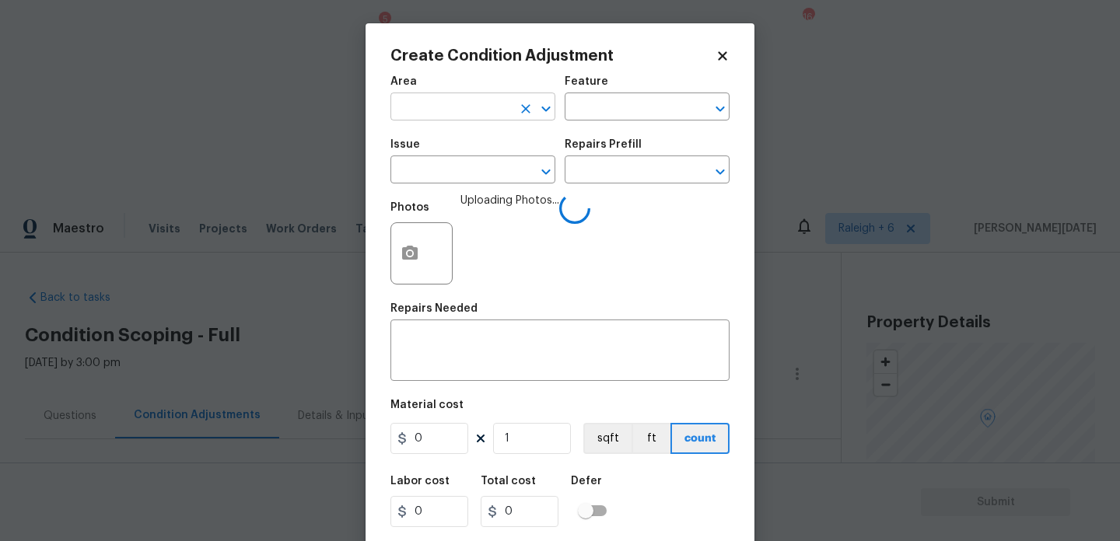
click at [434, 106] on input "text" at bounding box center [450, 108] width 121 height 24
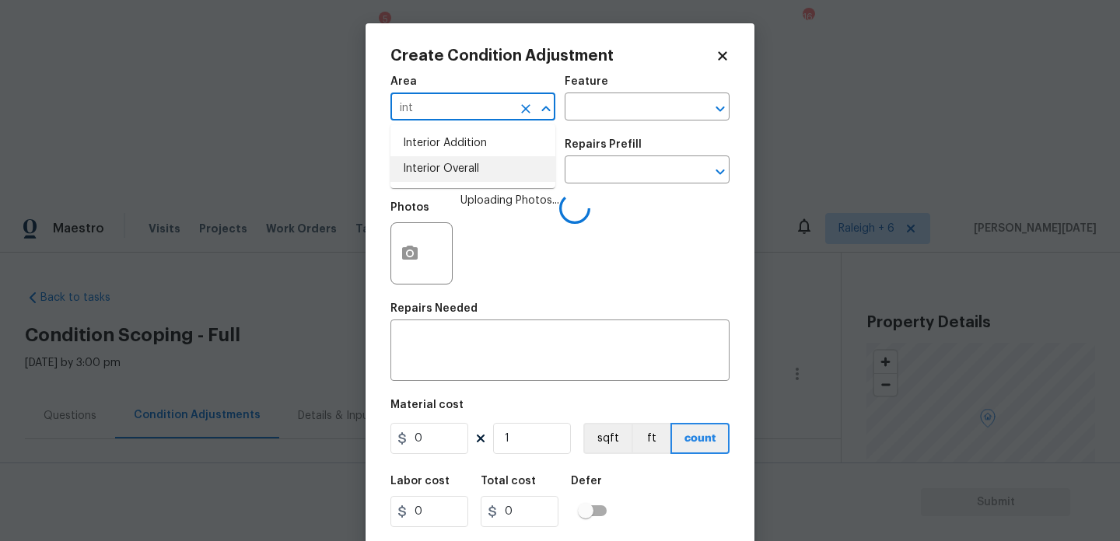
click at [456, 180] on li "Interior Overall" at bounding box center [472, 169] width 165 height 26
type input "Interior Overall"
click at [456, 180] on input "text" at bounding box center [450, 171] width 121 height 24
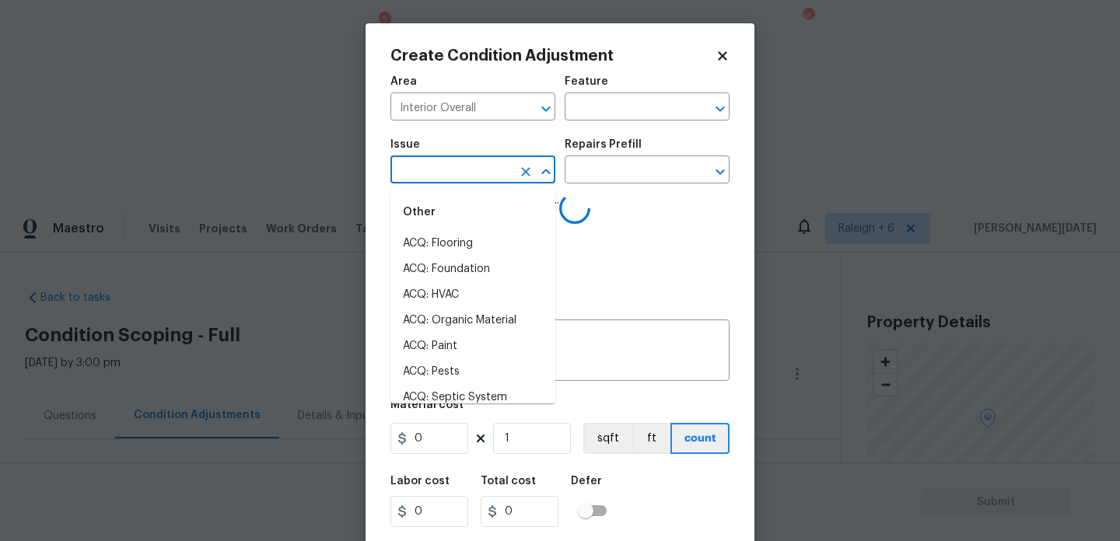
click at [456, 180] on input "text" at bounding box center [450, 171] width 121 height 24
type input "wall"
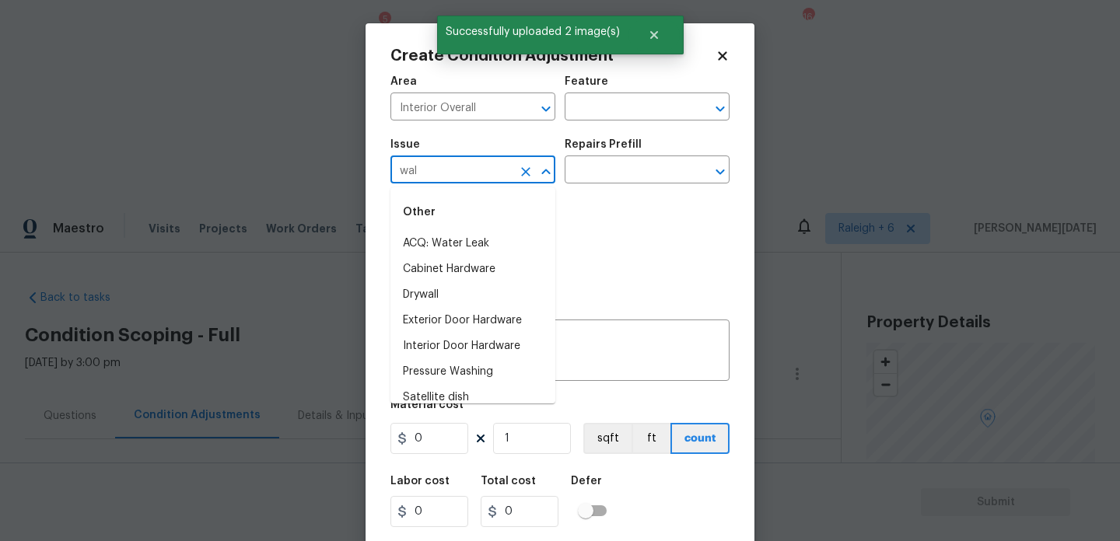
type input "wall"
click at [453, 266] on li "ACQ: Foundation" at bounding box center [472, 270] width 165 height 26
type input "ACQ: Foundation"
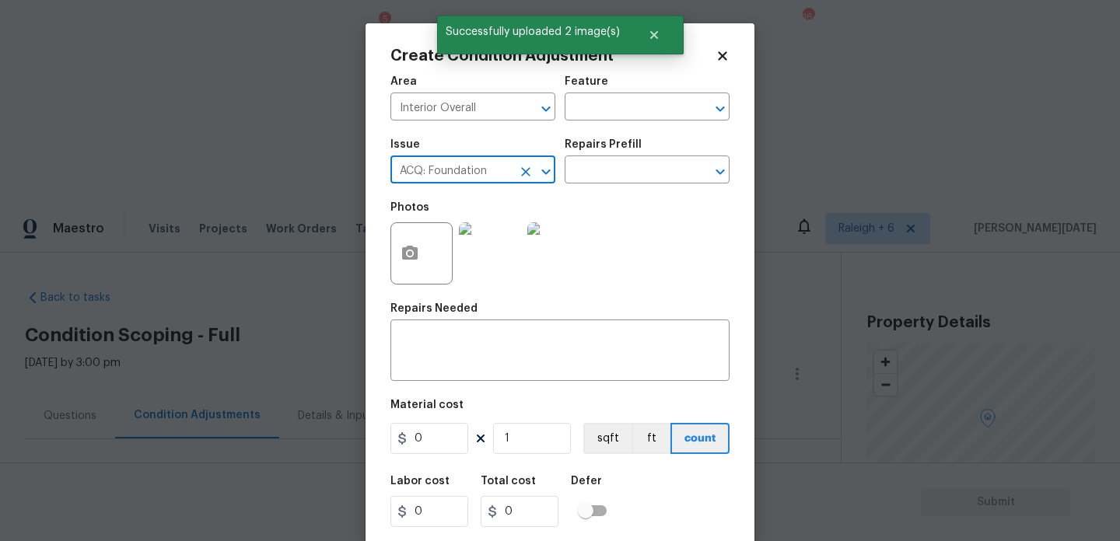
click at [519, 169] on icon "Clear" at bounding box center [526, 172] width 16 height 16
click at [481, 270] on li "Wallpaper" at bounding box center [472, 270] width 165 height 26
type input "Wallpaper"
click at [599, 197] on div "Photos" at bounding box center [559, 243] width 339 height 101
click at [632, 170] on input "text" at bounding box center [624, 171] width 121 height 24
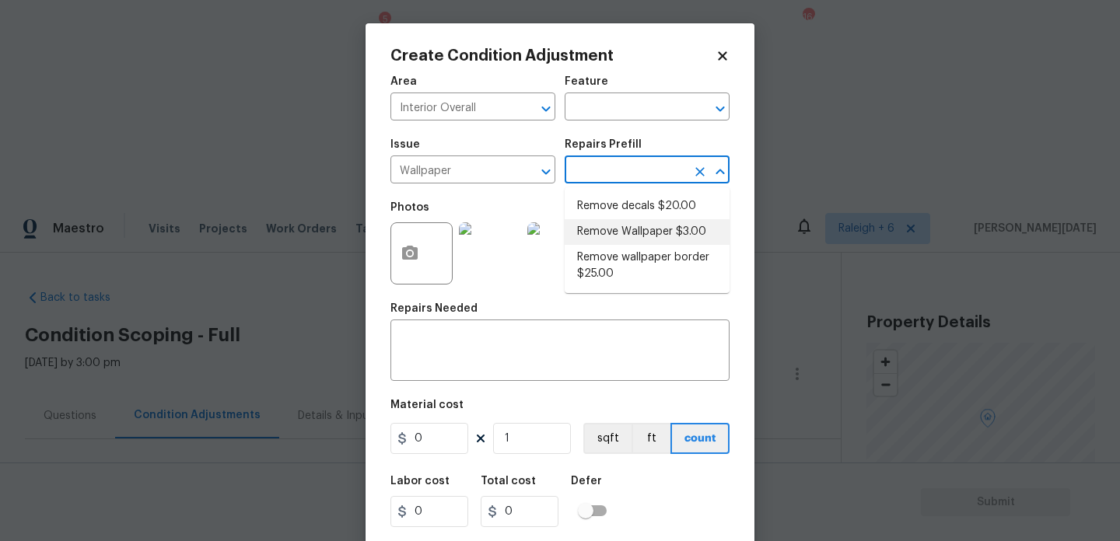
click at [635, 234] on li "Remove Wallpaper $3.00" at bounding box center [646, 232] width 165 height 26
type input "Walls and Ceiling"
type textarea "Remove wallpaper and texture walls to best match existing conditions"
type input "3"
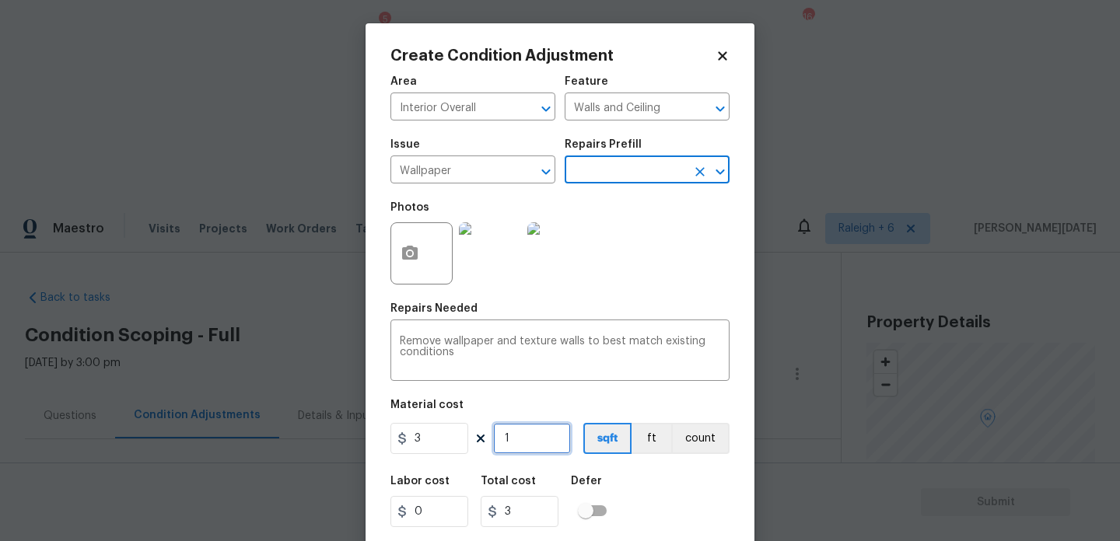
click at [541, 428] on input "1" at bounding box center [532, 438] width 78 height 31
type input "0"
type input "2"
type input "6"
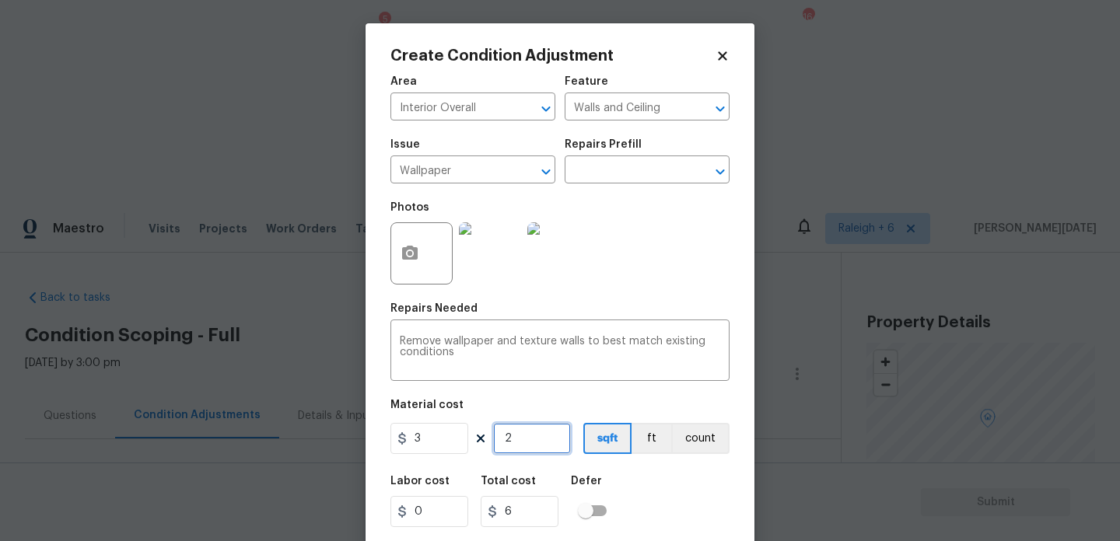
type input "20"
type input "60"
type input "200"
type input "600"
drag, startPoint x: 534, startPoint y: 443, endPoint x: 414, endPoint y: 442, distance: 120.5
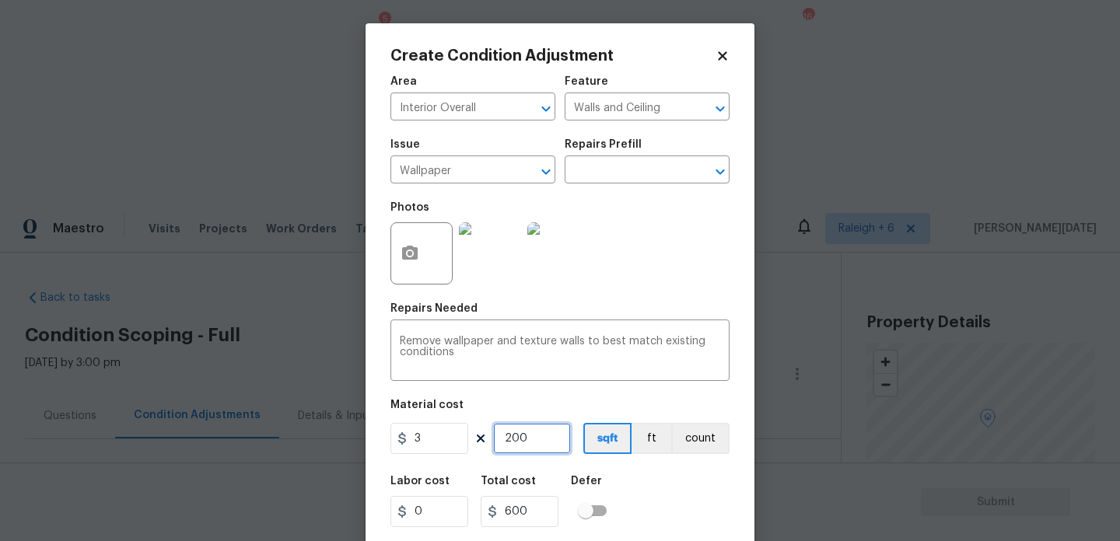
click at [414, 442] on div "3 200 sqft ft count" at bounding box center [559, 438] width 339 height 31
type input "0"
type input "3"
type input "9"
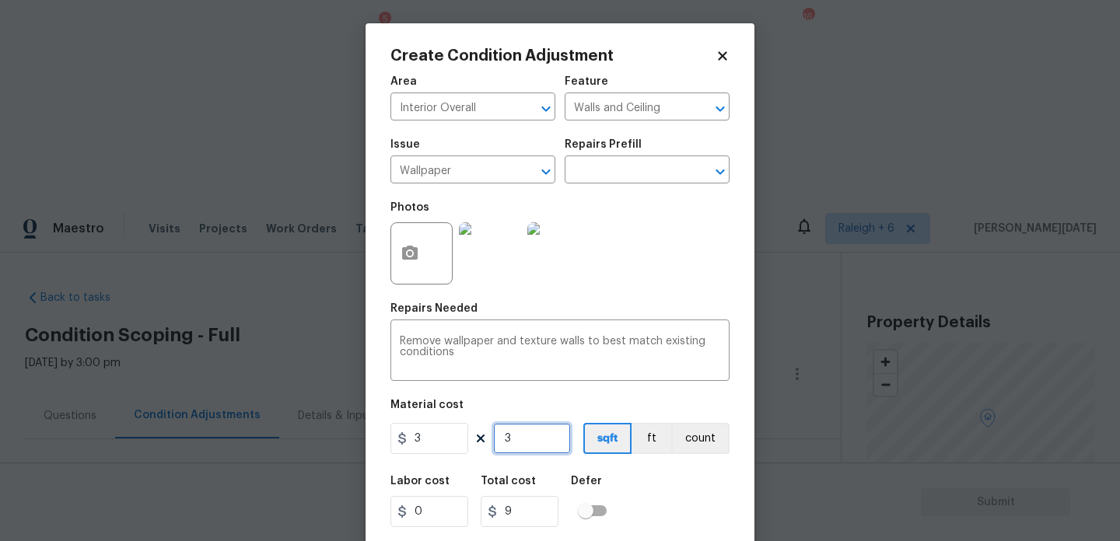
type input "30"
type input "90"
type input "300"
type input "900"
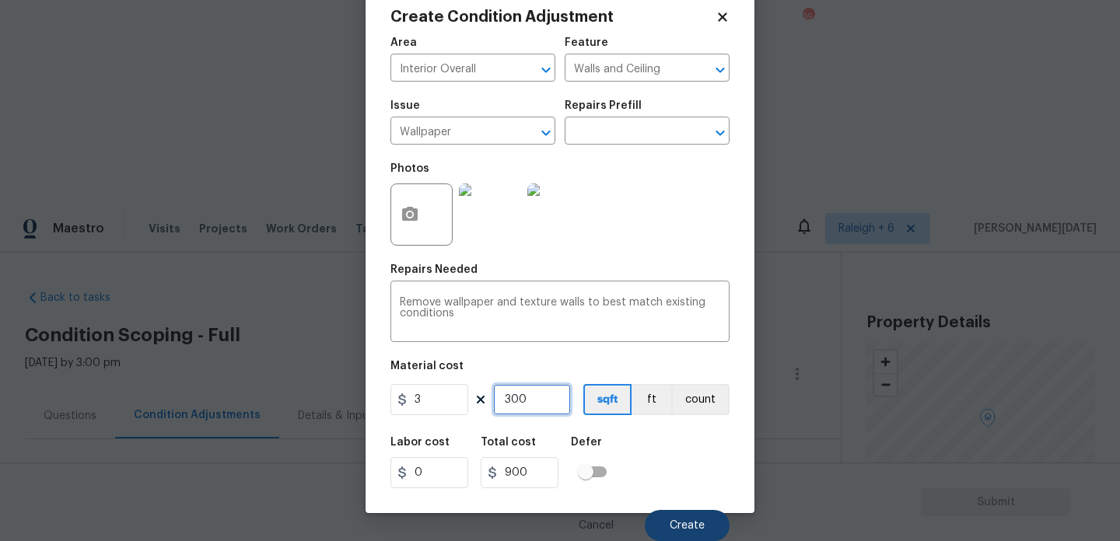
type input "300"
click at [696, 518] on button "Create" at bounding box center [687, 525] width 85 height 31
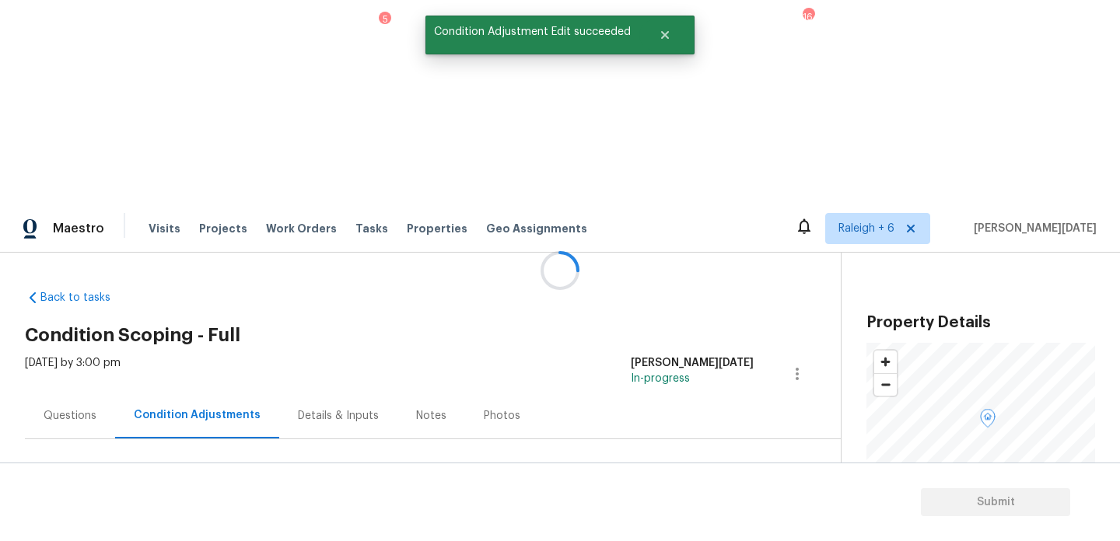
scroll to position [0, 0]
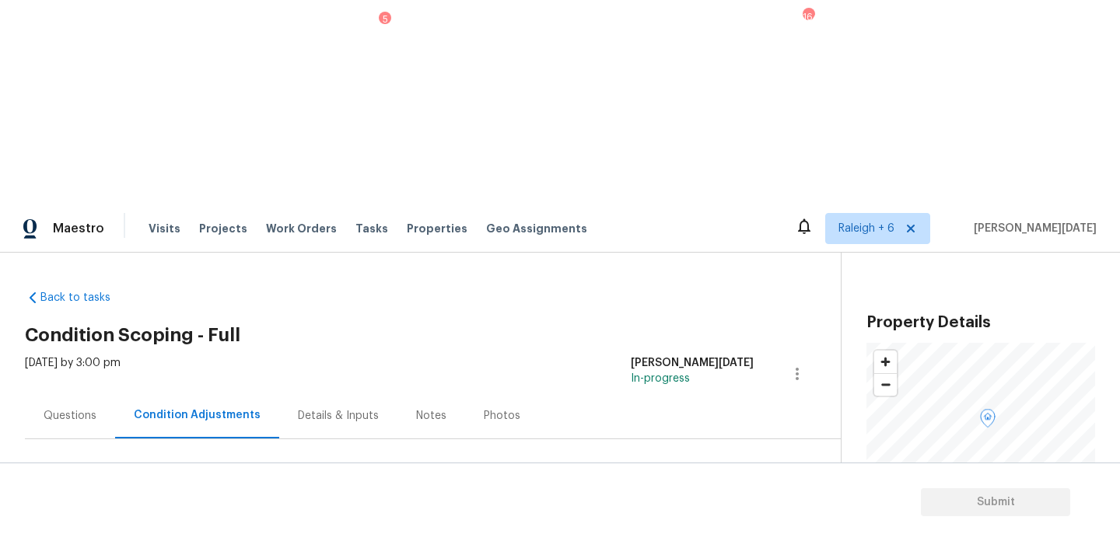
click at [729, 526] on span "Add Condition Adjustment" at bounding box center [715, 533] width 157 height 14
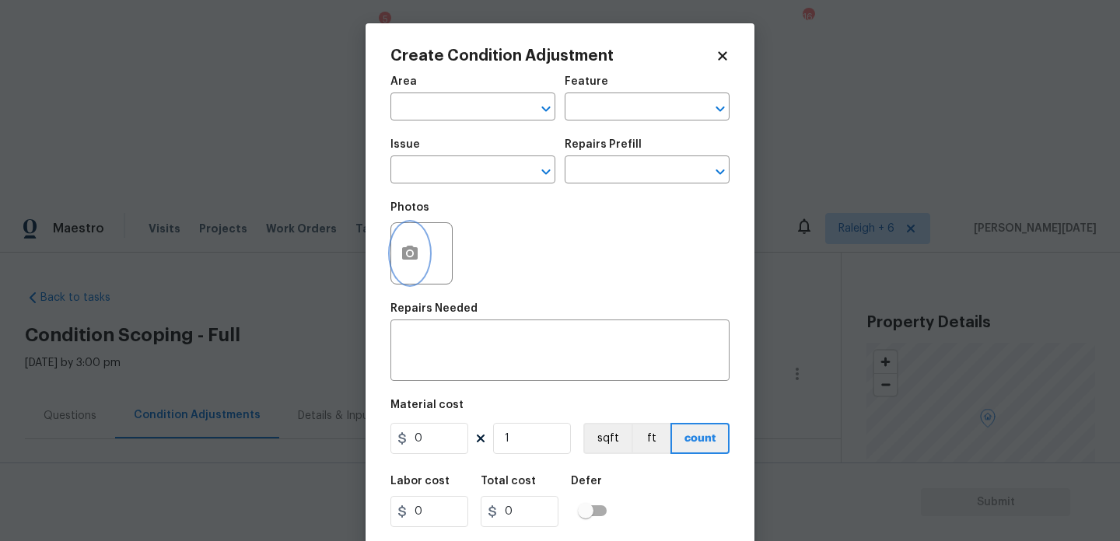
click at [406, 253] on icon "button" at bounding box center [410, 253] width 16 height 14
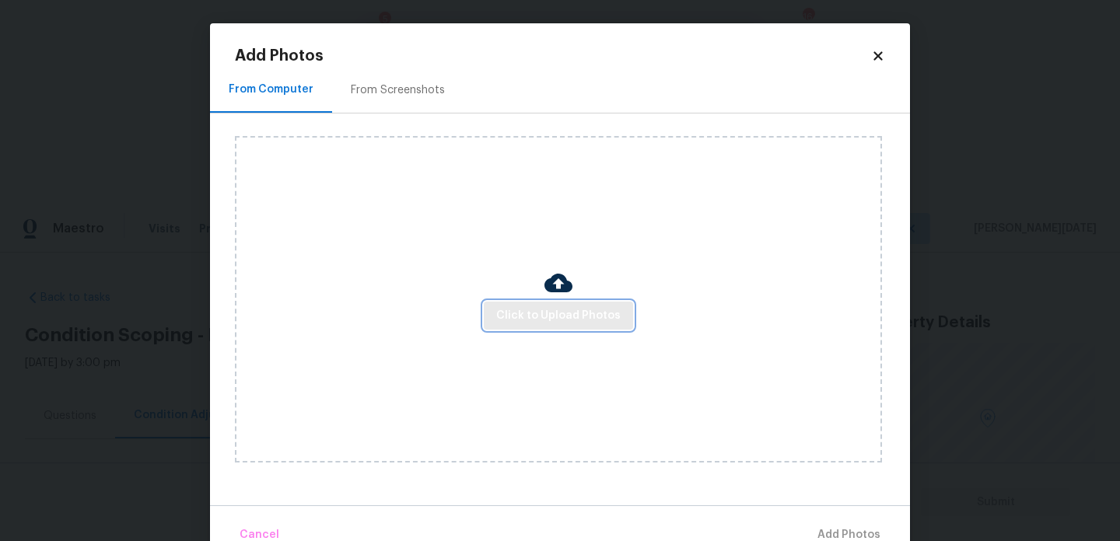
click at [568, 321] on span "Click to Upload Photos" at bounding box center [558, 315] width 124 height 19
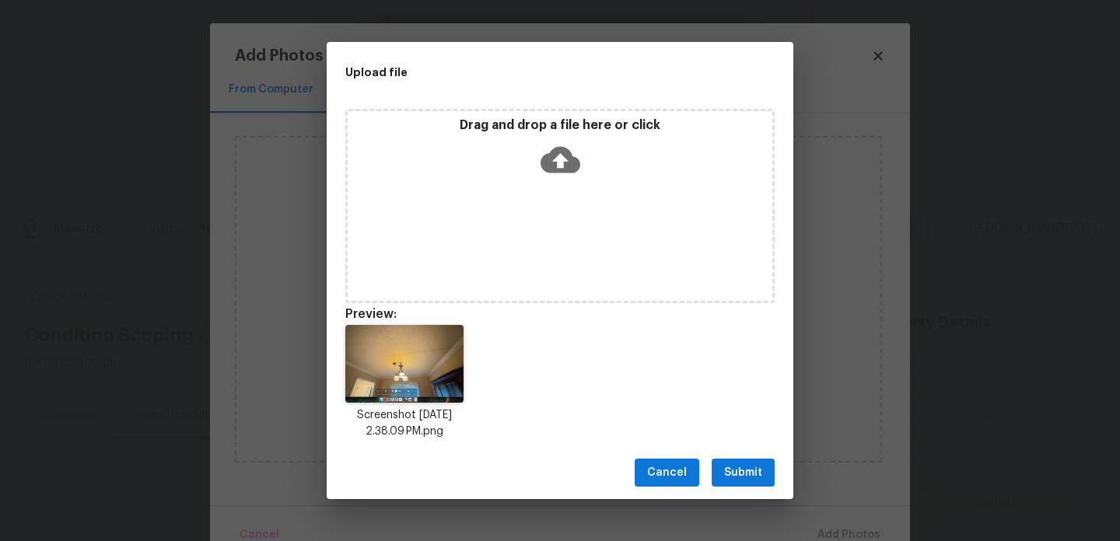
click at [733, 467] on span "Submit" at bounding box center [743, 472] width 38 height 19
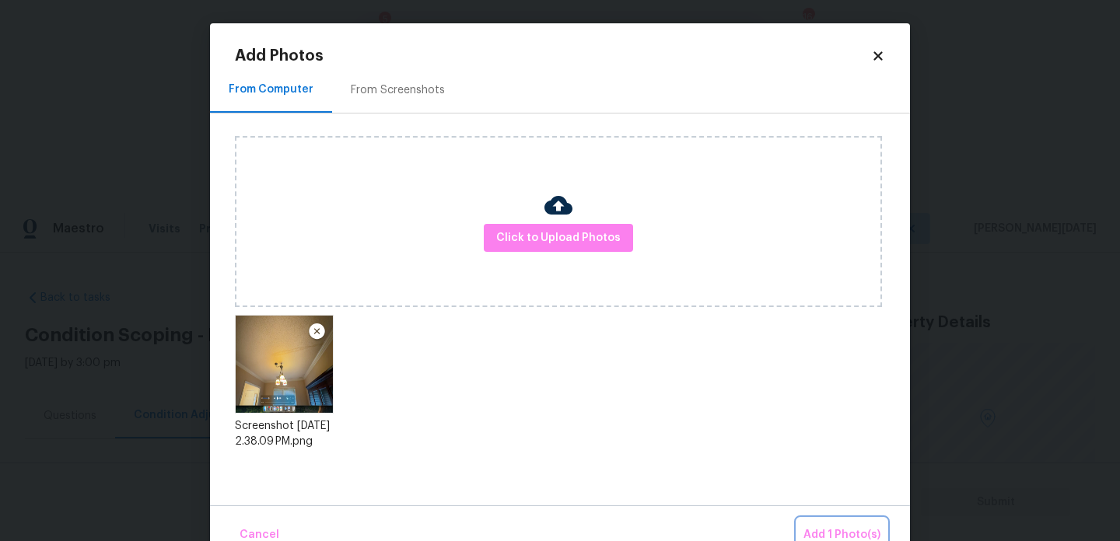
click at [853, 533] on span "Add 1 Photo(s)" at bounding box center [841, 535] width 77 height 19
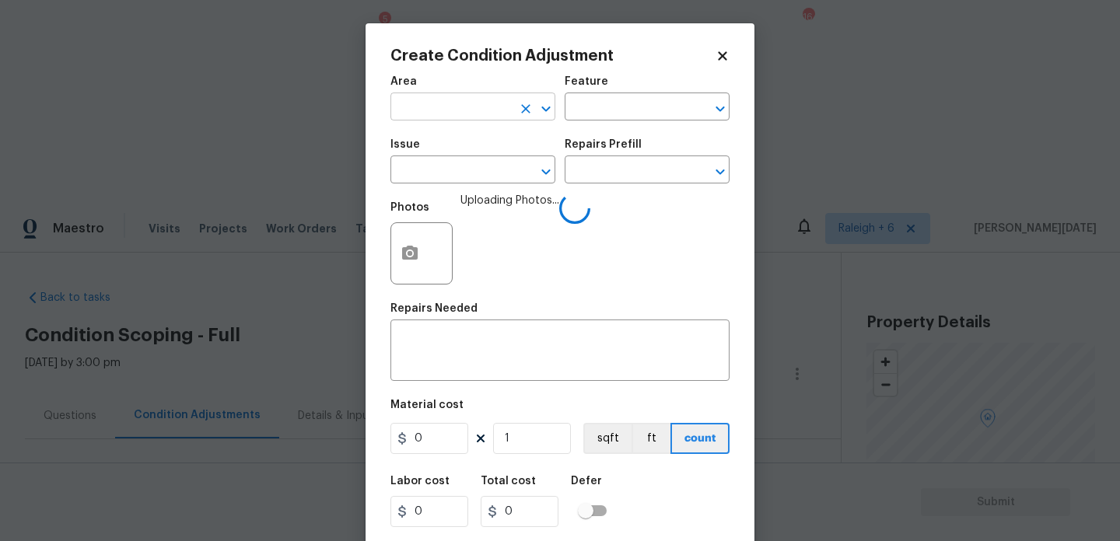
click at [422, 107] on input "text" at bounding box center [450, 108] width 121 height 24
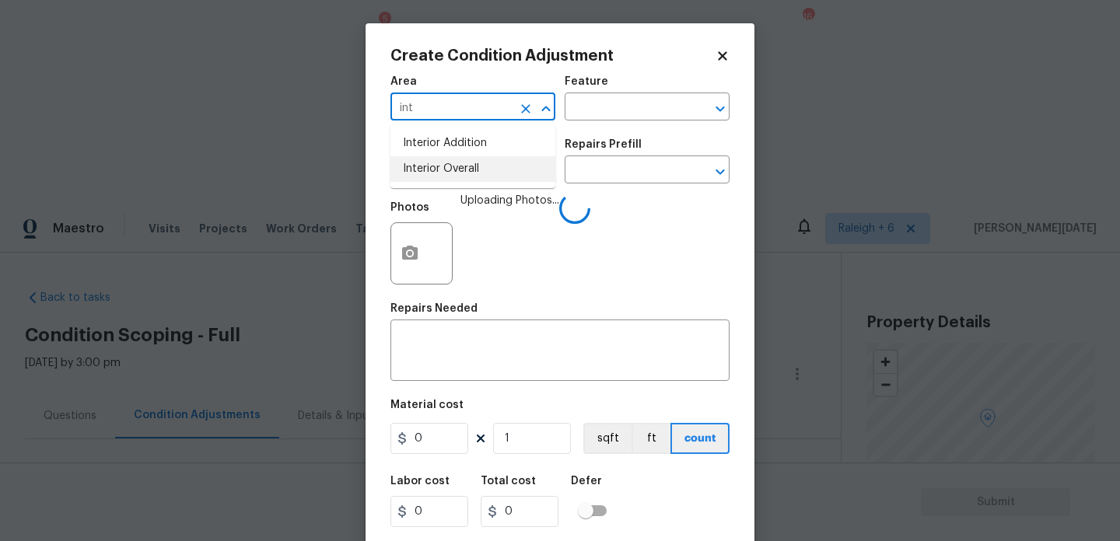
click at [451, 166] on li "Interior Overall" at bounding box center [472, 169] width 165 height 26
type input "Interior Overall"
click at [451, 166] on input "text" at bounding box center [450, 171] width 121 height 24
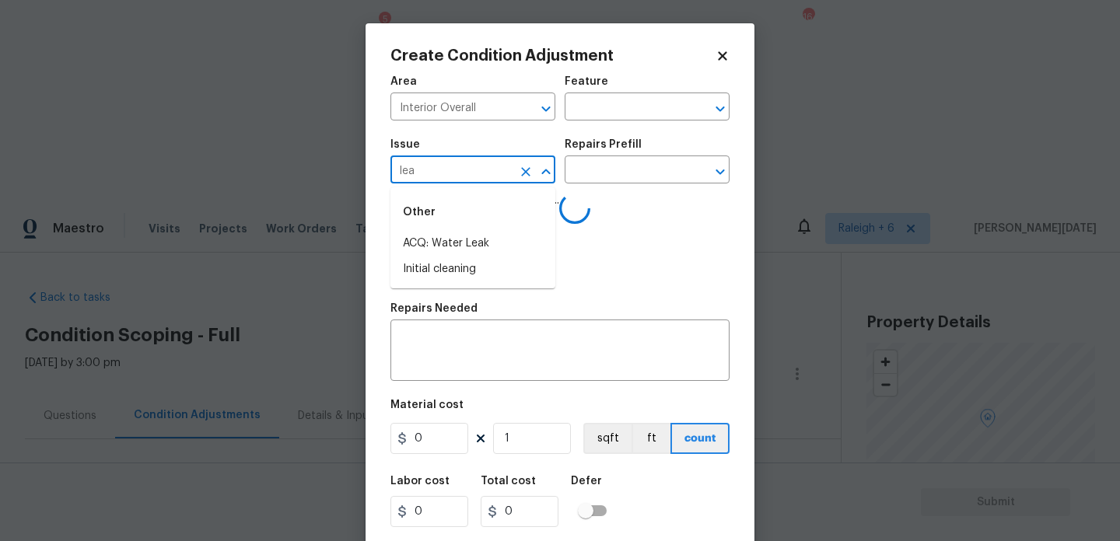
type input "leak"
click at [460, 238] on li "ACQ: Flooring" at bounding box center [472, 244] width 165 height 26
click at [586, 171] on input "text" at bounding box center [624, 171] width 121 height 24
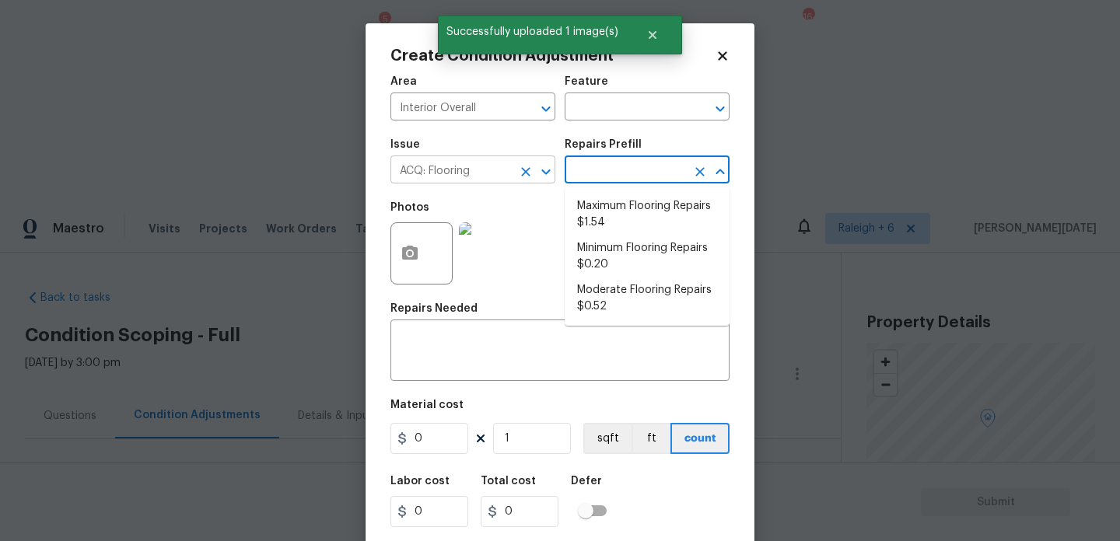
click at [511, 170] on input "ACQ: Flooring" at bounding box center [450, 171] width 121 height 24
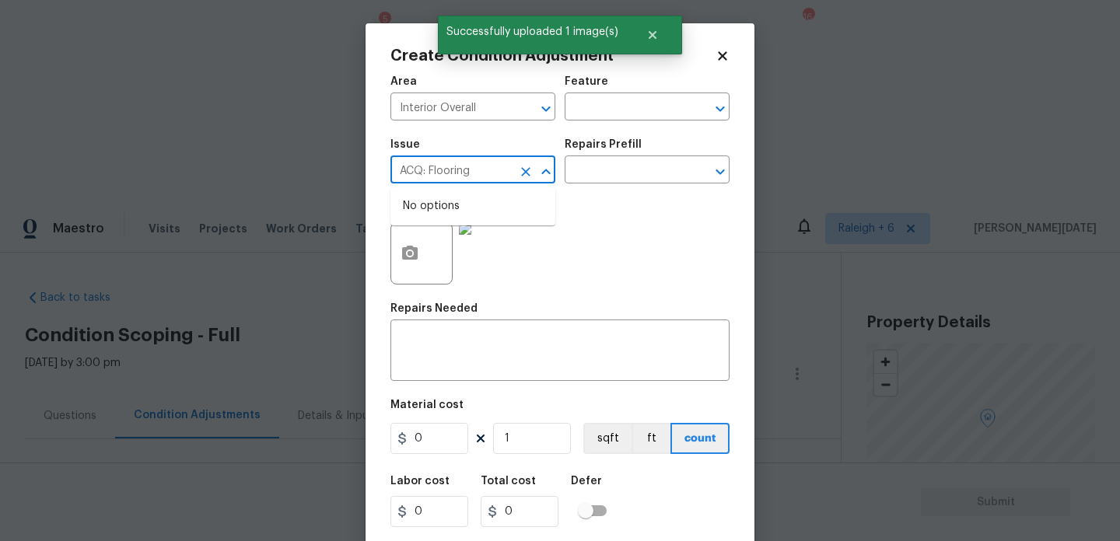
type input "ACQ: Floorin"
click at [528, 173] on icon "Clear" at bounding box center [525, 171] width 9 height 9
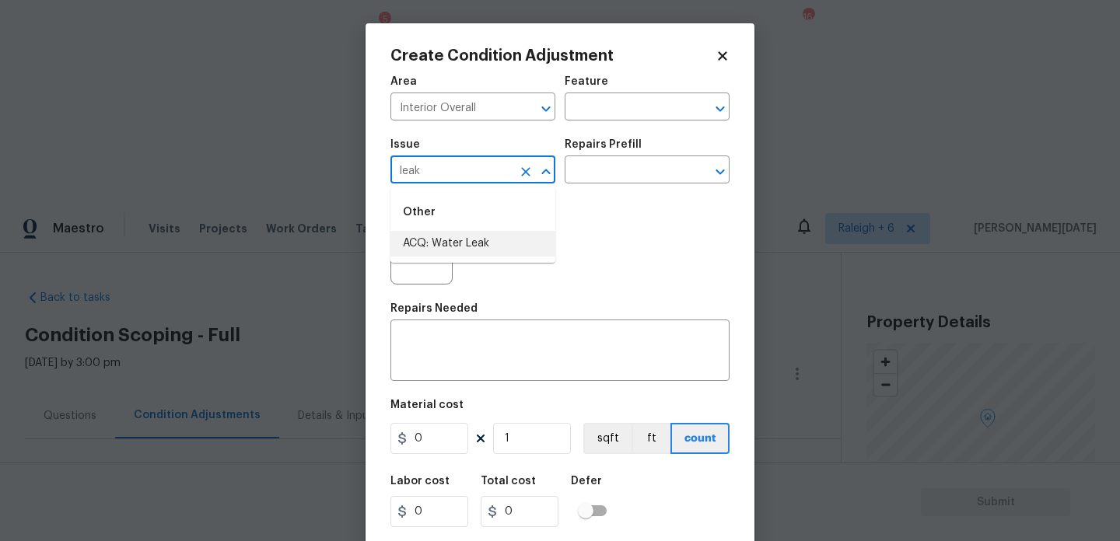
click at [526, 241] on li "ACQ: Water Leak" at bounding box center [472, 244] width 165 height 26
type input "ACQ: Water Leak"
click at [617, 178] on input "text" at bounding box center [624, 171] width 121 height 24
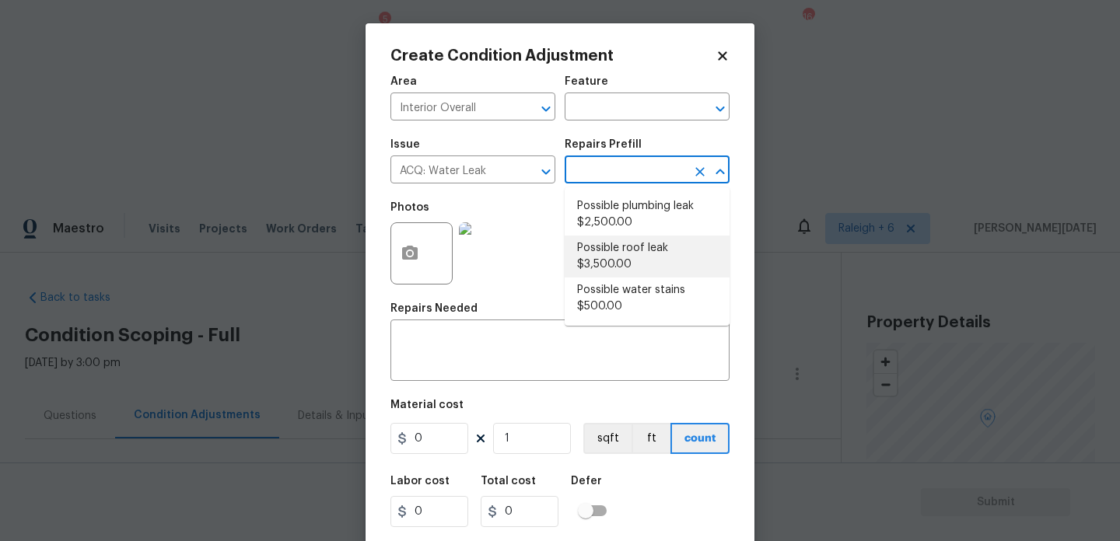
click at [637, 255] on li "Possible roof leak $3,500.00" at bounding box center [646, 257] width 165 height 42
type input "Acquisition"
type input "3500"
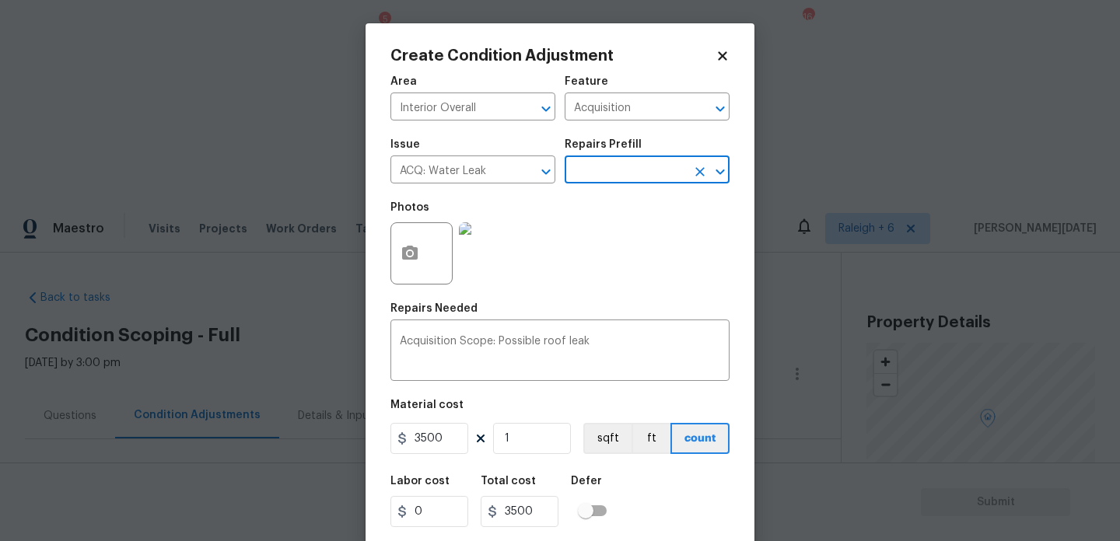
scroll to position [40, 0]
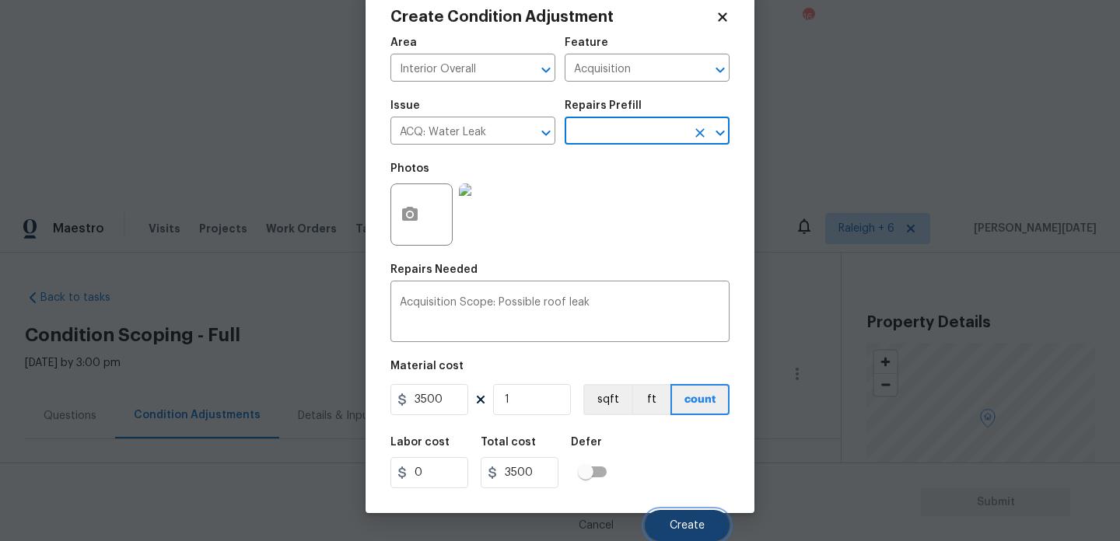
click at [683, 522] on span "Create" at bounding box center [686, 526] width 35 height 12
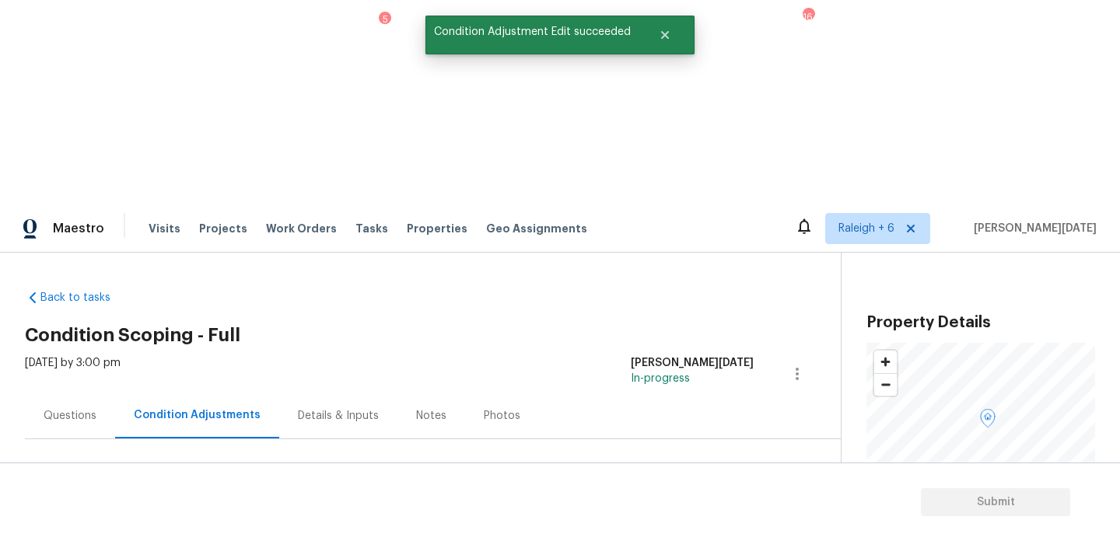
scroll to position [0, 0]
click at [684, 517] on button "Add Condition Adjustment" at bounding box center [715, 533] width 176 height 33
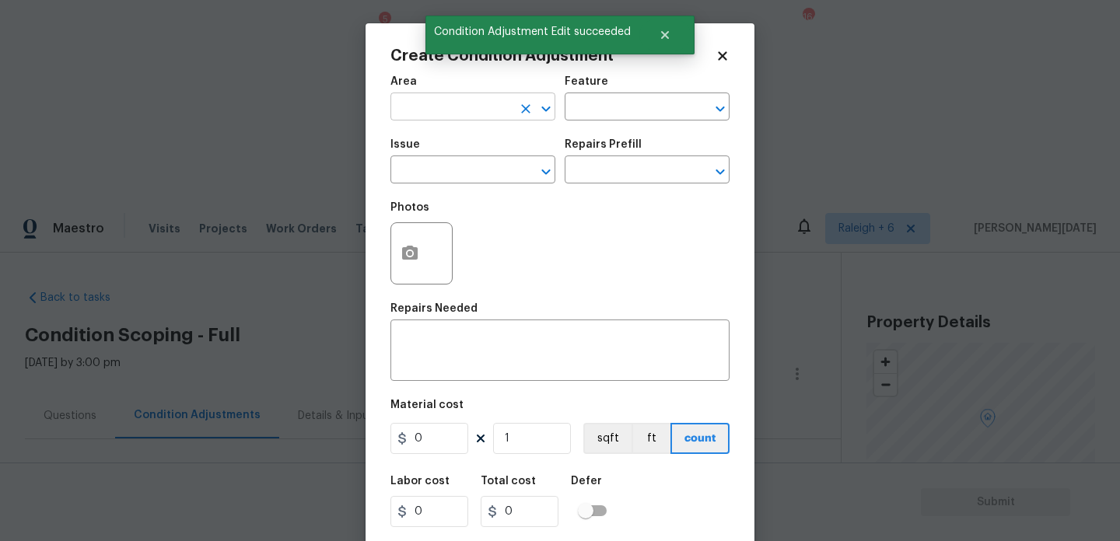
click at [425, 106] on input "text" at bounding box center [450, 108] width 121 height 24
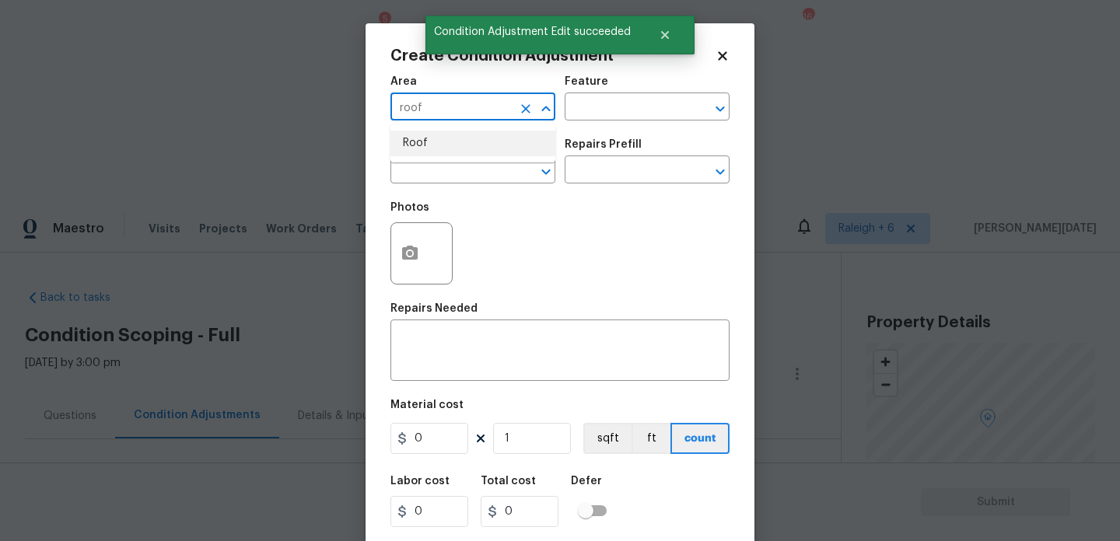
click at [420, 139] on li "Roof" at bounding box center [472, 144] width 165 height 26
type input "Roof"
click at [419, 158] on div "Issue" at bounding box center [472, 149] width 165 height 20
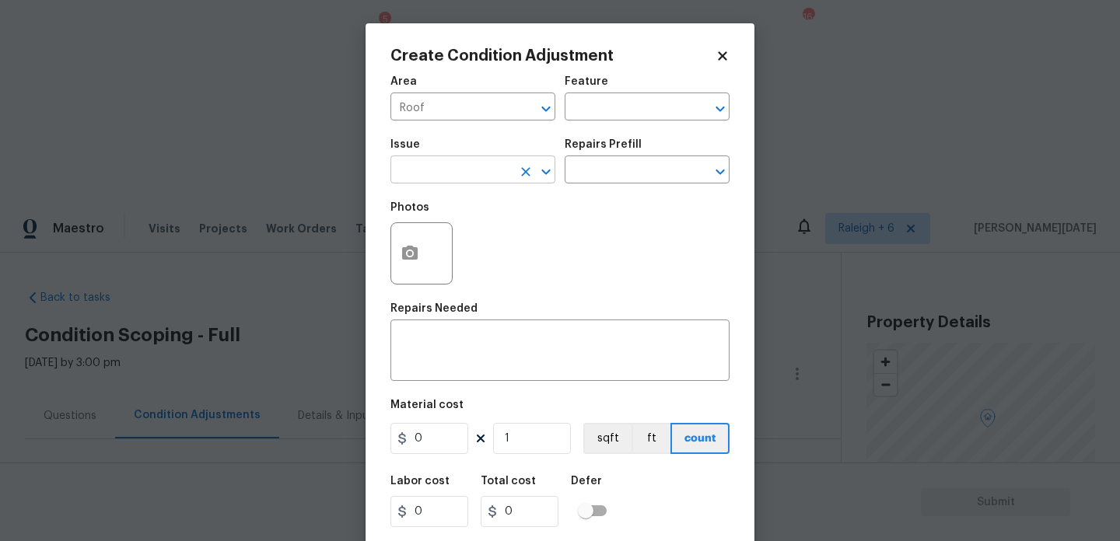
click at [414, 165] on input "text" at bounding box center [450, 171] width 121 height 24
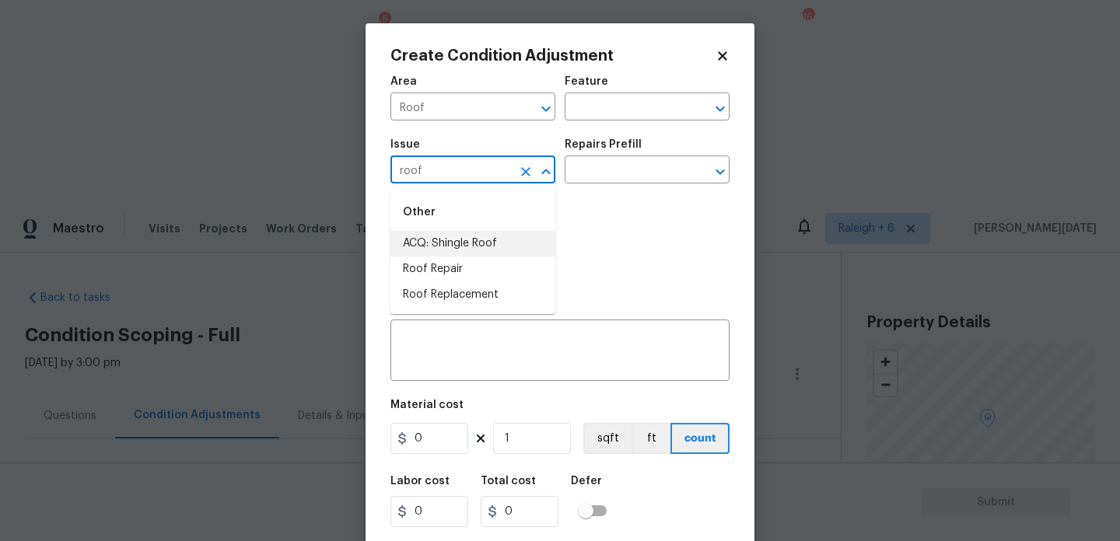
click at [460, 239] on li "ACQ: Shingle Roof" at bounding box center [472, 244] width 165 height 26
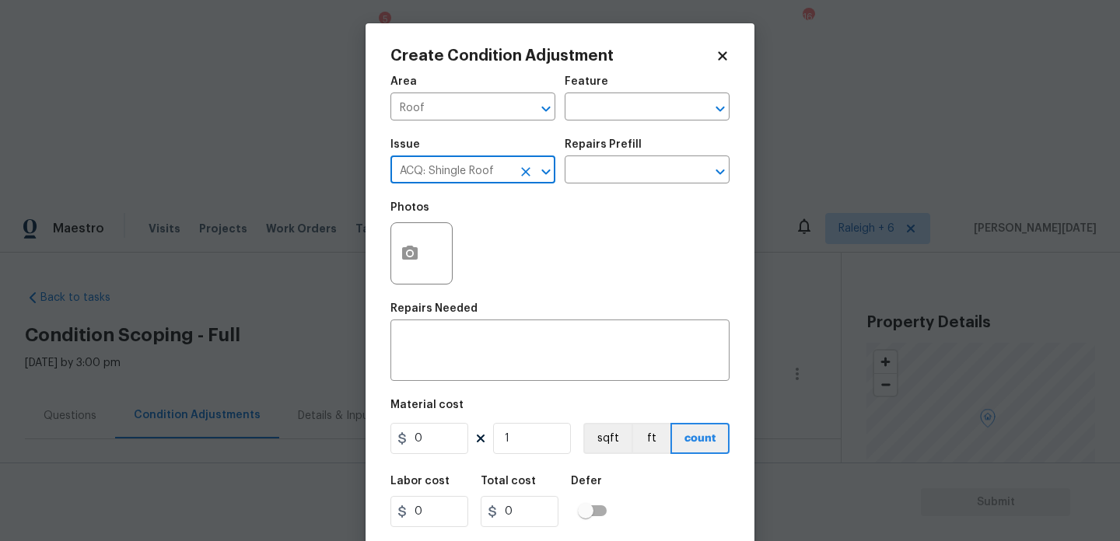
type input "ACQ: Shingle Roof"
click at [617, 156] on div "Repairs Prefill" at bounding box center [646, 149] width 165 height 20
click at [617, 161] on input "text" at bounding box center [624, 171] width 121 height 24
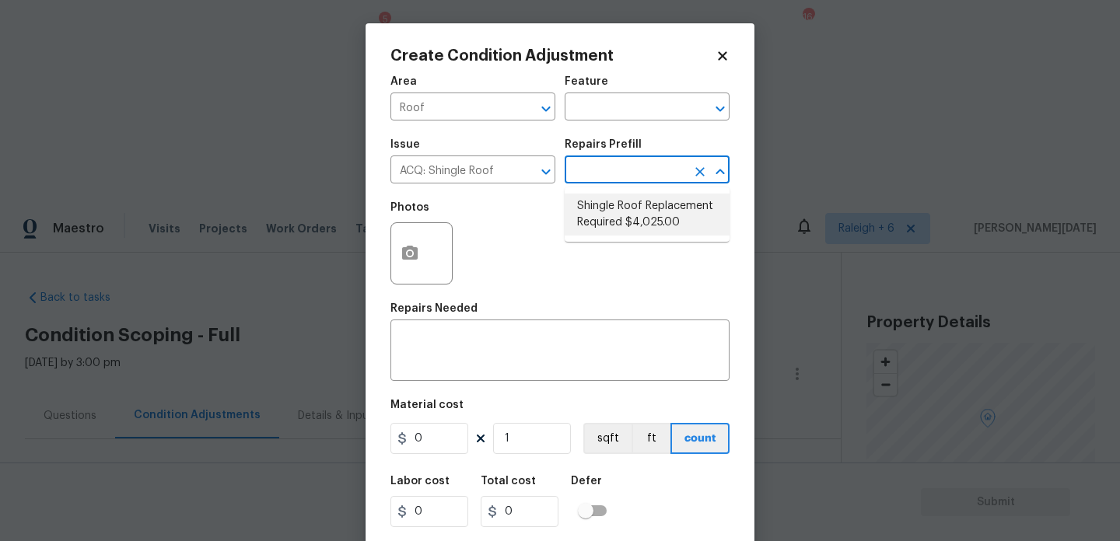
click at [643, 234] on li "Shingle Roof Replacement Required $4,025.00" at bounding box center [646, 215] width 165 height 42
type input "Acquisition"
type textarea "Acquisition Scope: Shingle Roof Replacement required."
type input "4025"
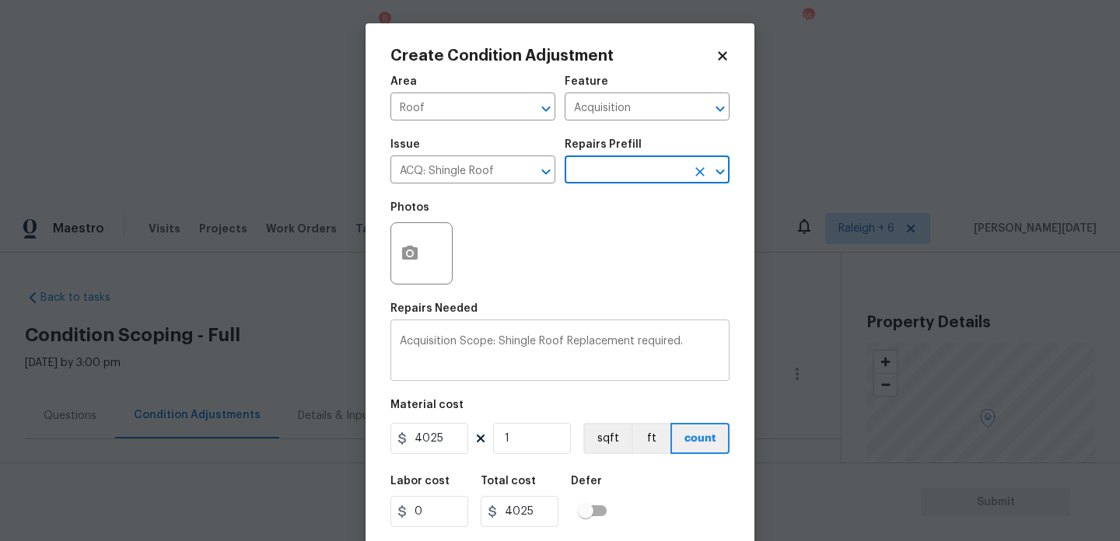
scroll to position [40, 0]
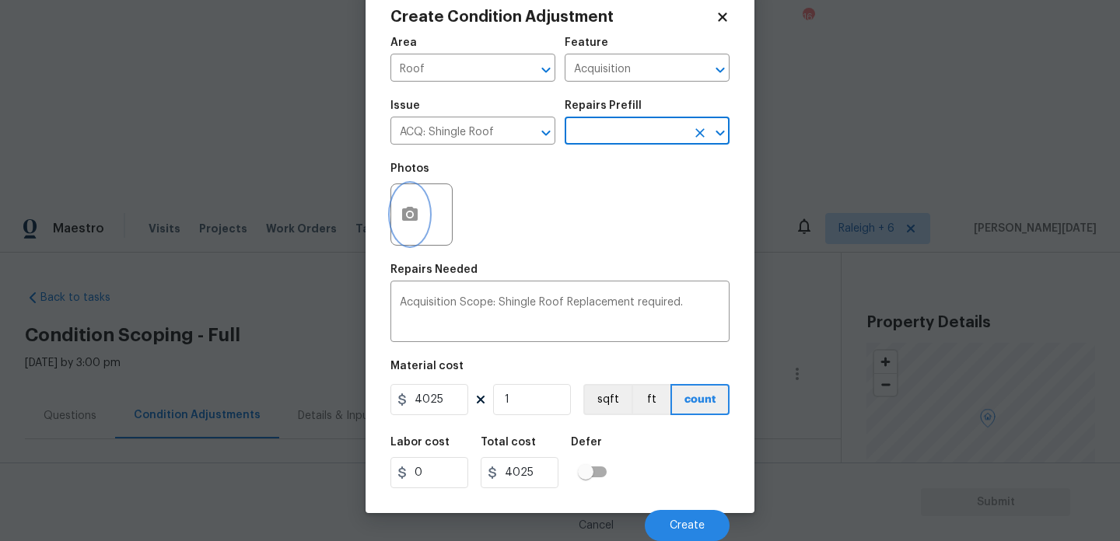
click at [409, 231] on button "button" at bounding box center [409, 214] width 37 height 61
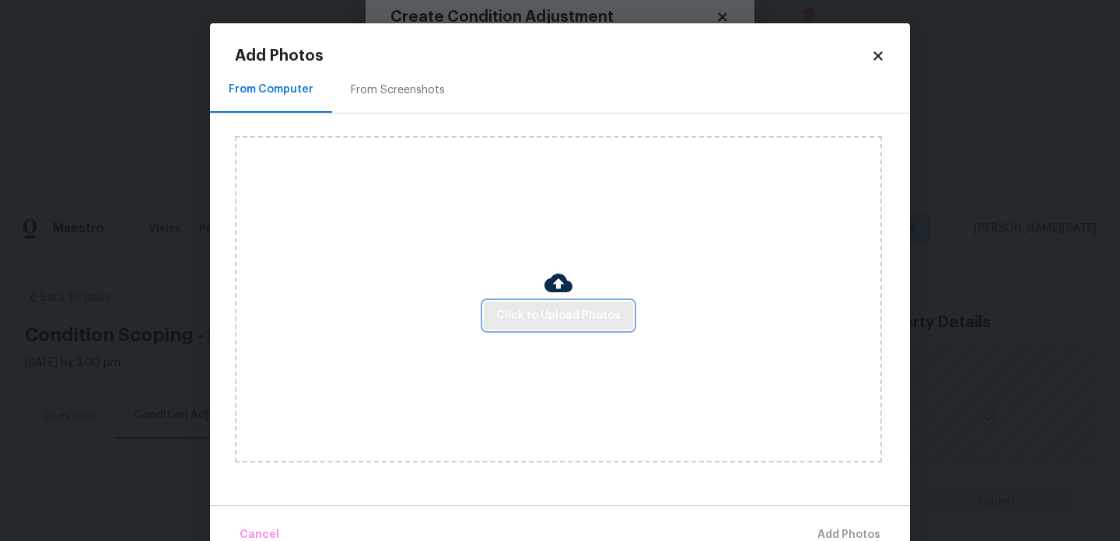
click at [561, 302] on button "Click to Upload Photos" at bounding box center [558, 316] width 149 height 29
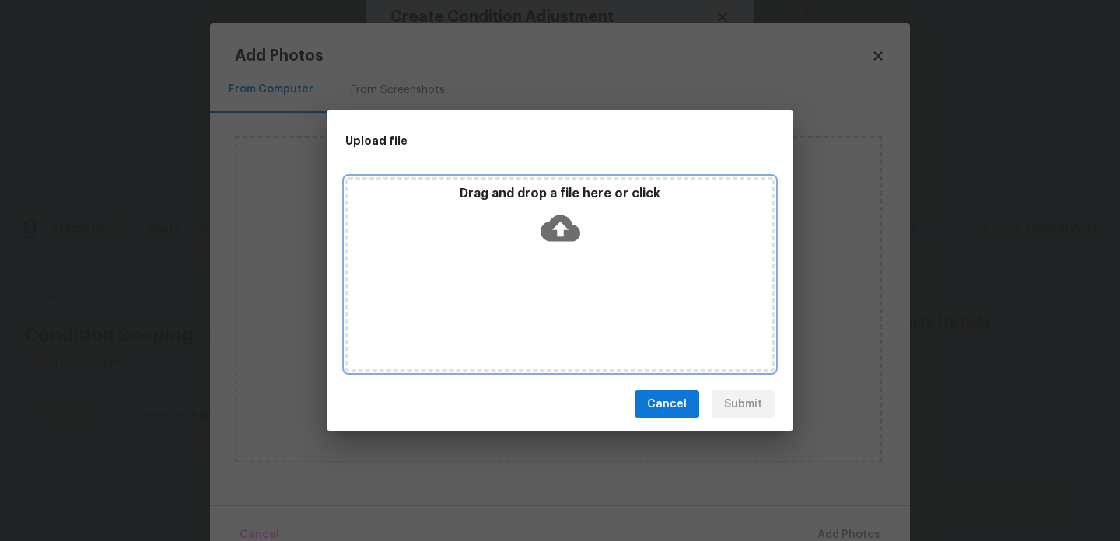
click at [561, 302] on div "Drag and drop a file here or click" at bounding box center [559, 274] width 429 height 194
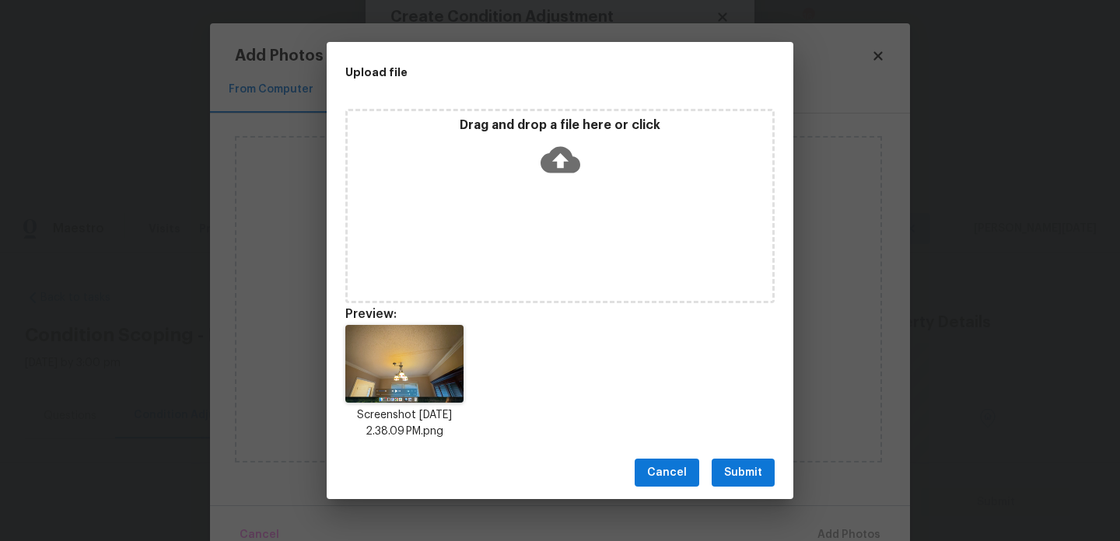
click at [765, 459] on button "Submit" at bounding box center [742, 473] width 63 height 29
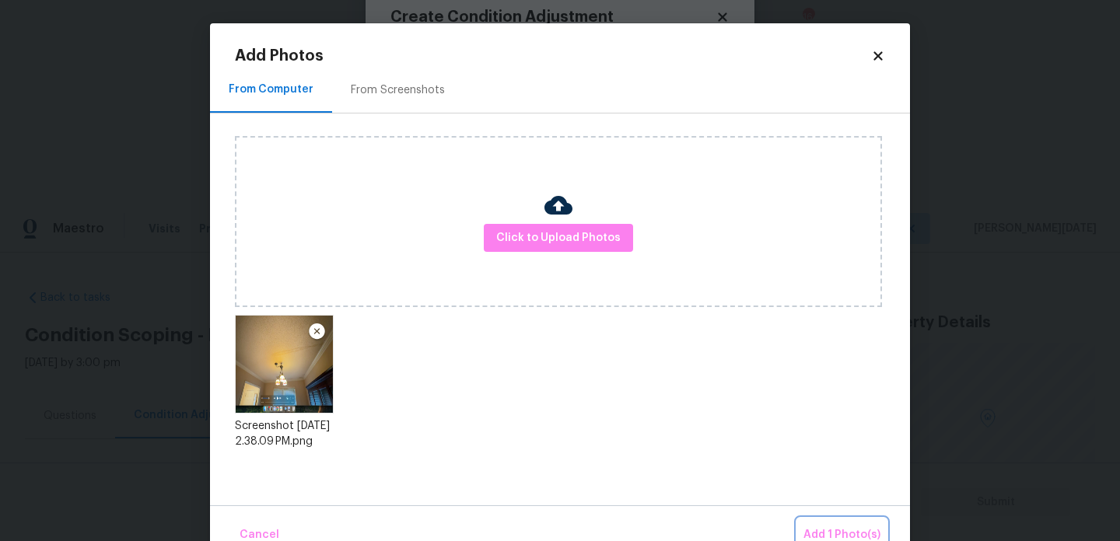
click at [830, 526] on span "Add 1 Photo(s)" at bounding box center [841, 535] width 77 height 19
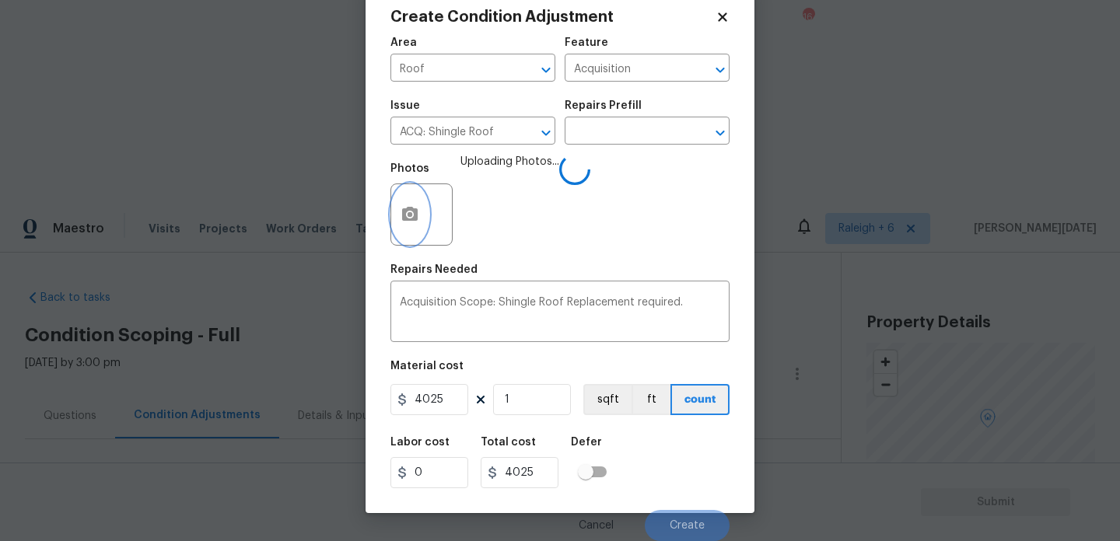
click at [406, 229] on button "button" at bounding box center [409, 214] width 37 height 61
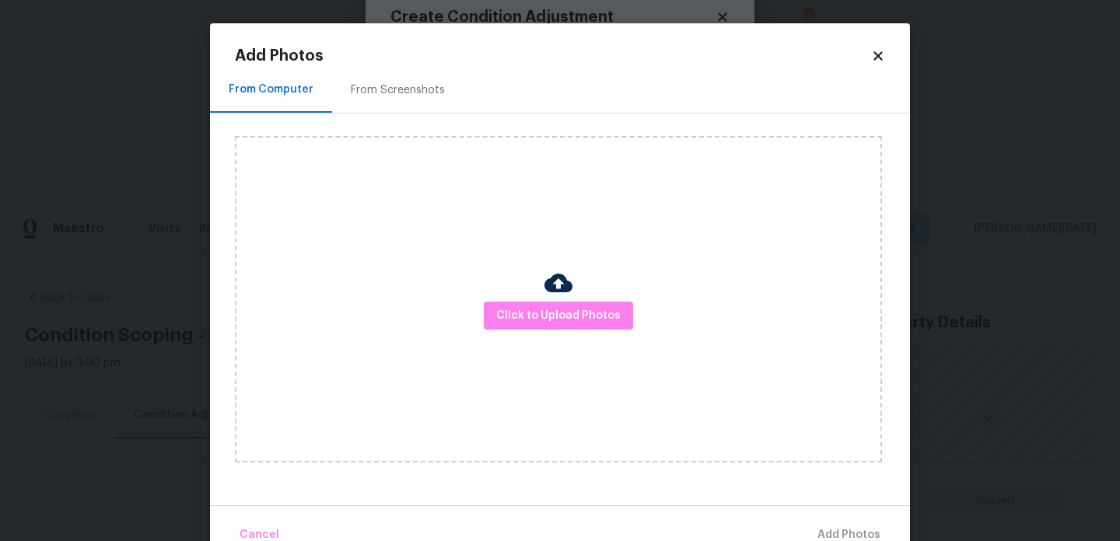
click at [427, 65] on div "Add Photos From Computer From Screenshots Click to Upload Photos Cancel Add Pho…" at bounding box center [560, 300] width 650 height 504
click at [417, 84] on div "From Screenshots" at bounding box center [398, 90] width 94 height 16
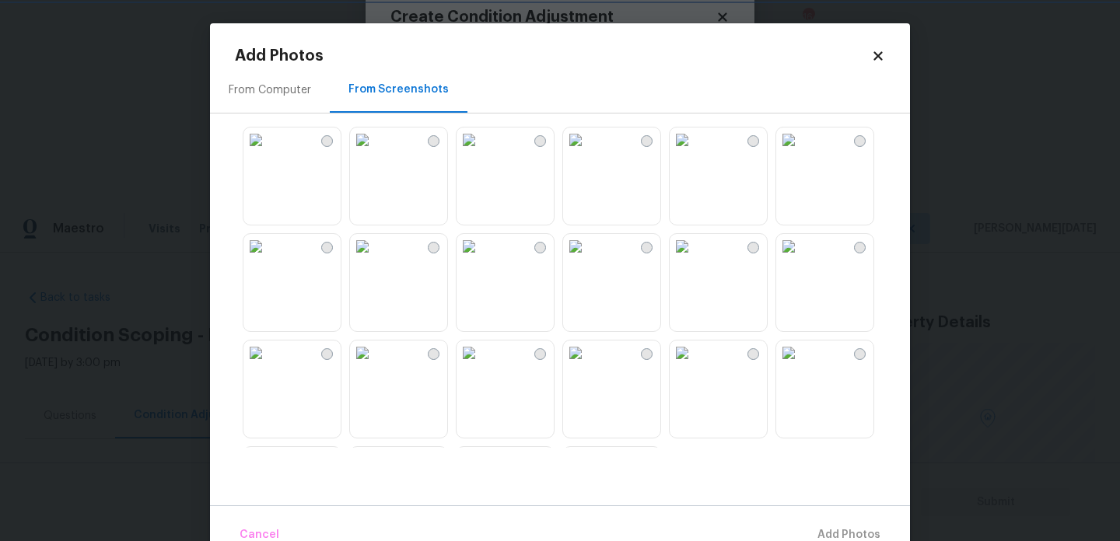
scroll to position [1485, 0]
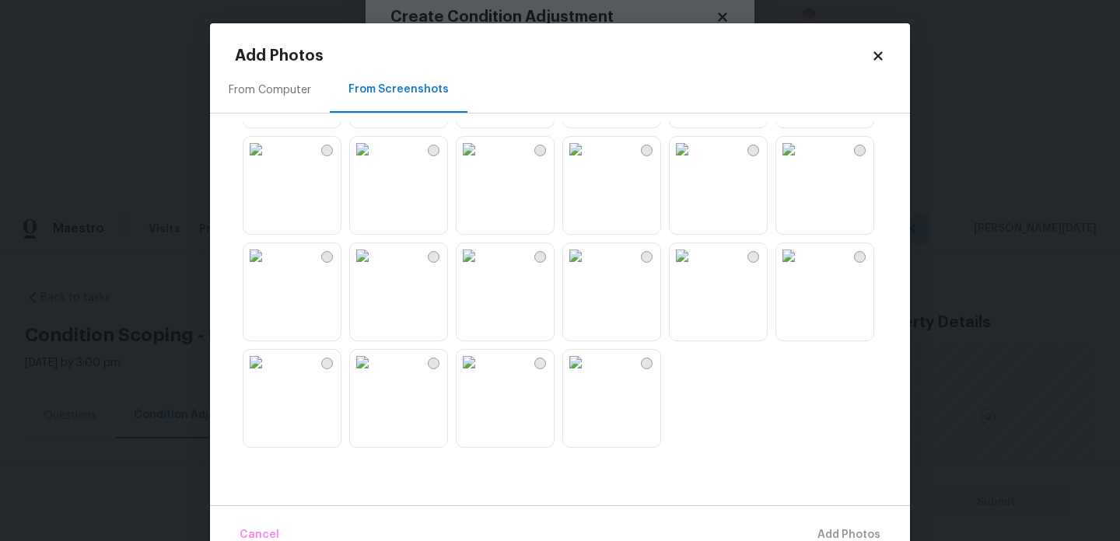
click at [481, 375] on img at bounding box center [468, 362] width 25 height 25
click at [817, 522] on button "Add 1 Photo(s)" at bounding box center [841, 535] width 89 height 33
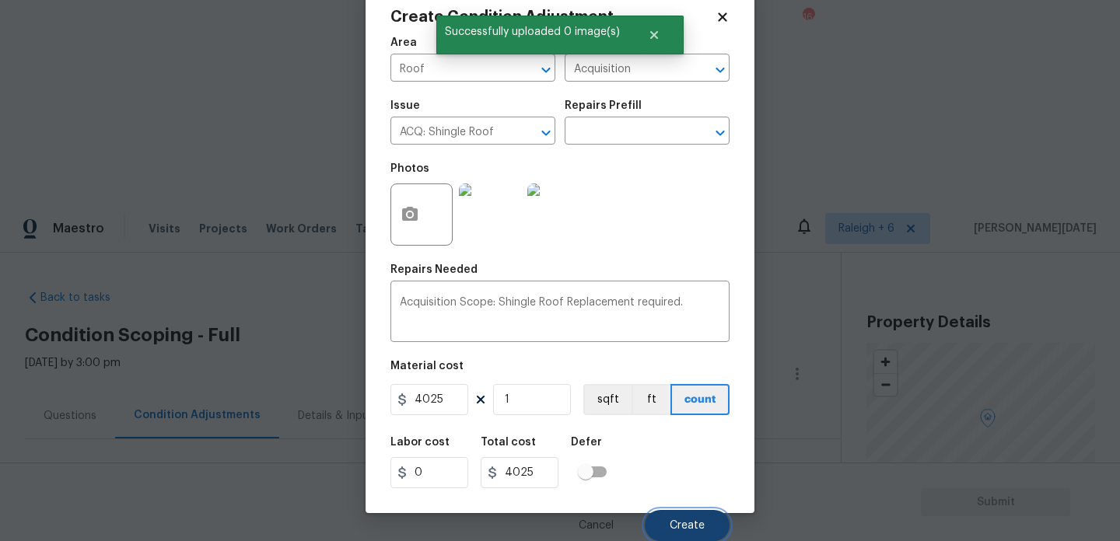
click at [682, 520] on span "Create" at bounding box center [686, 526] width 35 height 12
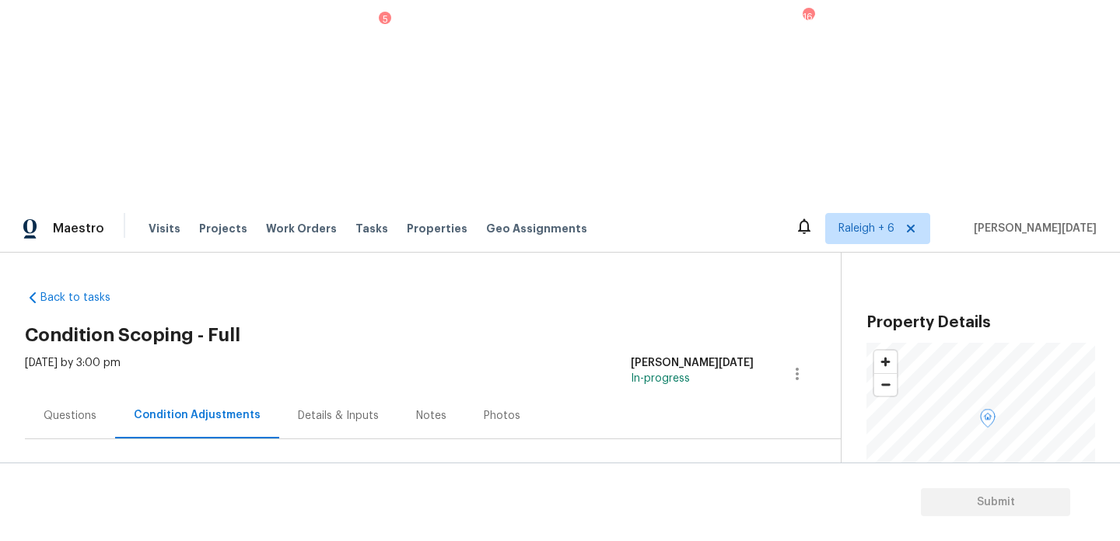
scroll to position [264, 0]
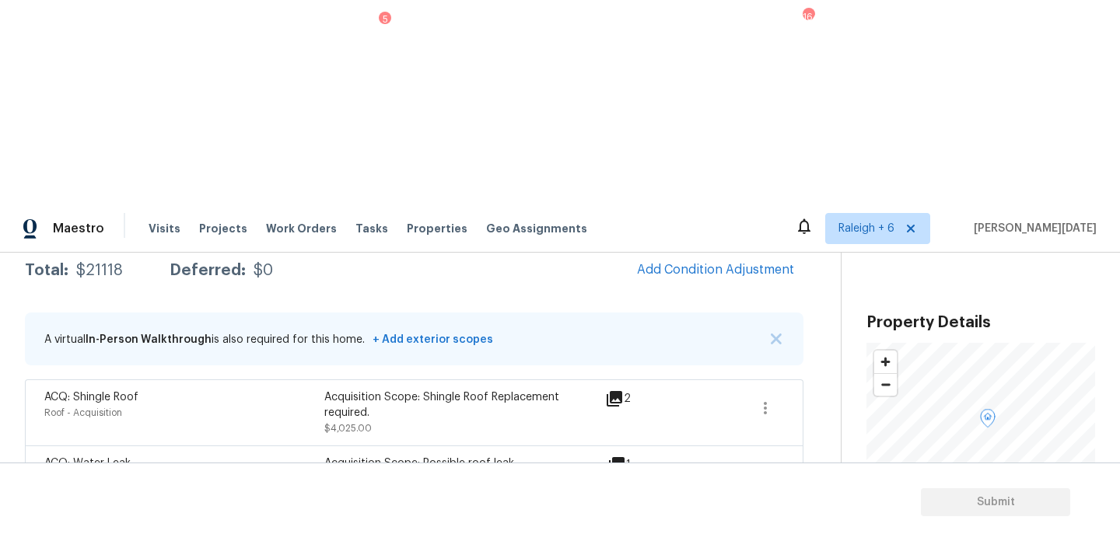
click at [511, 313] on div "A virtual In-Person Walkthrough is also required for this home. + Add exterior …" at bounding box center [414, 339] width 778 height 53
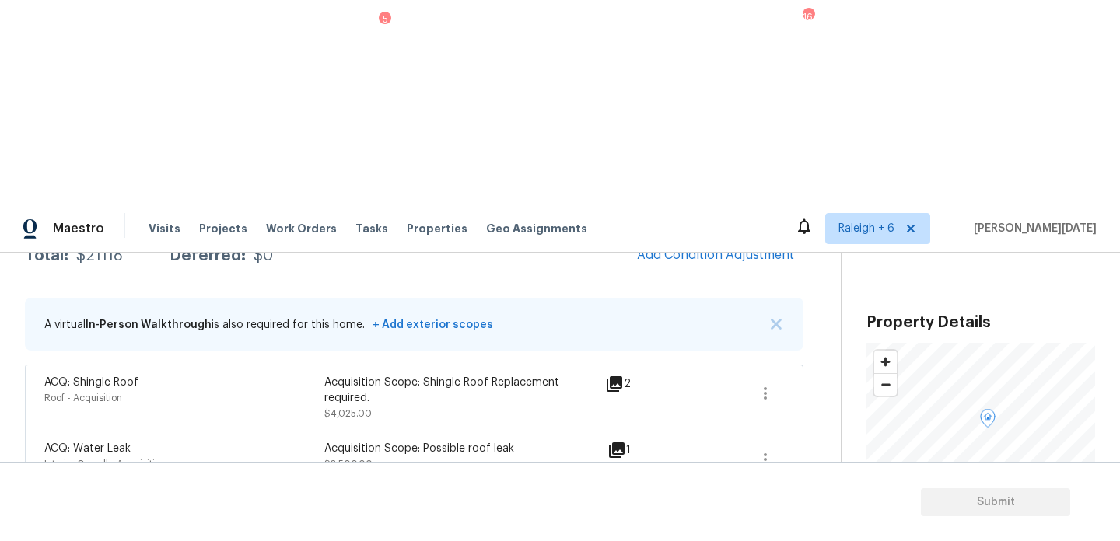
scroll to position [266, 0]
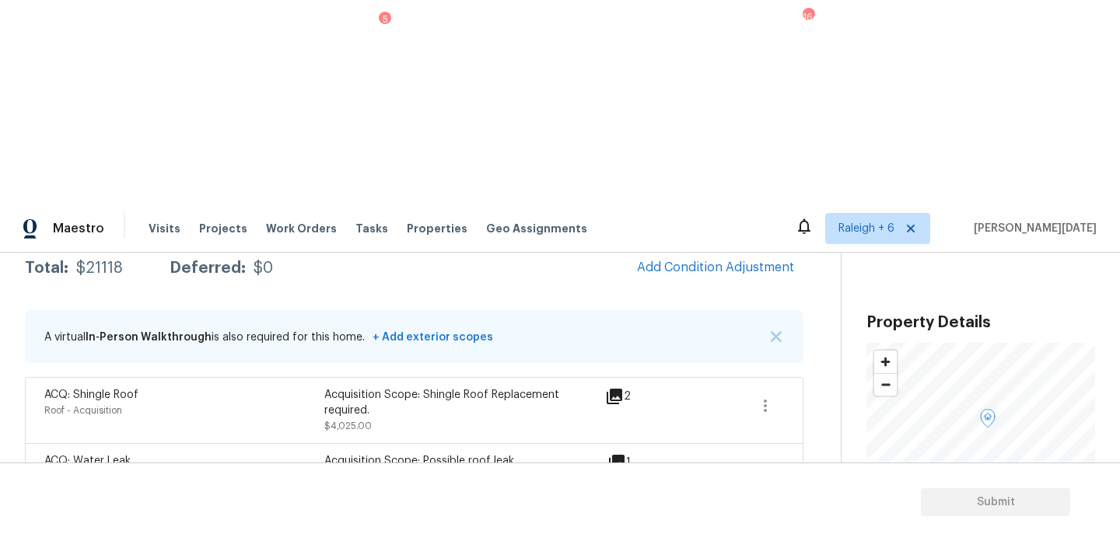
click at [711, 251] on span "Add Condition Adjustment" at bounding box center [715, 268] width 176 height 34
click at [717, 260] on span "Add Condition Adjustment" at bounding box center [715, 267] width 157 height 14
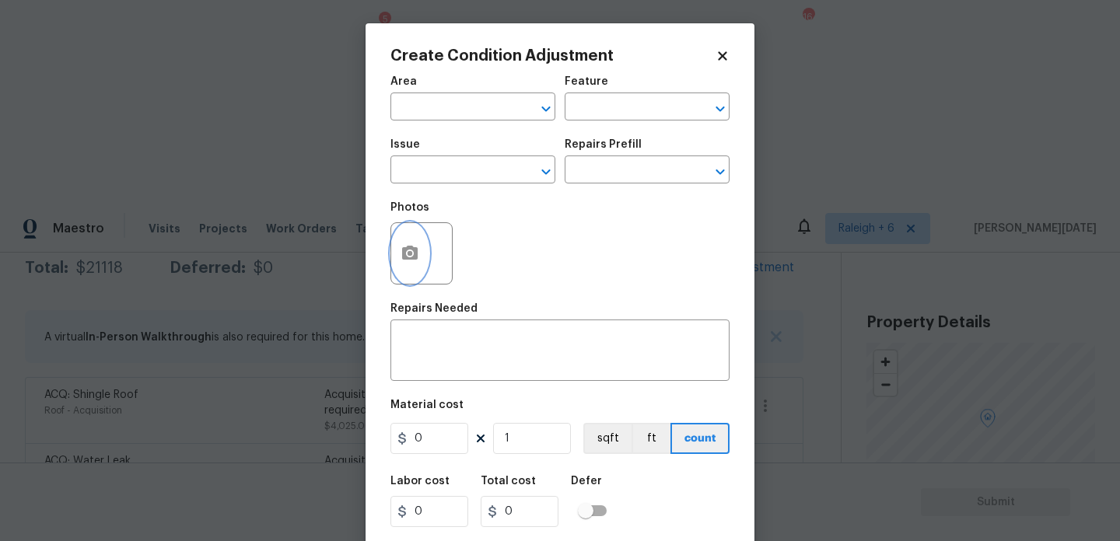
click at [406, 258] on icon "button" at bounding box center [410, 253] width 16 height 14
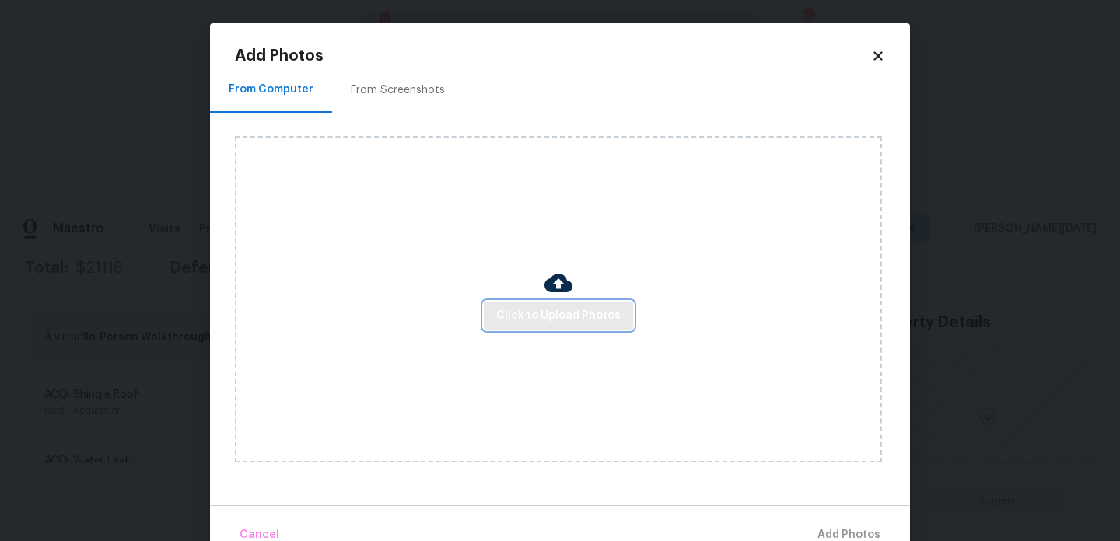
click at [526, 318] on span "Click to Upload Photos" at bounding box center [558, 315] width 124 height 19
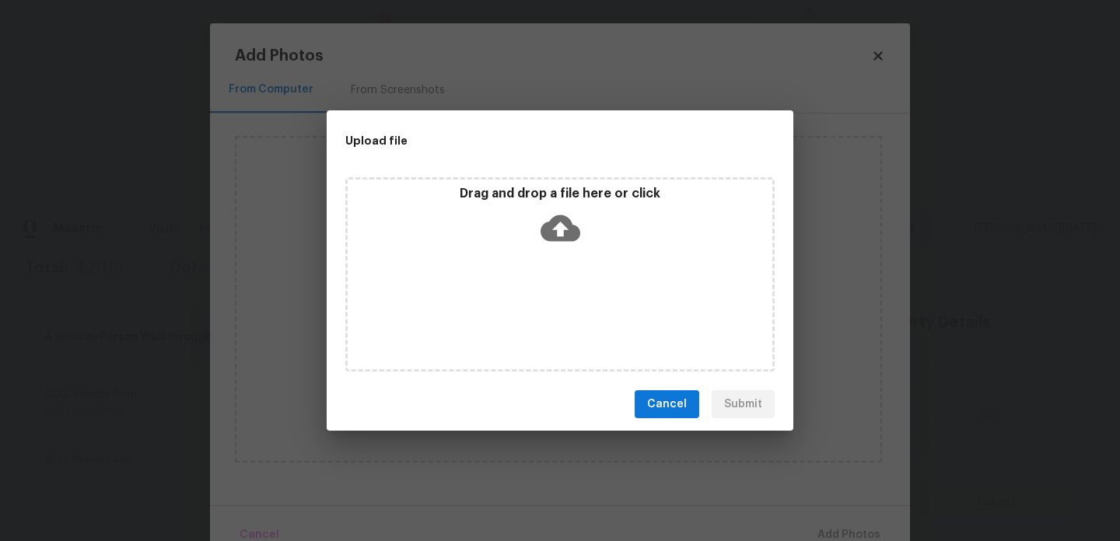
click at [526, 318] on div "Drag and drop a file here or click" at bounding box center [559, 274] width 429 height 194
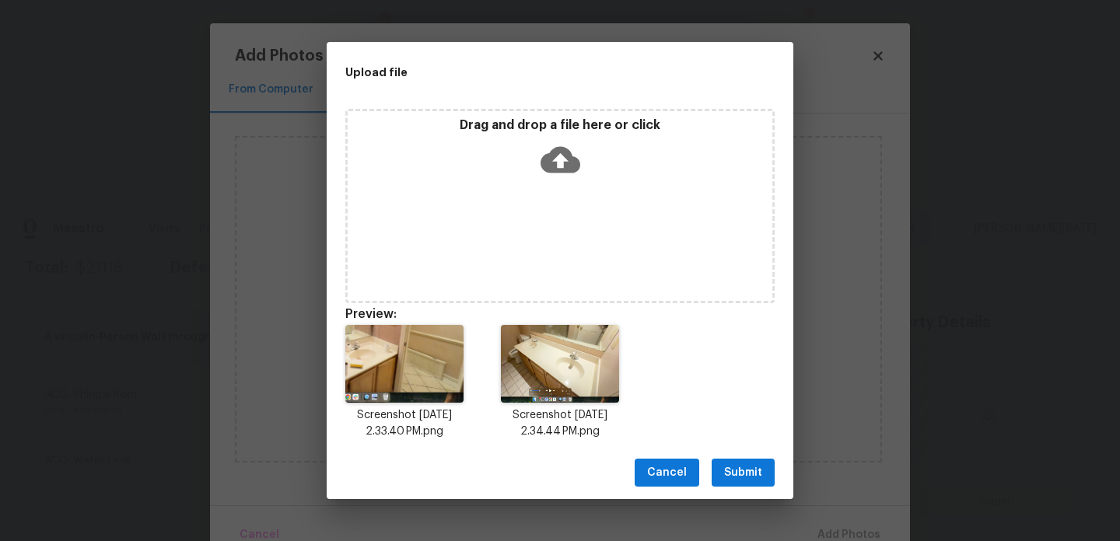
click at [757, 467] on span "Submit" at bounding box center [743, 472] width 38 height 19
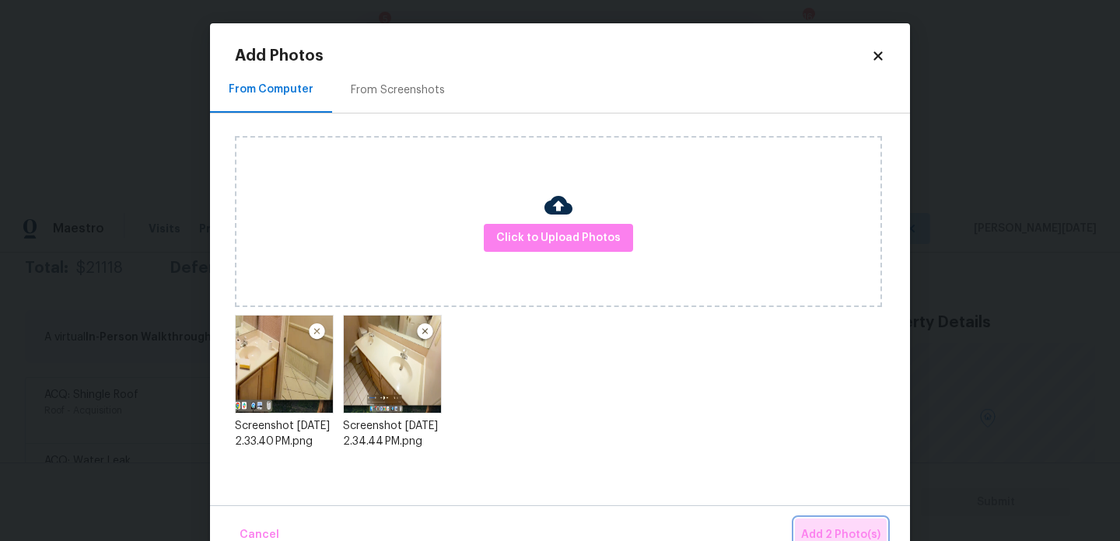
click at [850, 534] on span "Add 2 Photo(s)" at bounding box center [840, 535] width 79 height 19
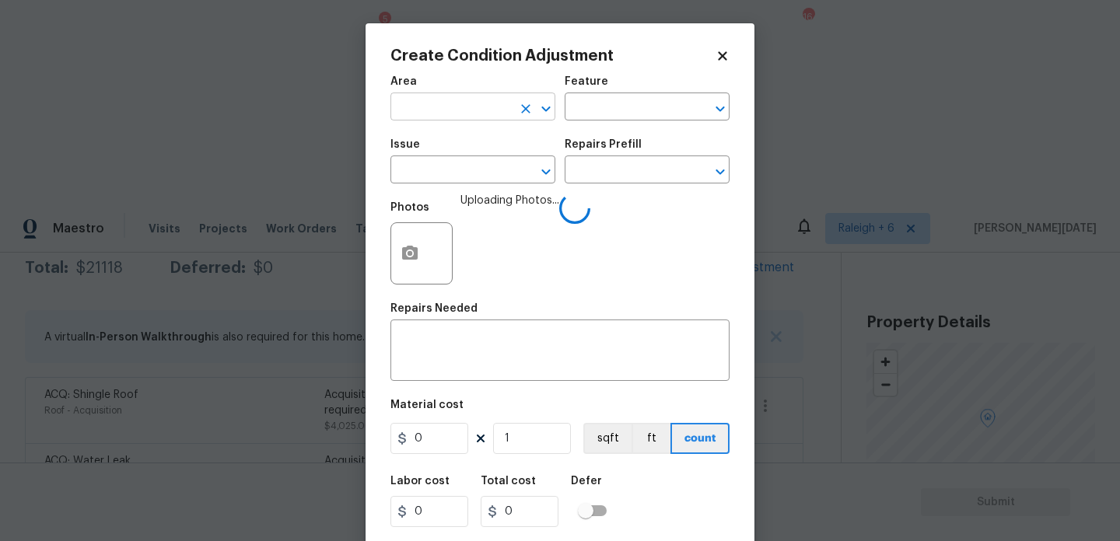
click at [470, 106] on input "text" at bounding box center [450, 108] width 121 height 24
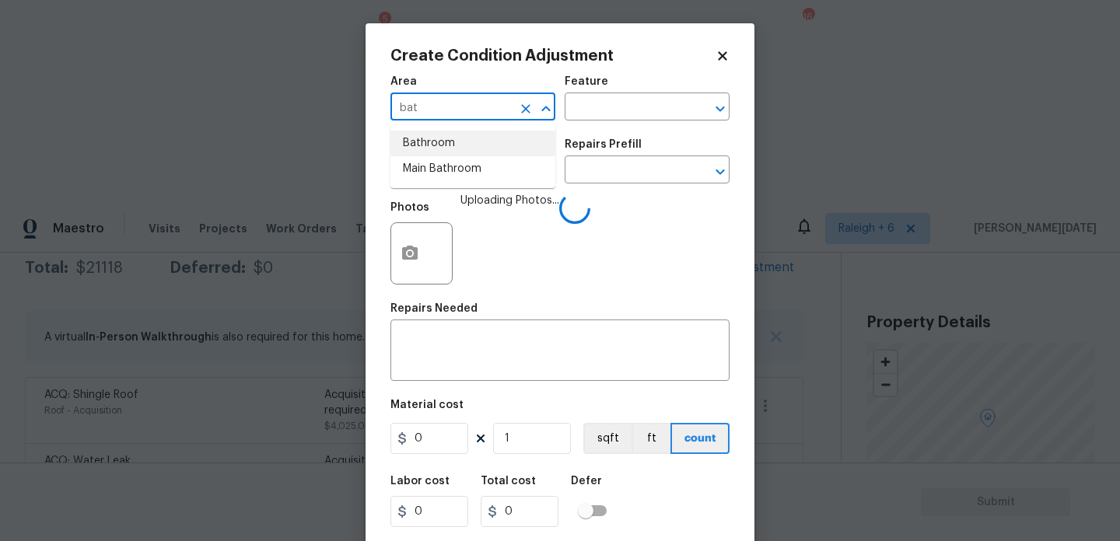
click at [430, 154] on li "Bathroom" at bounding box center [472, 144] width 165 height 26
type input "Bathroom"
click at [430, 169] on input "text" at bounding box center [450, 171] width 121 height 24
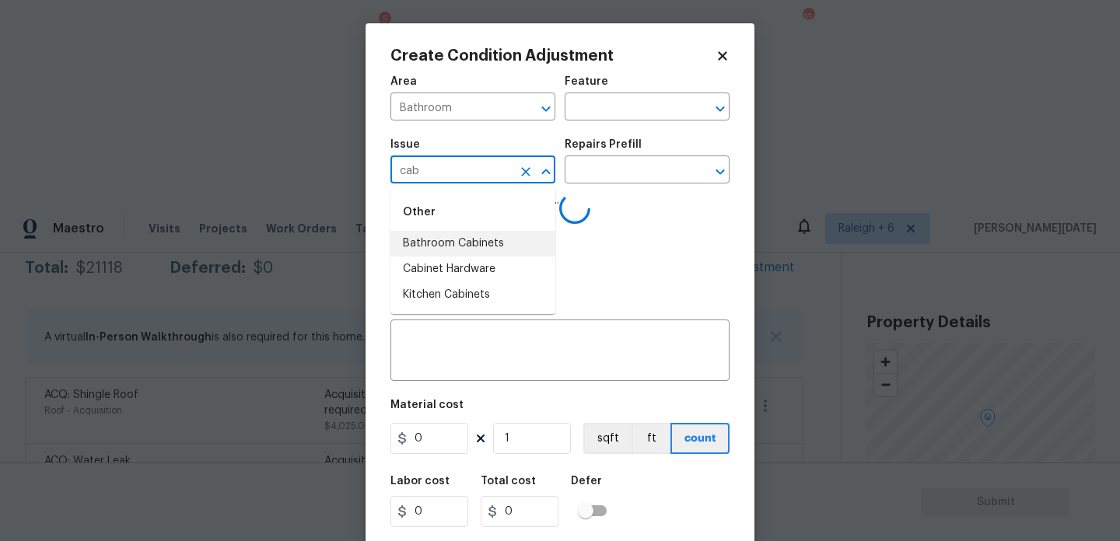
click at [477, 253] on li "Bathroom Cabinets" at bounding box center [472, 244] width 165 height 26
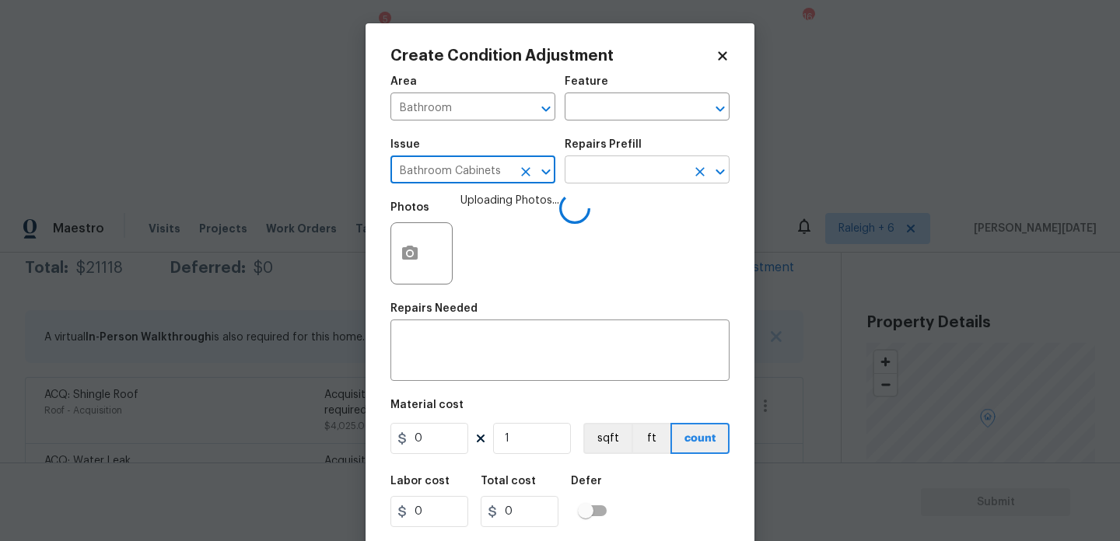
type input "Bathroom Cabinets"
click at [572, 180] on input "text" at bounding box center [624, 171] width 121 height 24
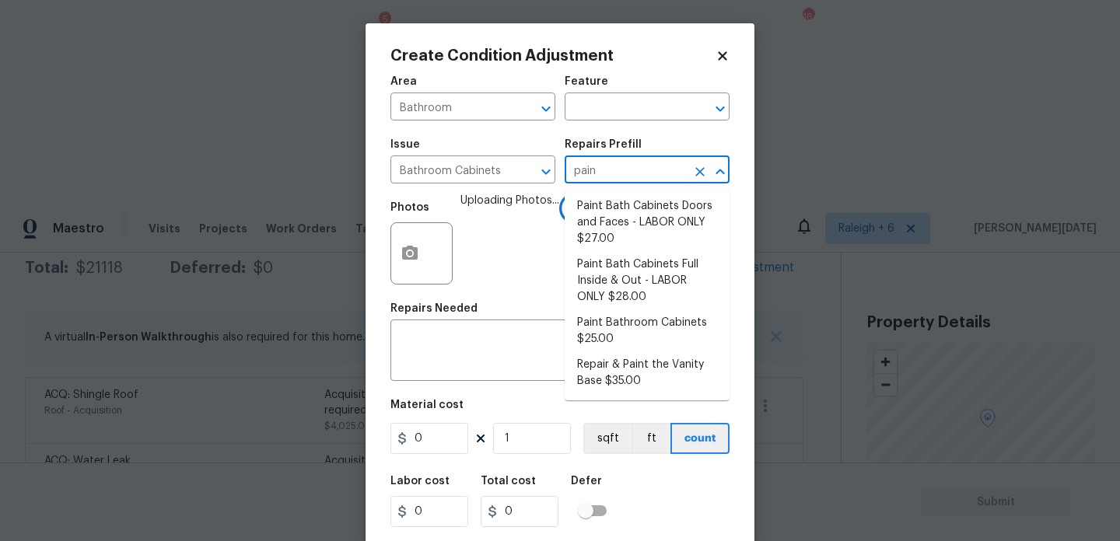
type input "paint"
click at [588, 212] on li "Paint Bath Cabinets Doors and Faces - LABOR ONLY $27.00" at bounding box center [646, 223] width 165 height 58
type input "Cabinets"
type textarea "Prep, sand, mask and apply 2 coats of paint to the bathroom cabinet doors and b…"
type input "27"
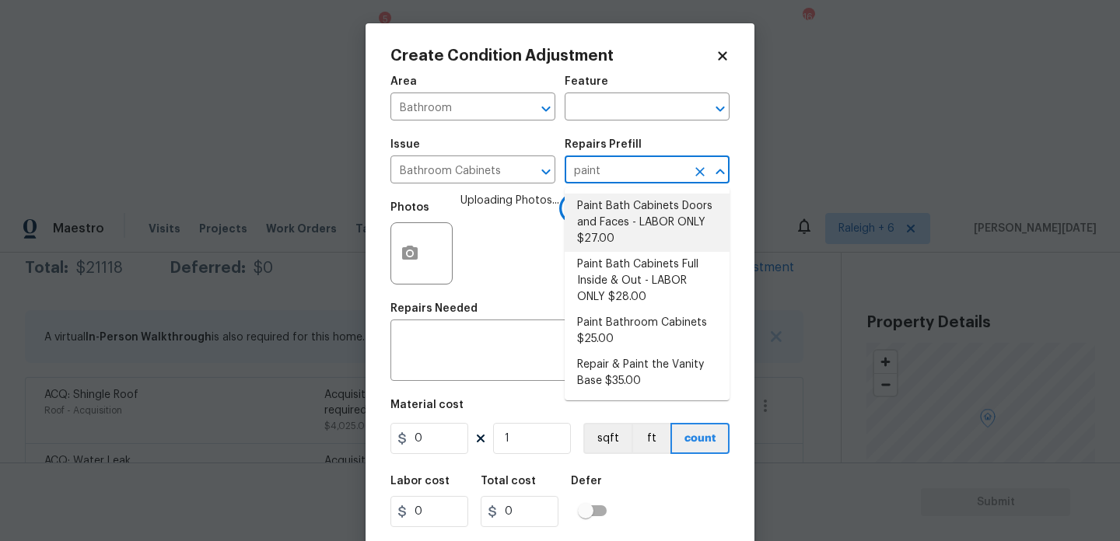
type input "27"
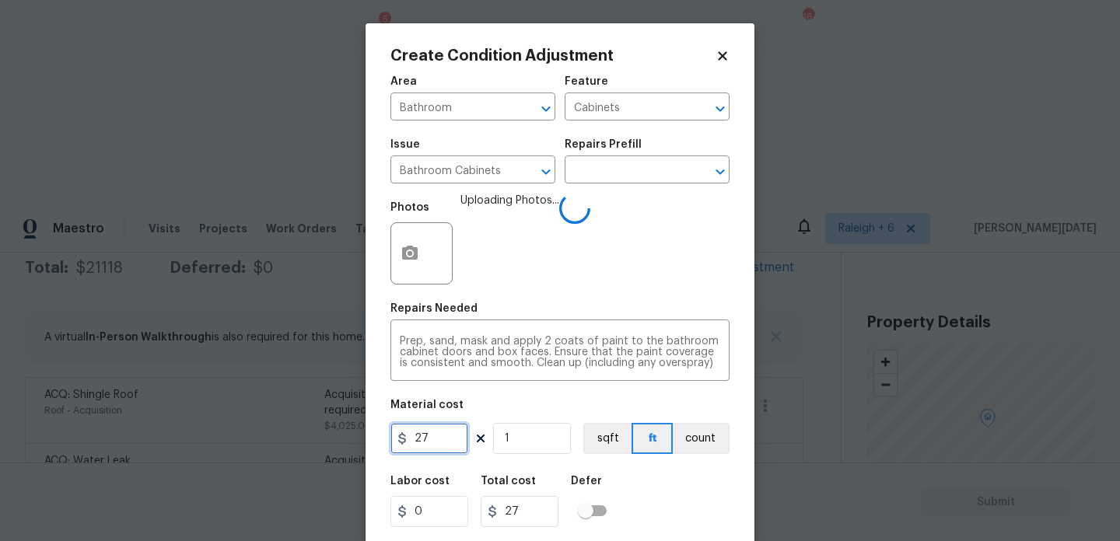
drag, startPoint x: 456, startPoint y: 425, endPoint x: 272, endPoint y: 437, distance: 183.9
click at [272, 437] on div "Create Condition Adjustment Area Bathroom ​ Feature Cabinets ​ Issue Bathroom C…" at bounding box center [560, 270] width 1120 height 541
type input "1000"
click at [582, 313] on div "Repairs Needed" at bounding box center [559, 313] width 339 height 20
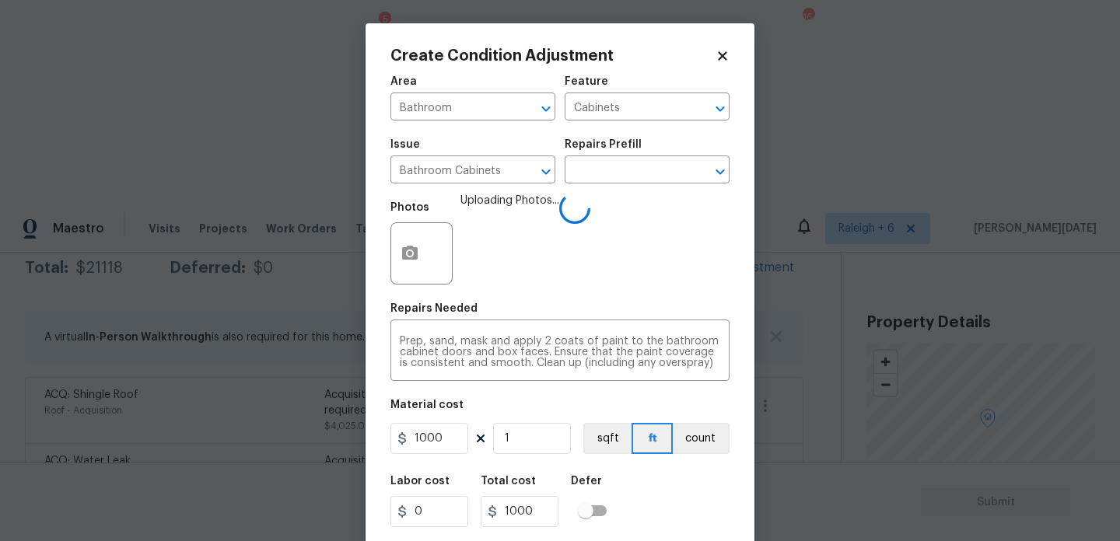
scroll to position [40, 0]
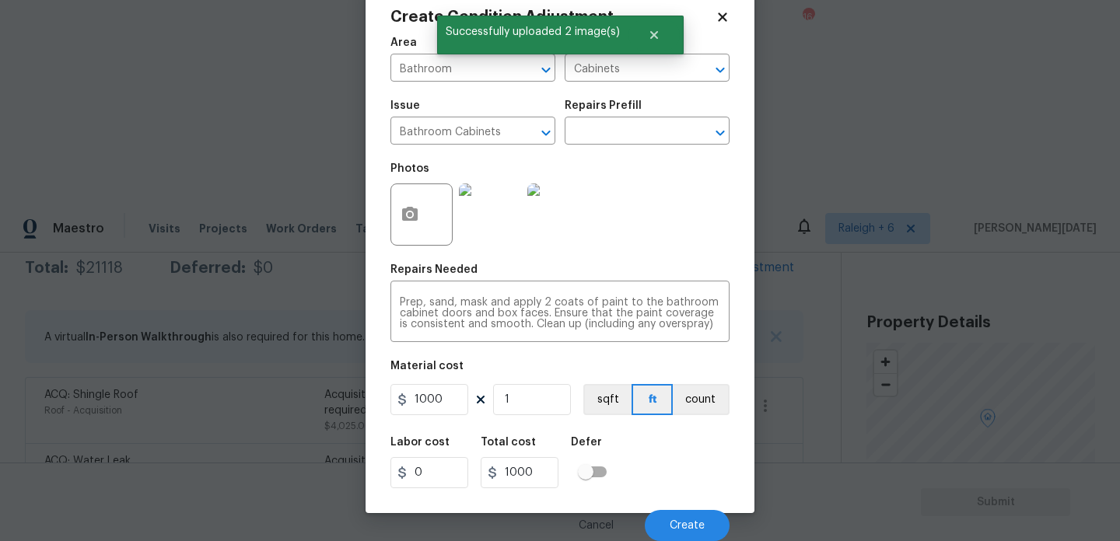
click at [666, 460] on div "Labor cost 0 Total cost 1000 Defer" at bounding box center [559, 463] width 339 height 70
click at [677, 517] on button "Create" at bounding box center [687, 525] width 85 height 31
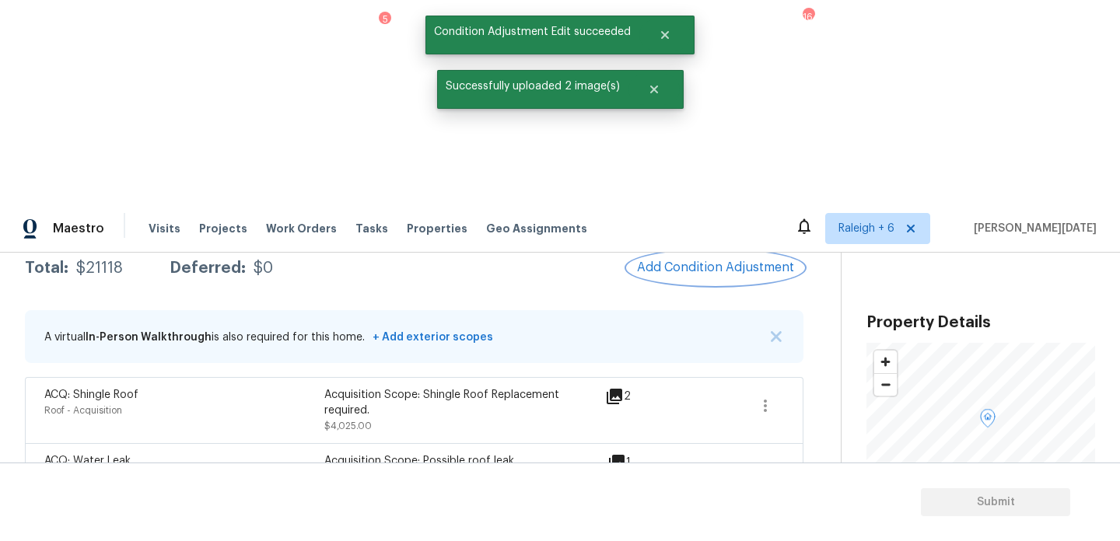
scroll to position [0, 0]
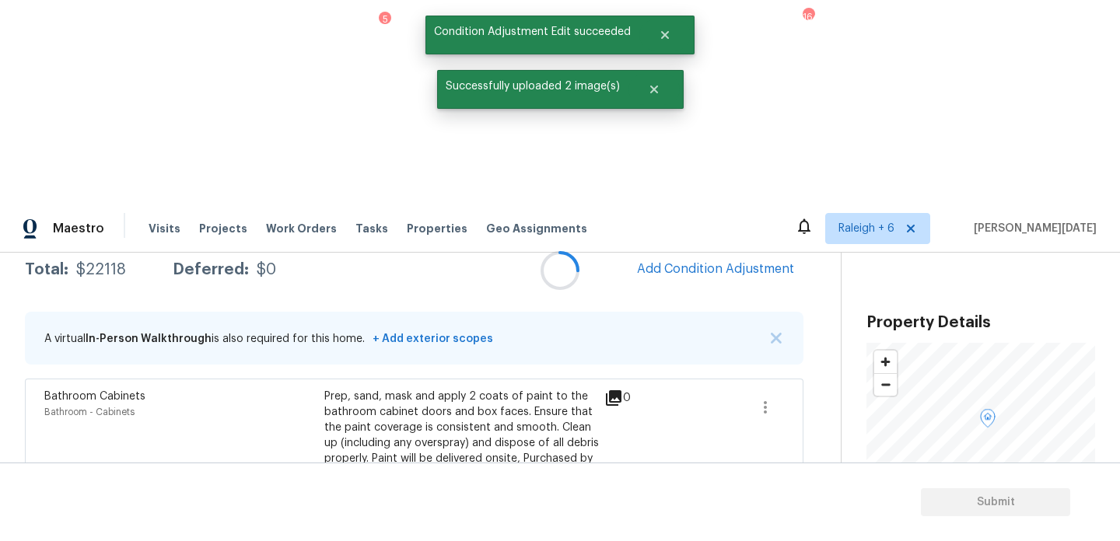
click at [741, 77] on div at bounding box center [560, 270] width 1120 height 541
click at [743, 262] on span "Add Condition Adjustment" at bounding box center [715, 269] width 157 height 14
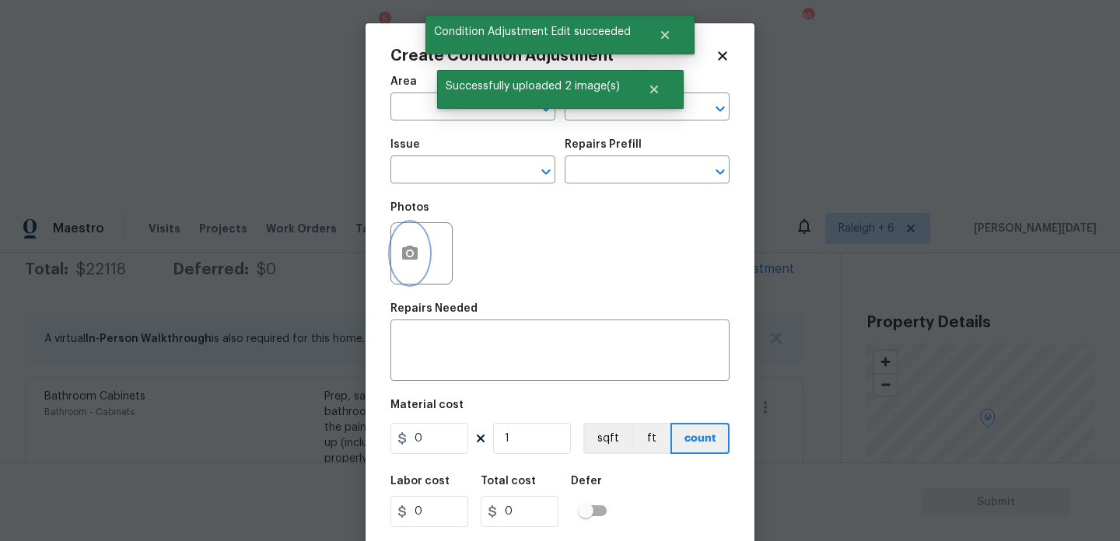
click at [421, 257] on button "button" at bounding box center [409, 253] width 37 height 61
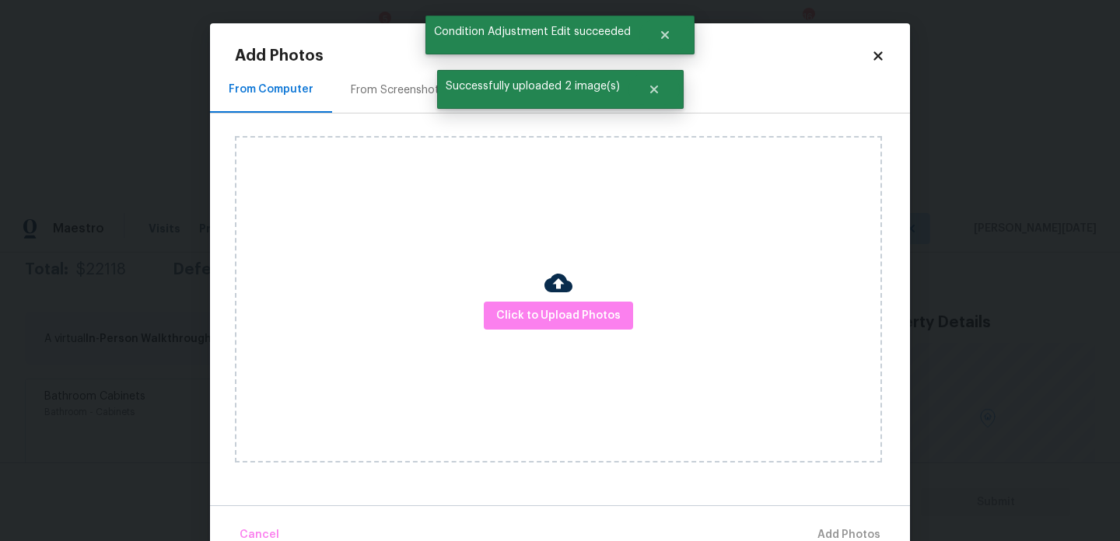
click at [396, 68] on div "From Screenshots" at bounding box center [397, 90] width 131 height 46
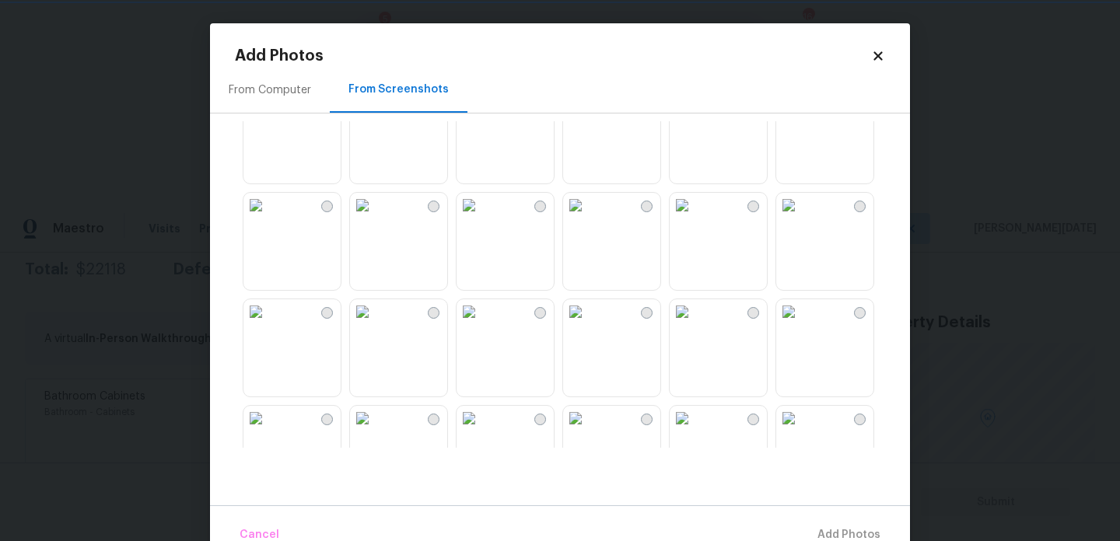
scroll to position [904, 0]
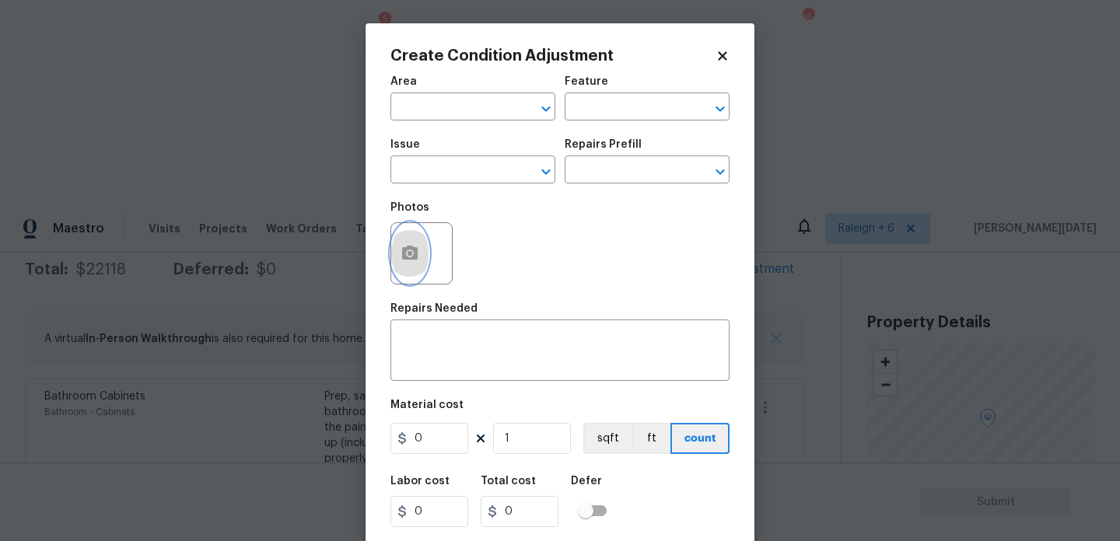
click at [400, 246] on icon "button" at bounding box center [409, 253] width 19 height 19
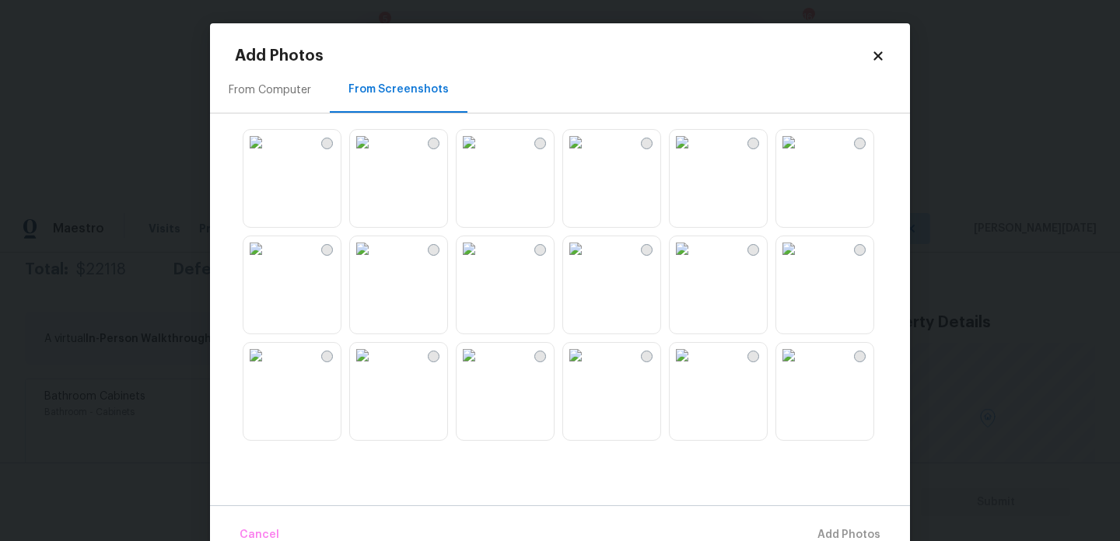
click at [282, 94] on div "From Computer" at bounding box center [270, 90] width 82 height 16
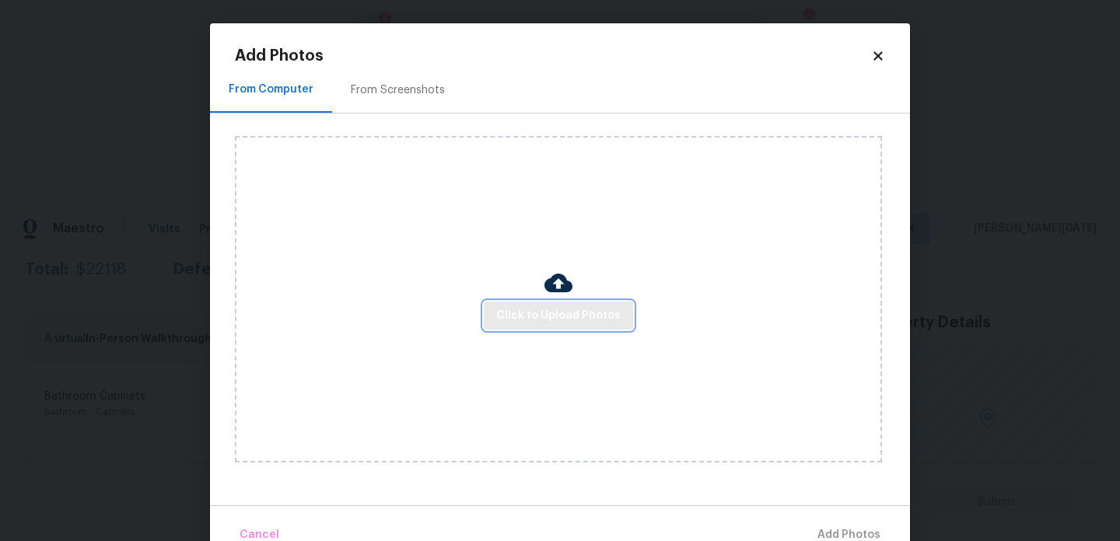
click at [539, 313] on span "Click to Upload Photos" at bounding box center [558, 315] width 124 height 19
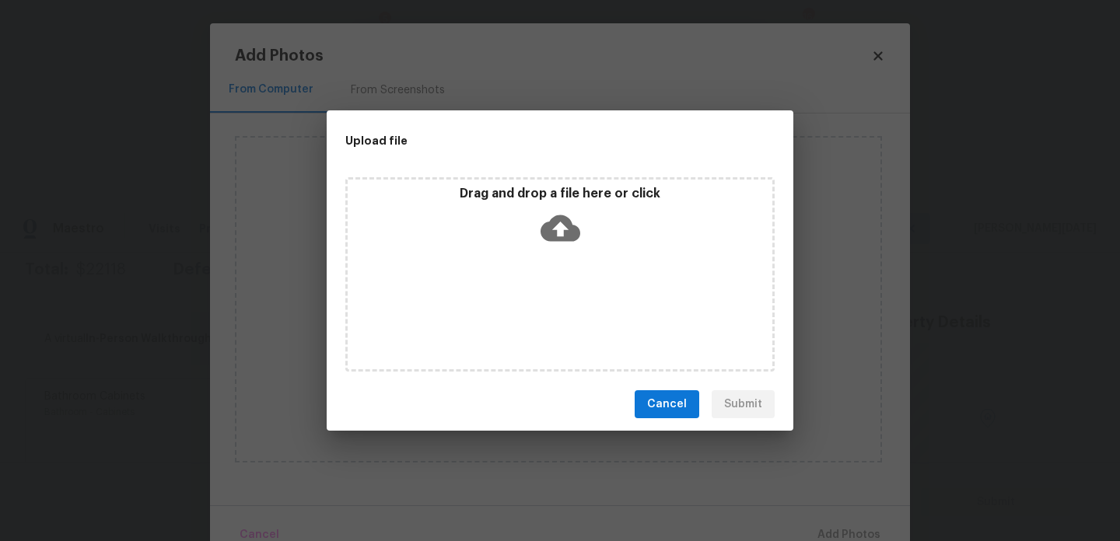
click at [539, 313] on div "Drag and drop a file here or click" at bounding box center [559, 274] width 429 height 194
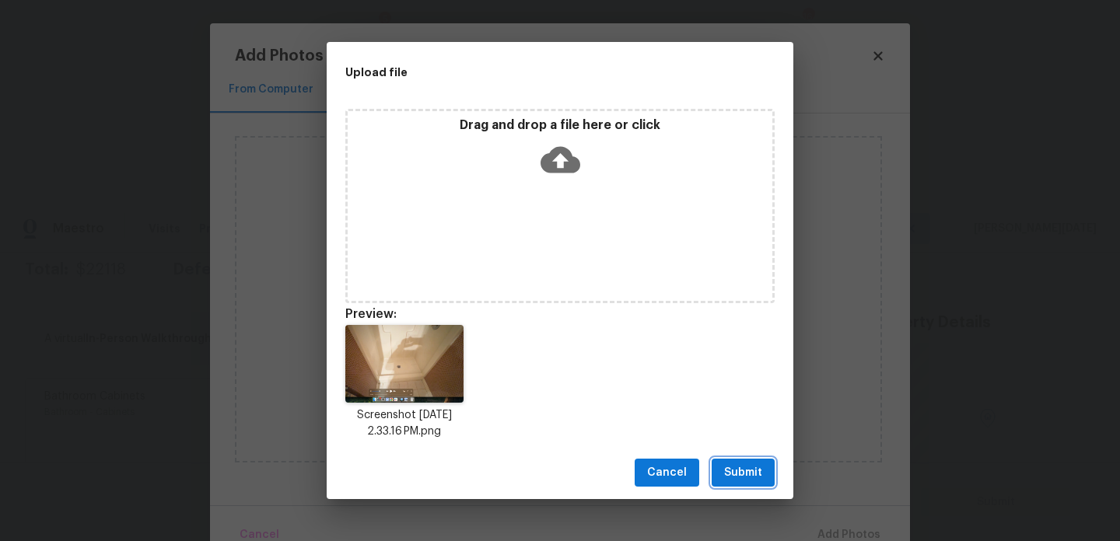
click at [766, 472] on button "Submit" at bounding box center [742, 473] width 63 height 29
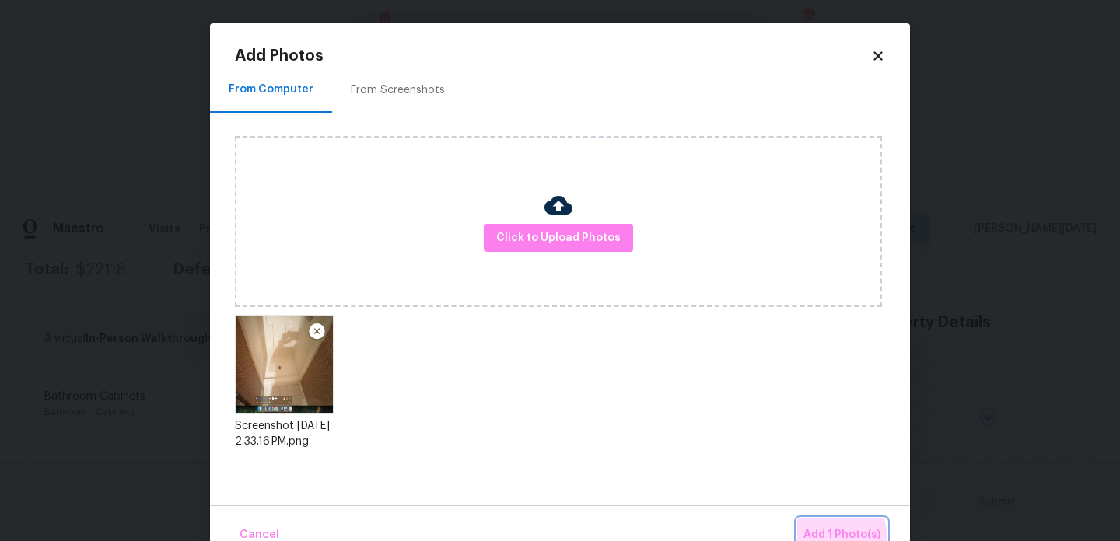
click at [827, 536] on span "Add 1 Photo(s)" at bounding box center [841, 535] width 77 height 19
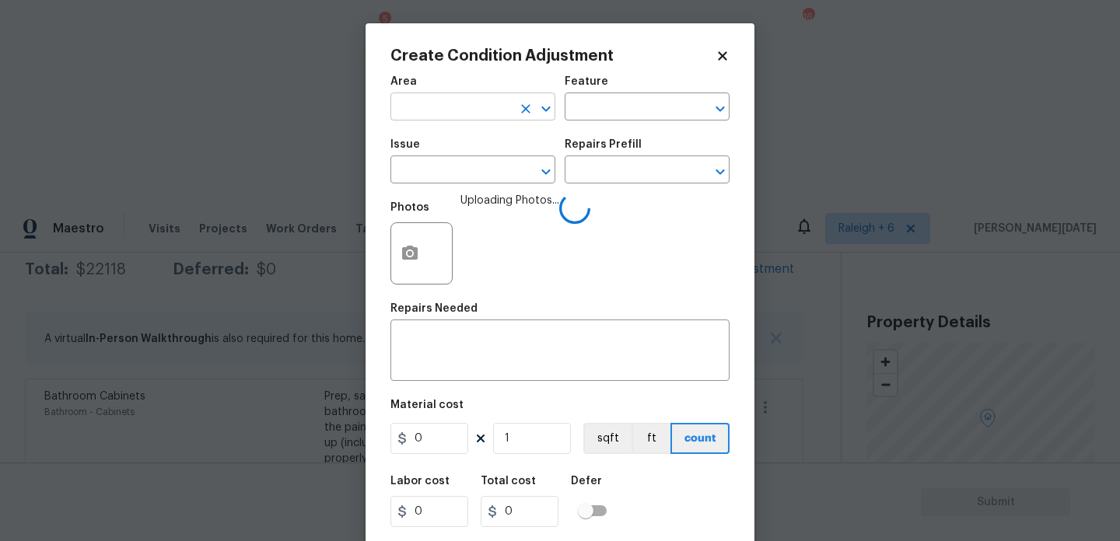
click at [443, 107] on input "text" at bounding box center [450, 108] width 121 height 24
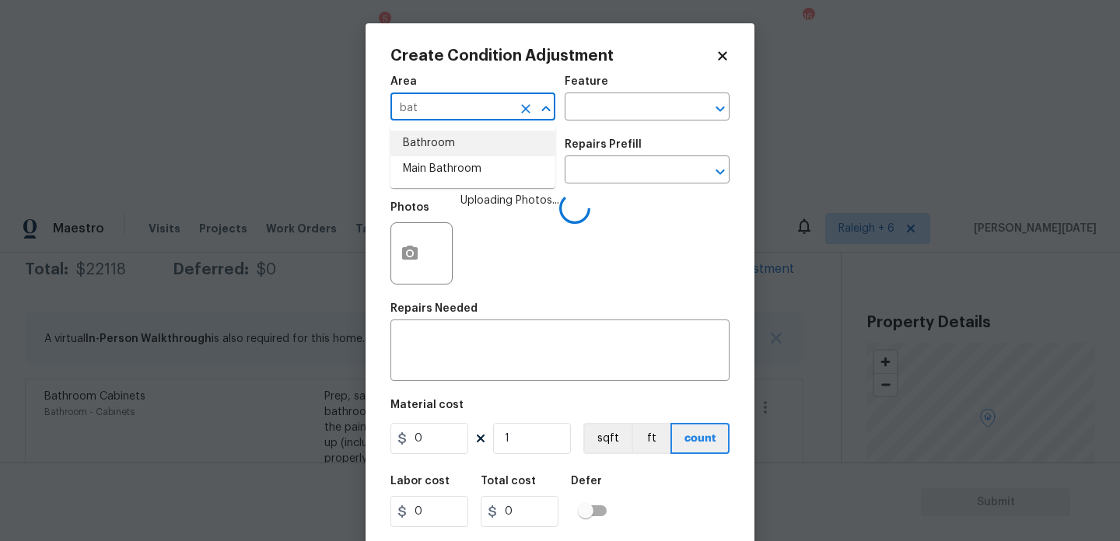
click at [449, 138] on li "Bathroom" at bounding box center [472, 144] width 165 height 26
type input "Bathroom"
click at [448, 159] on input "text" at bounding box center [450, 171] width 121 height 24
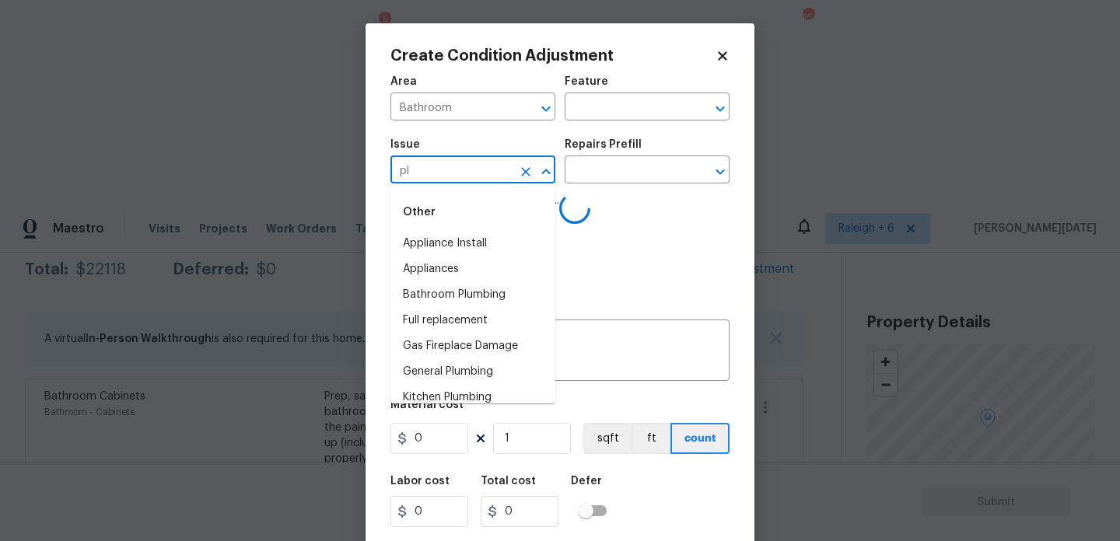
type input "plu"
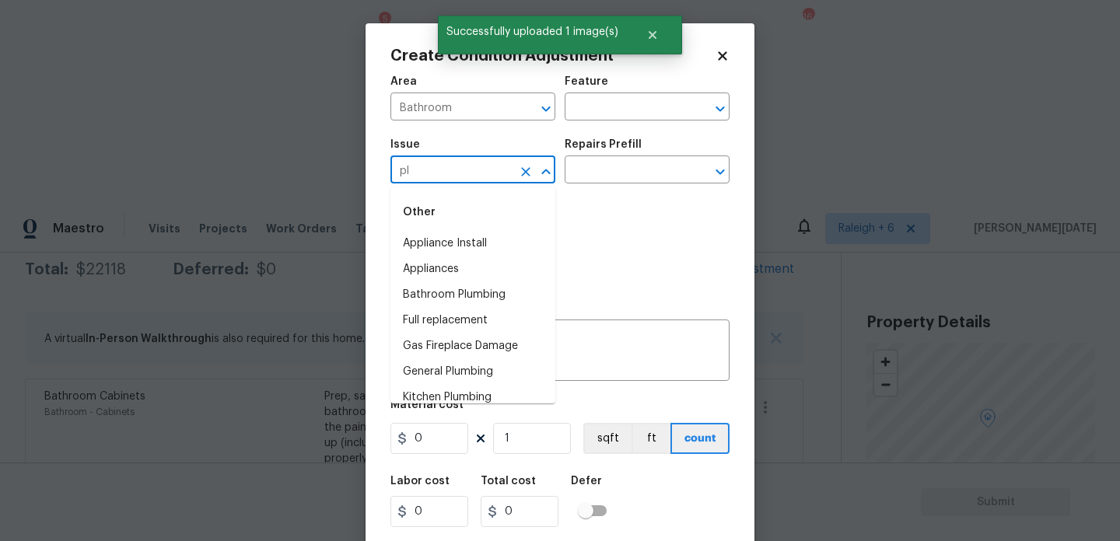
type input "plu"
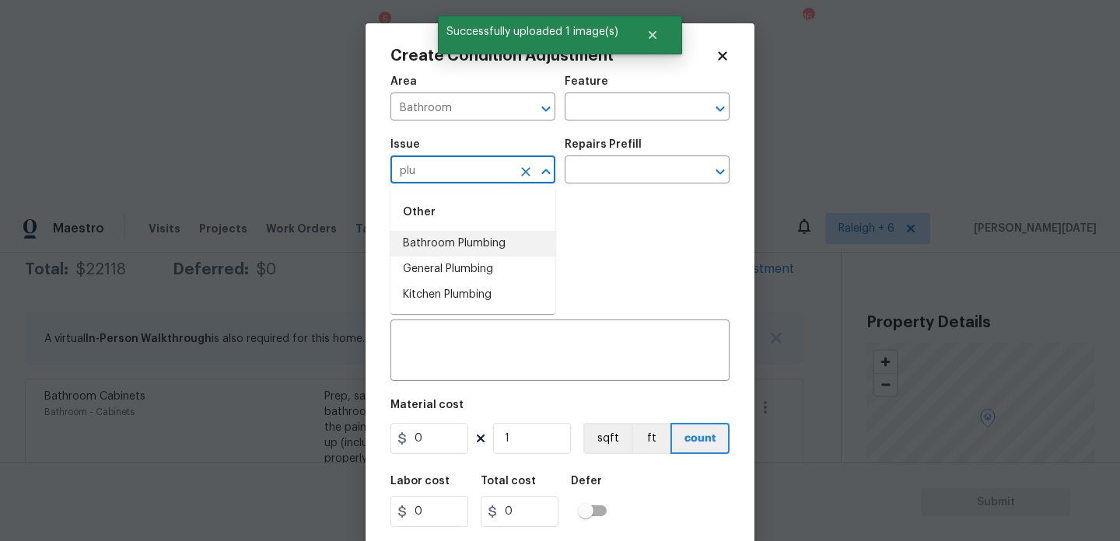
click at [510, 236] on li "Bathroom Plumbing" at bounding box center [472, 244] width 165 height 26
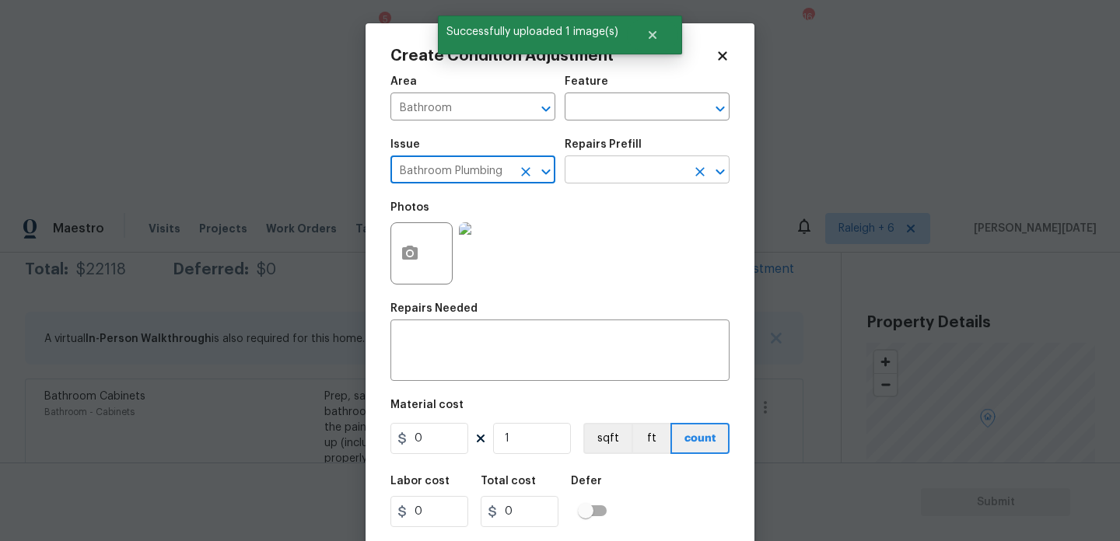
type input "Bathroom Plumbing"
click at [628, 172] on input "text" at bounding box center [624, 171] width 121 height 24
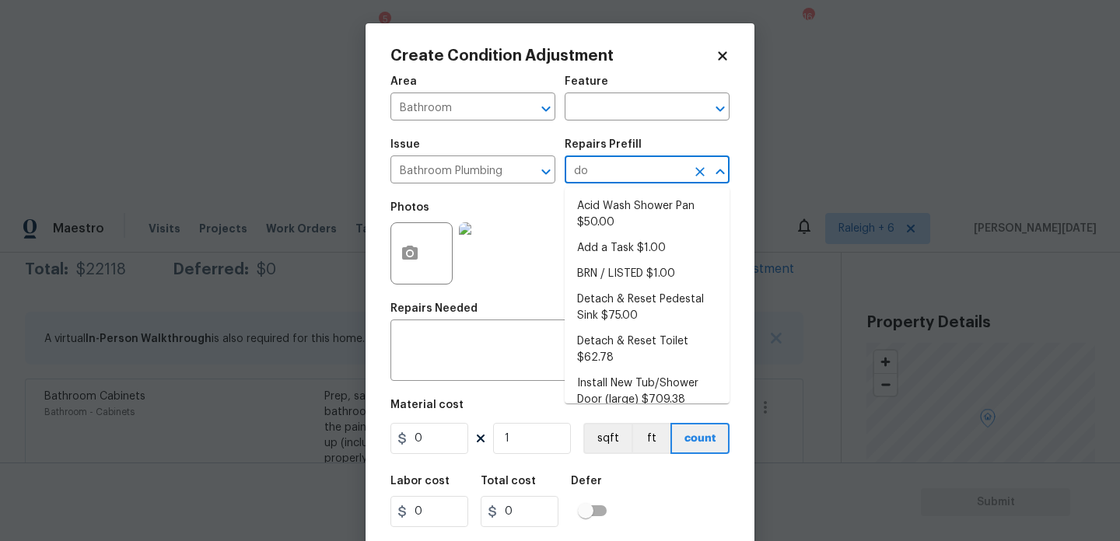
type input "doo"
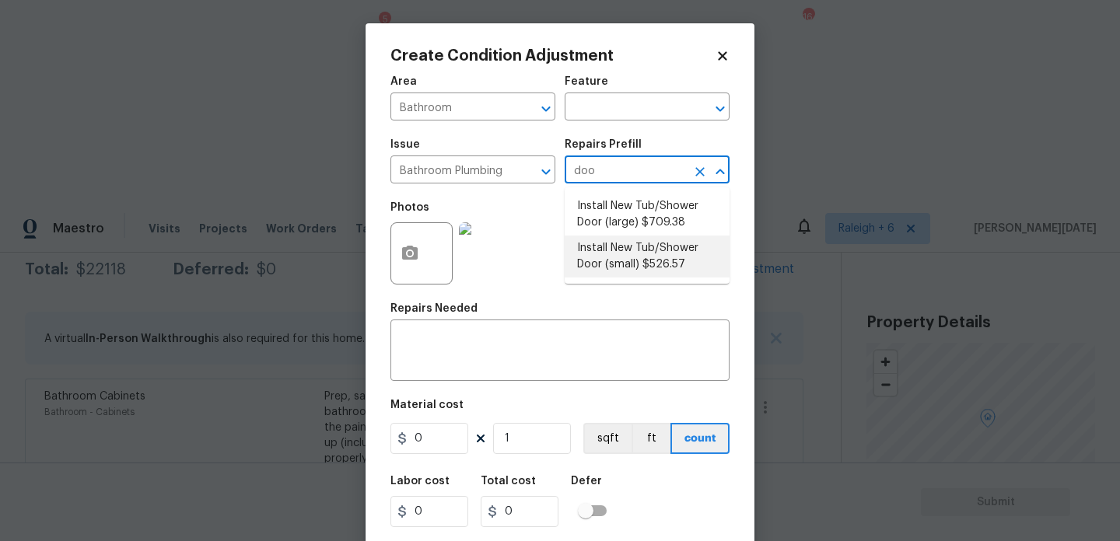
click at [654, 258] on li "Install New Tub/Shower Door (small) $526.57" at bounding box center [646, 257] width 165 height 42
type input "Plumbing"
type textarea "Prep the tub/shower surround and install a new 32''-36'' tempered shower door. …"
type input "526.57"
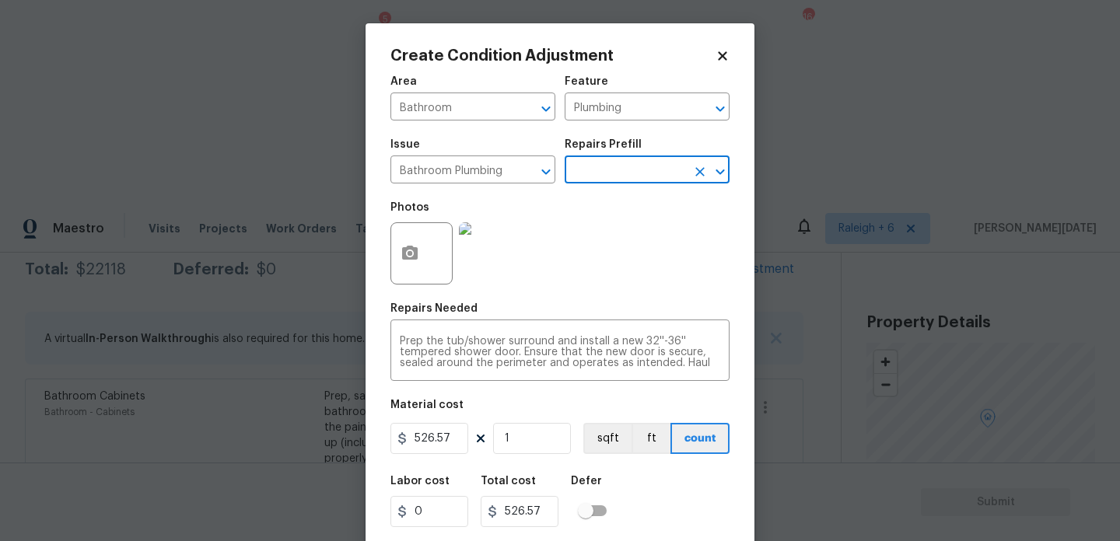
scroll to position [40, 0]
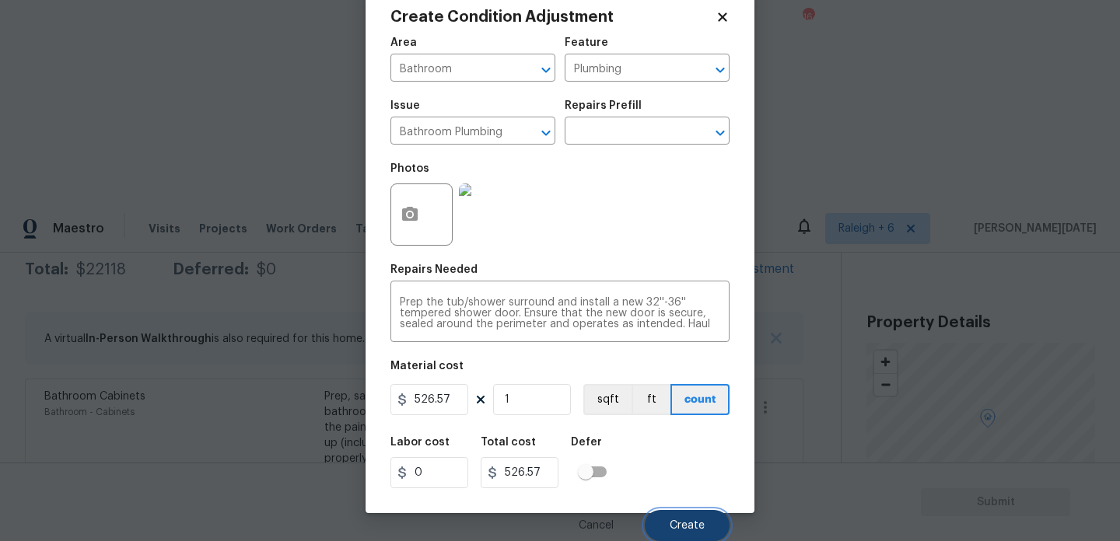
click at [687, 512] on button "Create" at bounding box center [687, 525] width 85 height 31
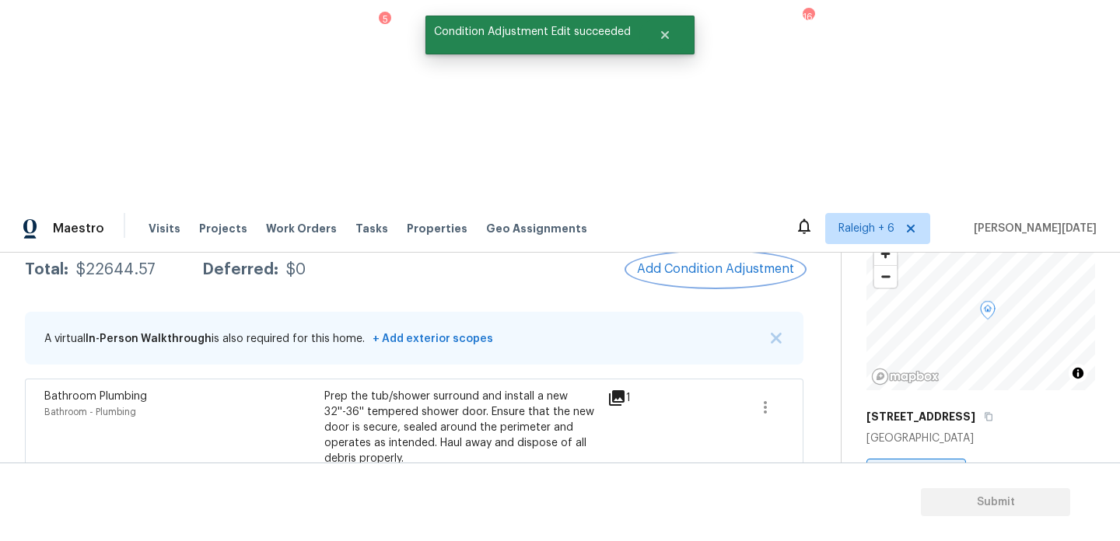
scroll to position [117, 0]
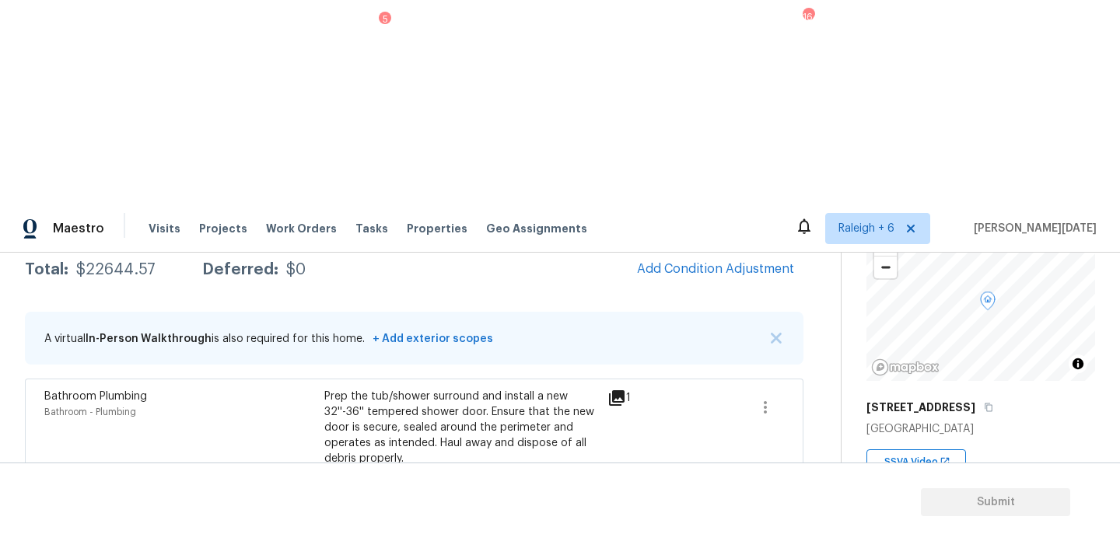
copy span "1471"
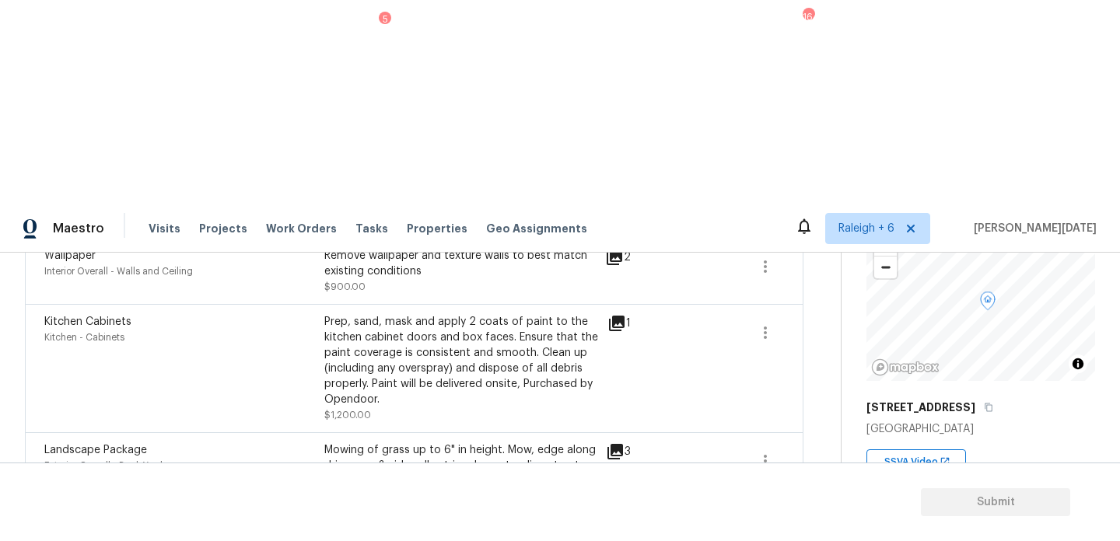
scroll to position [0, 0]
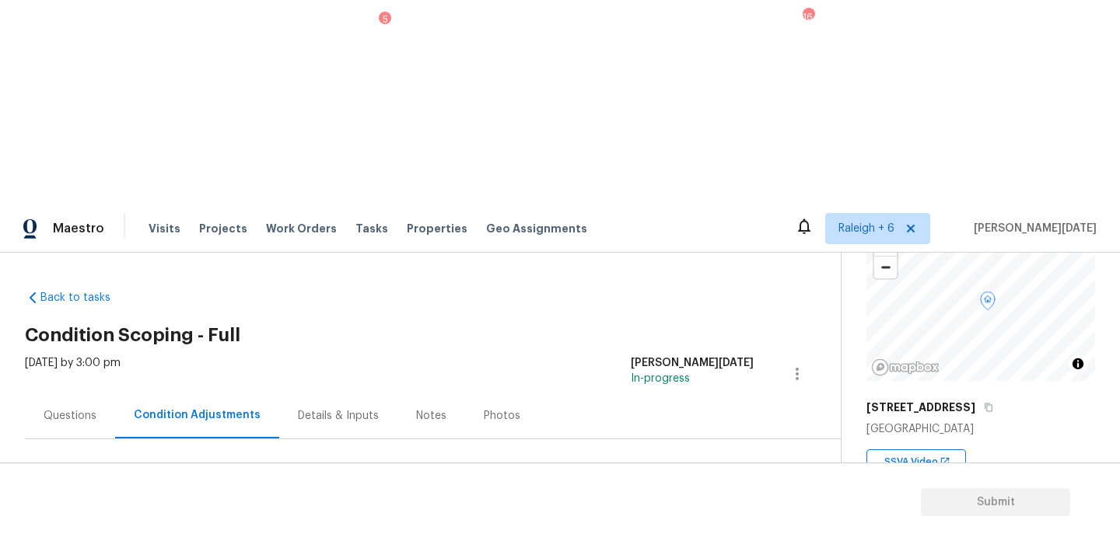
click at [655, 526] on span "Add Condition Adjustment" at bounding box center [715, 533] width 157 height 14
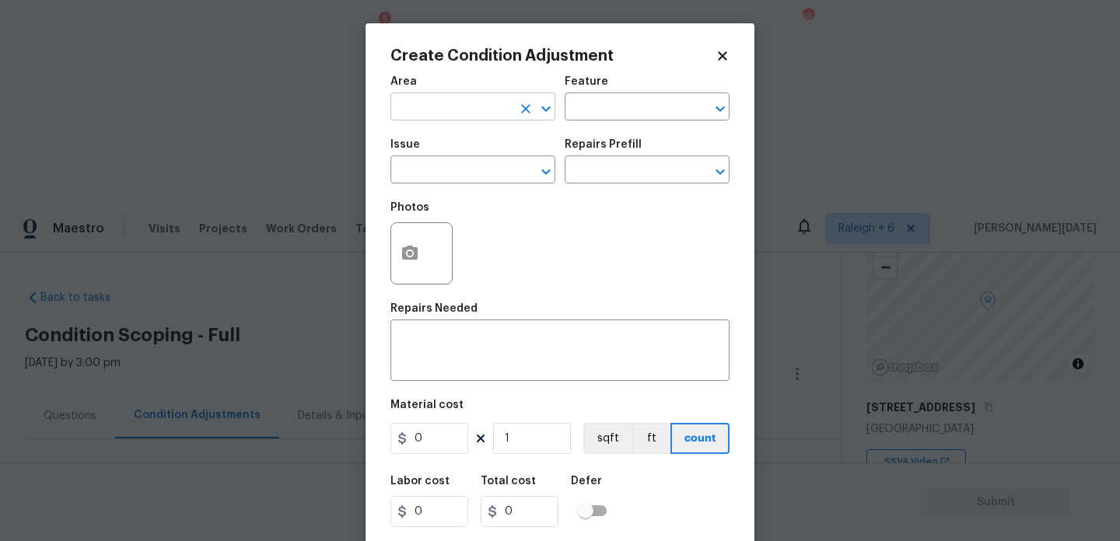
click at [416, 115] on input "text" at bounding box center [450, 108] width 121 height 24
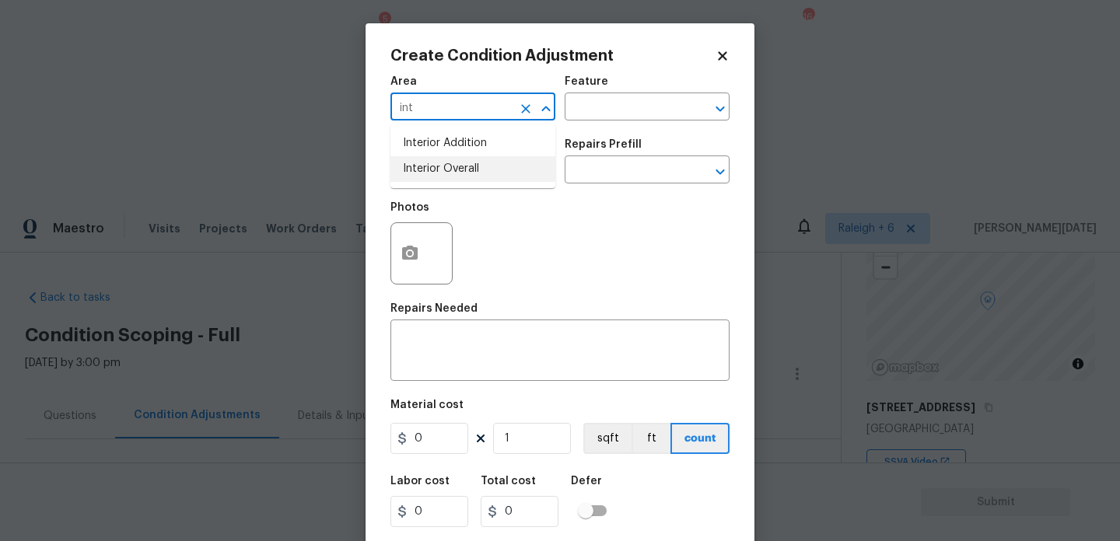
click at [456, 165] on li "Interior Overall" at bounding box center [472, 169] width 165 height 26
type input "Interior Overall"
click at [456, 165] on input "text" at bounding box center [450, 171] width 121 height 24
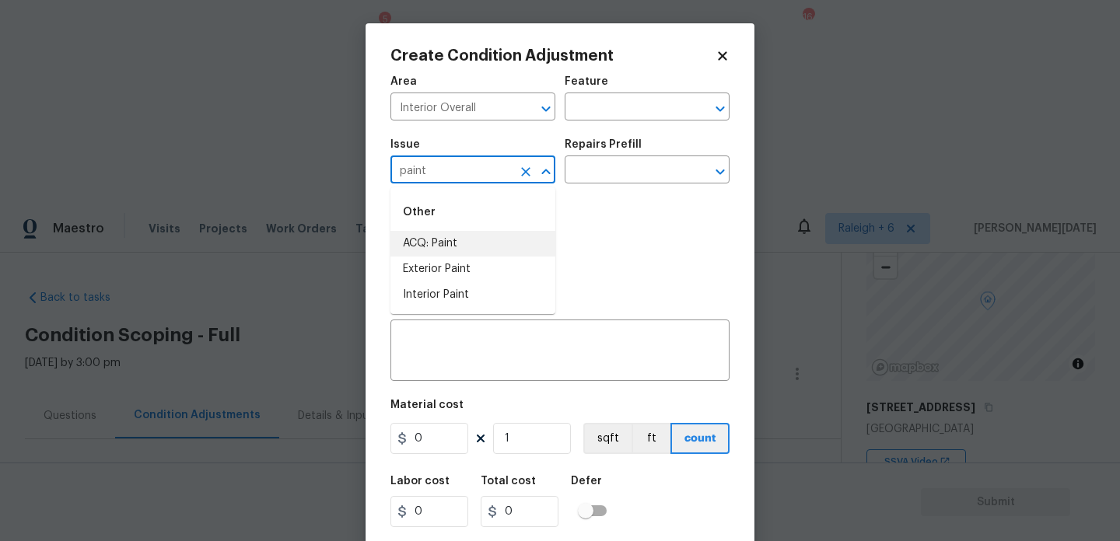
click at [465, 242] on li "ACQ: Paint" at bounding box center [472, 244] width 165 height 26
type input "ACQ: Paint"
click at [611, 173] on input "text" at bounding box center [624, 171] width 121 height 24
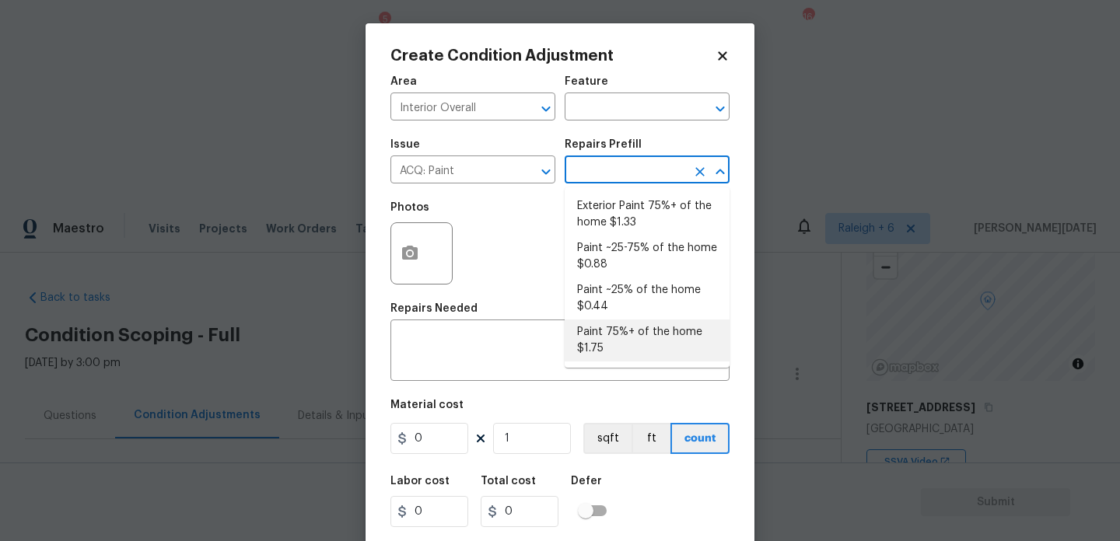
click at [613, 352] on li "Paint 75%+ of the home $1.75" at bounding box center [646, 341] width 165 height 42
type input "Acquisition"
type textarea "Acquisition Scope: 75%+ of the home will likely require interior paint"
type input "1.75"
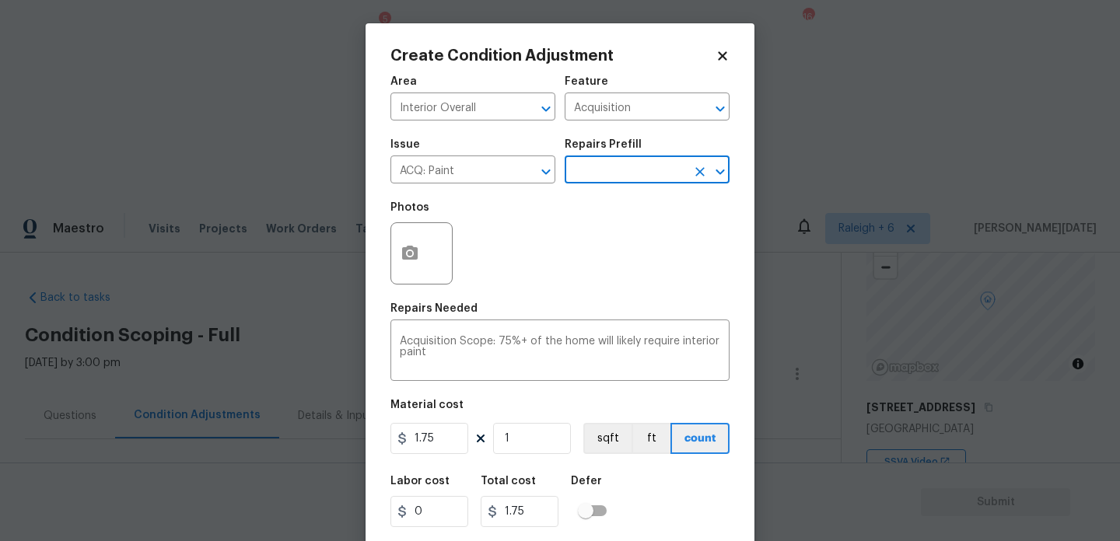
click at [538, 458] on div "Area Interior Overall ​ Feature Acquisition ​ Issue ACQ: Paint ​ Repairs Prefil…" at bounding box center [559, 323] width 339 height 513
click at [553, 446] on input "1" at bounding box center [532, 438] width 78 height 31
type input "0"
paste input "1471"
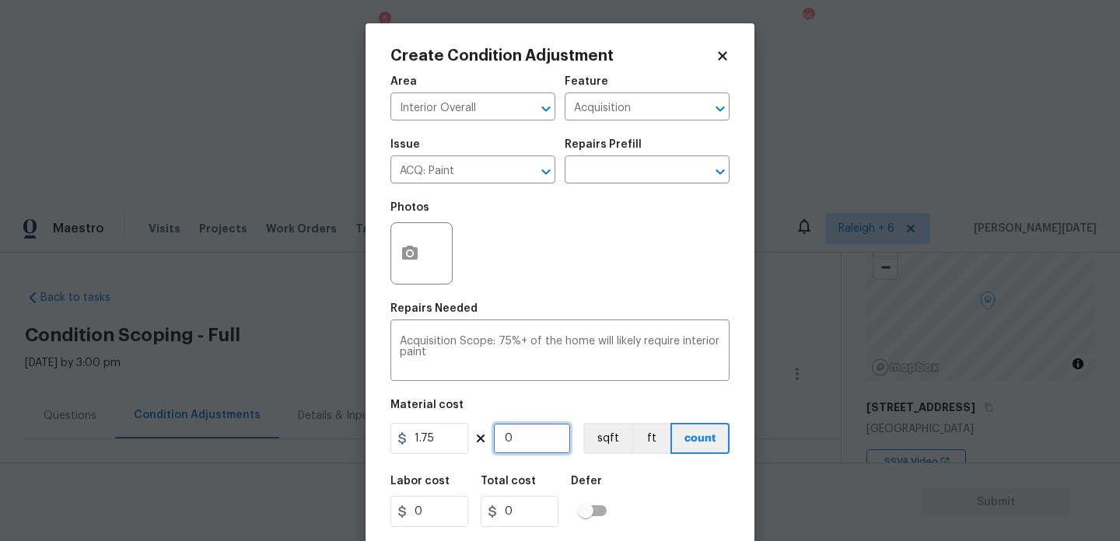
type input "1471"
type input "2574.25"
type input "1471"
click at [401, 263] on icon "button" at bounding box center [409, 253] width 19 height 19
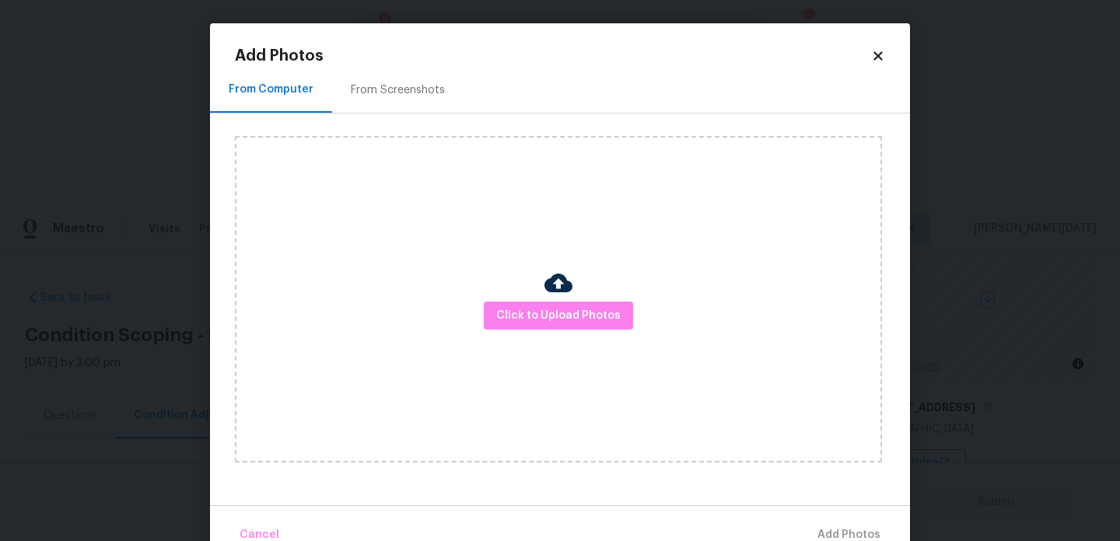
click at [400, 66] on div "Add Photos From Computer From Screenshots Click to Upload Photos Cancel Add Pho…" at bounding box center [560, 300] width 650 height 504
click at [399, 73] on div "From Screenshots" at bounding box center [397, 90] width 131 height 46
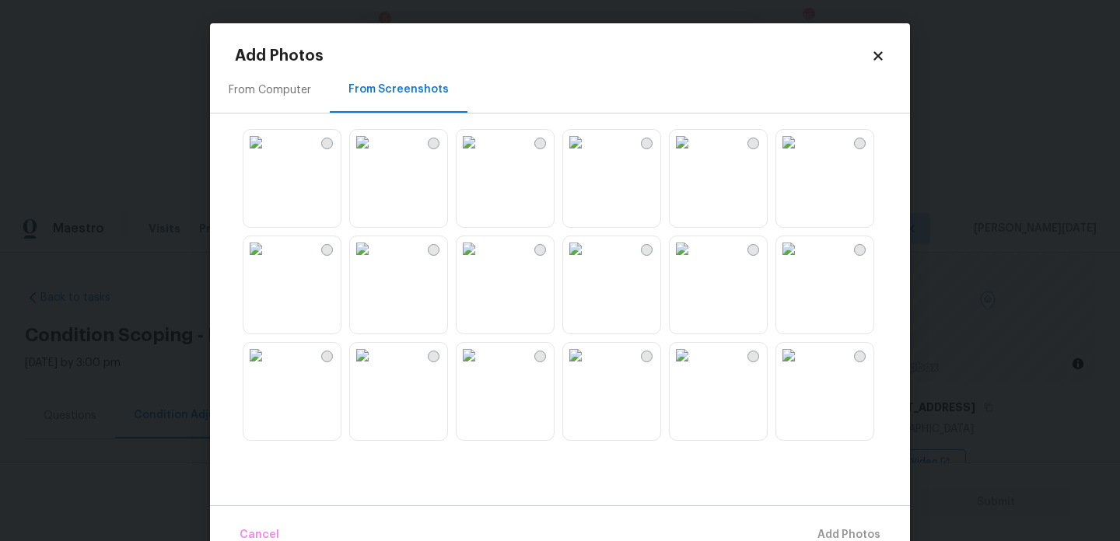
click at [588, 155] on img at bounding box center [575, 142] width 25 height 25
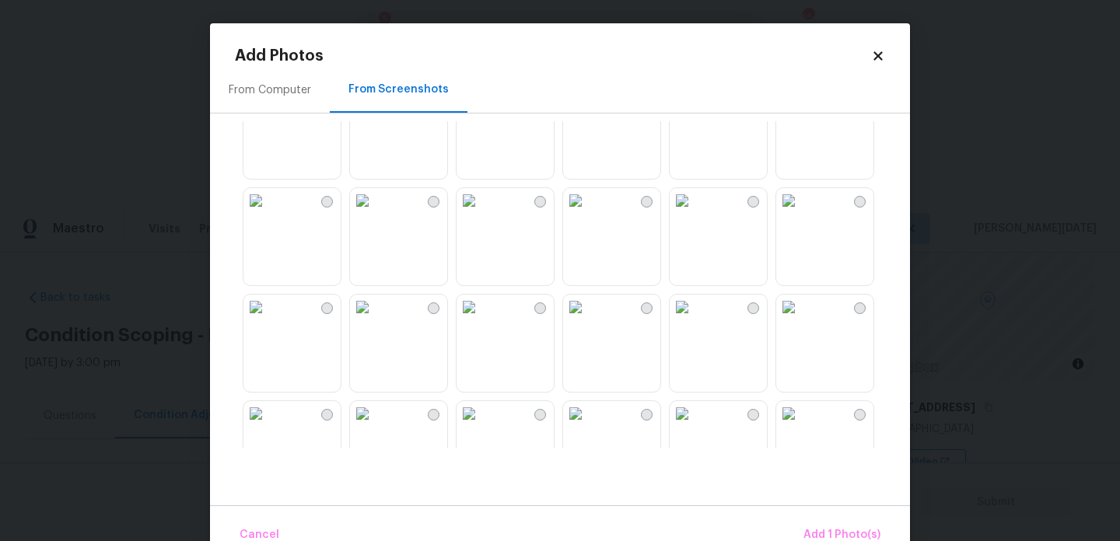
click at [481, 213] on img at bounding box center [468, 200] width 25 height 25
click at [588, 211] on img at bounding box center [575, 199] width 25 height 25
click at [588, 318] on img at bounding box center [575, 305] width 25 height 25
click at [481, 318] on img at bounding box center [468, 305] width 25 height 25
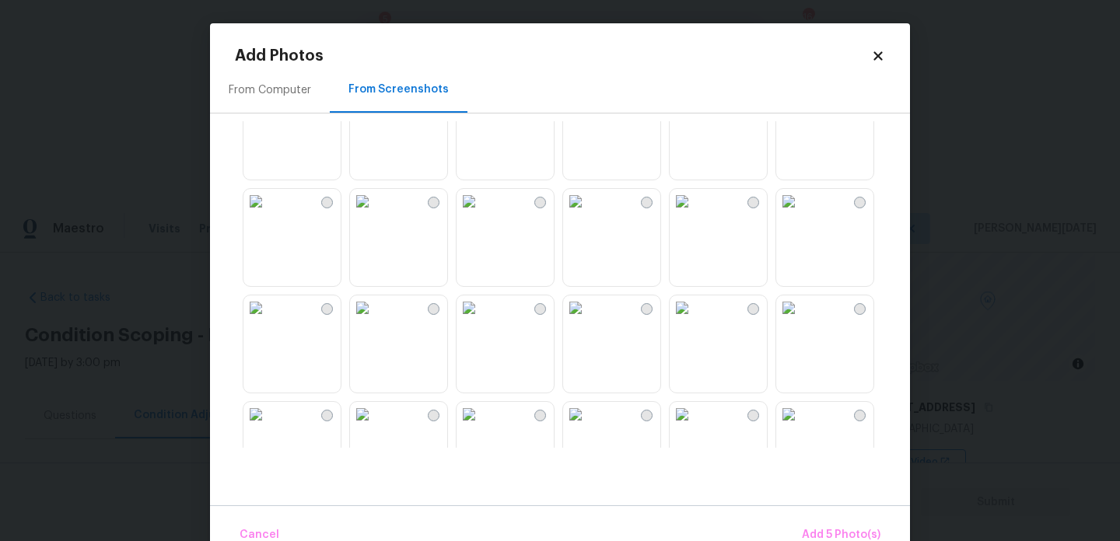
scroll to position [1485, 0]
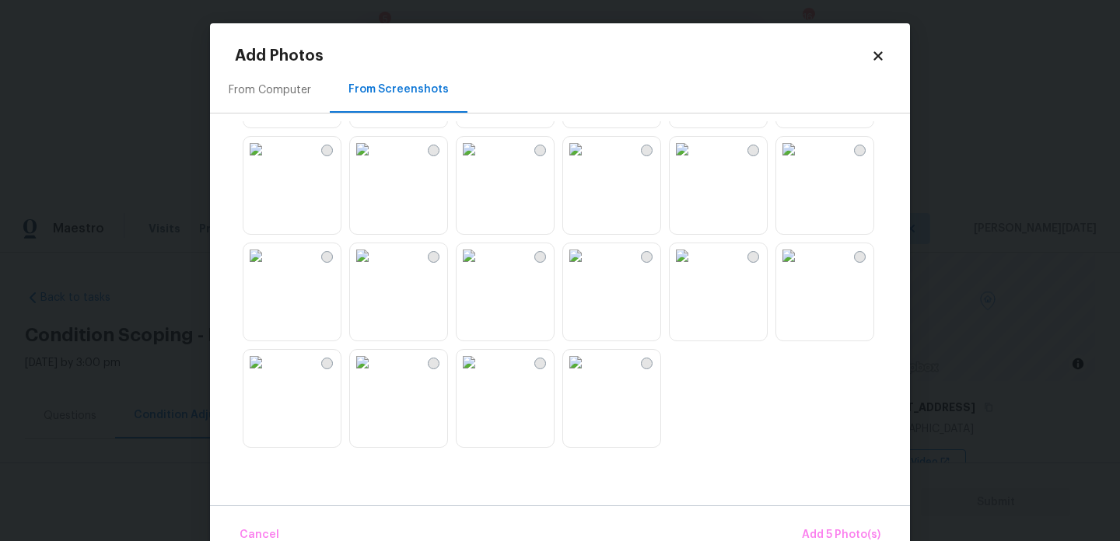
click at [588, 161] on img at bounding box center [575, 149] width 25 height 25
click at [694, 162] on img at bounding box center [681, 149] width 25 height 25
click at [588, 268] on img at bounding box center [575, 255] width 25 height 25
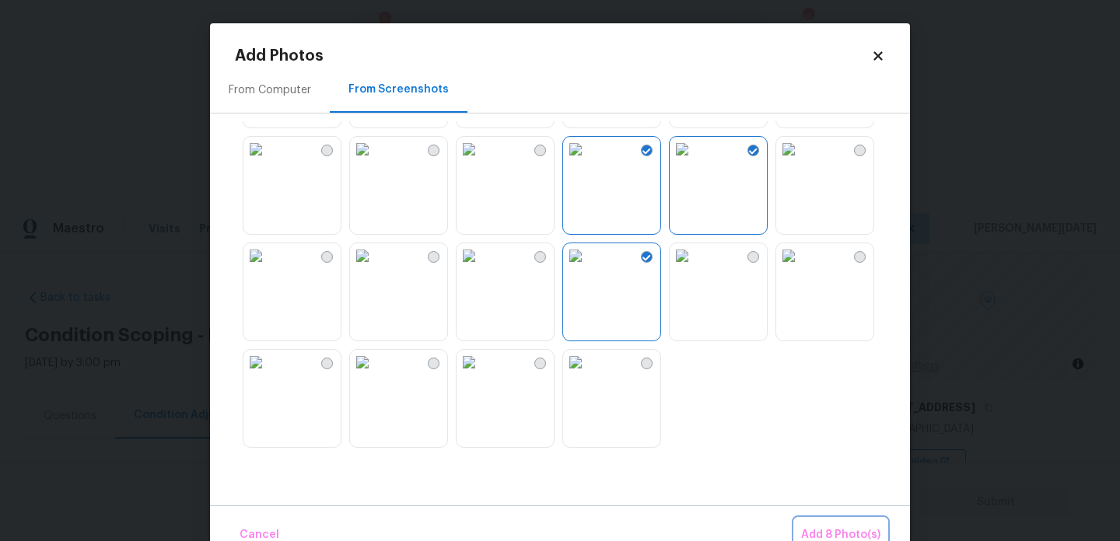
click at [840, 529] on span "Add 8 Photo(s)" at bounding box center [840, 535] width 79 height 19
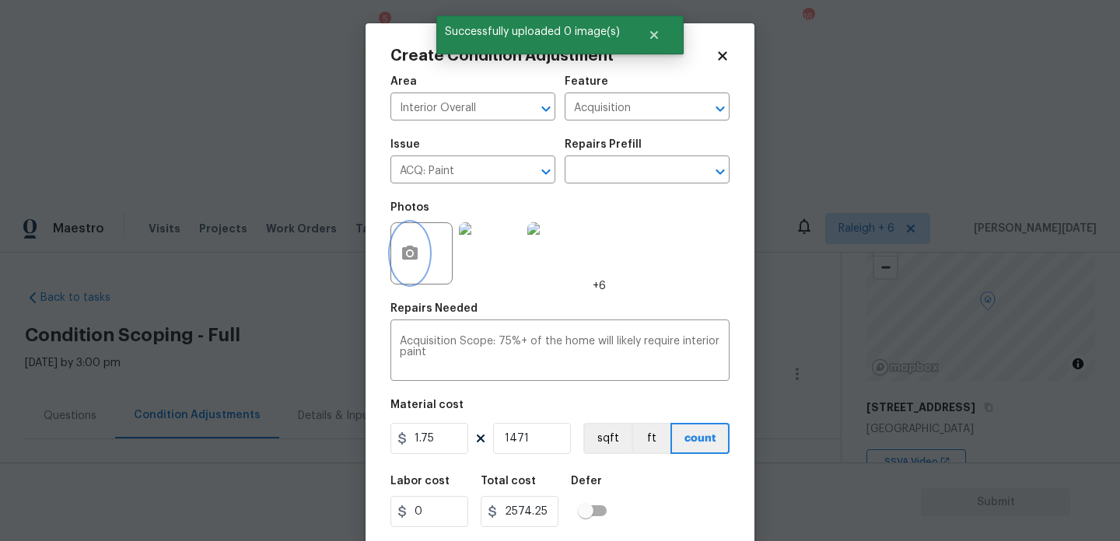
scroll to position [40, 0]
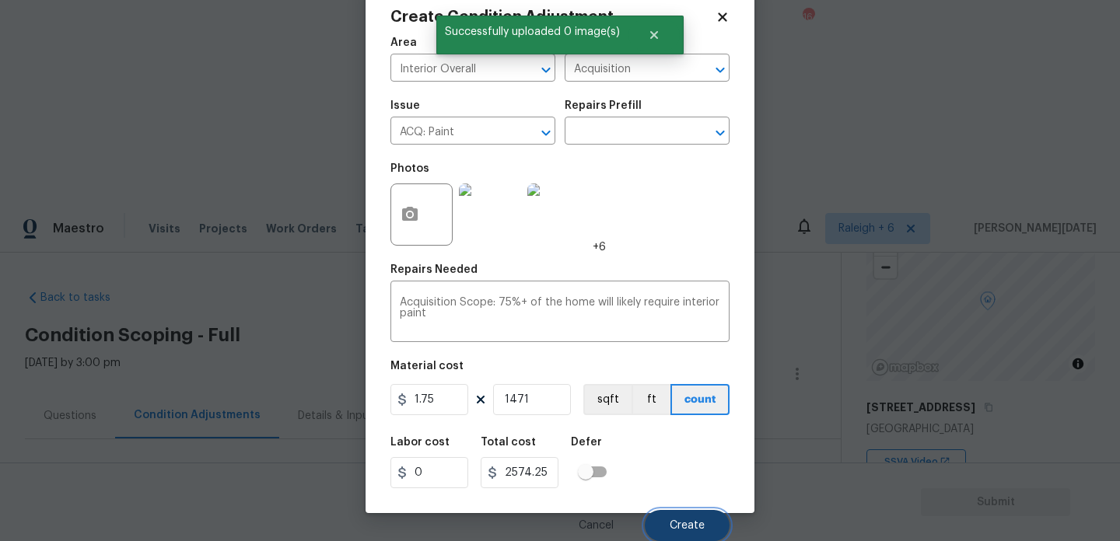
click at [692, 526] on span "Create" at bounding box center [686, 526] width 35 height 12
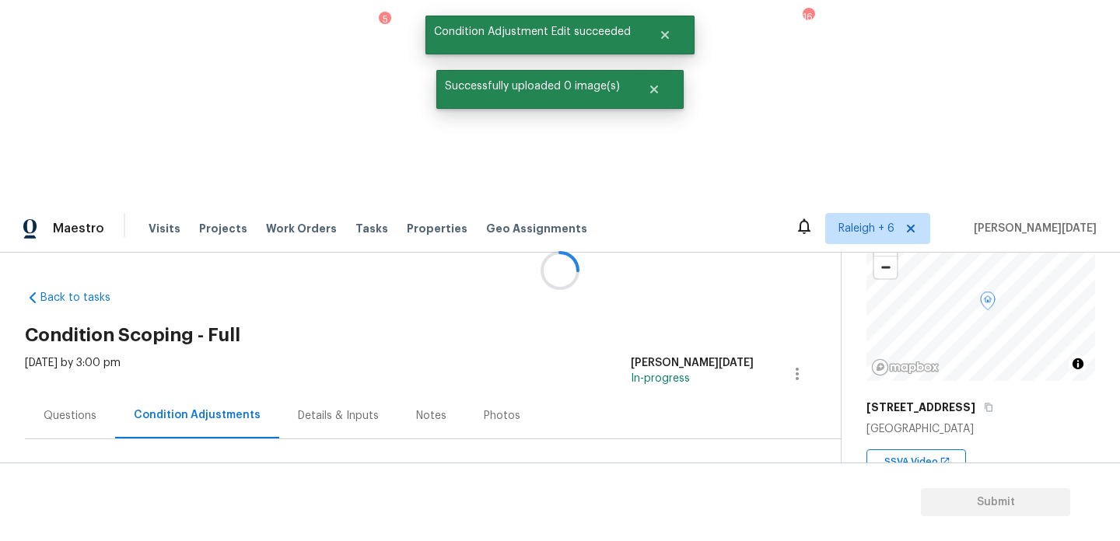
scroll to position [0, 0]
click at [705, 526] on span "Add Condition Adjustment" at bounding box center [715, 533] width 157 height 14
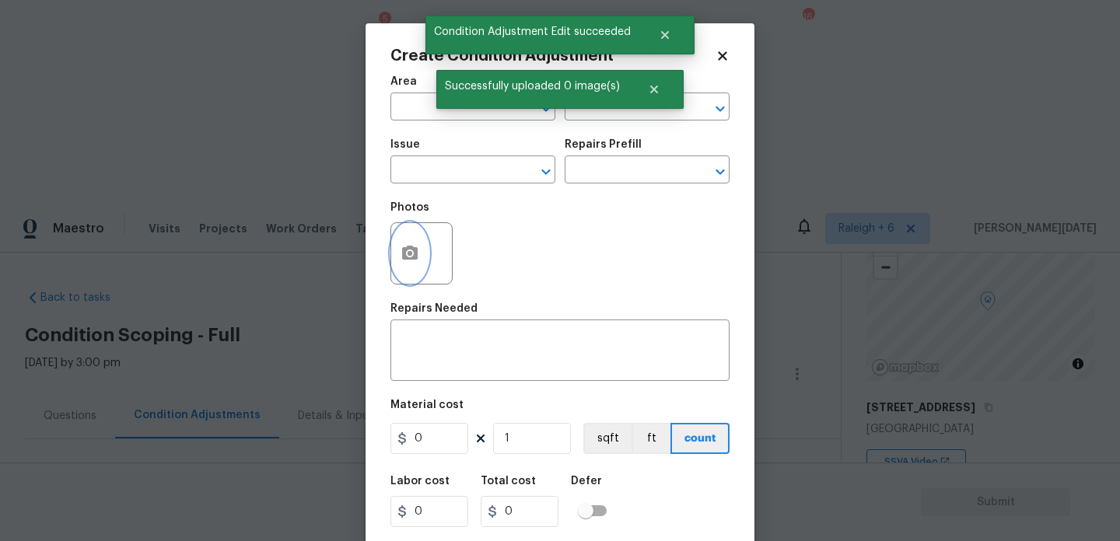
click at [396, 267] on button "button" at bounding box center [409, 253] width 37 height 61
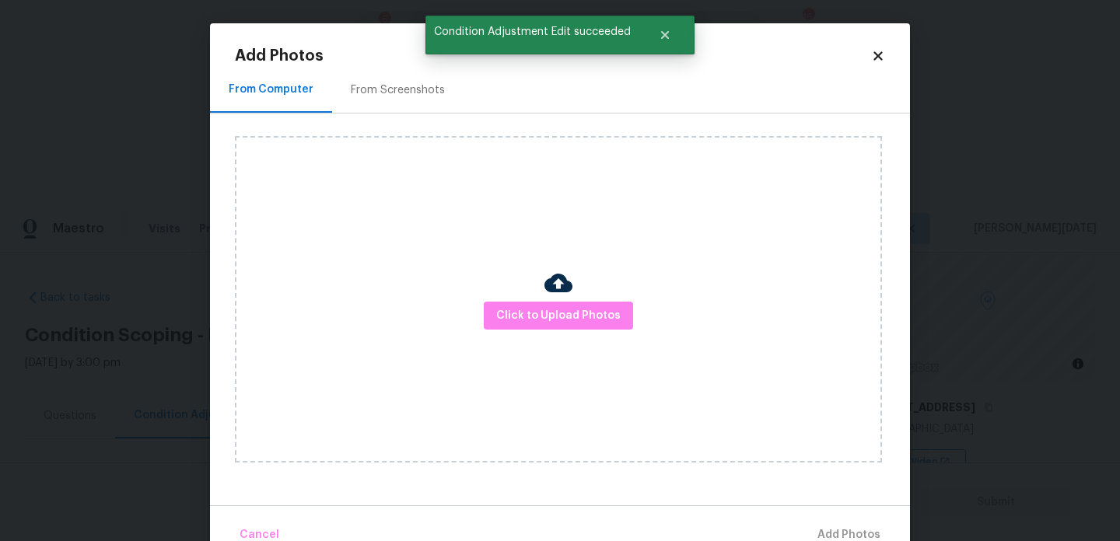
click at [406, 95] on div "From Screenshots" at bounding box center [398, 90] width 94 height 16
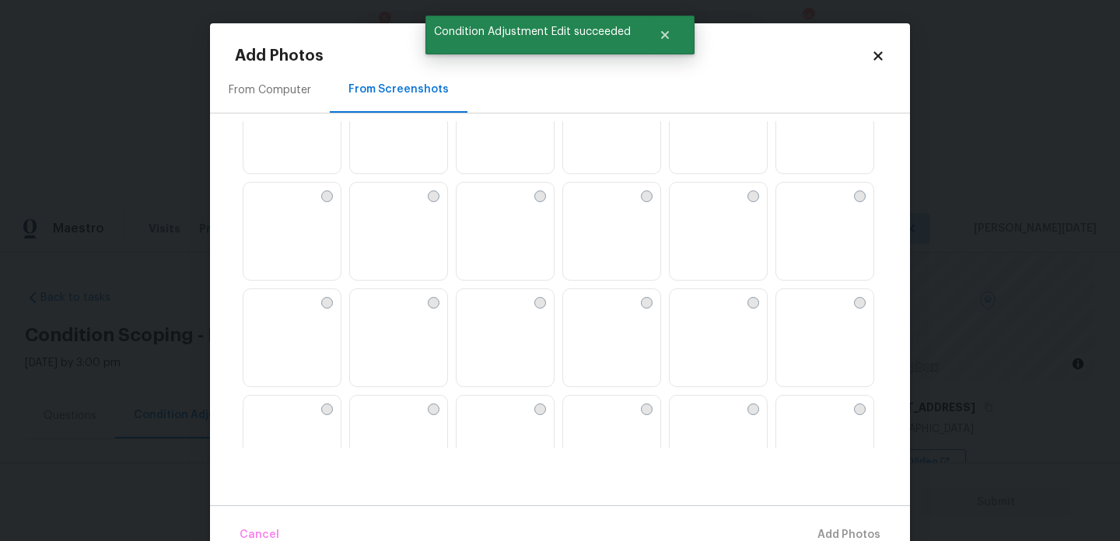
scroll to position [375, 0]
click at [481, 100] on img at bounding box center [468, 87] width 25 height 25
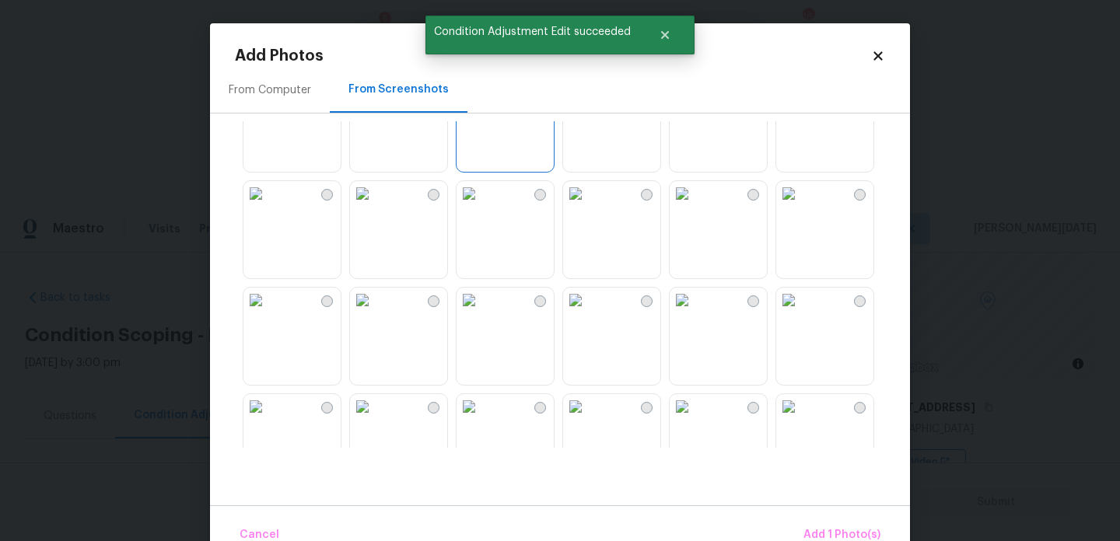
click at [588, 313] on img at bounding box center [575, 300] width 25 height 25
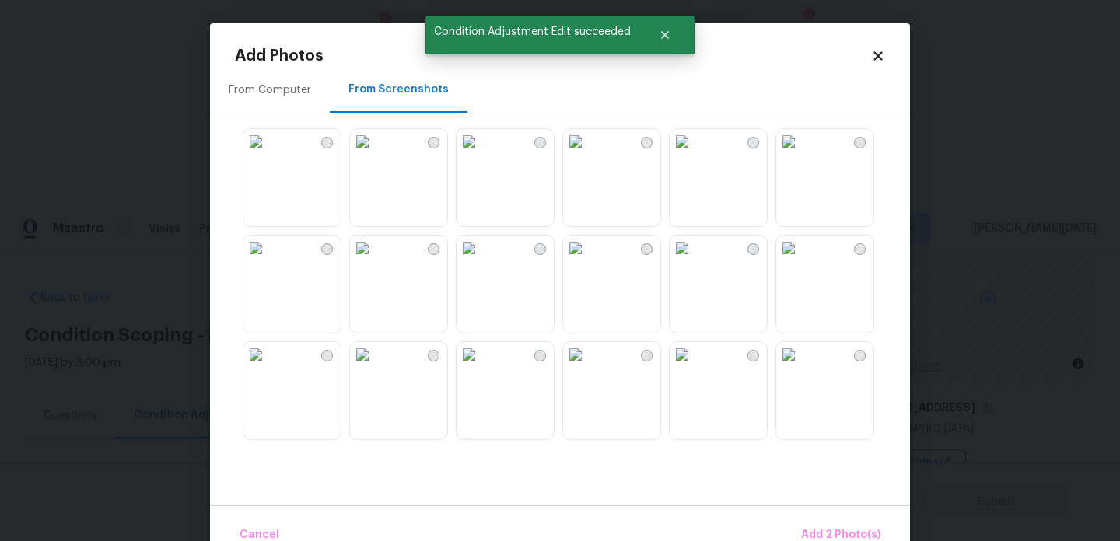
click at [694, 154] on img at bounding box center [681, 141] width 25 height 25
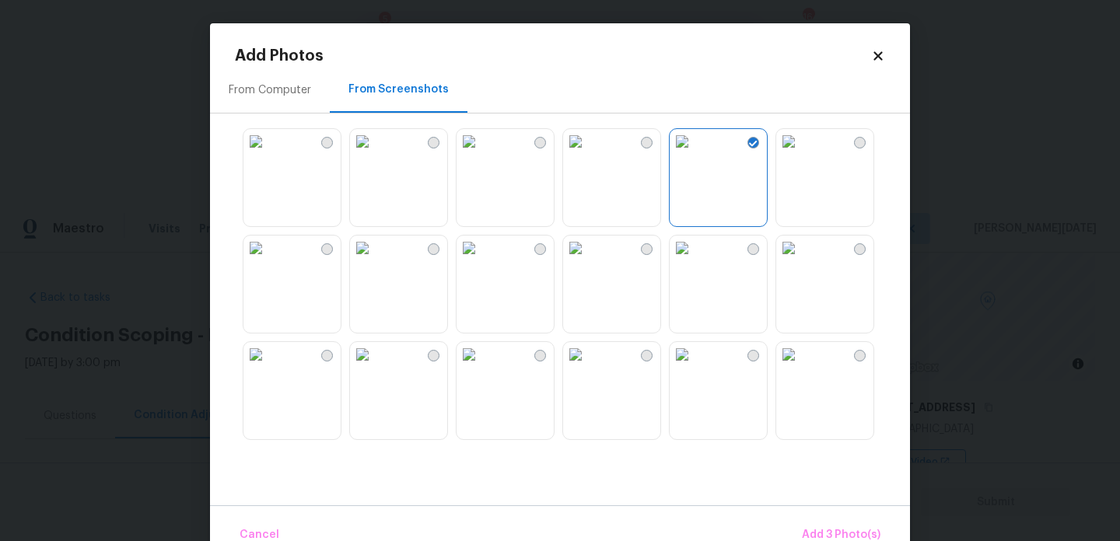
click at [481, 154] on img at bounding box center [468, 141] width 25 height 25
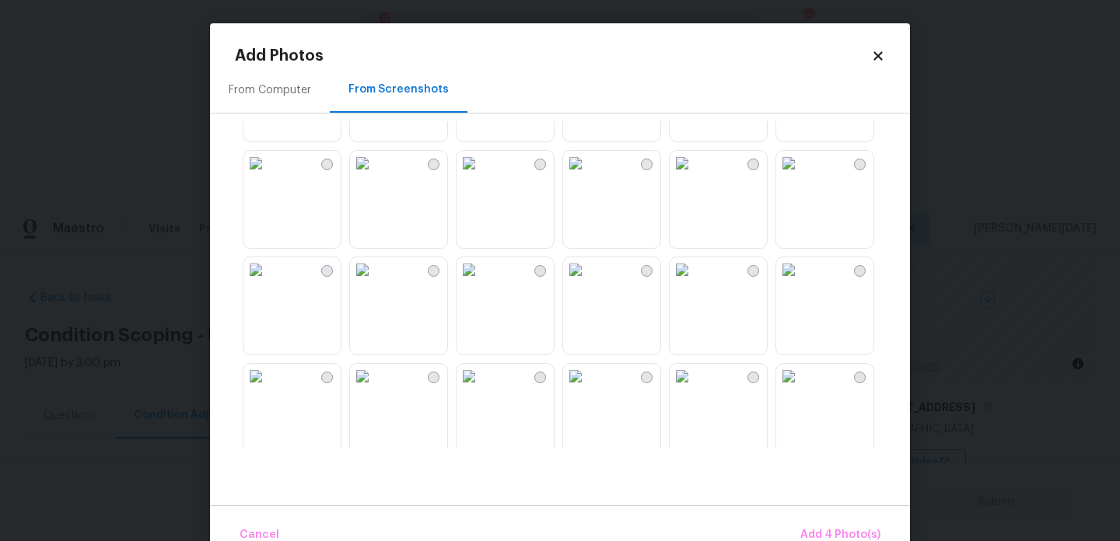
scroll to position [949, 0]
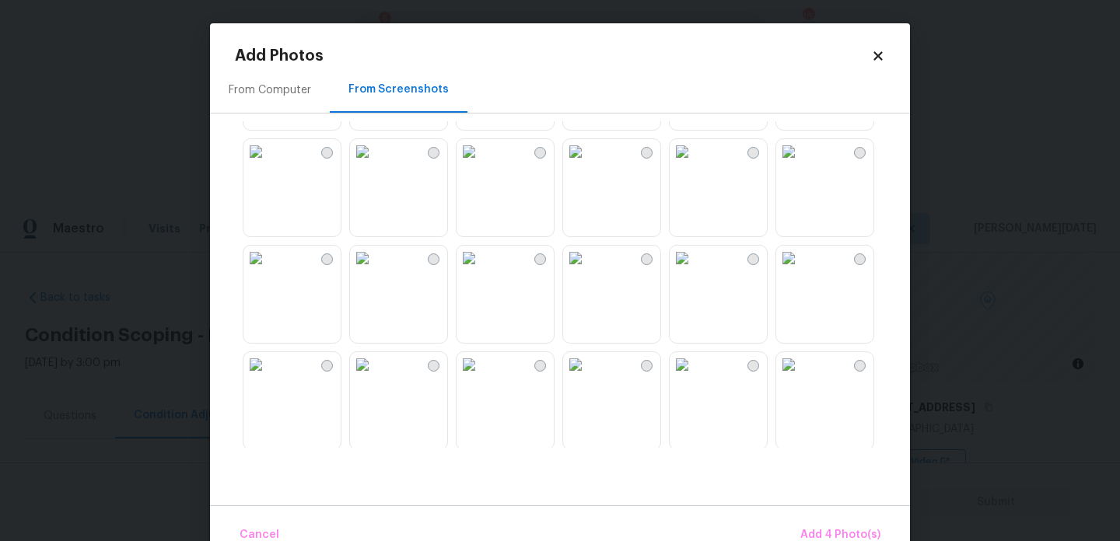
click at [481, 271] on img at bounding box center [468, 258] width 25 height 25
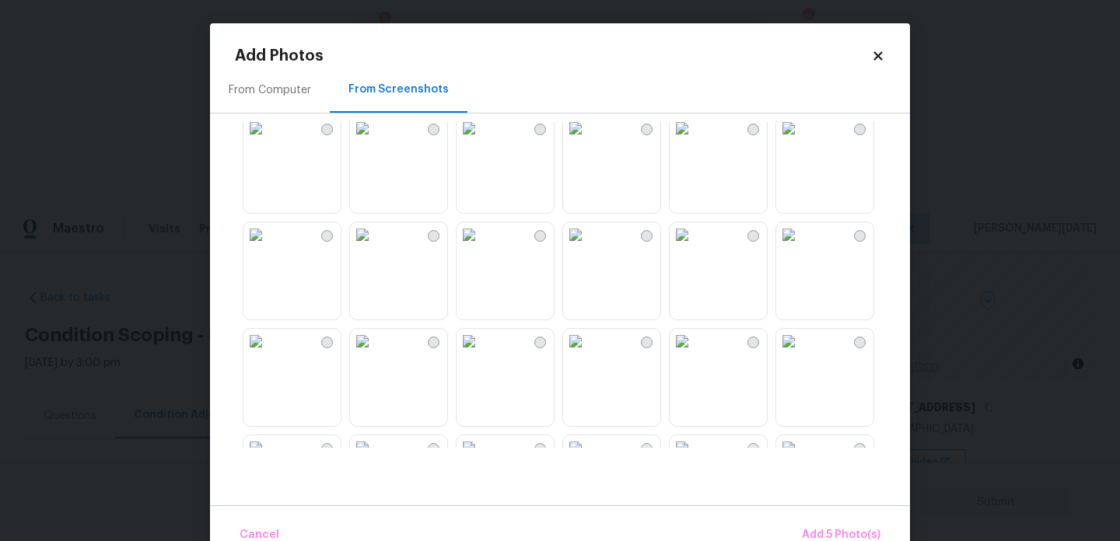
scroll to position [1324, 0]
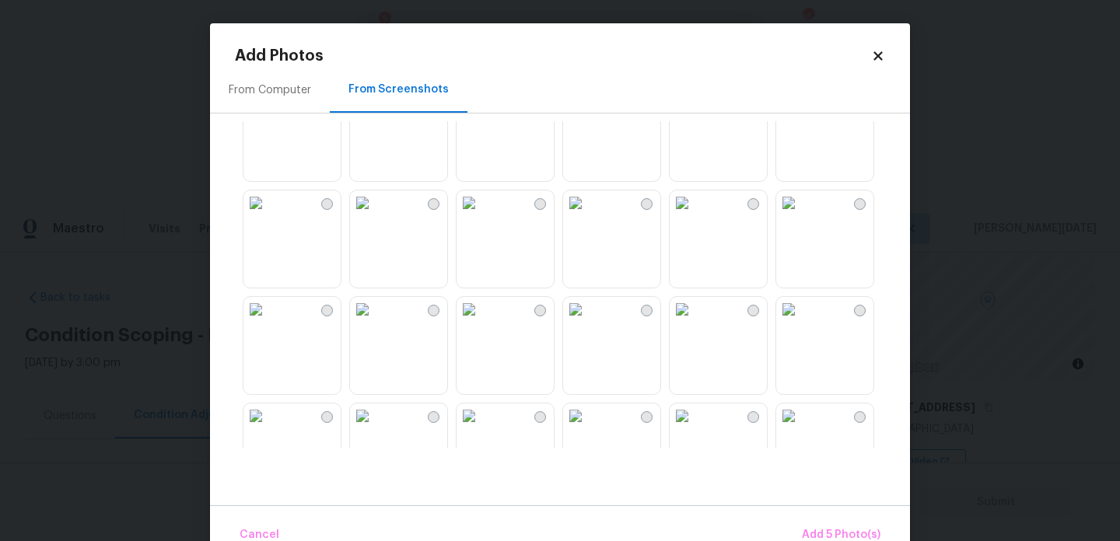
click at [588, 215] on img at bounding box center [575, 202] width 25 height 25
click at [481, 215] on img at bounding box center [468, 202] width 25 height 25
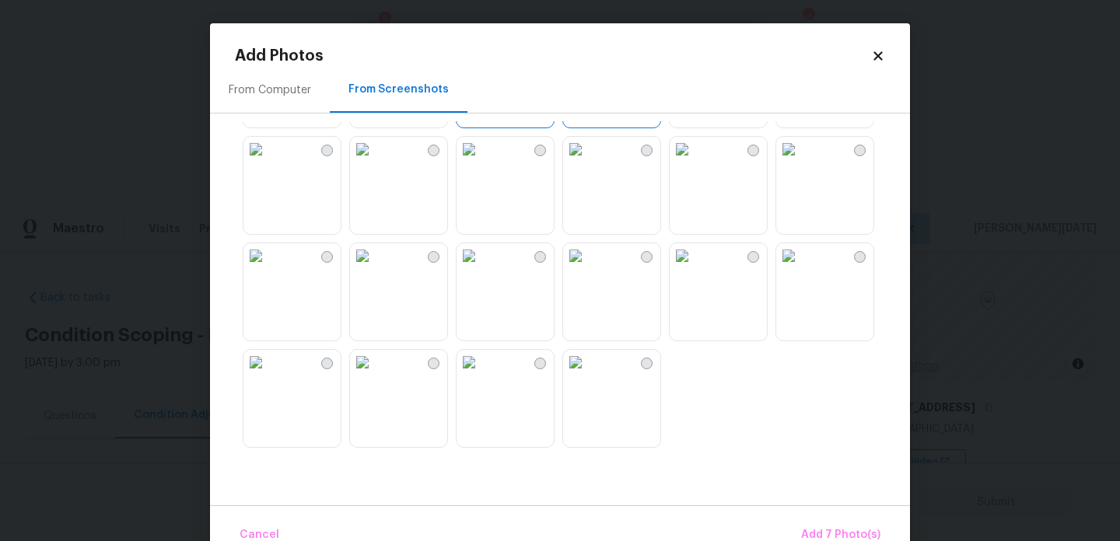
click at [375, 162] on img at bounding box center [362, 149] width 25 height 25
click at [268, 268] on img at bounding box center [255, 255] width 25 height 25
click at [588, 375] on img at bounding box center [575, 362] width 25 height 25
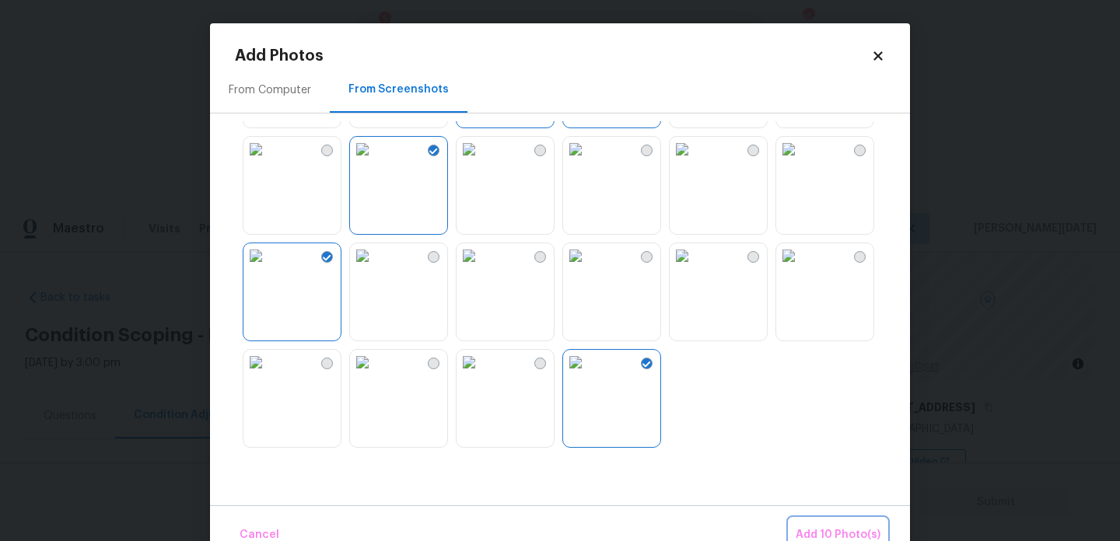
click at [810, 525] on button "Add 10 Photo(s)" at bounding box center [837, 535] width 97 height 33
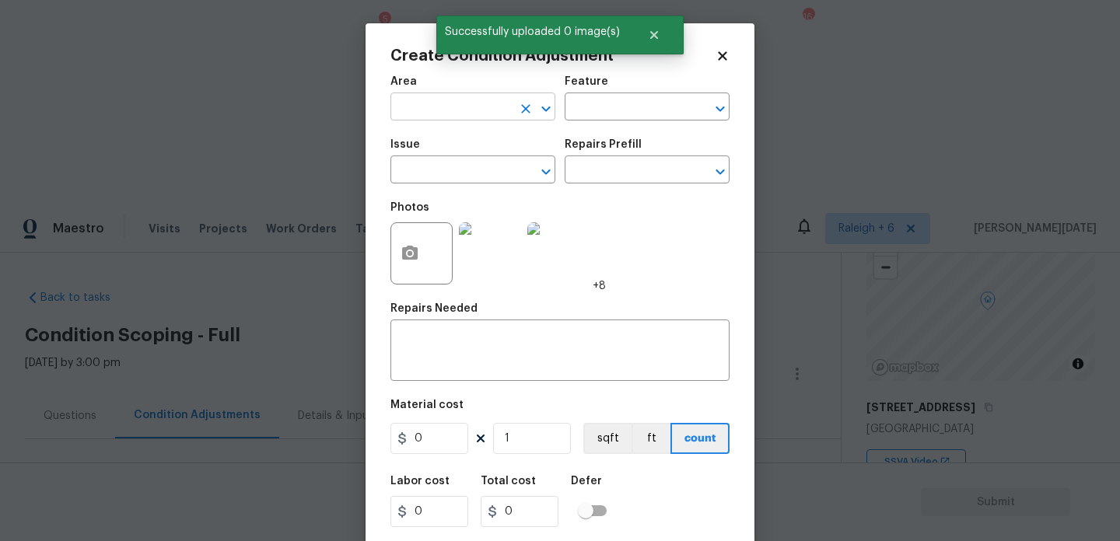
click at [423, 107] on input "text" at bounding box center [450, 108] width 121 height 24
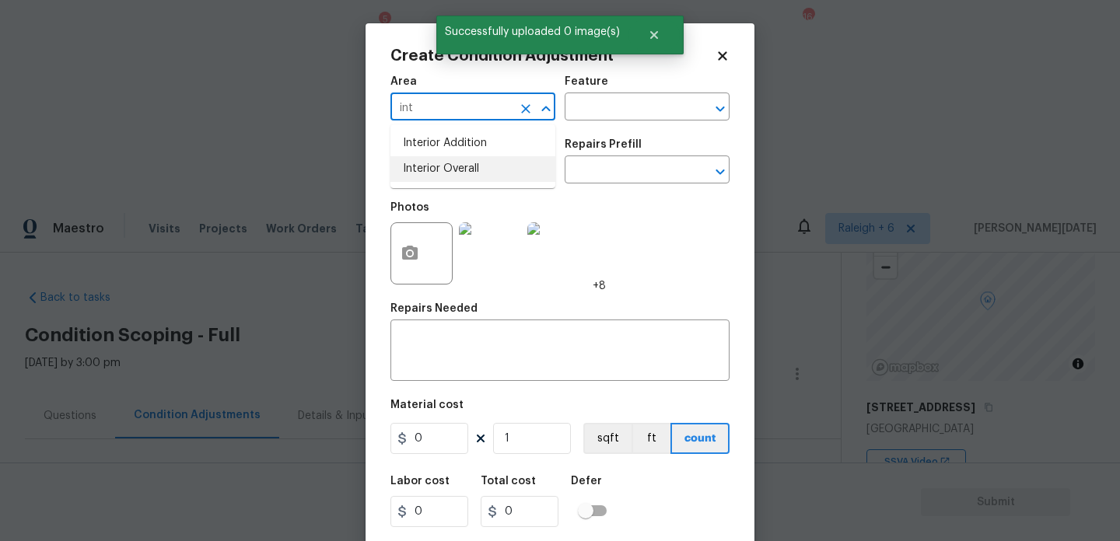
click at [446, 164] on li "Interior Overall" at bounding box center [472, 169] width 165 height 26
type input "Interior Overall"
click at [446, 164] on input "text" at bounding box center [450, 171] width 121 height 24
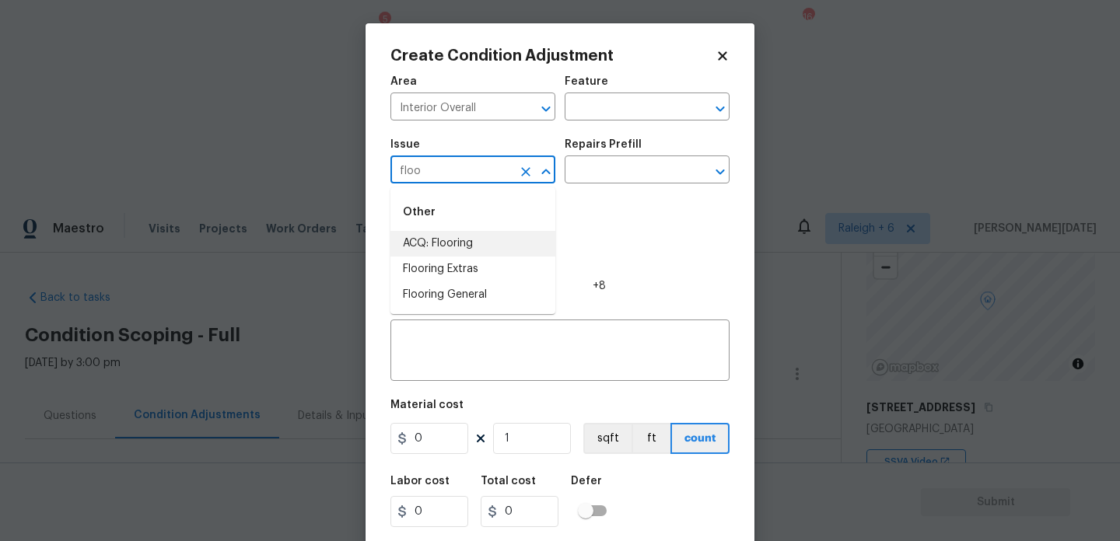
click at [466, 245] on li "ACQ: Flooring" at bounding box center [472, 244] width 165 height 26
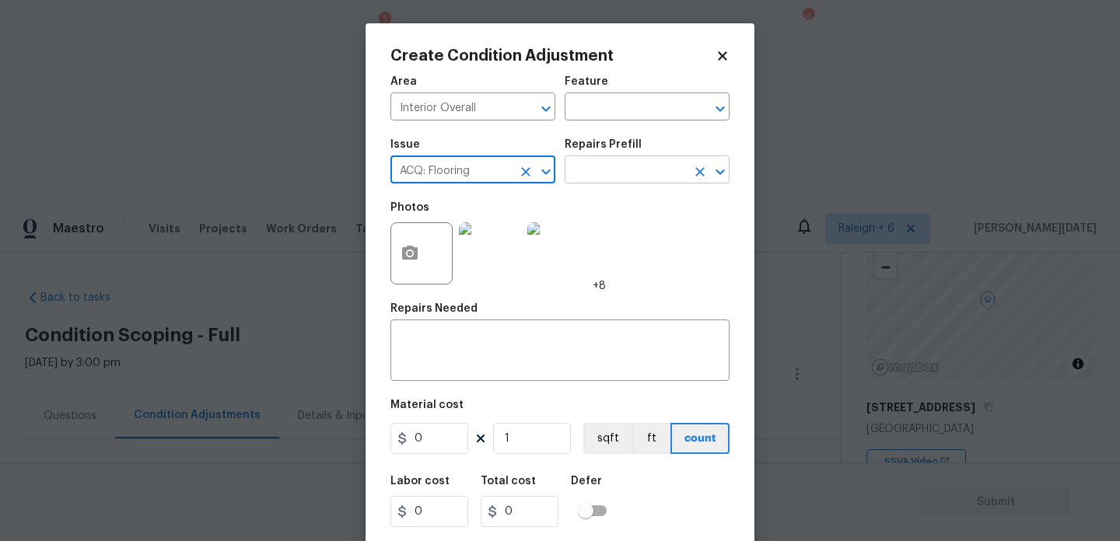
type input "ACQ: Flooring"
click at [610, 176] on input "text" at bounding box center [624, 171] width 121 height 24
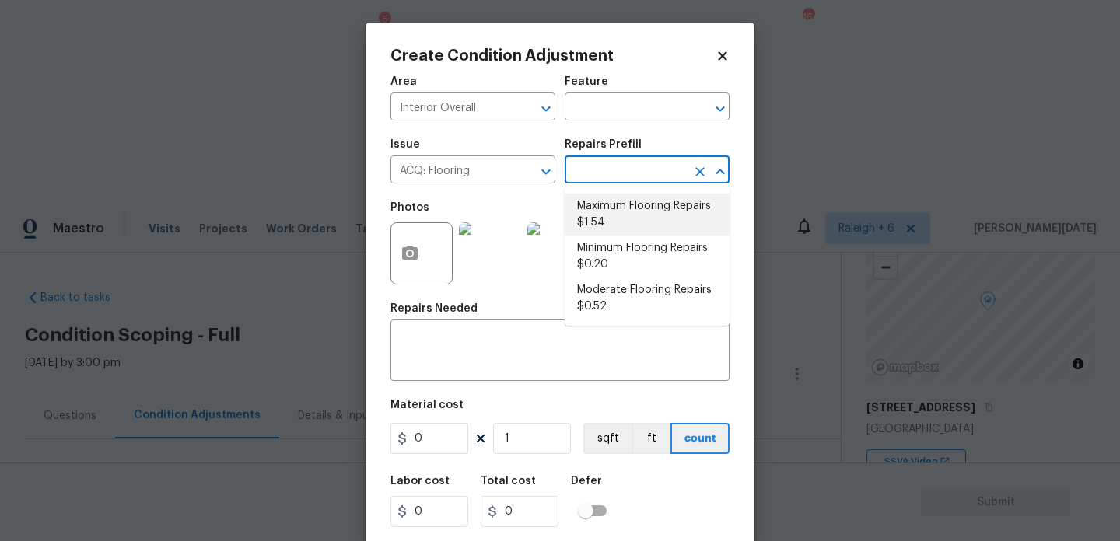
click at [611, 211] on li "Maximum Flooring Repairs $1.54" at bounding box center [646, 215] width 165 height 42
type input "Acquisition"
type textarea "Acquisition Scope: Maximum flooring repairs"
type input "1.54"
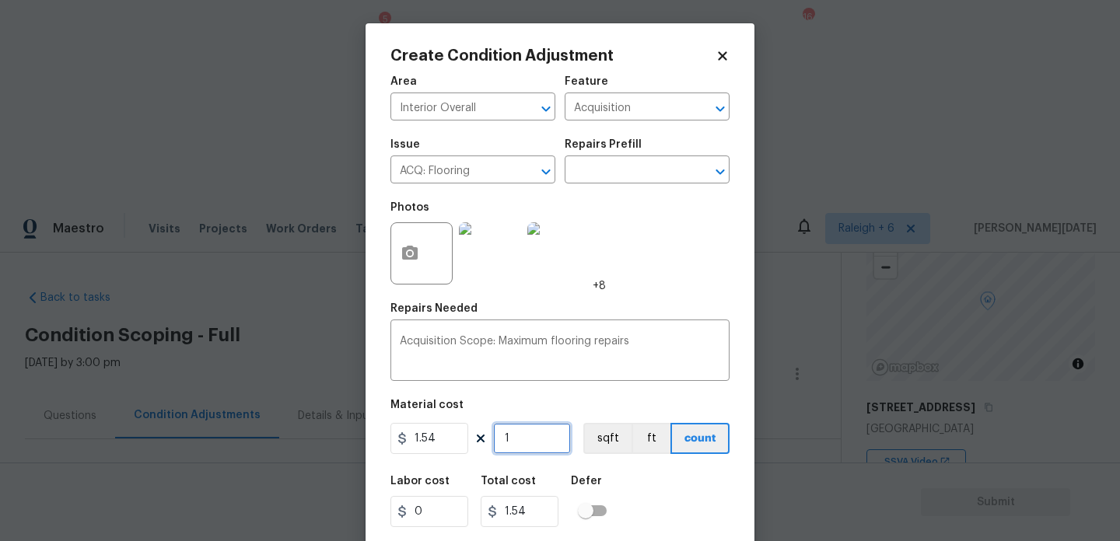
click at [542, 432] on input "1" at bounding box center [532, 438] width 78 height 31
type input "0"
paste input "1471"
type input "1471"
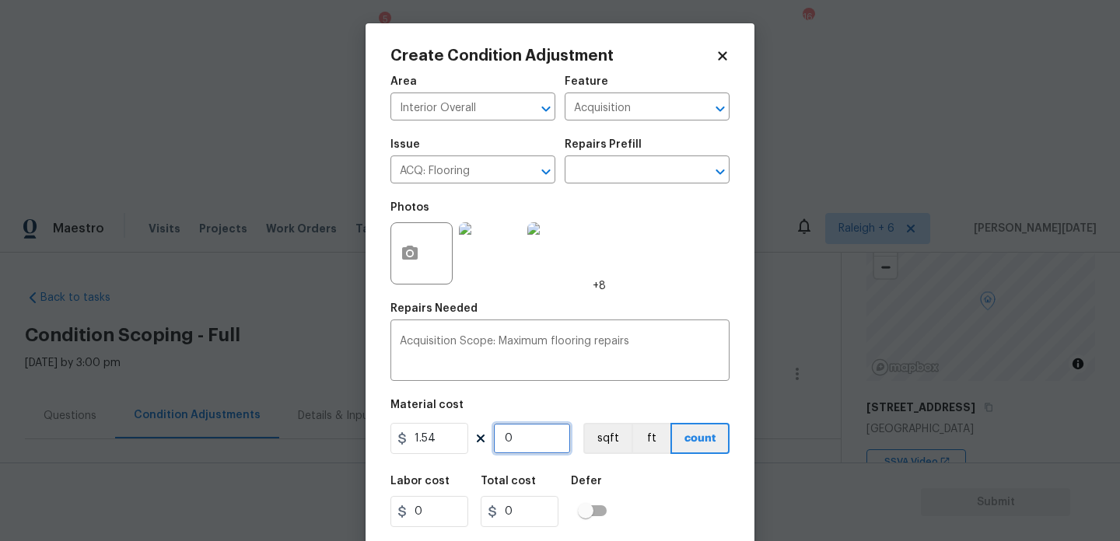
type input "2265.34"
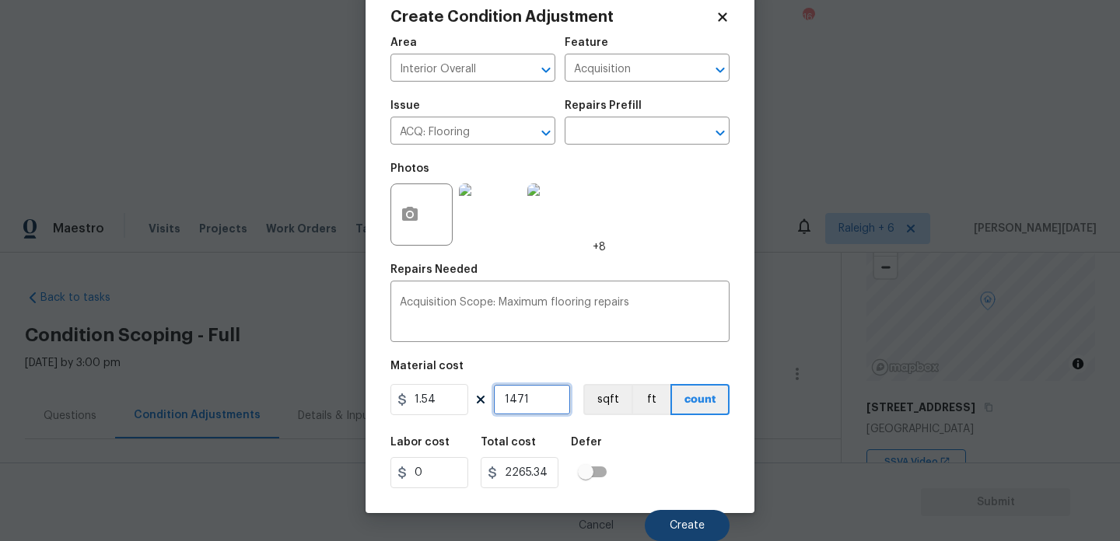
type input "1471"
click at [698, 521] on span "Create" at bounding box center [686, 526] width 35 height 12
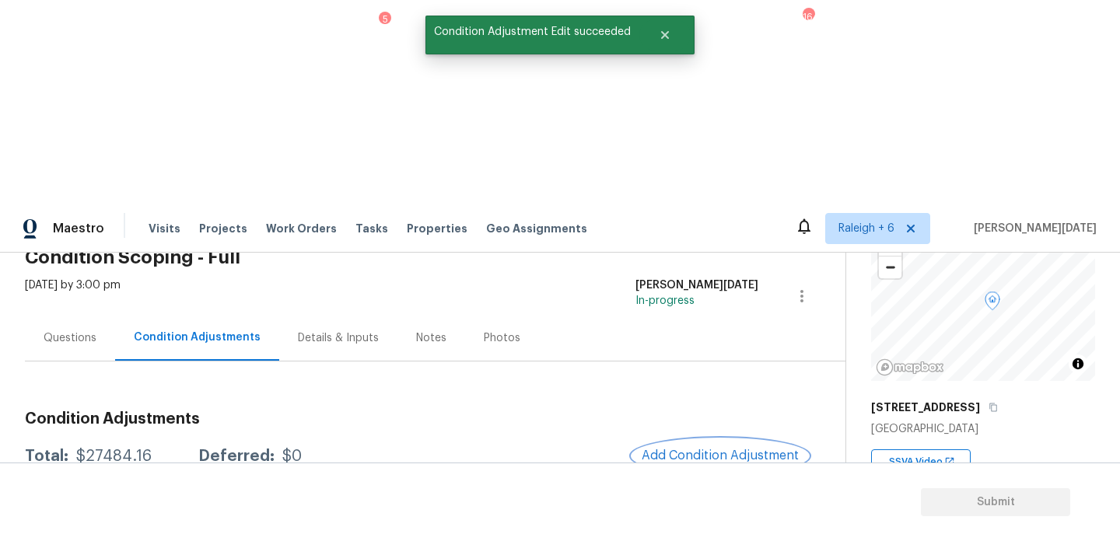
scroll to position [83, 0]
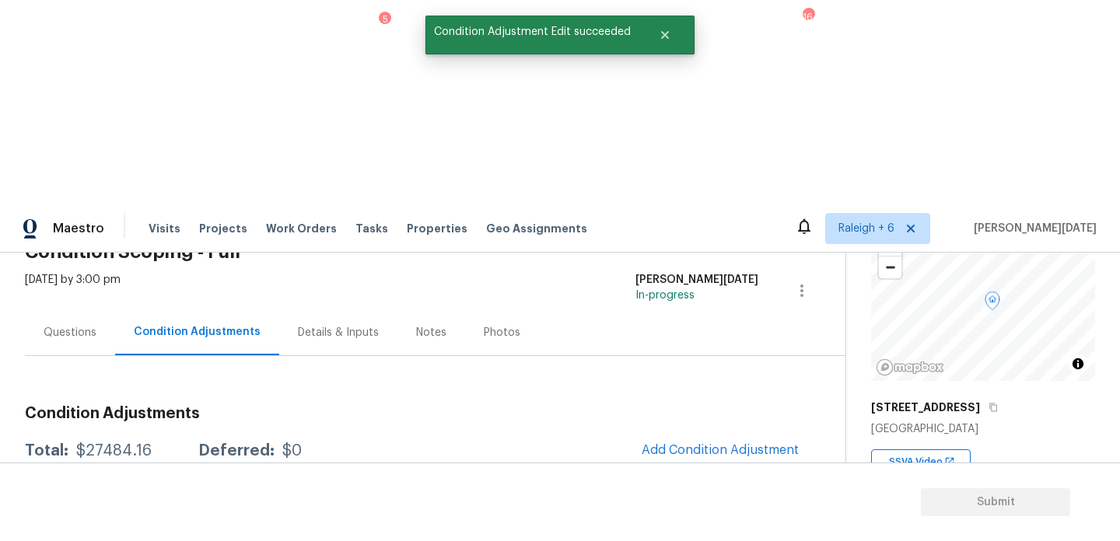
click at [806, 389] on div "Edit" at bounding box center [857, 382] width 121 height 16
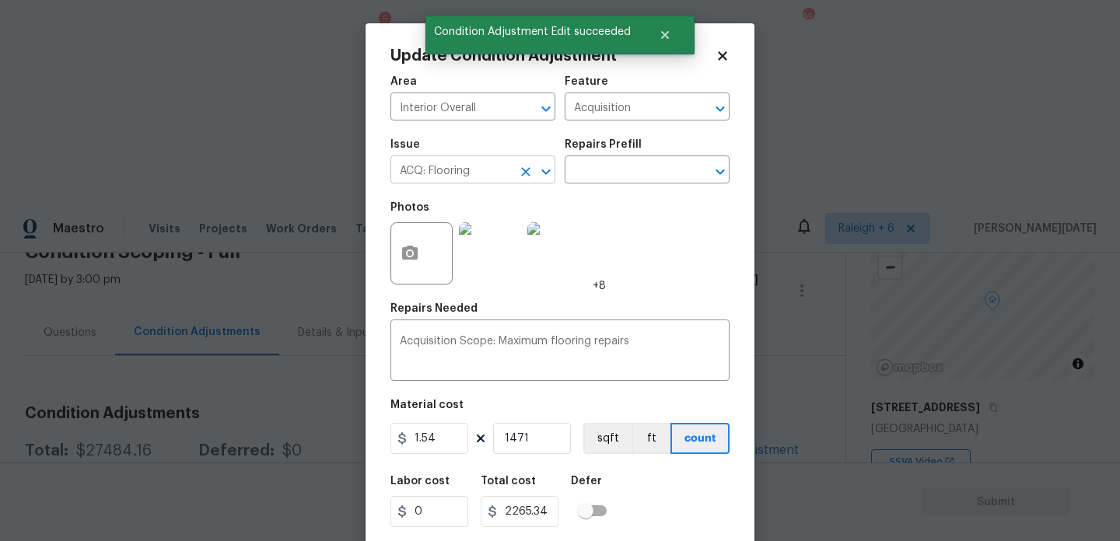
click at [519, 168] on icon "Clear" at bounding box center [526, 172] width 16 height 16
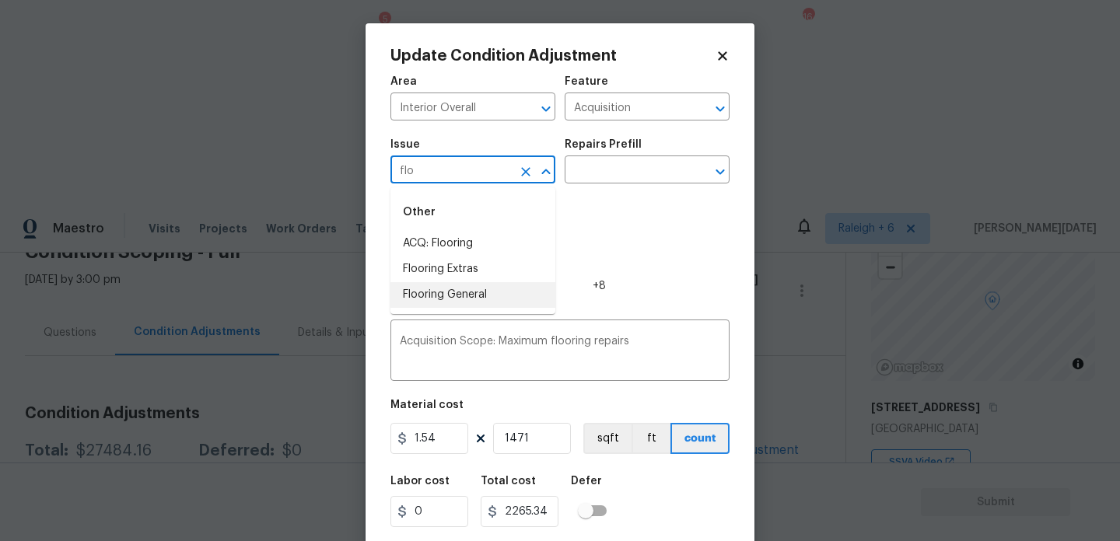
click at [505, 296] on li "Flooring General" at bounding box center [472, 295] width 165 height 26
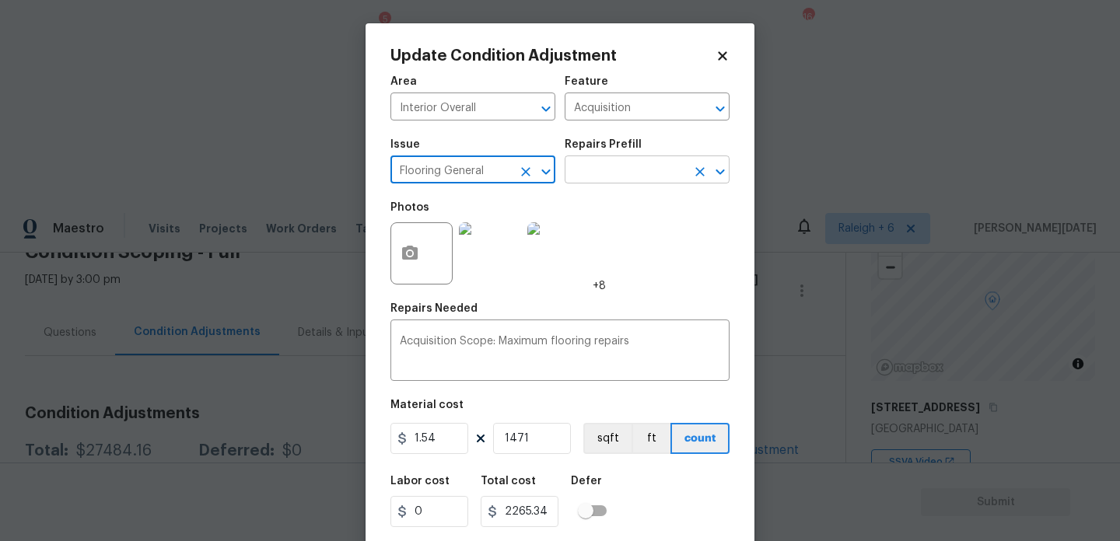
type input "Flooring General"
click at [627, 172] on input "text" at bounding box center [624, 171] width 121 height 24
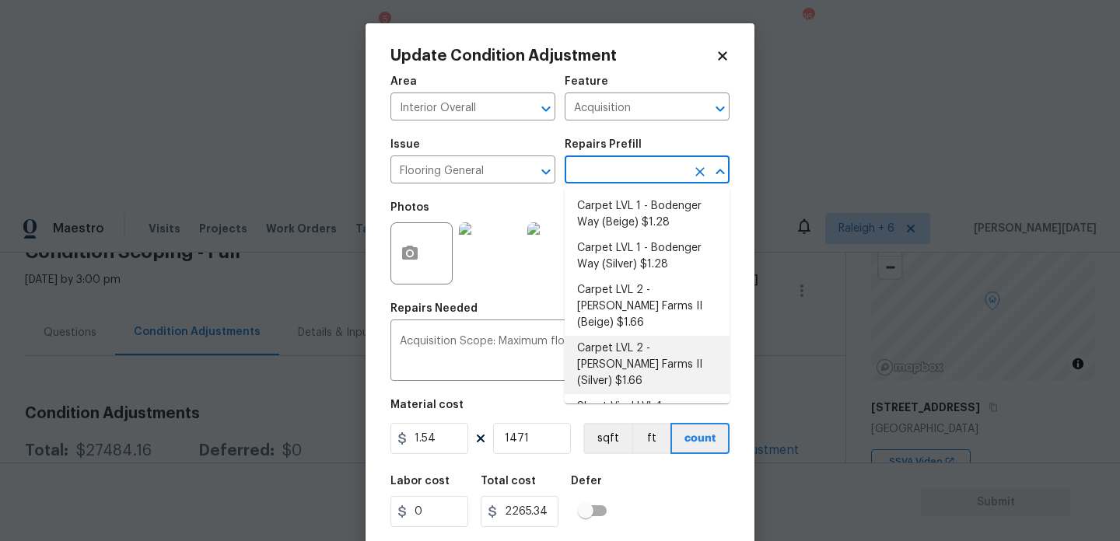
click at [635, 350] on li "Carpet LVL 2 - Abshire Farms II (Silver) $1.66" at bounding box center [646, 365] width 165 height 58
type input "Overall Flooring"
type textarea "Install new carpet (Abshire Farms II - 929 Thin Ice) at all previously carpeted…"
type input "1.66"
type input "2441.86"
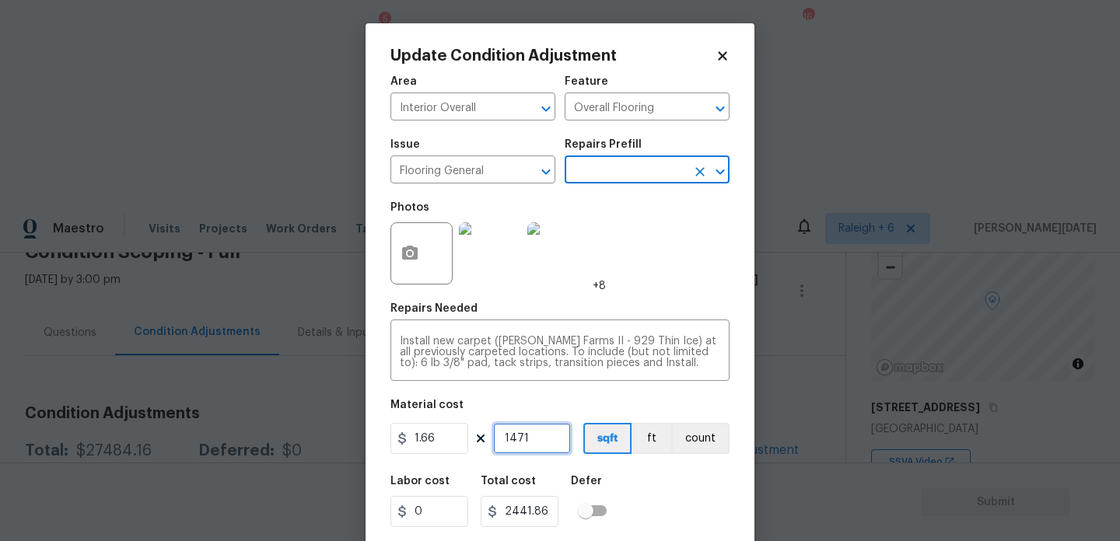
click at [564, 438] on input "1471" at bounding box center [532, 438] width 78 height 31
type input "147"
type input "244.02"
type input "14"
type input "23.24"
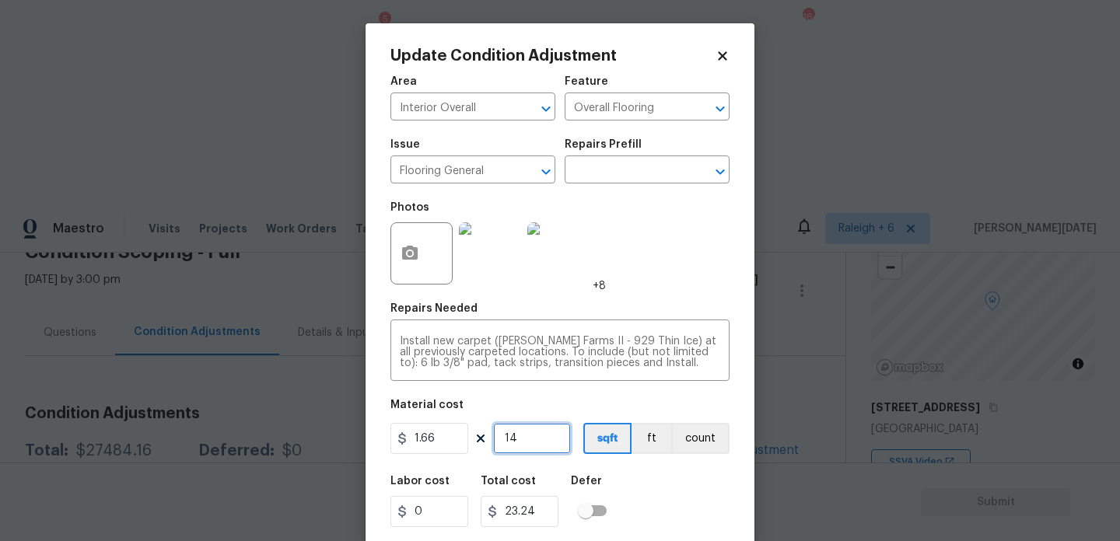
type input "1"
type input "1.66"
type input "0"
type input "8"
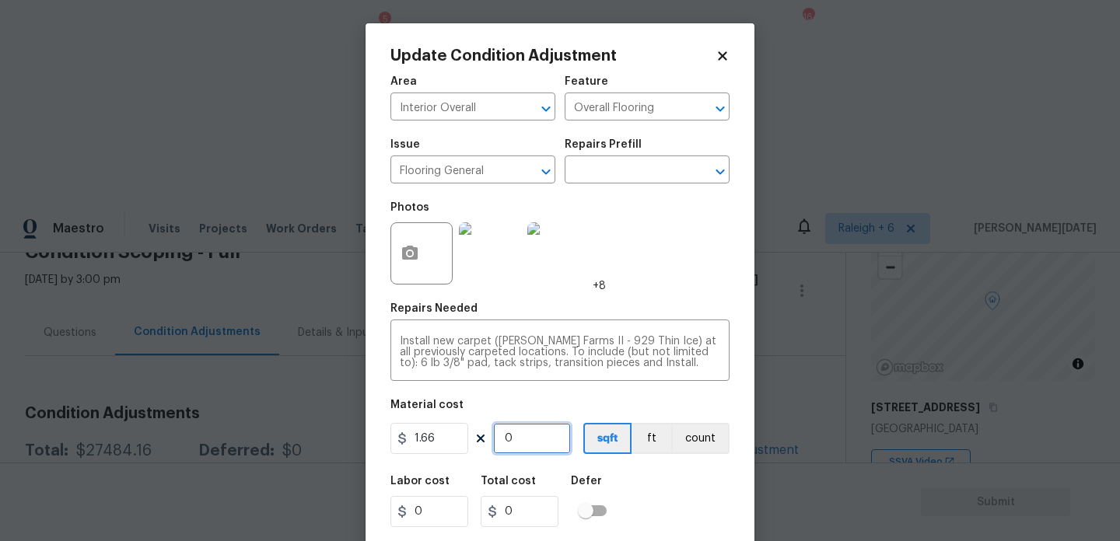
type input "13.28"
type input "80"
type input "132.8"
type input "800"
type input "1328"
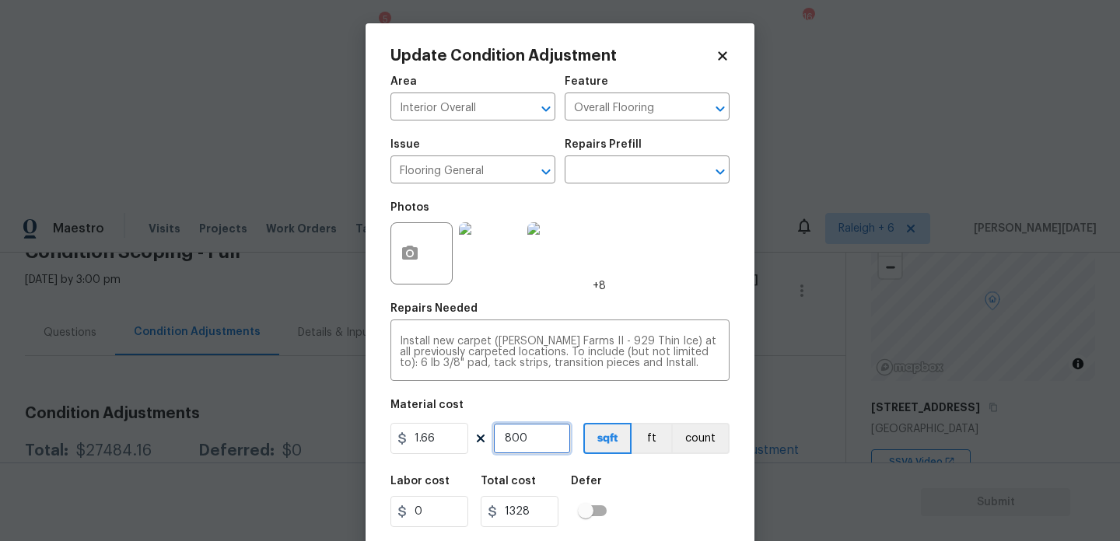
type input "800"
click at [714, 282] on div "Photos +8" at bounding box center [559, 243] width 339 height 101
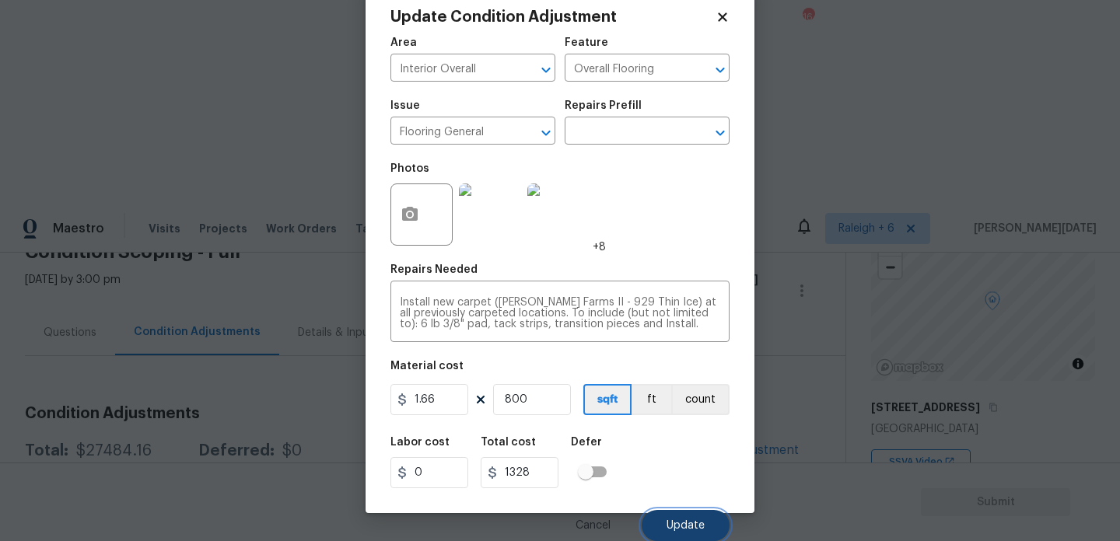
click at [687, 521] on span "Update" at bounding box center [685, 526] width 38 height 12
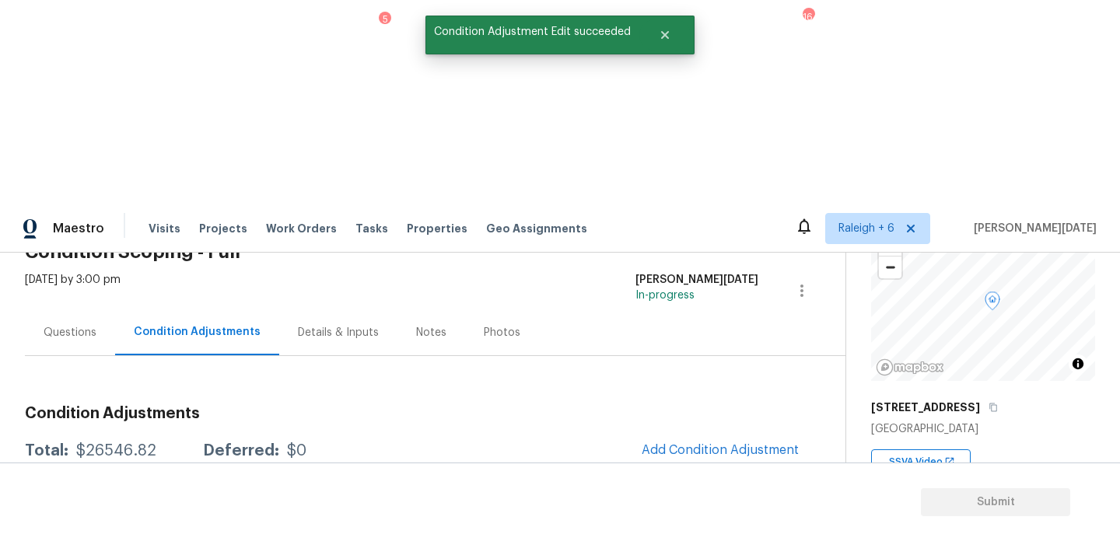
scroll to position [0, 0]
click at [703, 443] on span "Add Condition Adjustment" at bounding box center [719, 450] width 157 height 14
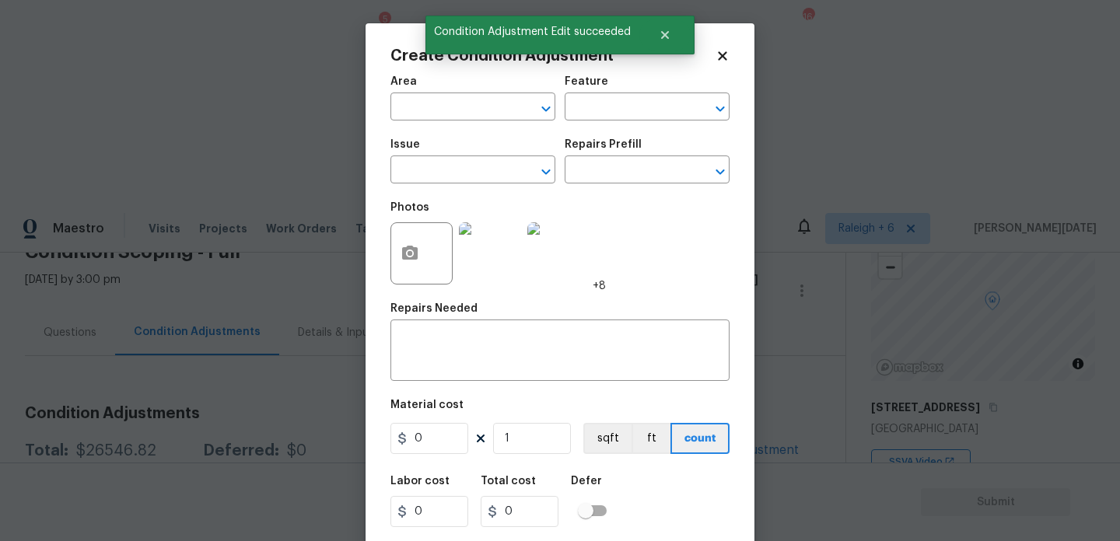
click at [703, 248] on div "Photos +8" at bounding box center [559, 243] width 339 height 101
click at [429, 117] on input "text" at bounding box center [450, 108] width 121 height 24
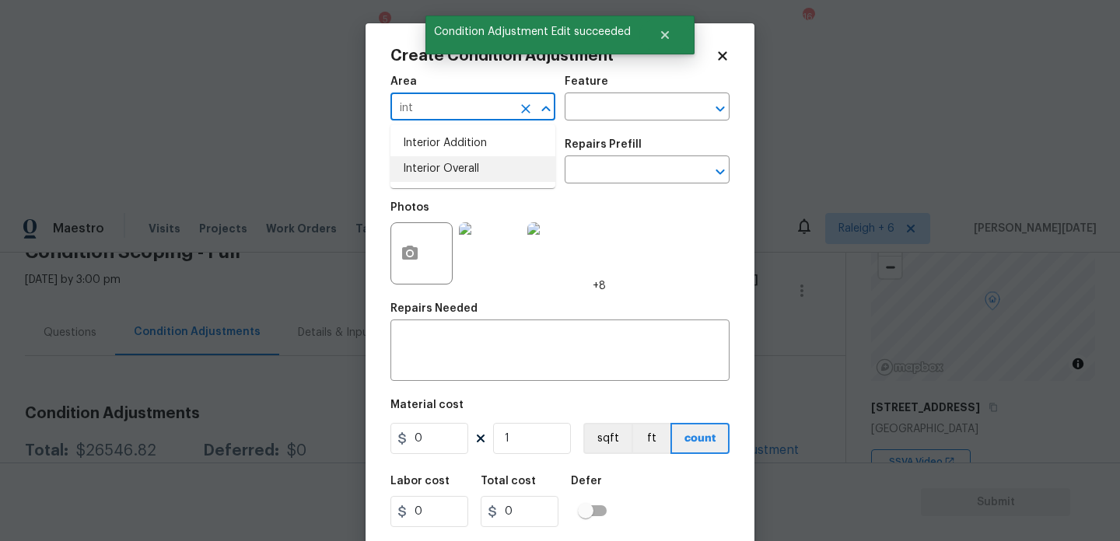
click at [428, 157] on li "Interior Overall" at bounding box center [472, 169] width 165 height 26
type input "Interior Overall"
click at [428, 157] on div "Issue" at bounding box center [472, 149] width 165 height 20
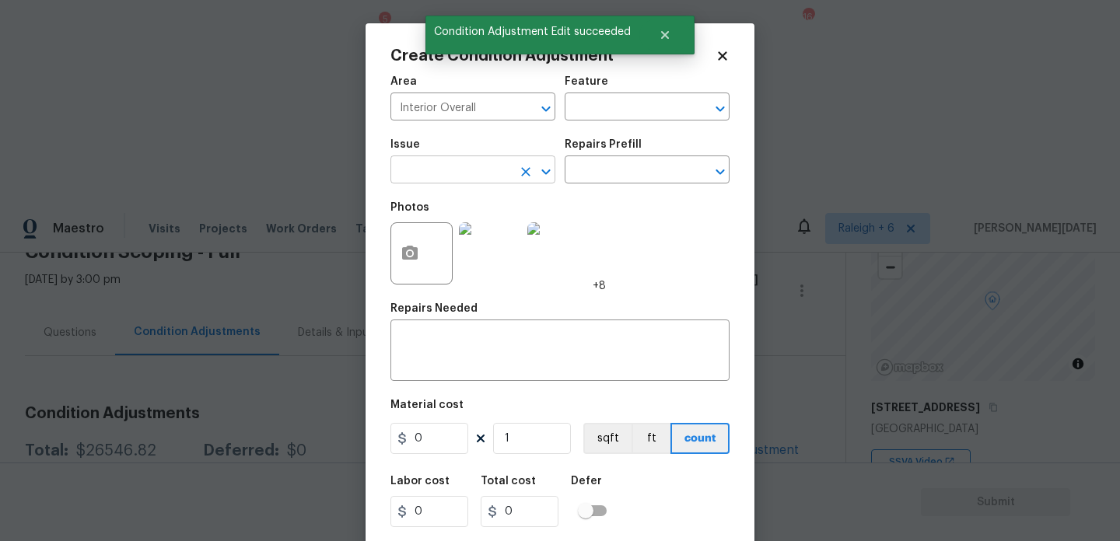
click at [429, 174] on input "text" at bounding box center [450, 171] width 121 height 24
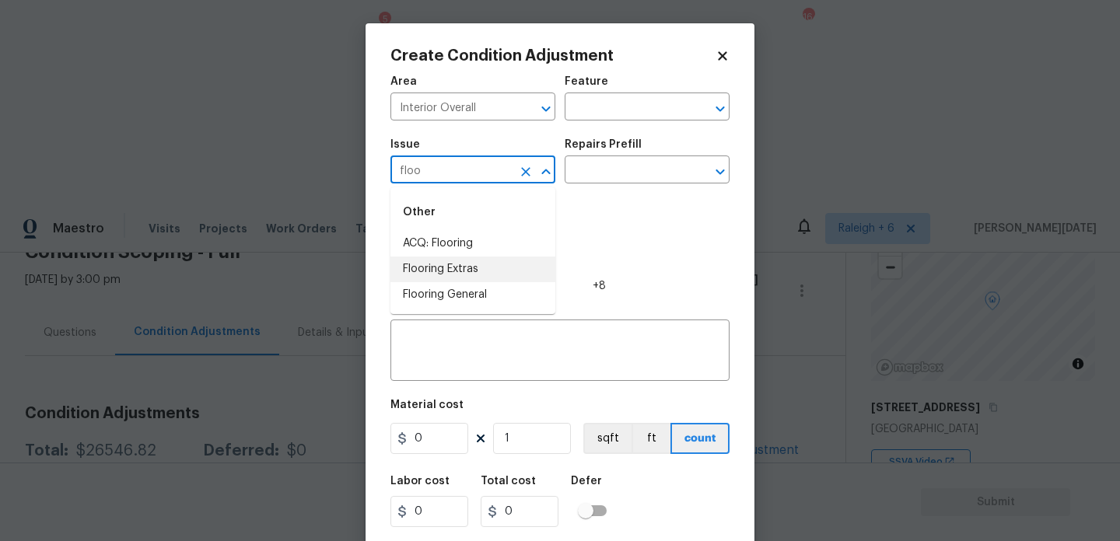
click at [459, 271] on li "Flooring Extras" at bounding box center [472, 270] width 165 height 26
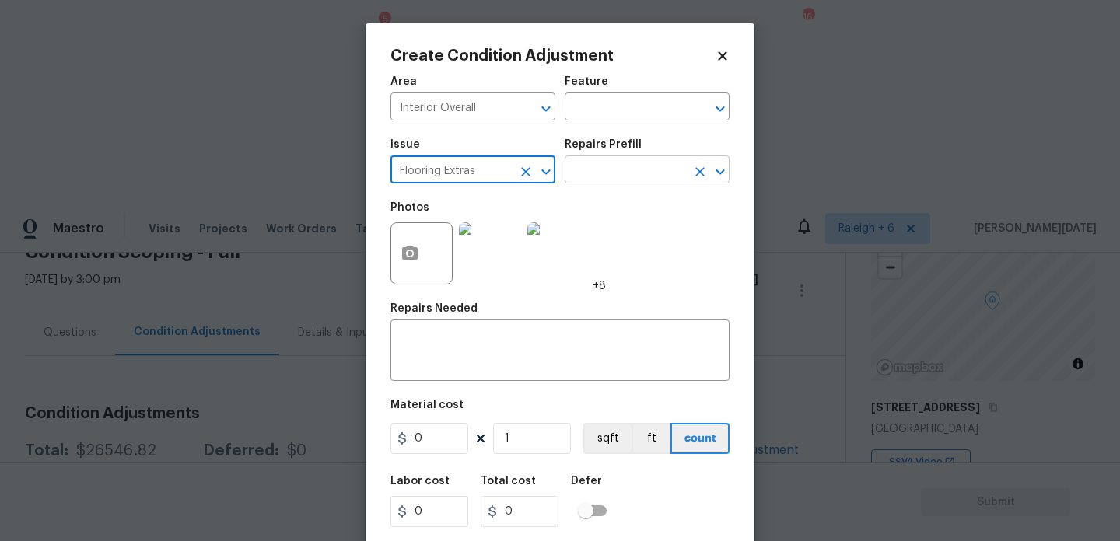
type input "Flooring Extras"
click at [610, 169] on input "text" at bounding box center [624, 171] width 121 height 24
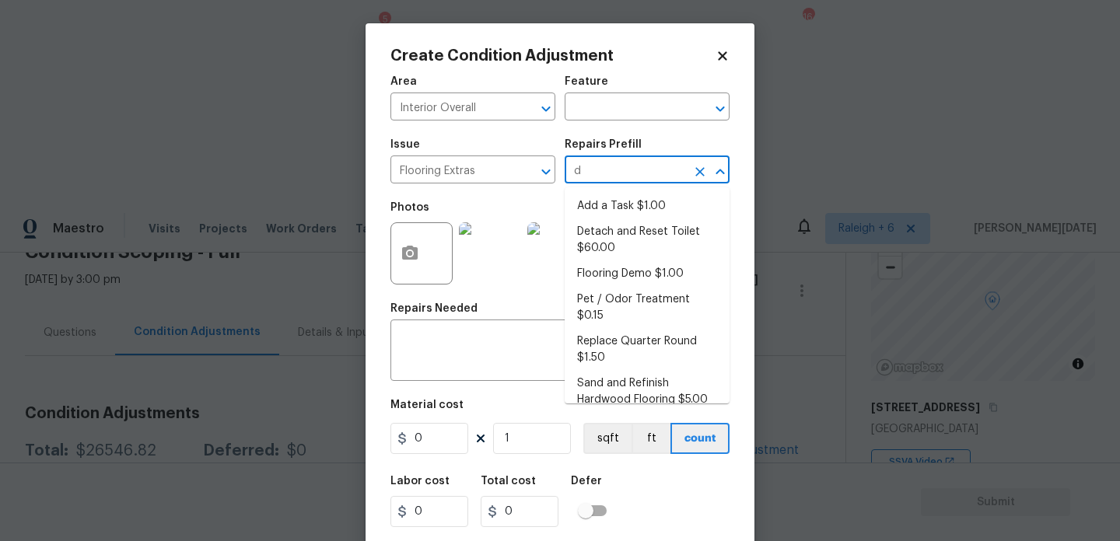
type input "de"
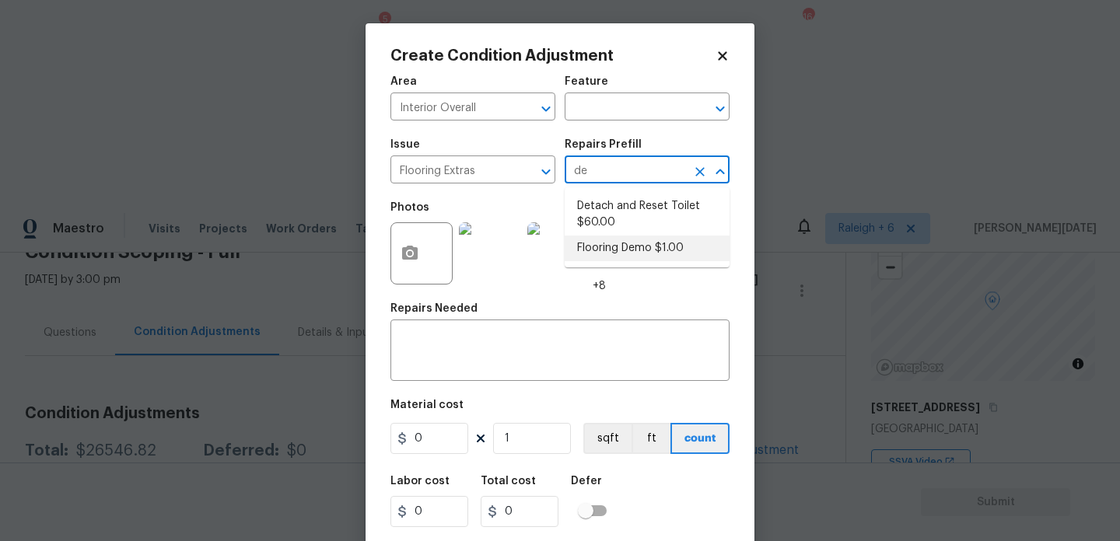
click at [641, 253] on li "Flooring Demo $1.00" at bounding box center [646, 249] width 165 height 26
type input "Overall Flooring"
type textarea "Demo existing flooring."
type input "1"
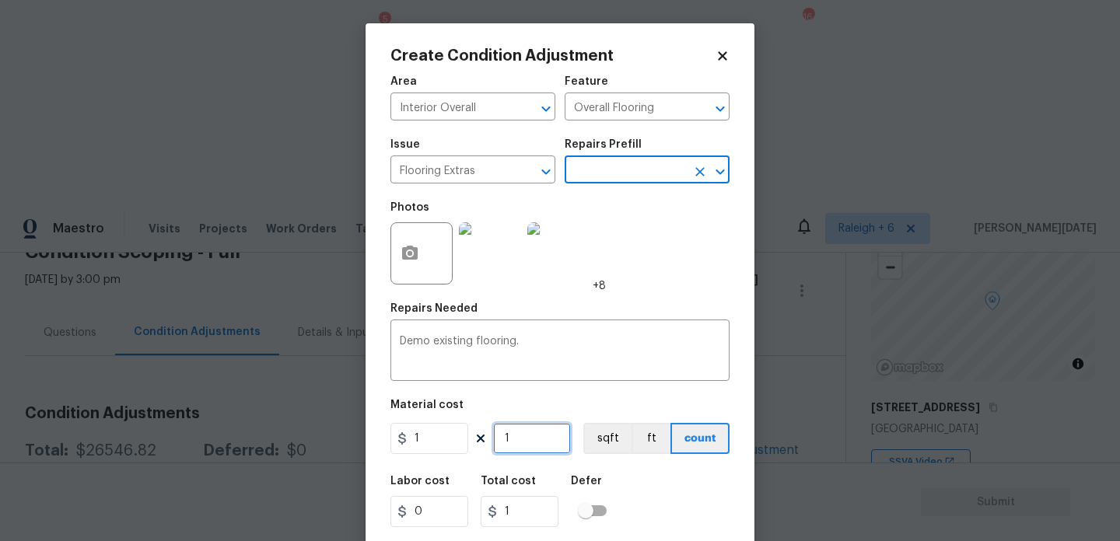
click at [536, 449] on input "1" at bounding box center [532, 438] width 78 height 31
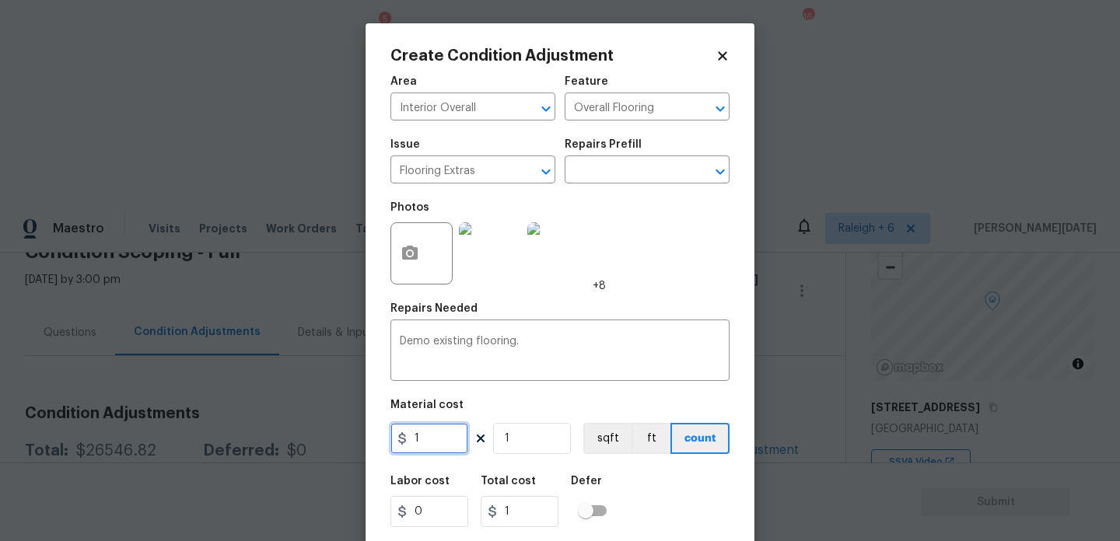
click at [444, 447] on input "1" at bounding box center [429, 438] width 78 height 31
type input "2"
click at [515, 439] on input "1" at bounding box center [532, 438] width 78 height 31
type input "0"
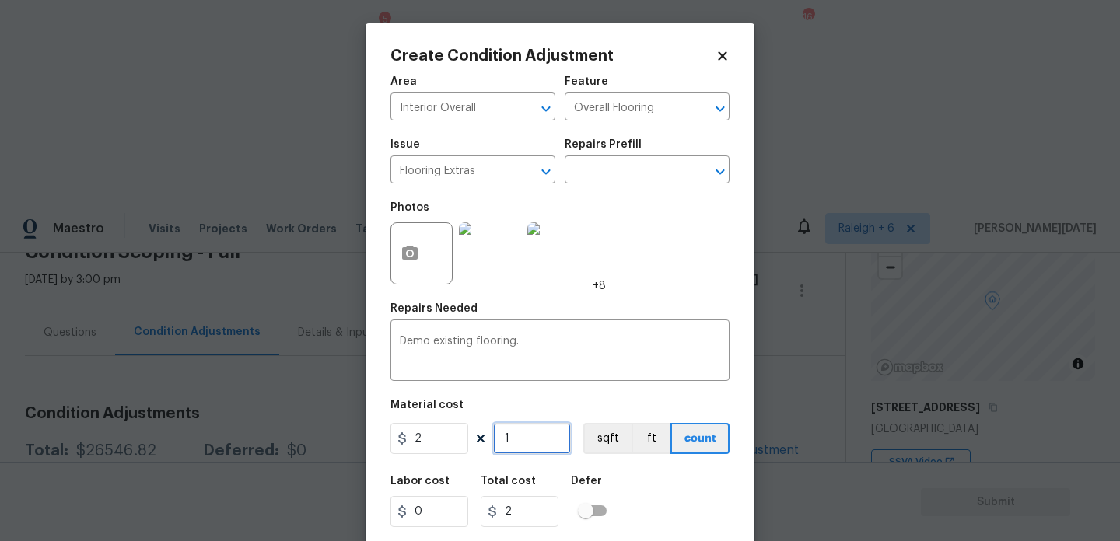
type input "0"
type input "6"
type input "12"
type input "60"
type input "120"
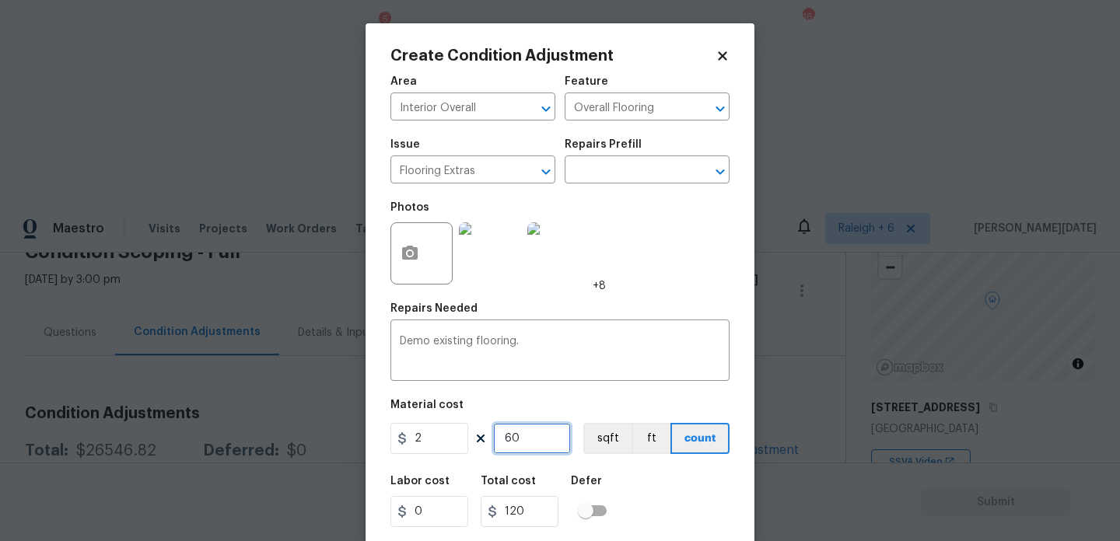
type input "600"
type input "1200"
type input "600"
click at [682, 264] on div "Photos +8" at bounding box center [559, 243] width 339 height 101
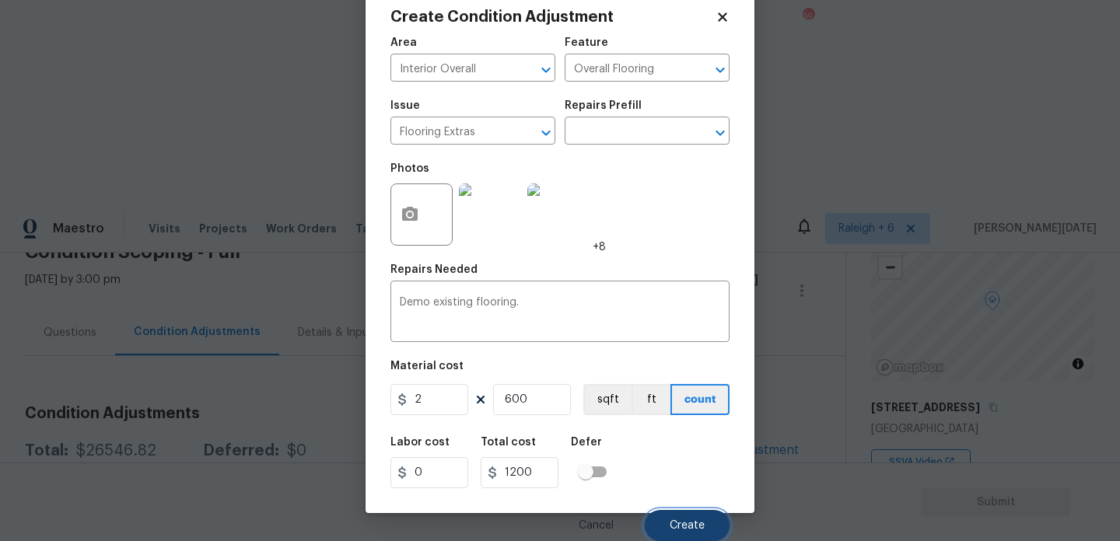
click at [678, 519] on button "Create" at bounding box center [687, 525] width 85 height 31
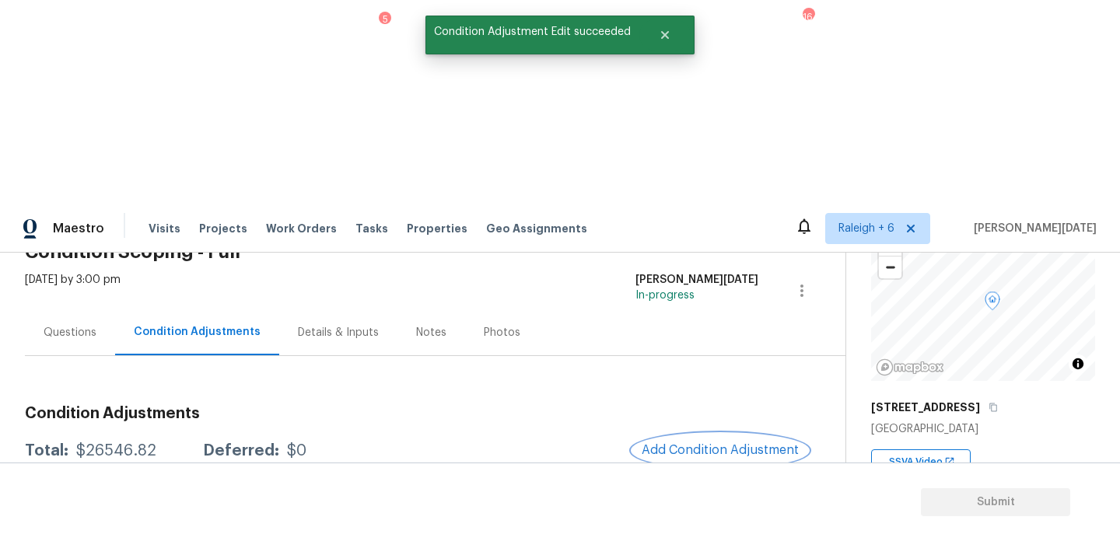
scroll to position [0, 0]
click at [693, 443] on span "Add Condition Adjustment" at bounding box center [719, 450] width 157 height 14
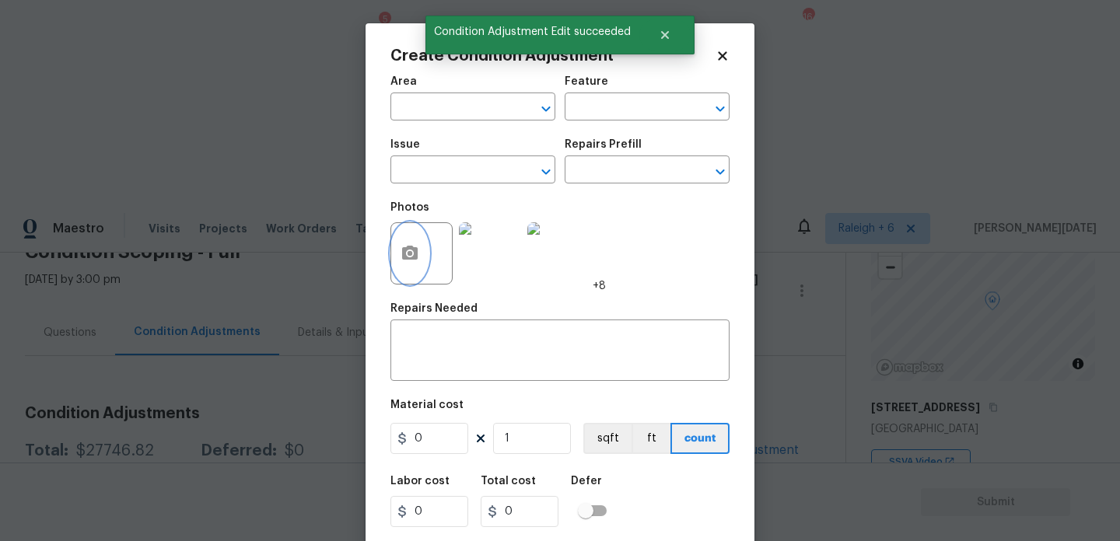
click at [410, 256] on circle "button" at bounding box center [409, 253] width 5 height 5
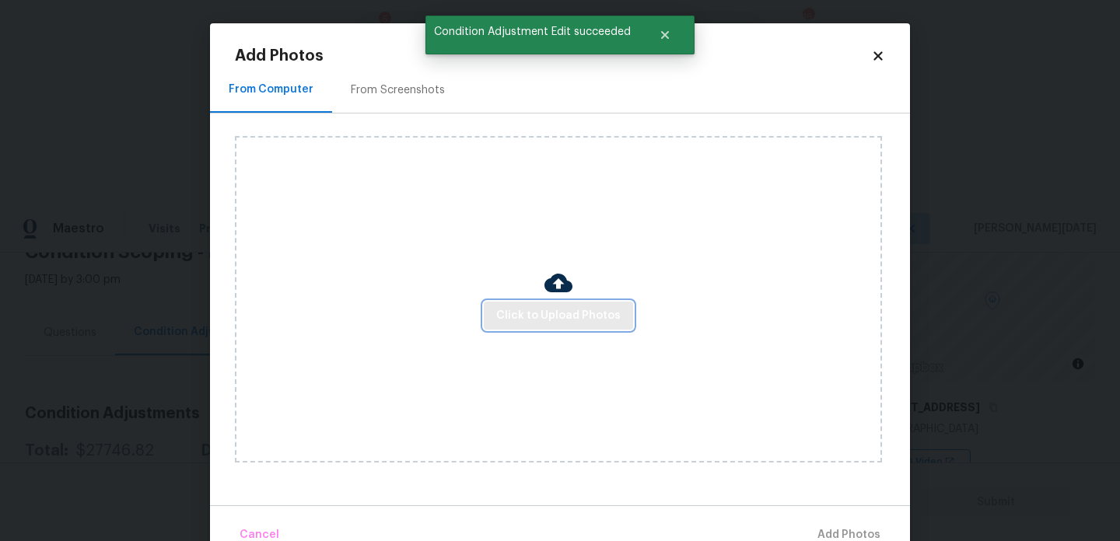
click at [522, 318] on span "Click to Upload Photos" at bounding box center [558, 315] width 124 height 19
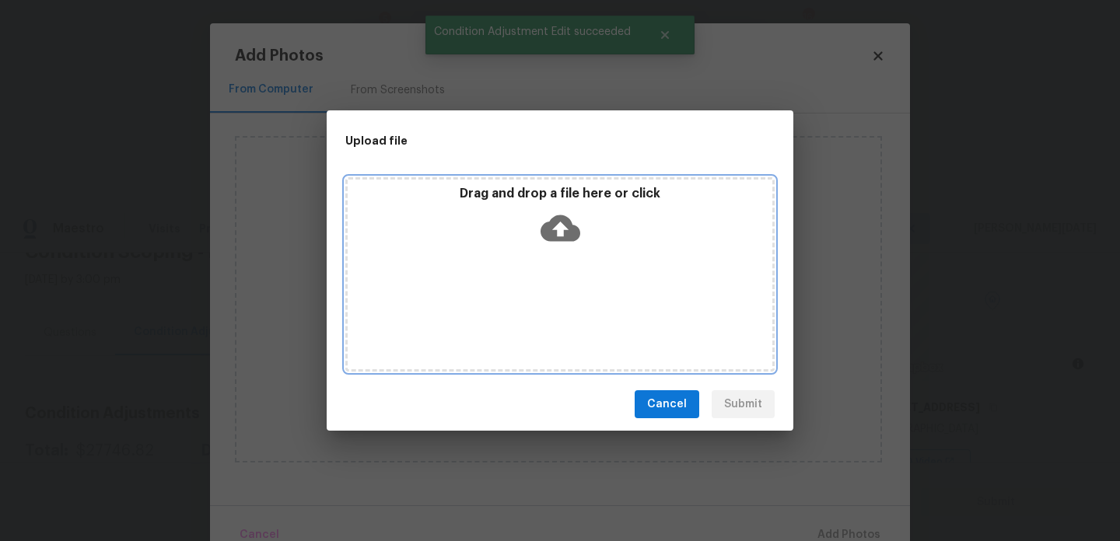
click at [522, 318] on div "Drag and drop a file here or click" at bounding box center [559, 274] width 429 height 194
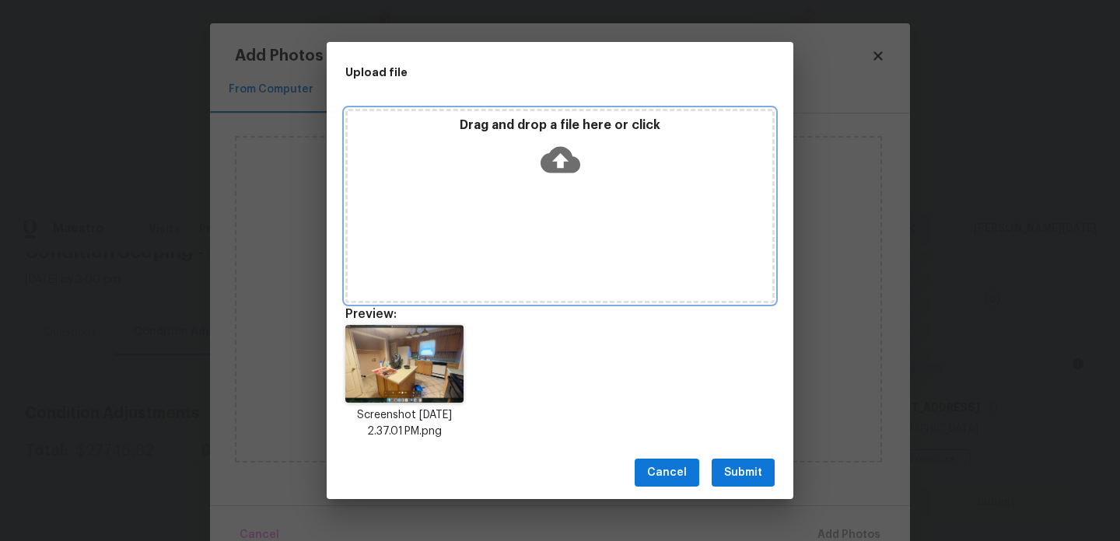
click at [542, 170] on icon at bounding box center [560, 160] width 40 height 40
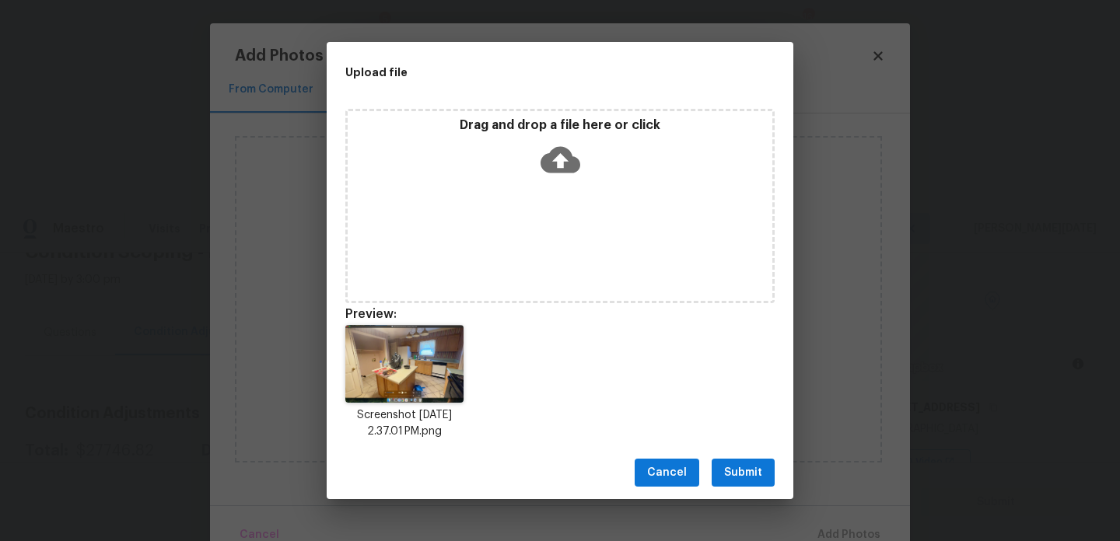
click at [545, 150] on icon at bounding box center [560, 160] width 40 height 40
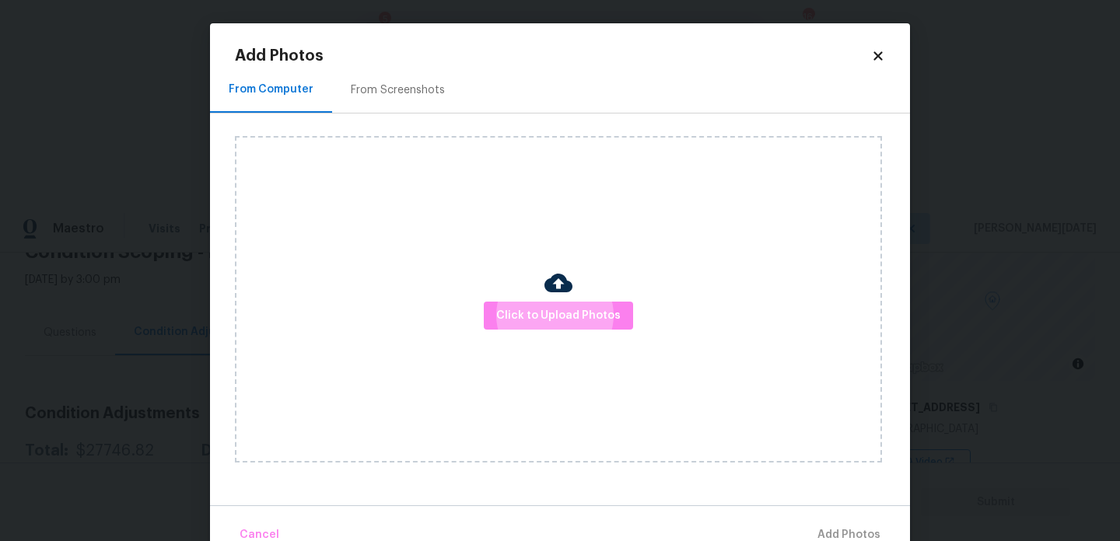
click at [395, 93] on div "From Screenshots" at bounding box center [398, 90] width 94 height 16
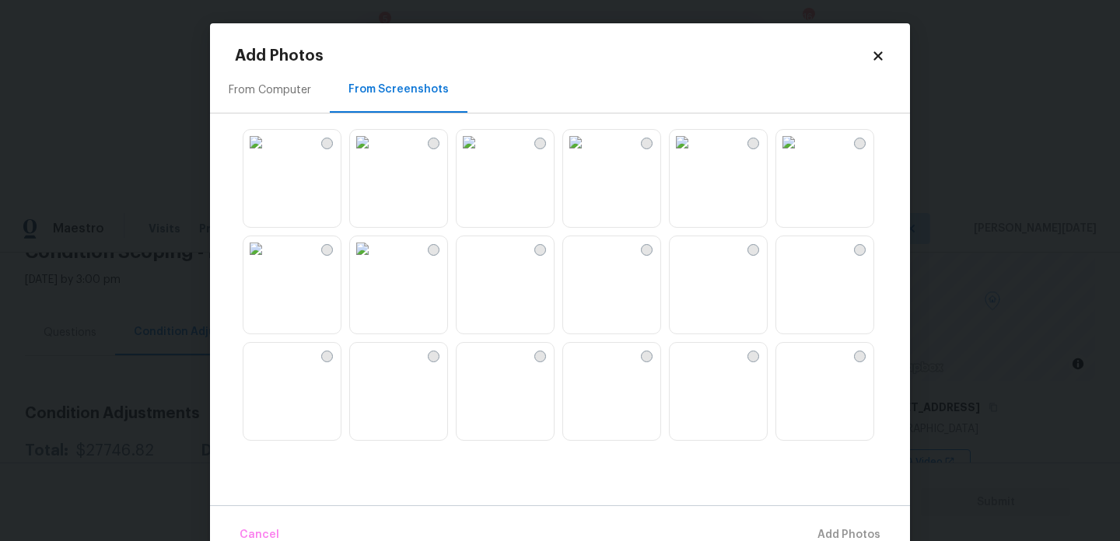
scroll to position [407, 0]
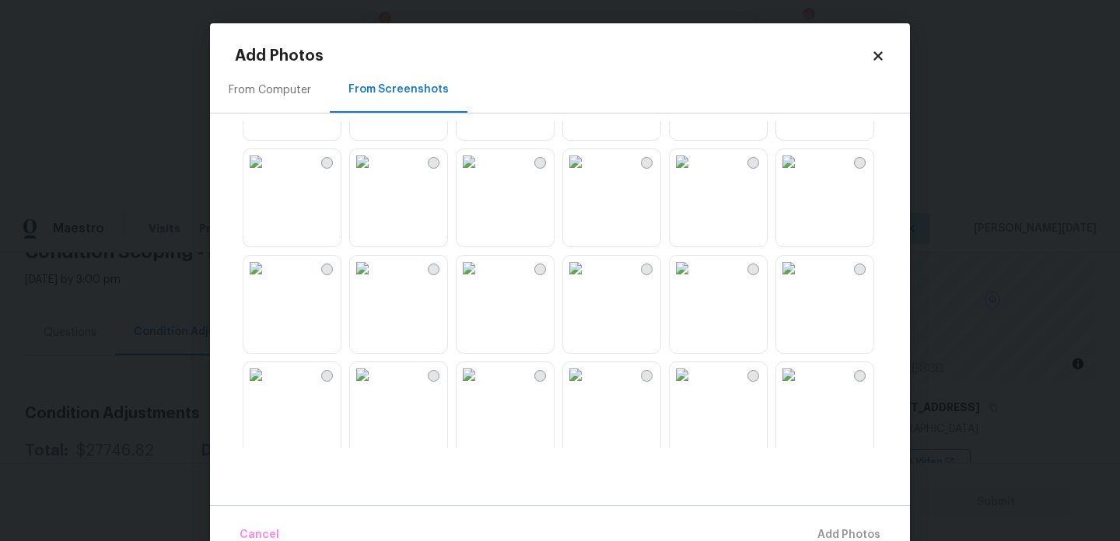
click at [588, 281] on img at bounding box center [575, 268] width 25 height 25
click at [375, 387] on img at bounding box center [362, 374] width 25 height 25
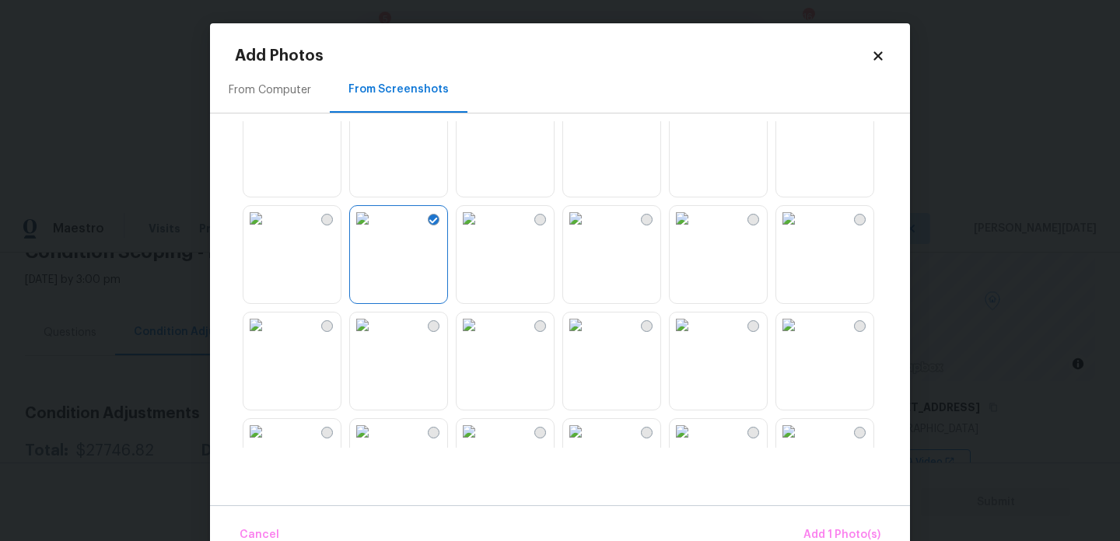
scroll to position [496, 0]
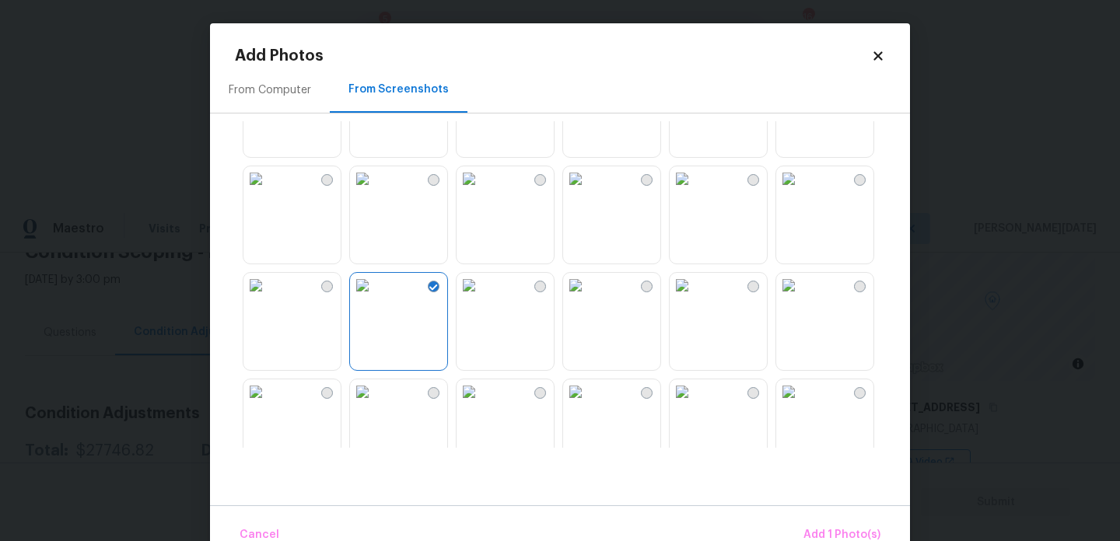
click at [268, 191] on img at bounding box center [255, 178] width 25 height 25
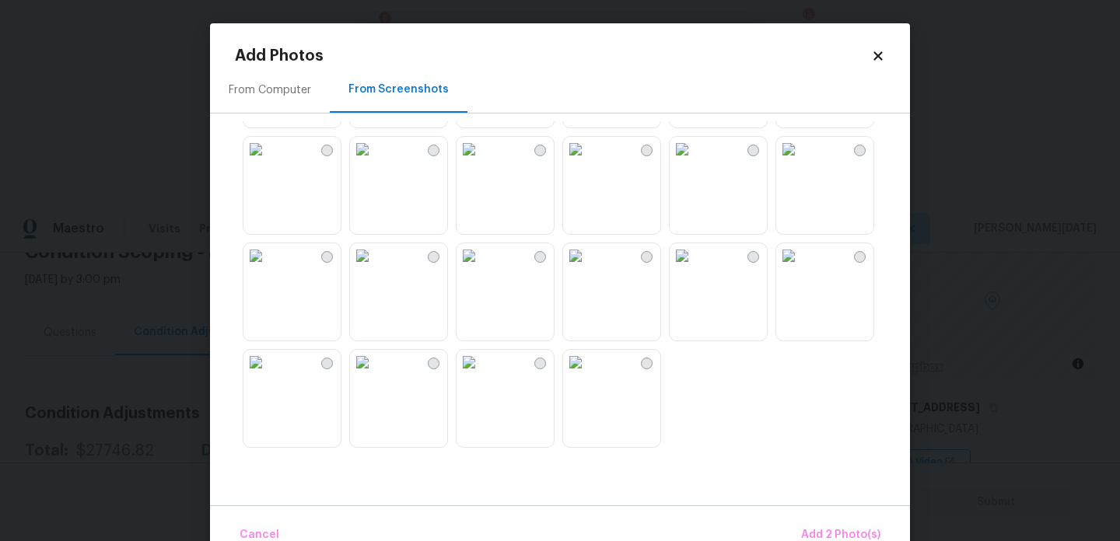
click at [588, 162] on img at bounding box center [575, 149] width 25 height 25
click at [849, 533] on span "Add 3 Photo(s)" at bounding box center [841, 535] width 79 height 19
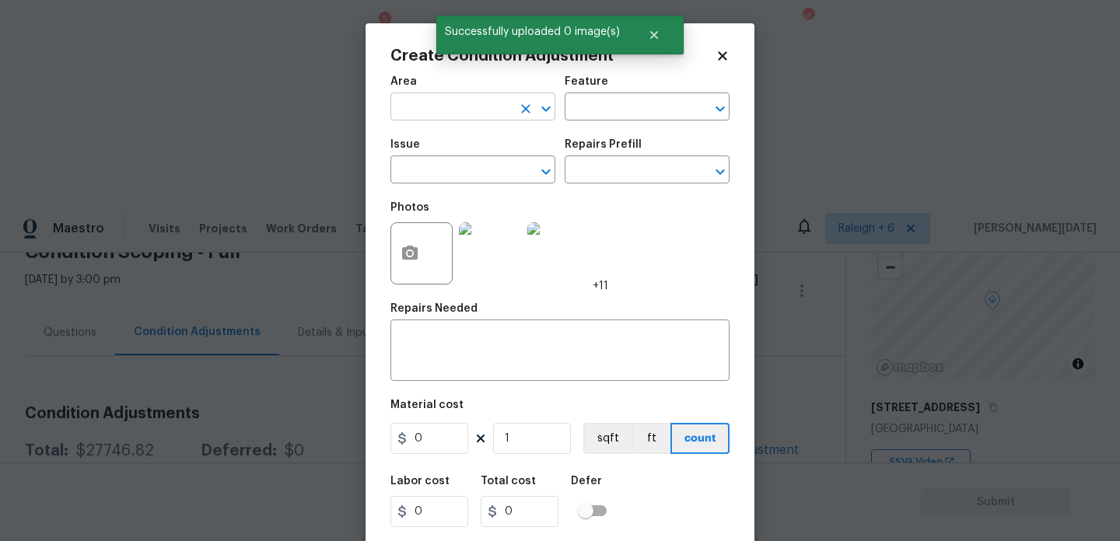
click at [440, 112] on input "text" at bounding box center [450, 108] width 121 height 24
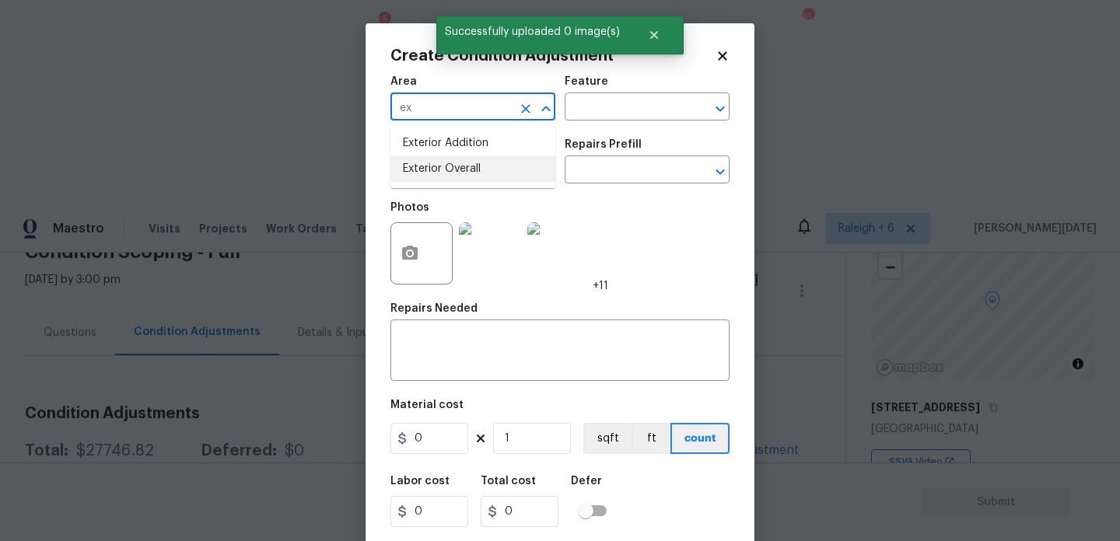
click at [456, 171] on li "Exterior Overall" at bounding box center [472, 169] width 165 height 26
type input "Exterior Overall"
click at [456, 171] on input "text" at bounding box center [450, 171] width 121 height 24
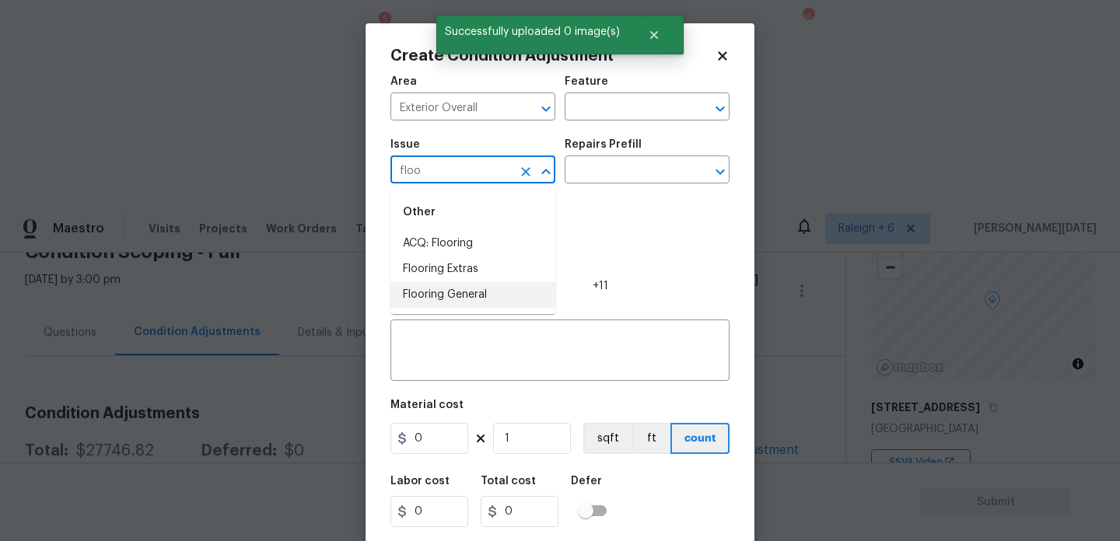
click at [467, 288] on li "Flooring General" at bounding box center [472, 295] width 165 height 26
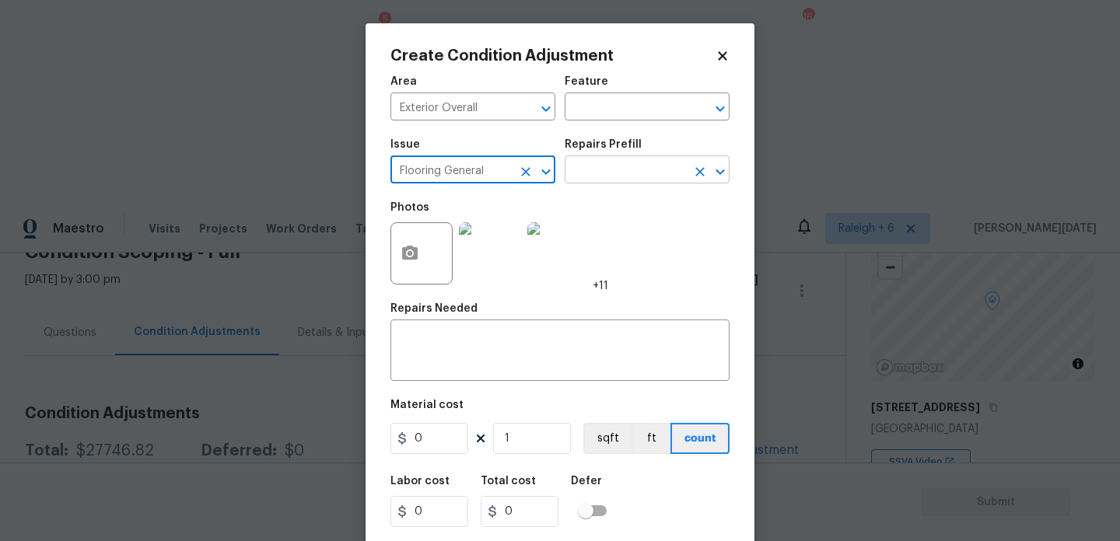
type input "Flooring General"
click at [609, 164] on input "text" at bounding box center [624, 171] width 121 height 24
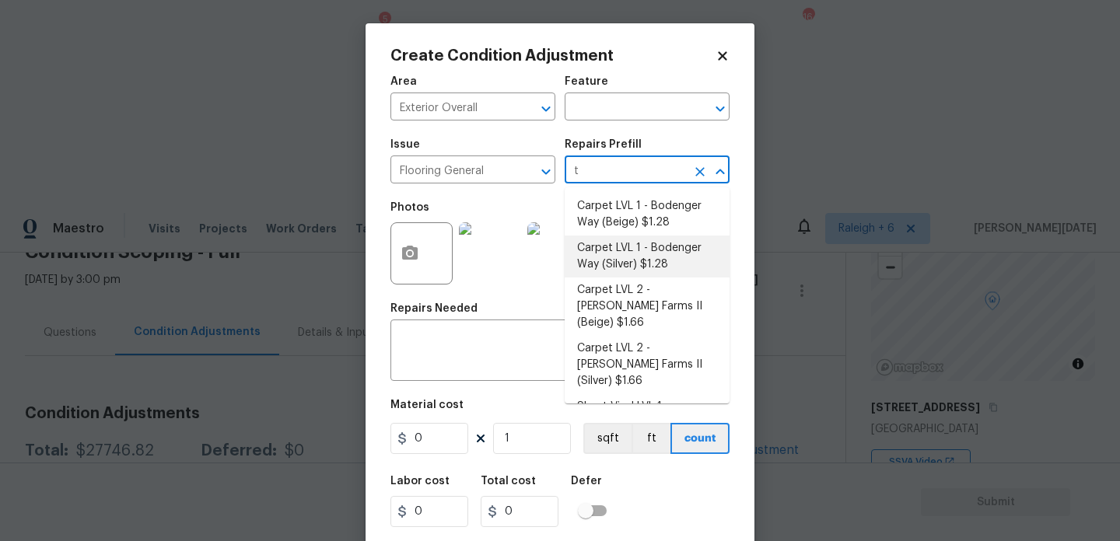
type input "t"
click at [431, 437] on input "0" at bounding box center [429, 438] width 78 height 31
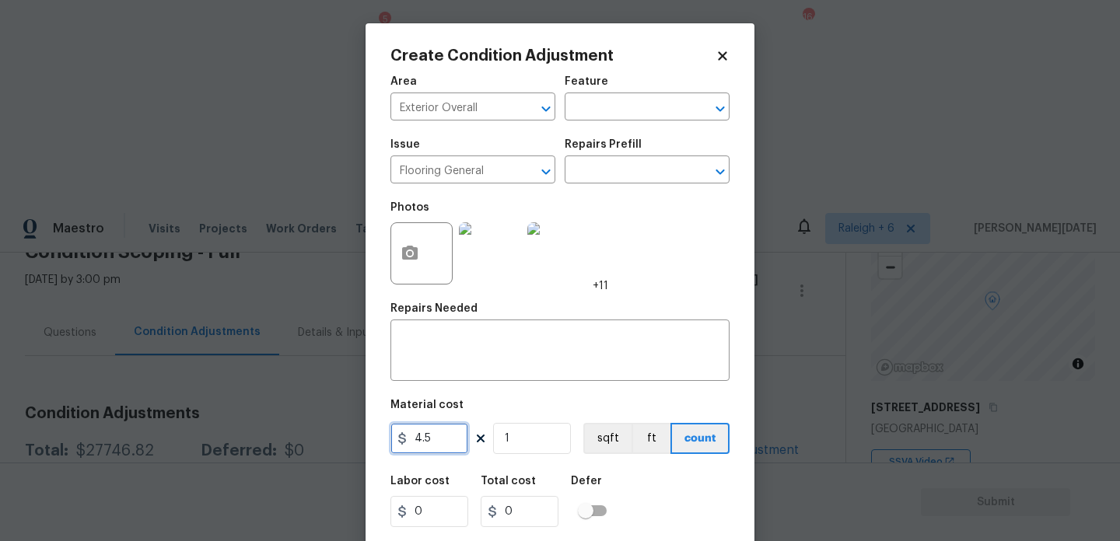
drag, startPoint x: 446, startPoint y: 442, endPoint x: 316, endPoint y: 442, distance: 129.8
click at [316, 442] on div "Create Condition Adjustment Area Exterior Overall ​ Feature ​ Issue Flooring Ge…" at bounding box center [560, 270] width 1120 height 541
type input "3.5"
click at [544, 447] on input "1" at bounding box center [532, 438] width 78 height 31
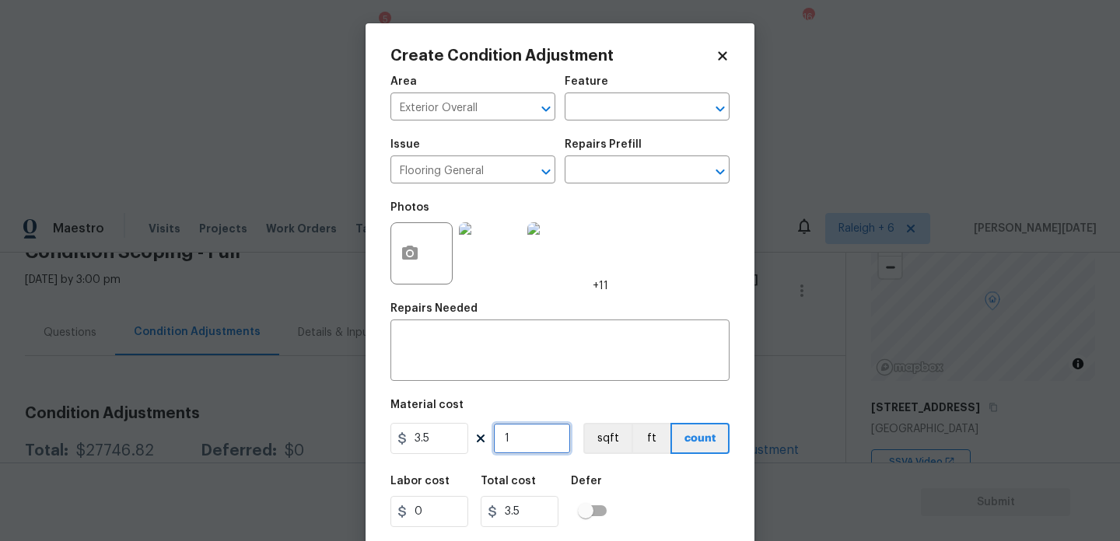
type input "0"
type input "6"
type input "21"
type input "60"
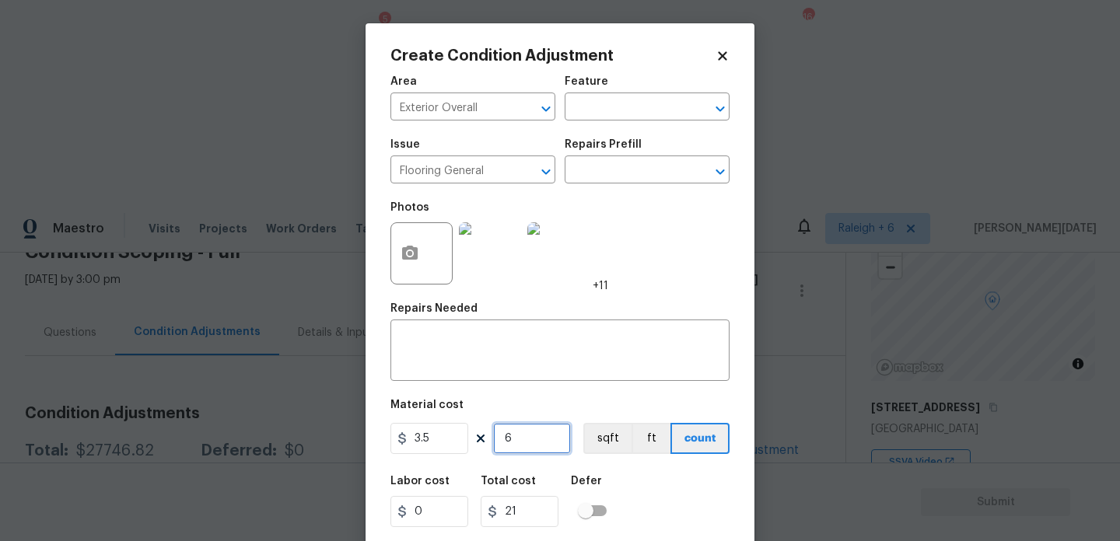
type input "210"
type input "600"
type input "2100"
type input "600"
click at [497, 358] on textarea at bounding box center [560, 352] width 320 height 33
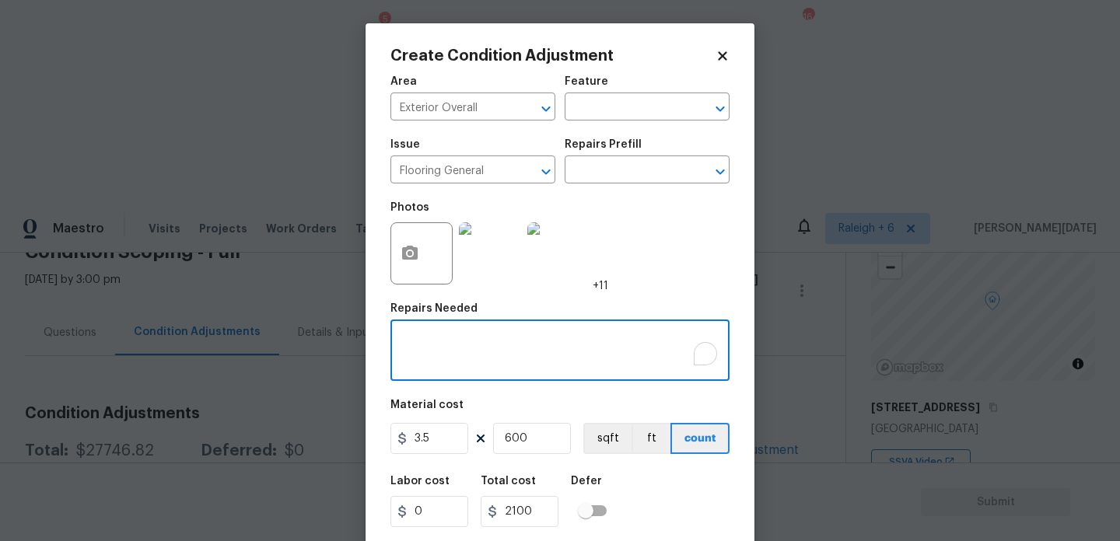
type textarea "T"
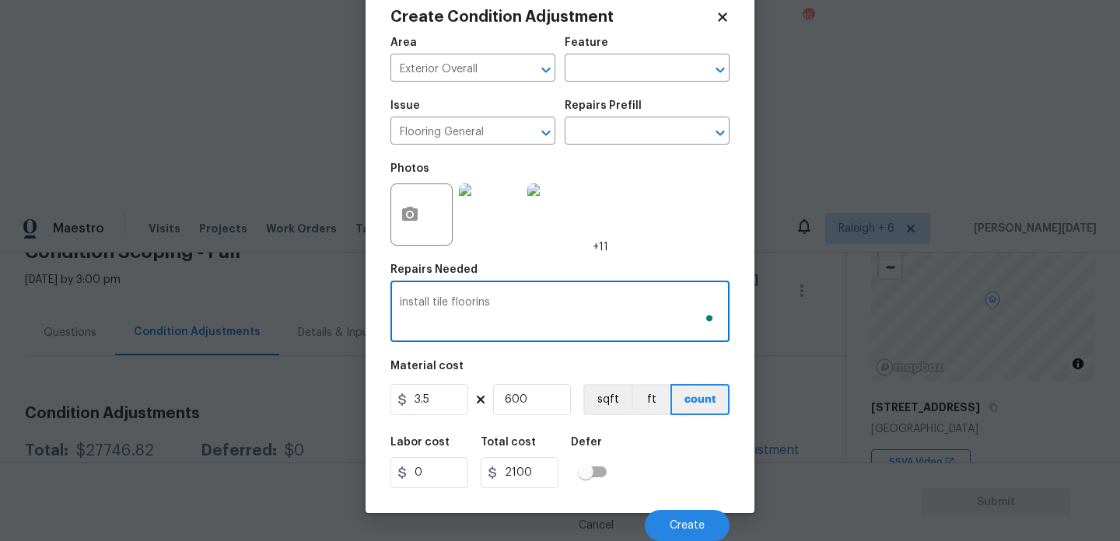
click at [563, 306] on textarea "install tile floorins" at bounding box center [560, 313] width 320 height 33
type textarea "install tile flooring"
click at [660, 517] on button "Create" at bounding box center [687, 525] width 85 height 31
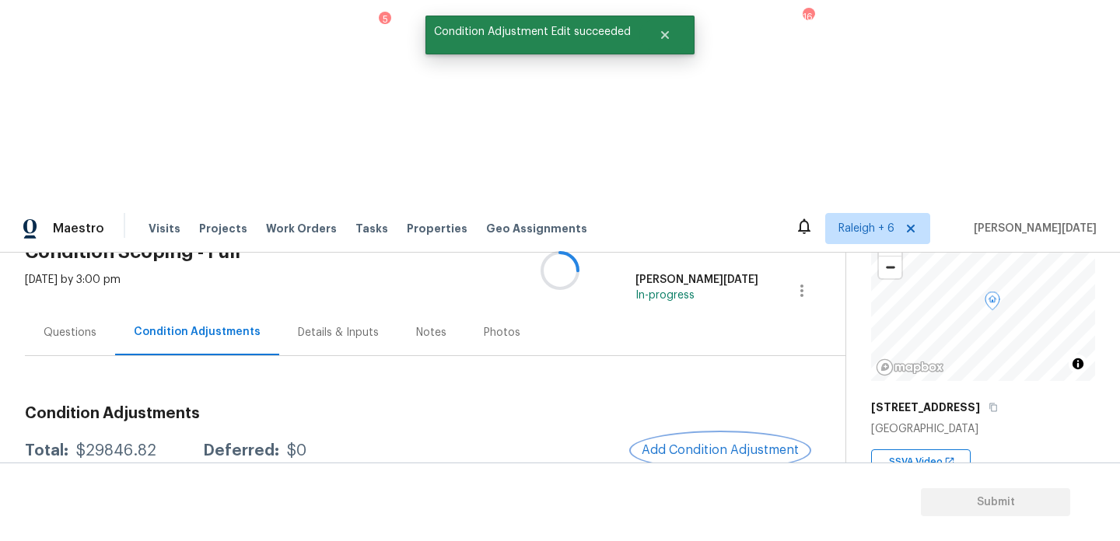
scroll to position [0, 0]
drag, startPoint x: 72, startPoint y: 249, endPoint x: 156, endPoint y: 250, distance: 84.0
click at [156, 443] on div "Total: $29846.82 Deferred: $0" at bounding box center [165, 451] width 281 height 16
copy div "$29846.82"
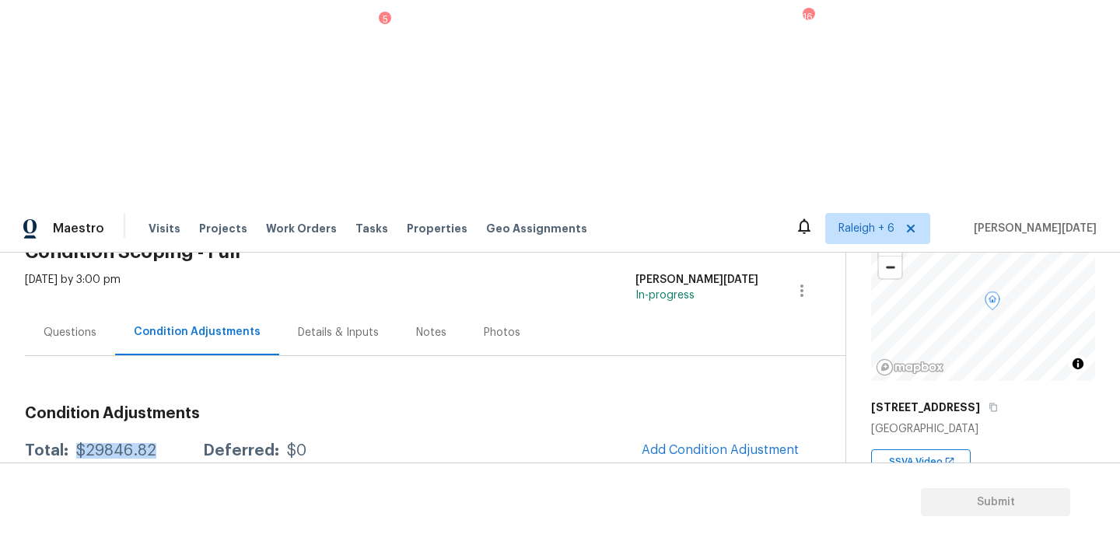
click at [873, 423] on ul "Edit" at bounding box center [858, 438] width 140 height 31
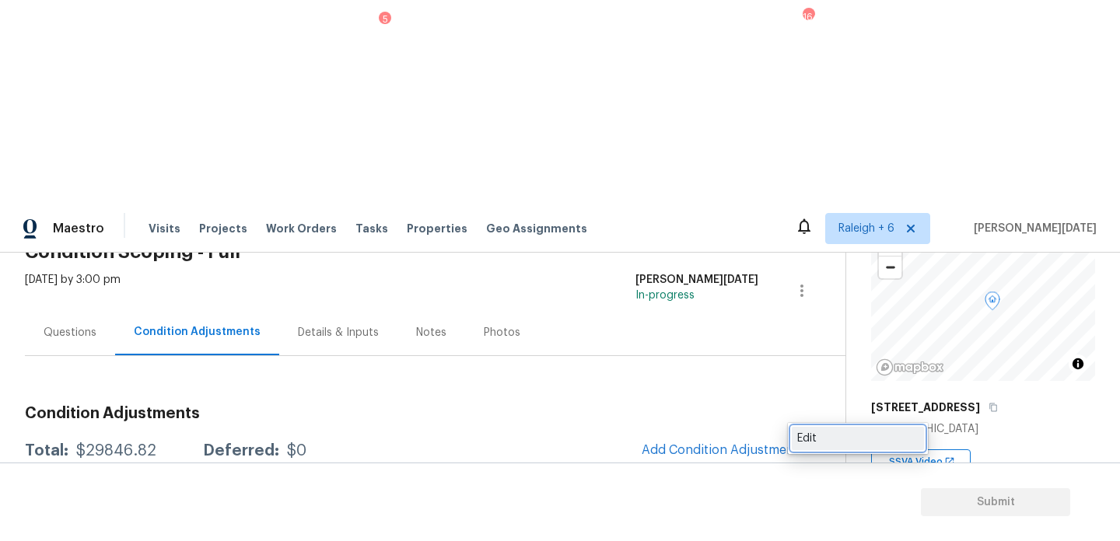
click at [801, 438] on div "Edit" at bounding box center [857, 439] width 121 height 16
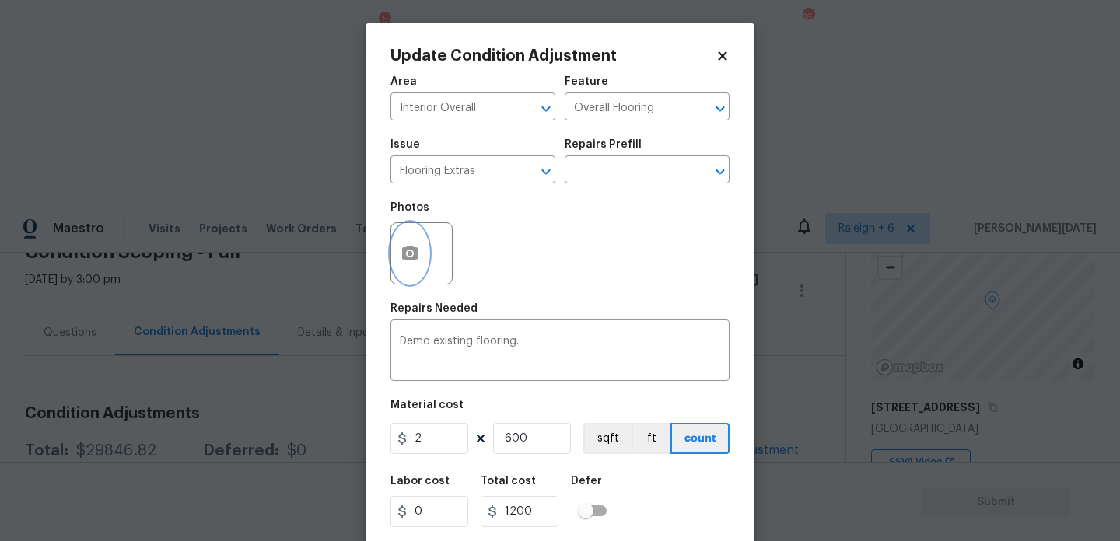
click at [407, 260] on icon "button" at bounding box center [410, 253] width 16 height 14
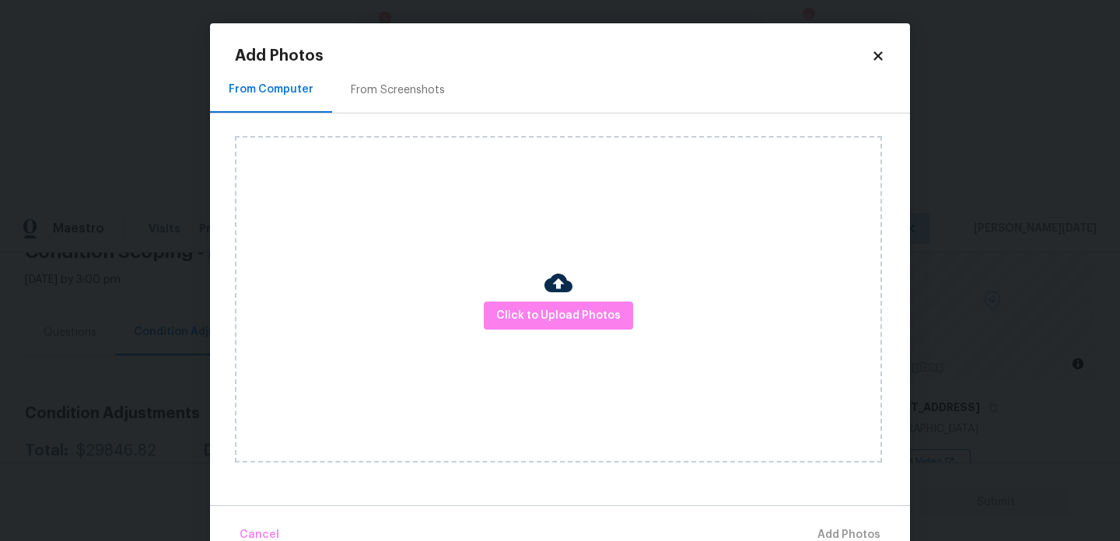
click at [398, 96] on div "From Screenshots" at bounding box center [398, 90] width 94 height 16
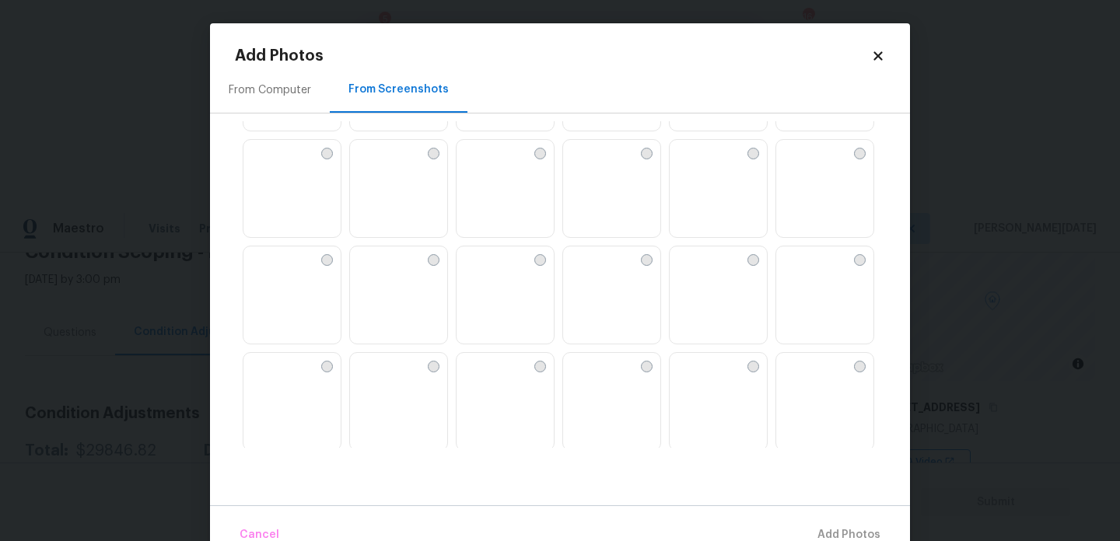
scroll to position [337, 0]
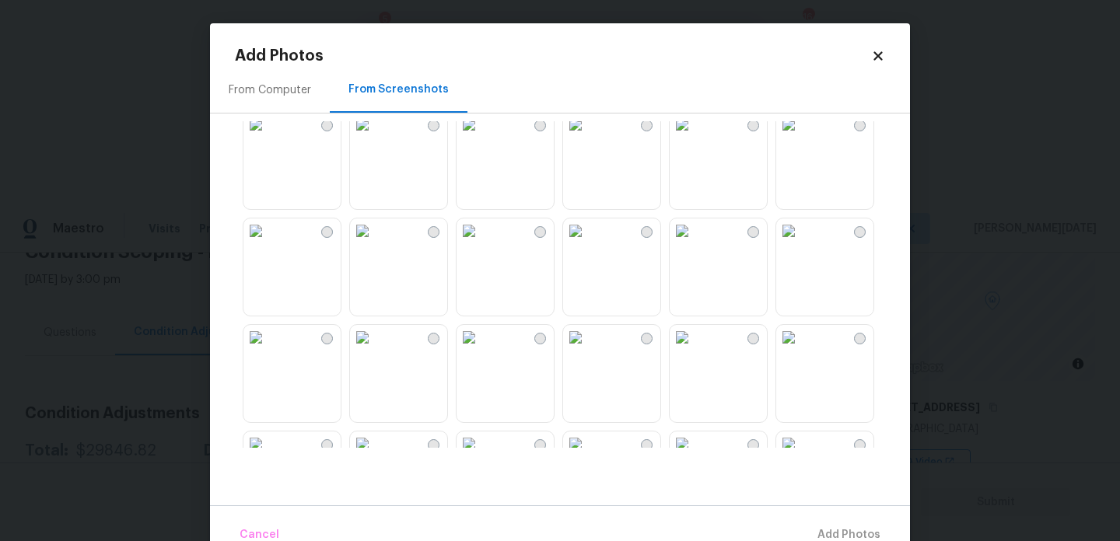
click at [374, 137] on img at bounding box center [362, 124] width 25 height 25
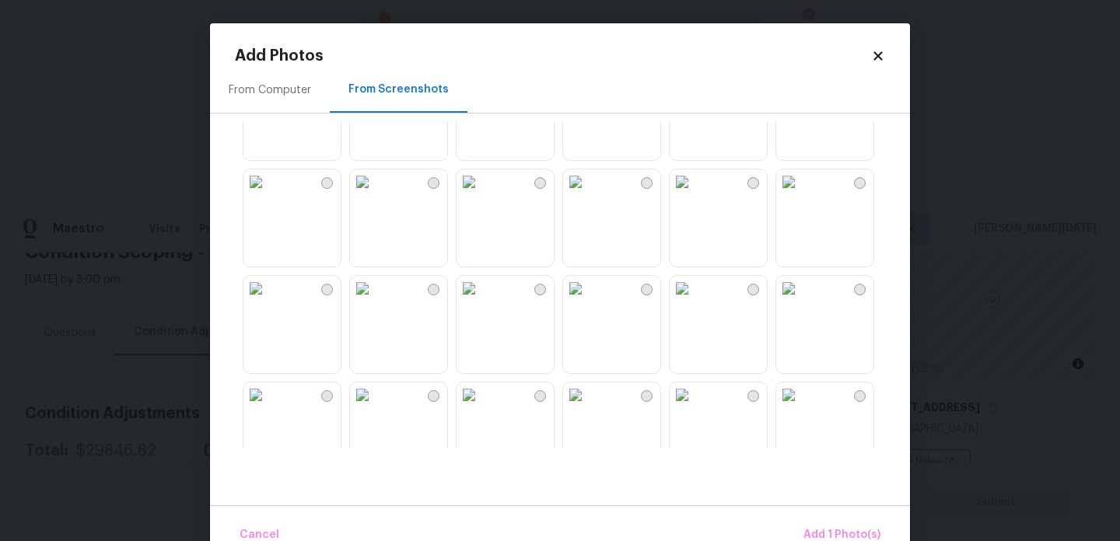
scroll to position [495, 0]
click at [268, 193] on img at bounding box center [255, 180] width 25 height 25
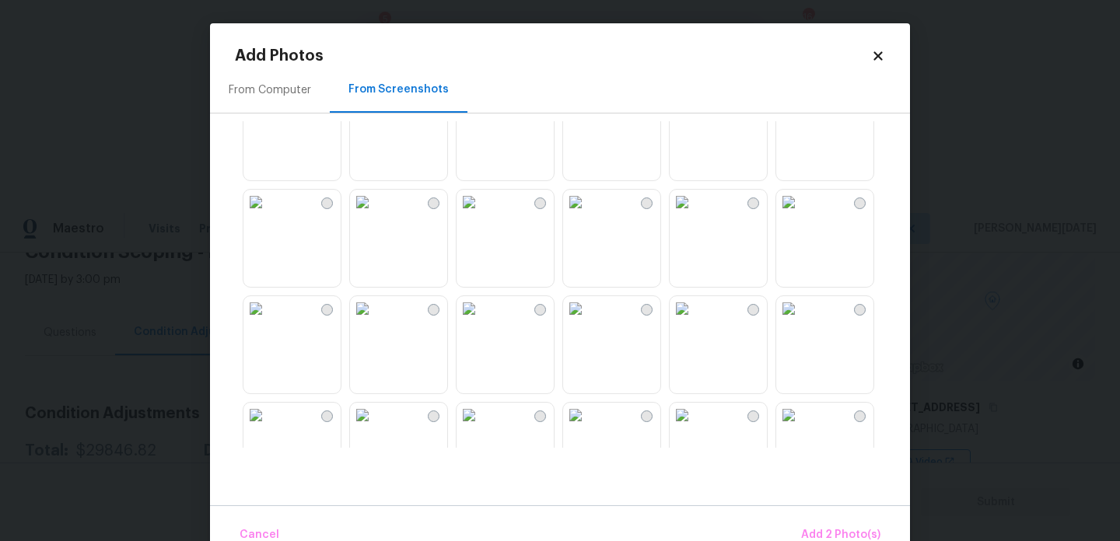
scroll to position [1485, 0]
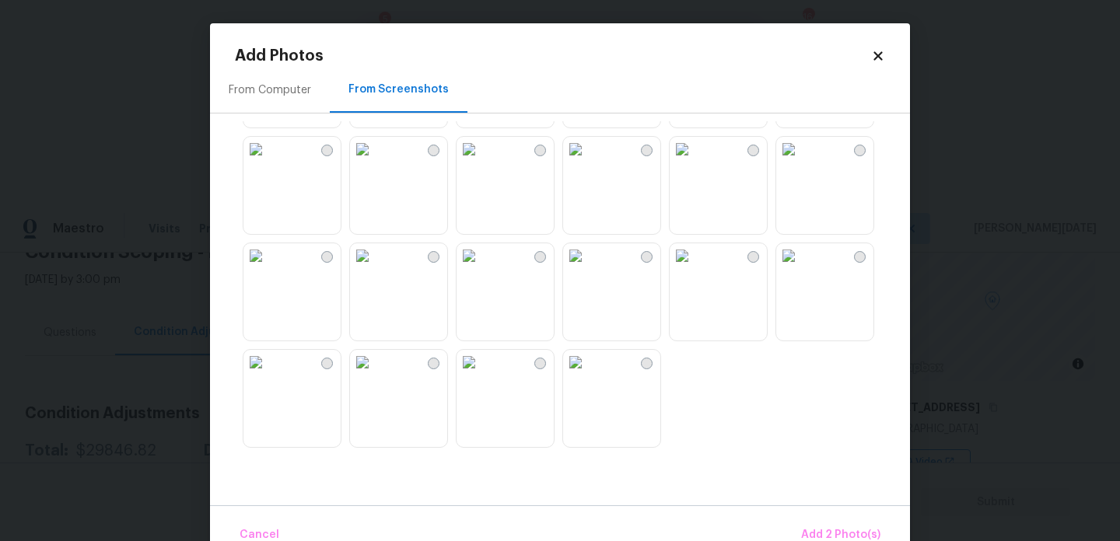
click at [268, 268] on img at bounding box center [255, 255] width 25 height 25
click at [588, 162] on img at bounding box center [575, 149] width 25 height 25
click at [836, 533] on span "Add 4 Photo(s)" at bounding box center [840, 535] width 80 height 19
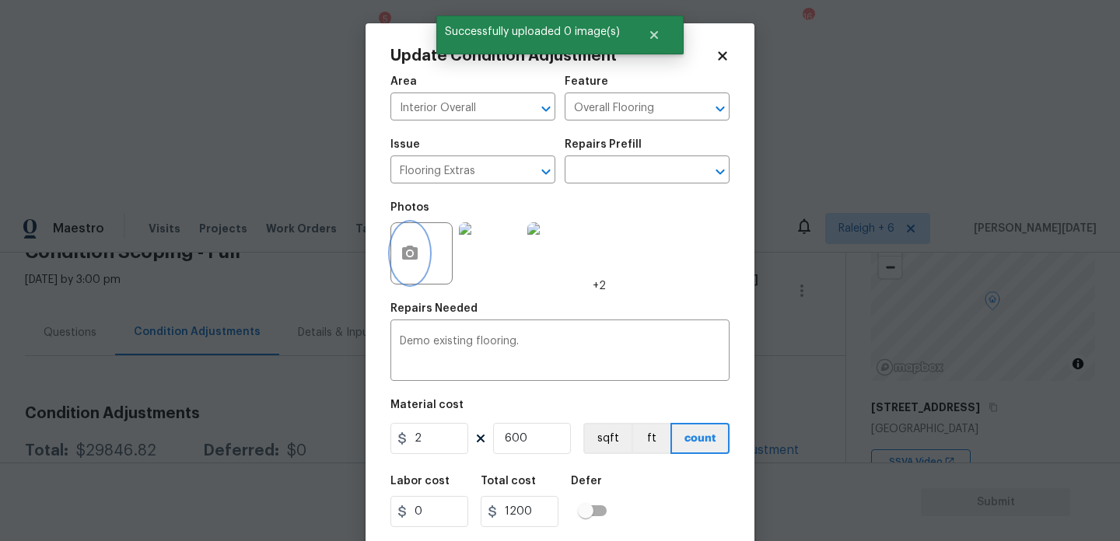
scroll to position [40, 0]
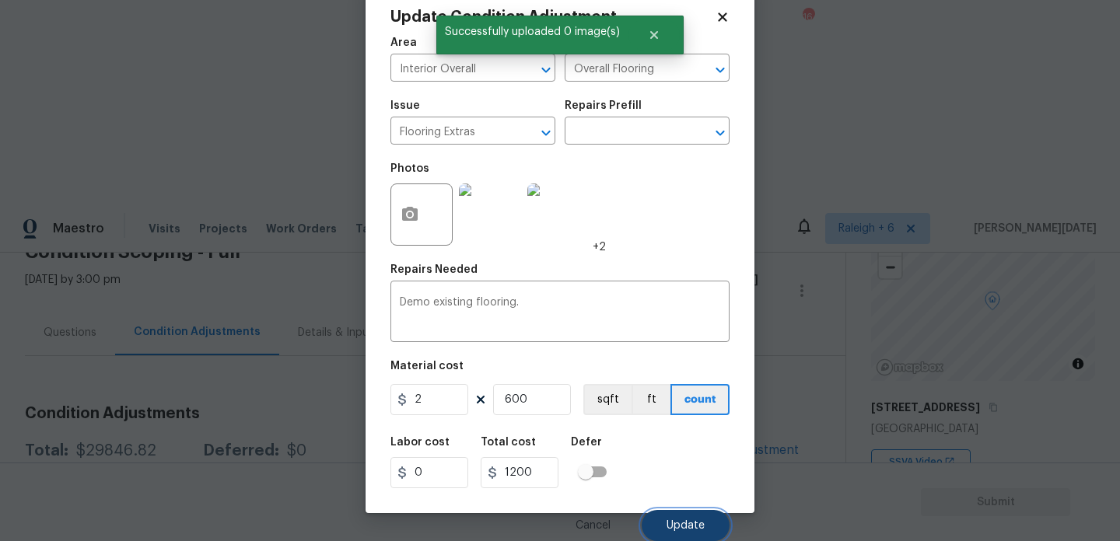
click at [678, 533] on button "Update" at bounding box center [685, 525] width 88 height 31
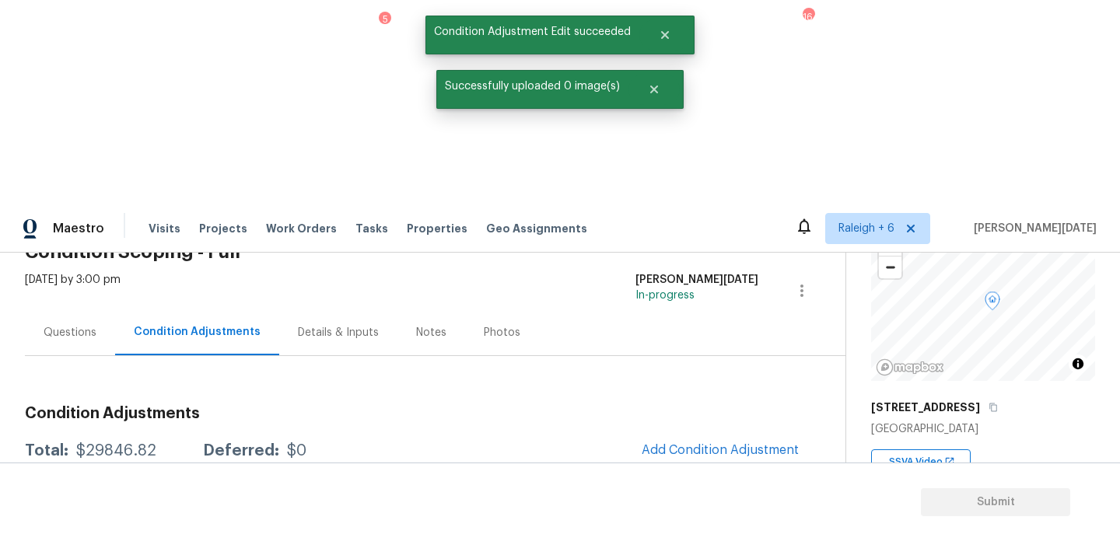
scroll to position [0, 0]
drag, startPoint x: 76, startPoint y: 250, endPoint x: 158, endPoint y: 249, distance: 81.7
click at [158, 443] on div "Total: $29846.82 Deferred: $0" at bounding box center [165, 451] width 281 height 16
copy div "$29846.82"
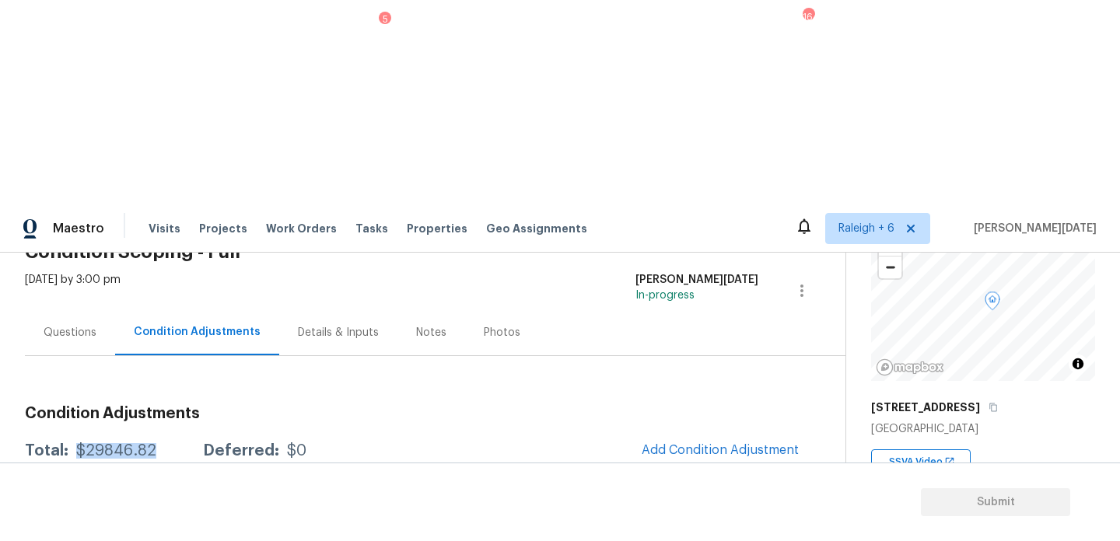
scroll to position [386, 0]
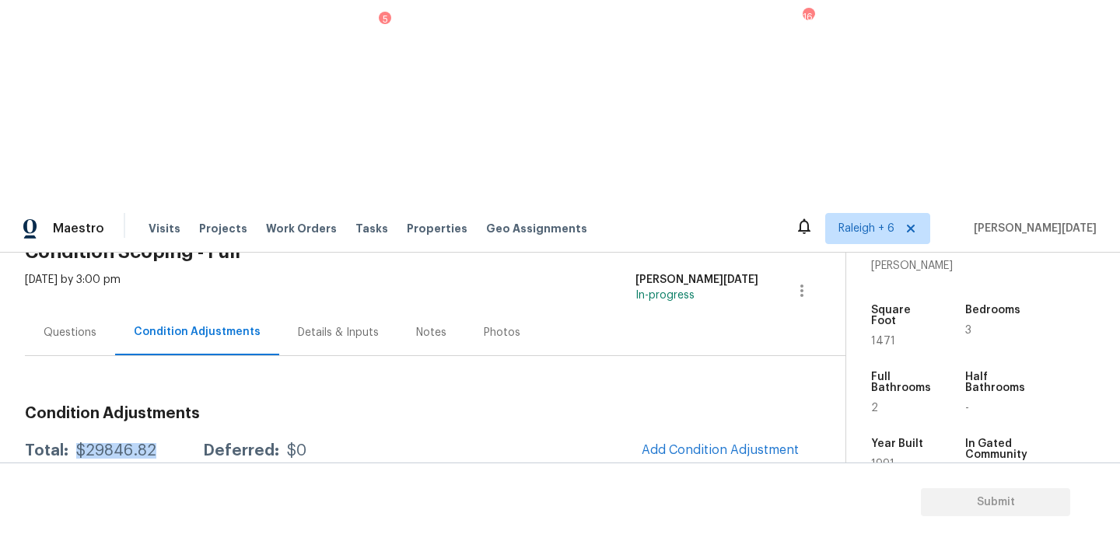
click at [80, 325] on div "Questions" at bounding box center [70, 333] width 53 height 16
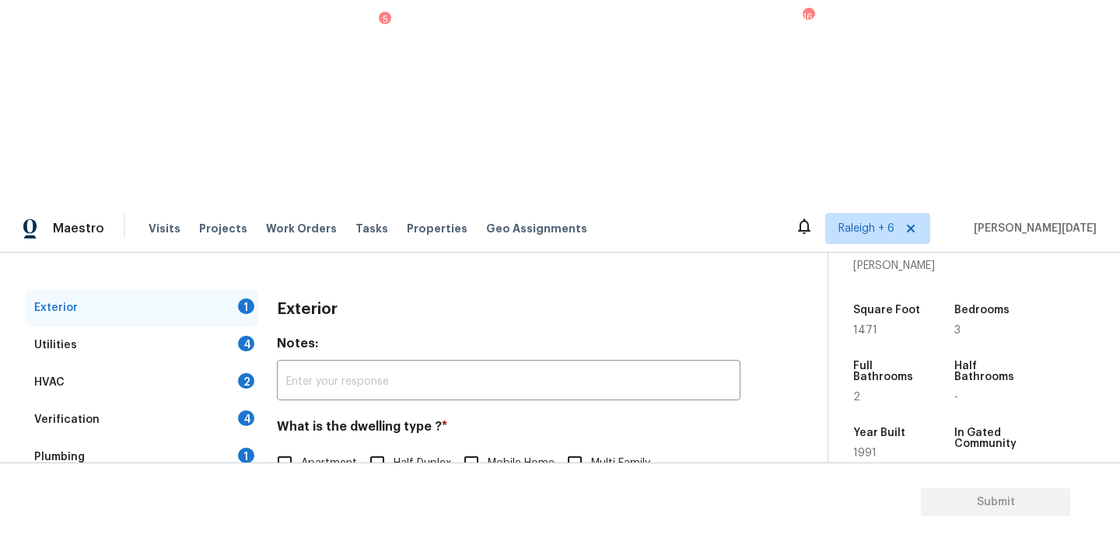
scroll to position [208, 0]
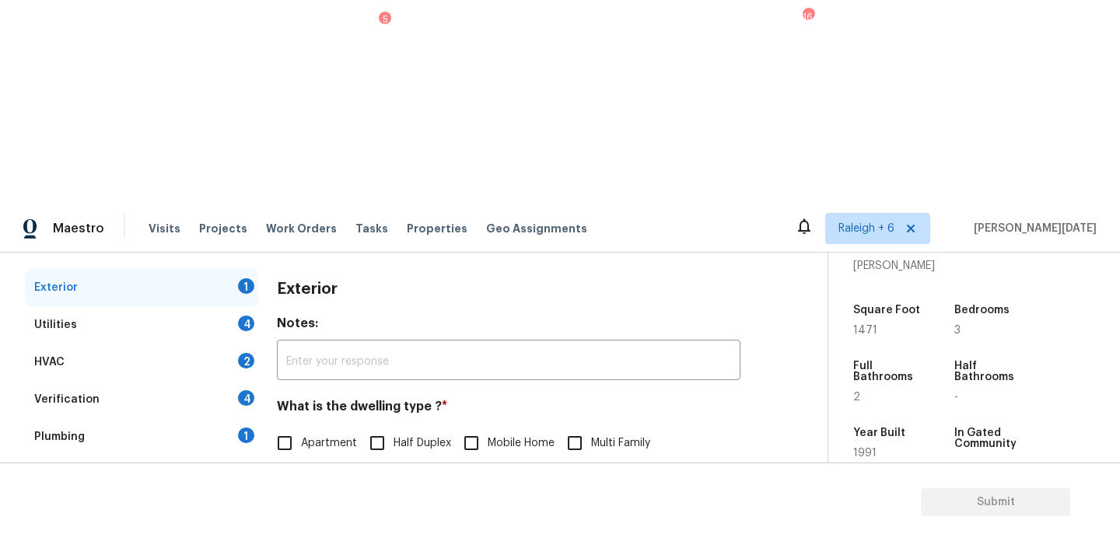
click at [282, 460] on input "Single Family" at bounding box center [284, 476] width 33 height 33
checkbox input "true"
click at [388, 460] on input "Townhouse" at bounding box center [387, 476] width 33 height 33
checkbox input "true"
checkbox input "false"
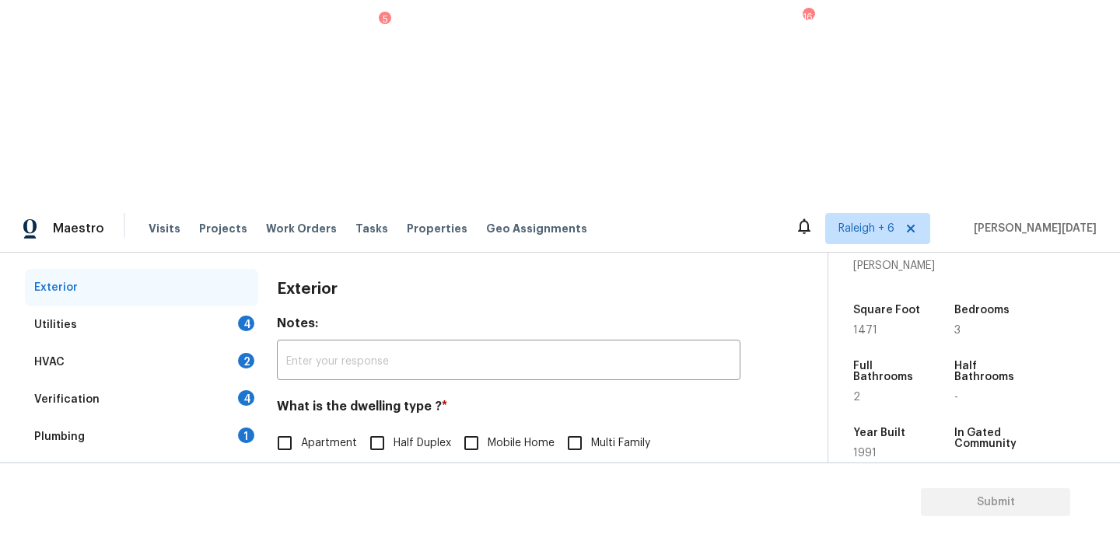
click at [216, 306] on div "Utilities 4" at bounding box center [141, 324] width 233 height 37
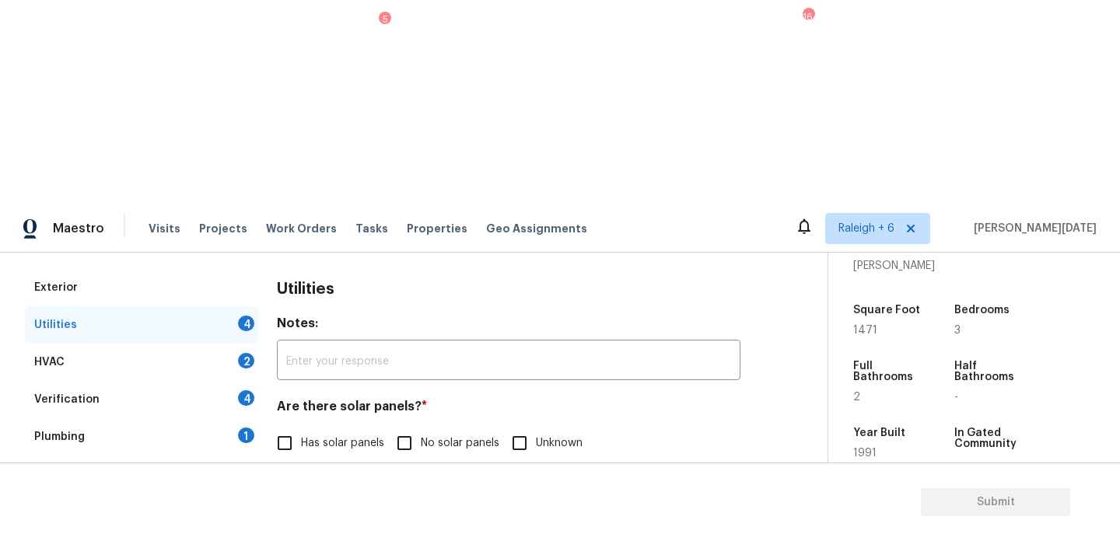
click at [405, 427] on input "No solar panels" at bounding box center [404, 443] width 33 height 33
checkbox input "true"
click at [563, 506] on input "None" at bounding box center [556, 522] width 33 height 33
checkbox input "true"
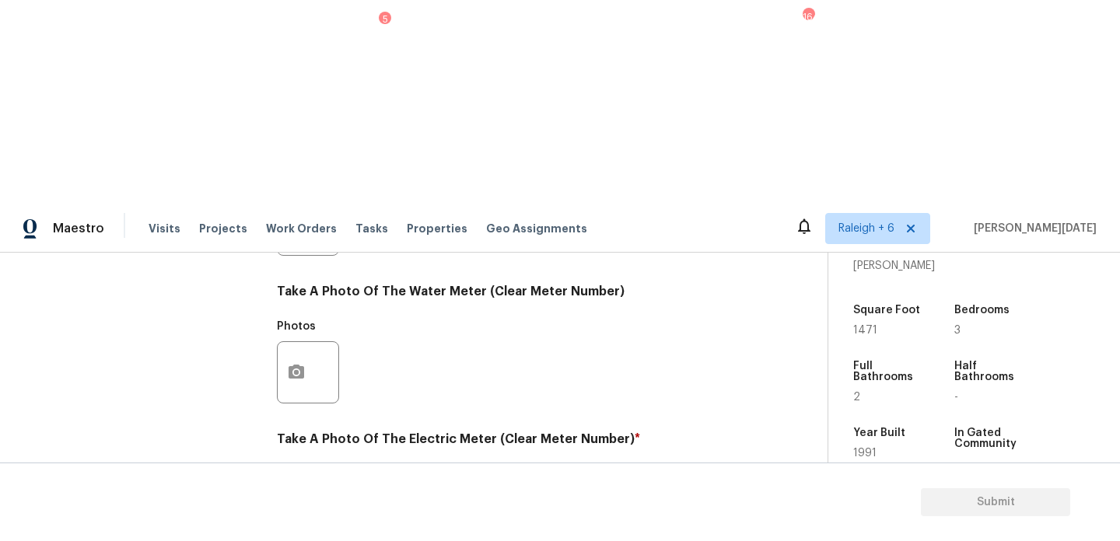
scroll to position [629, 0]
click at [294, 490] on button "button" at bounding box center [296, 520] width 37 height 61
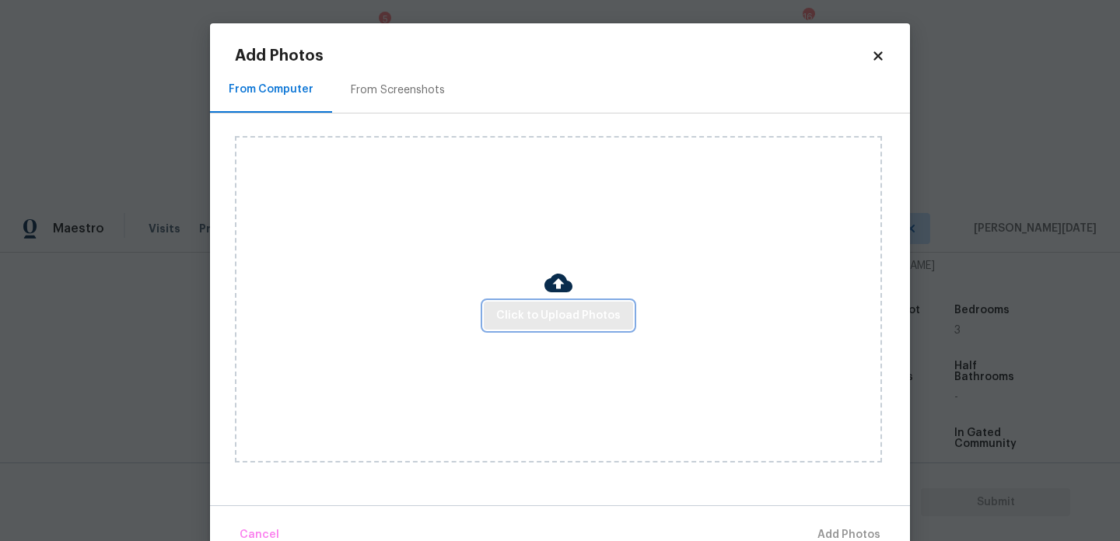
click at [537, 314] on span "Click to Upload Photos" at bounding box center [558, 315] width 124 height 19
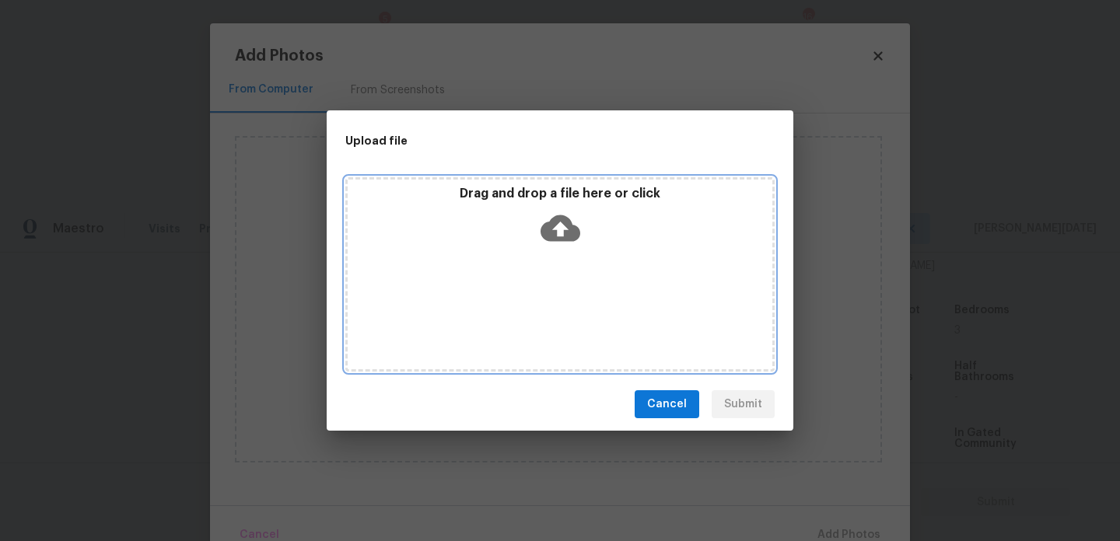
click at [537, 314] on div "Drag and drop a file here or click" at bounding box center [559, 274] width 429 height 194
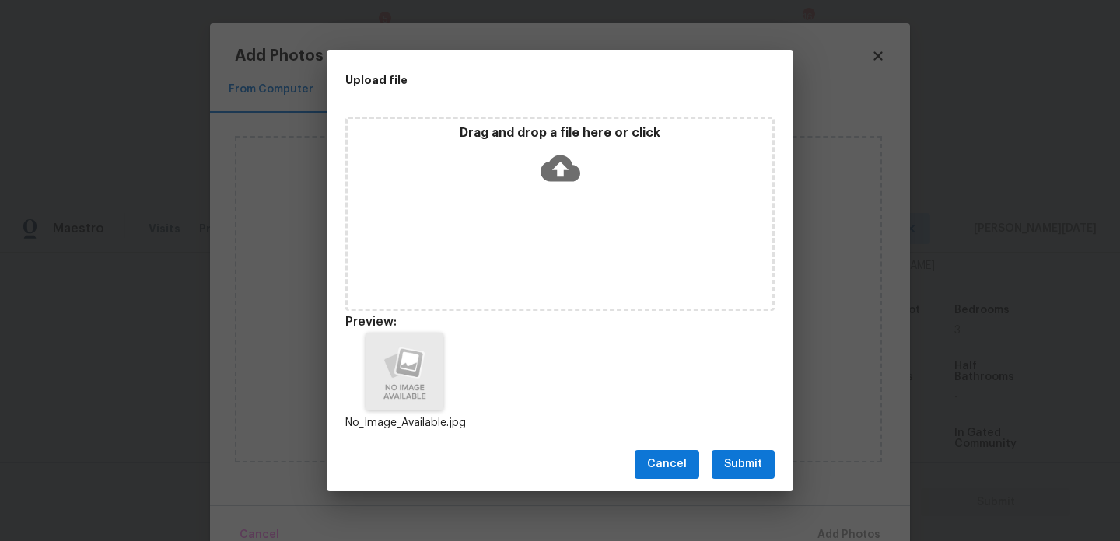
click at [727, 455] on span "Submit" at bounding box center [743, 464] width 38 height 19
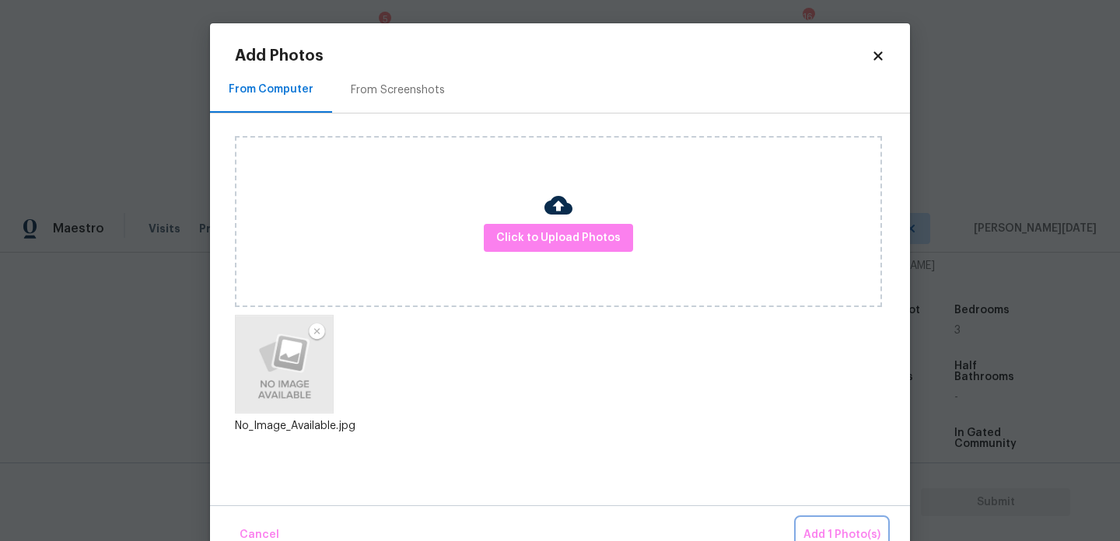
click at [827, 529] on span "Add 1 Photo(s)" at bounding box center [841, 535] width 77 height 19
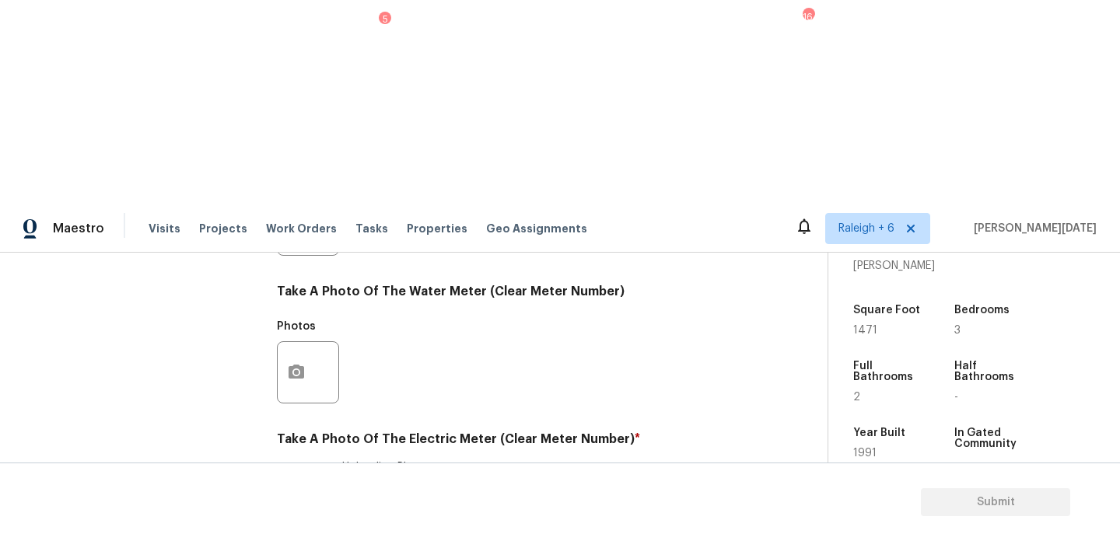
click at [271, 437] on div "Exterior Utilities 2 HVAC 2 Verification 4 Plumbing 1 Roof Gated Community 1 Pr…" at bounding box center [407, 253] width 765 height 811
checkbox input "true"
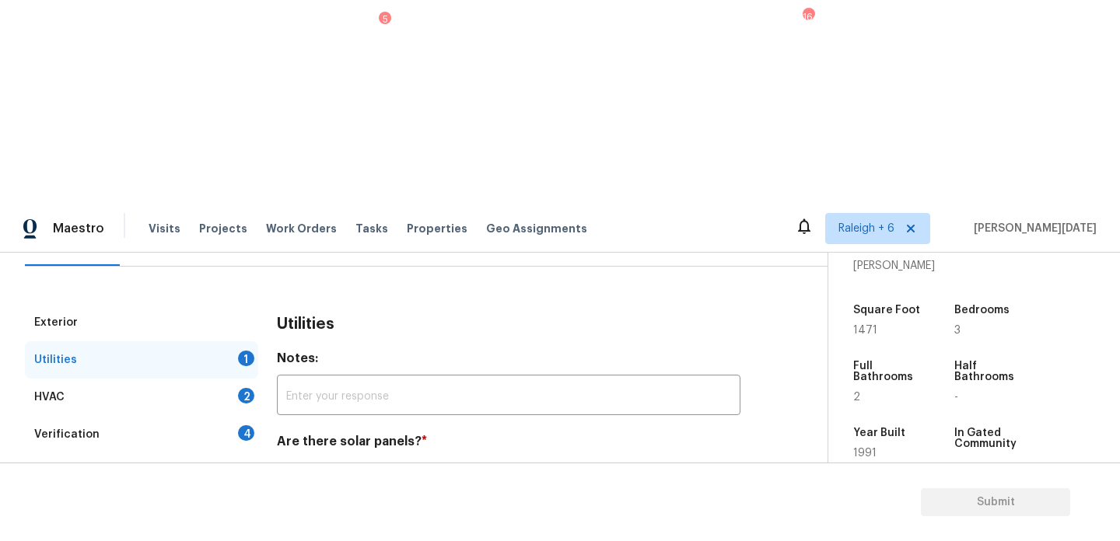
scroll to position [179, 0]
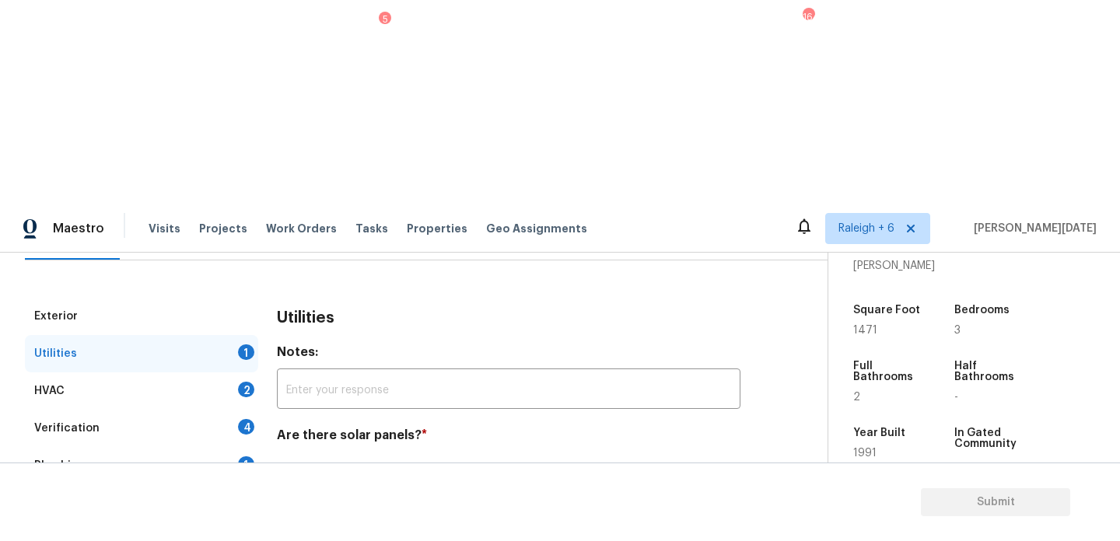
click at [301, 535] on input "Natural Gas Lines" at bounding box center [284, 551] width 33 height 33
checkbox input "true"
checkbox input "false"
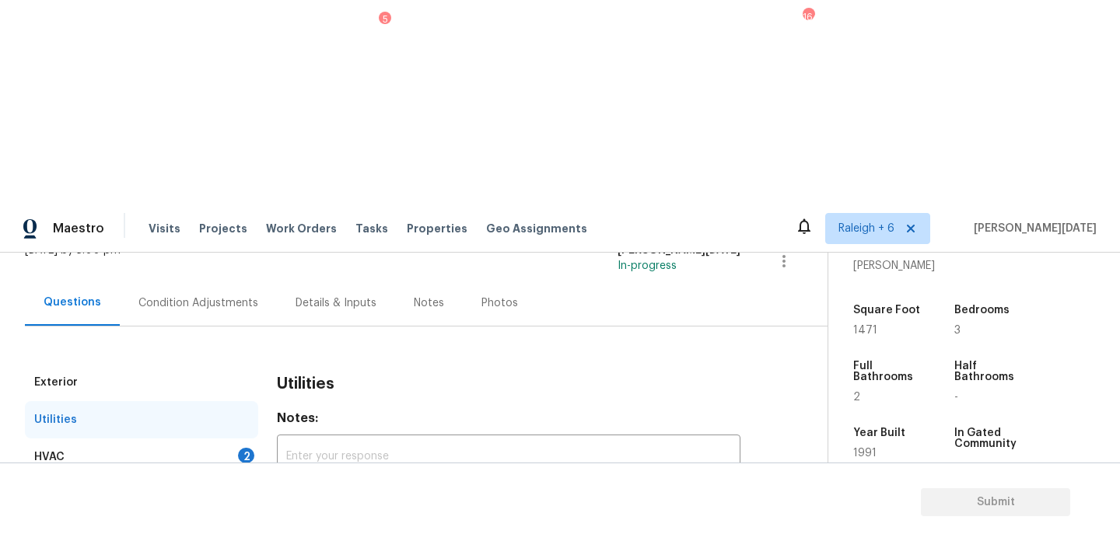
scroll to position [51, 0]
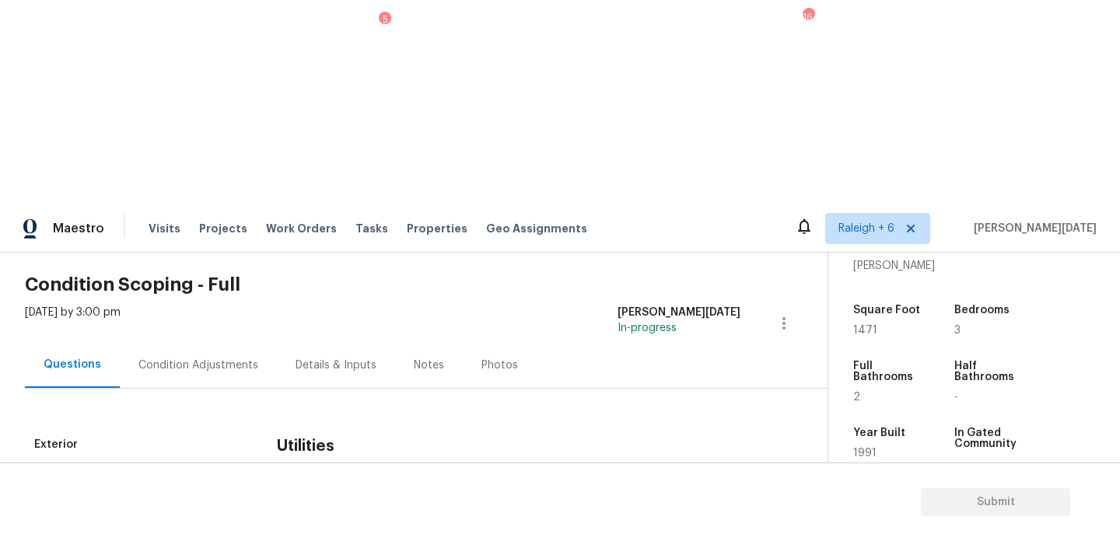
click at [232, 501] on div "HVAC 2" at bounding box center [141, 519] width 233 height 37
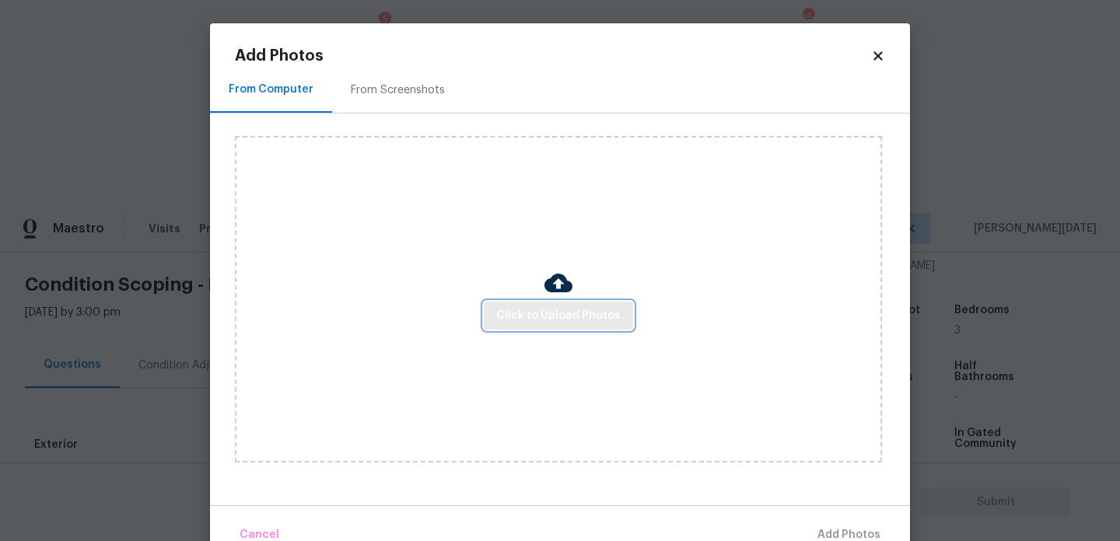
click at [578, 325] on button "Click to Upload Photos" at bounding box center [558, 316] width 149 height 29
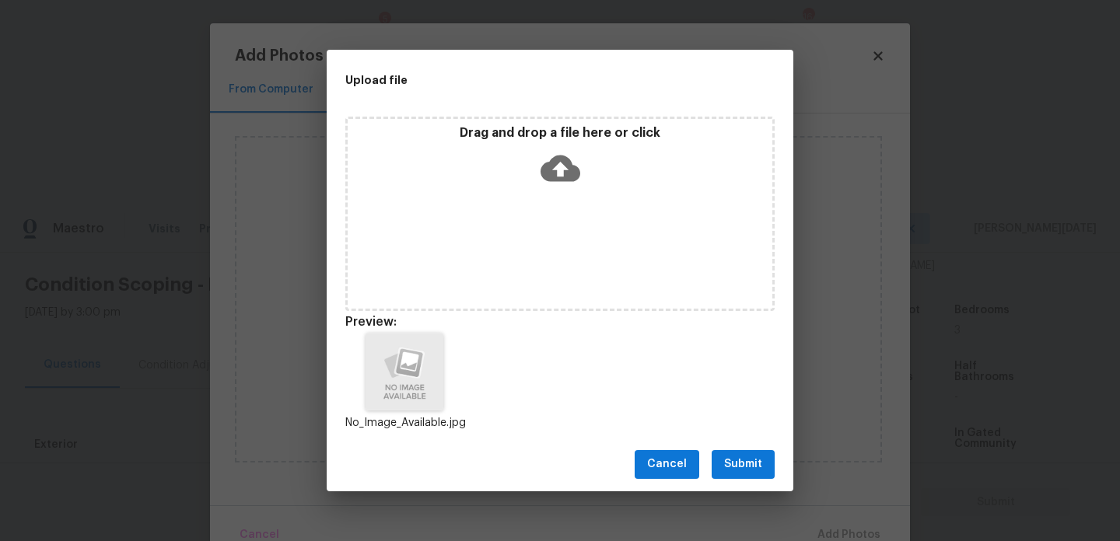
click at [753, 459] on span "Submit" at bounding box center [743, 464] width 38 height 19
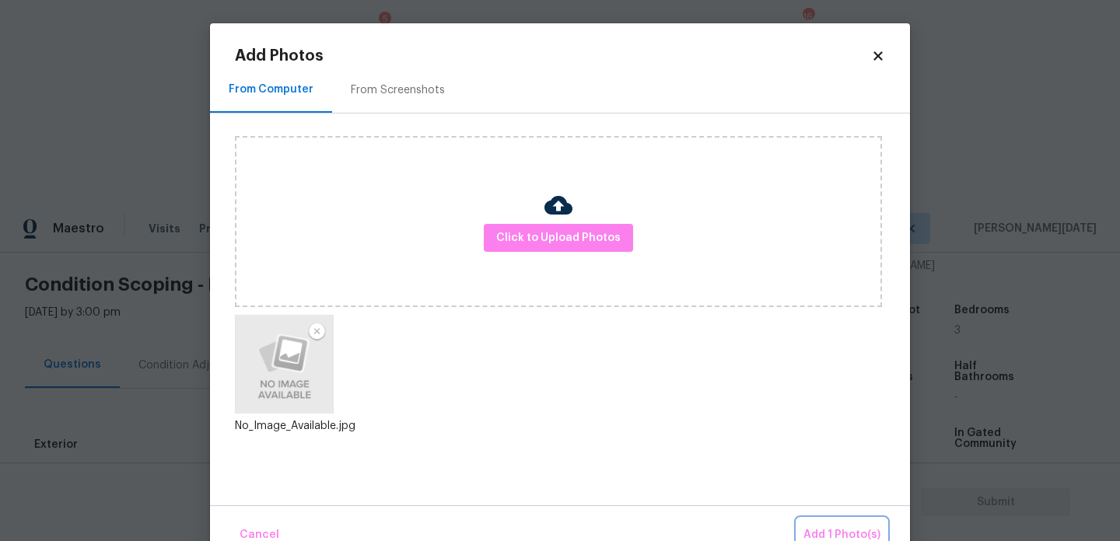
click at [830, 526] on span "Add 1 Photo(s)" at bounding box center [841, 535] width 77 height 19
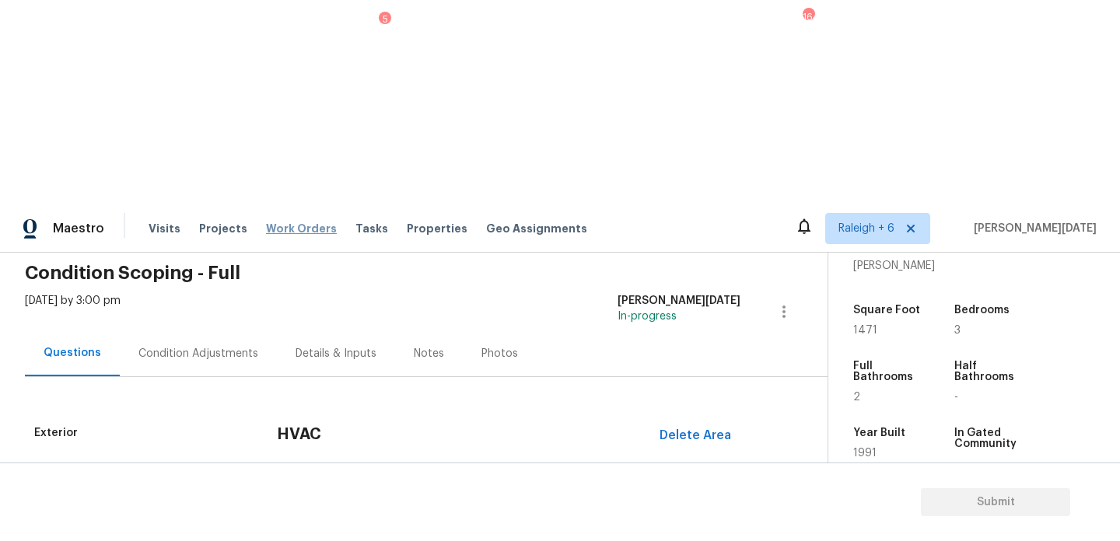
scroll to position [259, 0]
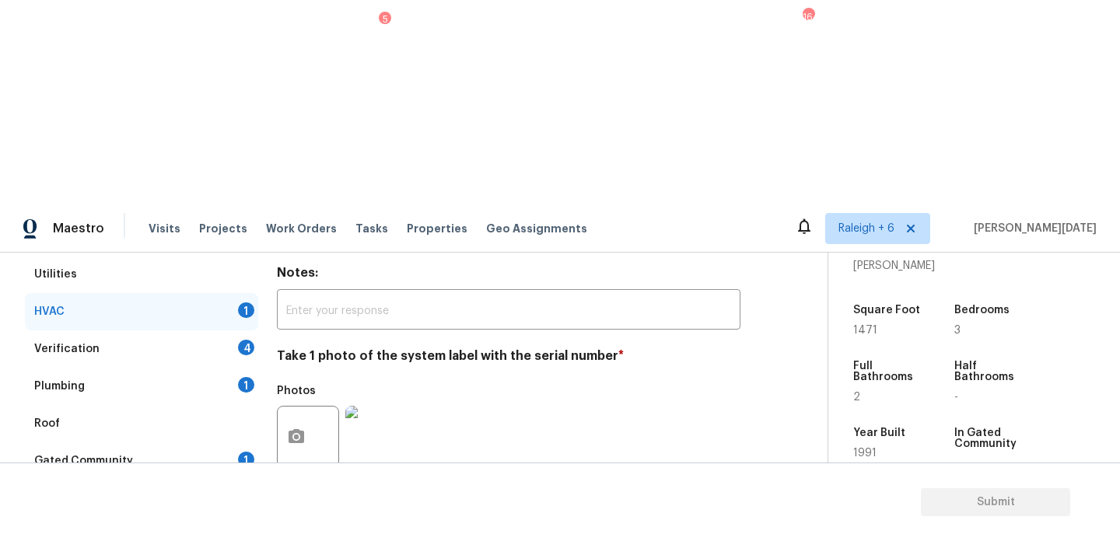
checkbox input "true"
click at [228, 330] on div "Verification 4" at bounding box center [141, 348] width 233 height 37
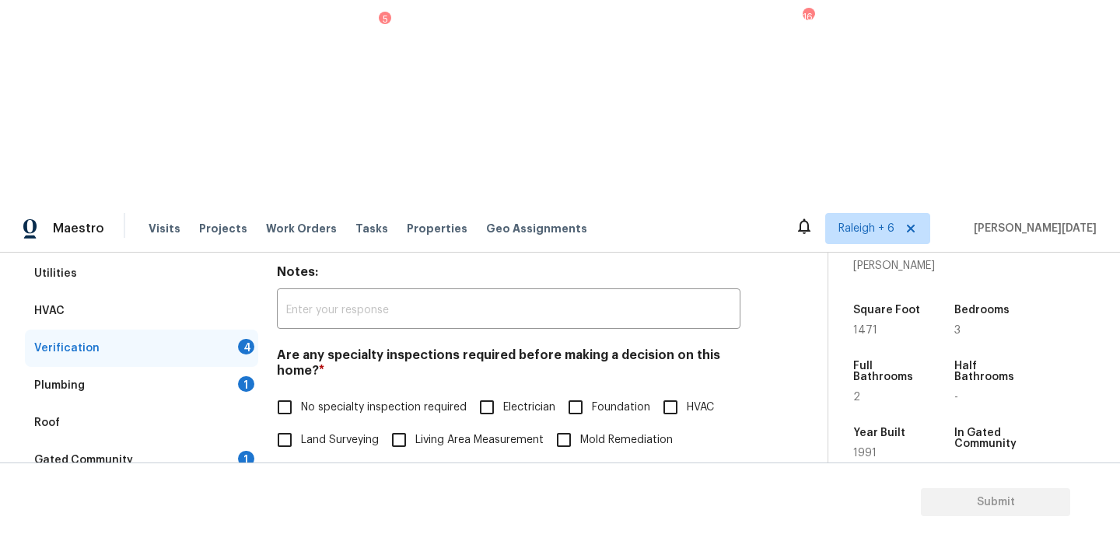
click at [289, 391] on input "No specialty inspection required" at bounding box center [284, 407] width 33 height 33
checkbox input "true"
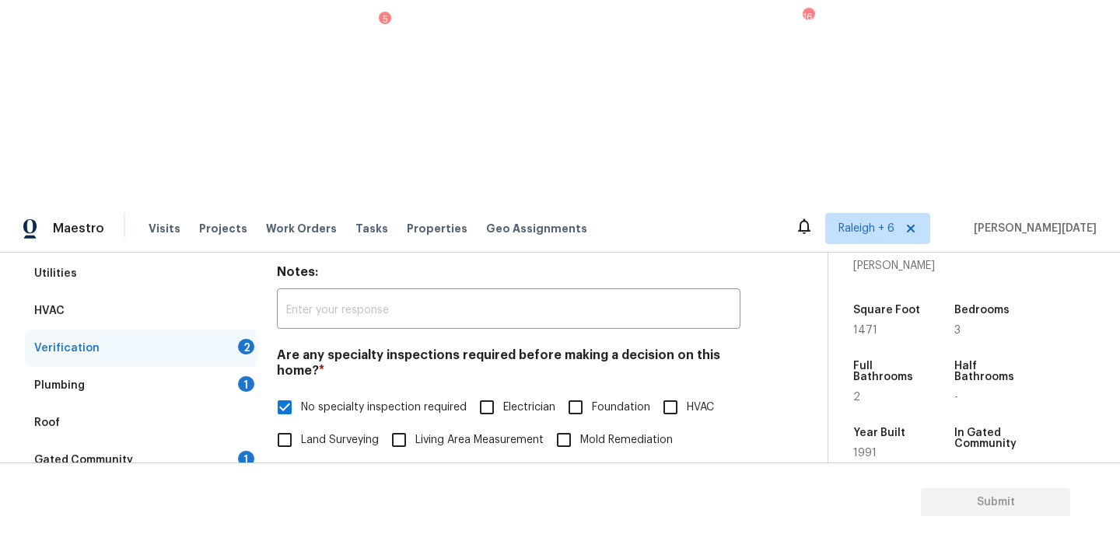
scroll to position [394, 0]
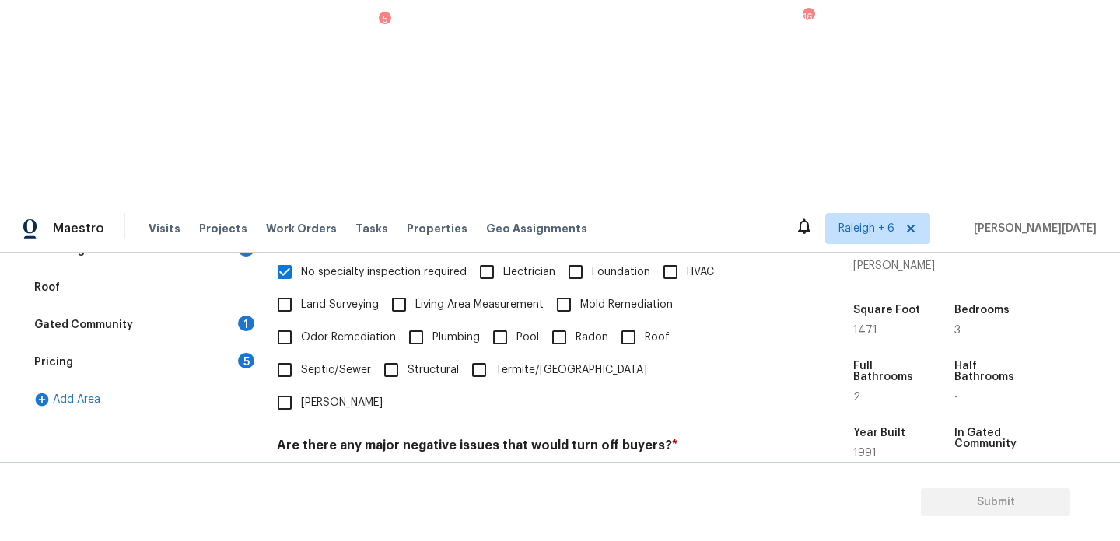
checkbox input "true"
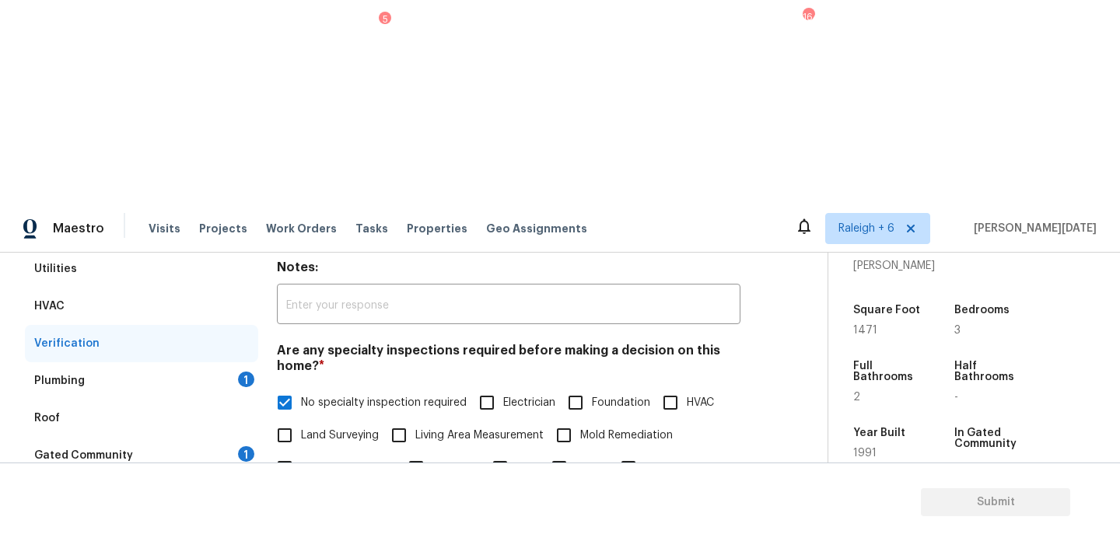
scroll to position [244, 0]
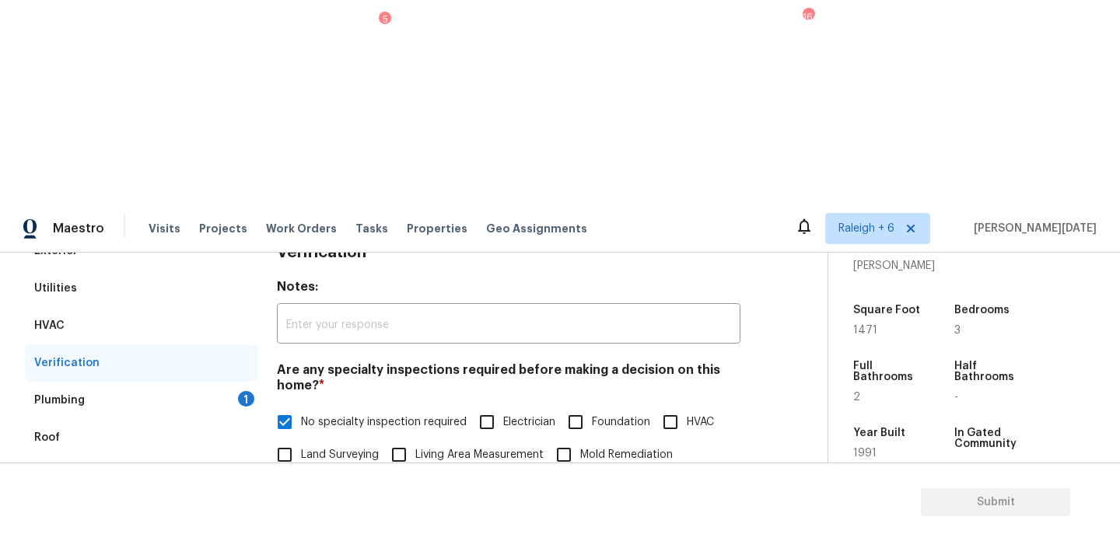
click at [213, 344] on div "Verification" at bounding box center [141, 362] width 233 height 37
click at [229, 382] on div "Plumbing 1" at bounding box center [141, 400] width 233 height 37
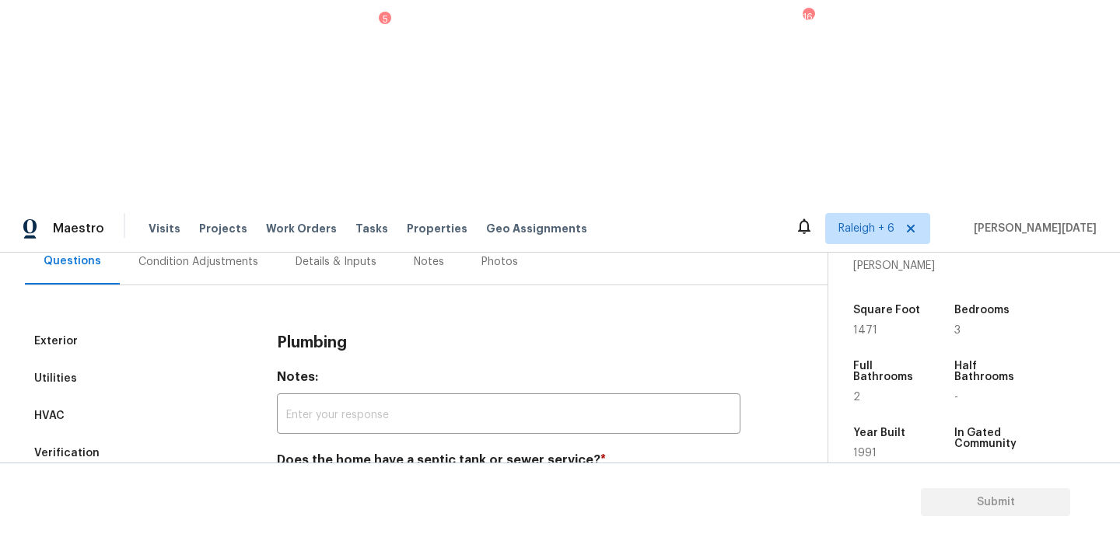
click at [288, 481] on input "Sewer" at bounding box center [284, 497] width 33 height 33
checkbox input "true"
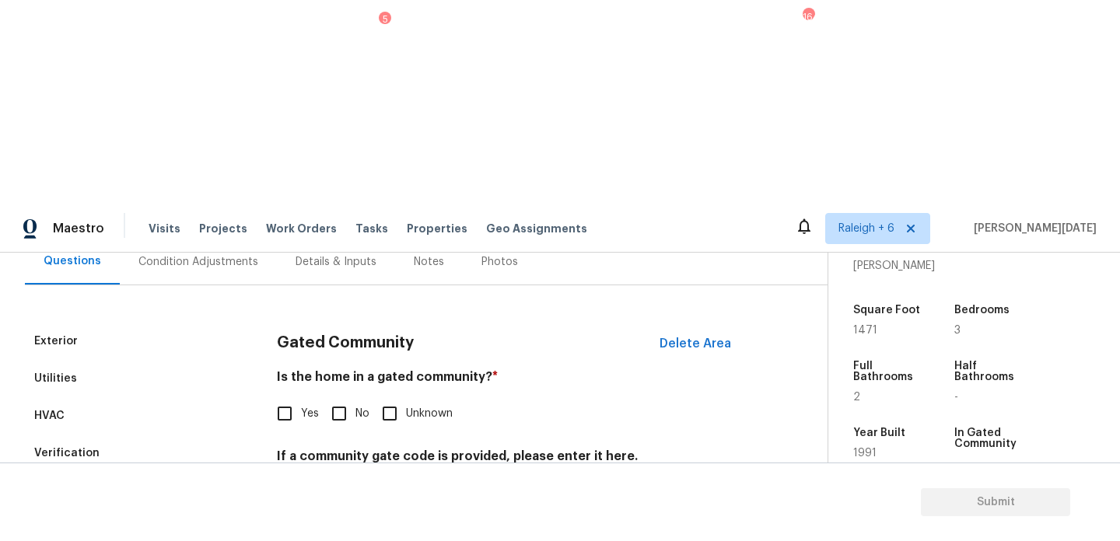
click at [349, 397] on input "No" at bounding box center [339, 413] width 33 height 33
checkbox input "true"
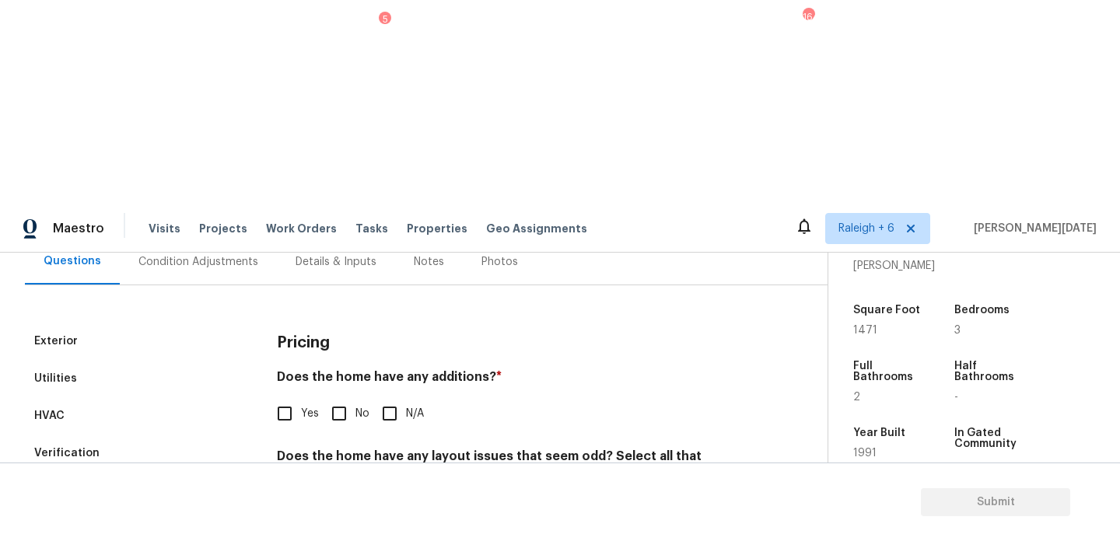
click at [349, 397] on input "No" at bounding box center [339, 413] width 33 height 33
checkbox input "true"
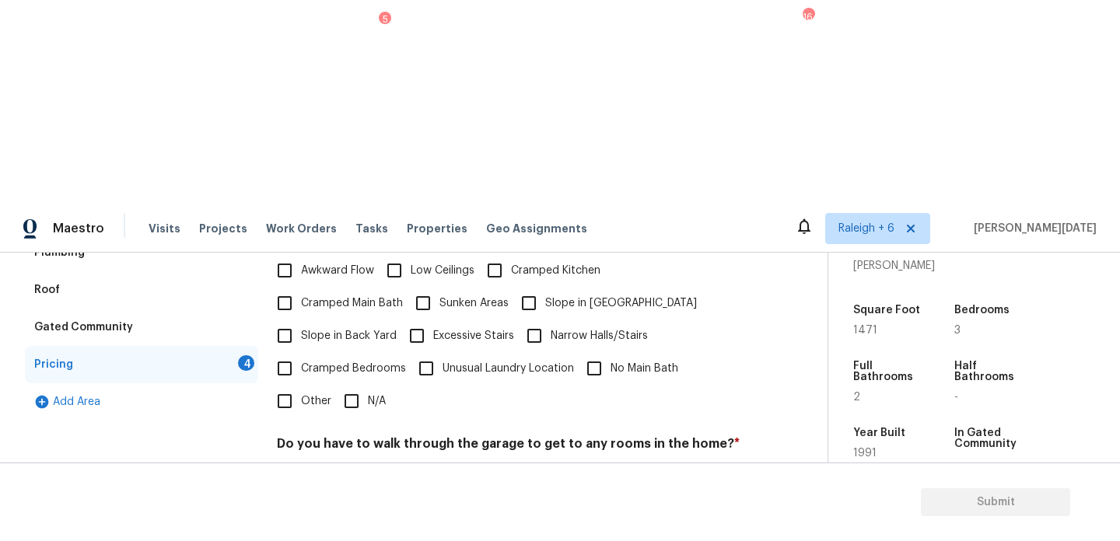
click at [358, 385] on input "N/A" at bounding box center [351, 401] width 33 height 33
checkbox input "true"
click at [355, 466] on label "No" at bounding box center [346, 482] width 47 height 33
click at [355, 466] on input "No" at bounding box center [339, 482] width 33 height 33
checkbox input "true"
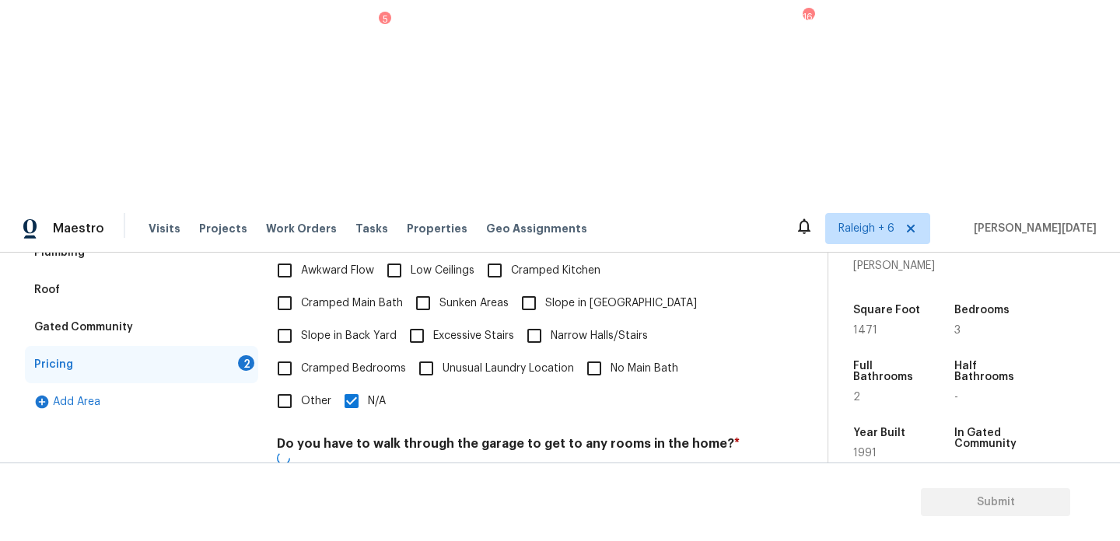
checkbox input "true"
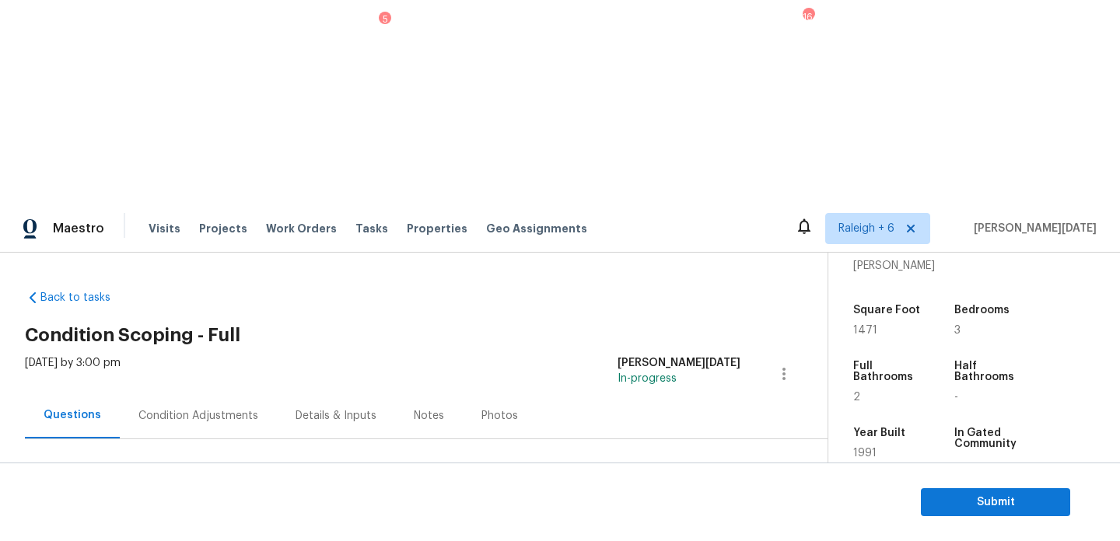
click at [200, 408] on div "Condition Adjustments" at bounding box center [198, 416] width 120 height 16
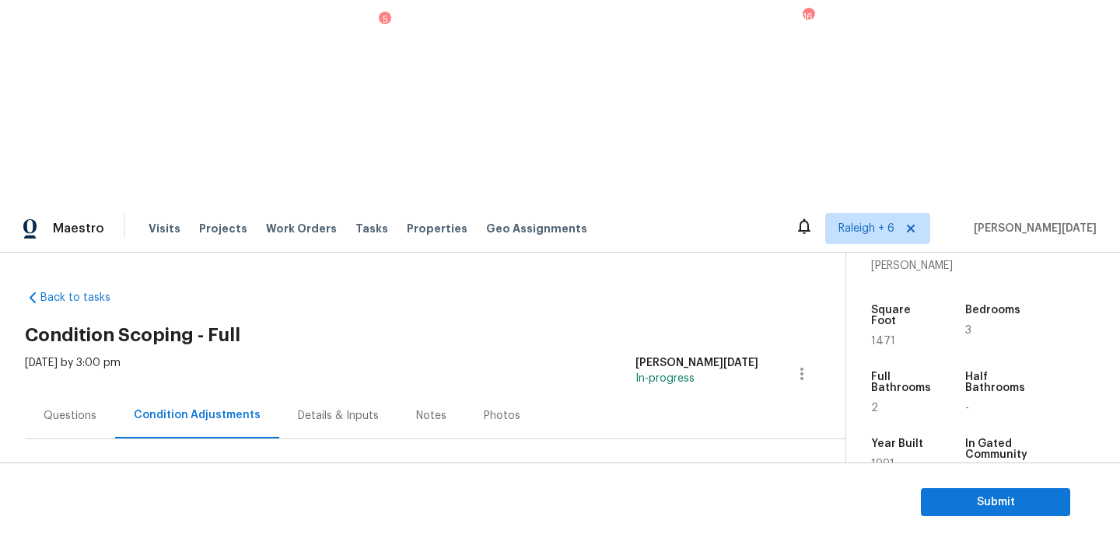
click at [700, 517] on button "Add Condition Adjustment" at bounding box center [720, 533] width 176 height 33
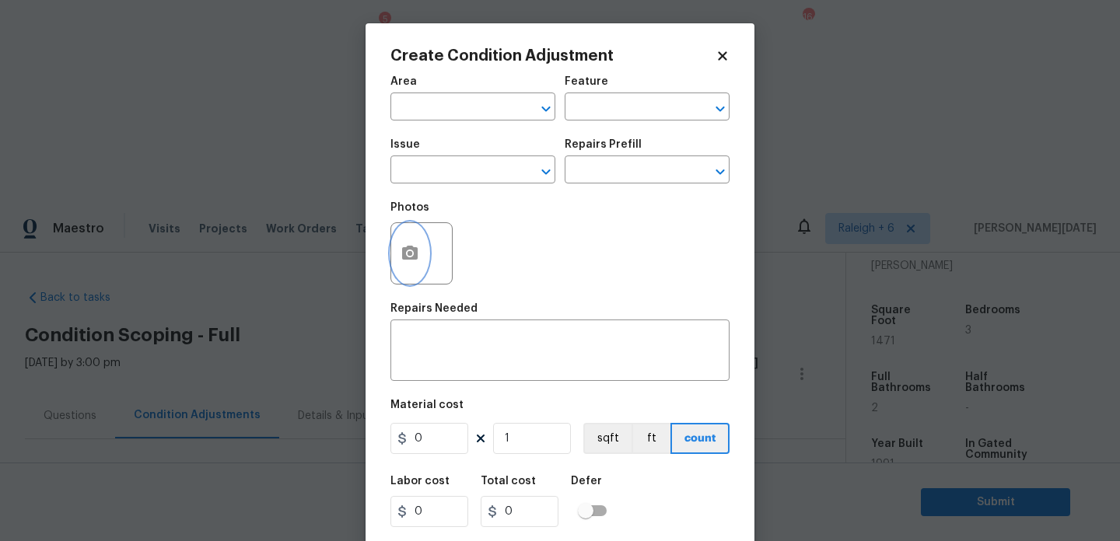
click at [405, 258] on icon "button" at bounding box center [410, 253] width 16 height 14
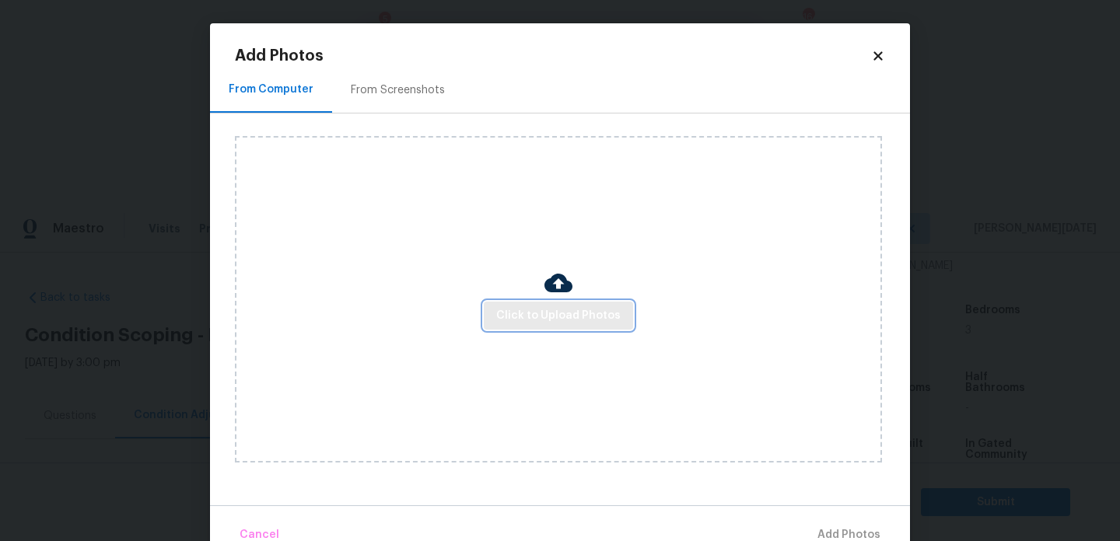
click at [546, 315] on span "Click to Upload Photos" at bounding box center [558, 315] width 124 height 19
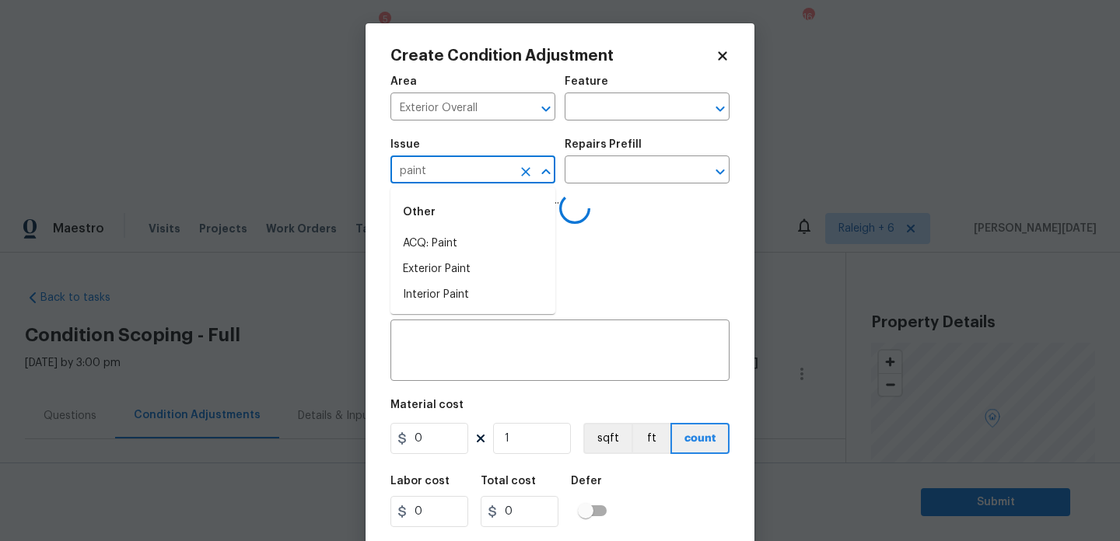
scroll to position [386, 0]
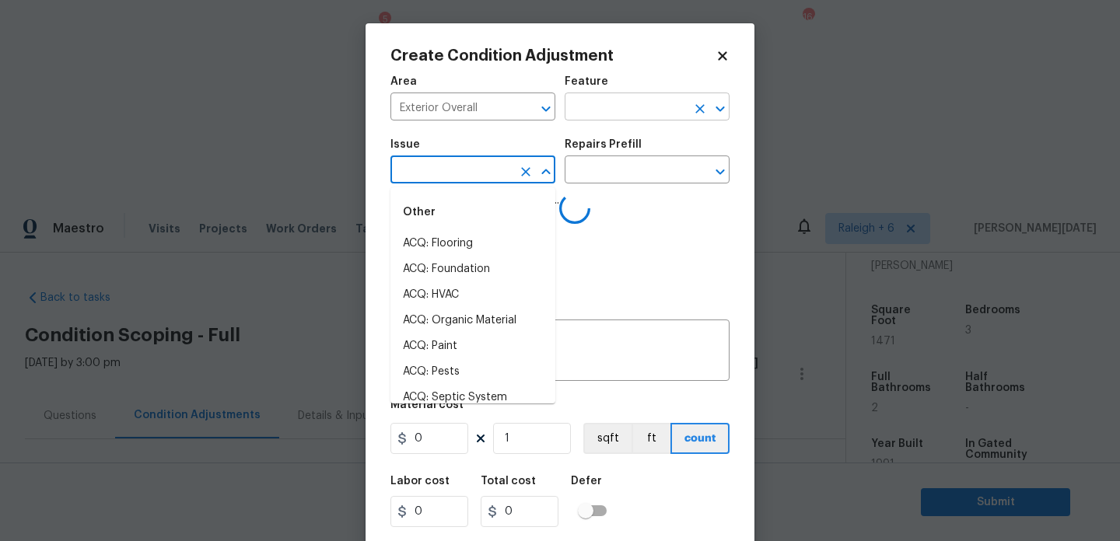
click at [624, 105] on input "text" at bounding box center [624, 108] width 121 height 24
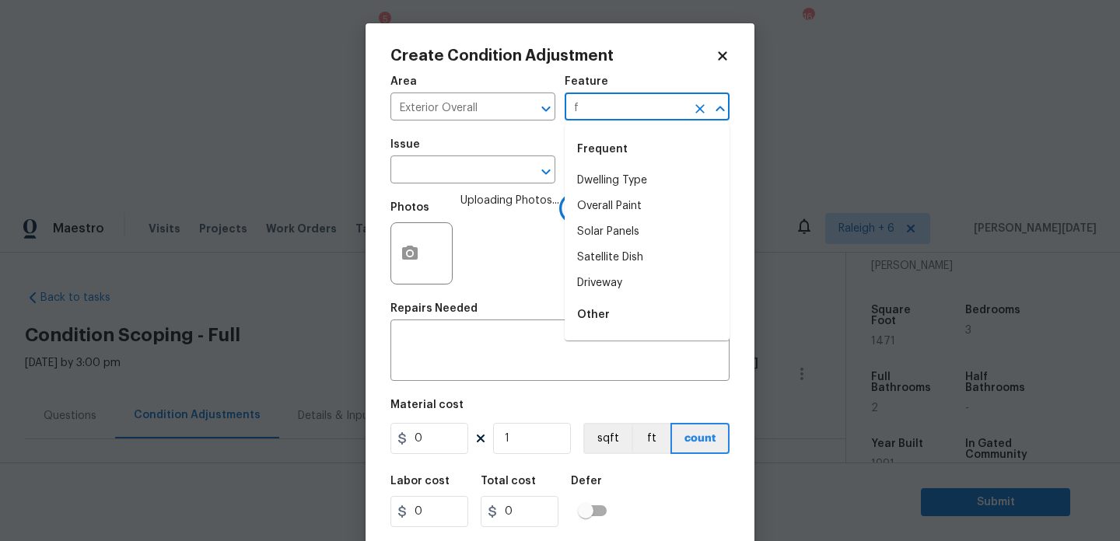
type input "fe"
type input "n"
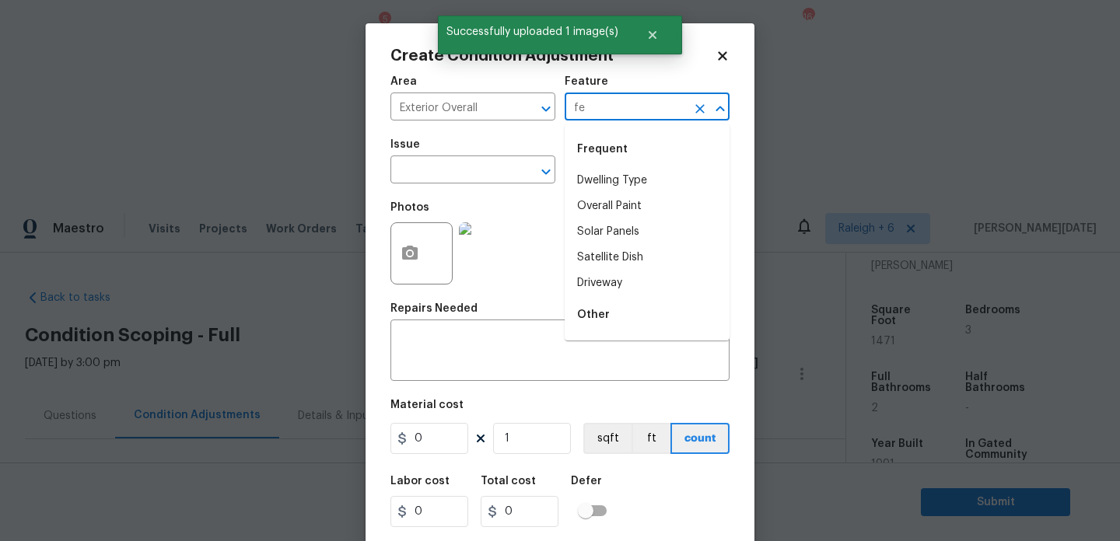
type input "fen"
click at [606, 180] on li "Fence" at bounding box center [646, 181] width 165 height 26
type input "Fence"
click at [499, 169] on input "text" at bounding box center [450, 171] width 121 height 24
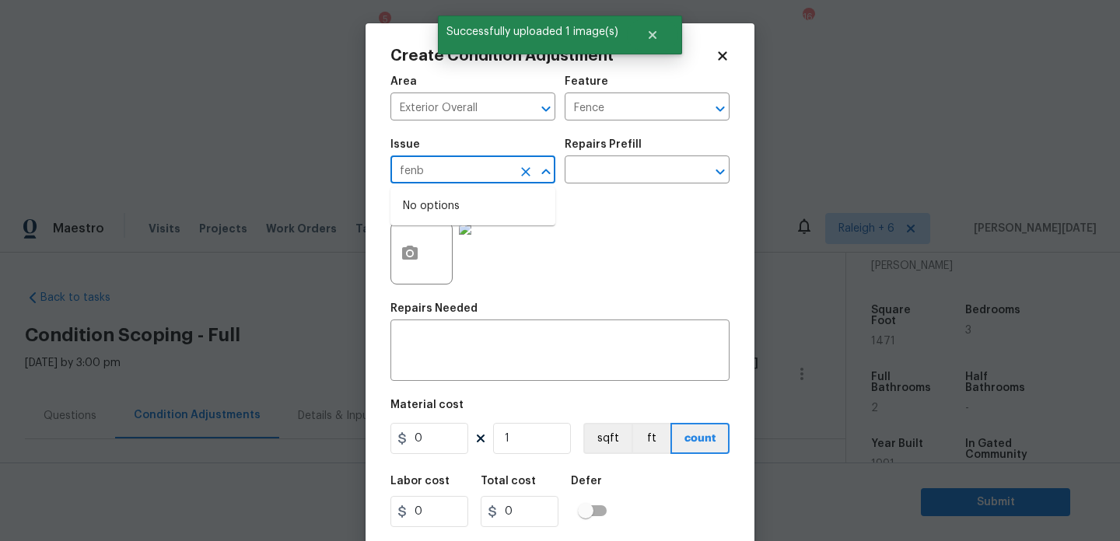
click at [499, 169] on input "fenb" at bounding box center [450, 171] width 121 height 24
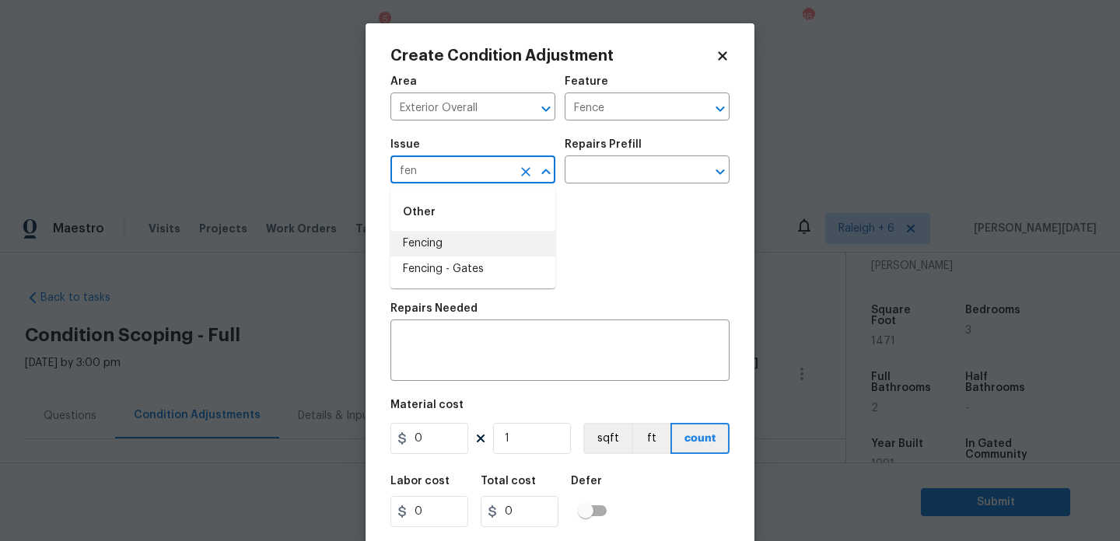
click at [460, 243] on li "Fencing" at bounding box center [472, 244] width 165 height 26
type input "Fencing"
click at [433, 434] on input "0" at bounding box center [429, 438] width 78 height 31
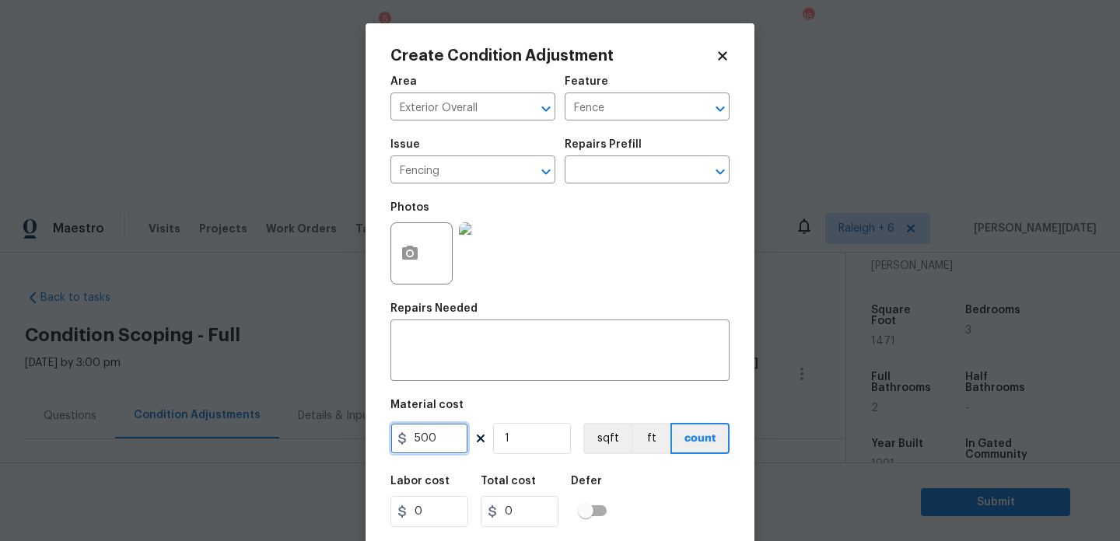
drag, startPoint x: 442, startPoint y: 439, endPoint x: 319, endPoint y: 409, distance: 127.1
click at [319, 432] on div "Create Condition Adjustment Area Exterior Overall ​ Feature Fence ​ Issue Fenci…" at bounding box center [560, 270] width 1120 height 541
drag, startPoint x: 444, startPoint y: 438, endPoint x: 299, endPoint y: 446, distance: 144.9
click at [299, 446] on div "Create Condition Adjustment Area Exterior Overall ​ Feature Fence ​ Issue Fenci…" at bounding box center [560, 270] width 1120 height 541
type input "500"
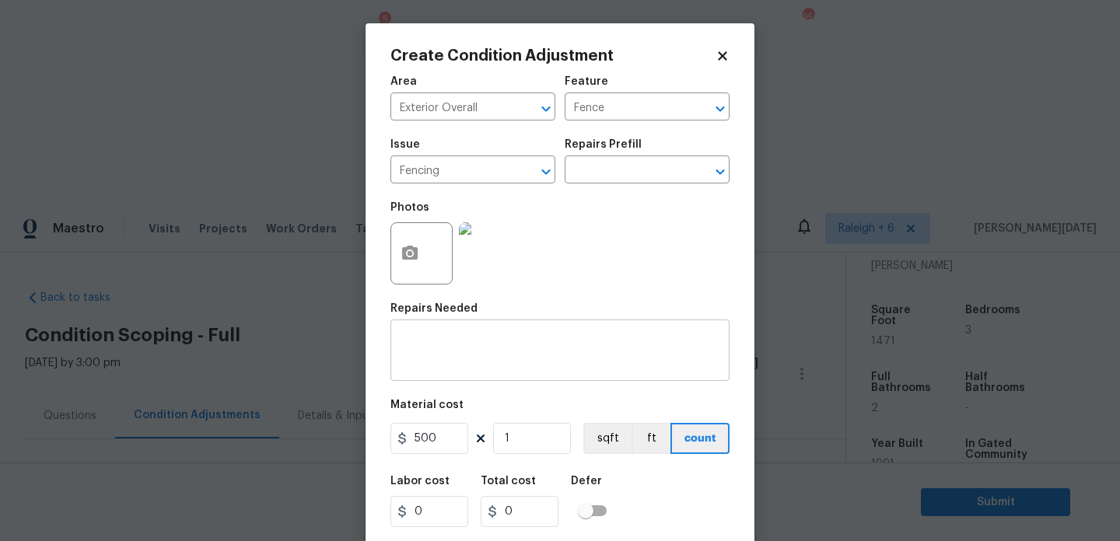
click at [436, 347] on textarea at bounding box center [560, 352] width 320 height 33
type input "500"
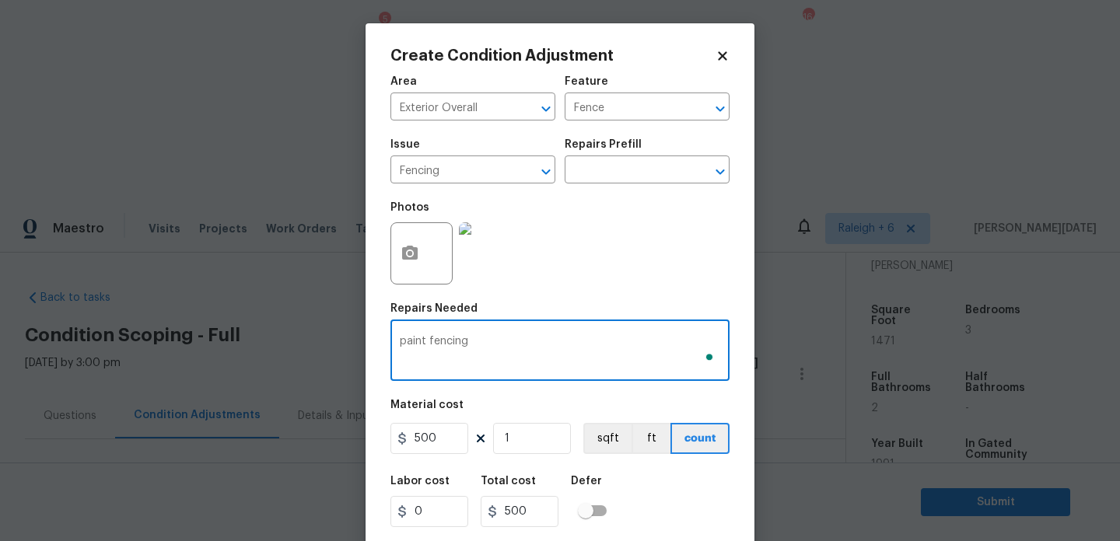
scroll to position [40, 0]
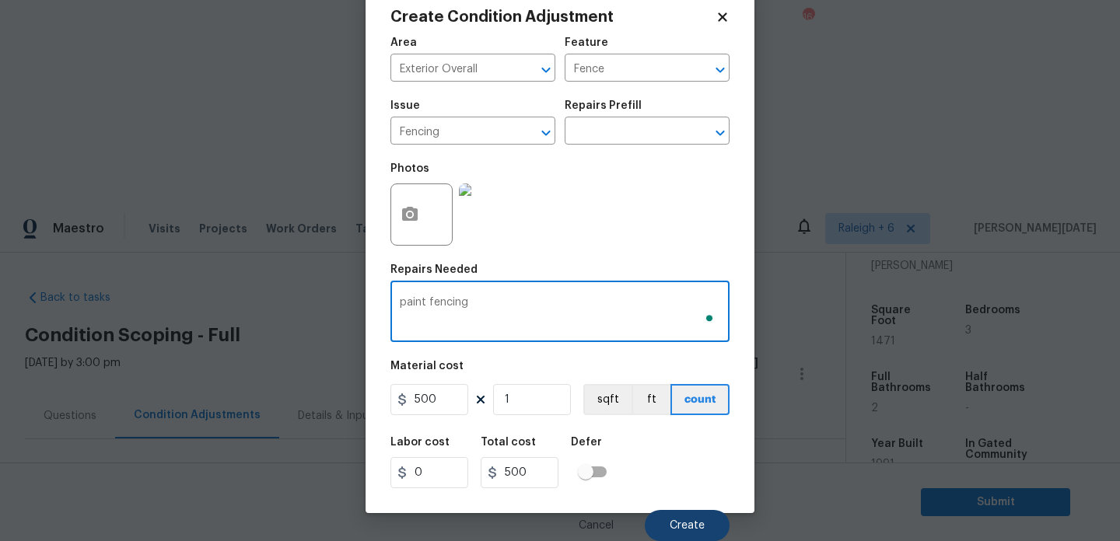
type textarea "paint fencing"
click at [688, 514] on button "Create" at bounding box center [687, 525] width 85 height 31
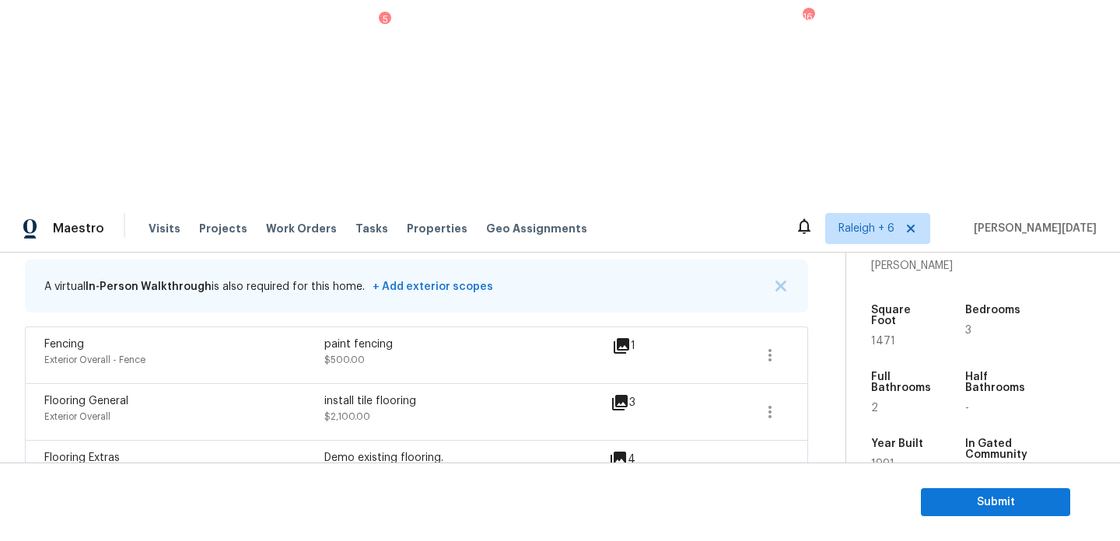
scroll to position [313, 0]
click at [943, 498] on span "Submit" at bounding box center [995, 502] width 124 height 19
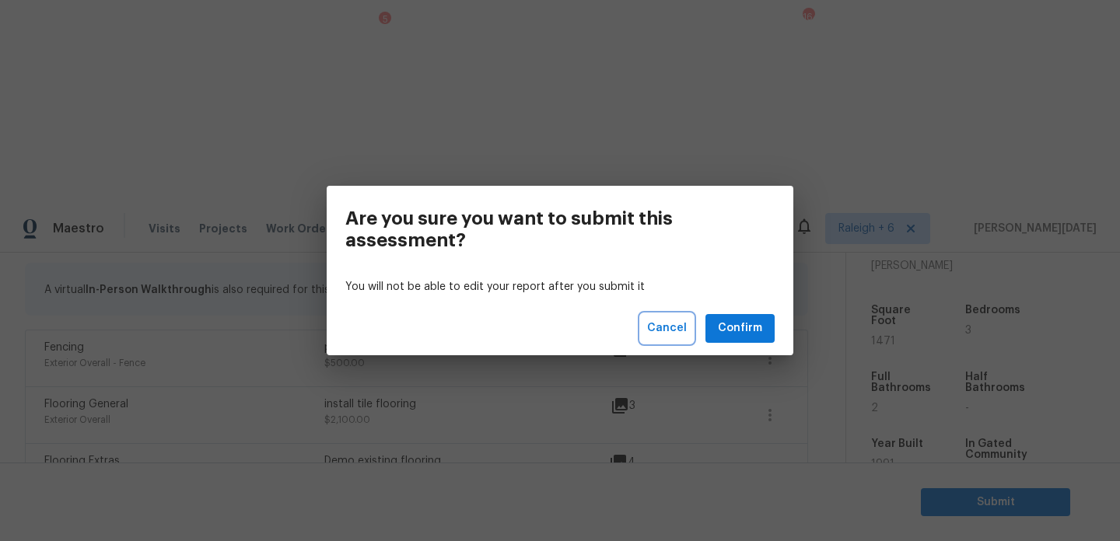
click at [663, 330] on span "Cancel" at bounding box center [667, 328] width 40 height 19
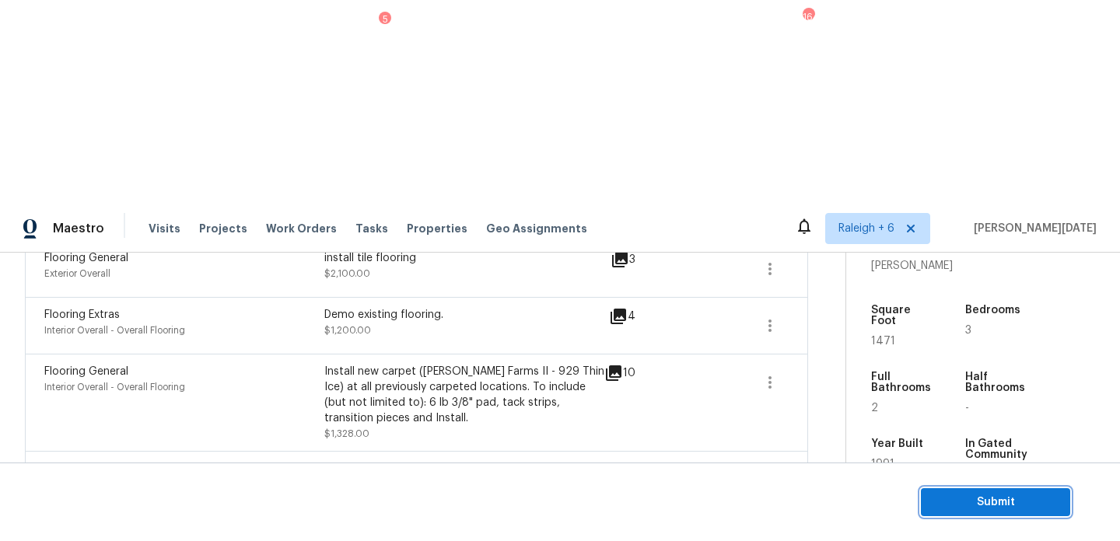
scroll to position [478, 0]
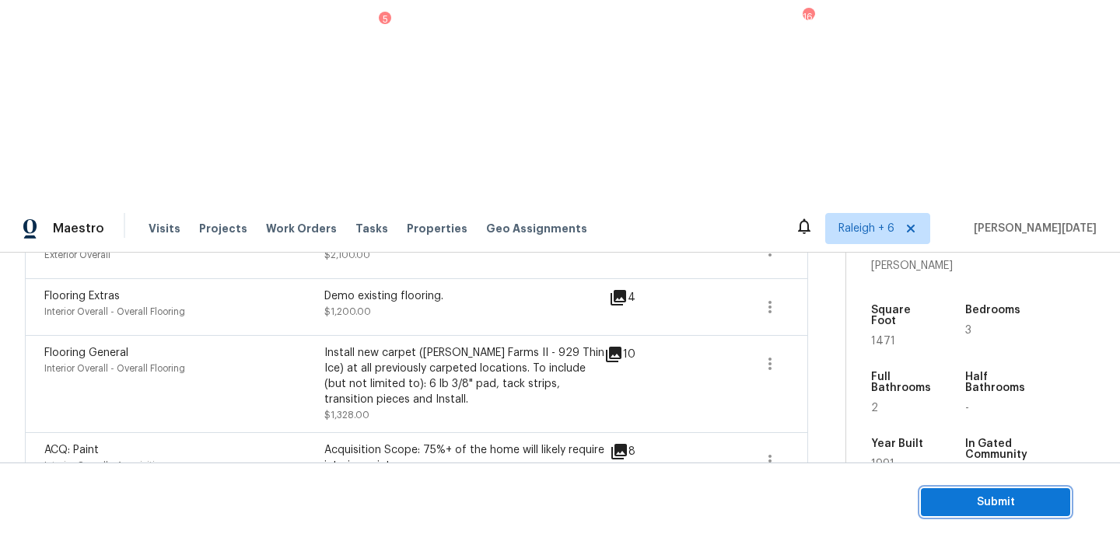
click at [953, 498] on span "Submit" at bounding box center [995, 502] width 124 height 19
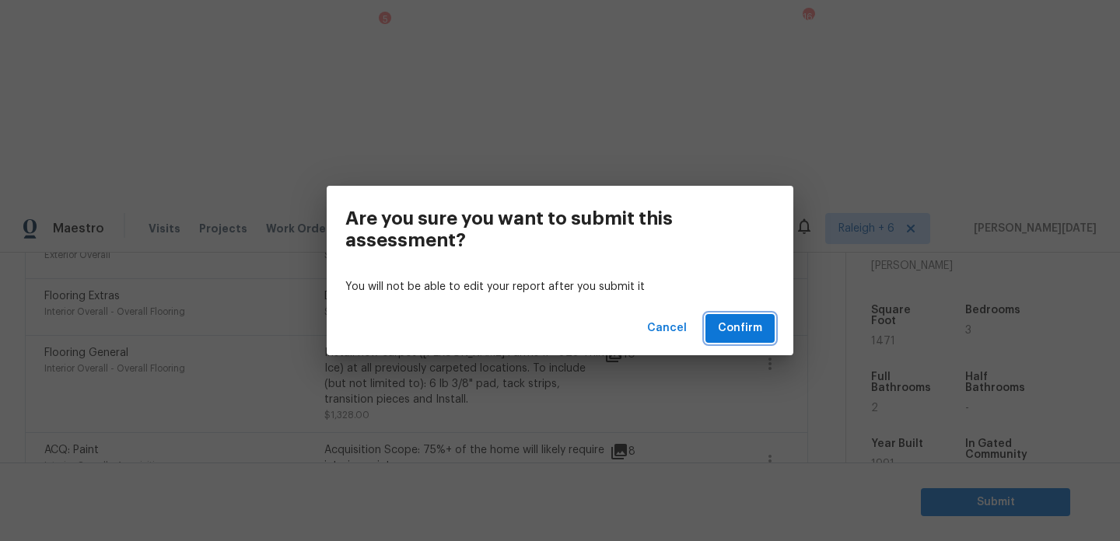
click at [753, 331] on span "Confirm" at bounding box center [740, 328] width 44 height 19
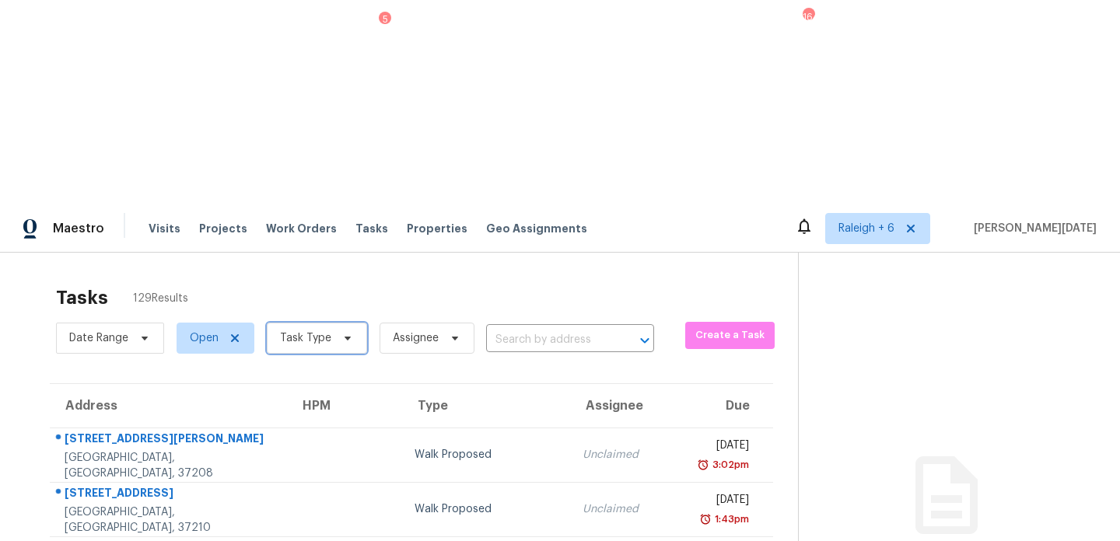
click at [295, 330] on span "Task Type" at bounding box center [305, 338] width 51 height 16
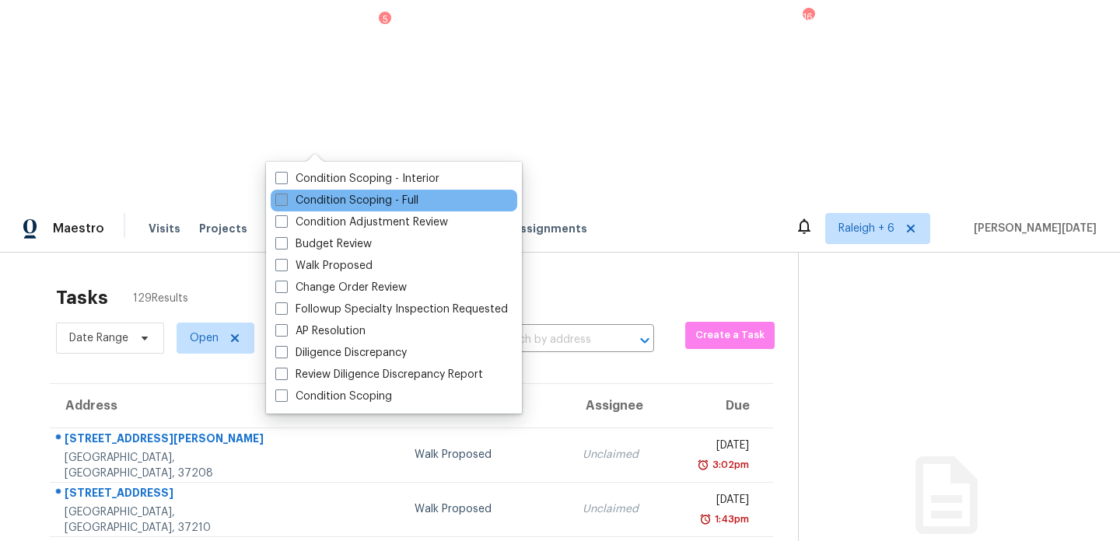
click at [305, 202] on label "Condition Scoping - Full" at bounding box center [346, 201] width 143 height 16
click at [285, 202] on input "Condition Scoping - Full" at bounding box center [280, 198] width 10 height 10
checkbox input "true"
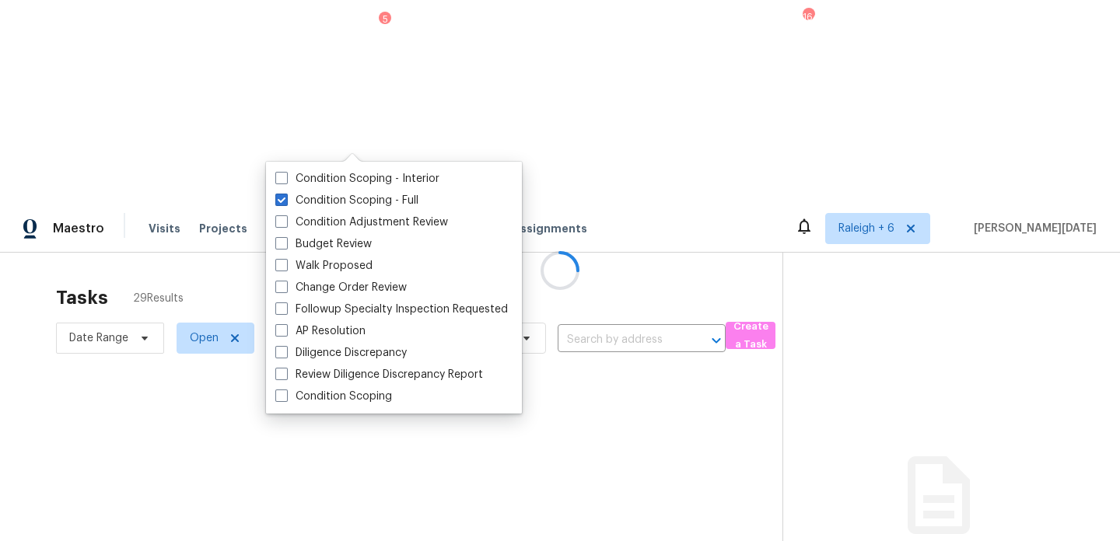
click at [519, 103] on div at bounding box center [560, 270] width 1120 height 541
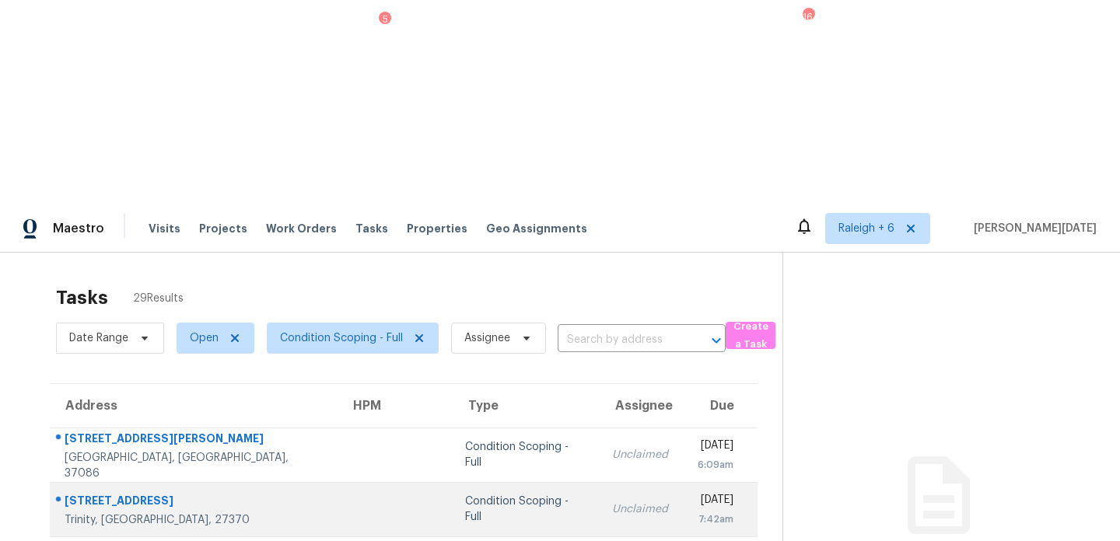
scroll to position [268, 0]
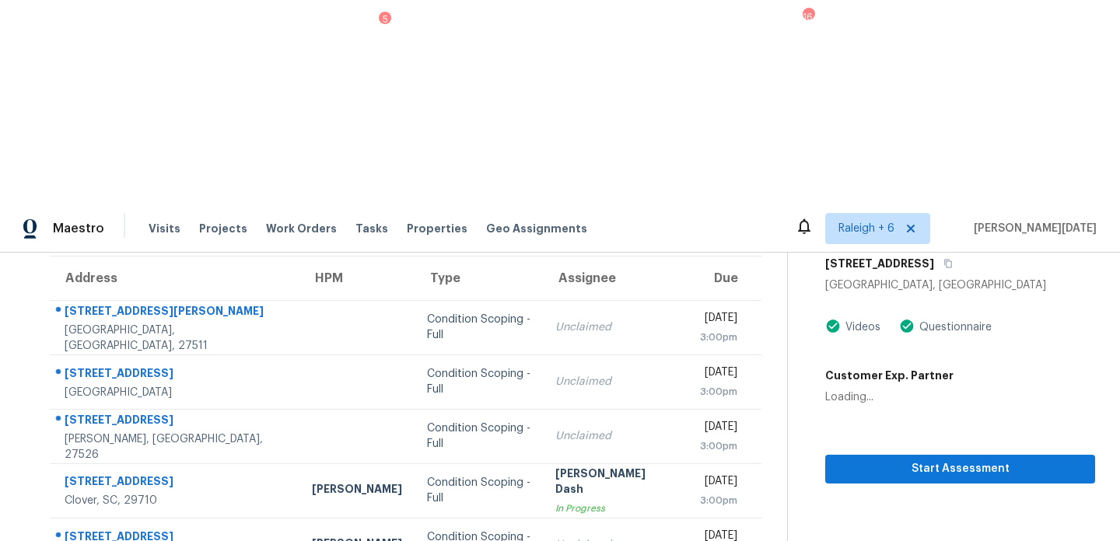
scroll to position [39, 0]
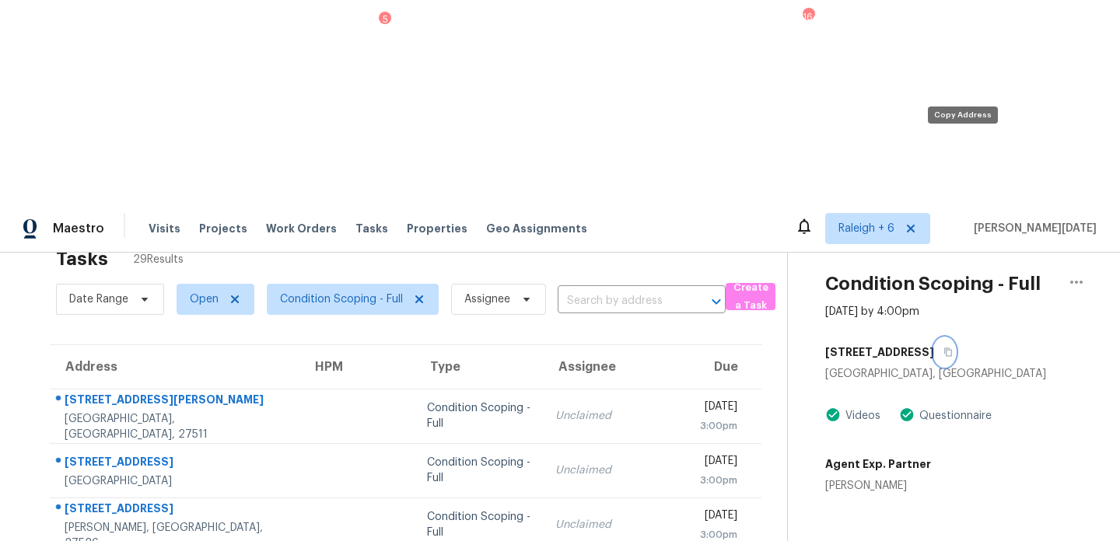
click at [952, 348] on icon "button" at bounding box center [947, 352] width 9 height 9
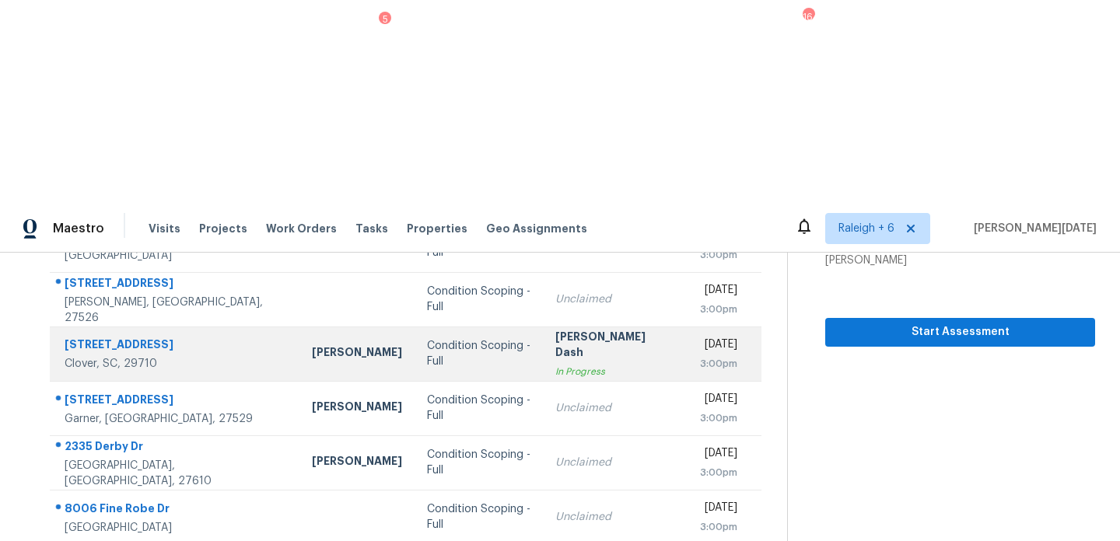
scroll to position [268, 0]
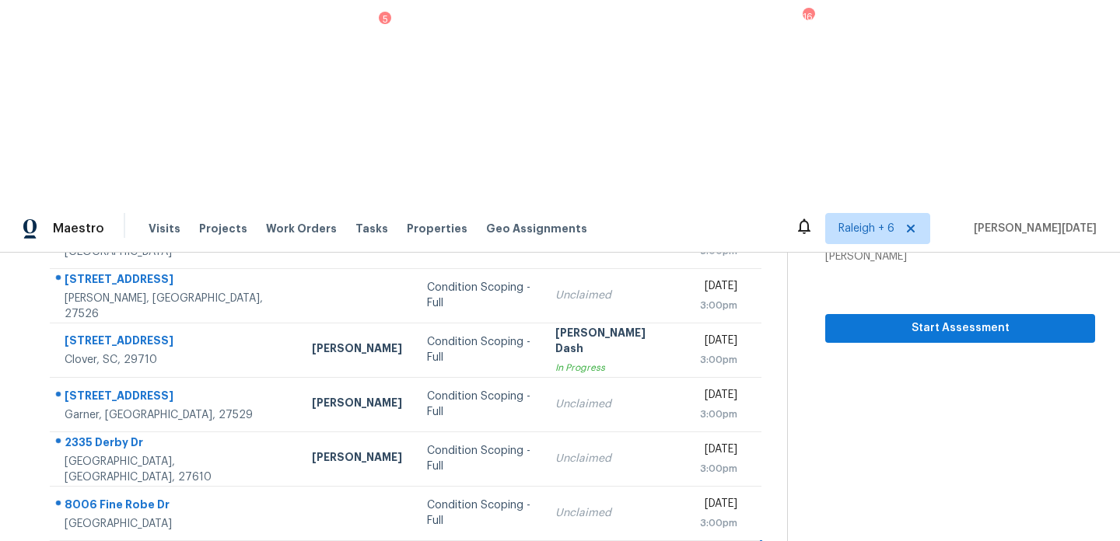
click at [861, 314] on button "Start Assessment" at bounding box center [960, 328] width 270 height 29
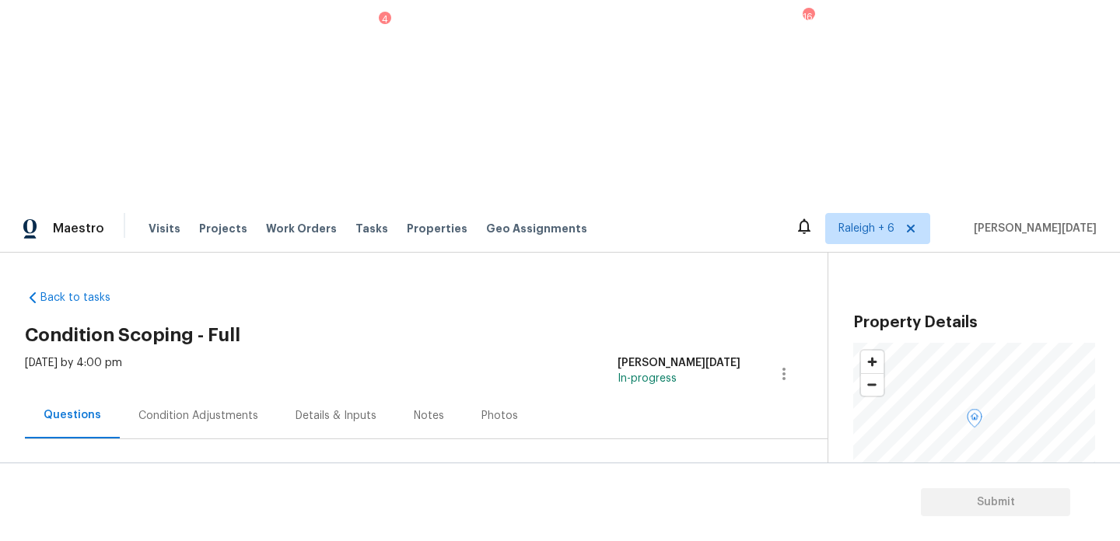
click at [203, 393] on div "Condition Adjustments" at bounding box center [198, 416] width 157 height 46
click at [485, 278] on div "Back to tasks Condition Scoping - Full [DATE] by 4:00 pm [PERSON_NAME][DATE] In…" at bounding box center [426, 463] width 802 height 370
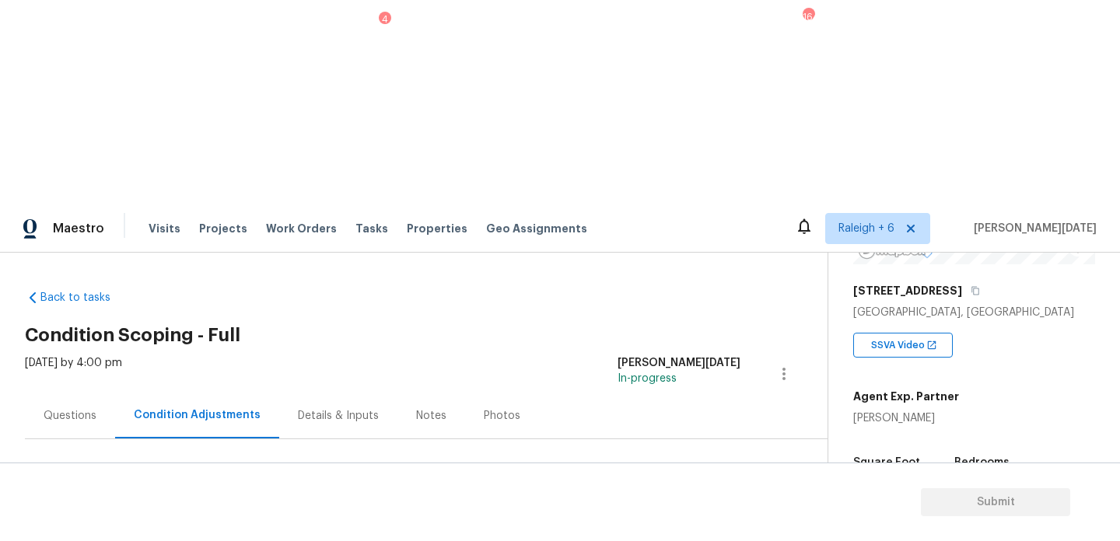
scroll to position [236, 0]
click at [865, 443] on div "Square Foot 2308" at bounding box center [901, 471] width 96 height 56
click at [870, 476] on span "2308" at bounding box center [867, 481] width 28 height 11
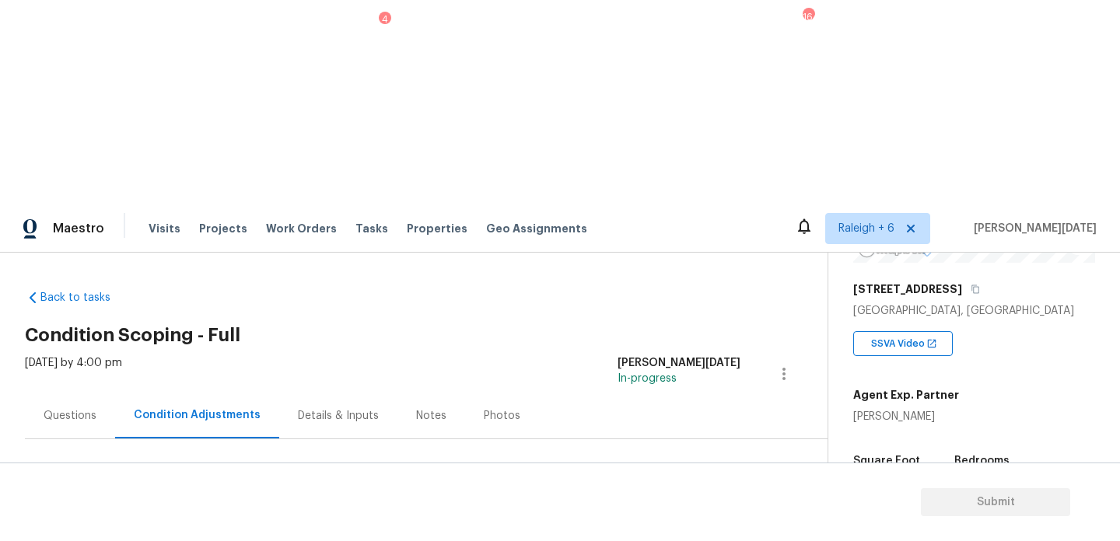
copy span "2308"
click at [682, 526] on span "Add Condition Adjustment" at bounding box center [702, 533] width 157 height 14
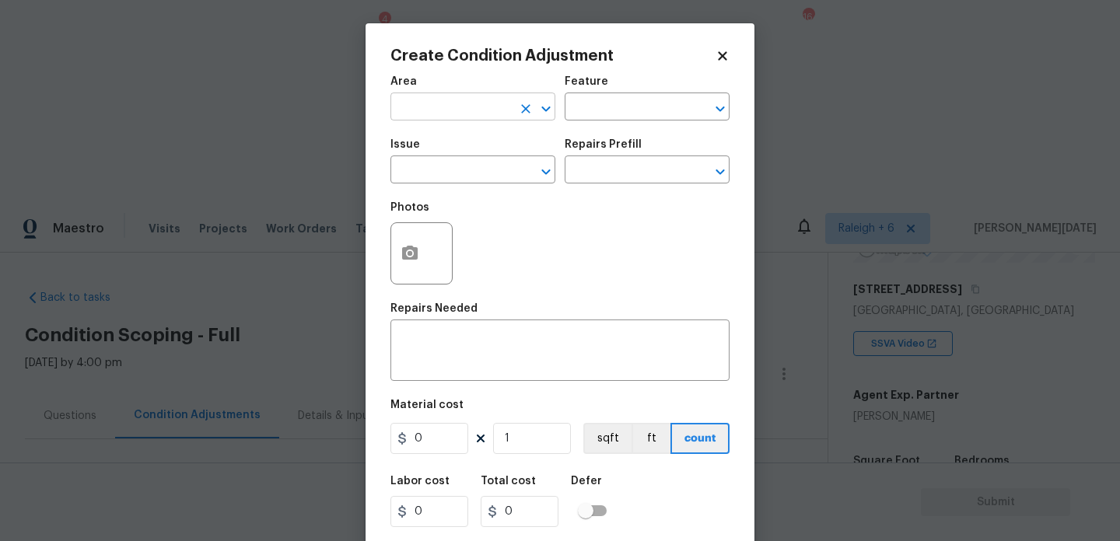
click at [446, 117] on input "text" at bounding box center [450, 108] width 121 height 24
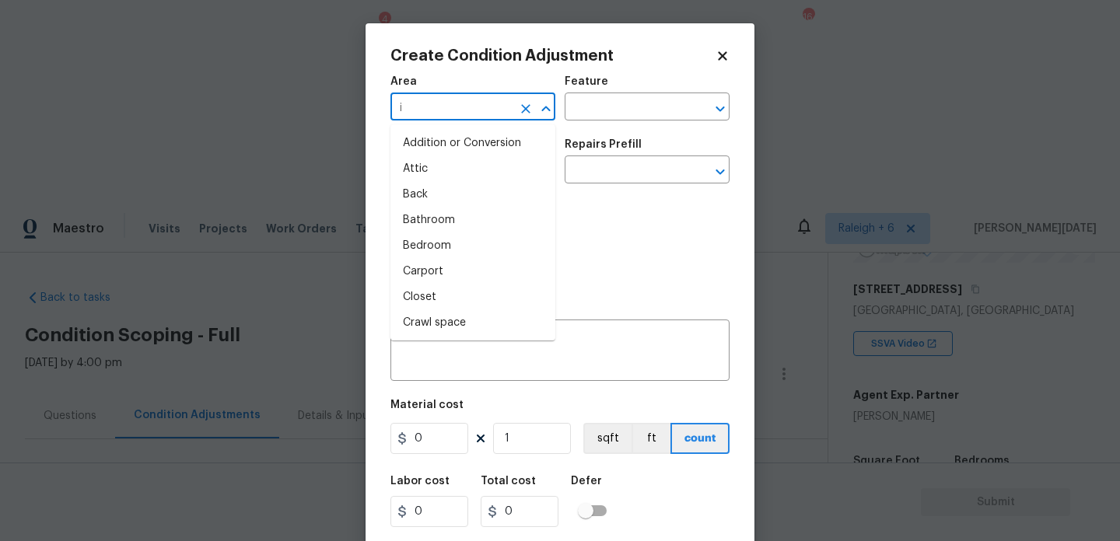
type input "in"
type input "t"
click at [446, 117] on input "t" at bounding box center [450, 108] width 121 height 24
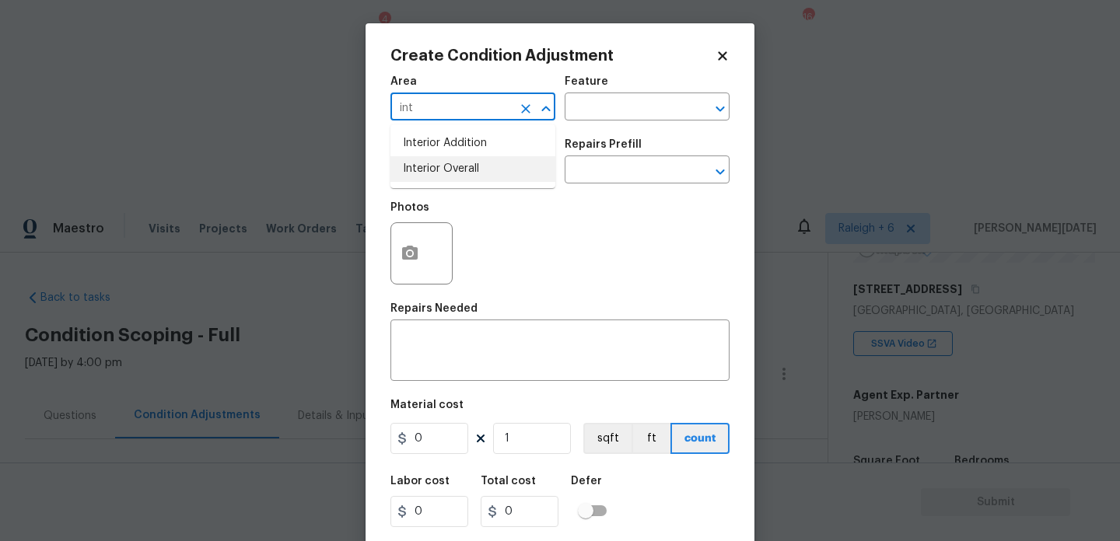
click at [451, 177] on li "Interior Overall" at bounding box center [472, 169] width 165 height 26
type input "Interior Overall"
click at [451, 177] on input "text" at bounding box center [450, 171] width 121 height 24
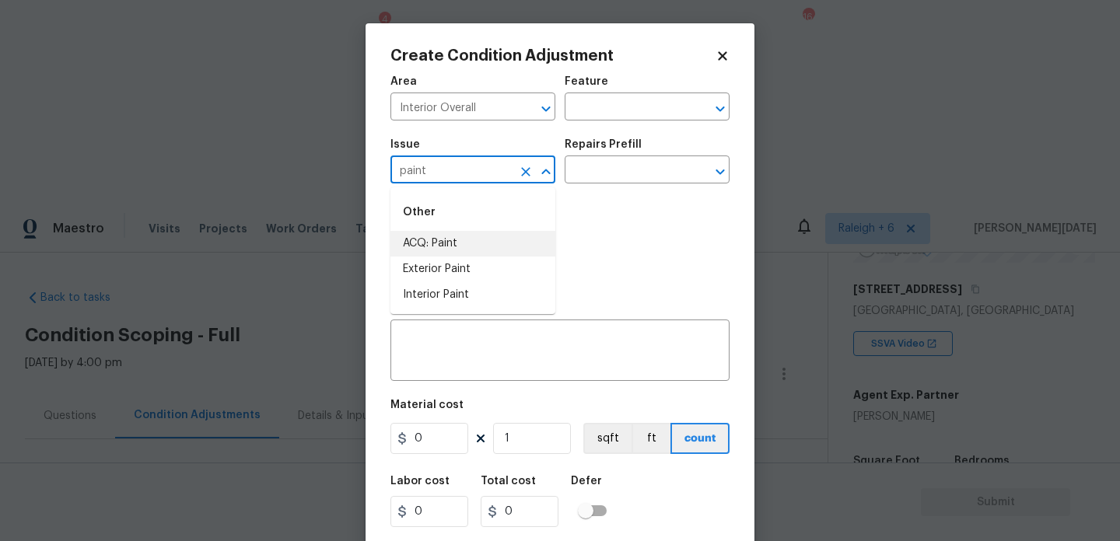
click at [456, 249] on li "ACQ: Paint" at bounding box center [472, 244] width 165 height 26
type input "ACQ: Paint"
click at [610, 204] on body "Maestro Visits Projects Work Orders Tasks 4 Properties Geo Assignments 164 [GEO…" at bounding box center [560, 474] width 1120 height 541
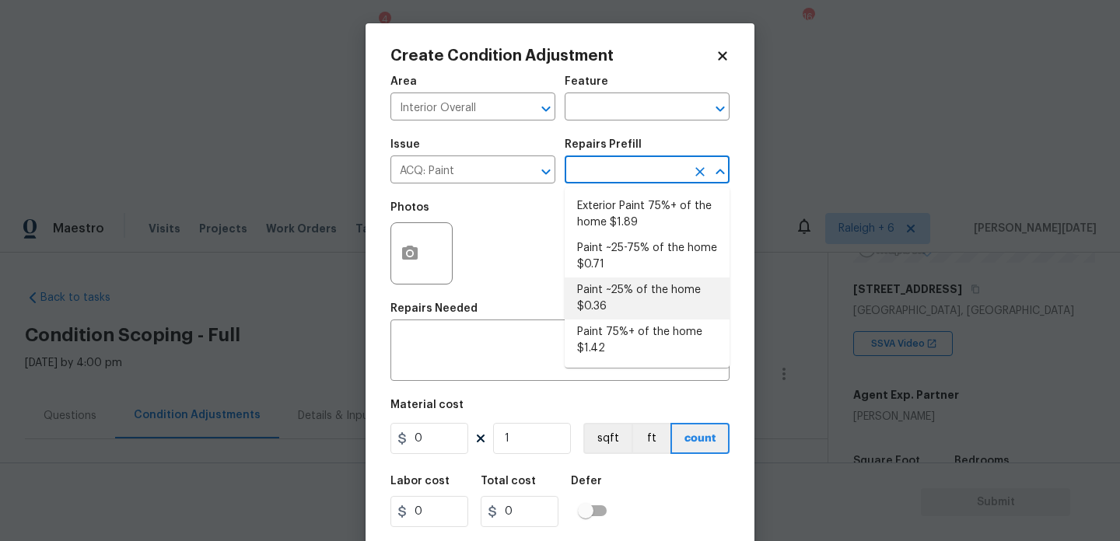
click at [624, 297] on li "Paint ~25% of the home $0.36" at bounding box center [646, 299] width 165 height 42
type input "Acquisition"
type textarea "Acquisition Scope: ~25% of the home needs interior paint"
type input "0.36"
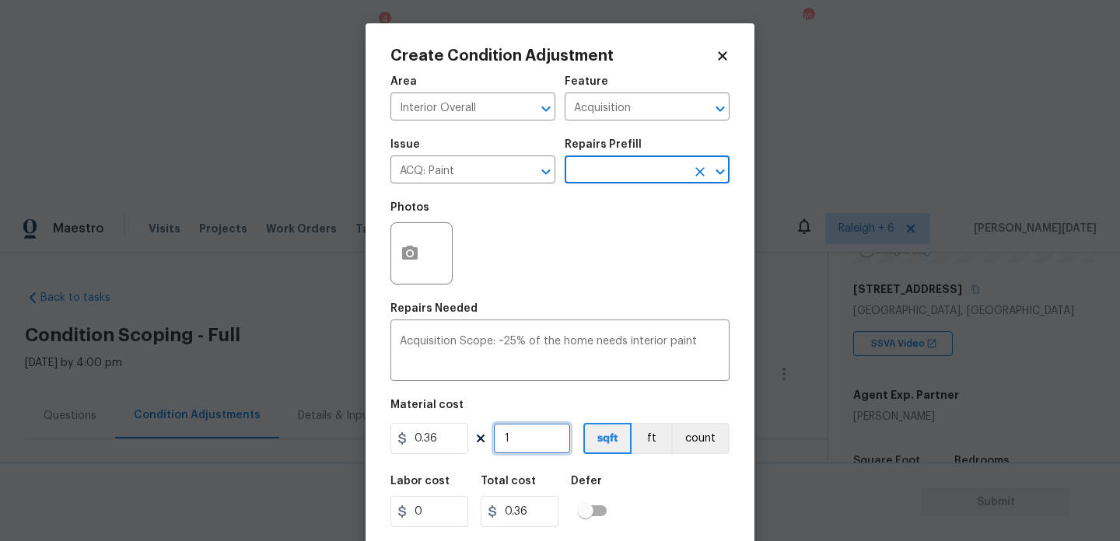
click at [548, 441] on input "1" at bounding box center [532, 438] width 78 height 31
type input "0"
paste input "2308"
type input "2308"
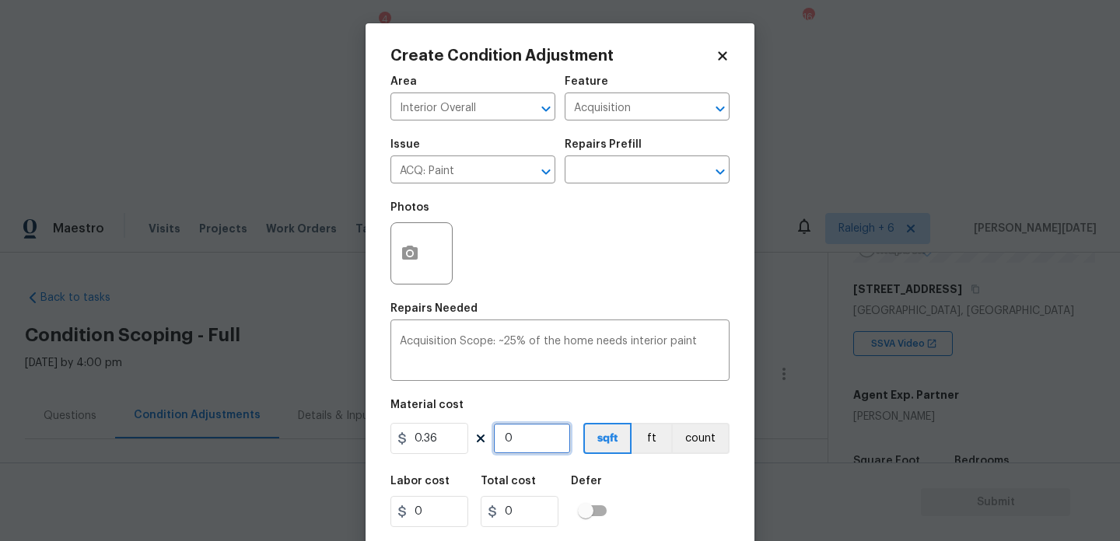
type input "830.88"
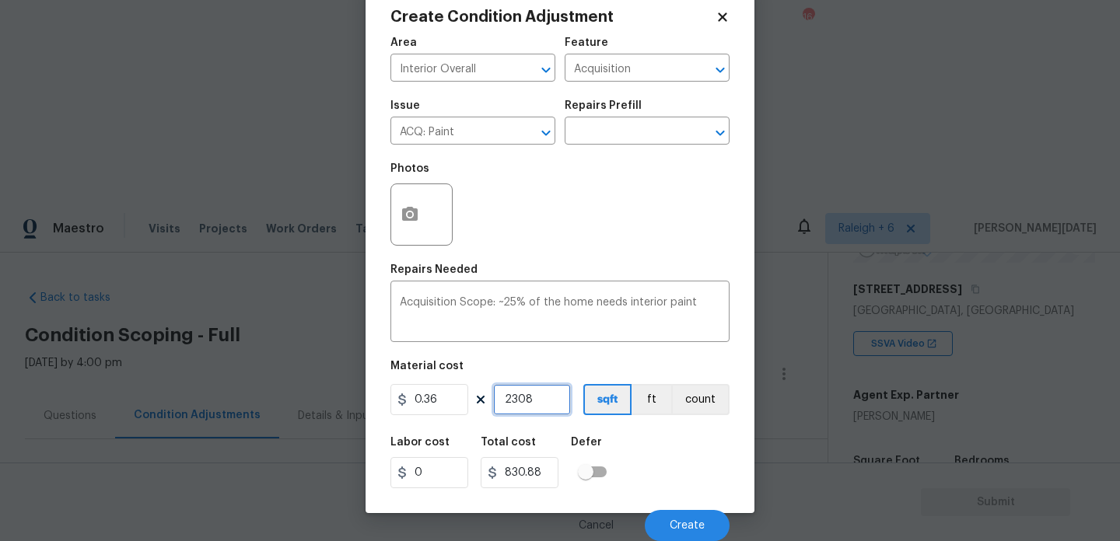
type input "2308"
click at [680, 508] on div "Cancel Create" at bounding box center [559, 520] width 339 height 44
click at [677, 521] on span "Create" at bounding box center [686, 526] width 35 height 12
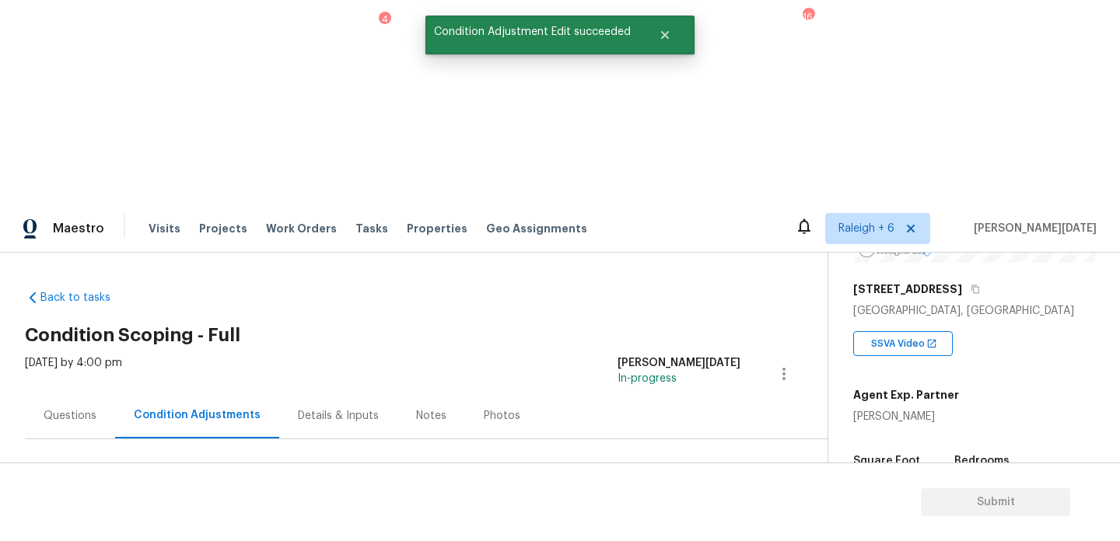
scroll to position [0, 0]
click at [690, 329] on div at bounding box center [560, 270] width 1120 height 541
click at [690, 526] on span "Add Condition Adjustment" at bounding box center [715, 533] width 157 height 14
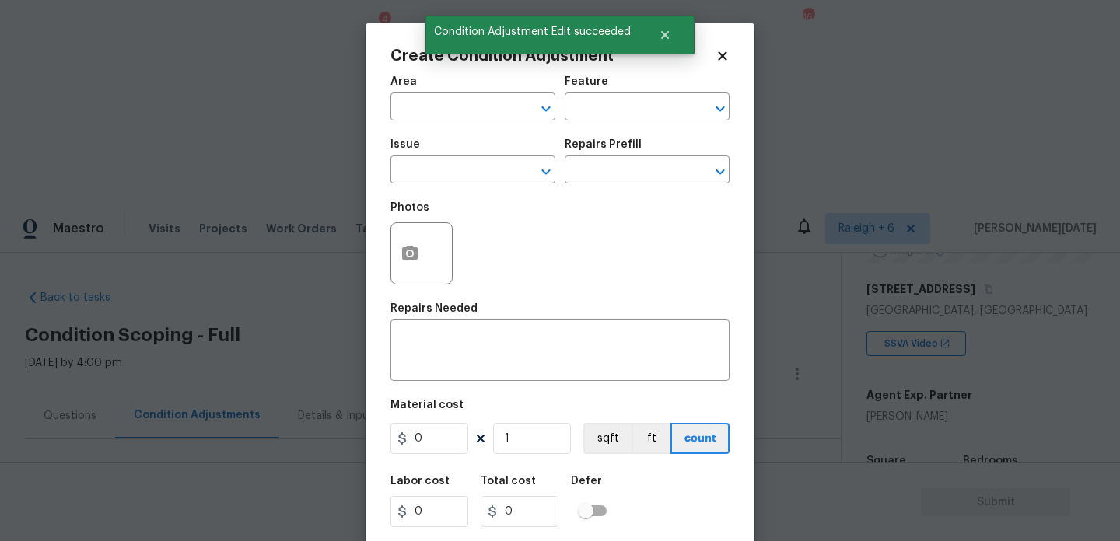
click at [690, 329] on div "x ​" at bounding box center [559, 352] width 339 height 58
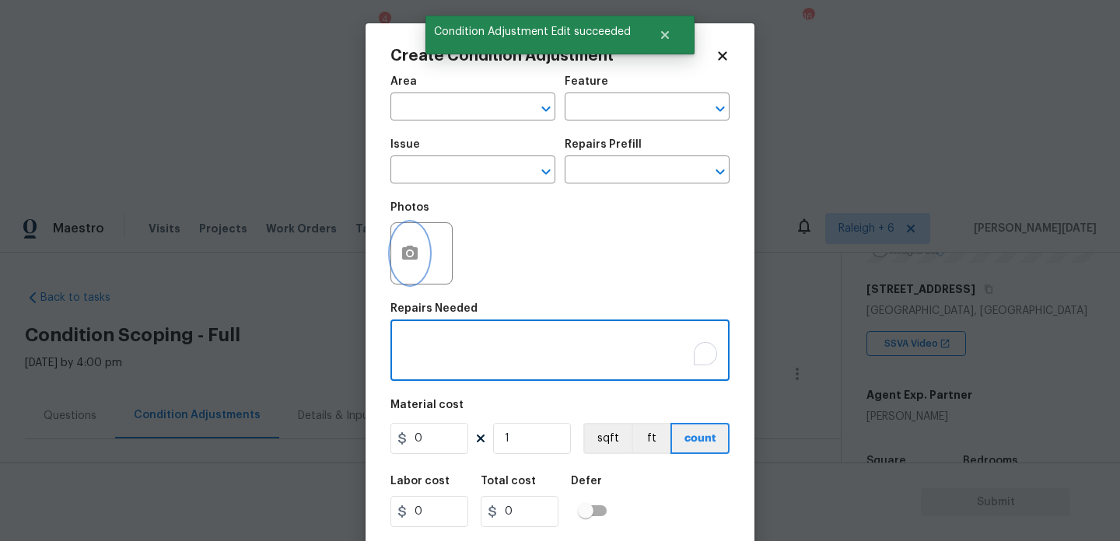
click at [398, 274] on button "button" at bounding box center [409, 253] width 37 height 61
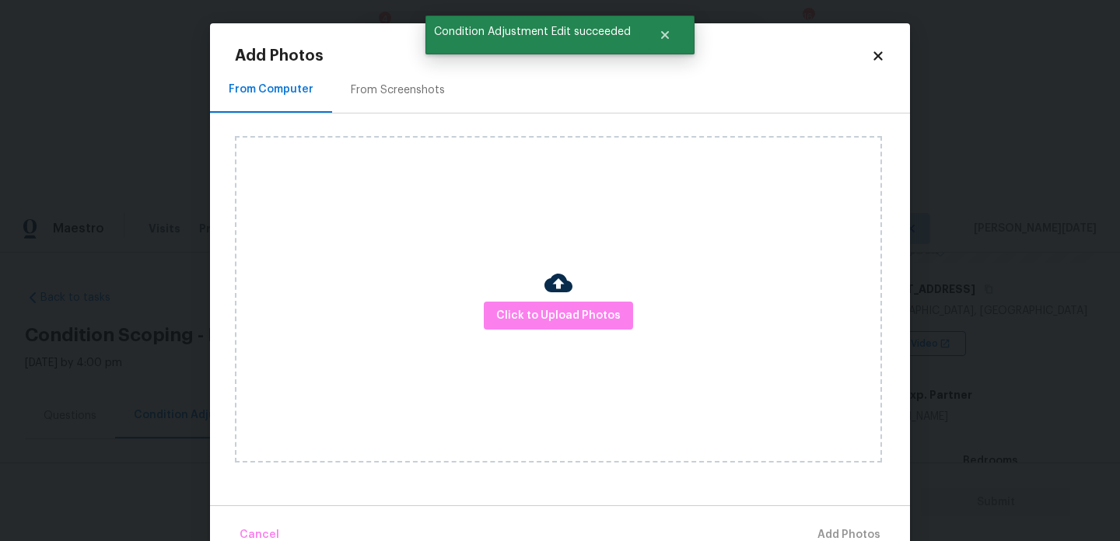
click at [399, 101] on div "From Screenshots" at bounding box center [397, 90] width 131 height 46
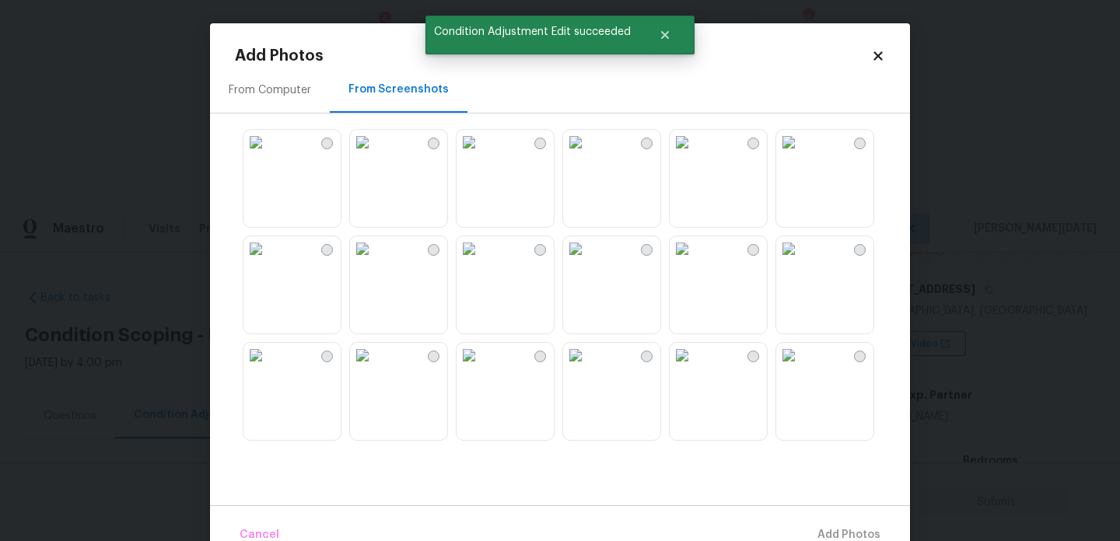
click at [694, 155] on img at bounding box center [681, 142] width 25 height 25
click at [268, 155] on img at bounding box center [255, 142] width 25 height 25
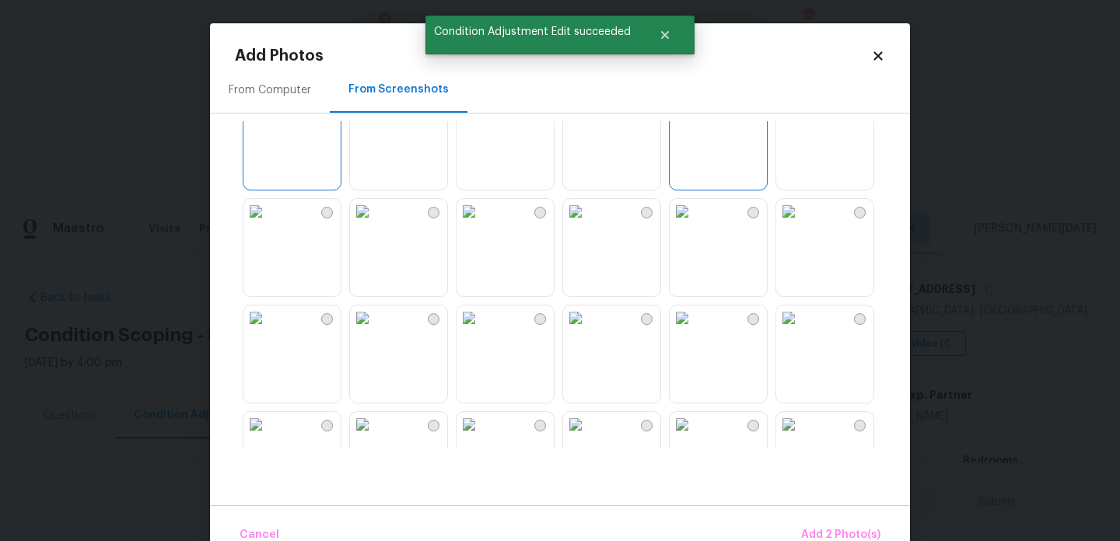
scroll to position [12, 0]
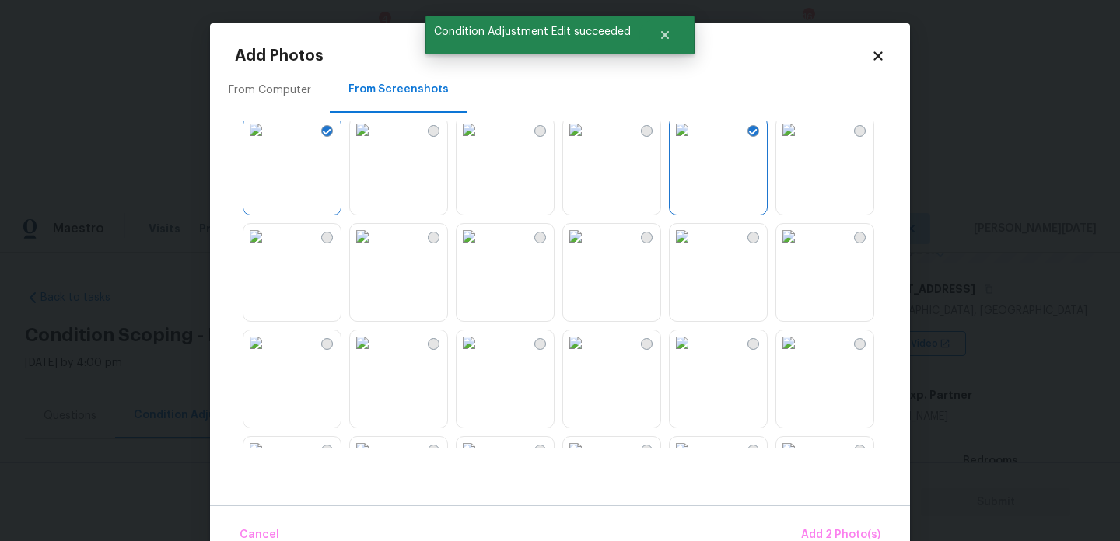
click at [375, 249] on img at bounding box center [362, 236] width 25 height 25
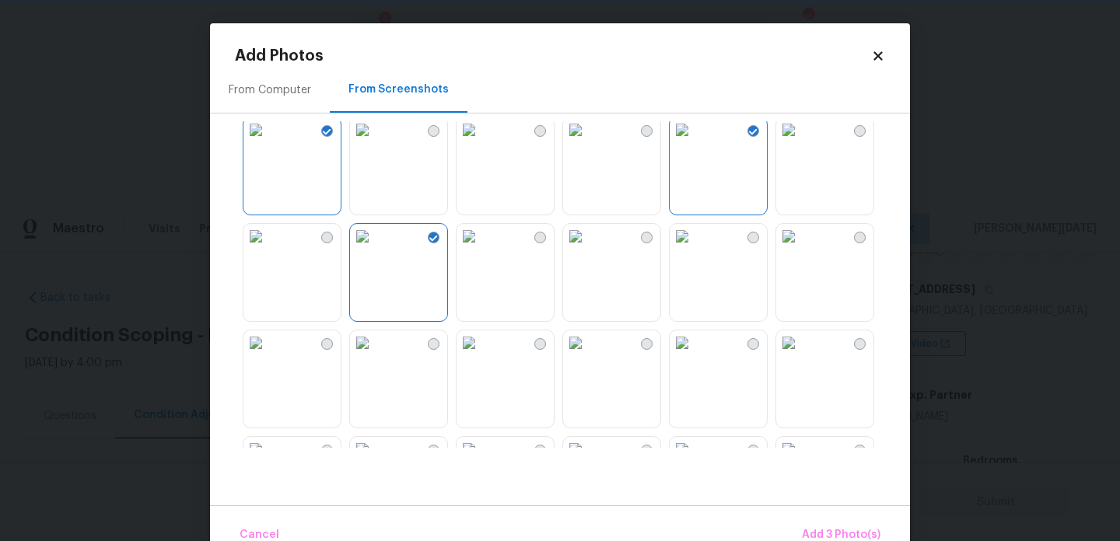
scroll to position [64, 0]
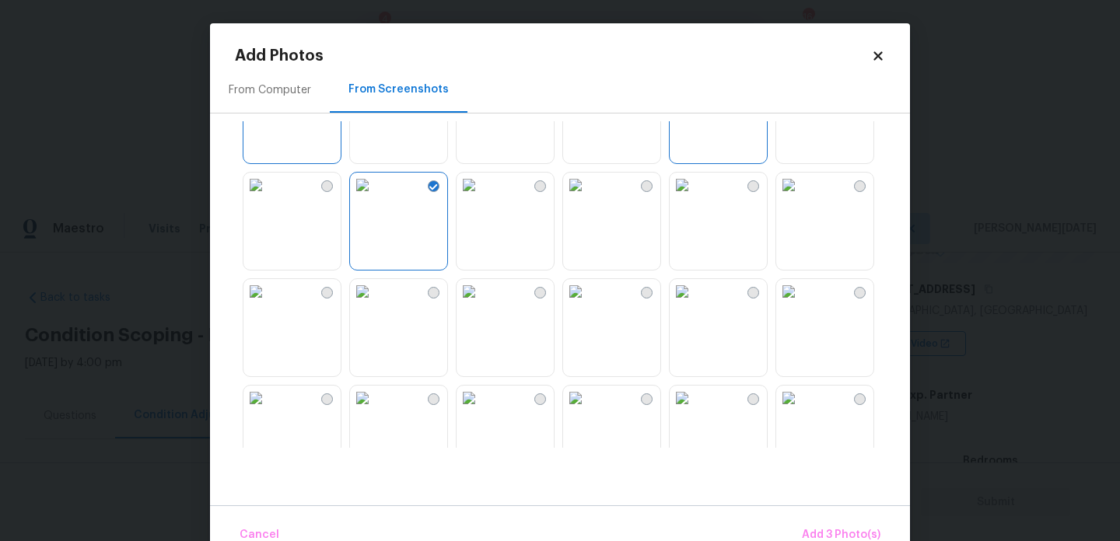
click at [481, 197] on img at bounding box center [468, 185] width 25 height 25
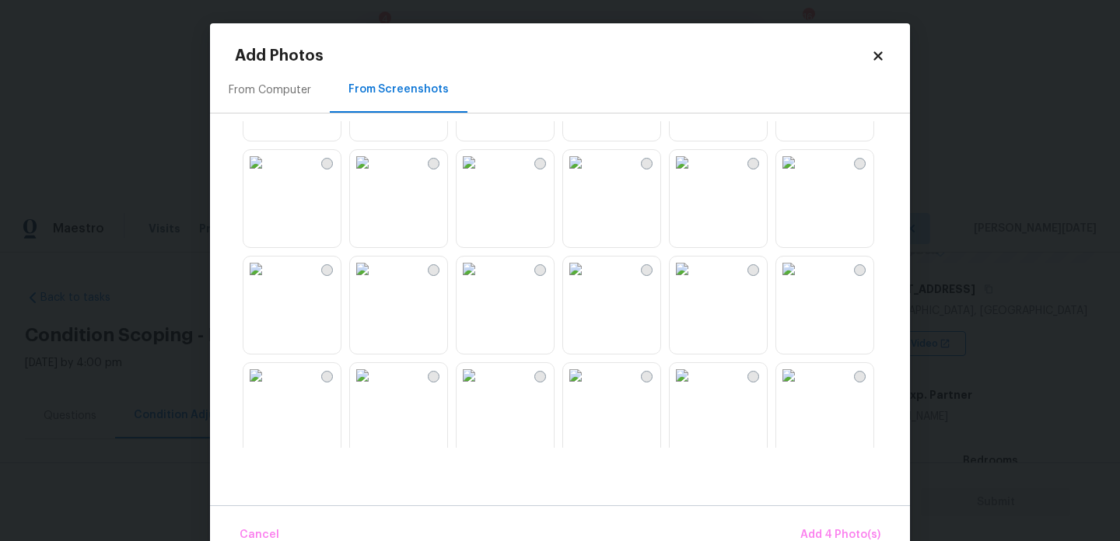
scroll to position [834, 0]
click at [481, 280] on img at bounding box center [468, 267] width 25 height 25
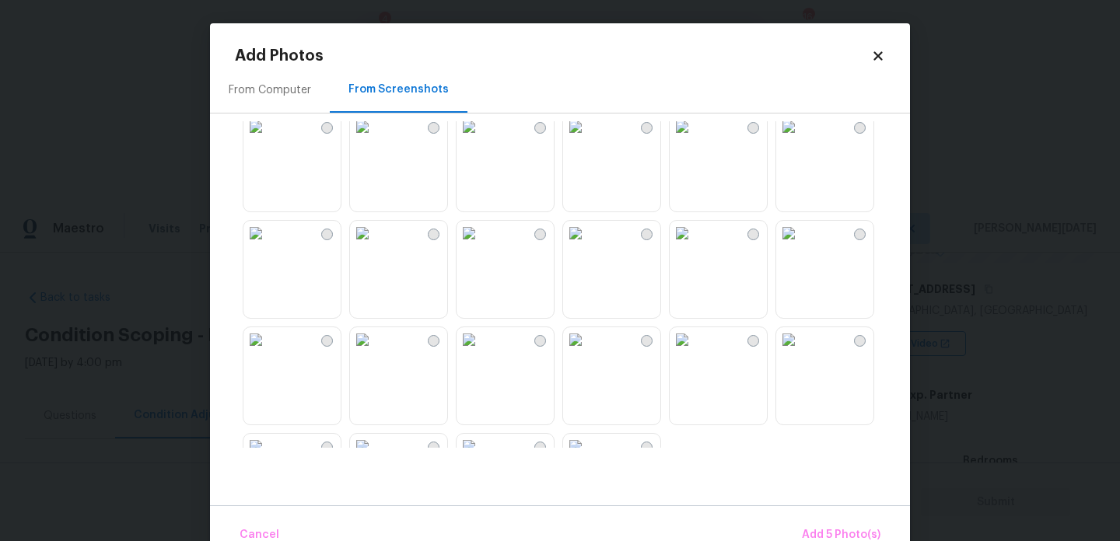
scroll to position [1485, 0]
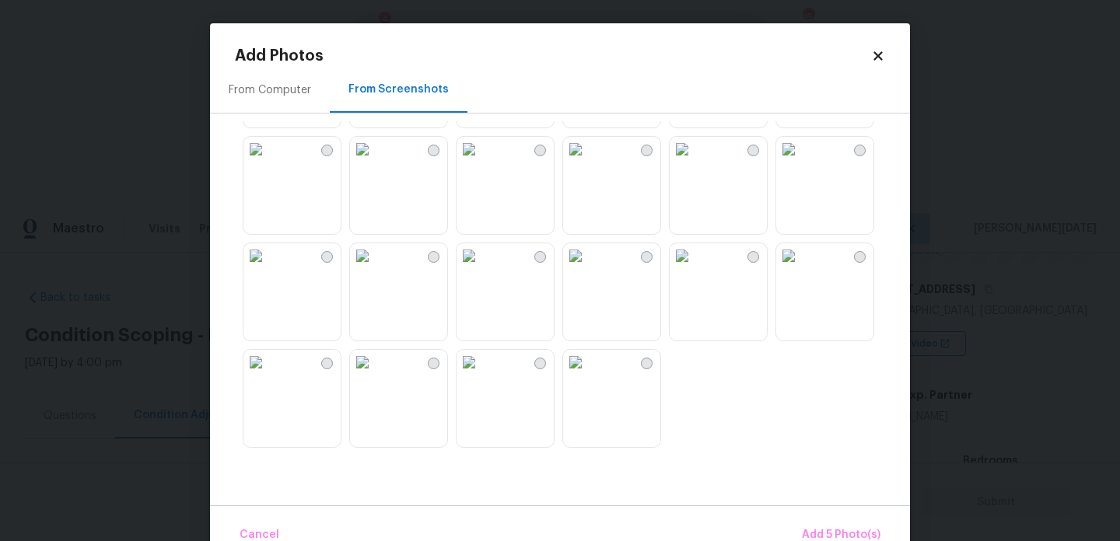
click at [481, 268] on img at bounding box center [468, 255] width 25 height 25
click at [801, 268] on img at bounding box center [788, 255] width 25 height 25
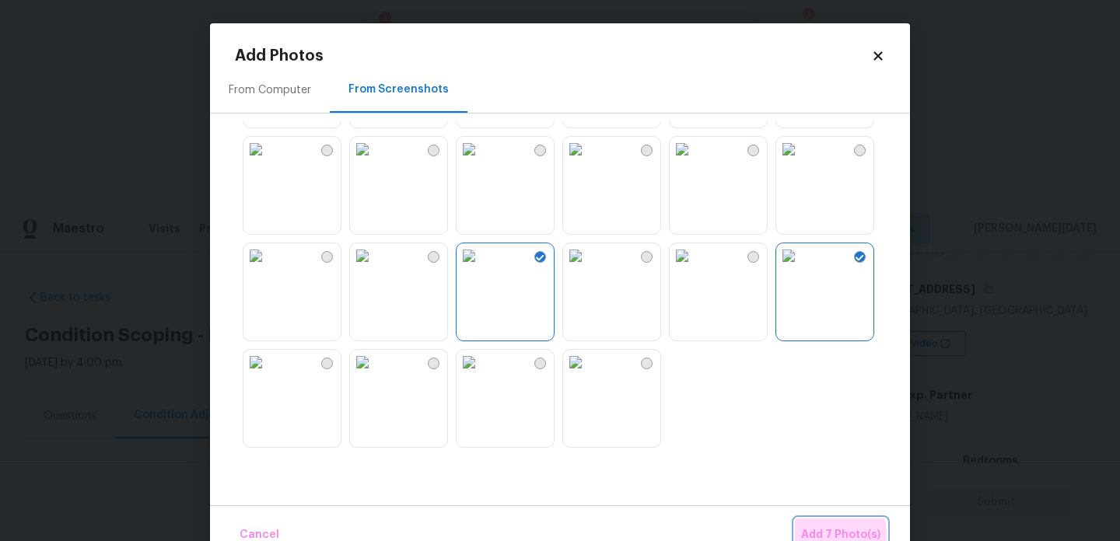
click at [833, 534] on span "Add 7 Photo(s)" at bounding box center [840, 535] width 79 height 19
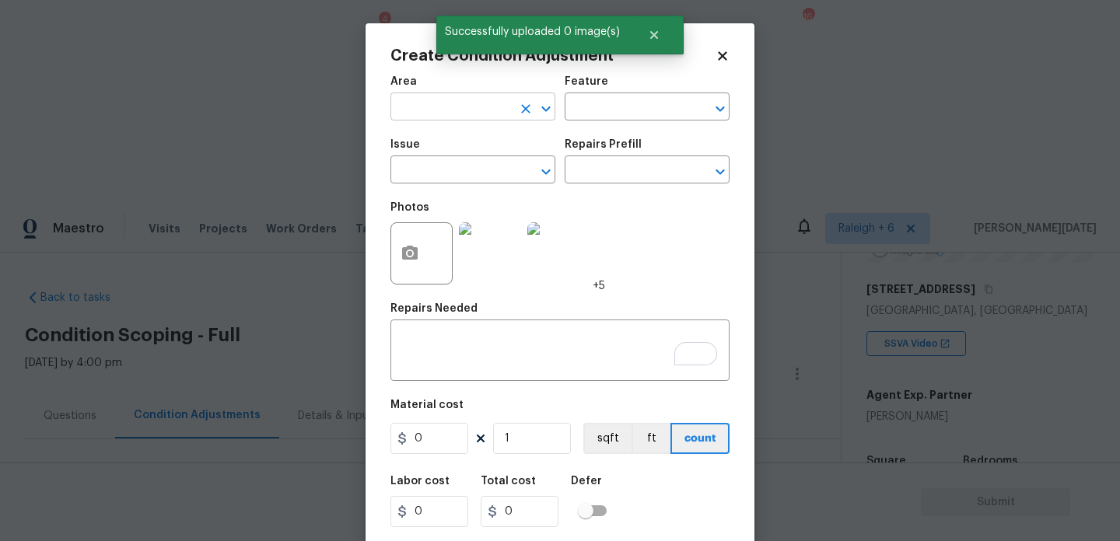
click at [427, 115] on input "text" at bounding box center [450, 108] width 121 height 24
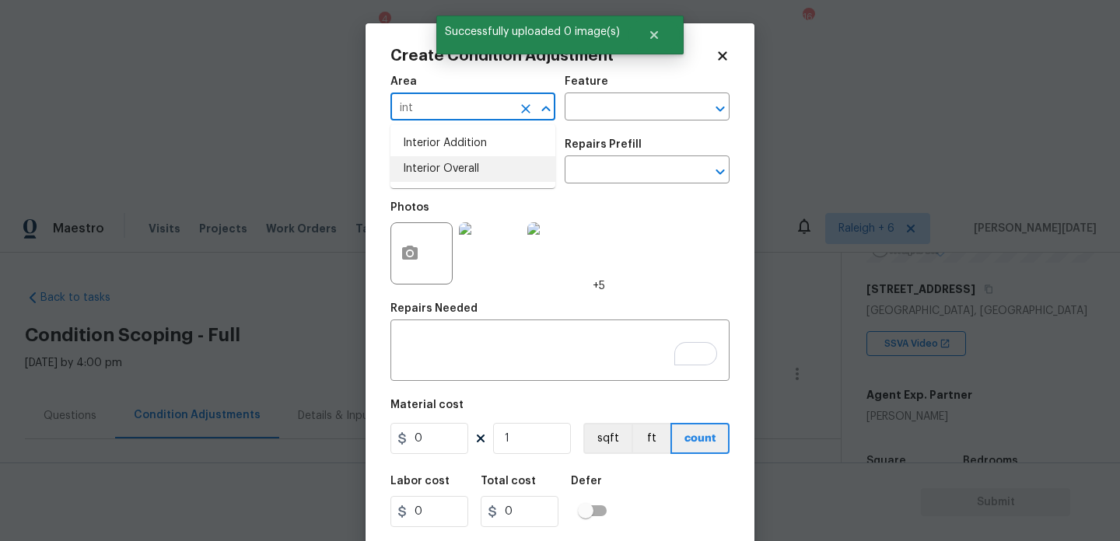
click at [460, 173] on li "Interior Overall" at bounding box center [472, 169] width 165 height 26
type input "Interior Overall"
click at [460, 173] on input "text" at bounding box center [450, 171] width 121 height 24
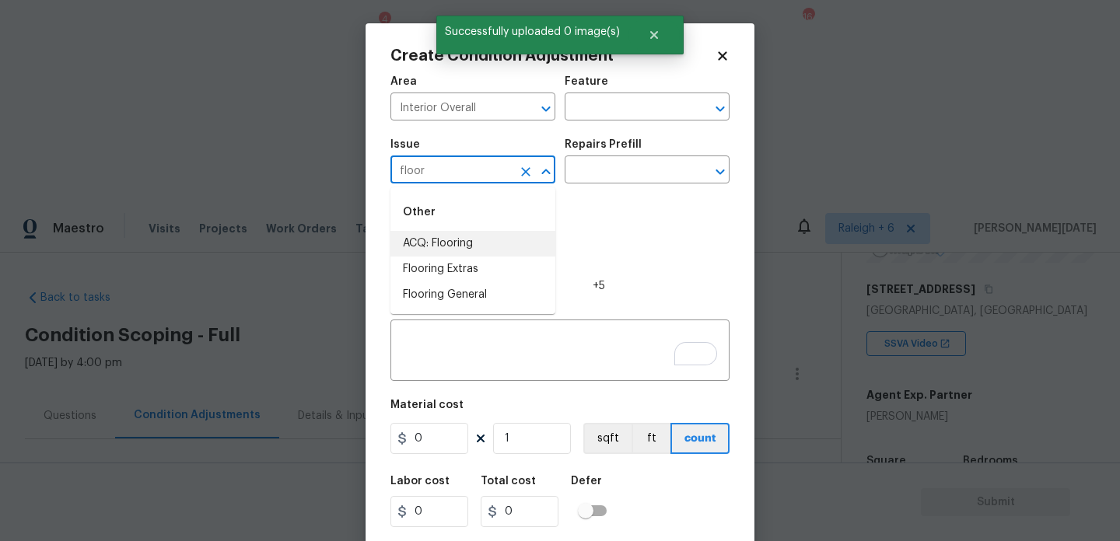
click at [473, 243] on li "ACQ: Flooring" at bounding box center [472, 244] width 165 height 26
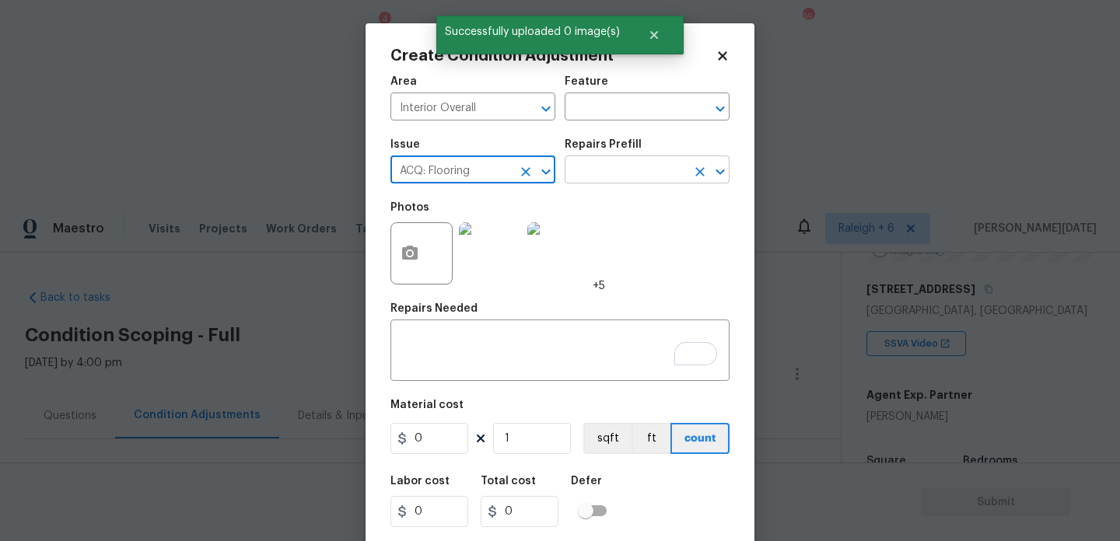
type input "ACQ: Flooring"
click at [610, 171] on input "text" at bounding box center [624, 171] width 121 height 24
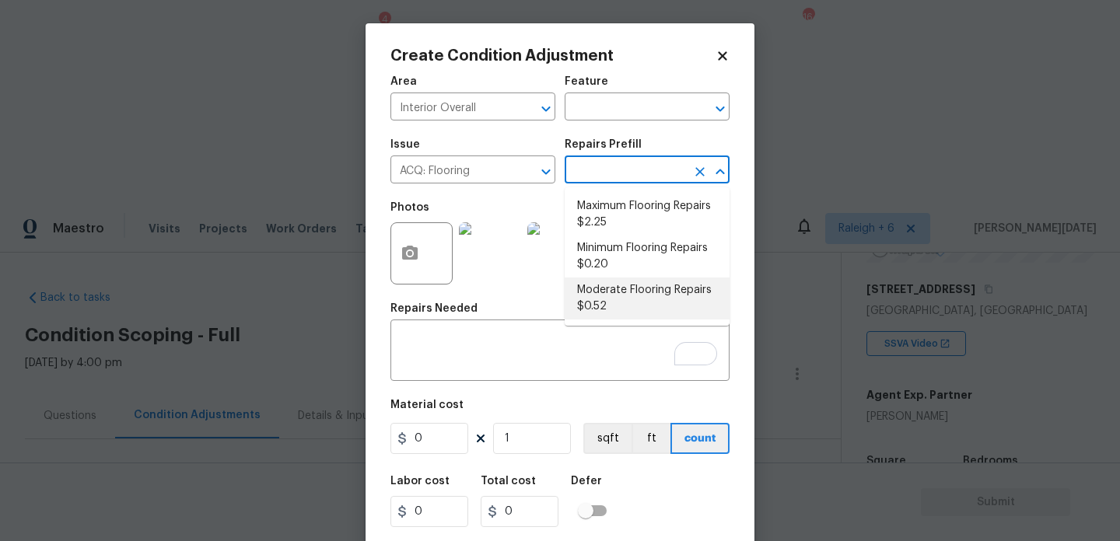
click at [621, 311] on li "Moderate Flooring Repairs $0.52" at bounding box center [646, 299] width 165 height 42
type input "Acquisition"
type textarea "Acquisition Scope: Moderate flooring repairs"
type input "0.52"
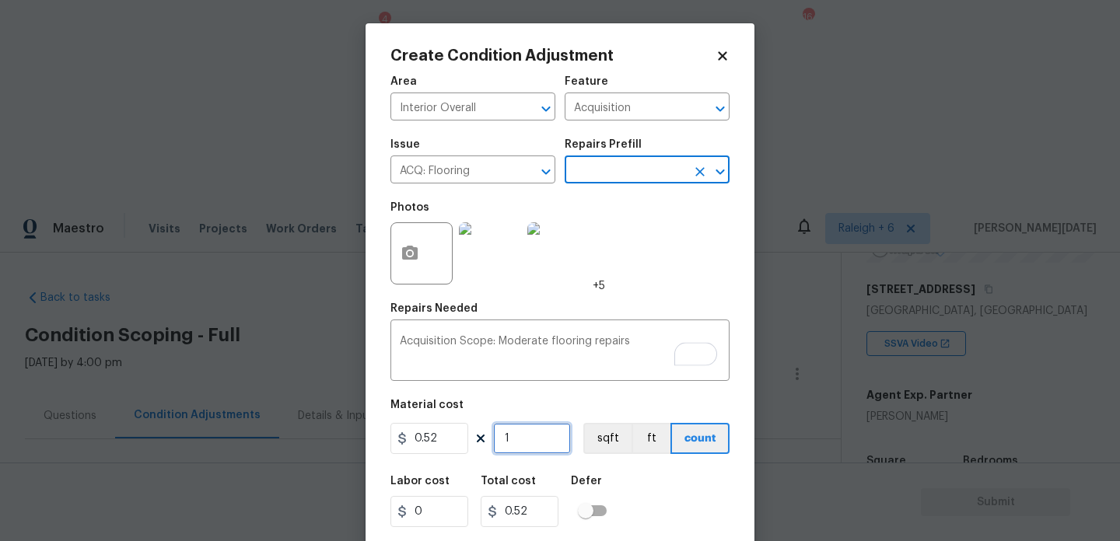
click at [543, 454] on input "1" at bounding box center [532, 438] width 78 height 31
type input "0"
paste input "2308"
type input "2308"
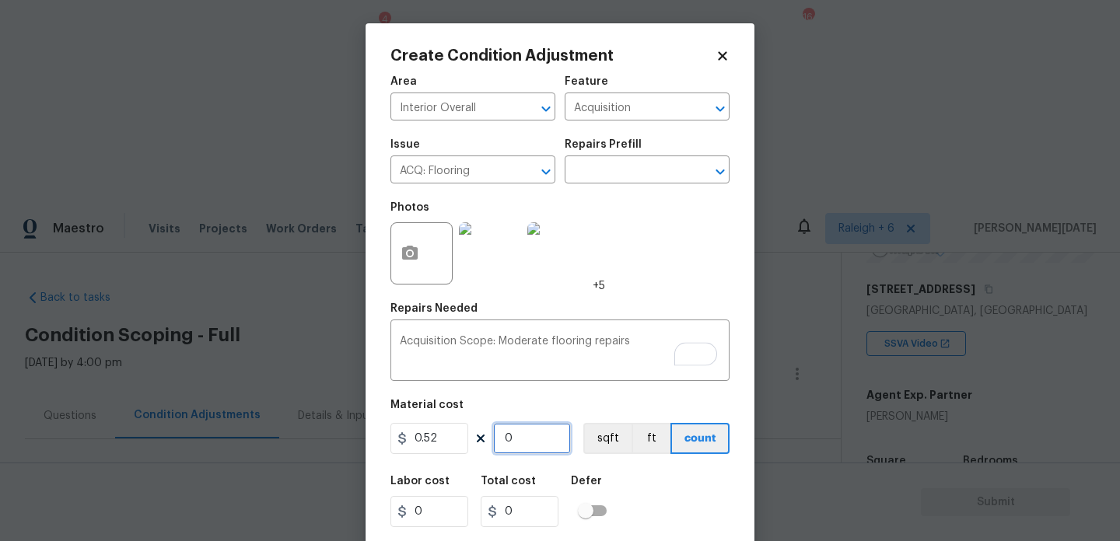
type input "1200.16"
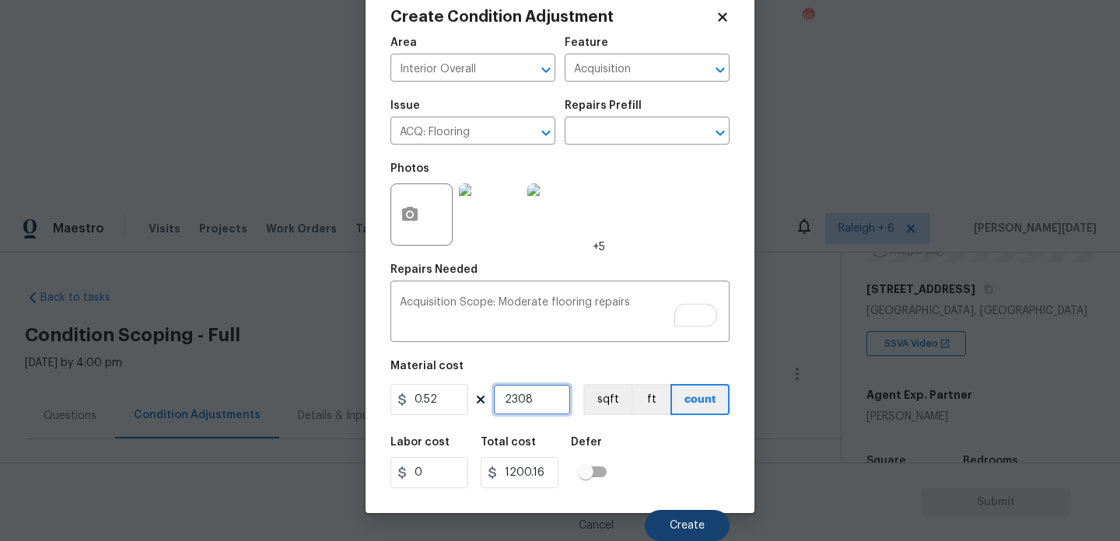
type input "2308"
click at [670, 530] on span "Create" at bounding box center [686, 526] width 35 height 12
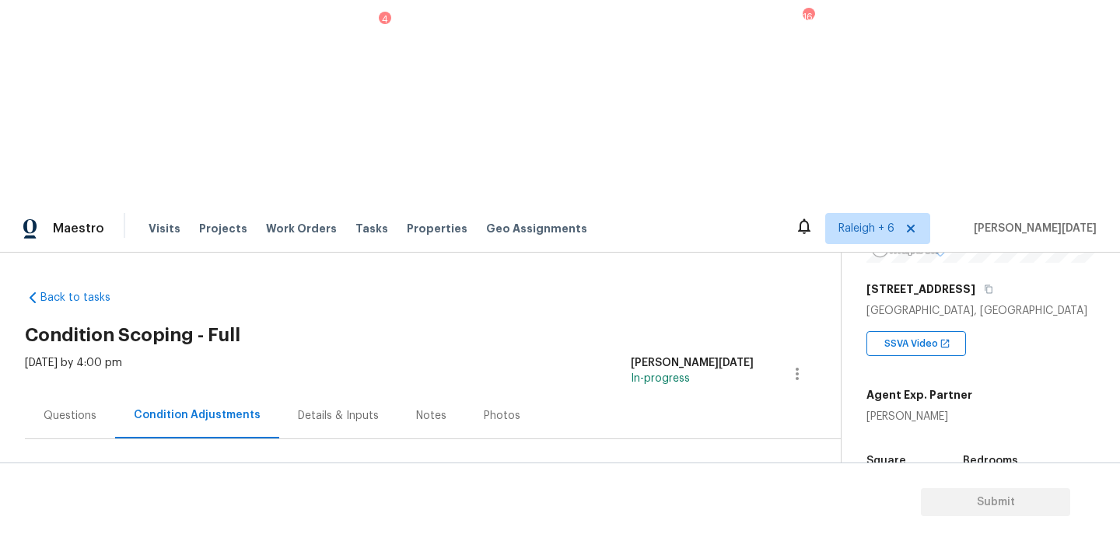
scroll to position [0, 0]
click at [673, 526] on span "Add Condition Adjustment" at bounding box center [715, 533] width 157 height 14
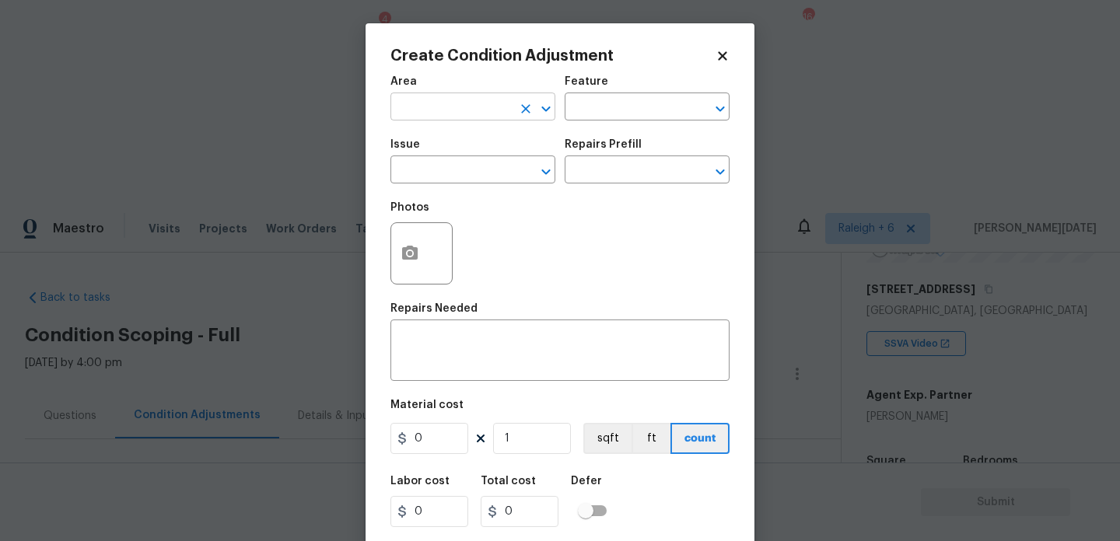
click at [442, 117] on input "text" at bounding box center [450, 108] width 121 height 24
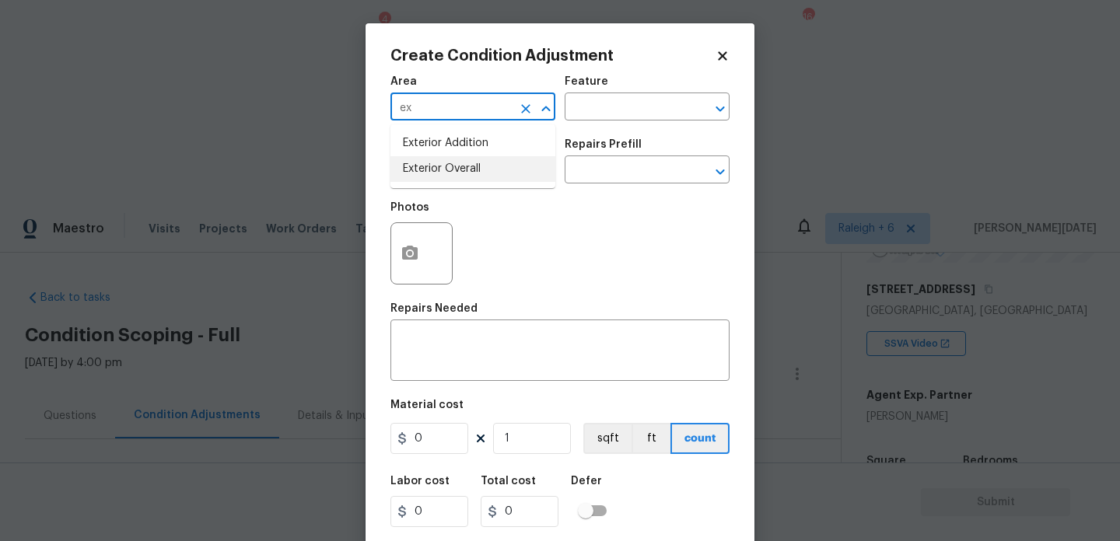
click at [456, 177] on li "Exterior Overall" at bounding box center [472, 169] width 165 height 26
type input "Exterior Overall"
click at [456, 177] on input "text" at bounding box center [450, 171] width 121 height 24
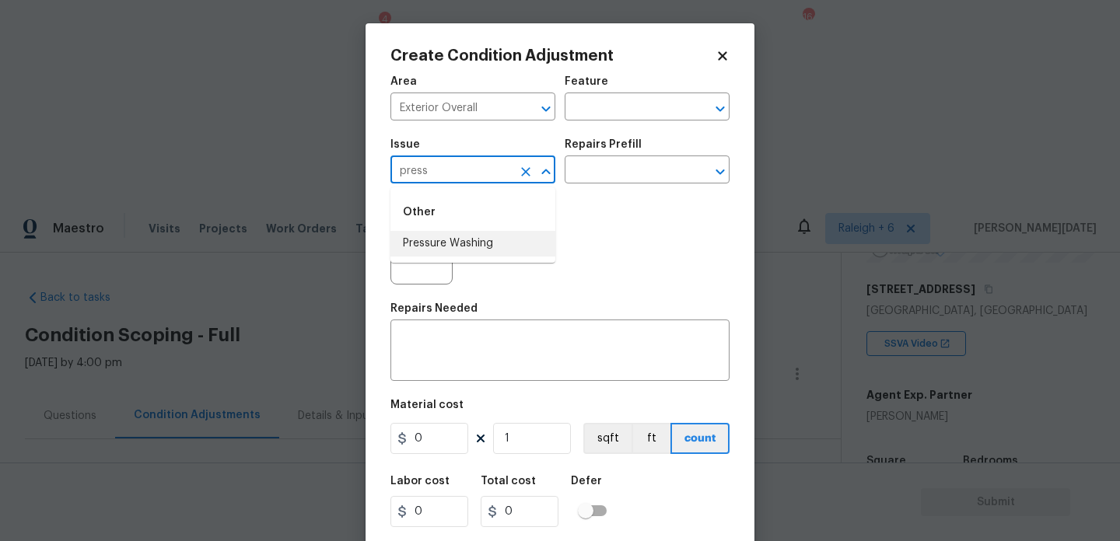
click at [460, 234] on li "Pressure Washing" at bounding box center [472, 244] width 165 height 26
type input "Pressure Washing"
click at [590, 192] on div "Issue Pressure Washing ​ Repairs Prefill ​" at bounding box center [559, 161] width 339 height 63
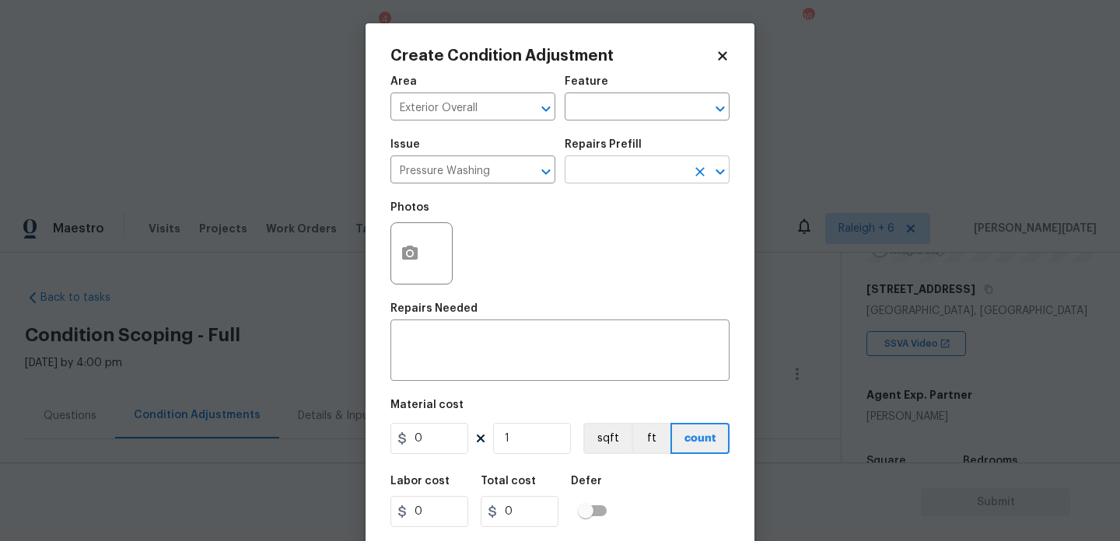
click at [631, 167] on input "text" at bounding box center [624, 171] width 121 height 24
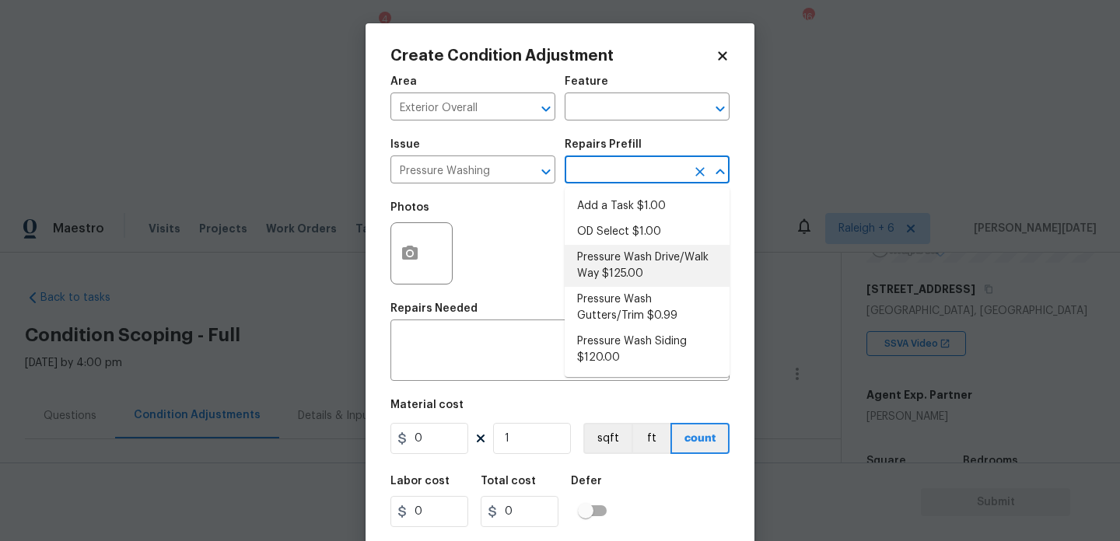
click at [631, 259] on li "Pressure Wash Drive/Walk Way $125.00" at bounding box center [646, 266] width 165 height 42
type input "Siding"
type textarea "Pressure wash the driveways/walkways as directed by the PM. Ensure that all deb…"
type input "125"
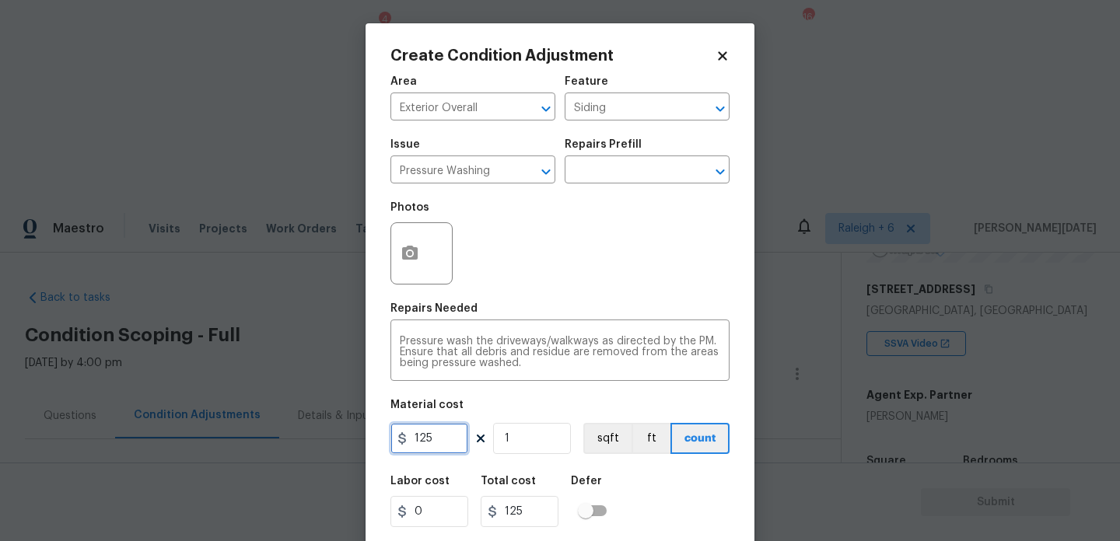
drag, startPoint x: 432, startPoint y: 442, endPoint x: 358, endPoint y: 442, distance: 73.9
click at [358, 442] on div "Create Condition Adjustment Area Exterior Overall ​ Feature Siding ​ Issue Pres…" at bounding box center [560, 270] width 1120 height 541
type input "200"
click at [639, 281] on div "Photos" at bounding box center [559, 243] width 339 height 101
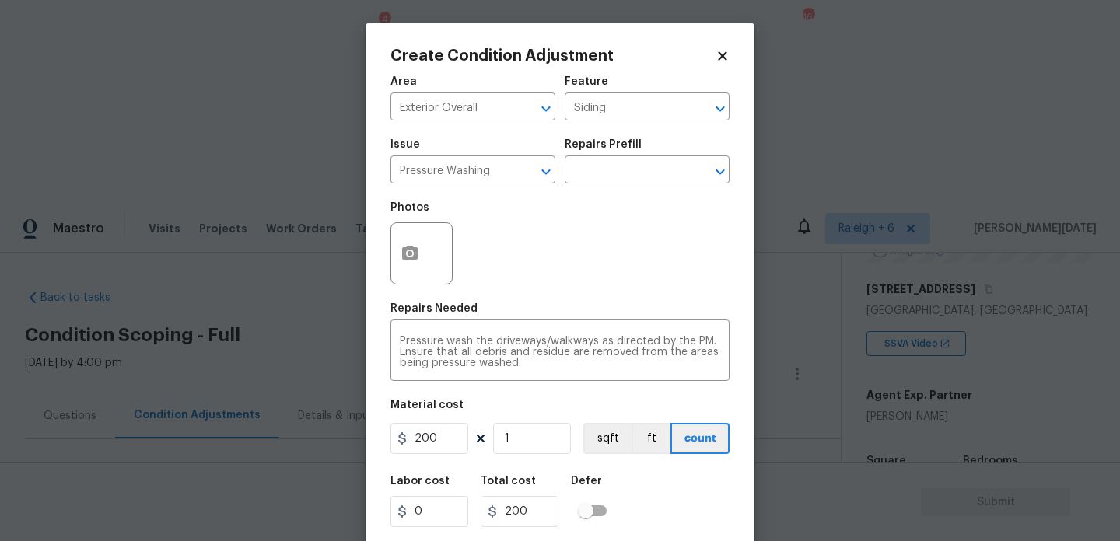
scroll to position [40, 0]
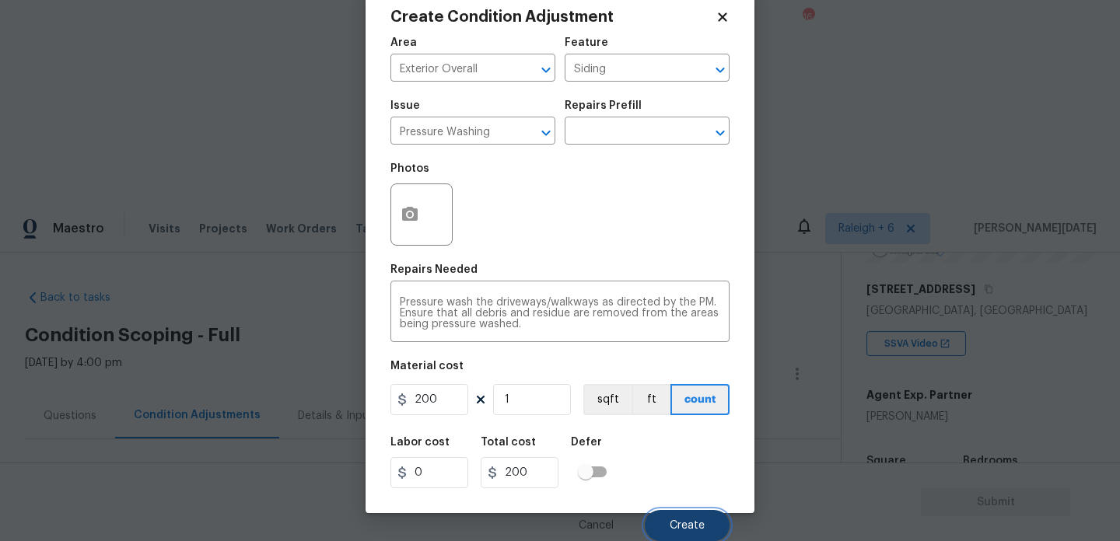
click at [690, 523] on span "Create" at bounding box center [686, 526] width 35 height 12
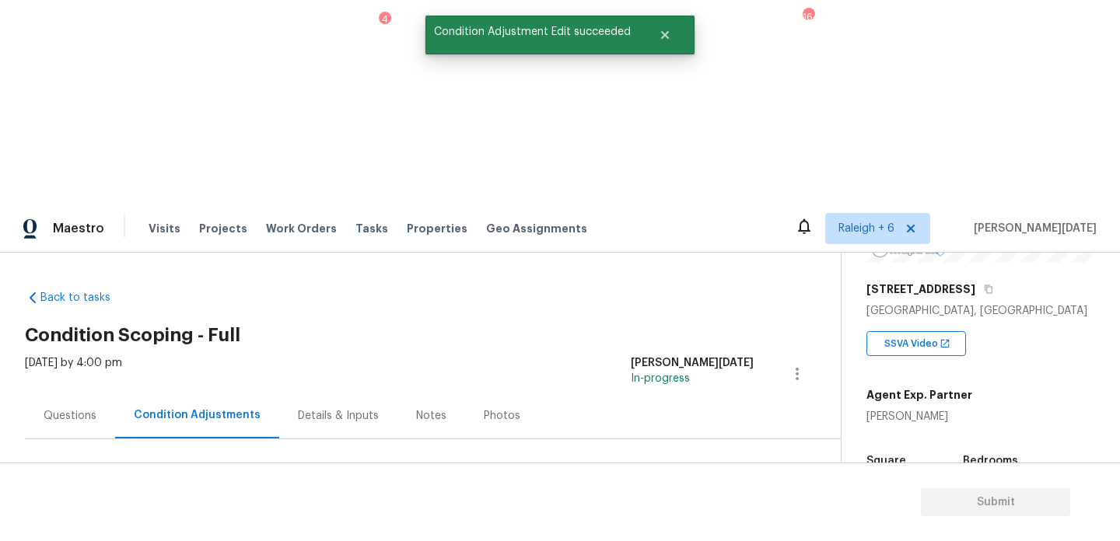
scroll to position [0, 0]
click at [693, 526] on span "Add Condition Adjustment" at bounding box center [715, 533] width 157 height 14
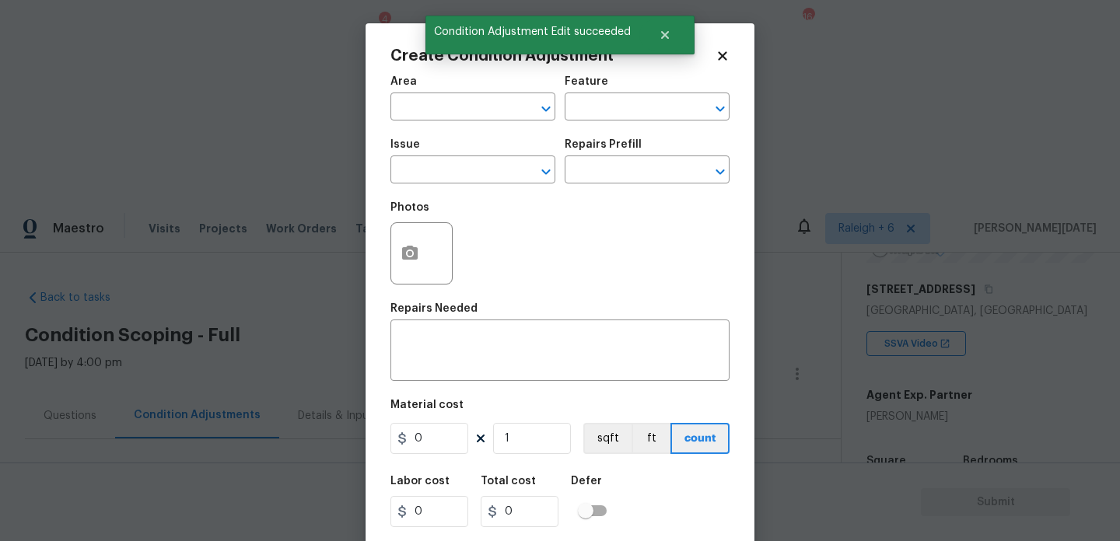
click at [428, 262] on div at bounding box center [421, 253] width 62 height 62
click at [411, 239] on button "button" at bounding box center [409, 253] width 37 height 61
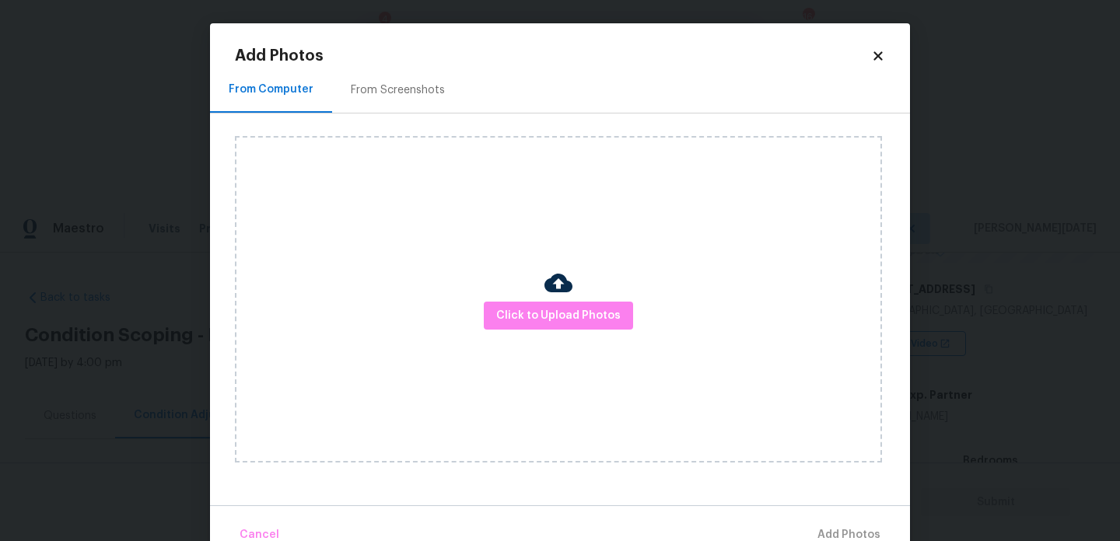
click at [404, 100] on div "From Screenshots" at bounding box center [397, 90] width 131 height 46
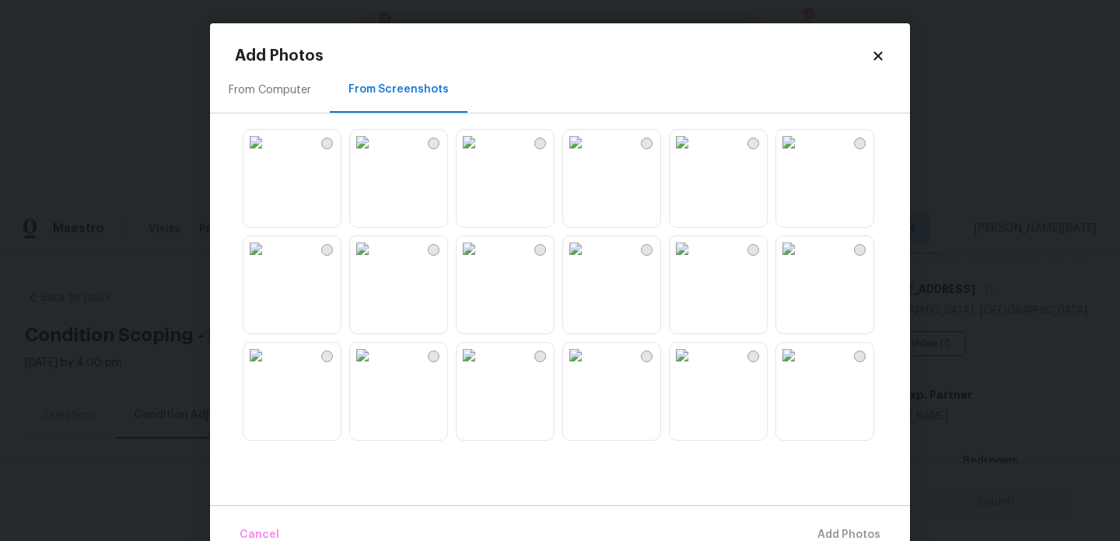
click at [375, 144] on img at bounding box center [362, 142] width 25 height 25
click at [801, 155] on img at bounding box center [788, 142] width 25 height 25
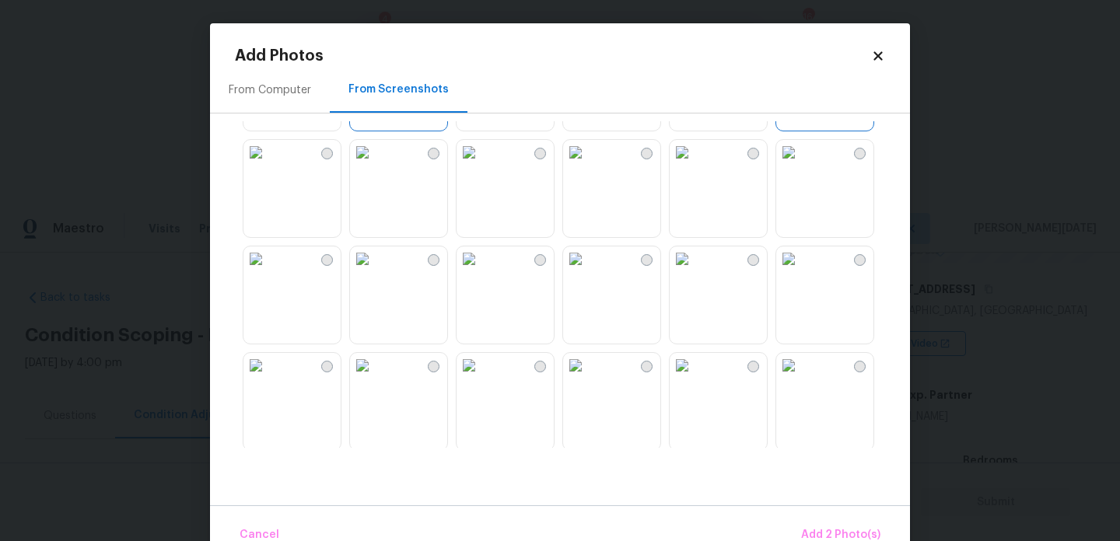
click at [588, 165] on img at bounding box center [575, 152] width 25 height 25
click at [827, 536] on span "Add 3 Photo(s)" at bounding box center [841, 535] width 79 height 19
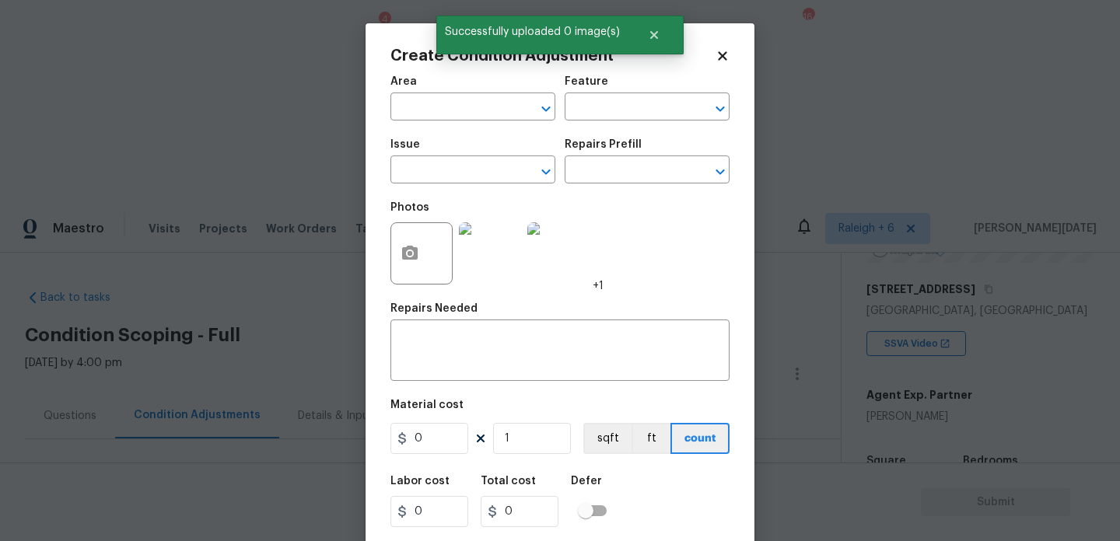
click at [414, 82] on div "Area" at bounding box center [472, 86] width 165 height 20
click at [414, 93] on div "Area" at bounding box center [472, 86] width 165 height 20
click at [414, 103] on input "text" at bounding box center [450, 108] width 121 height 24
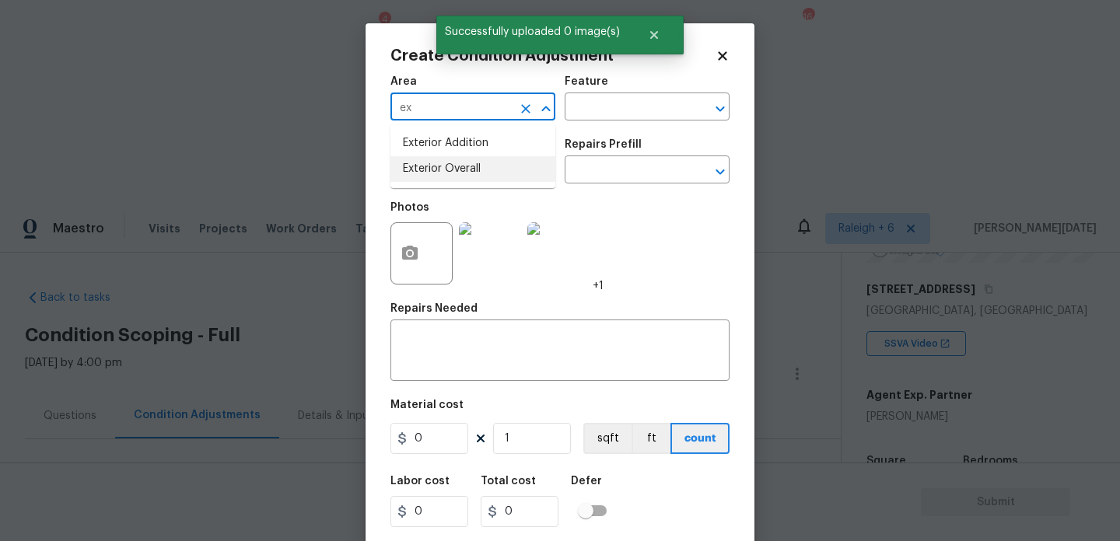
click at [434, 173] on li "Exterior Overall" at bounding box center [472, 169] width 165 height 26
type input "Exterior Overall"
click at [434, 173] on input "text" at bounding box center [450, 171] width 121 height 24
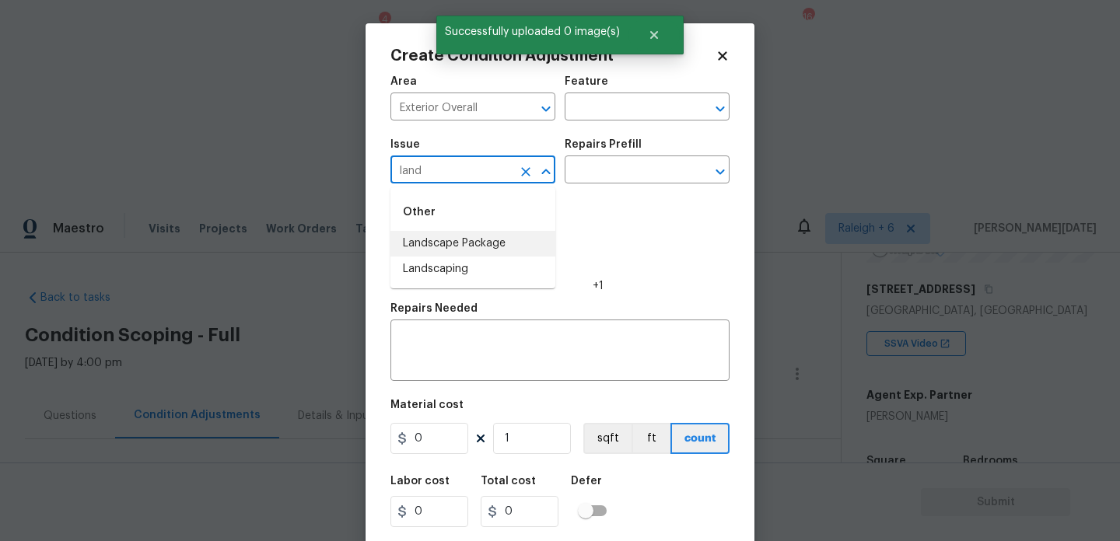
click at [476, 236] on li "Landscape Package" at bounding box center [472, 244] width 165 height 26
type input "Landscape Package"
click at [614, 157] on div "Repairs Prefill" at bounding box center [646, 149] width 165 height 20
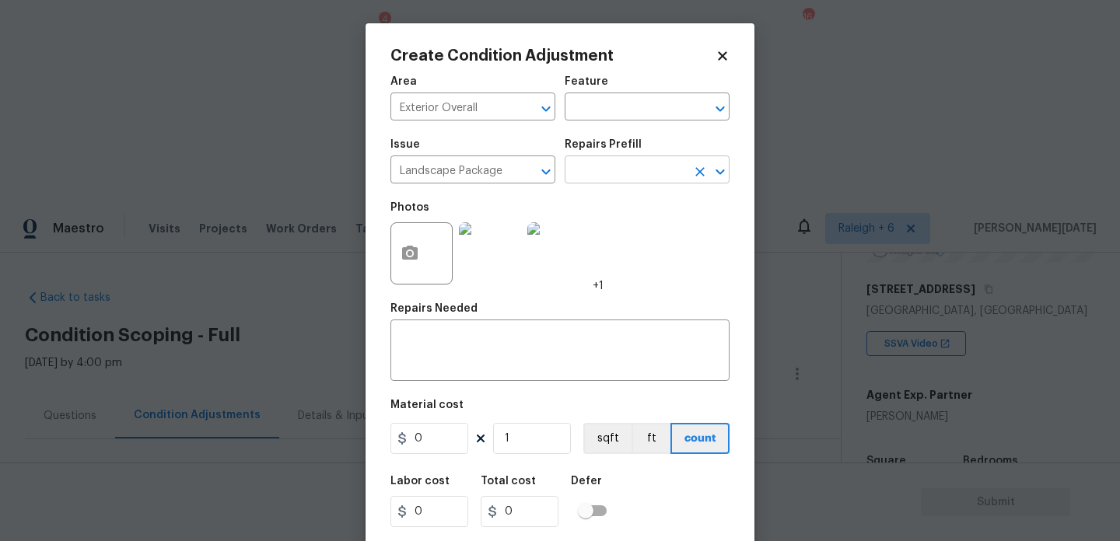
click at [616, 166] on input "text" at bounding box center [624, 171] width 121 height 24
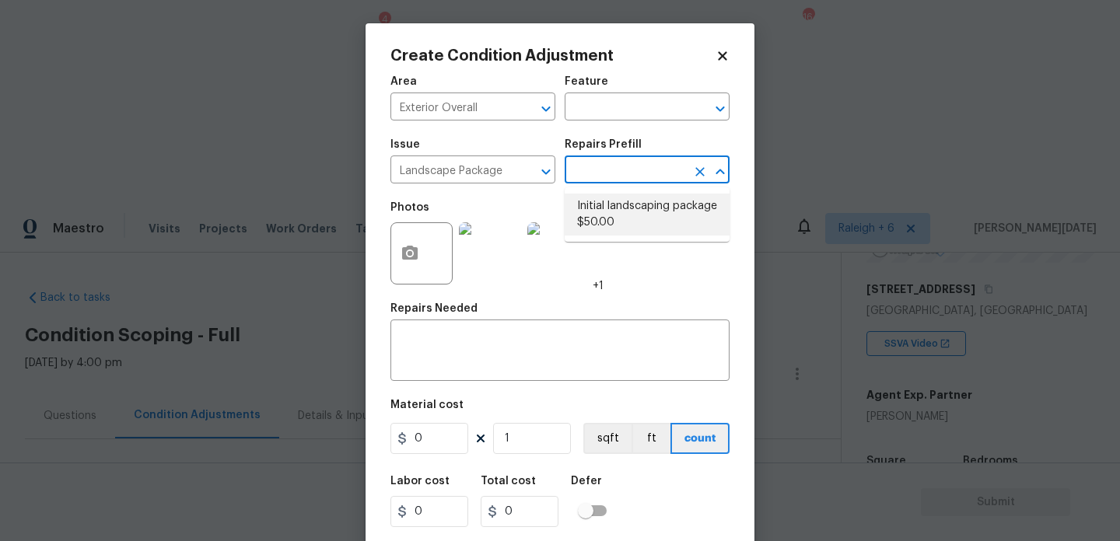
click at [621, 230] on li "Initial landscaping package $50.00" at bounding box center [646, 215] width 165 height 42
type input "Home Readiness Packages"
type textarea "Mowing of grass up to 6" in height. Mow, edge along driveways & sidewalks, trim…"
type input "50"
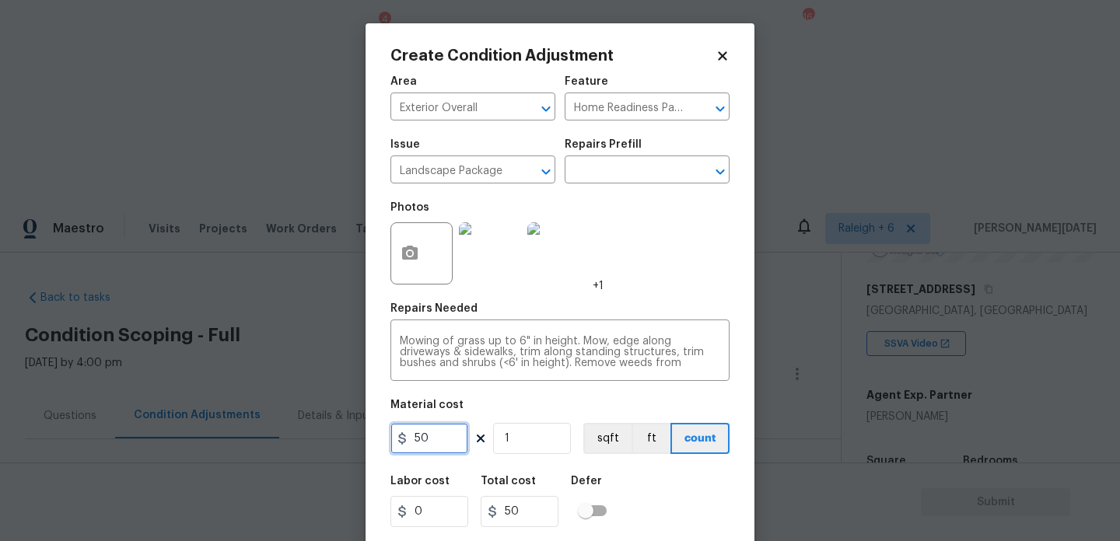
drag, startPoint x: 441, startPoint y: 445, endPoint x: 284, endPoint y: 445, distance: 157.1
click at [284, 445] on div "Create Condition Adjustment Area Exterior Overall ​ Feature Home Readiness Pack…" at bounding box center [560, 270] width 1120 height 541
type input "300"
click at [652, 255] on div "Photos +1" at bounding box center [559, 243] width 339 height 101
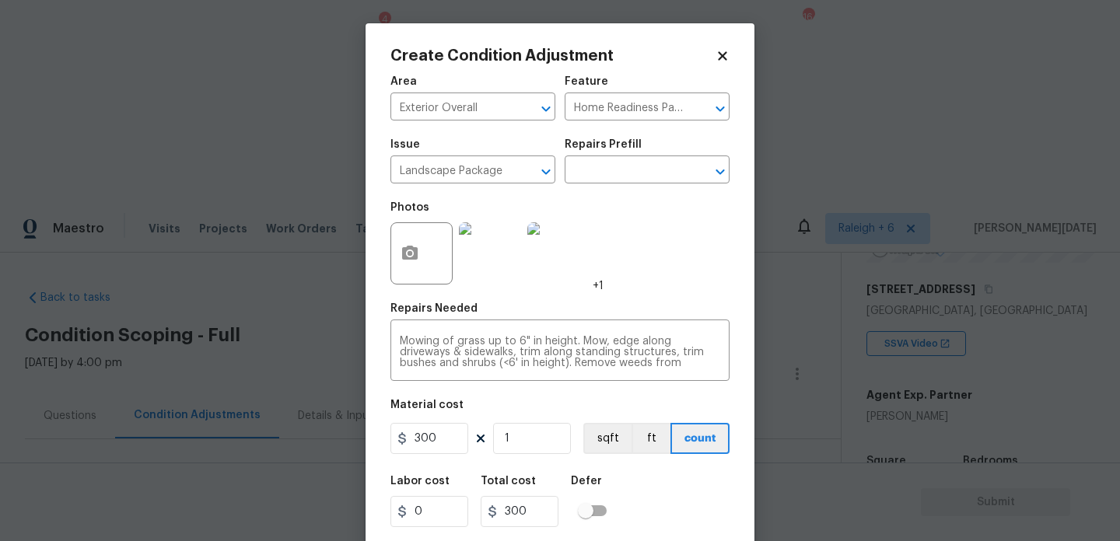
scroll to position [40, 0]
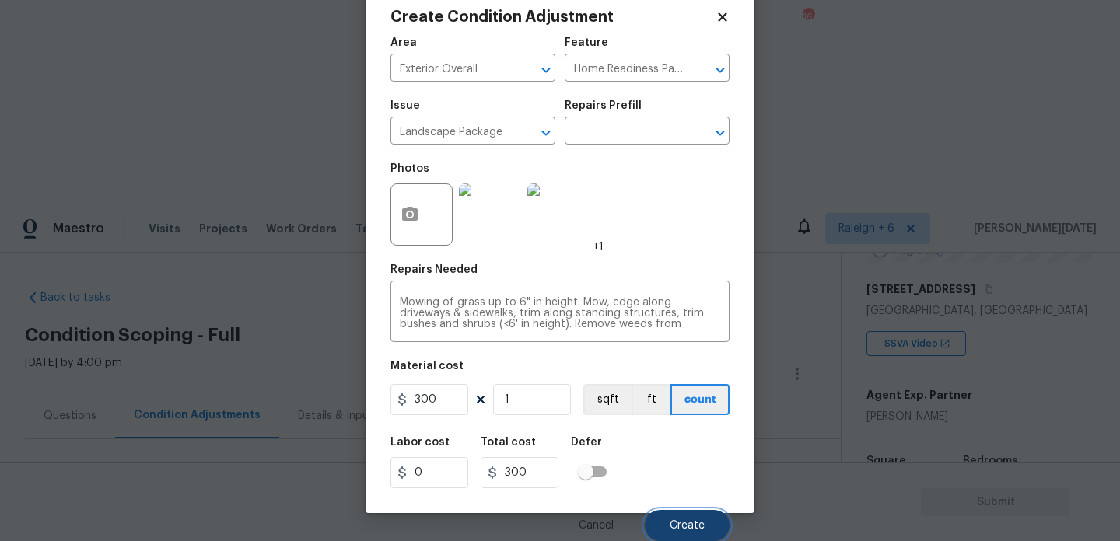
click at [671, 524] on span "Create" at bounding box center [686, 526] width 35 height 12
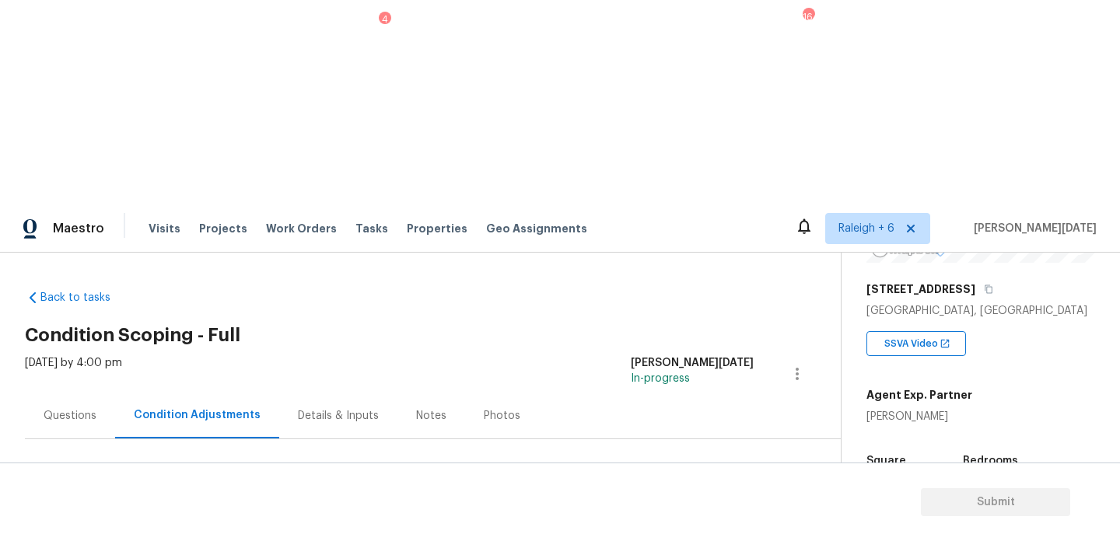
scroll to position [334, 0]
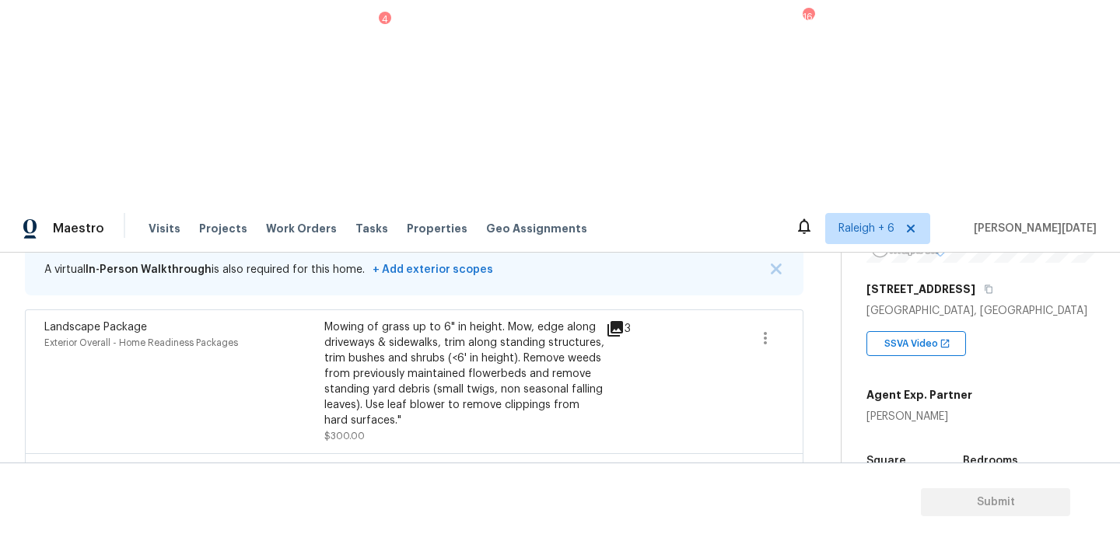
click at [839, 359] on div "Edit" at bounding box center [853, 357] width 121 height 16
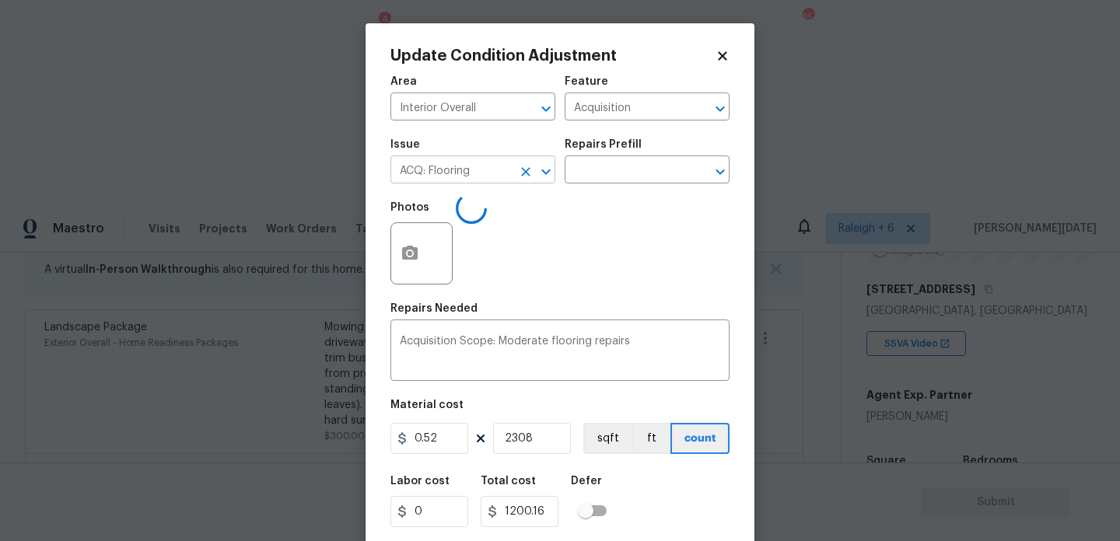
click at [536, 176] on icon "Open" at bounding box center [545, 172] width 19 height 19
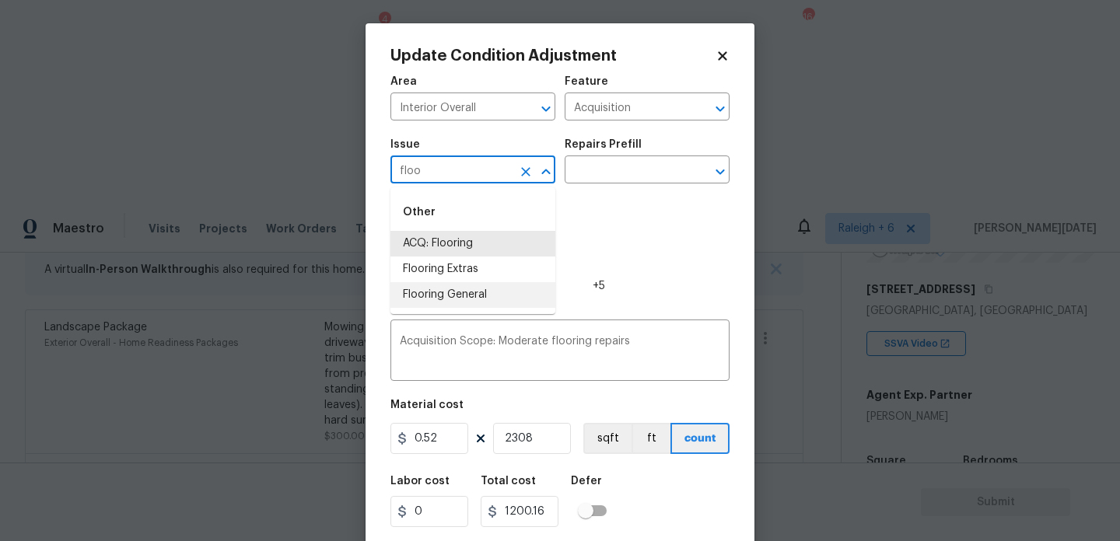
click at [462, 306] on li "Flooring General" at bounding box center [472, 295] width 165 height 26
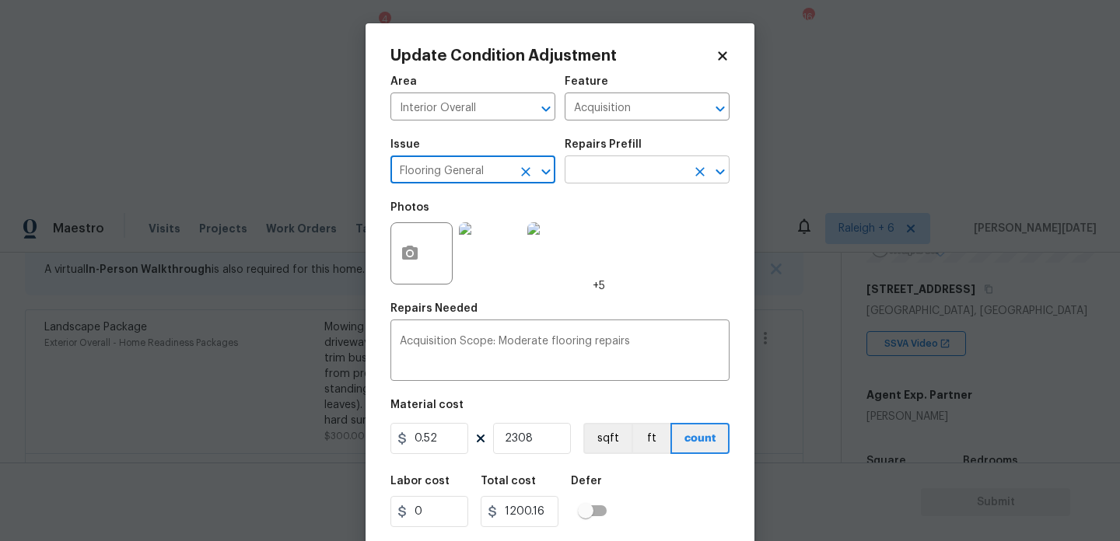
type input "Flooring General"
click at [631, 161] on input "text" at bounding box center [624, 171] width 121 height 24
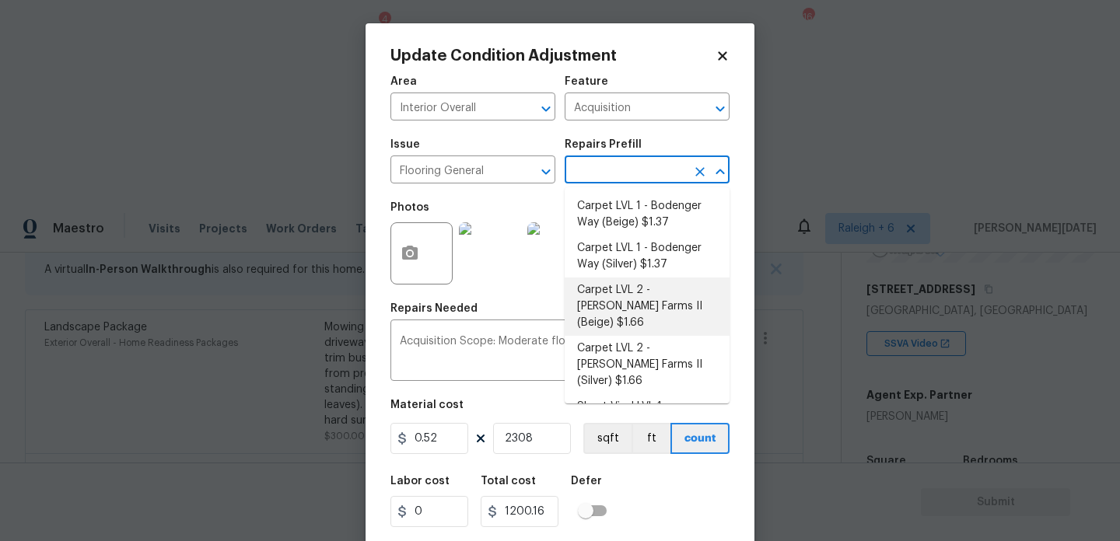
click at [641, 298] on li "Carpet LVL 2 - [PERSON_NAME] Farms II (Beige) $1.66" at bounding box center [646, 307] width 165 height 58
type input "Overall Flooring"
type textarea "Install new carpet ([PERSON_NAME] Farms II - 749 Stony Glade) at all previously…"
type input "1.66"
type input "3831.28"
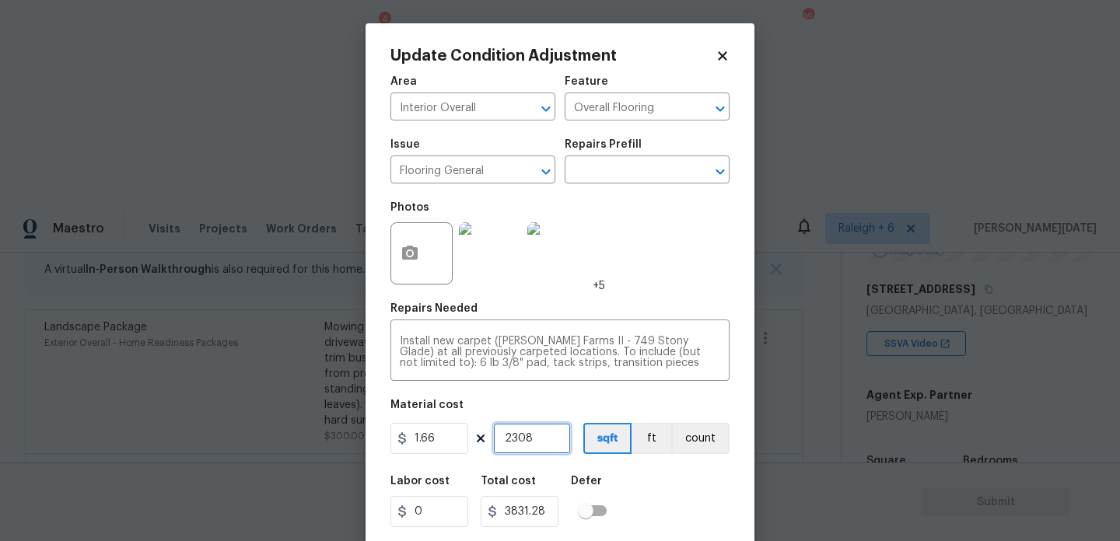
drag, startPoint x: 552, startPoint y: 442, endPoint x: 428, endPoint y: 442, distance: 123.6
click at [428, 442] on div "1.66 2308 sqft ft count" at bounding box center [559, 438] width 339 height 31
type input "0"
type input "8"
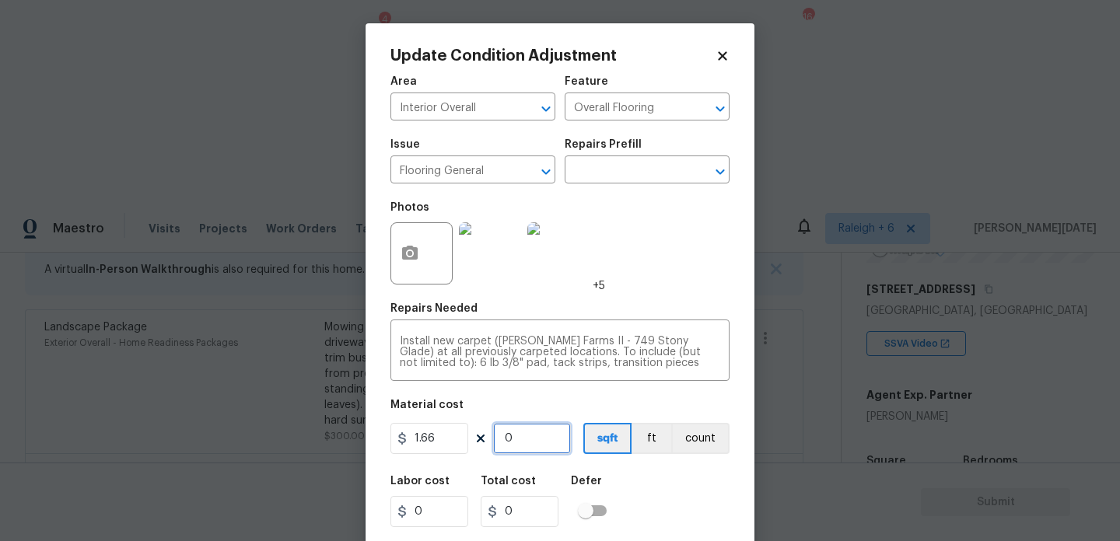
type input "13.28"
type input "80"
type input "132.8"
type input "800"
type input "1328"
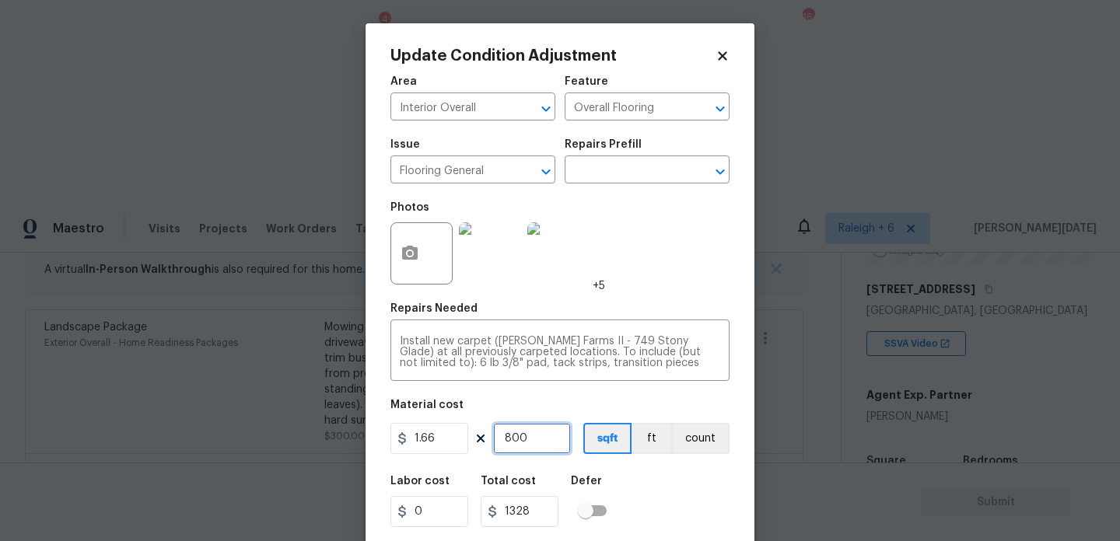
drag, startPoint x: 536, startPoint y: 439, endPoint x: 441, endPoint y: 439, distance: 94.9
click at [441, 439] on div "1.66 800 sqft ft count" at bounding box center [559, 438] width 339 height 31
type input "0"
type input "1"
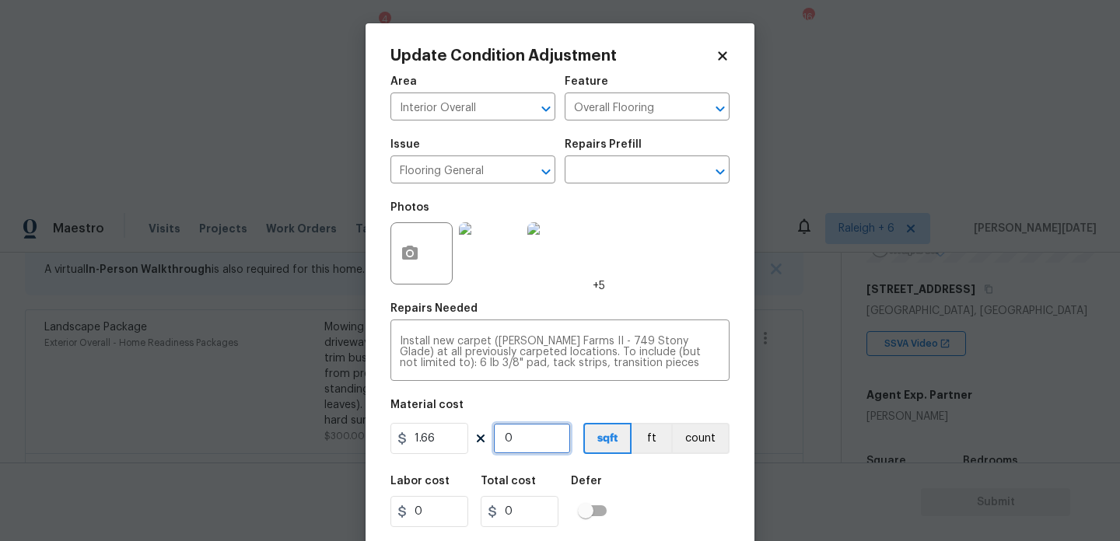
type input "1.66"
type input "10"
type input "16.6"
type input "100"
type input "166"
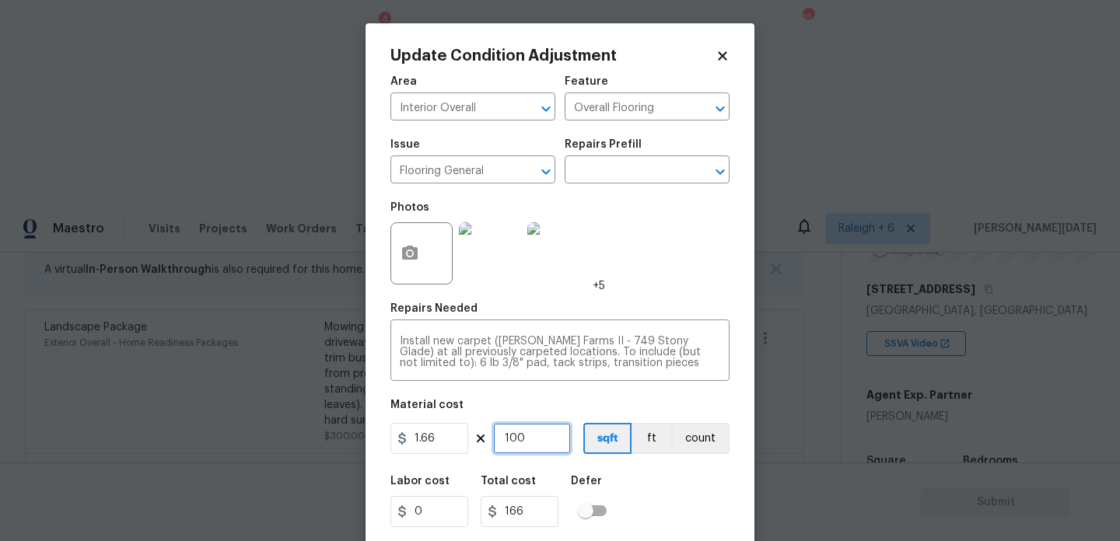
type input "1000"
type input "1660"
type input "1000"
click at [666, 285] on div "Photos +5" at bounding box center [559, 243] width 339 height 101
click at [414, 260] on icon "button" at bounding box center [410, 253] width 16 height 14
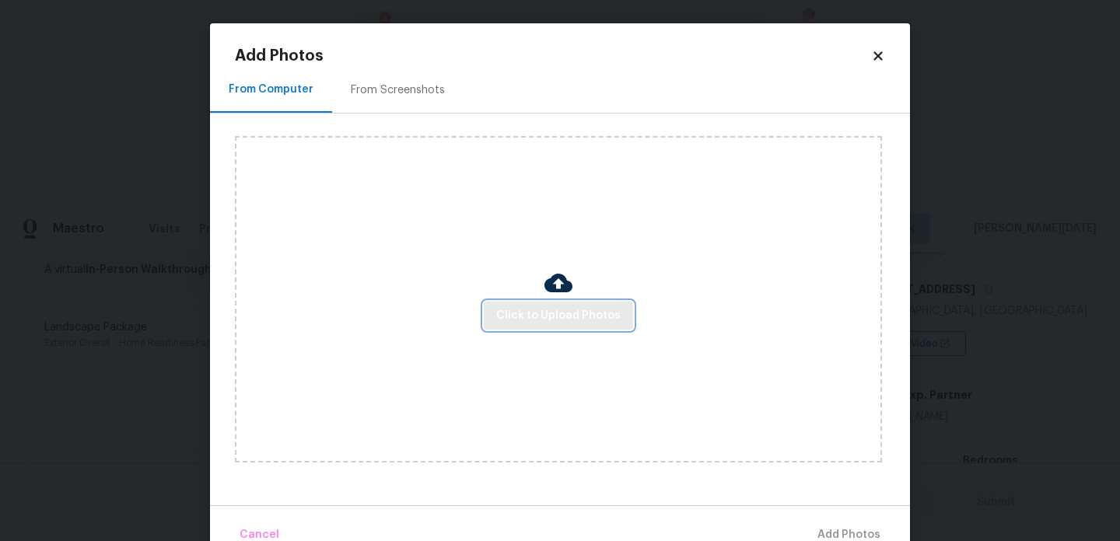
click at [538, 320] on span "Click to Upload Photos" at bounding box center [558, 315] width 124 height 19
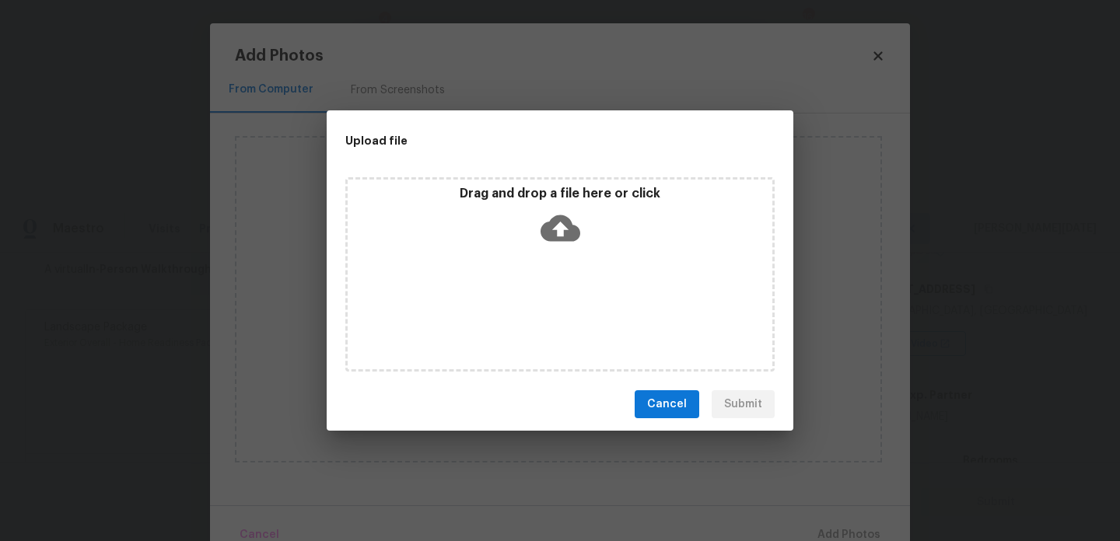
click at [538, 320] on div "Drag and drop a file here or click" at bounding box center [559, 274] width 429 height 194
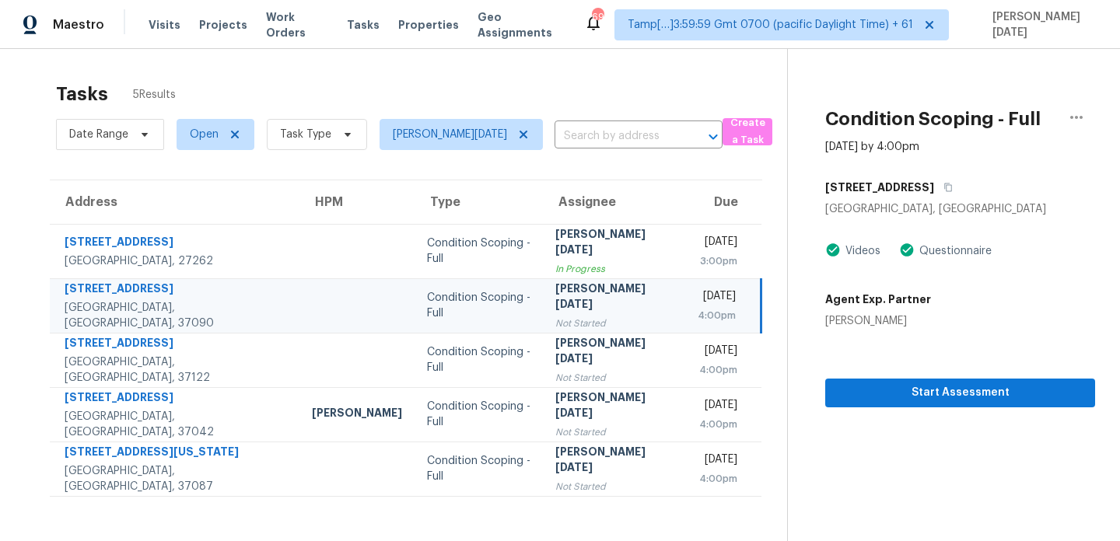
scroll to position [49, 0]
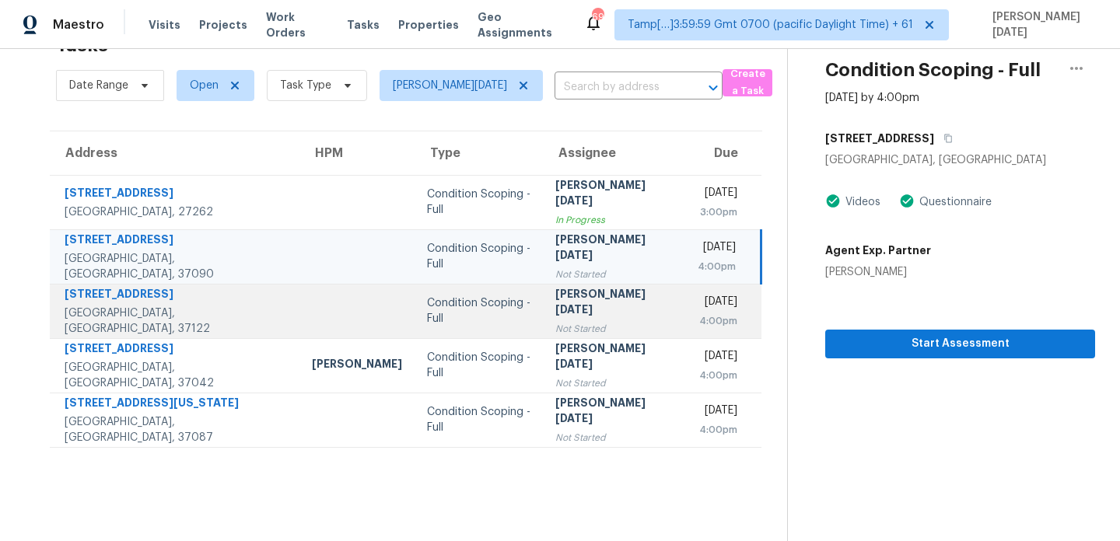
click at [697, 312] on div "[DATE]" at bounding box center [717, 303] width 40 height 19
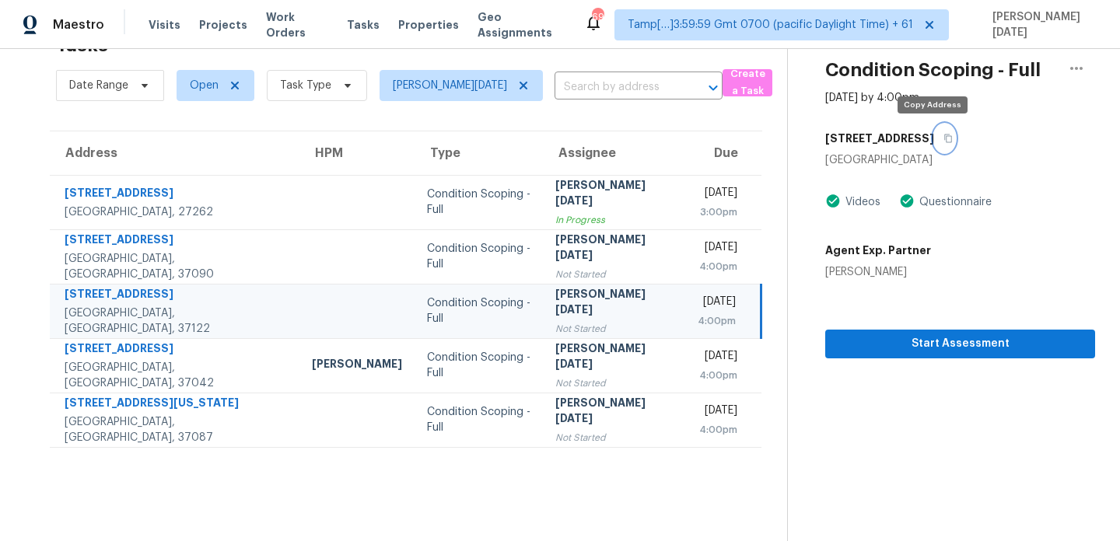
click at [934, 144] on button "button" at bounding box center [944, 138] width 21 height 28
